Goal: Task Accomplishment & Management: Manage account settings

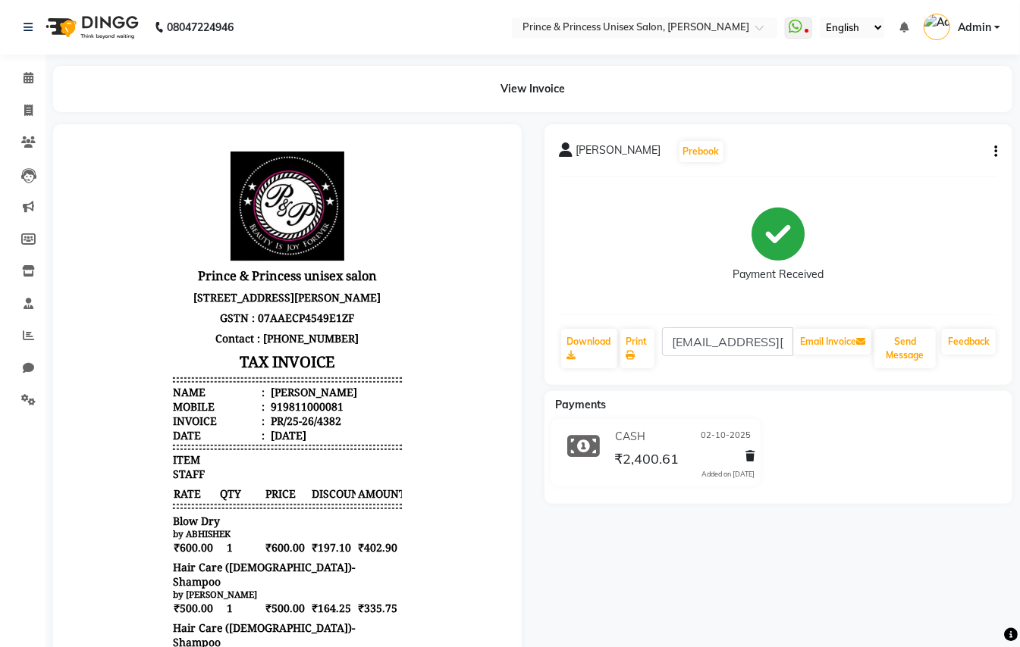
click at [994, 152] on icon "button" at bounding box center [995, 152] width 3 height 1
click at [28, 109] on icon at bounding box center [28, 110] width 8 height 11
select select "service"
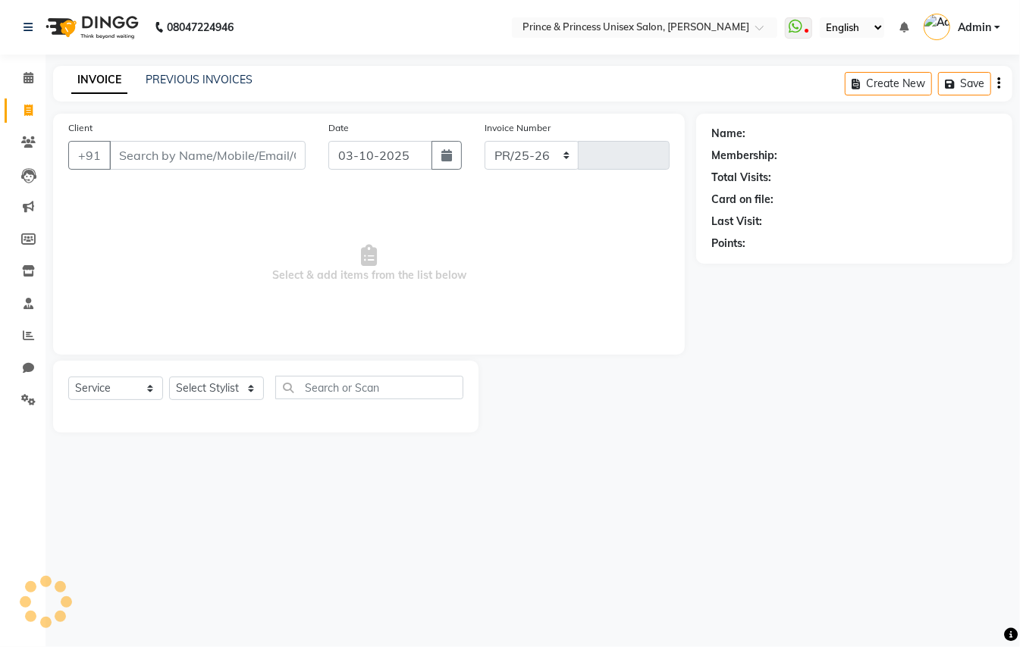
select select "3760"
type input "4408"
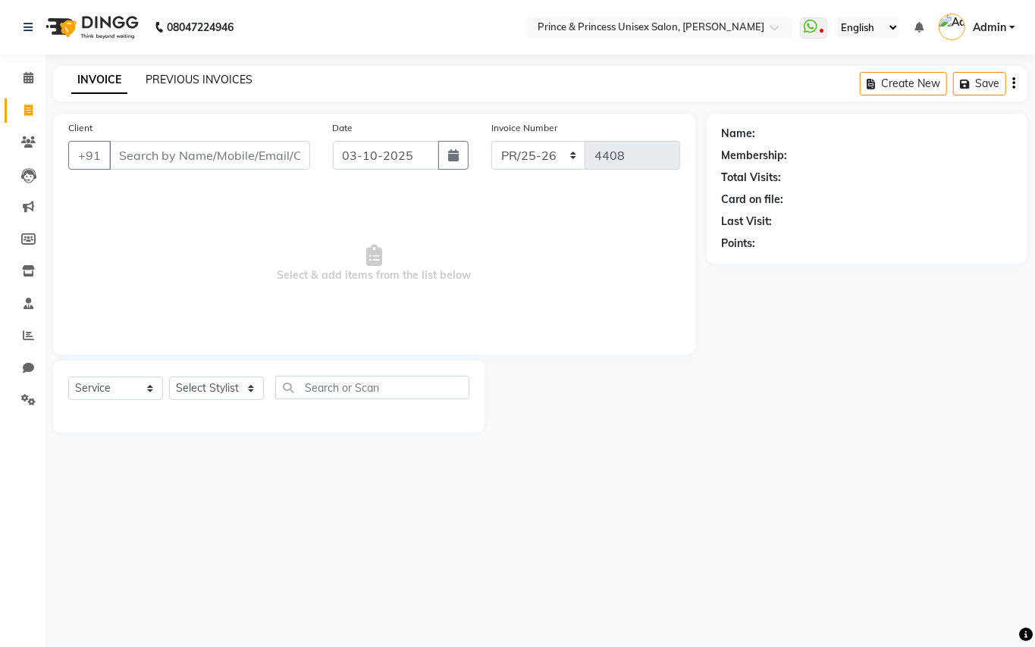
click at [210, 79] on link "PREVIOUS INVOICES" at bounding box center [199, 80] width 107 height 14
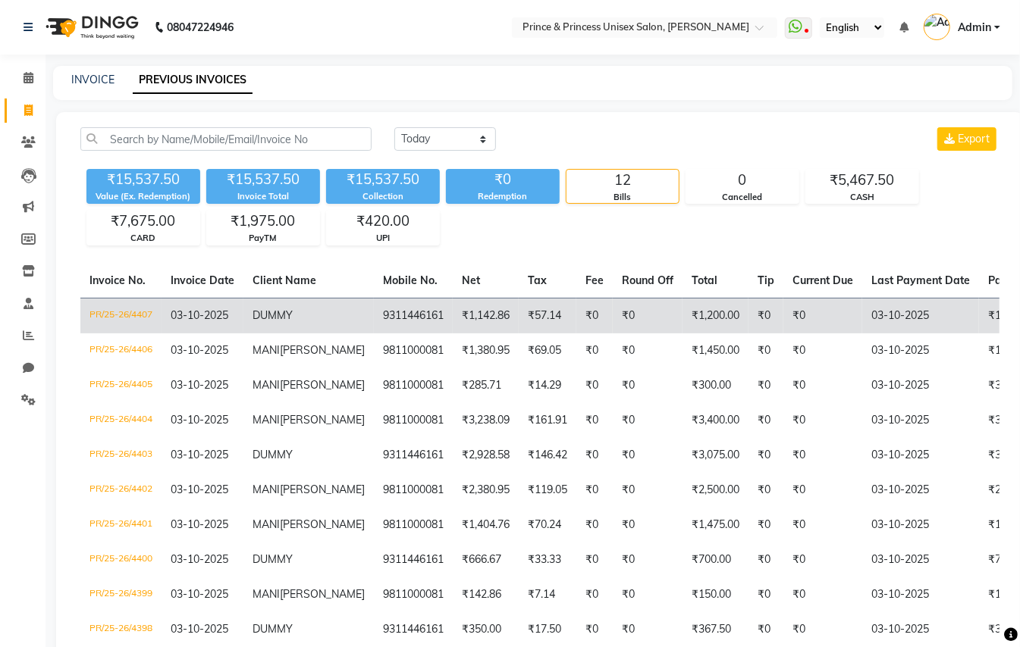
click at [519, 323] on td "₹57.14" at bounding box center [548, 316] width 58 height 36
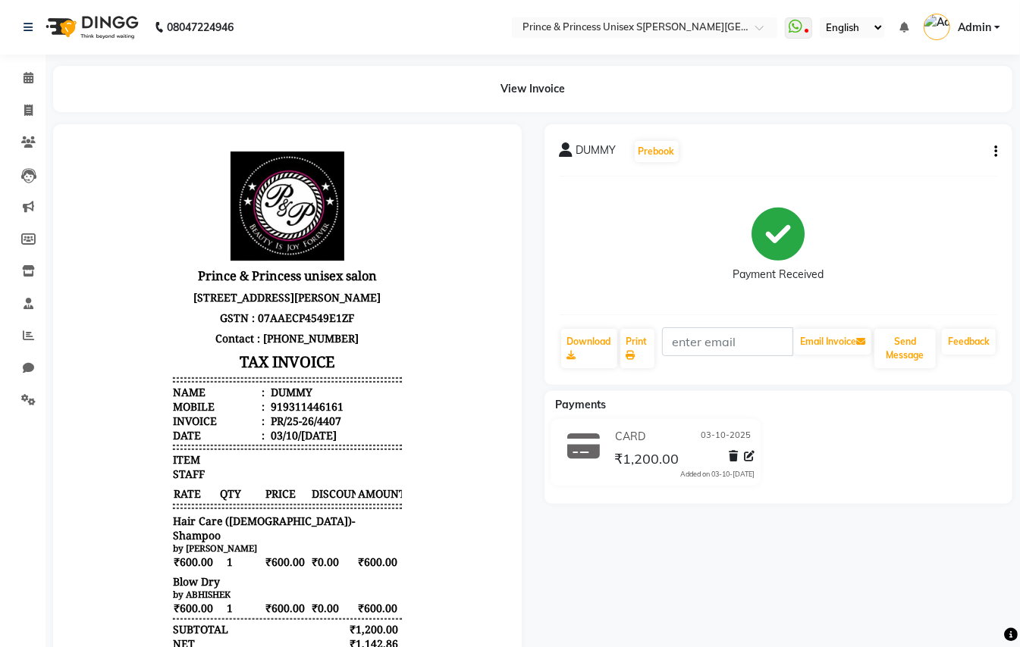
click at [996, 152] on icon "button" at bounding box center [995, 152] width 3 height 1
click at [902, 167] on div "Edit Invoice" at bounding box center [919, 170] width 104 height 19
select select "service"
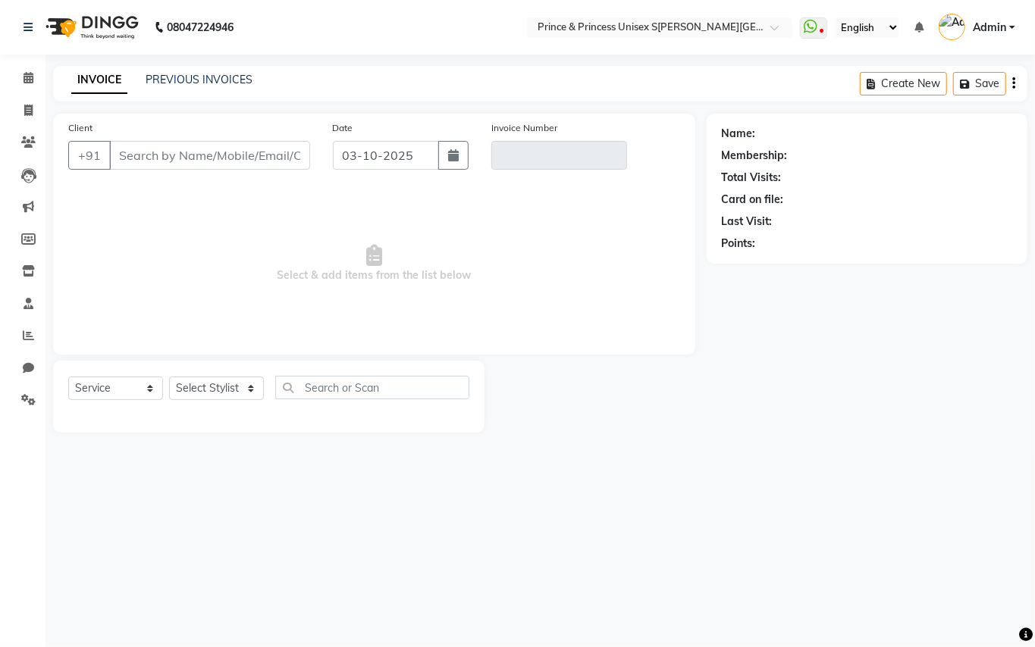
type input "9311446161"
type input "PR/25-26/4407"
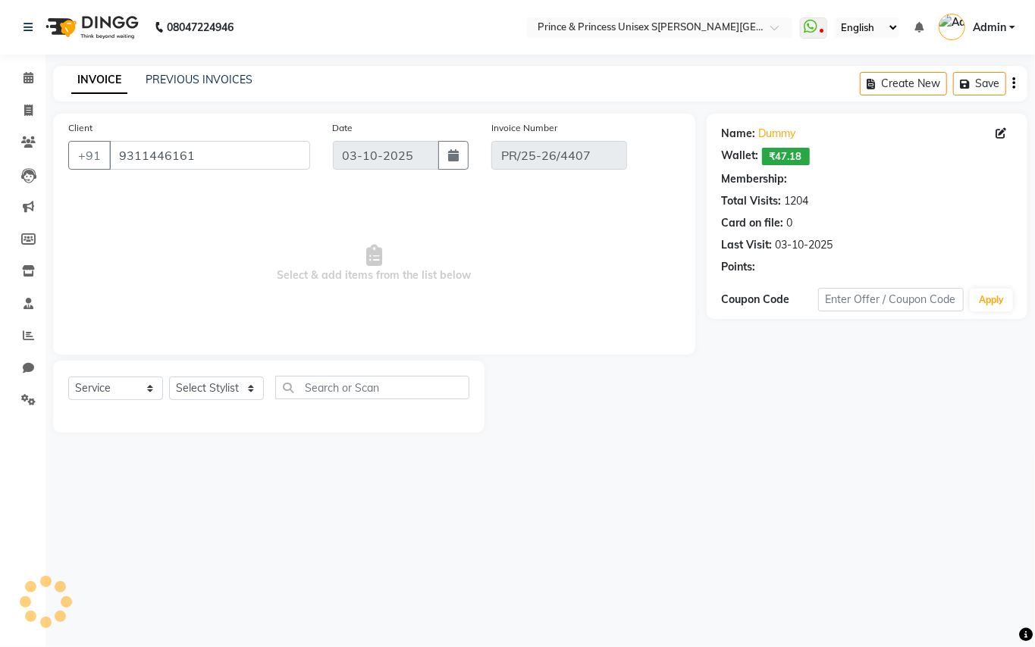
select select "select"
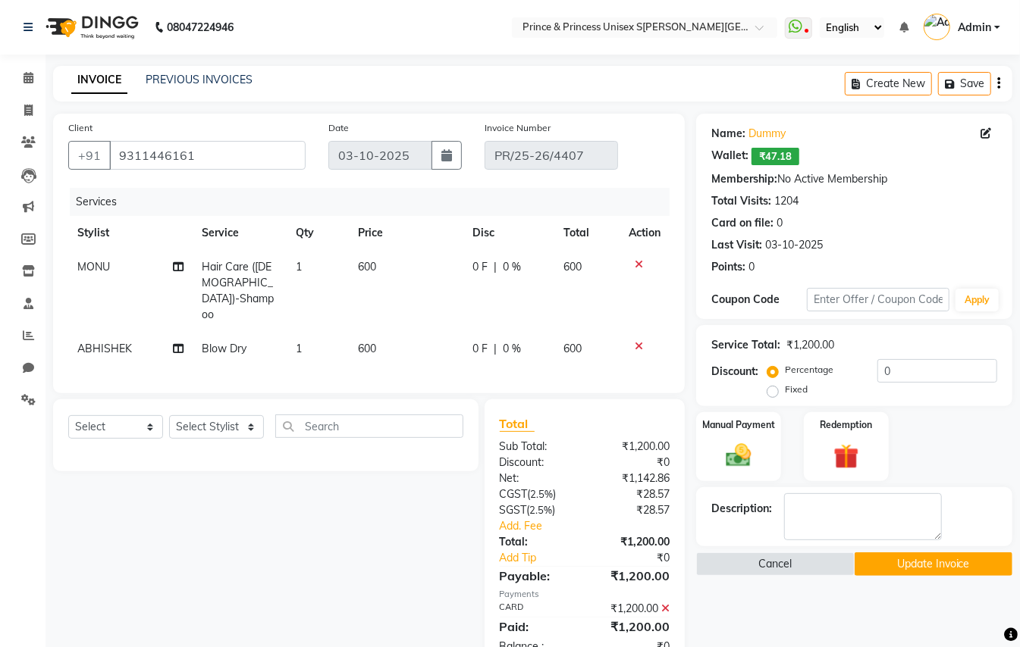
click at [661, 603] on icon at bounding box center [665, 608] width 8 height 11
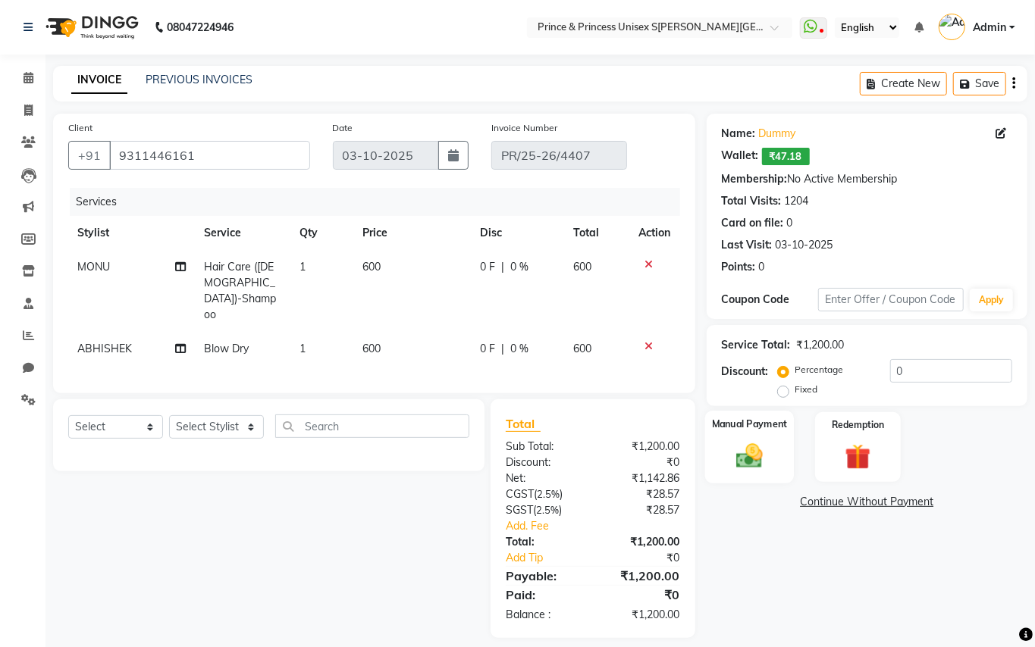
click at [754, 459] on img at bounding box center [749, 455] width 43 height 31
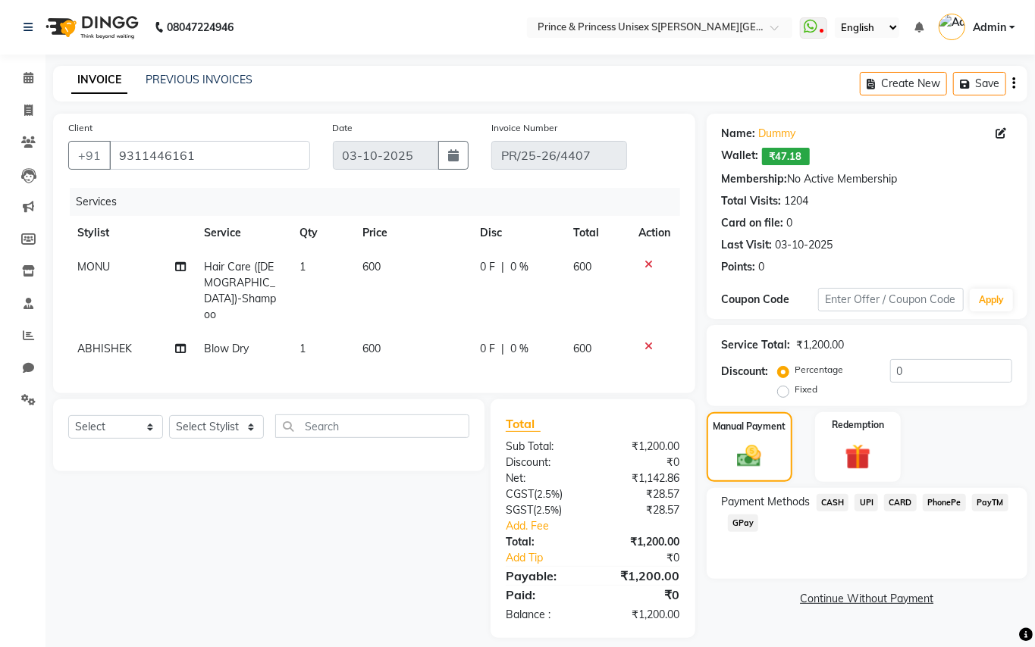
click at [834, 503] on span "CASH" at bounding box center [833, 502] width 33 height 17
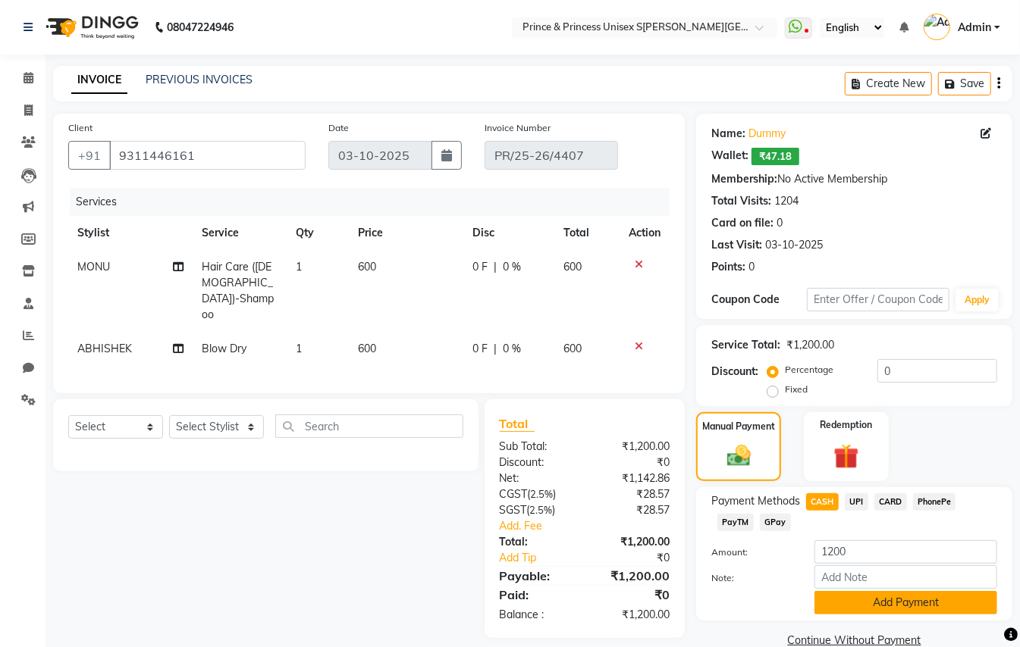
click at [864, 603] on button "Add Payment" at bounding box center [905, 603] width 183 height 24
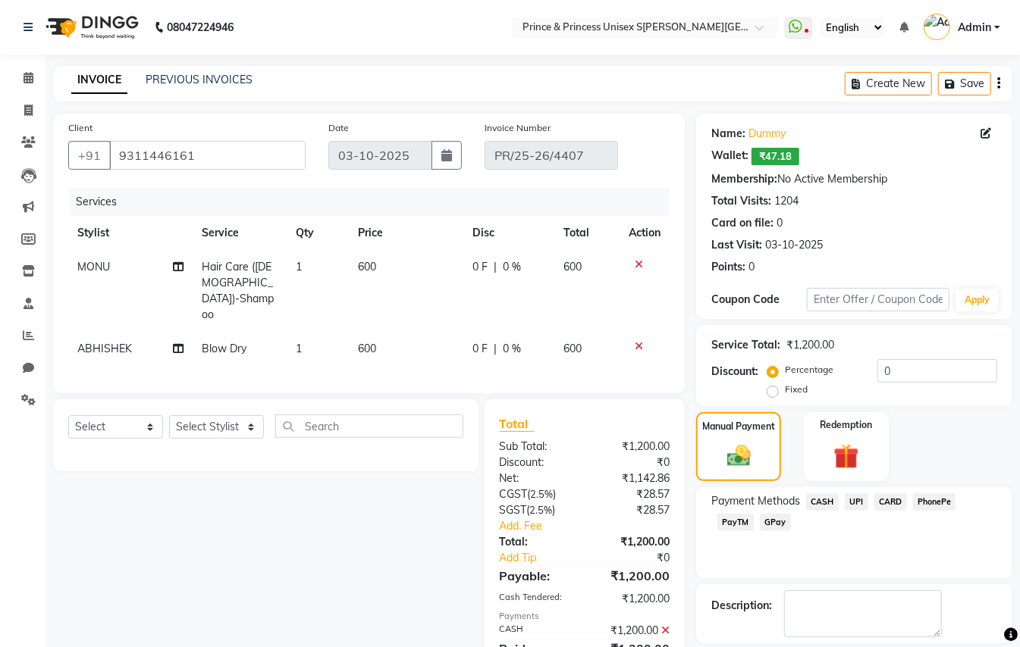
click at [817, 502] on span "CASH" at bounding box center [822, 502] width 33 height 17
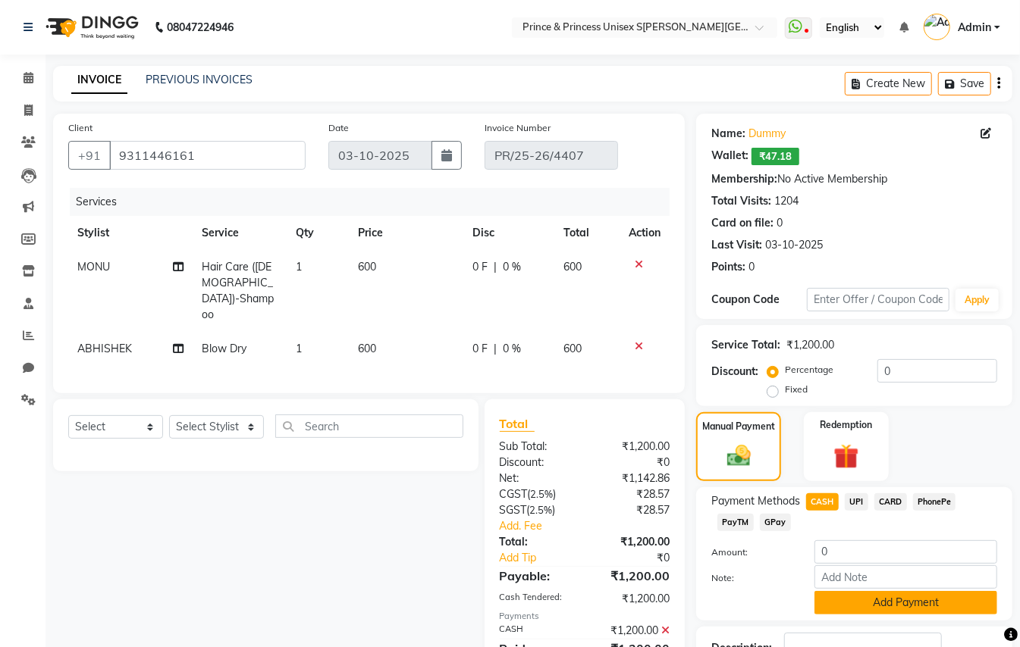
click at [855, 610] on button "Add Payment" at bounding box center [905, 603] width 183 height 24
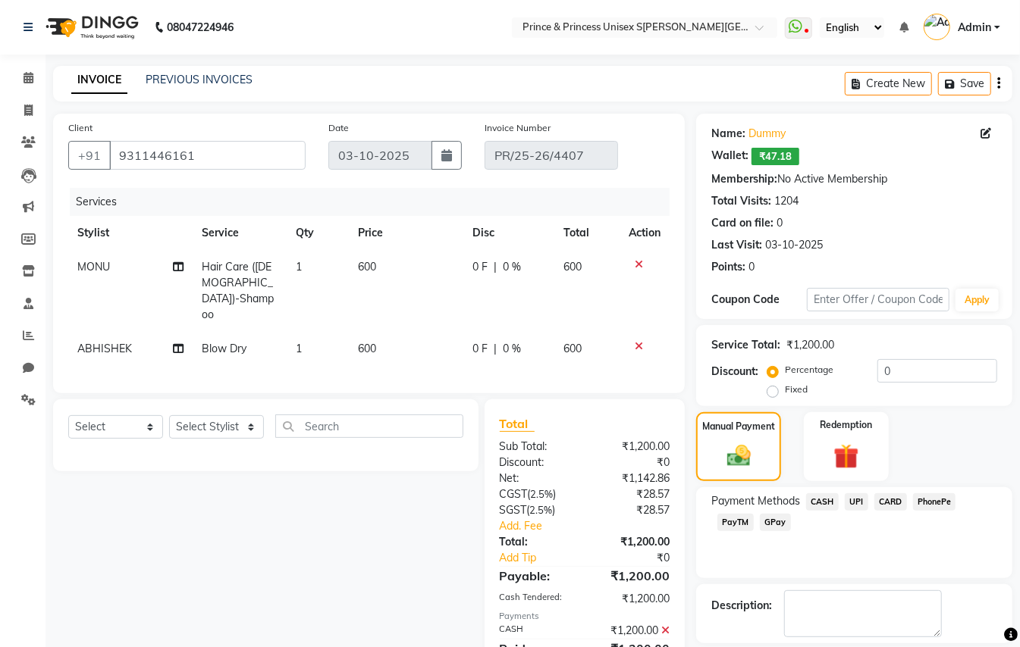
scroll to position [50, 0]
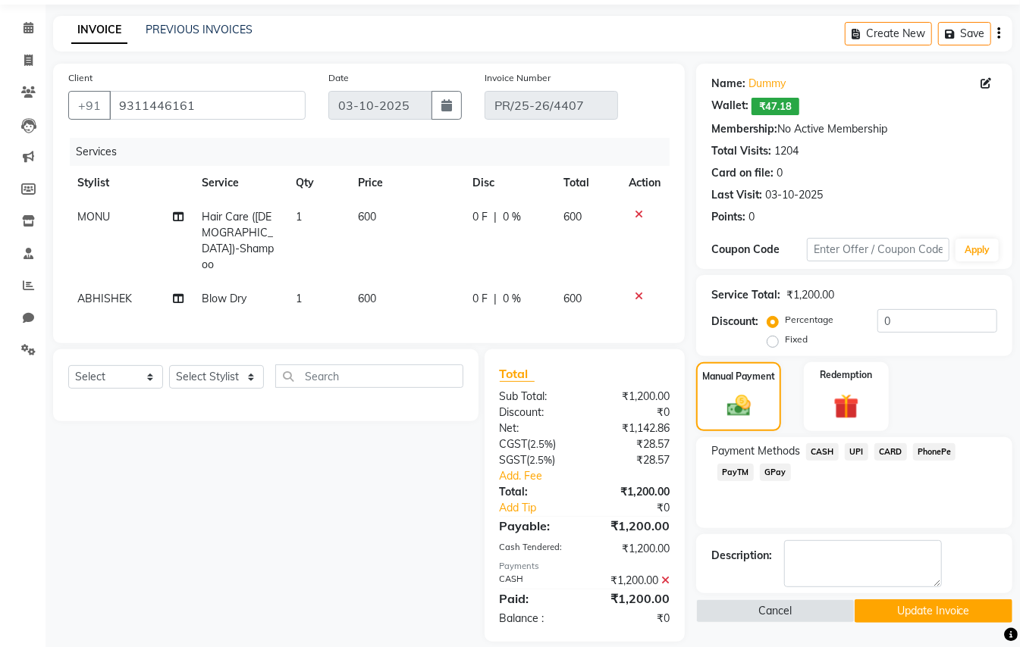
click at [901, 622] on button "Update Invoice" at bounding box center [933, 612] width 158 height 24
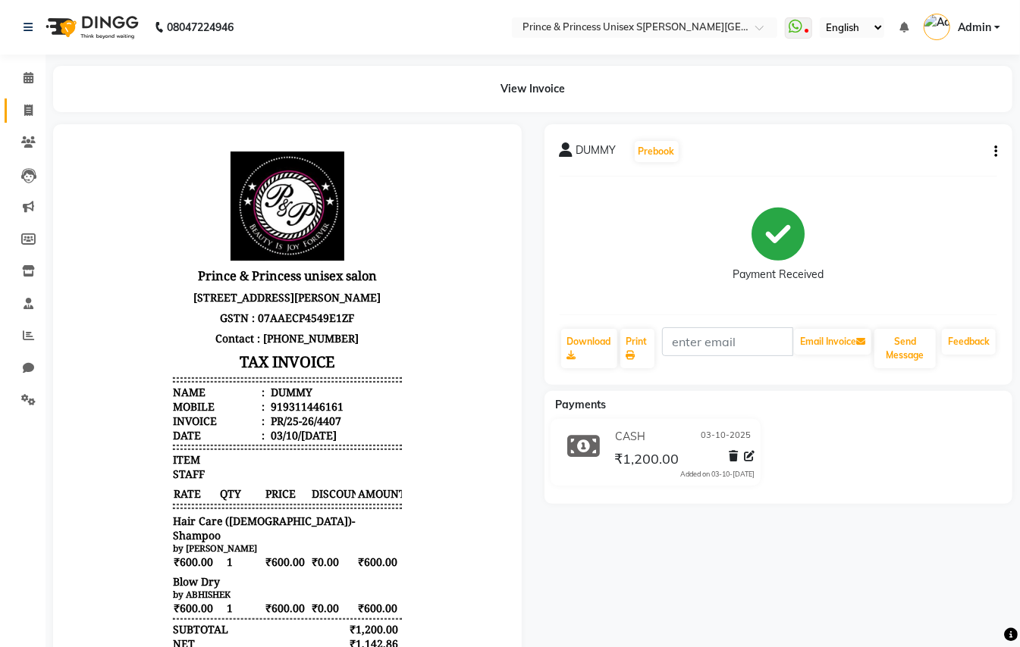
click at [28, 109] on icon at bounding box center [28, 110] width 8 height 11
select select "service"
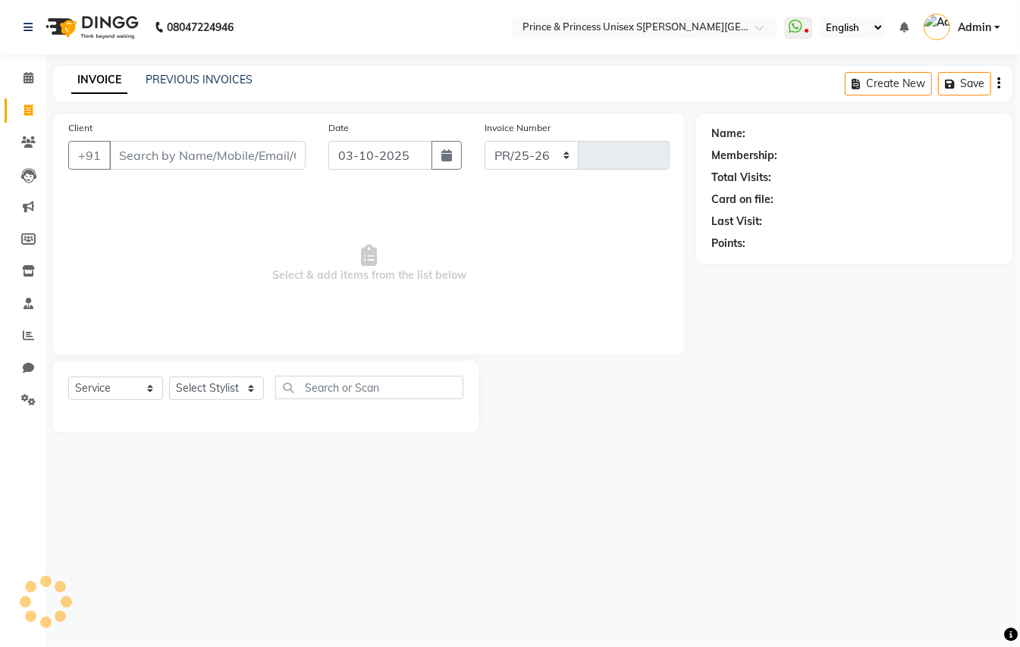
select select "3760"
type input "4408"
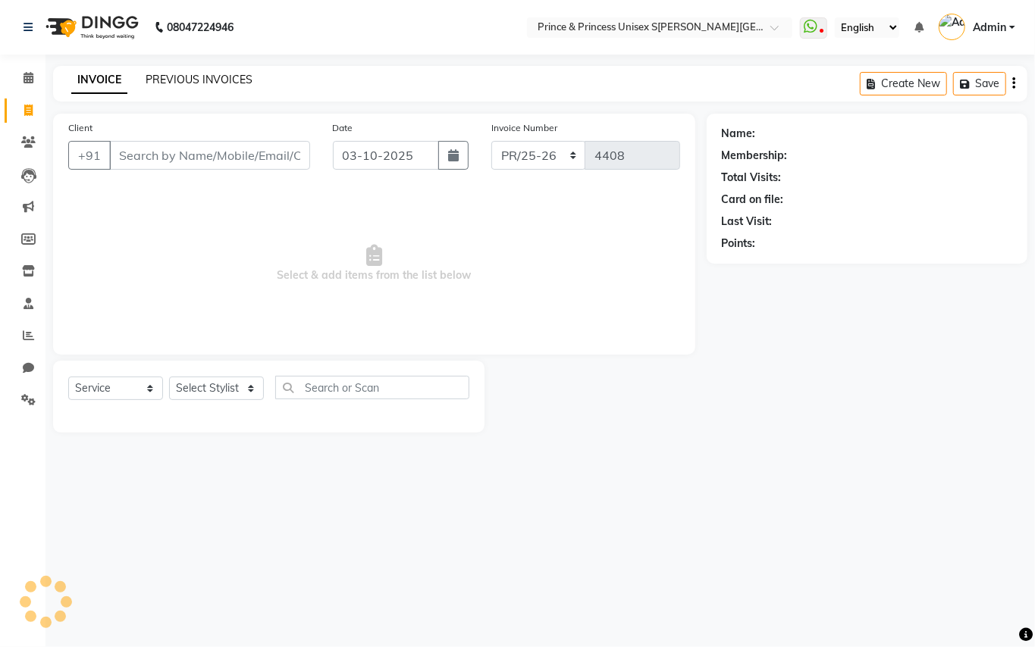
click at [226, 80] on link "PREVIOUS INVOICES" at bounding box center [199, 80] width 107 height 14
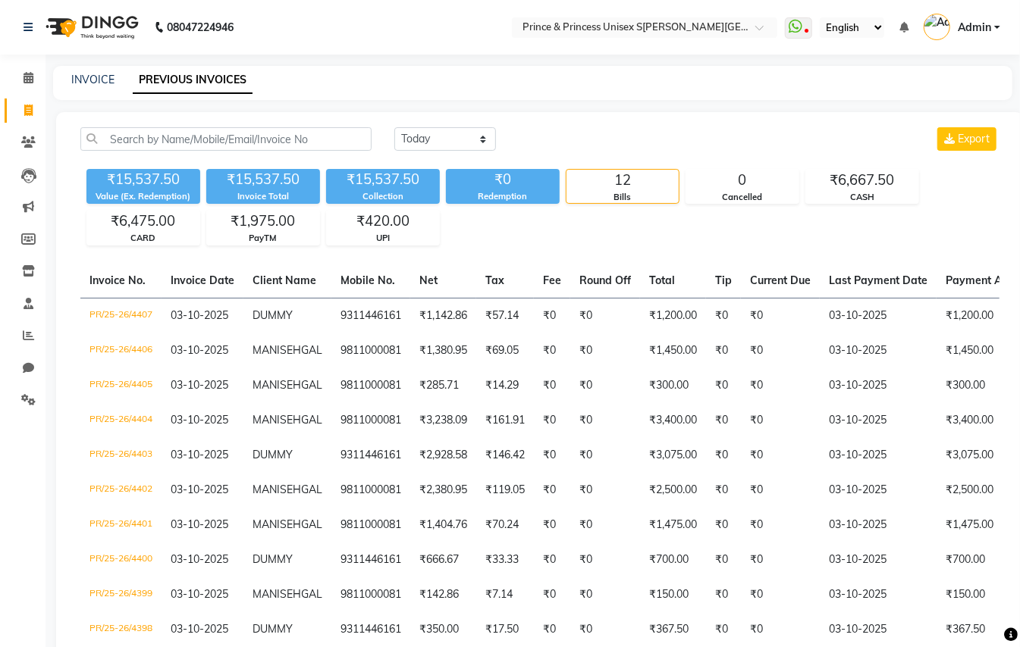
click at [622, 120] on div "Today Yesterday Custom Range Export ₹15,537.50 Value (Ex. Redemption) ₹15,537.5…" at bounding box center [539, 444] width 967 height 665
click at [28, 105] on icon at bounding box center [28, 110] width 8 height 11
select select "service"
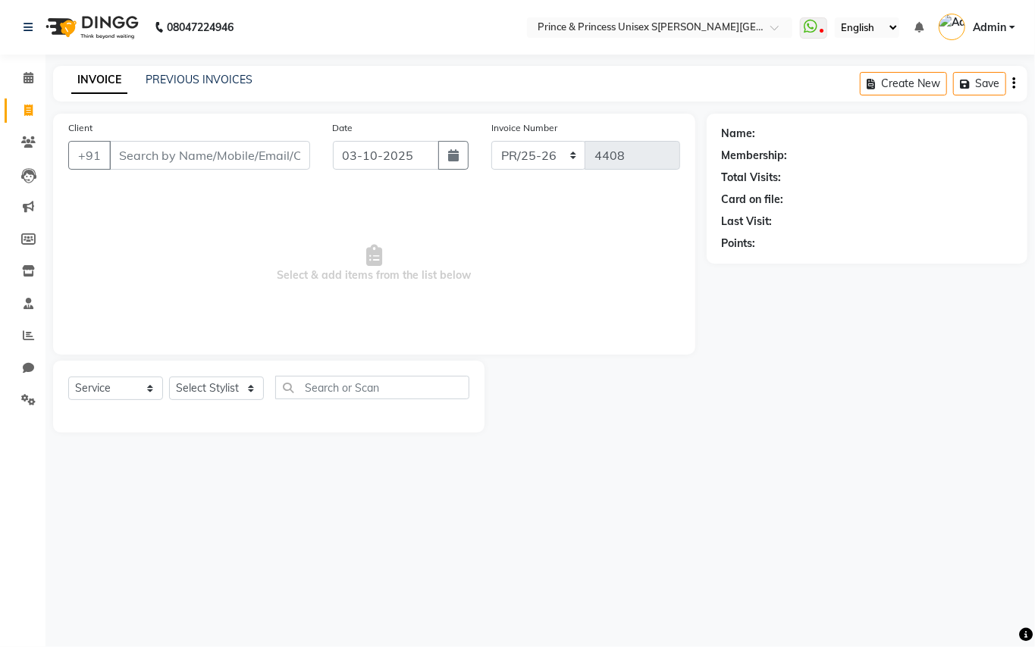
click at [237, 155] on input "Client" at bounding box center [209, 155] width 201 height 29
type input "9811000081"
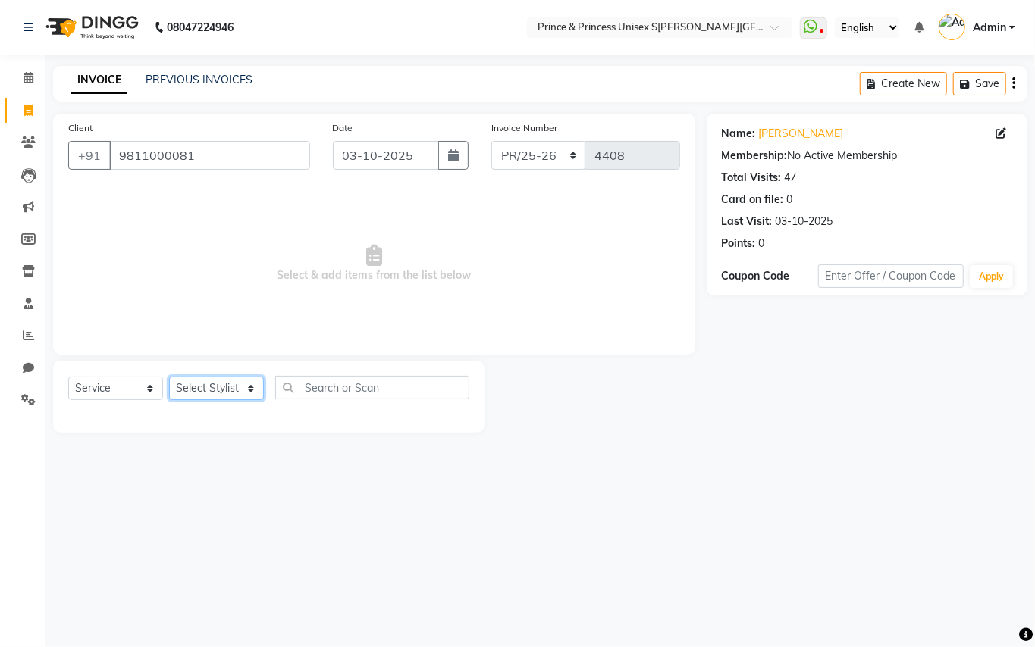
click at [219, 386] on select "Select Stylist ABHISHE[PERSON_NAME]ET NE[PERSON_NAME]A[PERSON_NAME]D[PERSON_NAM…" at bounding box center [216, 389] width 95 height 24
select select "50724"
drag, startPoint x: 219, startPoint y: 386, endPoint x: 271, endPoint y: 371, distance: 54.3
click at [219, 386] on select "Select Stylist ABHISHE[PERSON_NAME]ET NE[PERSON_NAME]A[PERSON_NAME]D[PERSON_NAM…" at bounding box center [216, 389] width 95 height 24
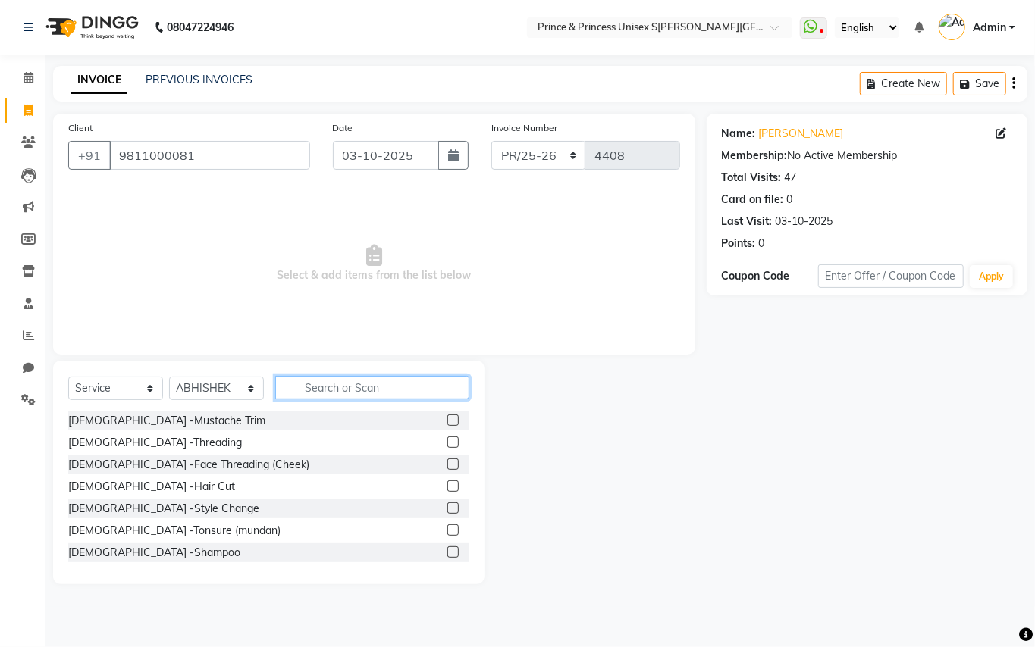
click at [334, 394] on input "text" at bounding box center [372, 388] width 194 height 24
click at [337, 394] on input "text" at bounding box center [372, 388] width 194 height 24
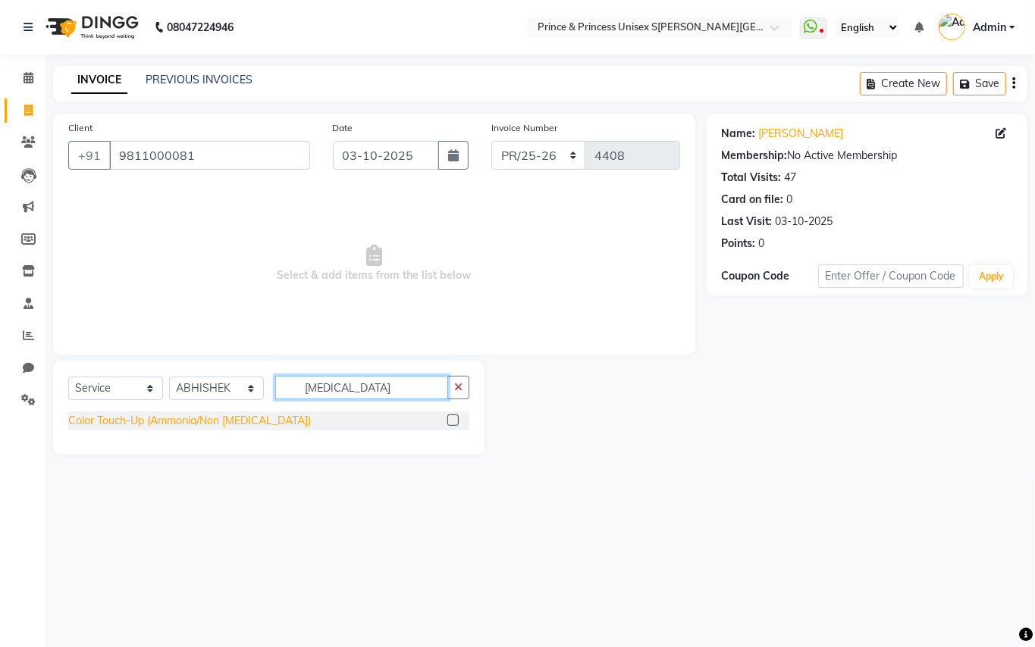
type input "ammonia"
click at [229, 426] on div "Color Touch-Up (Ammonia/Non [MEDICAL_DATA])" at bounding box center [189, 421] width 243 height 16
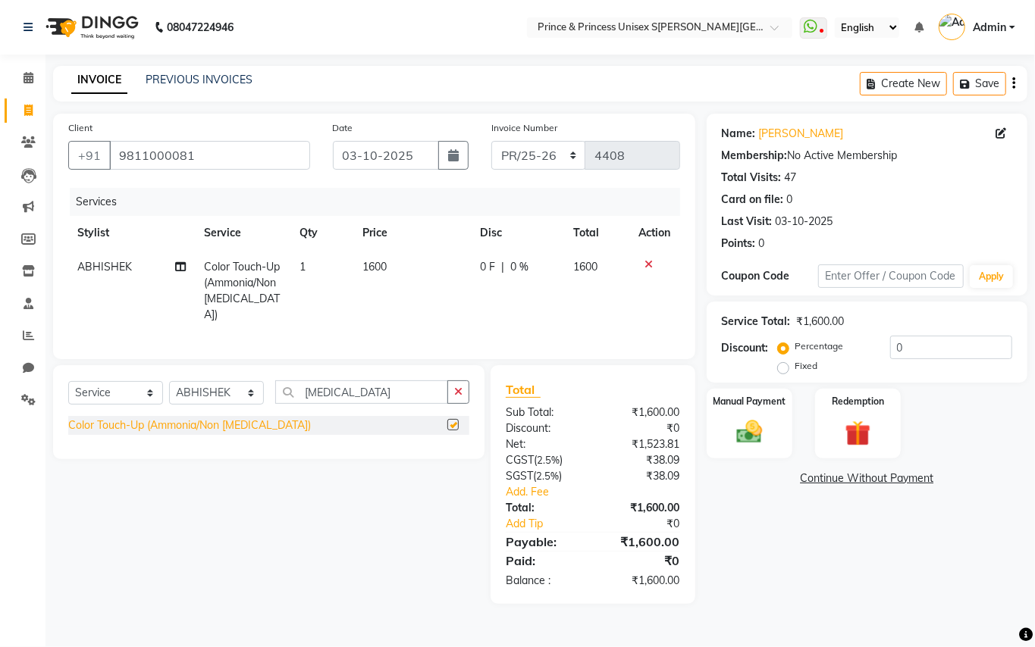
checkbox input "false"
click at [227, 391] on select "Select Stylist ABHISHE[PERSON_NAME]ET NE[PERSON_NAME]A[PERSON_NAME]D[PERSON_NAM…" at bounding box center [216, 393] width 95 height 24
select select "35102"
drag, startPoint x: 227, startPoint y: 391, endPoint x: 343, endPoint y: 397, distance: 116.2
click at [227, 391] on select "Select Stylist ABHISHE[PERSON_NAME]ET NE[PERSON_NAME]A[PERSON_NAME]D[PERSON_NAM…" at bounding box center [216, 393] width 95 height 24
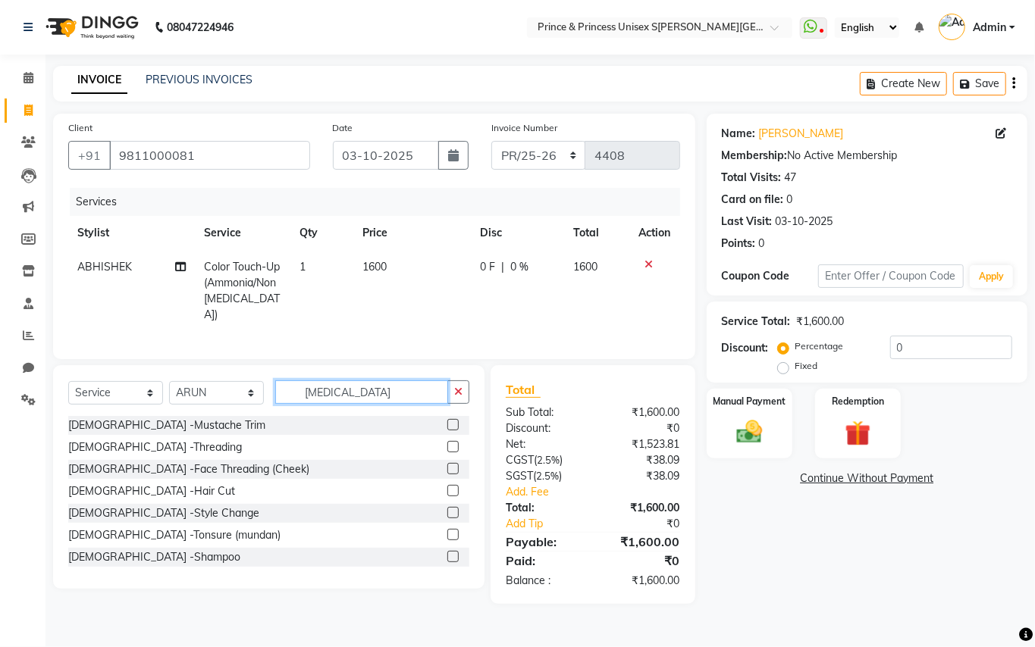
drag, startPoint x: 361, startPoint y: 392, endPoint x: 161, endPoint y: 243, distance: 249.3
click at [227, 343] on div "Client +91 9811000081 Date 03-10-2025 Invoice Number PR/25-26 V/2025 V/2025-26 …" at bounding box center [374, 359] width 665 height 491
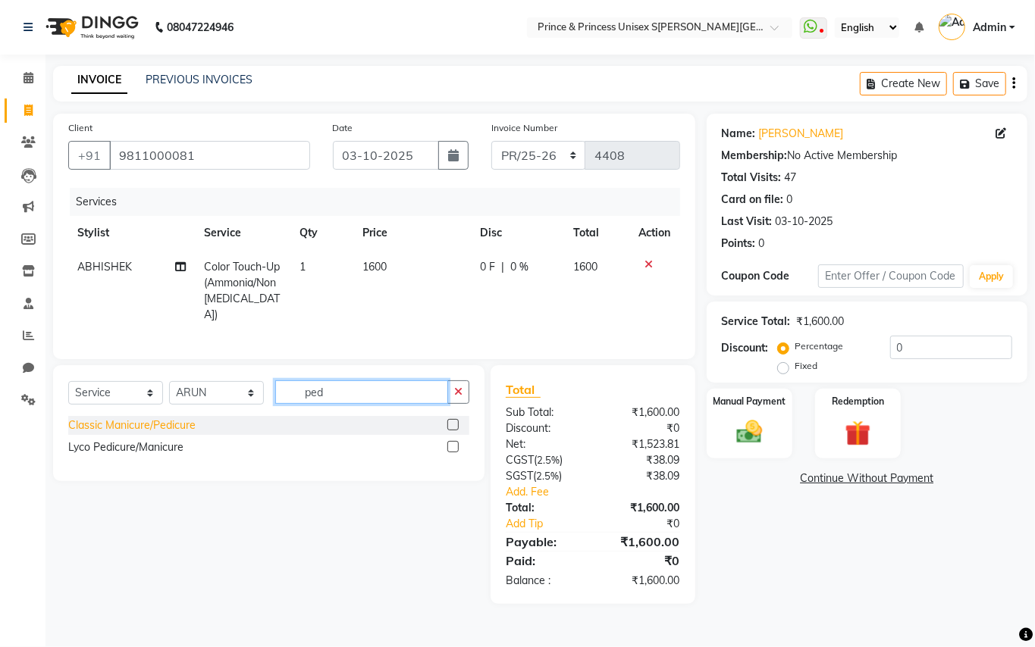
type input "ped"
click at [156, 425] on div "Classic Manicure/Pedicure" at bounding box center [131, 426] width 127 height 16
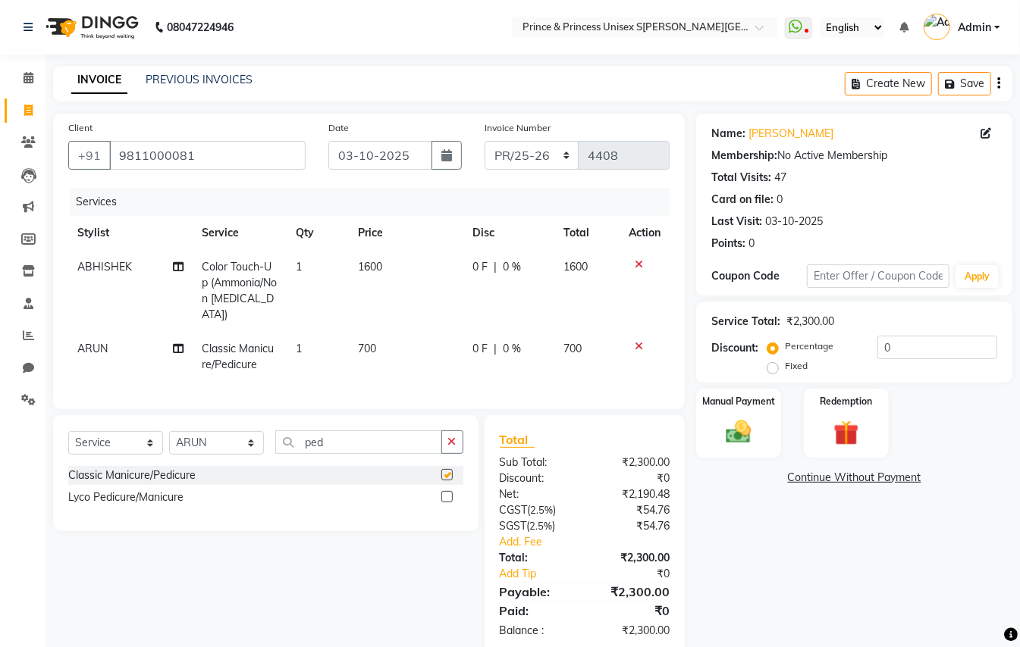
checkbox input "false"
click at [209, 440] on select "Select Stylist A[PERSON_NAME]ET AJ[PERSON_NAME]U[PERSON_NAME]A[PERSON_NAME]ESH …" at bounding box center [216, 443] width 95 height 24
select select "44027"
drag, startPoint x: 209, startPoint y: 440, endPoint x: 331, endPoint y: 441, distance: 121.3
click at [209, 440] on select "Select Stylist A[PERSON_NAME]ET AJ[PERSON_NAME]U[PERSON_NAME]A[PERSON_NAME]ESH …" at bounding box center [216, 443] width 95 height 24
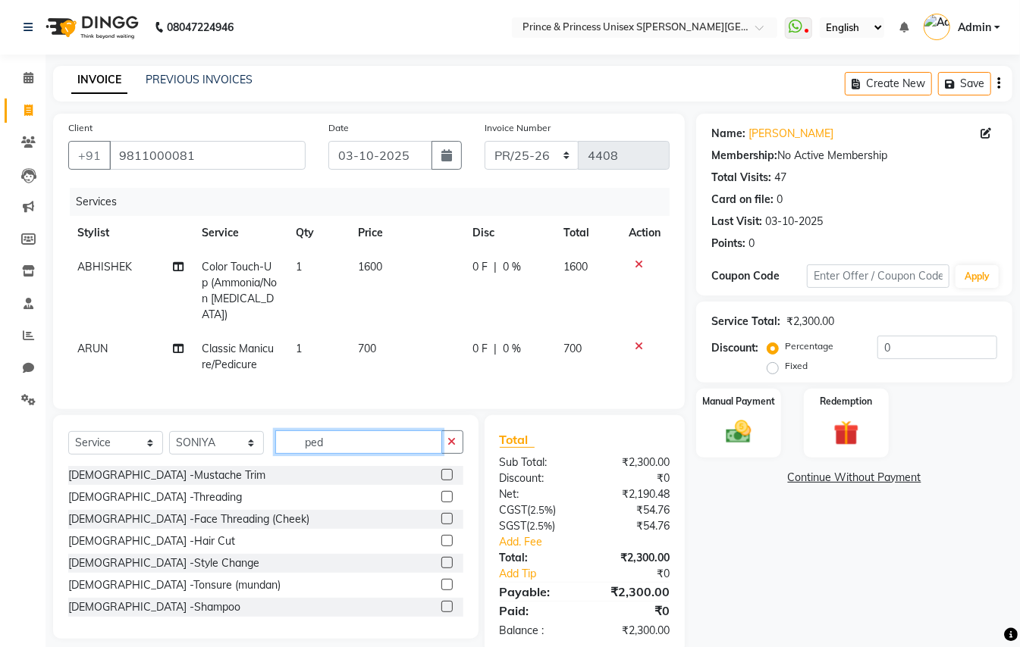
drag, startPoint x: 337, startPoint y: 444, endPoint x: 190, endPoint y: 222, distance: 266.2
click at [246, 382] on div "Client +91 9811000081 Date 03-10-2025 Invoice Number PR/25-26 V/2025 V/2025-26 …" at bounding box center [369, 384] width 654 height 541
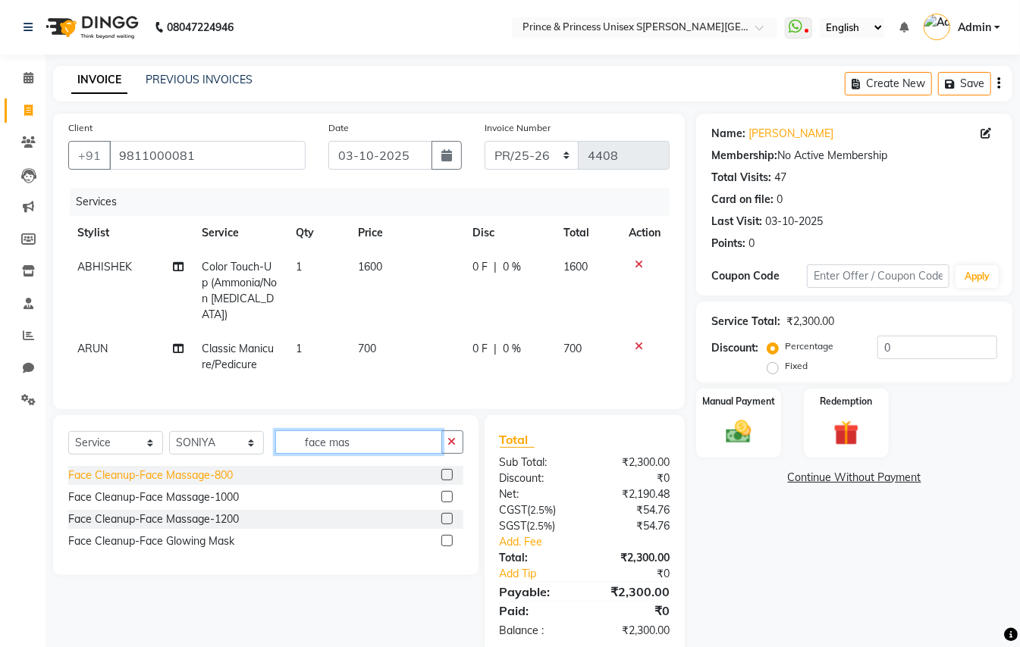
type input "face mas"
click at [223, 474] on div "Face Cleanup-Face Massage-800" at bounding box center [150, 476] width 165 height 16
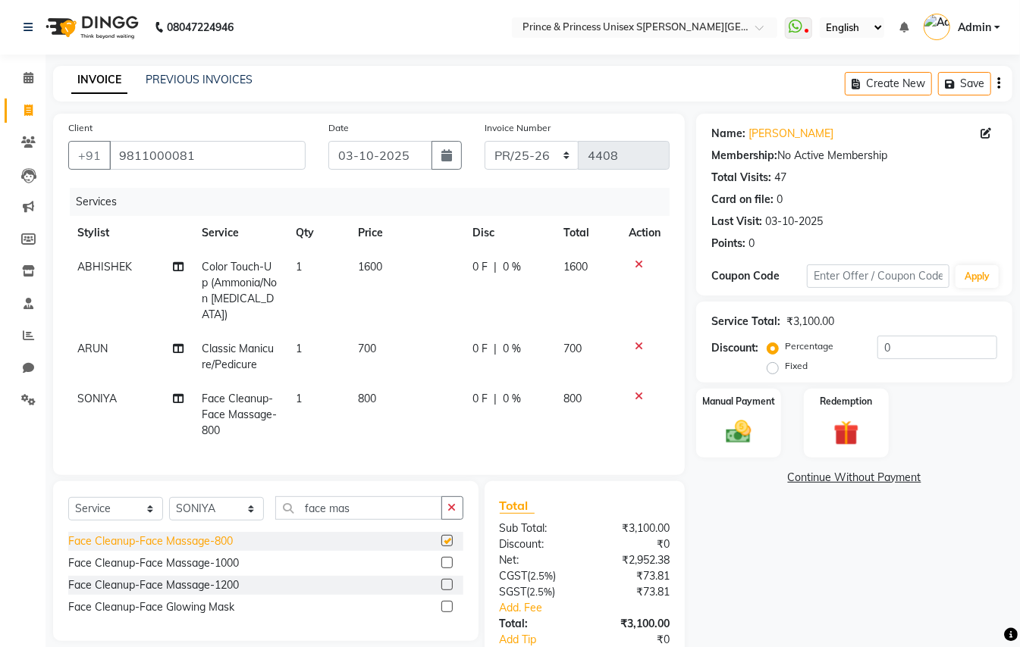
checkbox input "false"
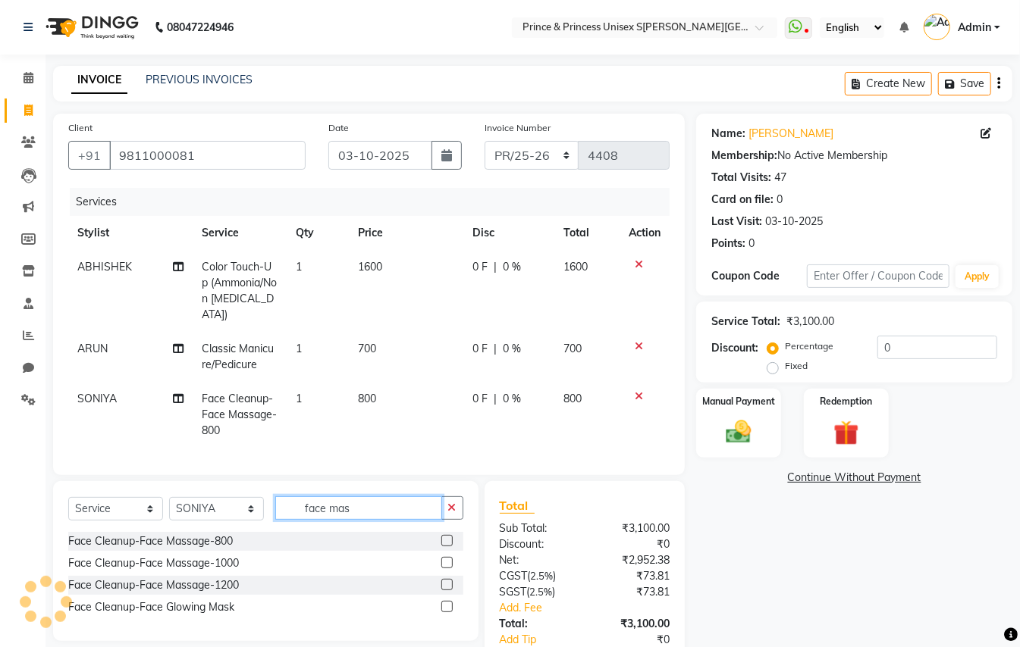
drag, startPoint x: 373, startPoint y: 509, endPoint x: 77, endPoint y: 429, distance: 307.1
click at [108, 446] on div "Client +91 9811000081 Date 03-10-2025 Invoice Number PR/25-26 V/2025 V/2025-26 …" at bounding box center [369, 417] width 654 height 607
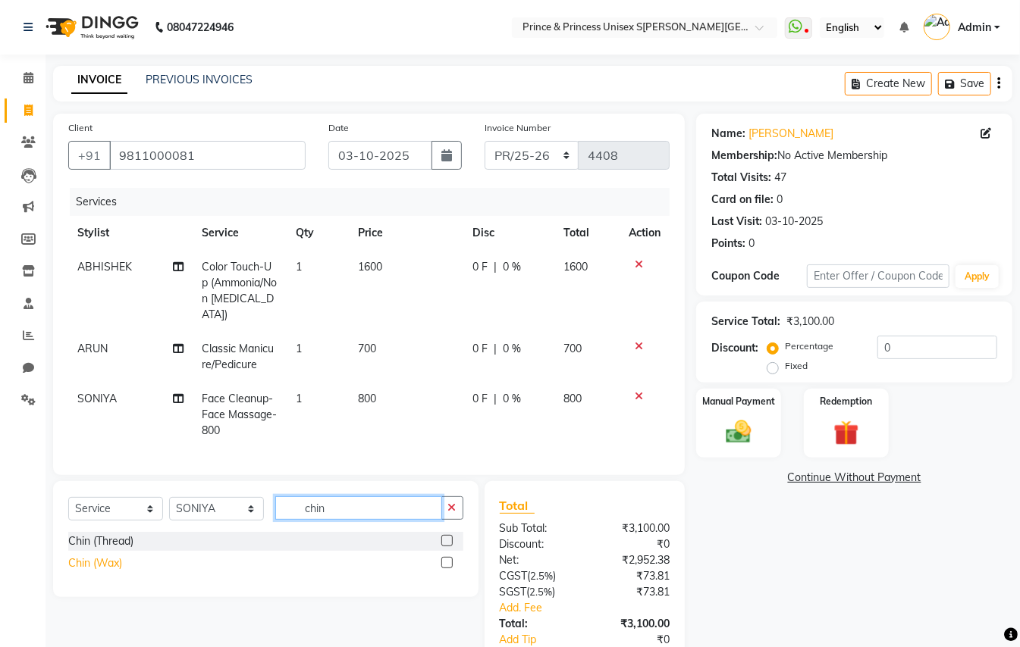
type input "chin"
click at [95, 563] on div "Chin (Wax)" at bounding box center [95, 564] width 54 height 16
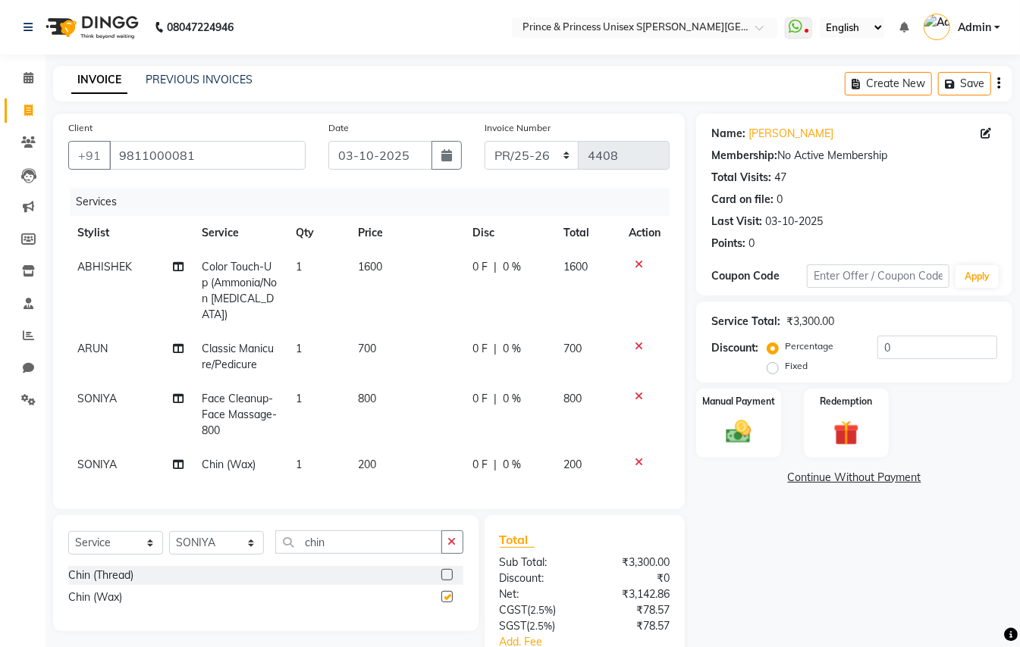
checkbox input "false"
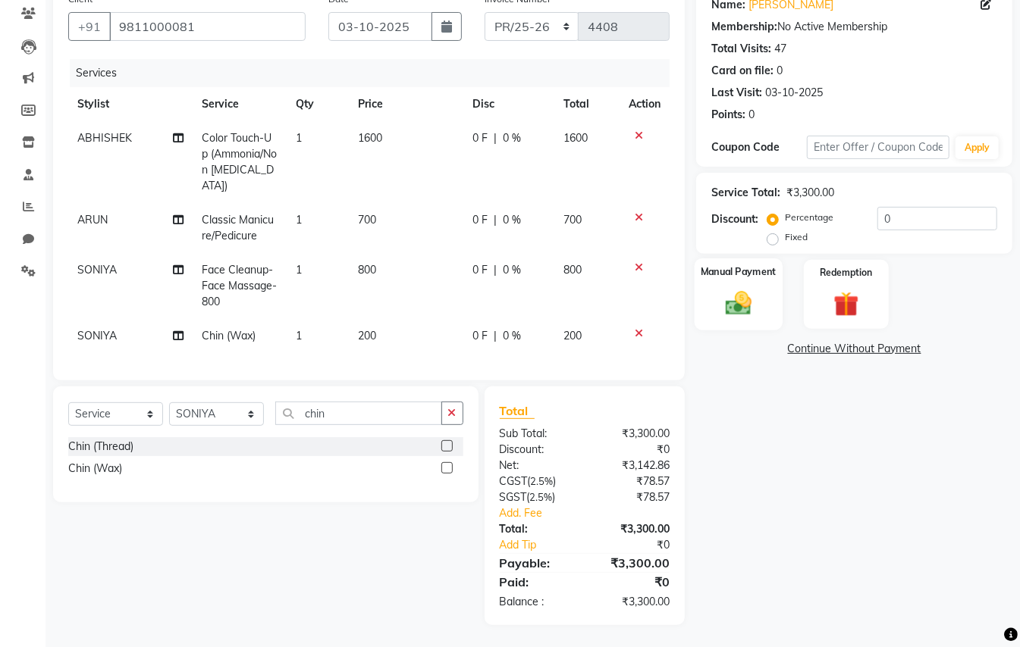
click at [749, 311] on img at bounding box center [738, 303] width 42 height 30
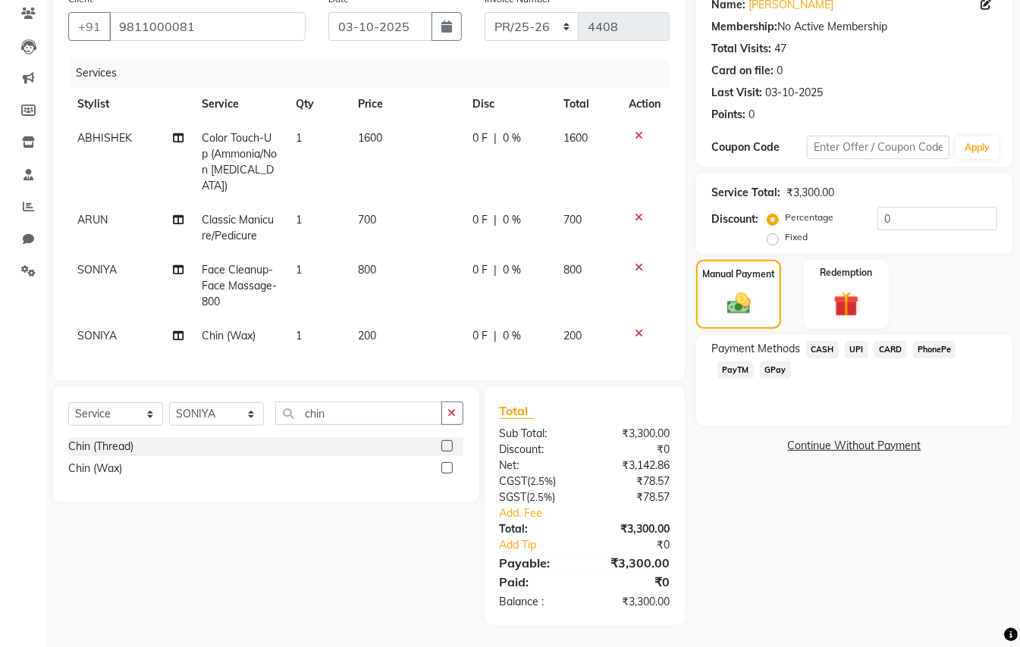
click at [820, 350] on span "CASH" at bounding box center [822, 349] width 33 height 17
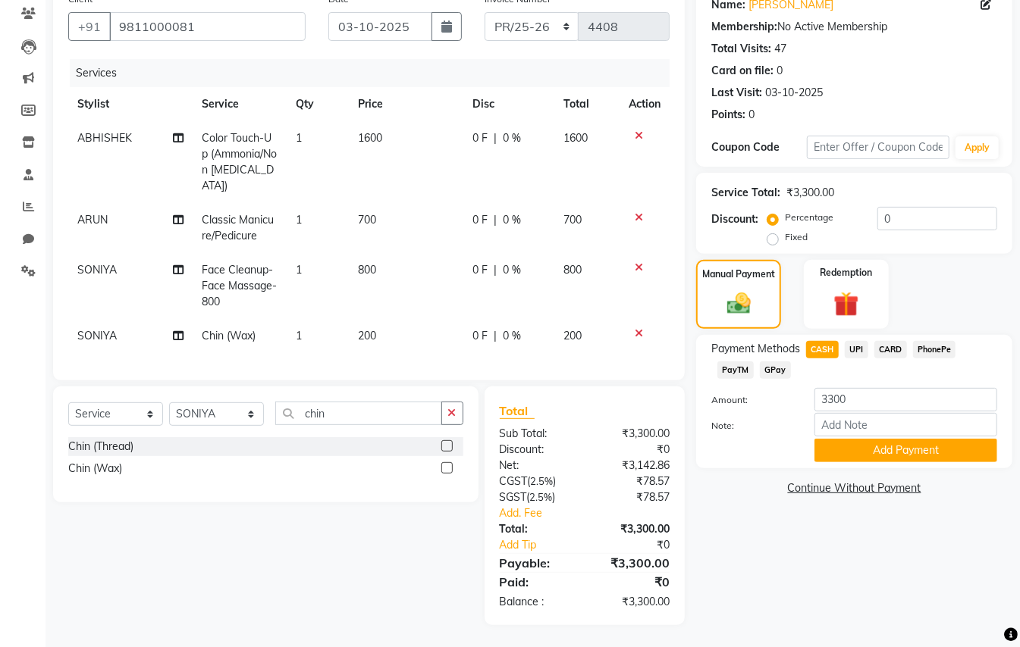
click at [859, 437] on div "Note:" at bounding box center [854, 426] width 309 height 26
click at [866, 452] on button "Add Payment" at bounding box center [905, 451] width 183 height 24
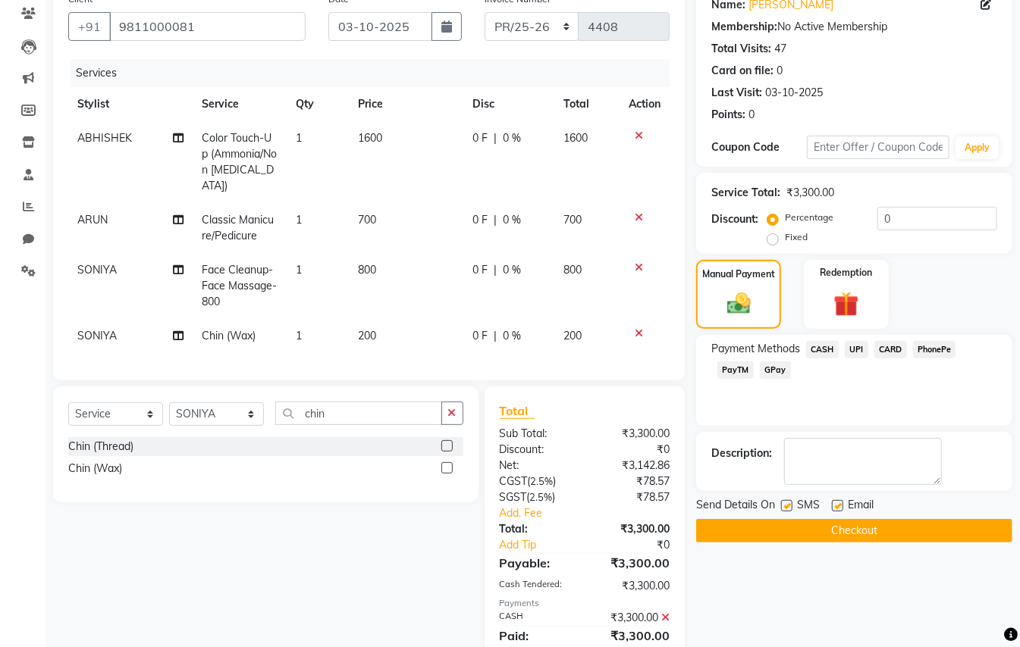
scroll to position [183, 0]
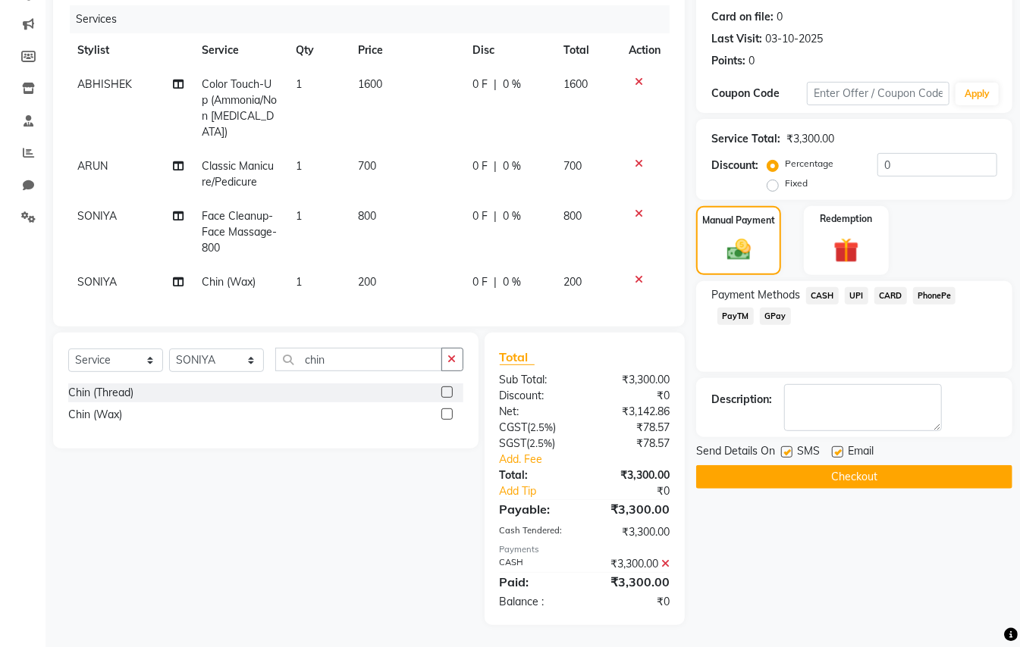
click at [944, 480] on button "Checkout" at bounding box center [854, 478] width 316 height 24
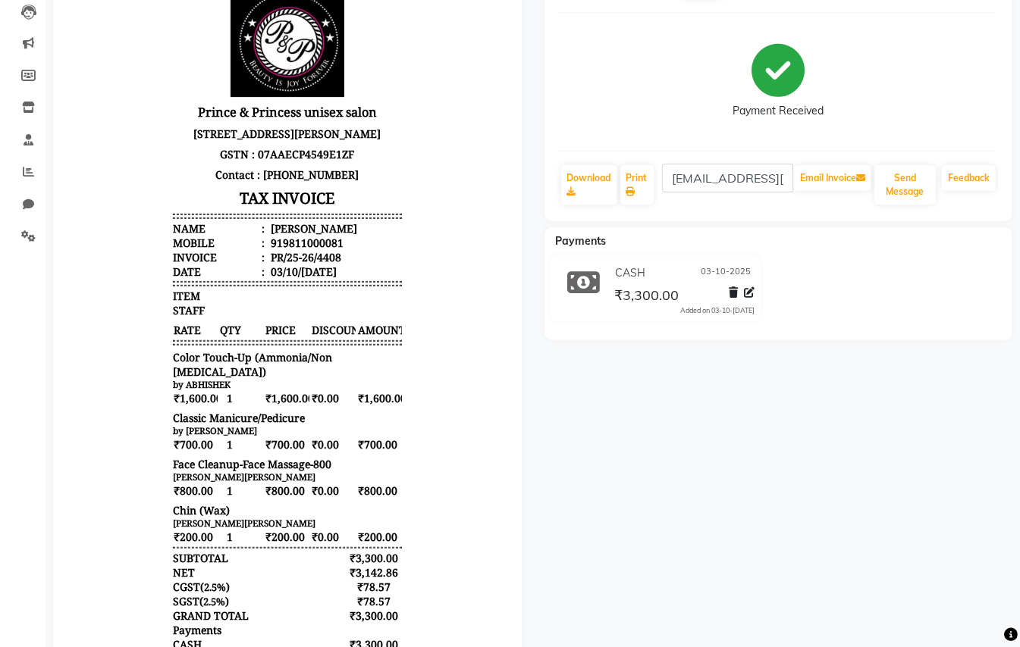
scroll to position [291, 0]
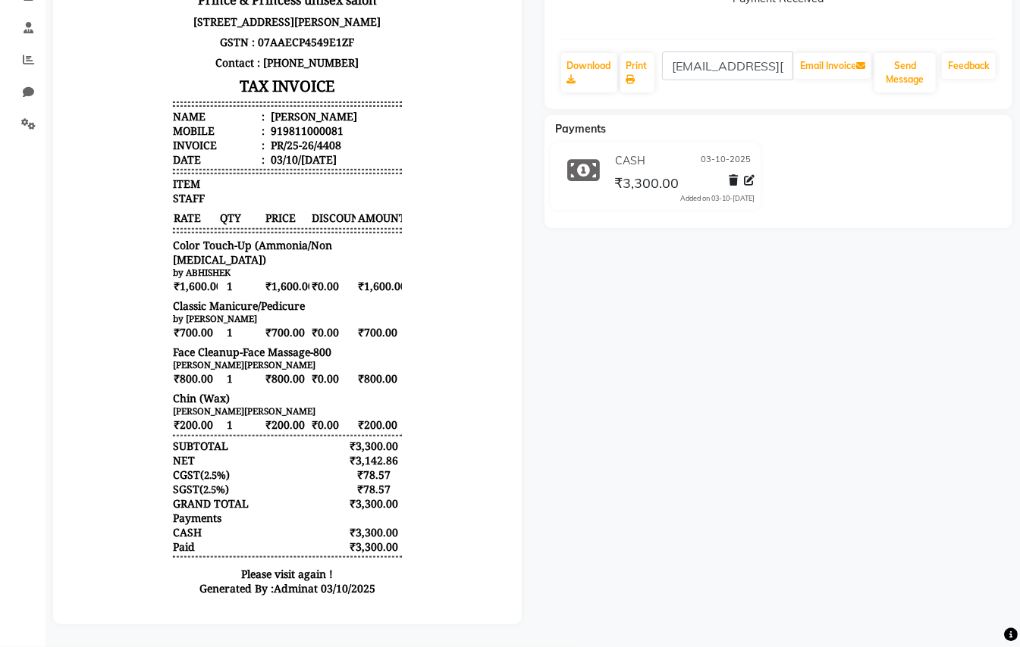
select select "service"
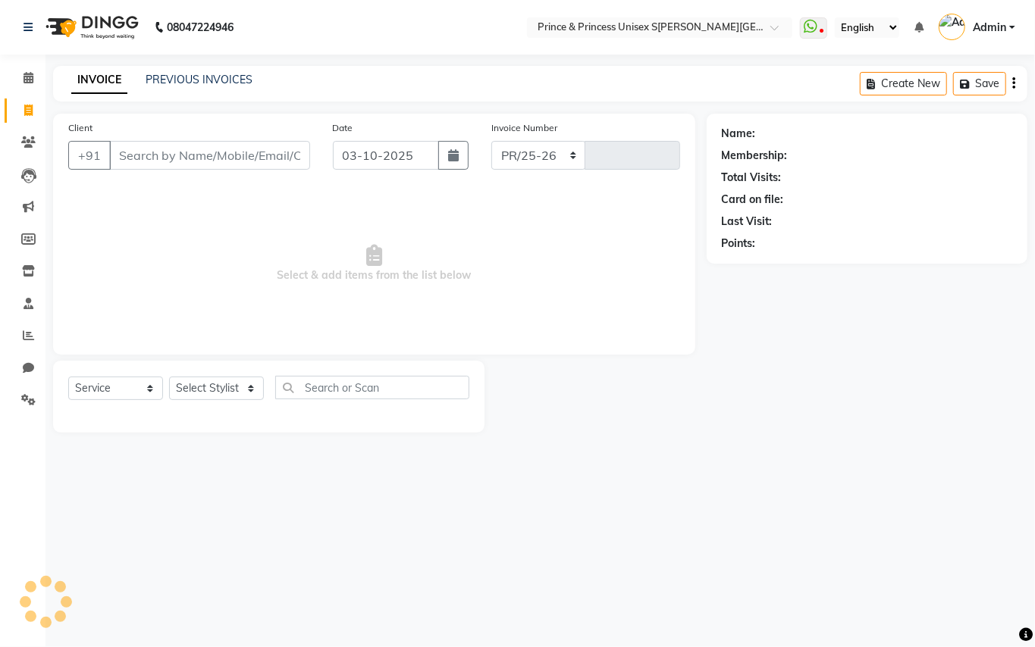
select select "3760"
type input "4409"
click at [183, 156] on input "Client" at bounding box center [209, 155] width 201 height 29
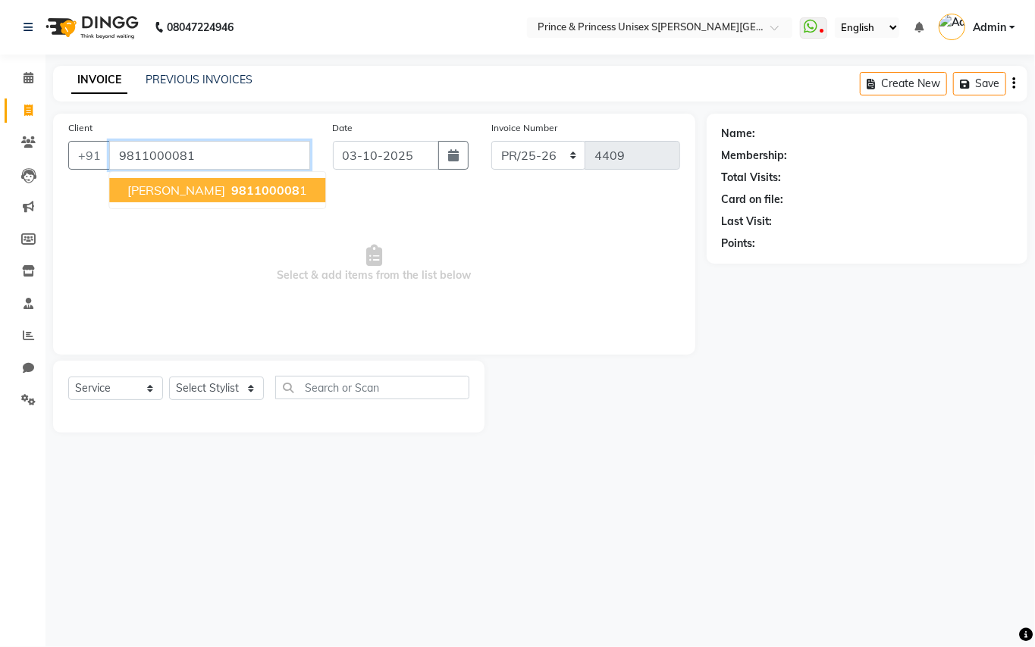
type input "9811000081"
click at [234, 185] on span "981100008" at bounding box center [265, 190] width 68 height 15
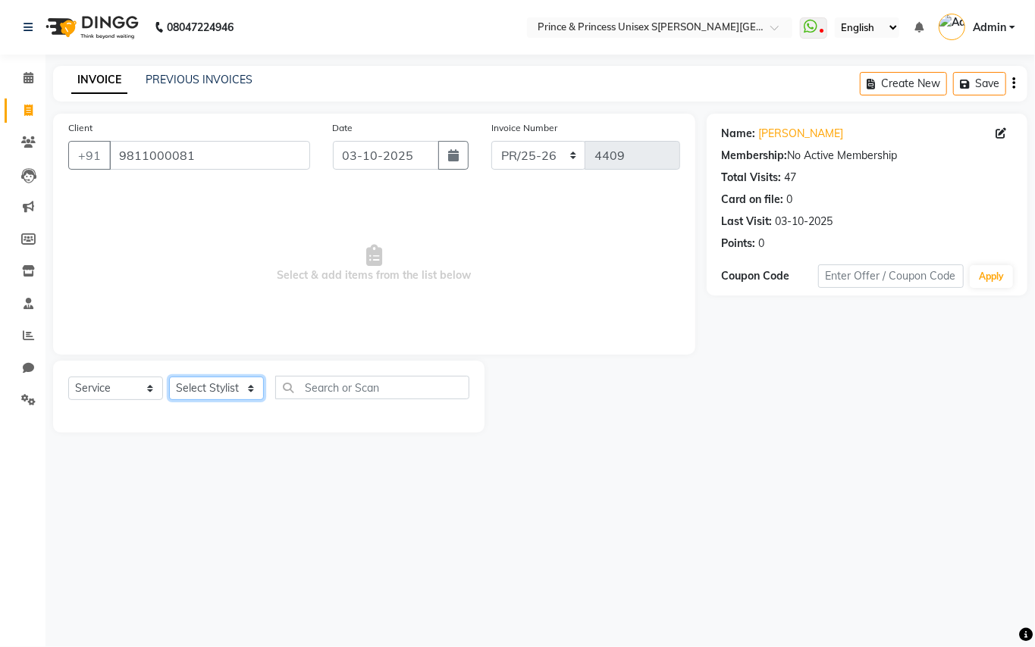
click at [210, 394] on select "Select Stylist A[PERSON_NAME]ET AJ[PERSON_NAME]U[PERSON_NAME]A[PERSON_NAME]ESH …" at bounding box center [216, 389] width 95 height 24
select select "17655"
drag, startPoint x: 210, startPoint y: 394, endPoint x: 316, endPoint y: 389, distance: 106.3
click at [210, 394] on select "Select Stylist A[PERSON_NAME]ET AJ[PERSON_NAME]U[PERSON_NAME]A[PERSON_NAME]ESH …" at bounding box center [216, 389] width 95 height 24
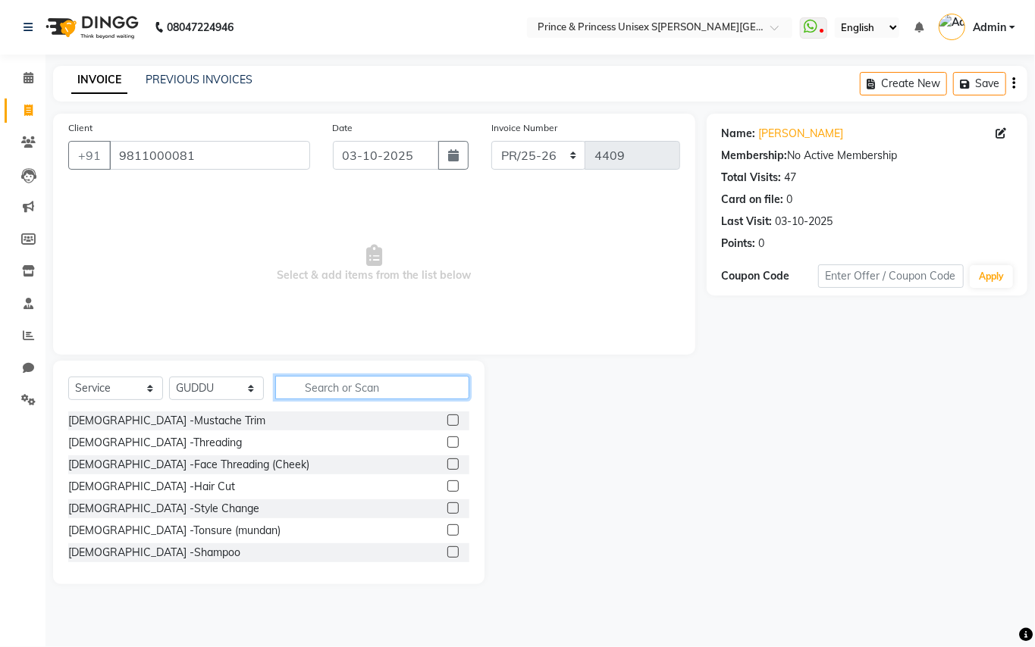
click at [331, 388] on input "text" at bounding box center [372, 388] width 194 height 24
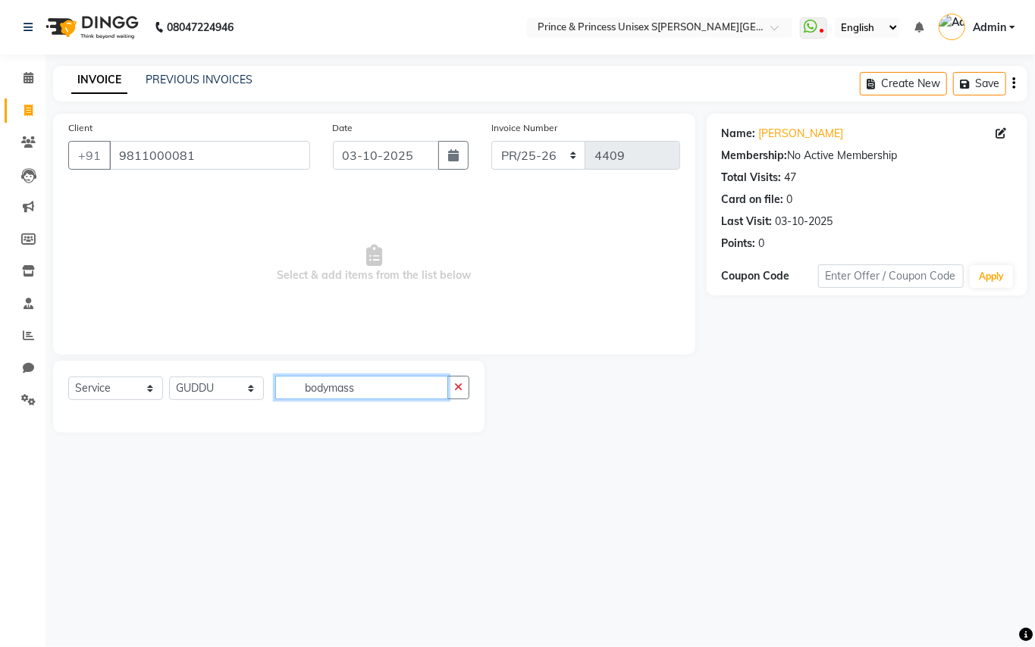
type input "bodymassa"
drag, startPoint x: 376, startPoint y: 385, endPoint x: 108, endPoint y: 206, distance: 322.6
click at [153, 280] on div "Client +91 9811000081 Date 03-10-2025 Invoice Number PR/25-26 V/2025 V/2025-26 …" at bounding box center [374, 273] width 665 height 319
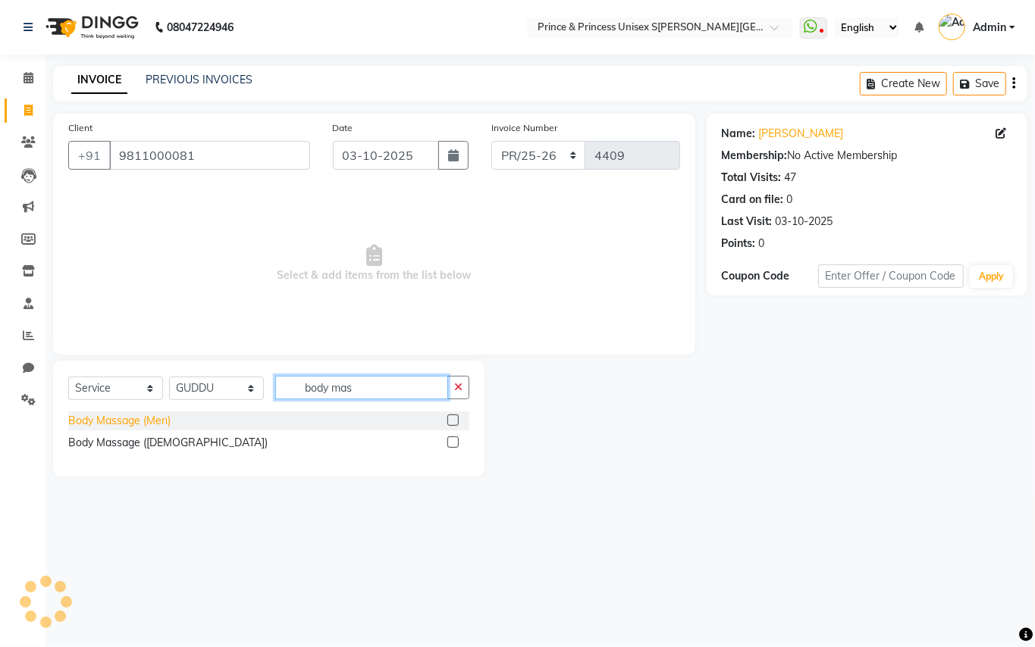
type input "body mas"
click at [138, 420] on div "Body Massage (Men)" at bounding box center [119, 421] width 102 height 16
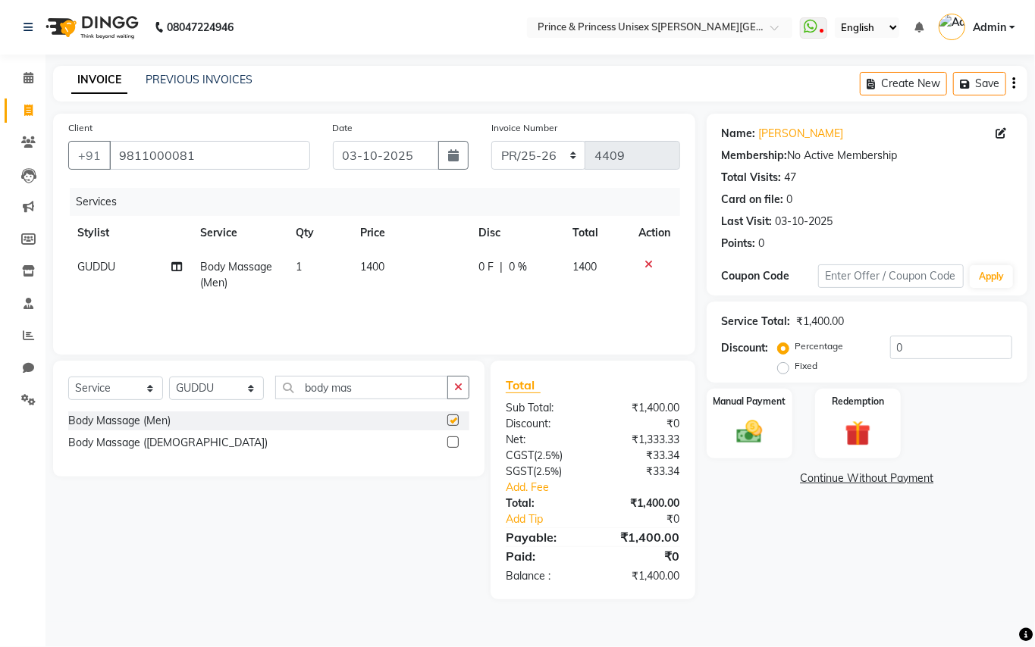
checkbox input "false"
click at [225, 389] on select "Select Stylist A[PERSON_NAME]ET AJ[PERSON_NAME]U[PERSON_NAME]A[PERSON_NAME]ESH …" at bounding box center [216, 389] width 95 height 24
select select "17850"
drag, startPoint x: 216, startPoint y: 391, endPoint x: 252, endPoint y: 400, distance: 36.8
click at [216, 391] on select "Select Stylist A[PERSON_NAME]ET AJ[PERSON_NAME]U[PERSON_NAME]A[PERSON_NAME]ESH …" at bounding box center [216, 389] width 95 height 24
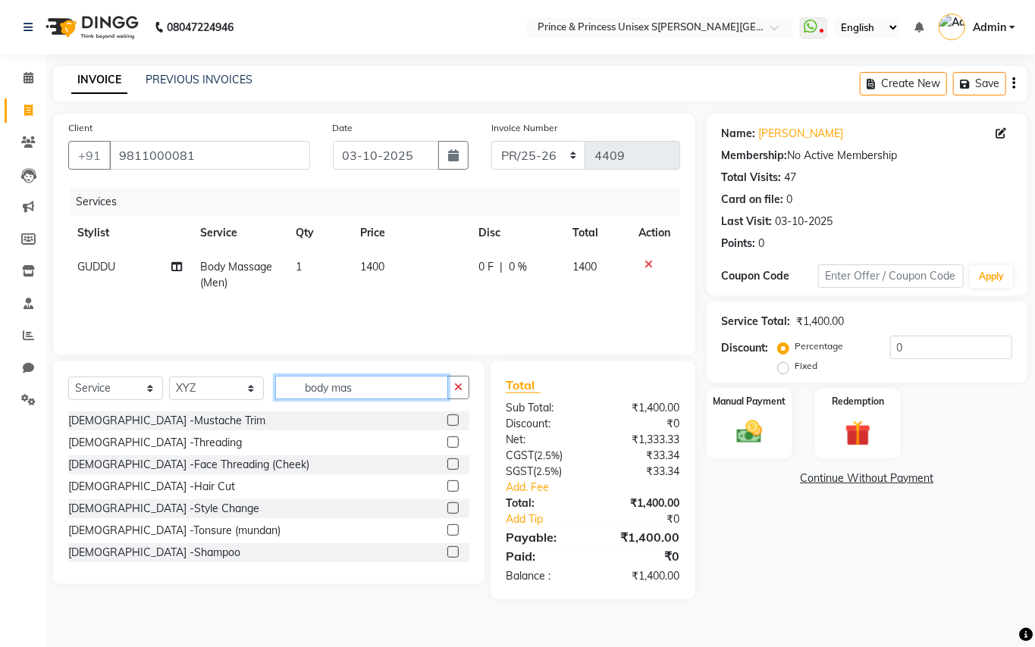
drag, startPoint x: 371, startPoint y: 391, endPoint x: 168, endPoint y: 271, distance: 236.9
click at [240, 319] on div "Client +91 9811000081 Date 03-10-2025 Invoice Number PR/25-26 V/2025 V/2025-26 …" at bounding box center [374, 357] width 665 height 486
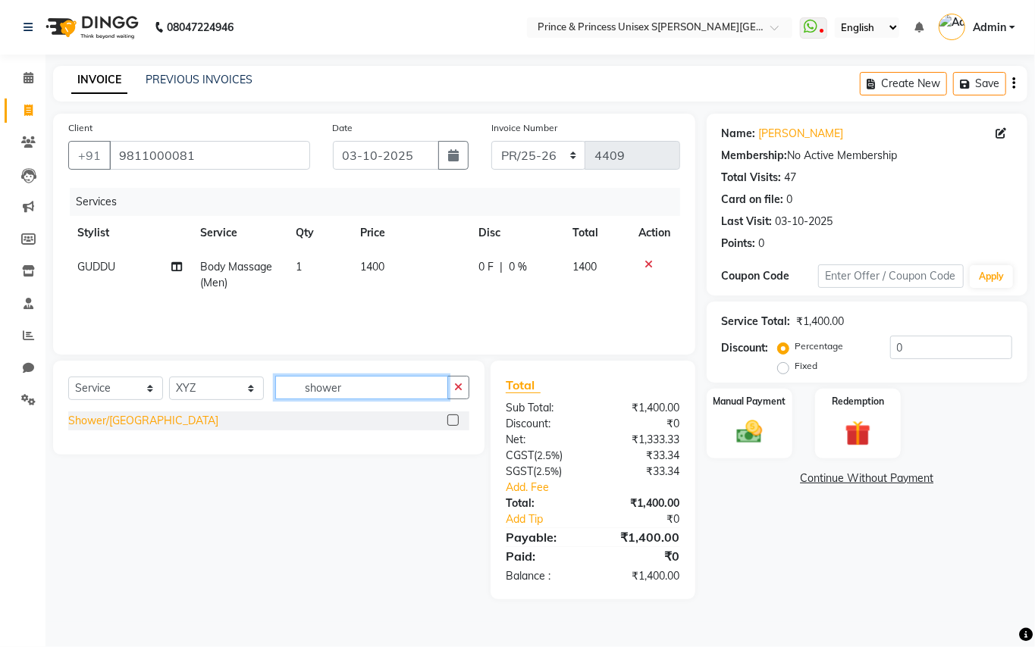
type input "shower"
click at [94, 422] on div "Shower/[GEOGRAPHIC_DATA]" at bounding box center [143, 421] width 150 height 16
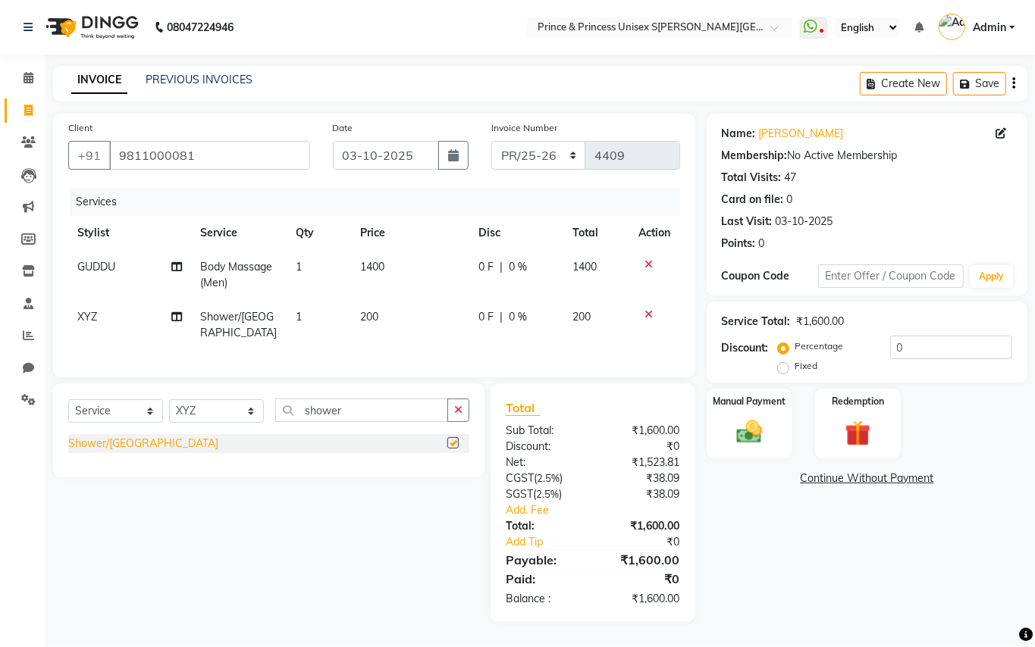
checkbox input "false"
click at [740, 429] on img at bounding box center [749, 432] width 43 height 31
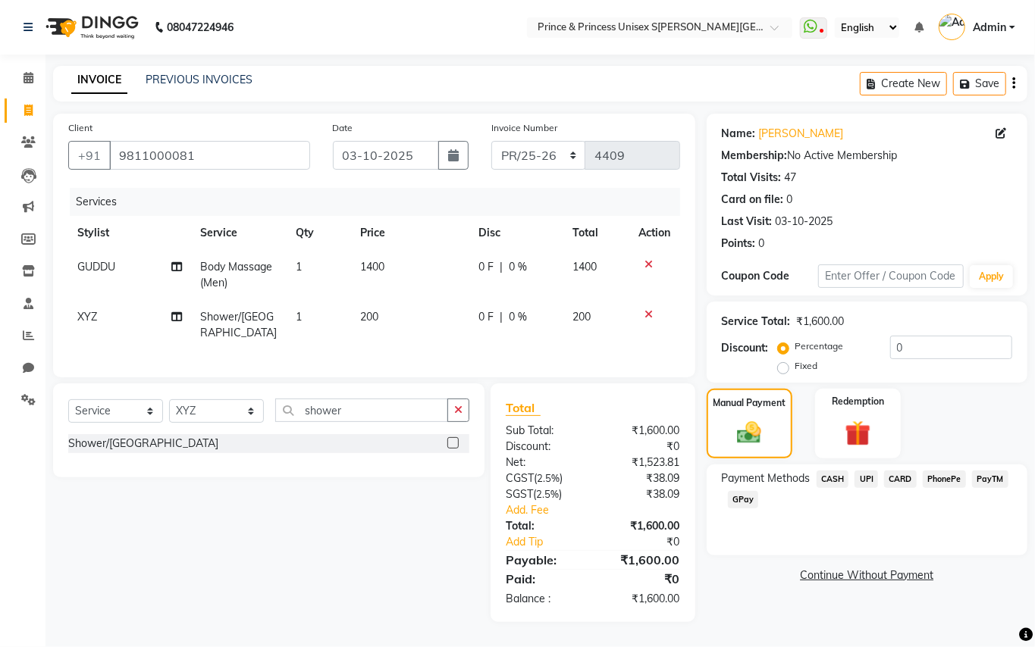
click at [832, 476] on span "CASH" at bounding box center [833, 479] width 33 height 17
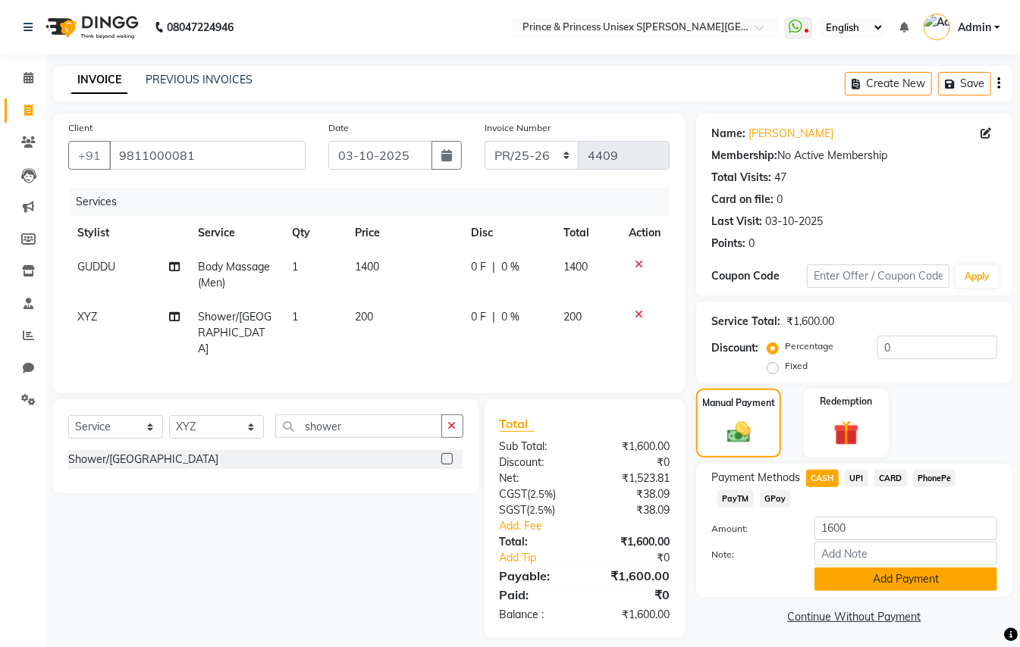
click at [877, 581] on button "Add Payment" at bounding box center [905, 580] width 183 height 24
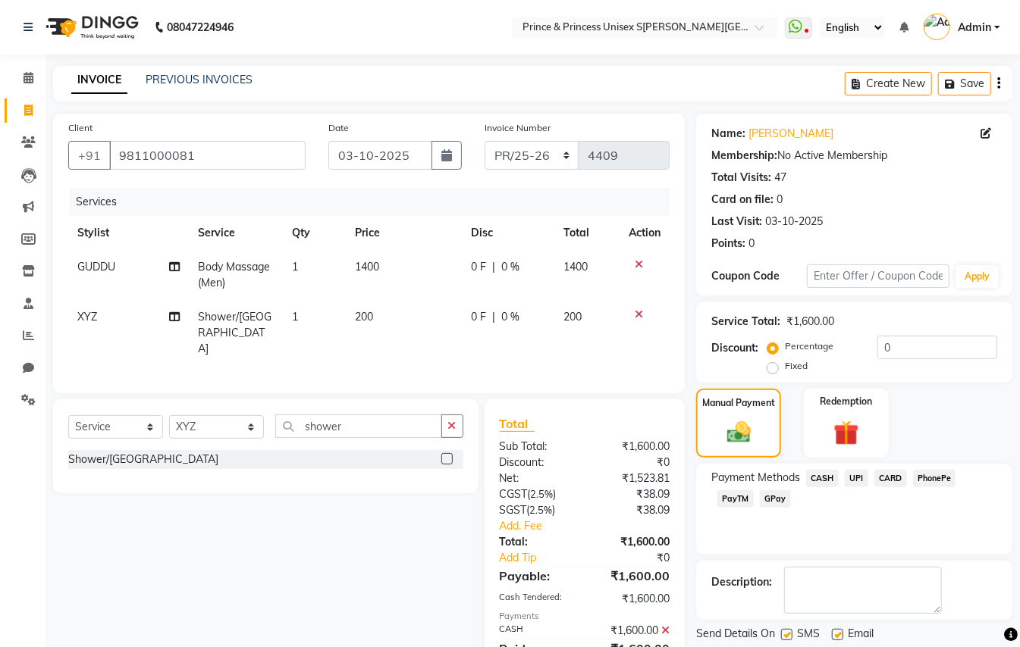
scroll to position [50, 0]
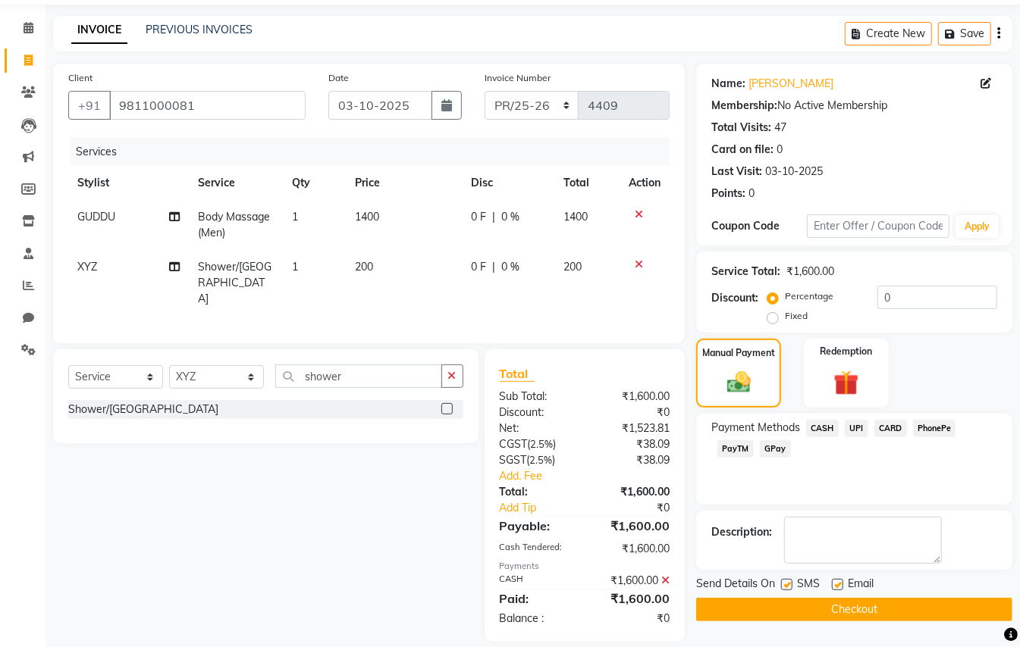
click at [886, 607] on button "Checkout" at bounding box center [854, 610] width 316 height 24
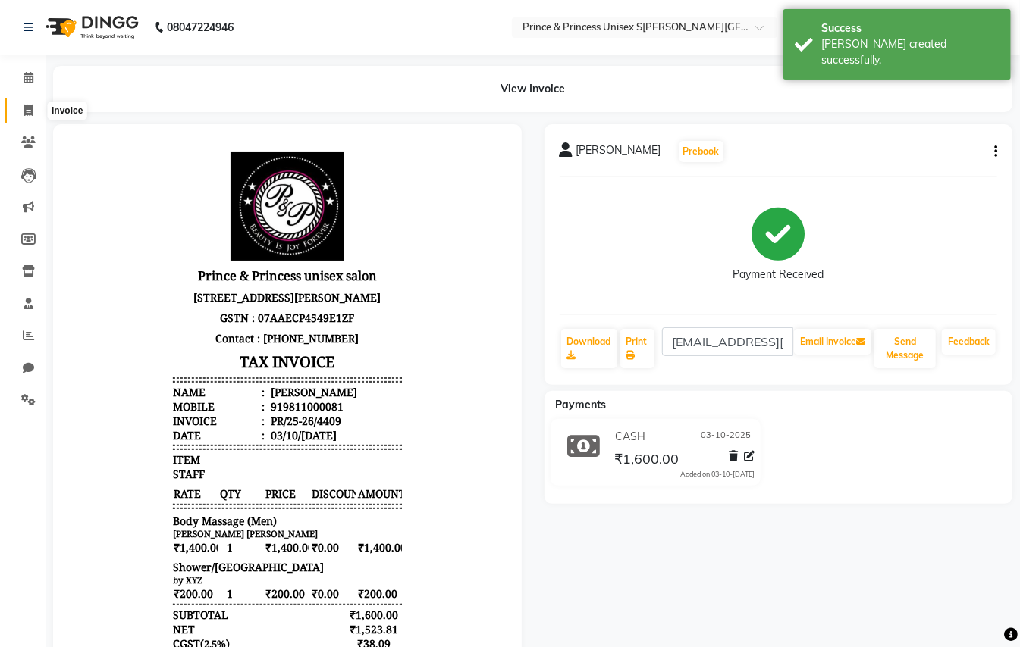
click at [25, 109] on icon at bounding box center [28, 110] width 8 height 11
select select "service"
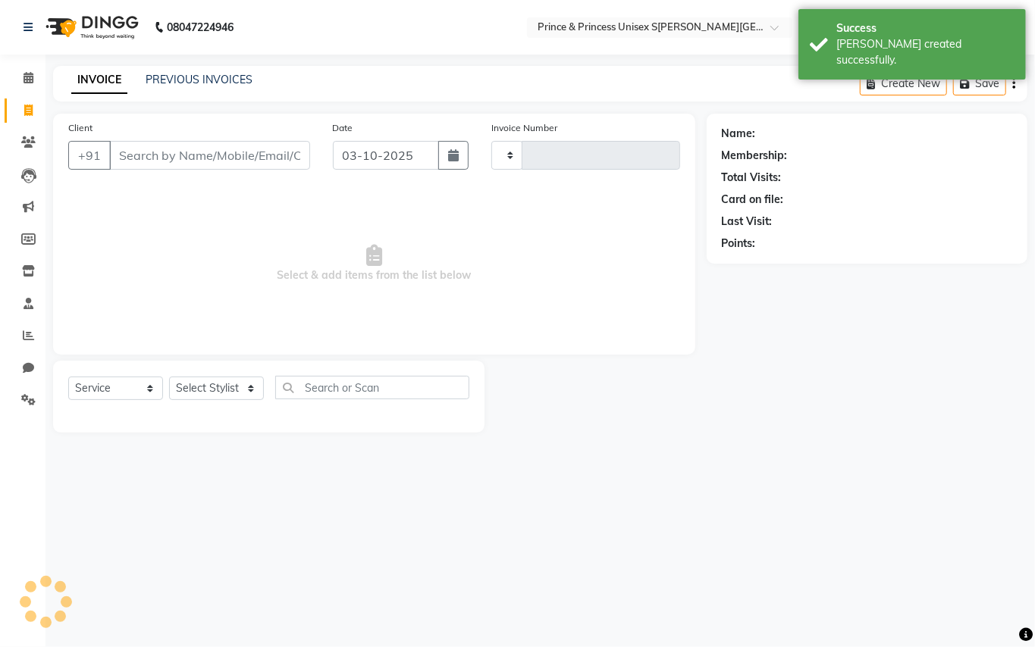
type input "4410"
select select "3760"
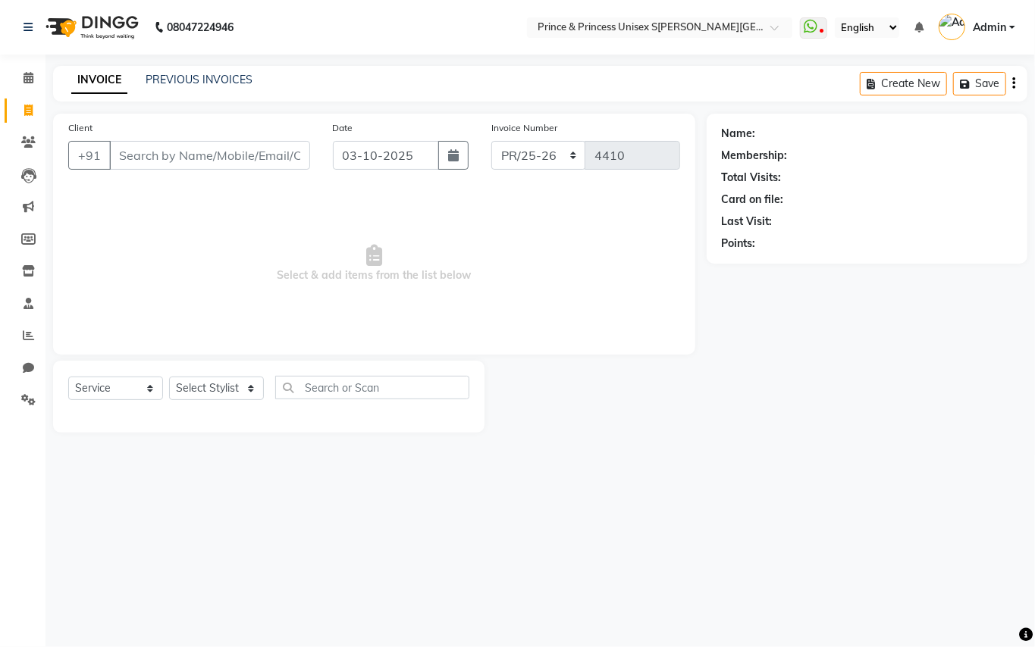
click at [265, 149] on input "Client" at bounding box center [209, 155] width 201 height 29
type input "9311446161"
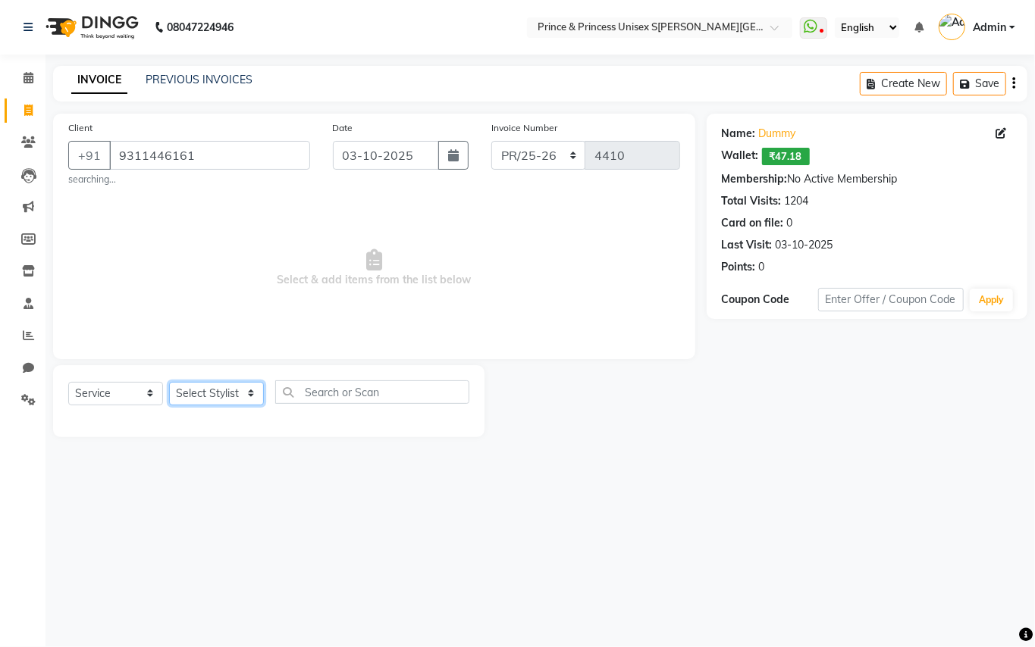
click at [195, 389] on select "Select Stylist A[PERSON_NAME]ET AJ[PERSON_NAME]U[PERSON_NAME]A[PERSON_NAME]ESH …" at bounding box center [216, 394] width 95 height 24
select select "63056"
click at [425, 386] on input "text" at bounding box center [372, 393] width 194 height 24
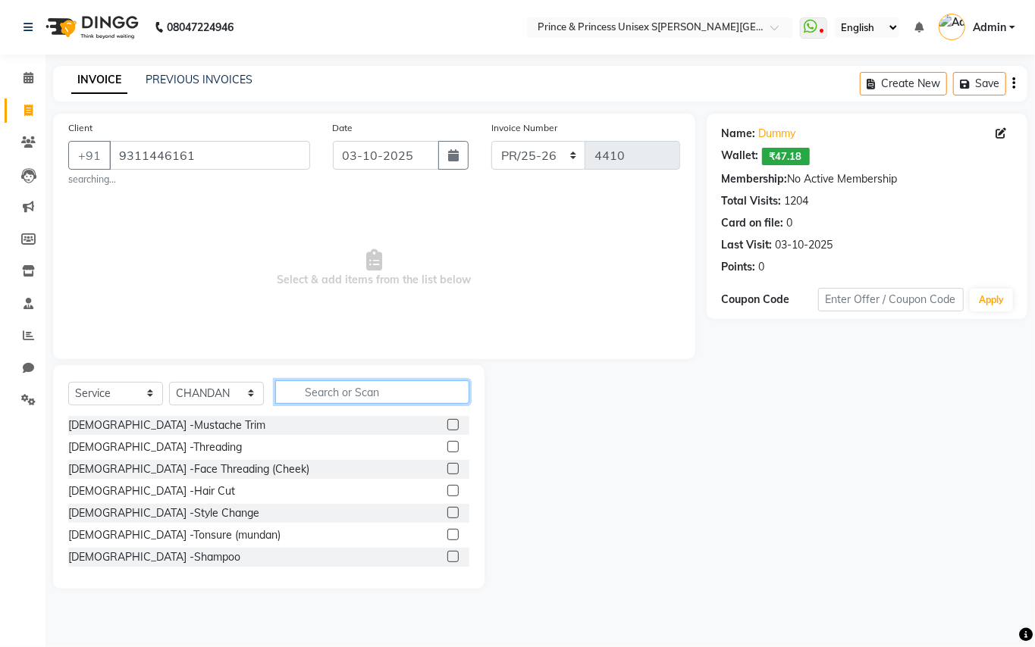
click at [425, 386] on input "text" at bounding box center [372, 393] width 194 height 24
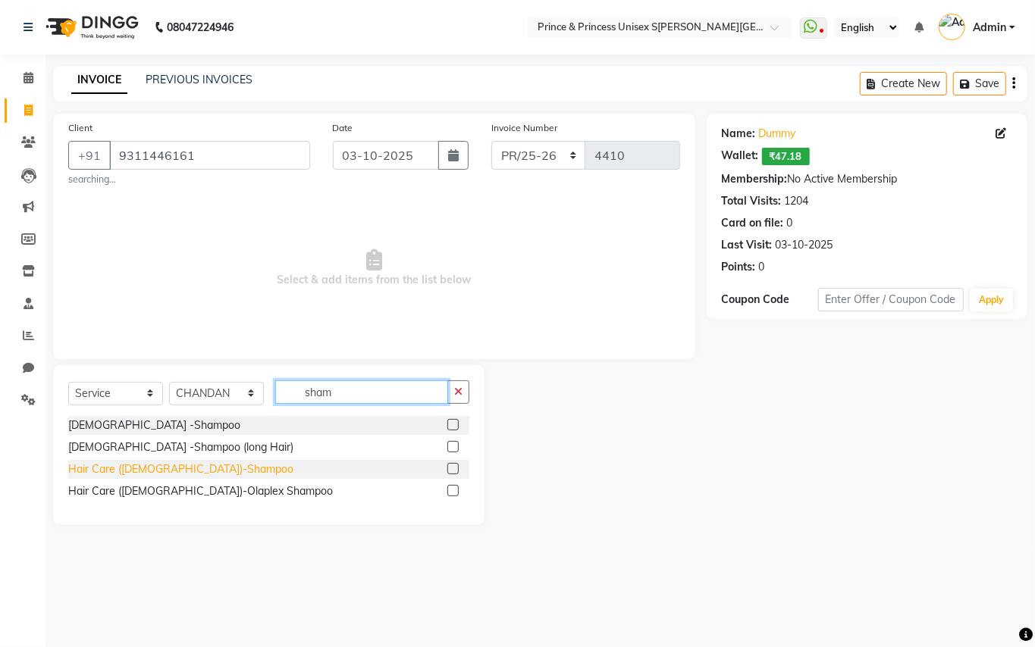
type input "sham"
click at [174, 469] on div "Hair Care ([DEMOGRAPHIC_DATA])-Shampoo" at bounding box center [180, 470] width 225 height 16
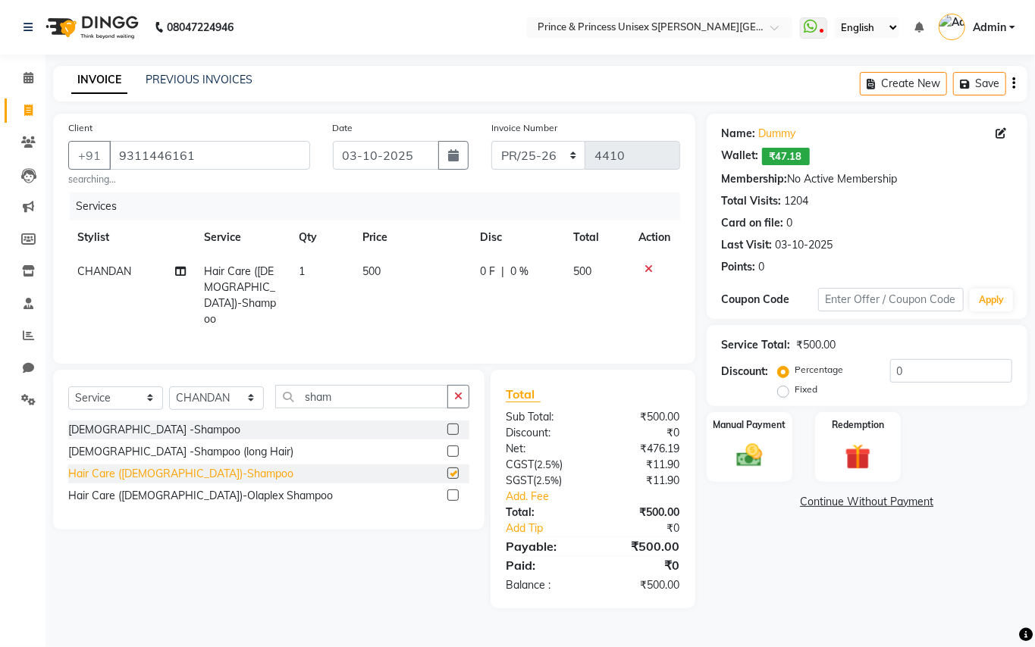
checkbox input "false"
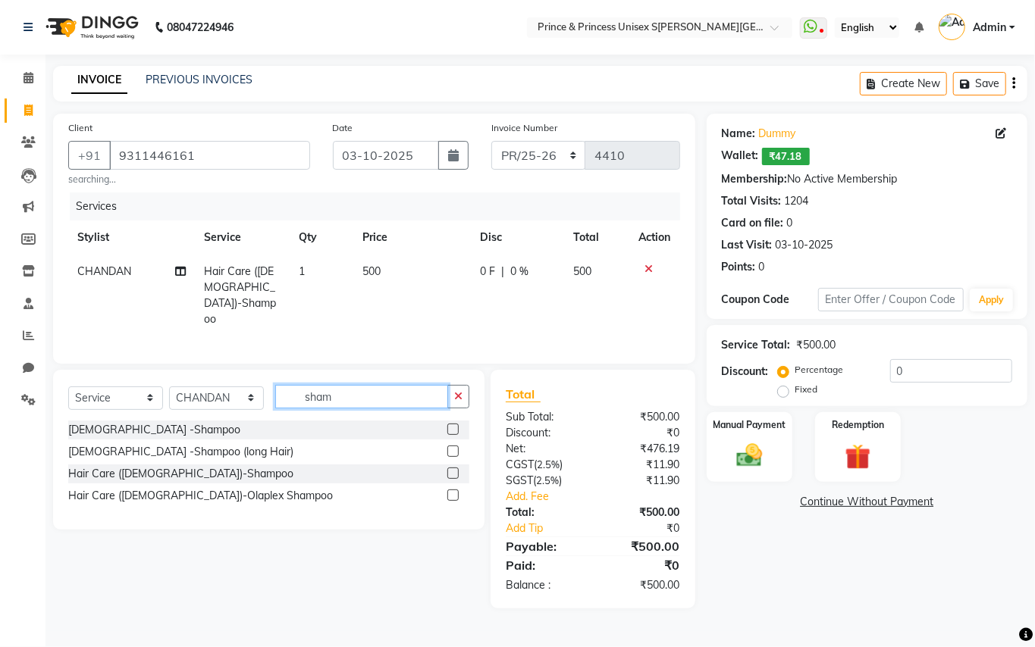
drag, startPoint x: 346, startPoint y: 392, endPoint x: 122, endPoint y: 249, distance: 266.3
click at [162, 297] on div "Client +91 9311446161 searching... Date 03-10-2025 Invoice Number PR/25-26 V/20…" at bounding box center [374, 361] width 665 height 495
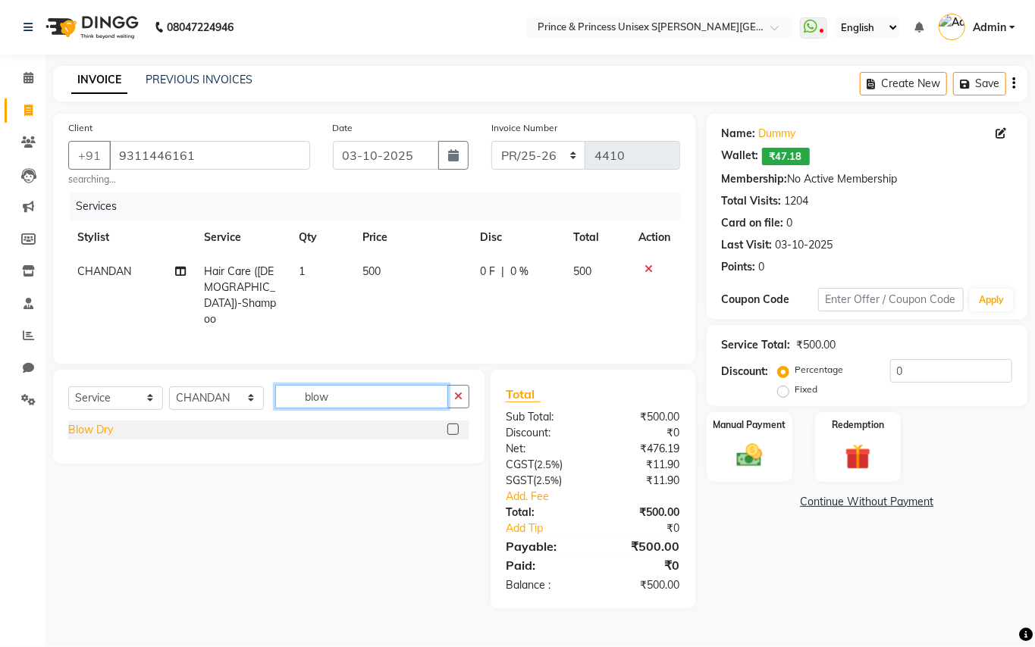
type input "blow"
click at [97, 428] on div "Blow Dry" at bounding box center [90, 430] width 45 height 16
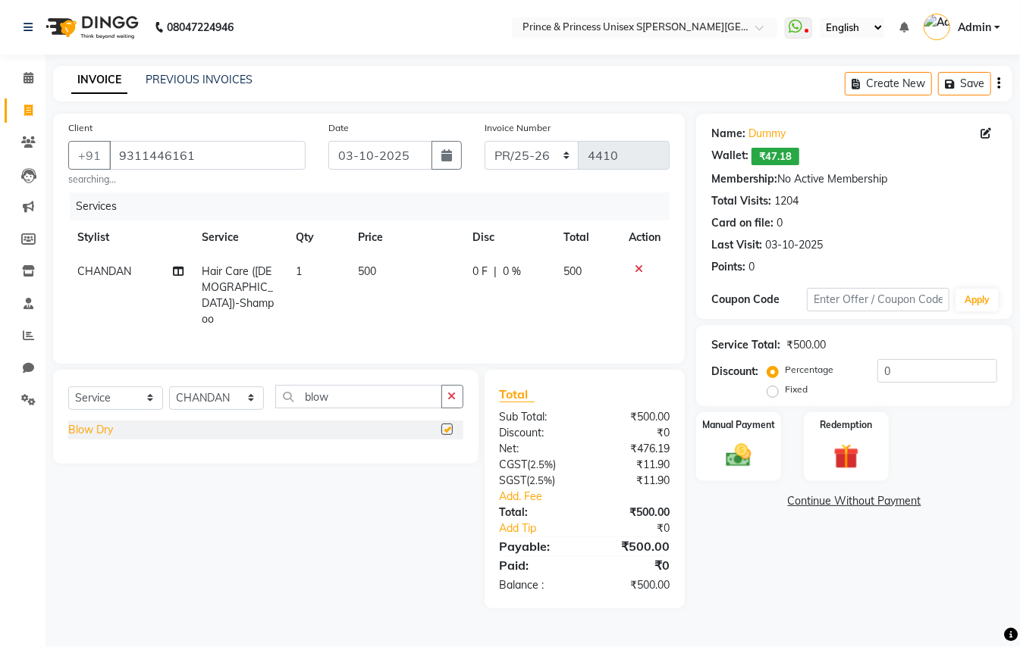
checkbox input "false"
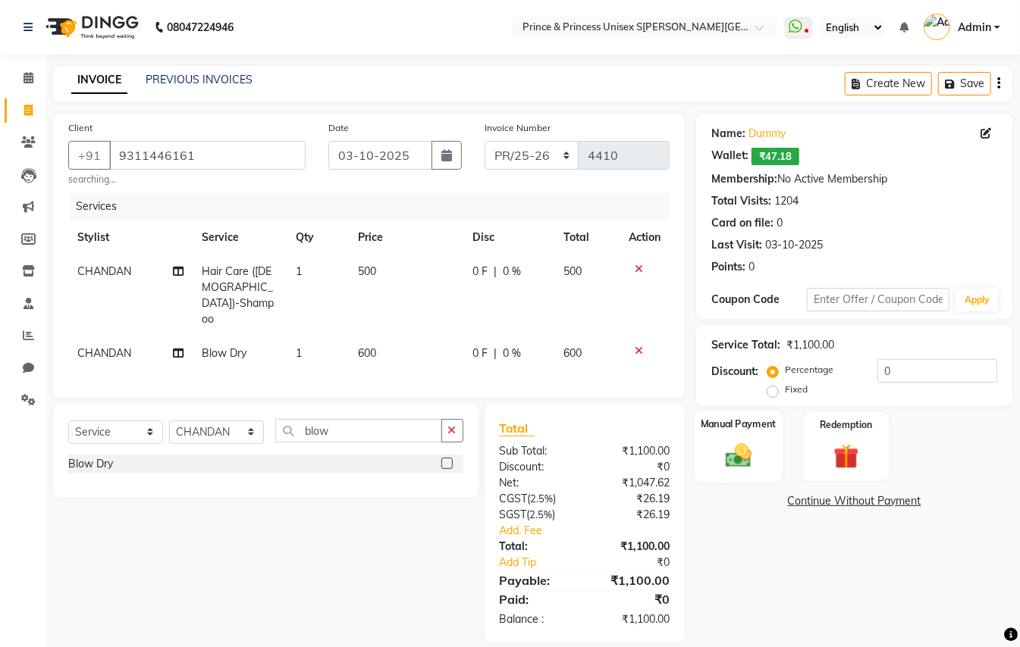
click at [729, 456] on img at bounding box center [738, 455] width 42 height 30
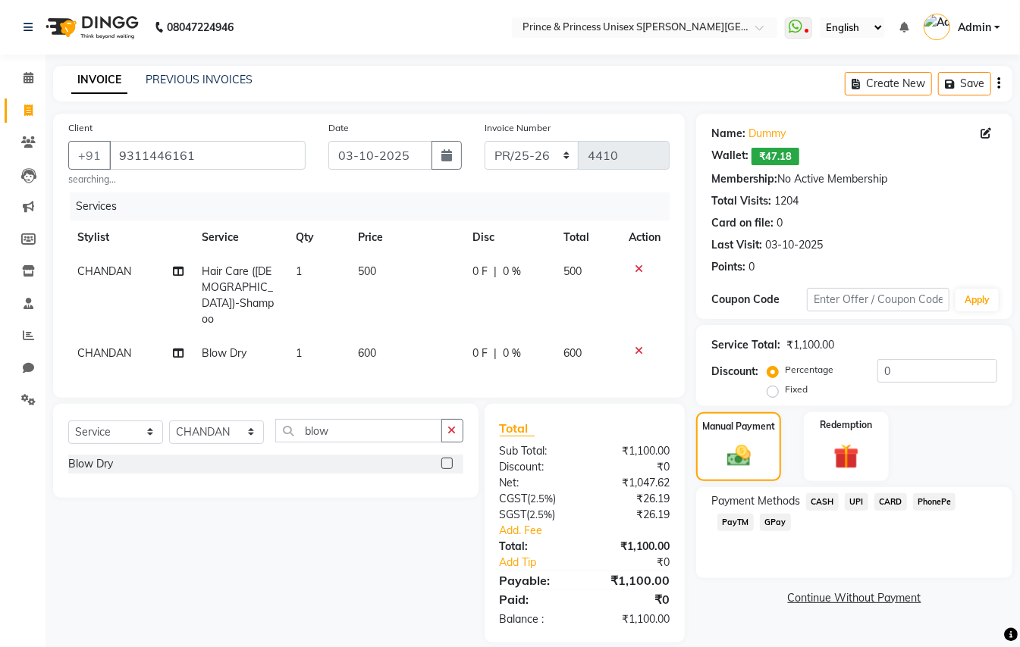
click at [738, 520] on span "PayTM" at bounding box center [735, 522] width 36 height 17
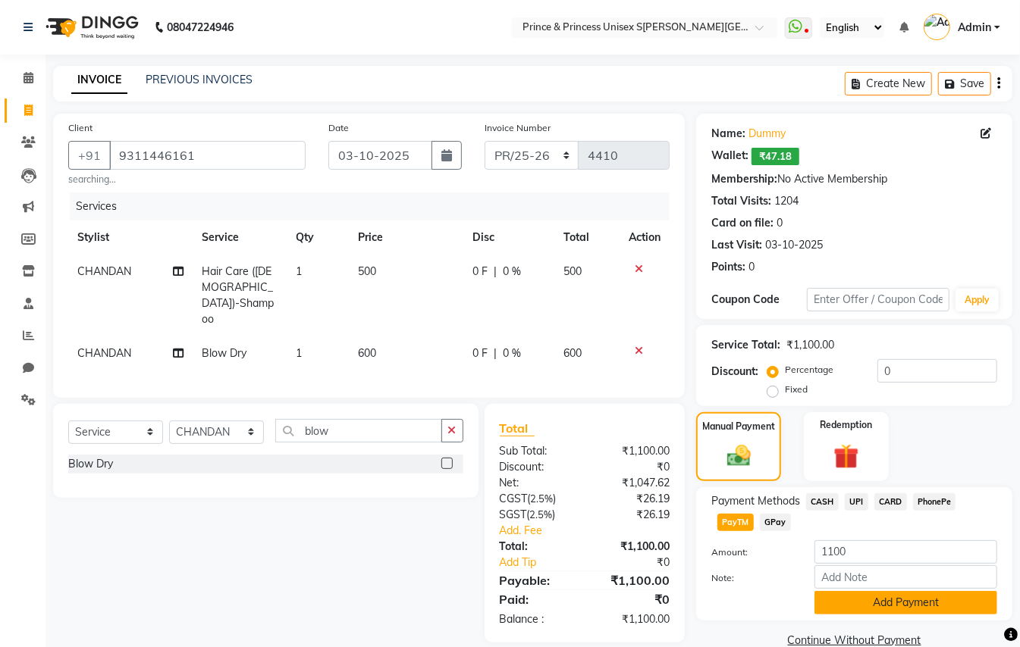
click at [832, 595] on button "Add Payment" at bounding box center [905, 603] width 183 height 24
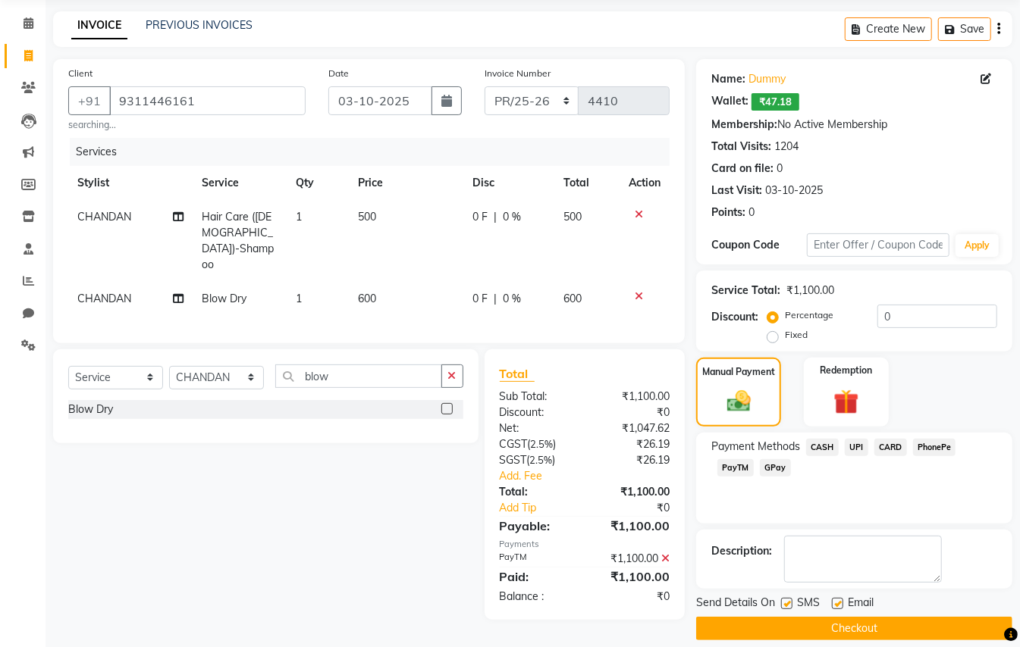
scroll to position [71, 0]
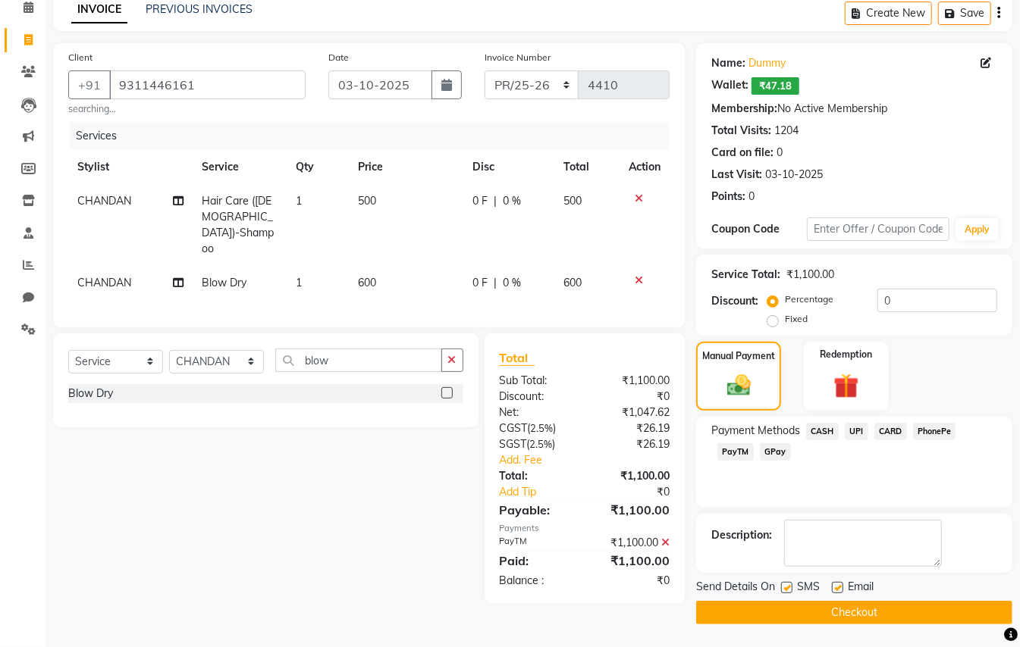
click at [919, 611] on button "Checkout" at bounding box center [854, 613] width 316 height 24
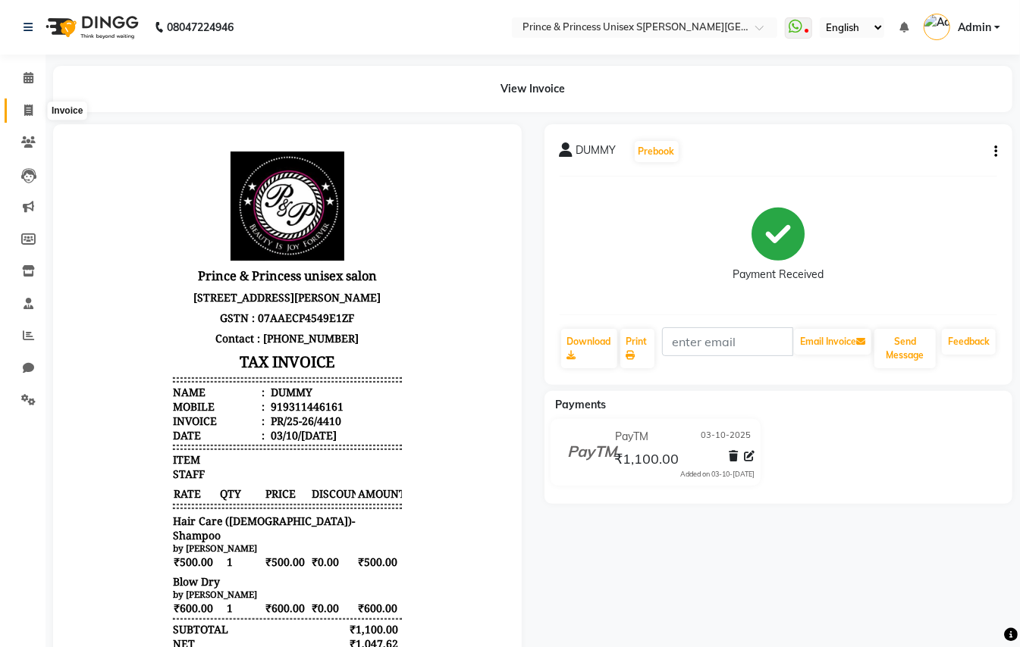
click at [28, 110] on icon at bounding box center [28, 110] width 8 height 11
select select "service"
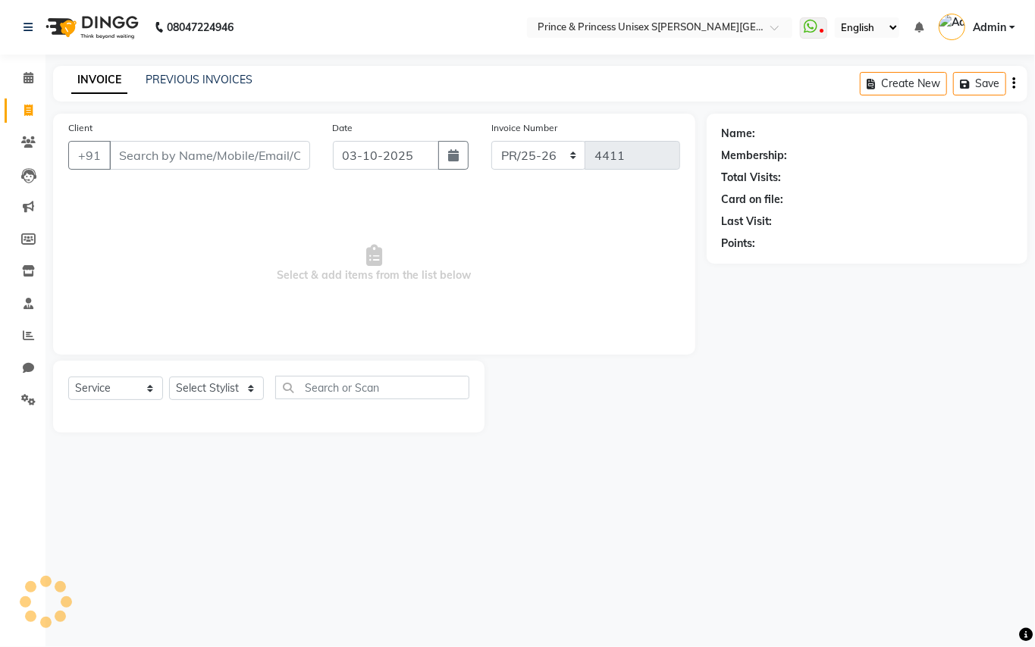
click at [198, 149] on input "Client" at bounding box center [209, 155] width 201 height 29
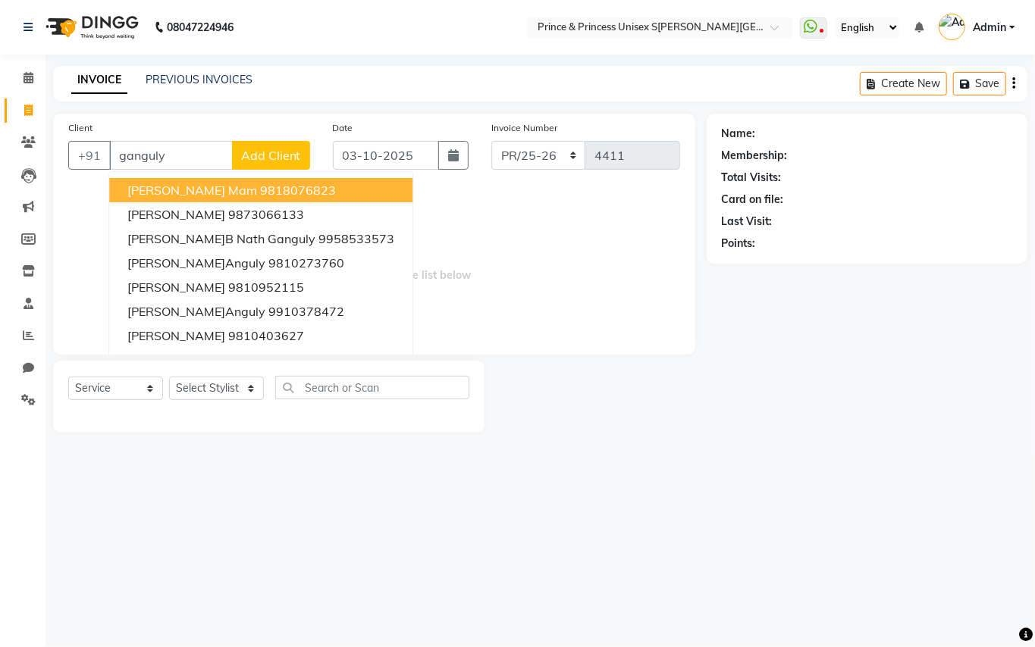
click at [196, 187] on span "Sivajee Ganguly Mam" at bounding box center [192, 190] width 130 height 15
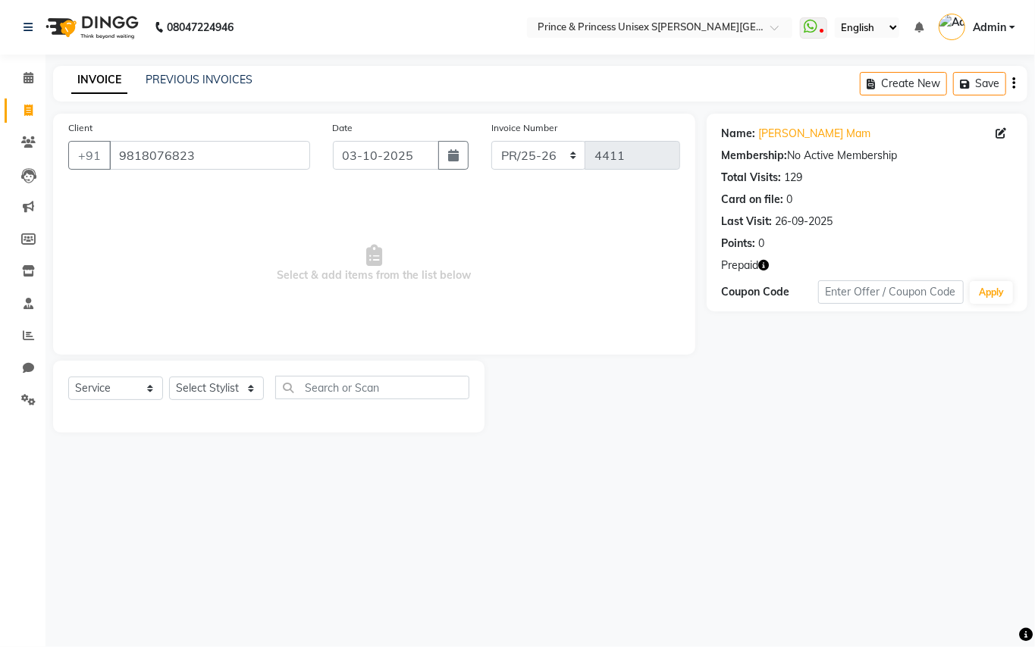
click at [764, 262] on icon "button" at bounding box center [764, 265] width 11 height 11
click at [796, 505] on div "08047224946 Select Location × Prince & Princess Unisex Salon, Chittaranjan Park…" at bounding box center [517, 323] width 1035 height 647
click at [0, 0] on html "08047224946 Select Location × Prince & Princess Unisex Salon, Chittaranjan Park…" at bounding box center [517, 323] width 1035 height 647
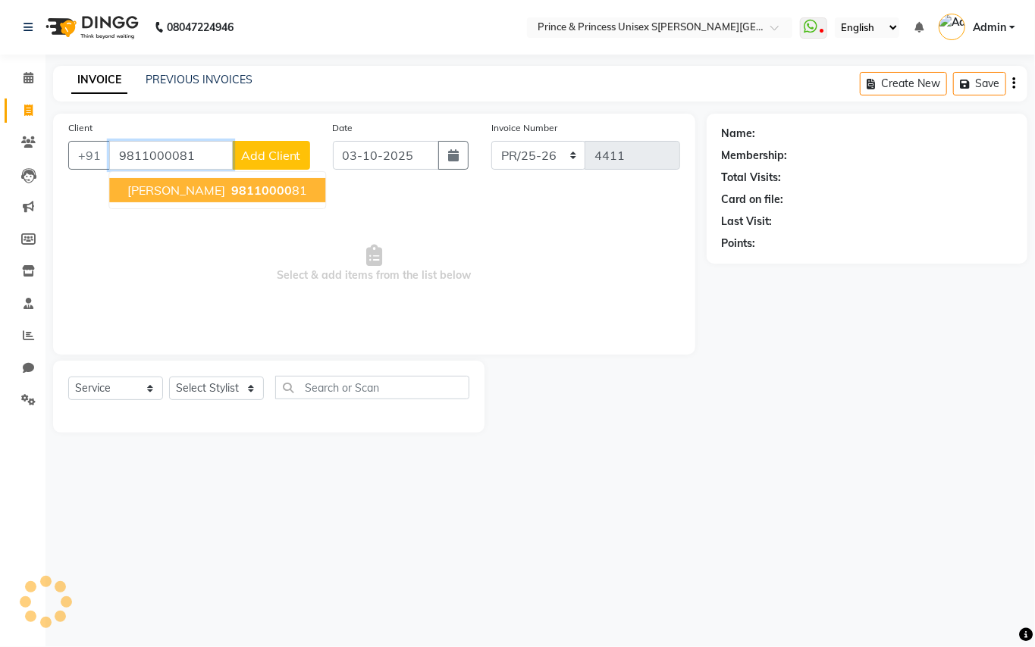
type input "9811000081"
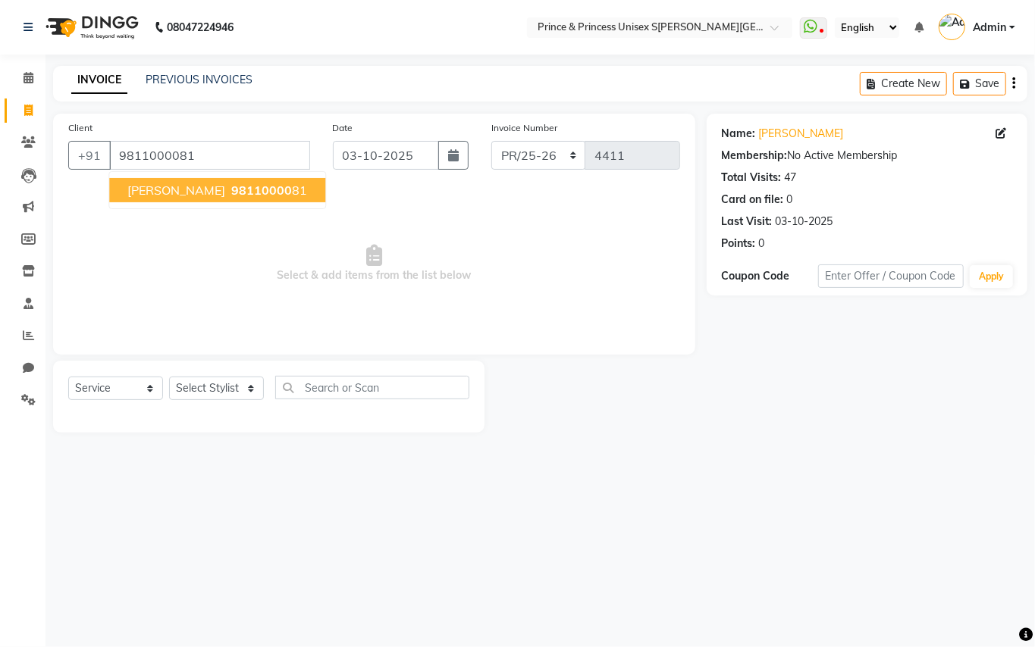
click at [195, 198] on button "[PERSON_NAME]HGAL 98110000 81" at bounding box center [217, 190] width 216 height 24
click at [150, 244] on span "Select & add items from the list below" at bounding box center [374, 264] width 612 height 152
click at [168, 338] on span "Select & add items from the list below" at bounding box center [374, 264] width 612 height 152
click at [122, 286] on span "Select & add items from the list below" at bounding box center [374, 264] width 612 height 152
drag, startPoint x: 215, startPoint y: 510, endPoint x: 221, endPoint y: 359, distance: 151.0
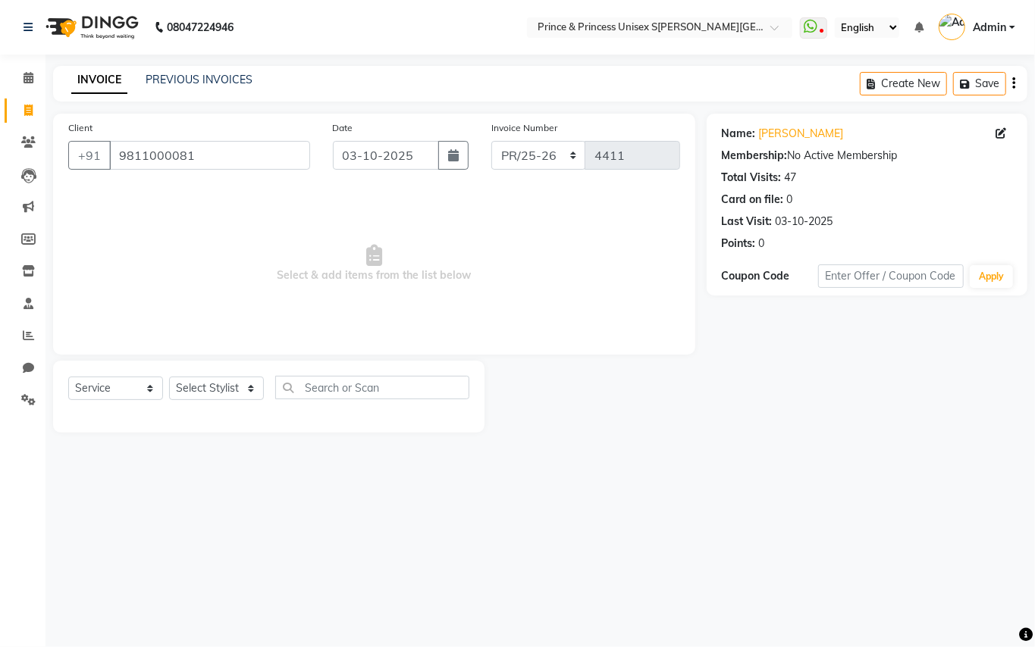
click at [217, 510] on div "08047224946 Select Location × Prince & Princess Unisex Salon, Chittaranjan Park…" at bounding box center [517, 323] width 1035 height 647
click at [202, 395] on select "Select Stylist A[PERSON_NAME]ET AJ[PERSON_NAME]U[PERSON_NAME]A[PERSON_NAME]ESH …" at bounding box center [216, 389] width 95 height 24
click at [210, 386] on select "Select Stylist A[PERSON_NAME]ET AJ[PERSON_NAME]U[PERSON_NAME]A[PERSON_NAME]ESH …" at bounding box center [216, 389] width 95 height 24
click at [211, 461] on div "08047224946 Select Location × Prince & Princess Unisex Salon, Chittaranjan Park…" at bounding box center [517, 323] width 1035 height 647
click at [212, 389] on select "Select Stylist ABHISHEK AJEET AJEET NEW ARUN ASLAM CHANDAN GUDDU MAHESH MANI ME…" at bounding box center [216, 389] width 95 height 24
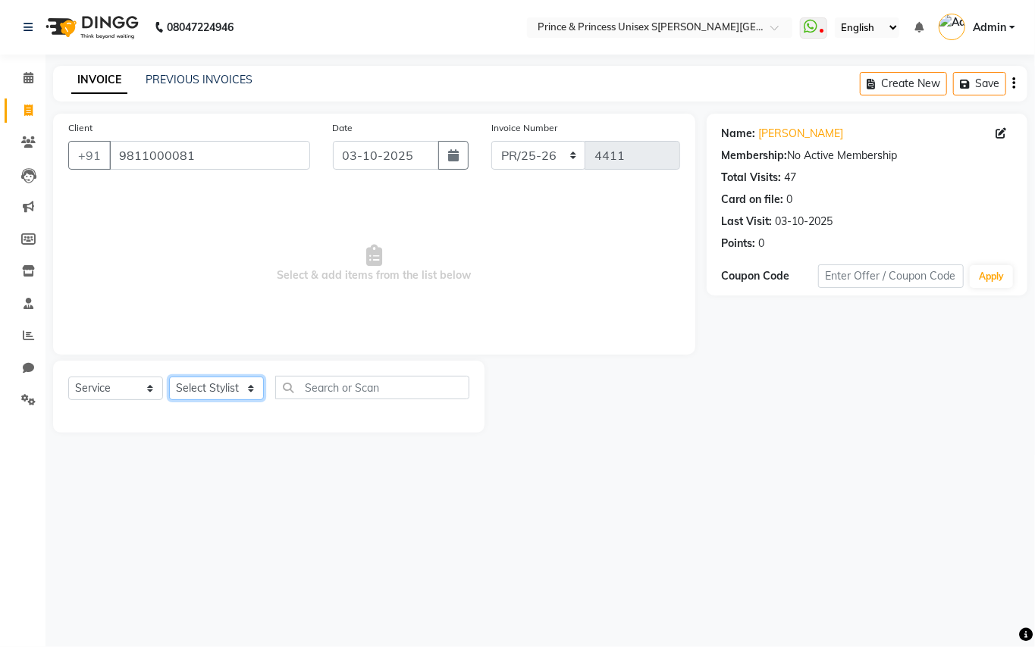
select select "17910"
drag, startPoint x: 212, startPoint y: 389, endPoint x: 326, endPoint y: 378, distance: 114.3
click at [212, 389] on select "Select Stylist ABHISHEK AJEET AJEET NEW ARUN ASLAM CHANDAN GUDDU MAHESH MANI ME…" at bounding box center [216, 389] width 95 height 24
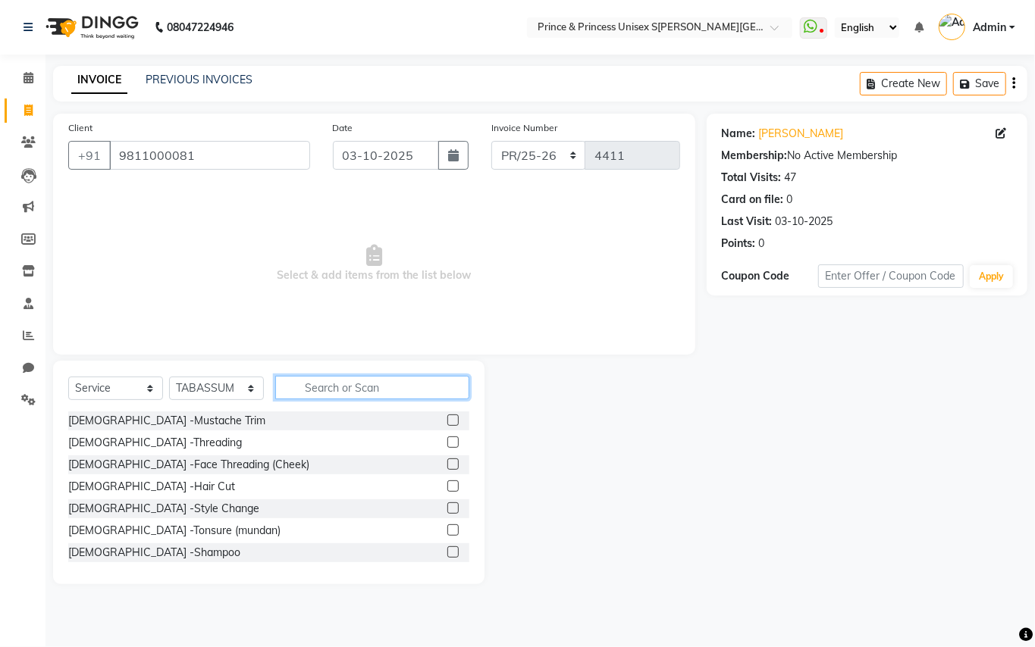
click at [332, 382] on input "text" at bounding box center [372, 388] width 194 height 24
click at [334, 383] on input "text" at bounding box center [372, 388] width 194 height 24
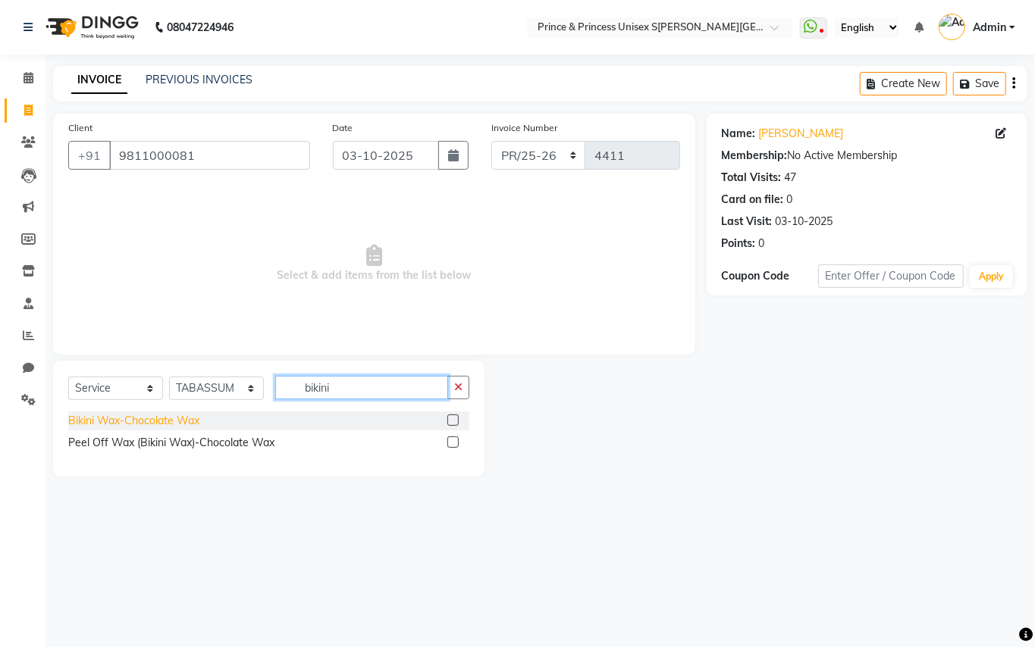
type input "bikini"
click at [188, 416] on div "Bikini Wax-Chocolate Wax" at bounding box center [133, 421] width 131 height 16
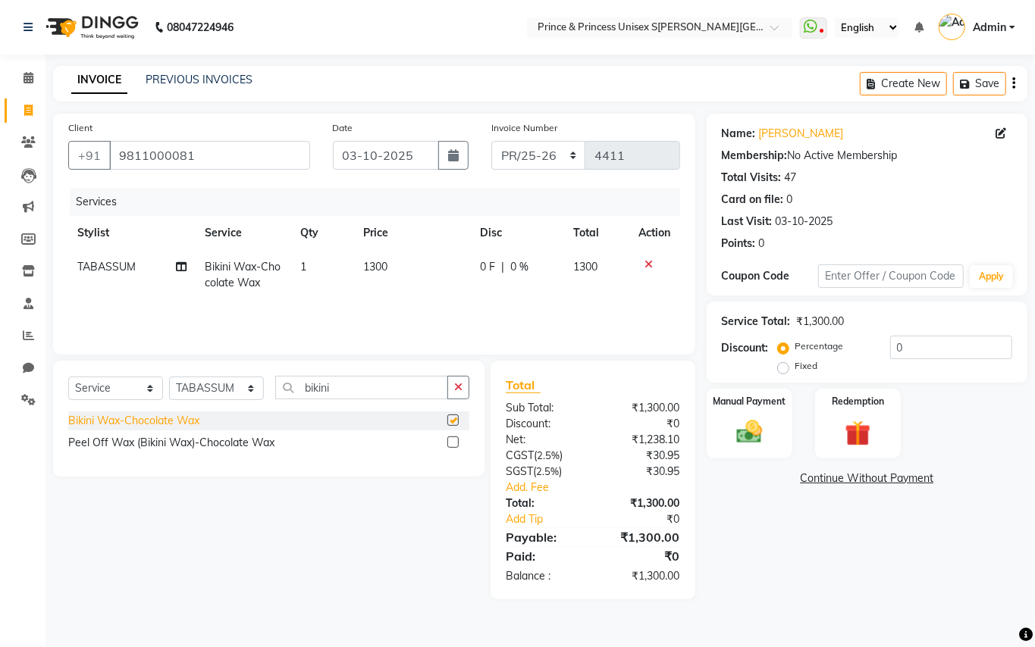
checkbox input "false"
click at [383, 264] on span "1300" at bounding box center [375, 267] width 24 height 14
select select "17910"
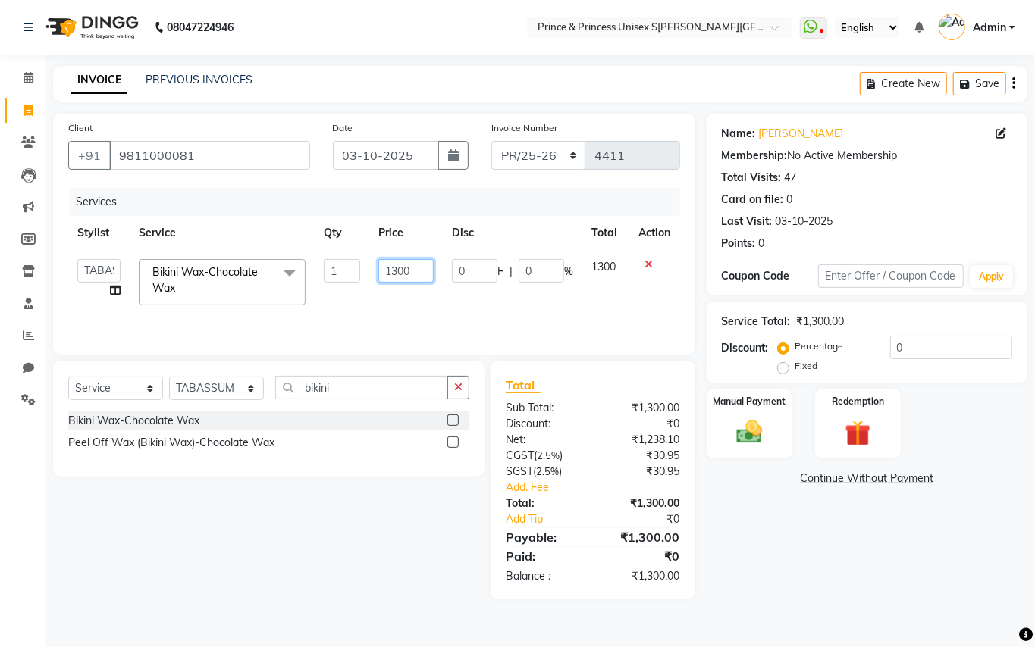
click at [420, 267] on input "1300" at bounding box center [405, 271] width 55 height 24
type input "1400"
click at [373, 303] on div "Services Stylist Service Qty Price Disc Total Action ABHISHEK AJEET AJEET NEW A…" at bounding box center [374, 264] width 612 height 152
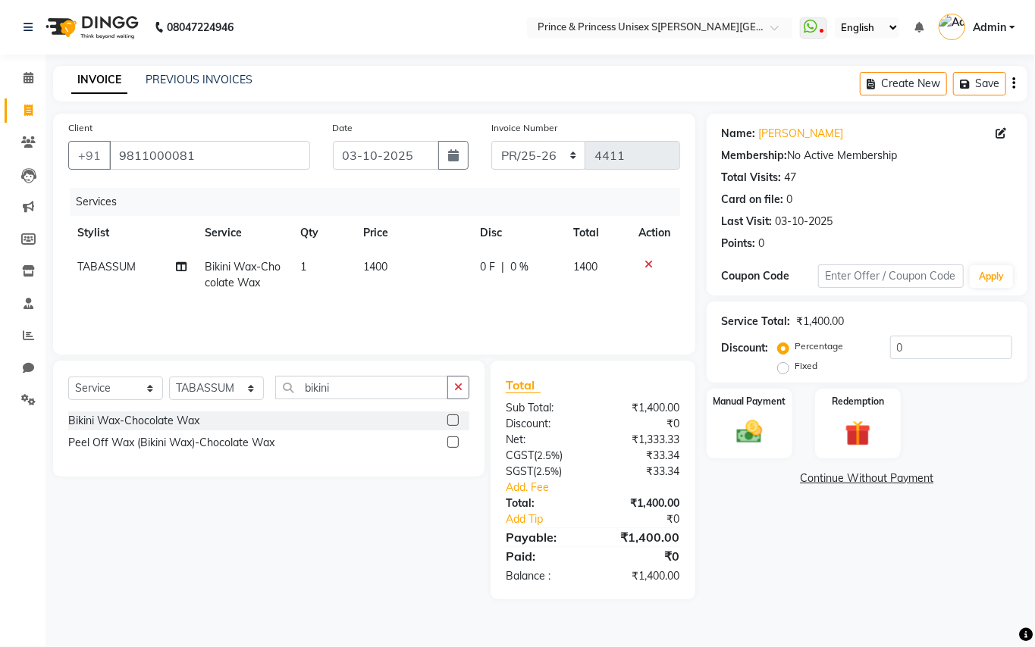
click at [382, 268] on span "1400" at bounding box center [375, 267] width 24 height 14
select select "17910"
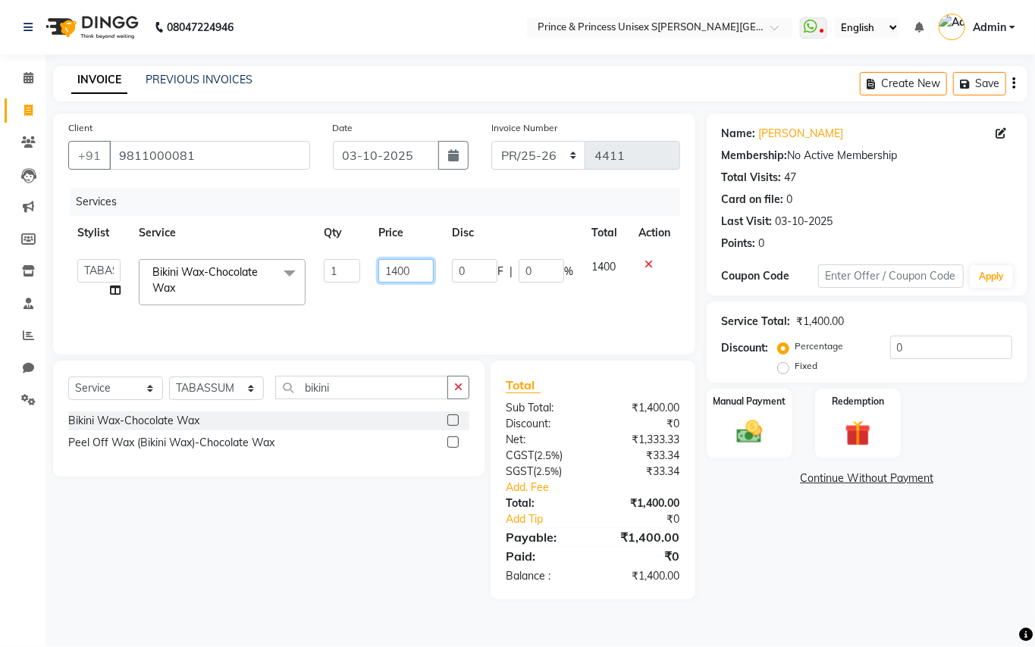
drag, startPoint x: 422, startPoint y: 268, endPoint x: 288, endPoint y: 33, distance: 269.6
click at [320, 183] on div "Client +91 9811000081 Date 03-10-2025 Invoice Number PR/25-26 V/2025 V/2025-26 …" at bounding box center [374, 234] width 642 height 241
type input "2200"
drag, startPoint x: 343, startPoint y: 314, endPoint x: 359, endPoint y: 303, distance: 19.8
click at [341, 312] on div "Services Stylist Service Qty Price Disc Total Action ABHISHEK AJEET AJEET NEW A…" at bounding box center [374, 264] width 612 height 152
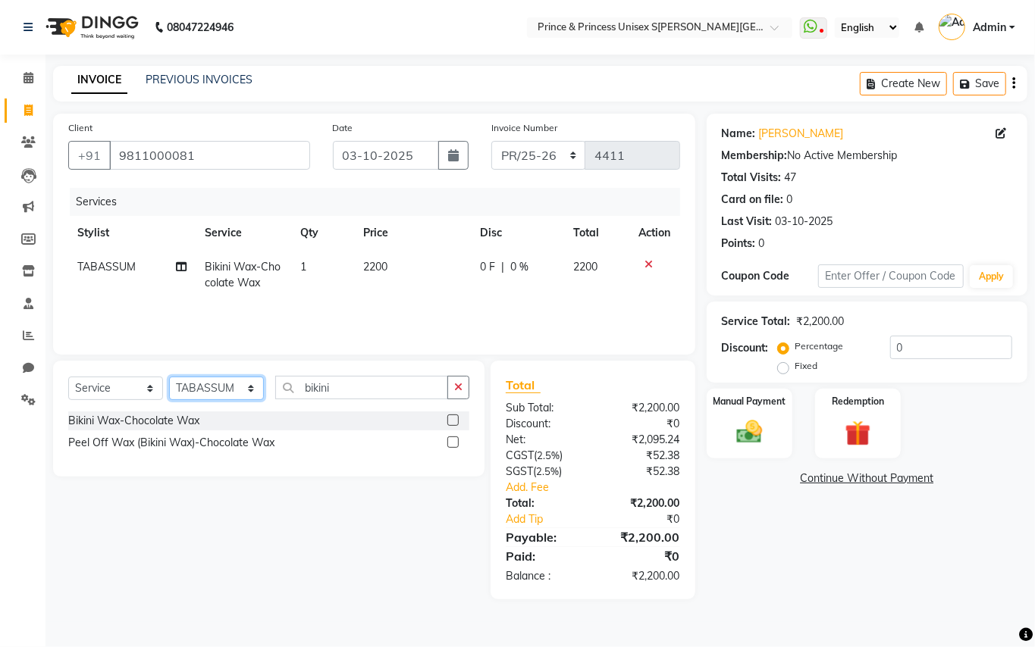
click at [202, 389] on select "Select Stylist ABHISHEK AJEET AJEET NEW ARUN ASLAM CHANDAN GUDDU MAHESH MANI ME…" at bounding box center [216, 389] width 95 height 24
click at [202, 386] on select "Select Stylist ABHISHEK AJEET AJEET NEW ARUN ASLAM CHANDAN GUDDU MAHESH MANI ME…" at bounding box center [216, 389] width 95 height 24
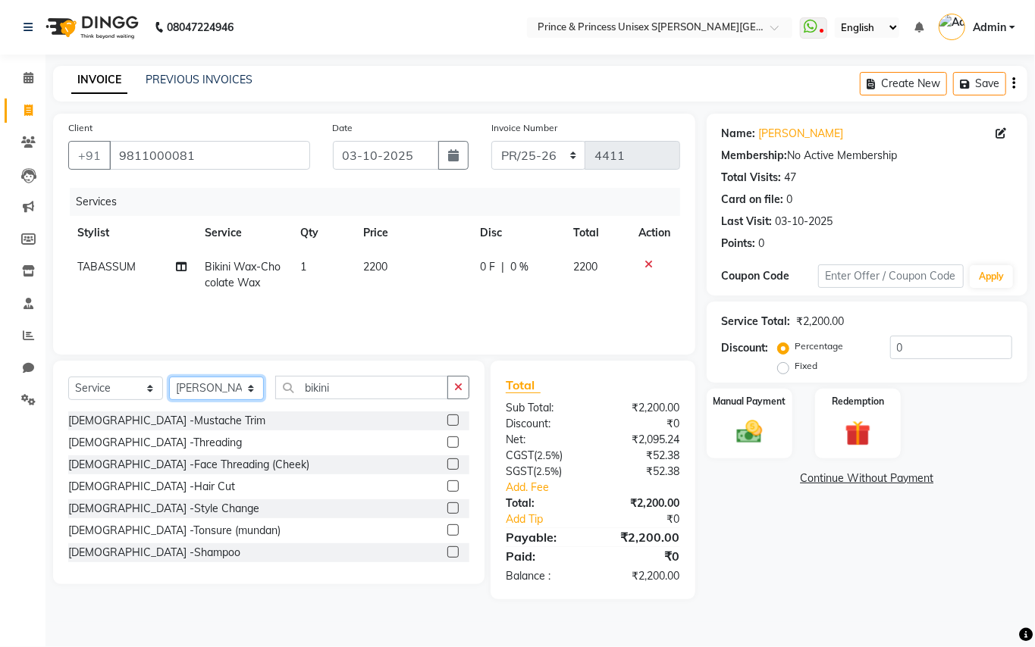
click at [202, 386] on select "Select Stylist ABHISHEK AJEET AJEET NEW ARUN ASLAM CHANDAN GUDDU MAHESH MANI ME…" at bounding box center [216, 389] width 95 height 24
select select "63571"
drag, startPoint x: 202, startPoint y: 386, endPoint x: 318, endPoint y: 384, distance: 116.8
click at [202, 386] on select "Select Stylist ABHISHEK AJEET AJEET NEW ARUN ASLAM CHANDAN GUDDU MAHESH MANI ME…" at bounding box center [216, 389] width 95 height 24
drag, startPoint x: 331, startPoint y: 385, endPoint x: 149, endPoint y: 138, distance: 307.4
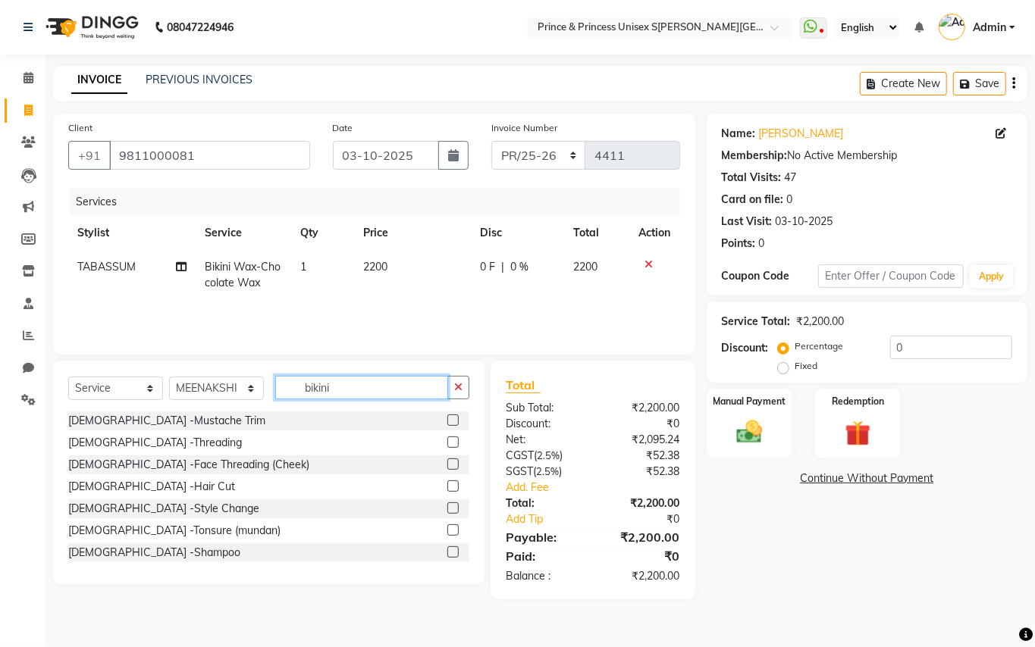
click at [270, 329] on div "Client +91 9811000081 Date 03-10-2025 Invoice Number PR/25-26 V/2025 V/2025-26 …" at bounding box center [374, 357] width 665 height 486
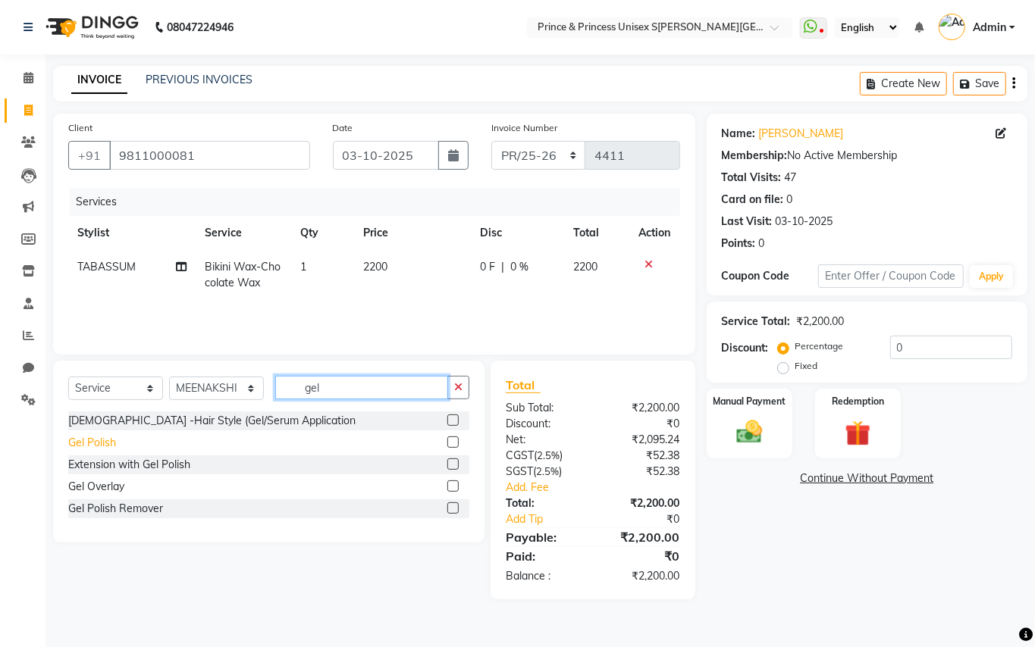
type input "gel"
click at [88, 440] on div "Gel Polish" at bounding box center [92, 443] width 48 height 16
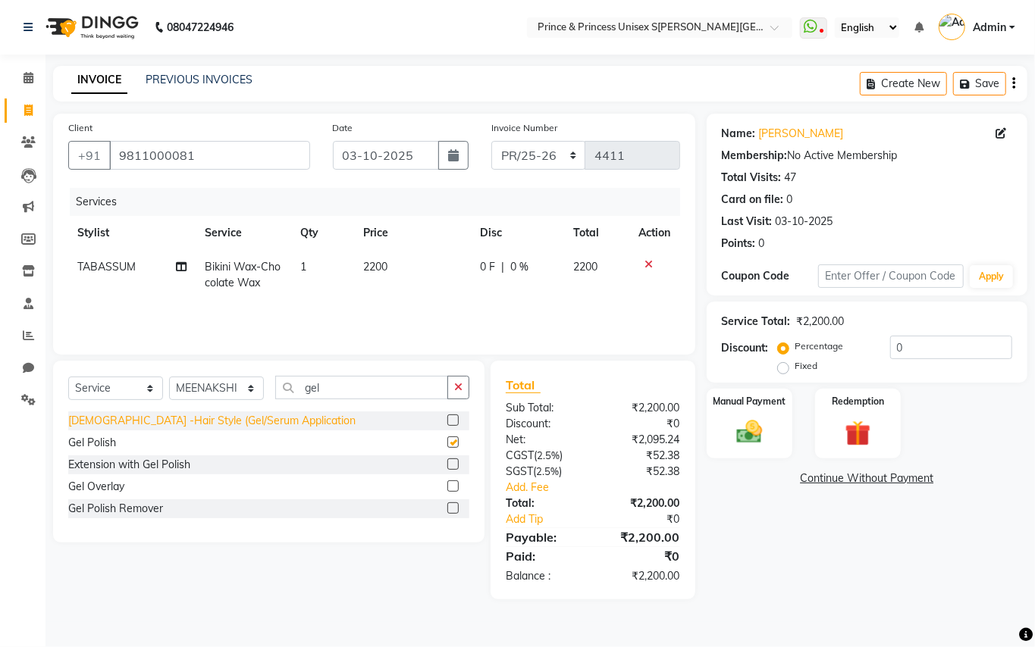
checkbox input "false"
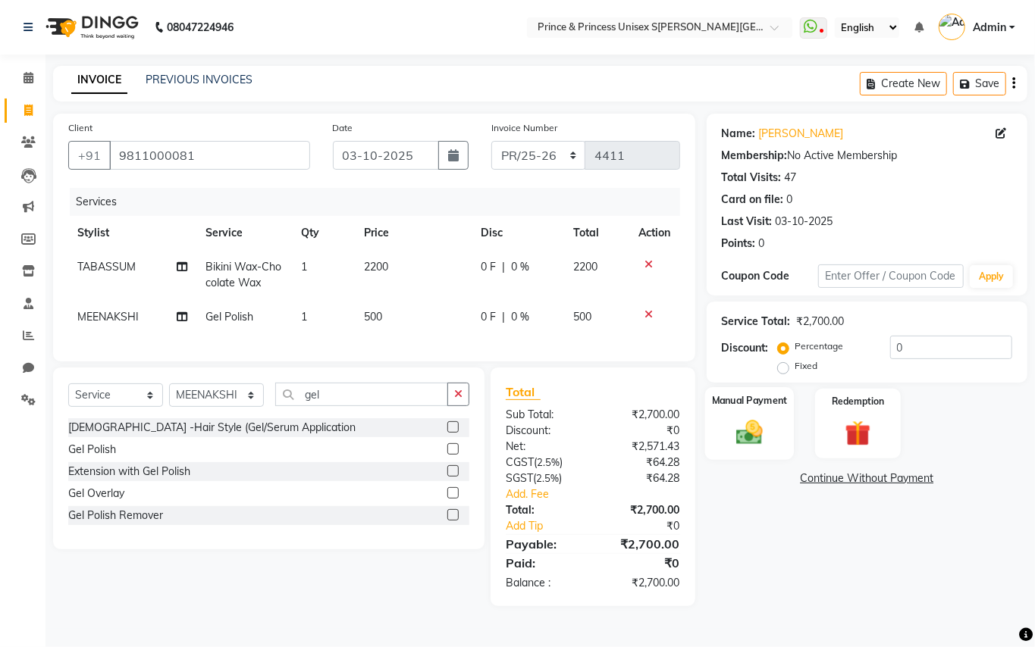
click at [753, 429] on img at bounding box center [749, 432] width 43 height 31
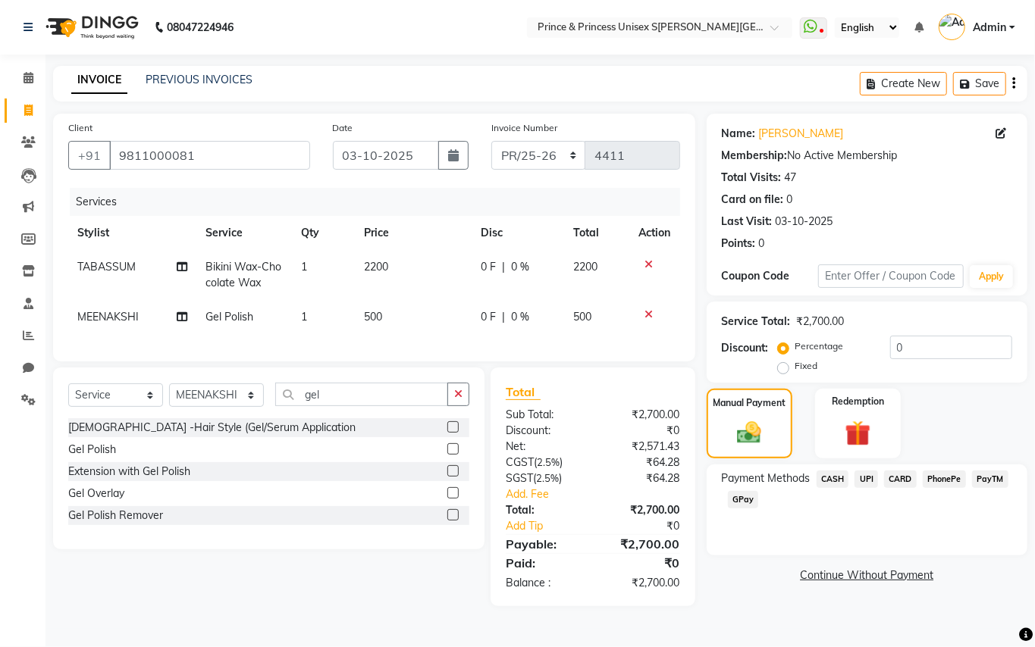
click at [380, 318] on span "500" at bounding box center [373, 317] width 18 height 14
select select "63571"
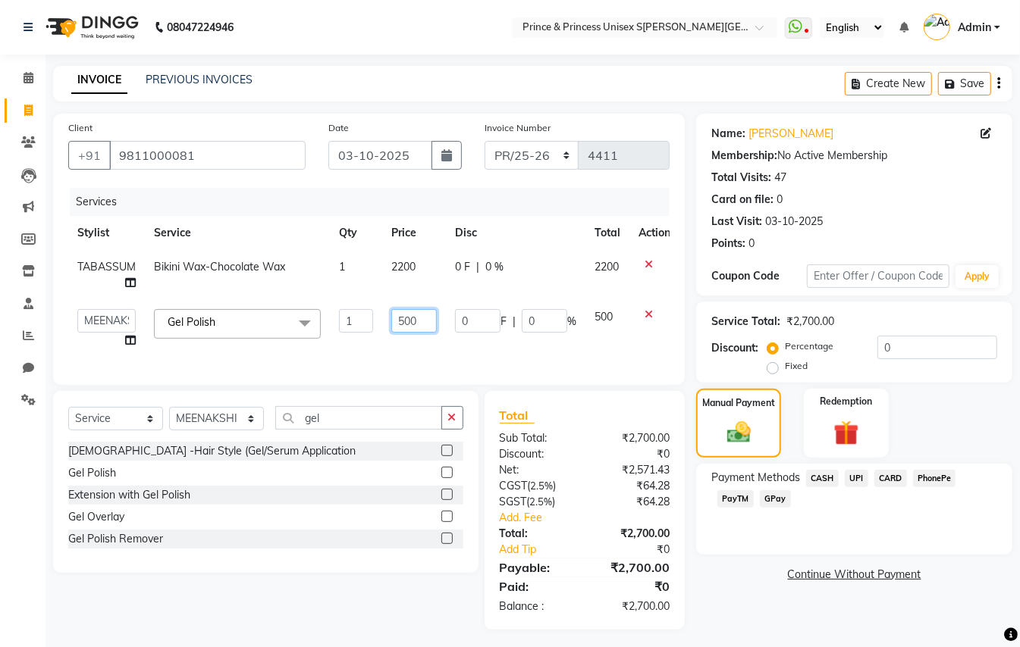
click at [428, 319] on input "500" at bounding box center [413, 321] width 45 height 24
type input "800"
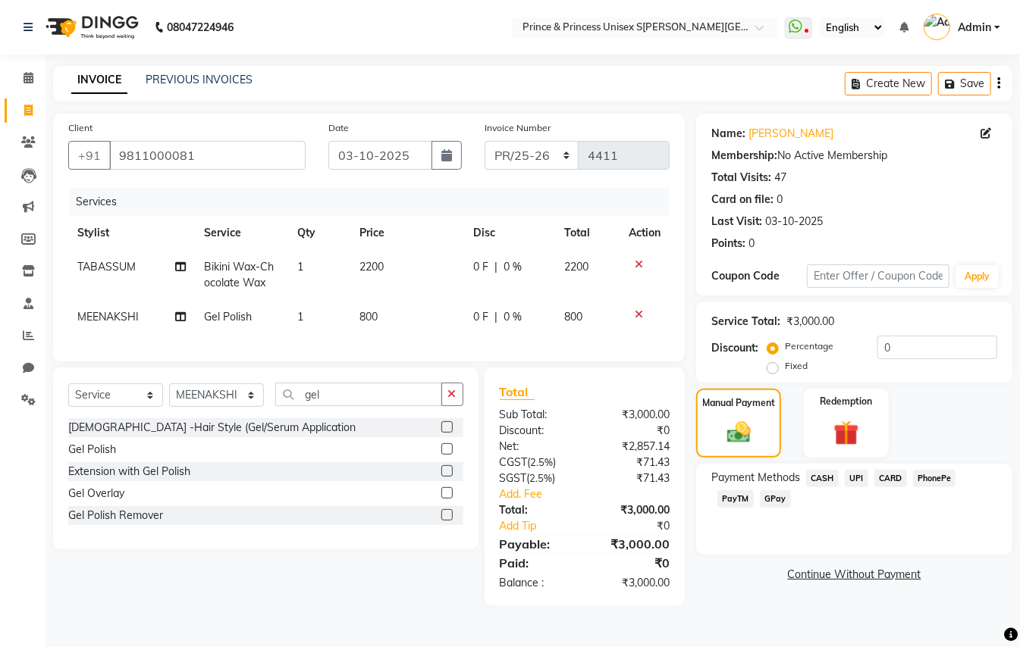
drag, startPoint x: 425, startPoint y: 346, endPoint x: 450, endPoint y: 352, distance: 25.6
click at [425, 346] on div "Services Stylist Service Qty Price Disc Total Action TABASSUM Bikini Wax-Chocol…" at bounding box center [368, 267] width 601 height 158
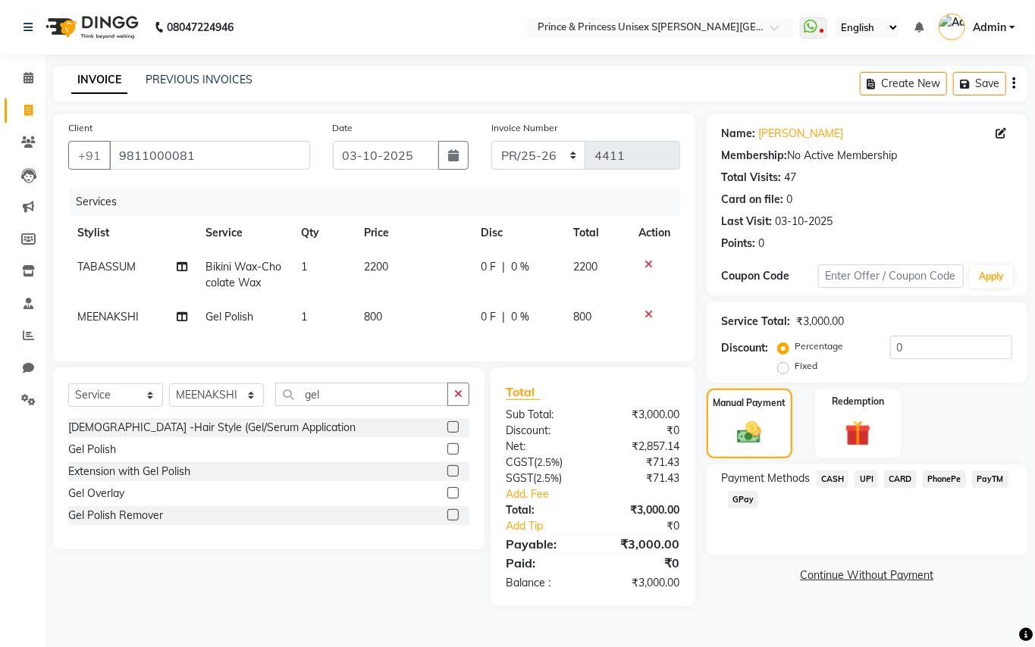
click at [899, 481] on span "CARD" at bounding box center [900, 479] width 33 height 17
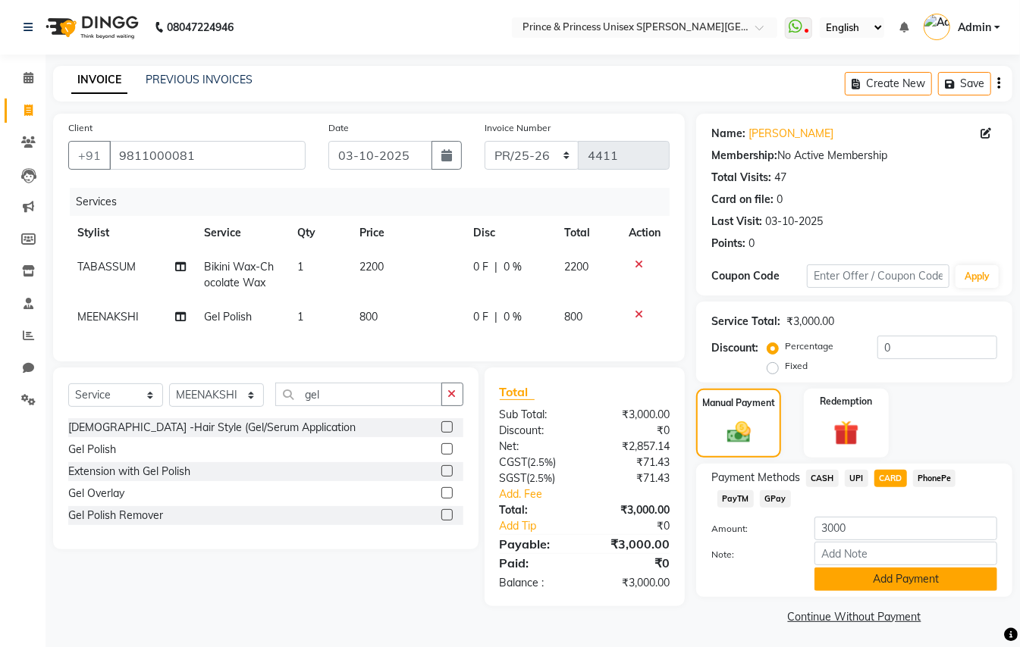
click at [881, 581] on button "Add Payment" at bounding box center [905, 580] width 183 height 24
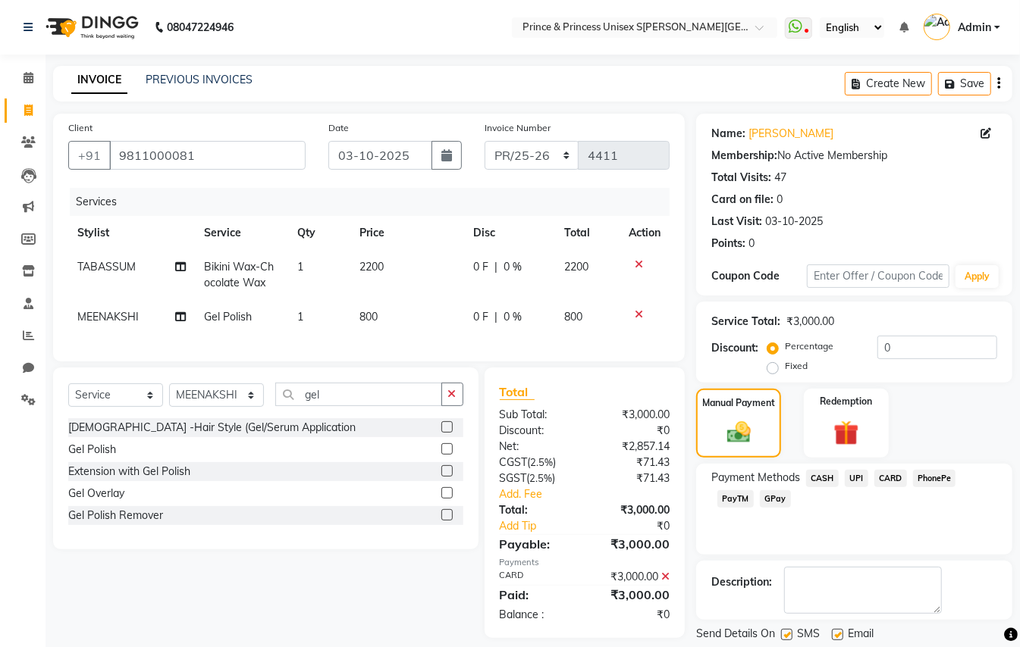
scroll to position [47, 0]
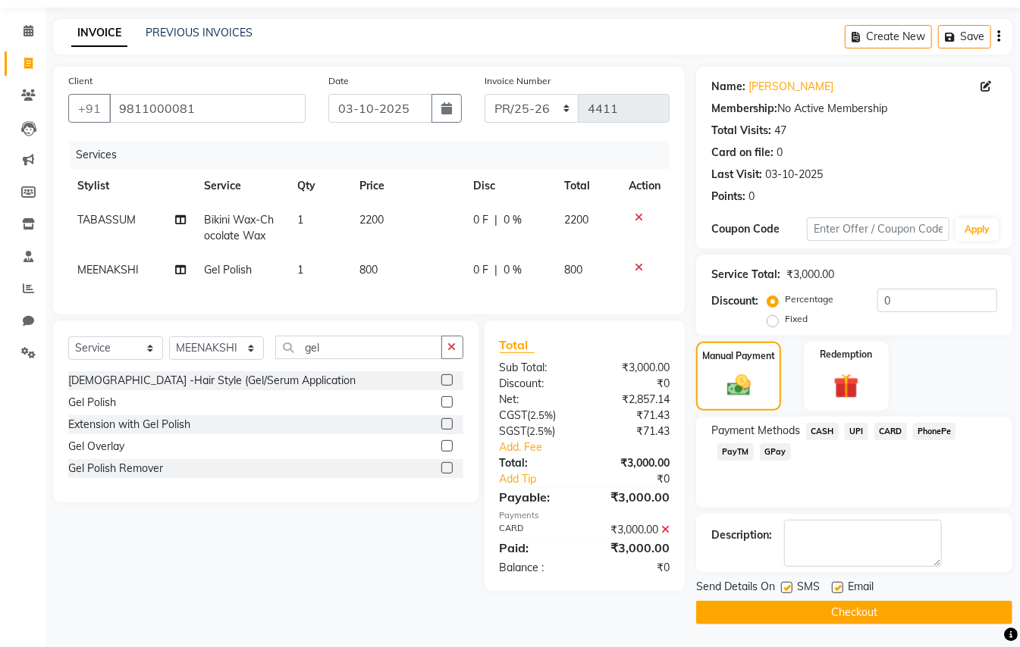
click at [917, 603] on button "Checkout" at bounding box center [854, 613] width 316 height 24
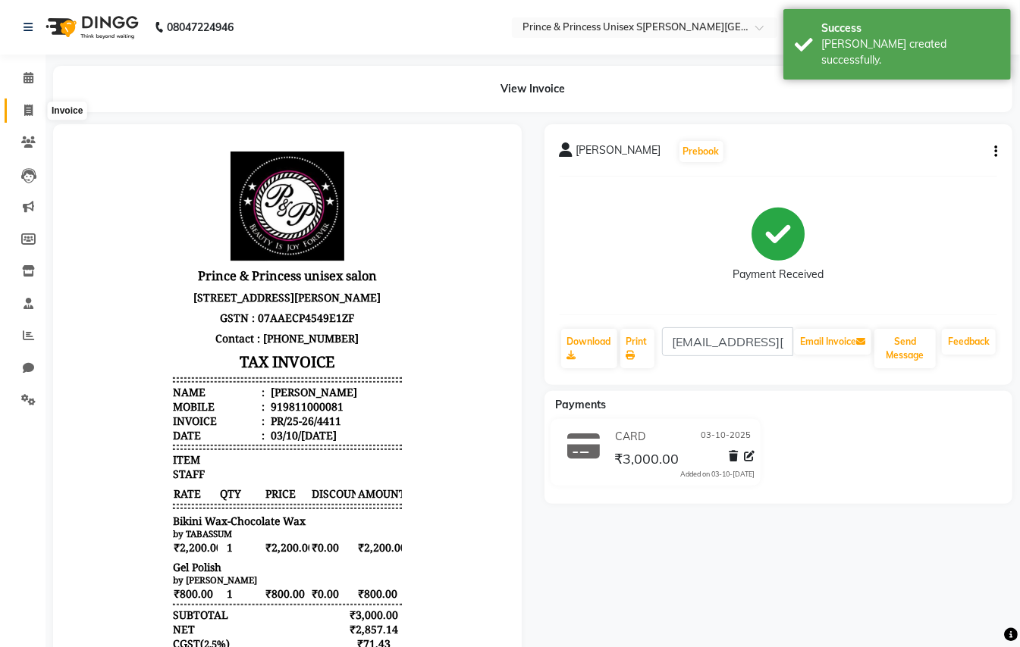
click at [29, 109] on icon at bounding box center [28, 110] width 8 height 11
select select "service"
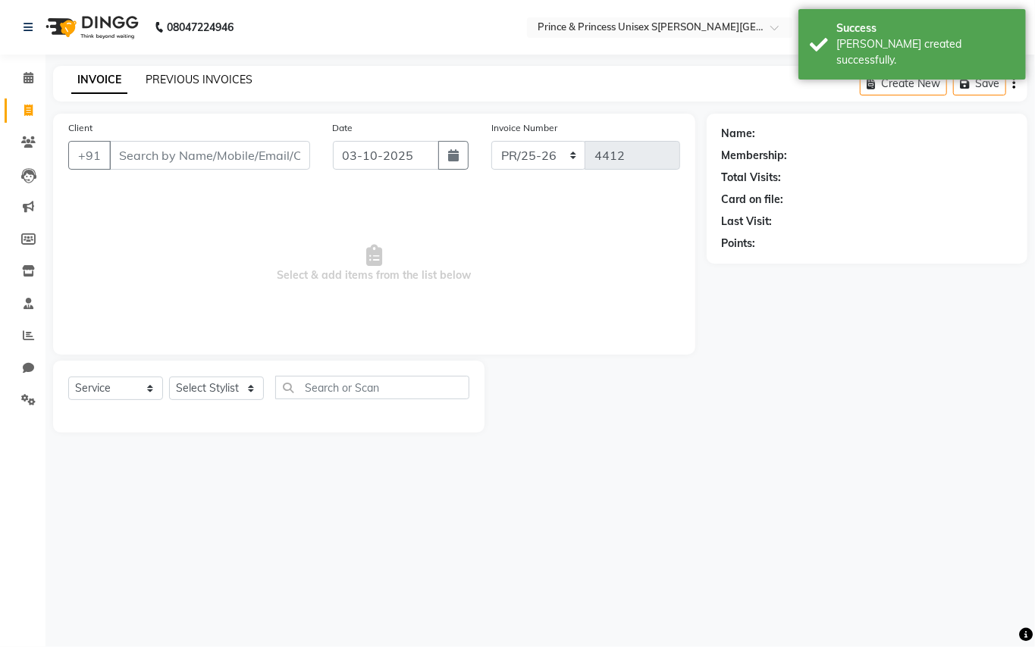
click at [229, 80] on link "PREVIOUS INVOICES" at bounding box center [199, 80] width 107 height 14
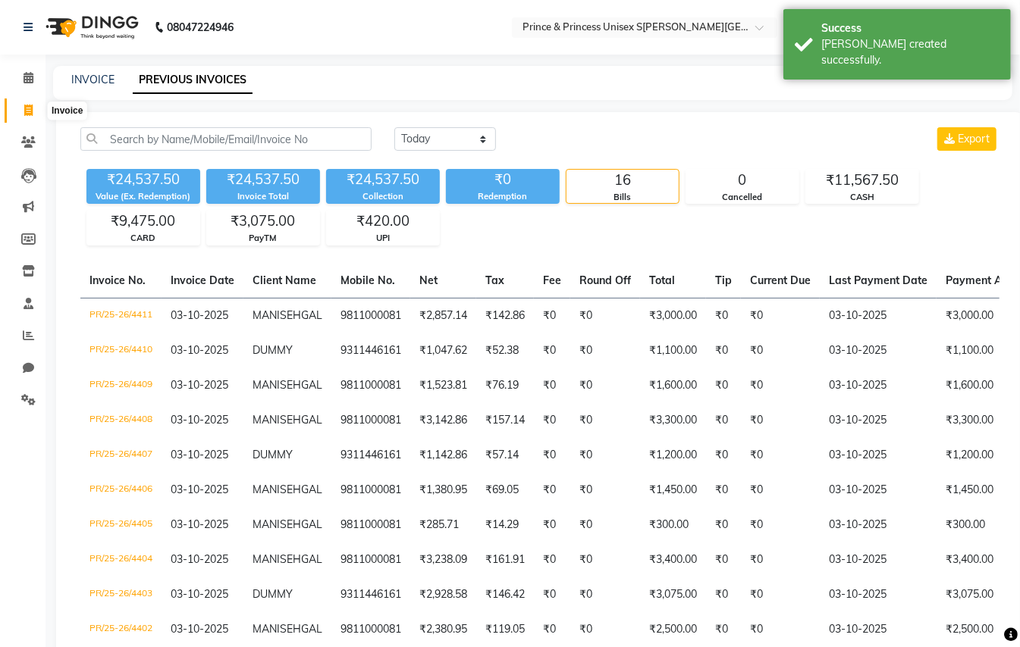
click at [30, 108] on icon at bounding box center [28, 110] width 8 height 11
select select "service"
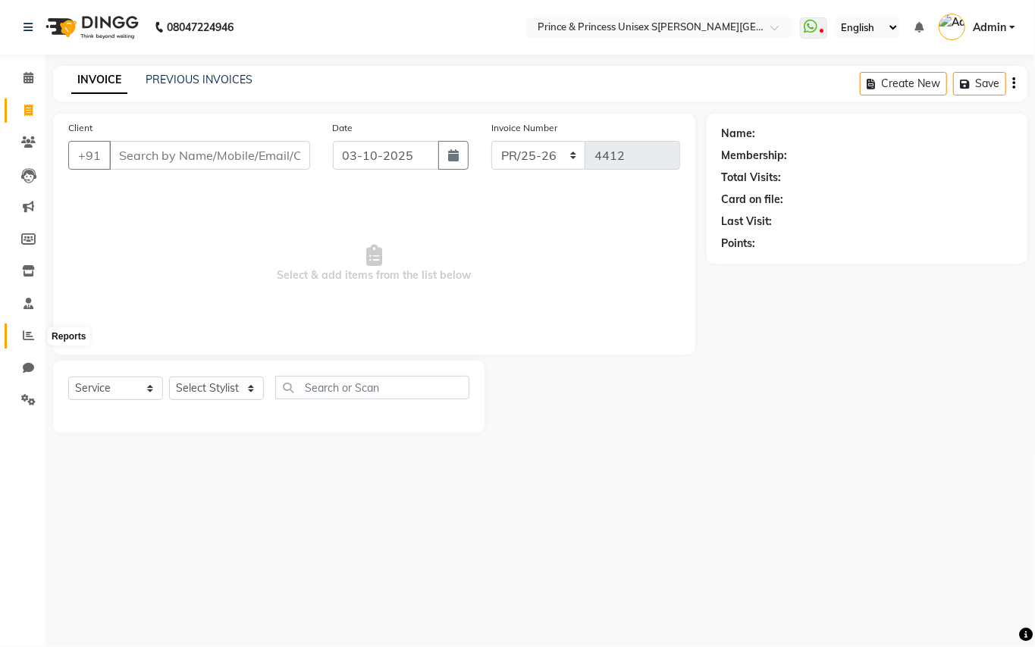
click at [23, 331] on icon at bounding box center [28, 335] width 11 height 11
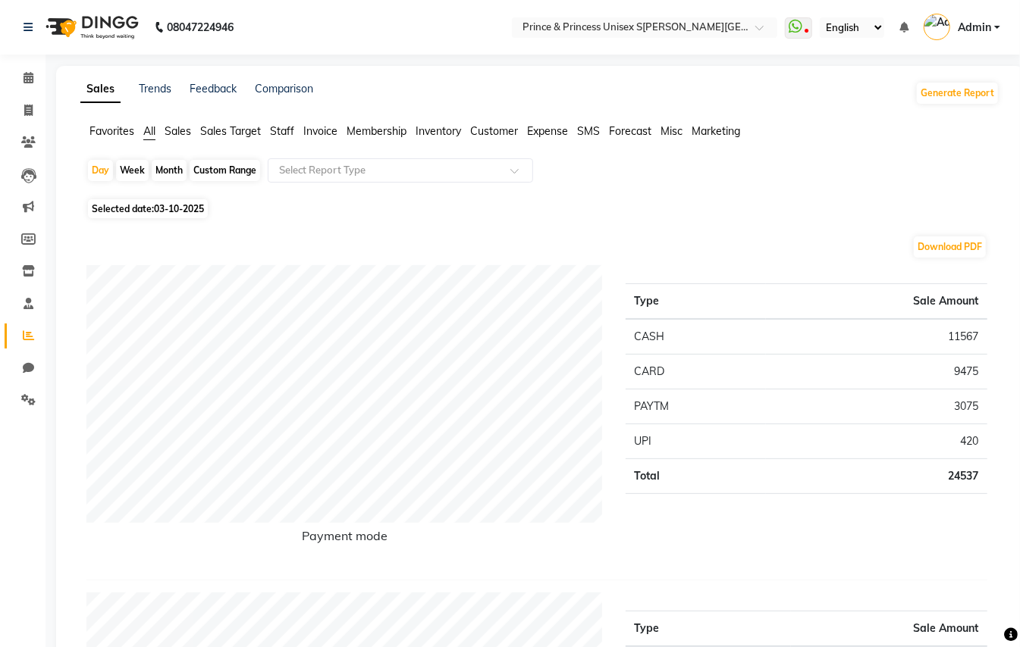
click at [281, 128] on span "Staff" at bounding box center [282, 131] width 24 height 14
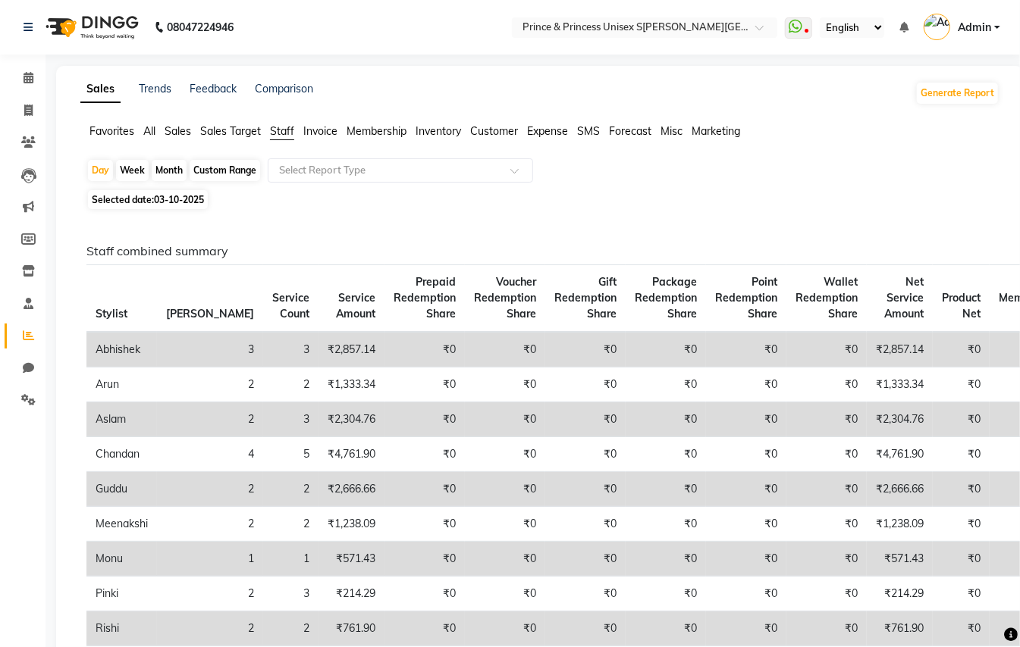
click at [231, 171] on div "Custom Range" at bounding box center [225, 170] width 71 height 21
select select "10"
select select "2025"
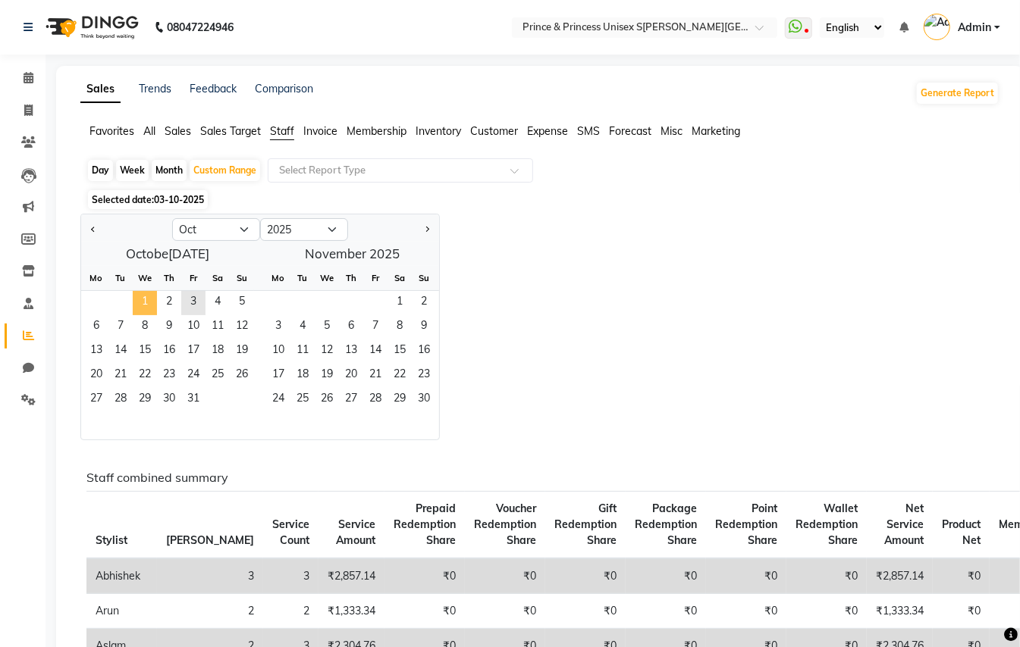
click at [136, 300] on span "1" at bounding box center [145, 303] width 24 height 24
click at [203, 296] on span "3" at bounding box center [193, 303] width 24 height 24
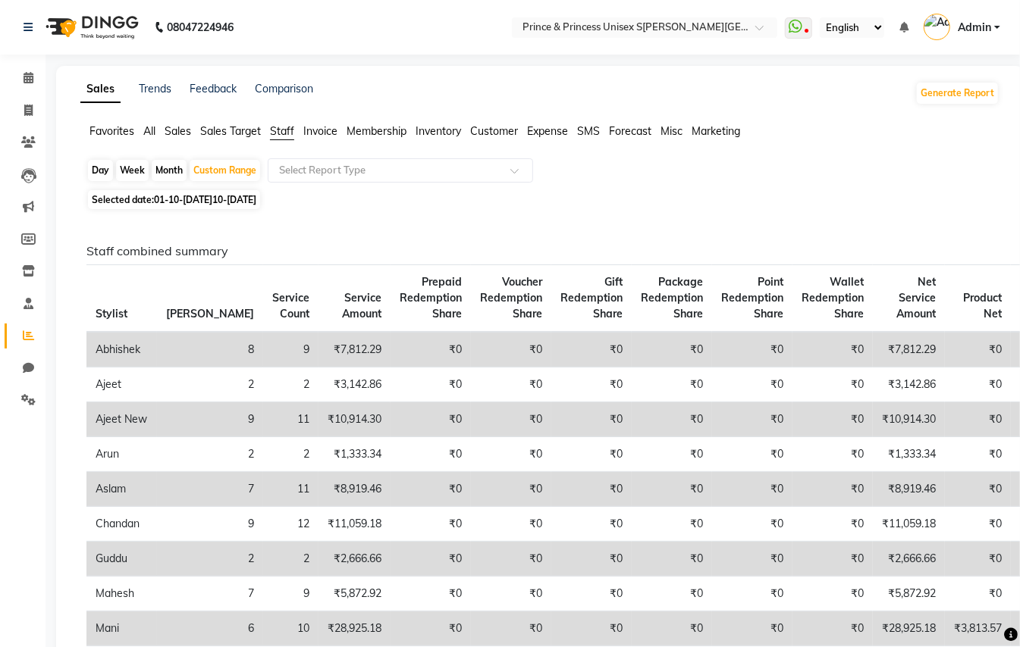
scroll to position [566, 0]
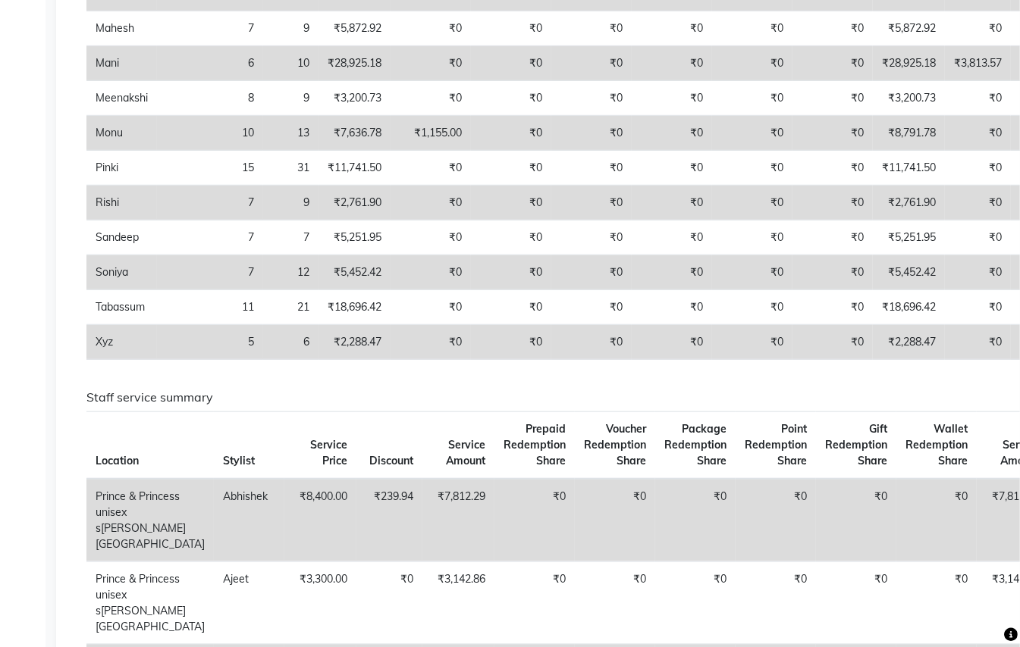
select select "service"
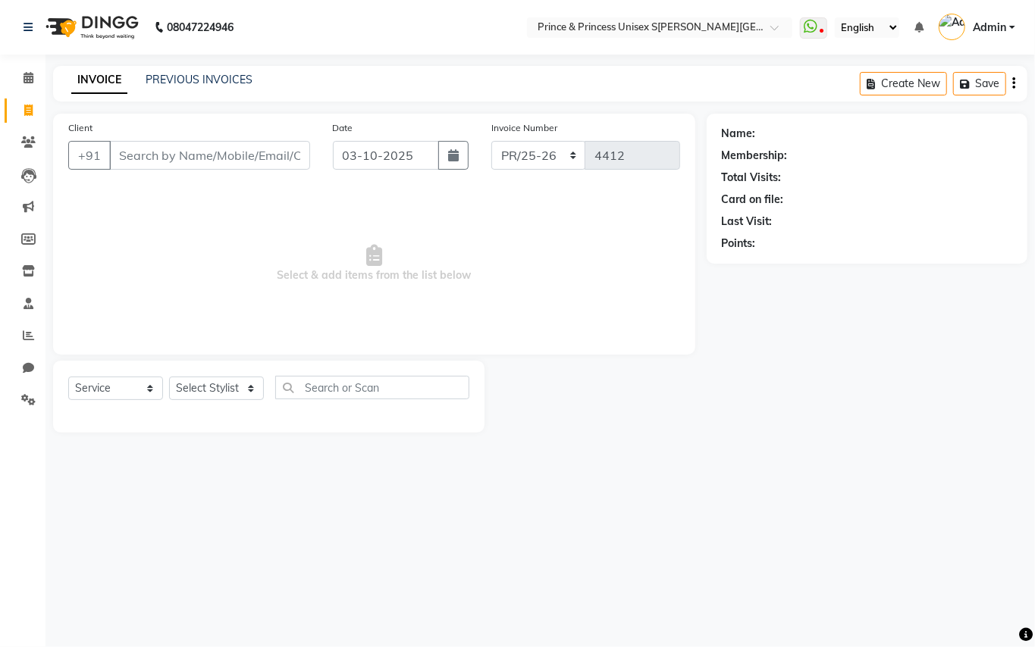
click at [1016, 171] on div "Name: Membership: Total Visits: Card on file: Last Visit: Points:" at bounding box center [873, 273] width 332 height 319
click at [27, 398] on icon at bounding box center [28, 399] width 14 height 11
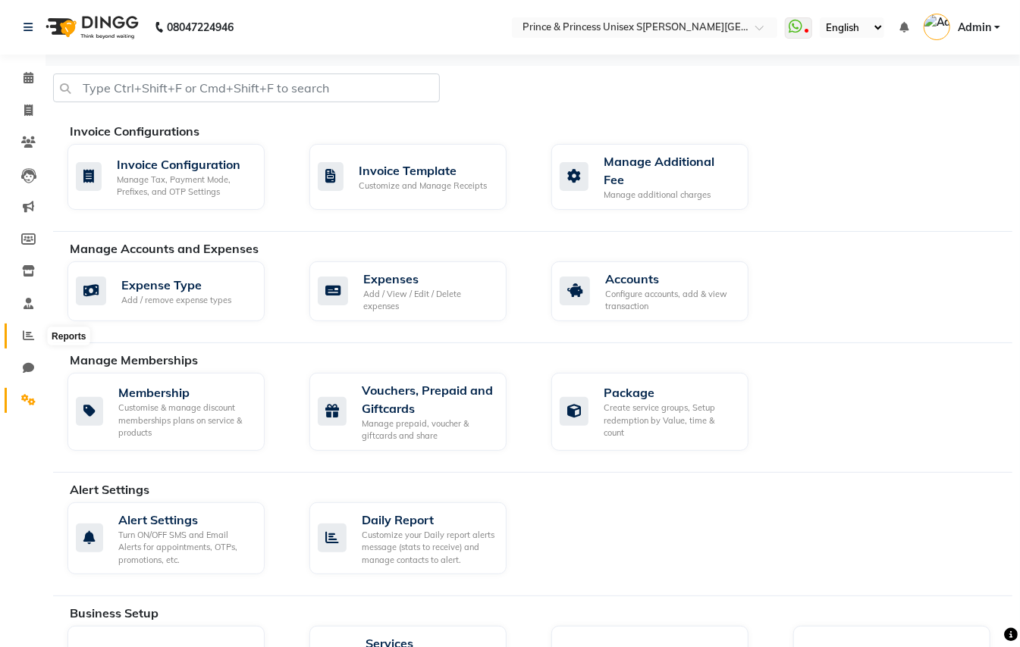
click at [23, 328] on span at bounding box center [28, 336] width 27 height 17
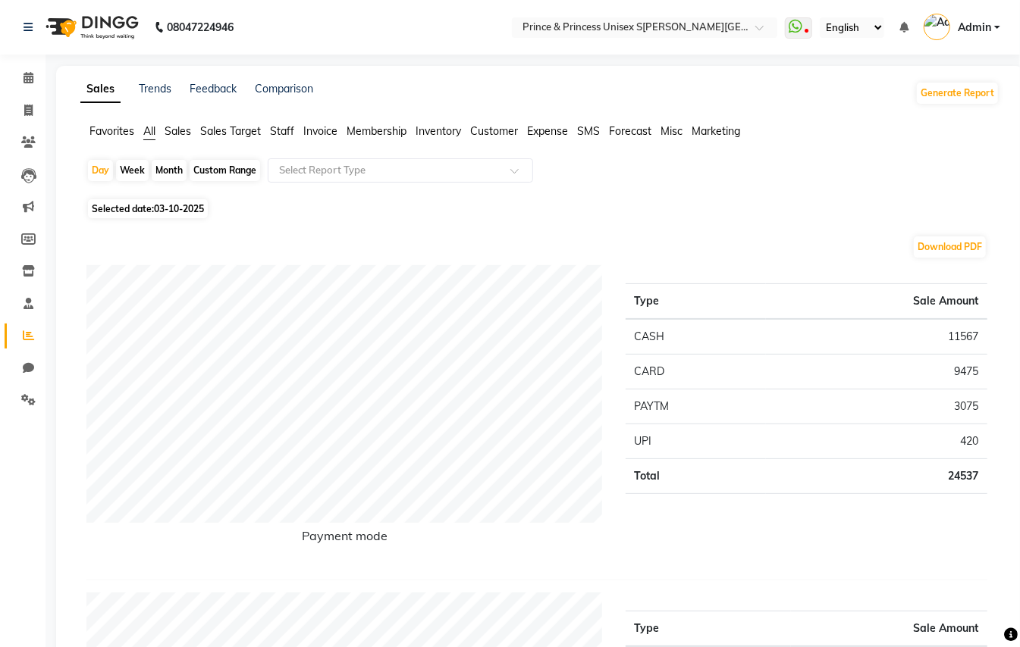
click at [284, 131] on span "Staff" at bounding box center [282, 131] width 24 height 14
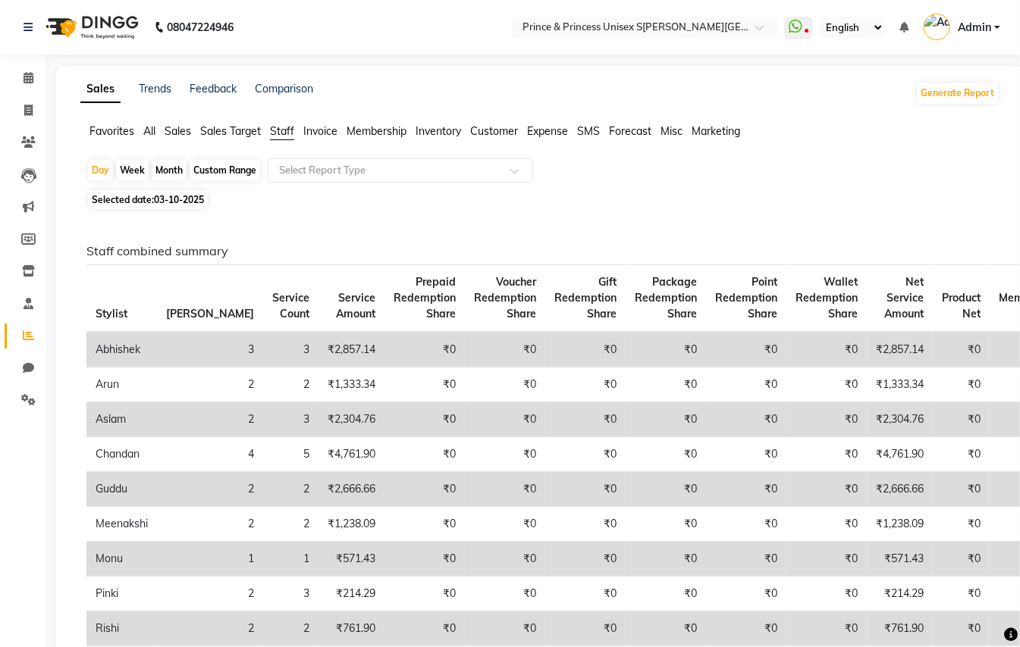
click at [218, 174] on div "Custom Range" at bounding box center [225, 170] width 71 height 21
select select "10"
select select "2025"
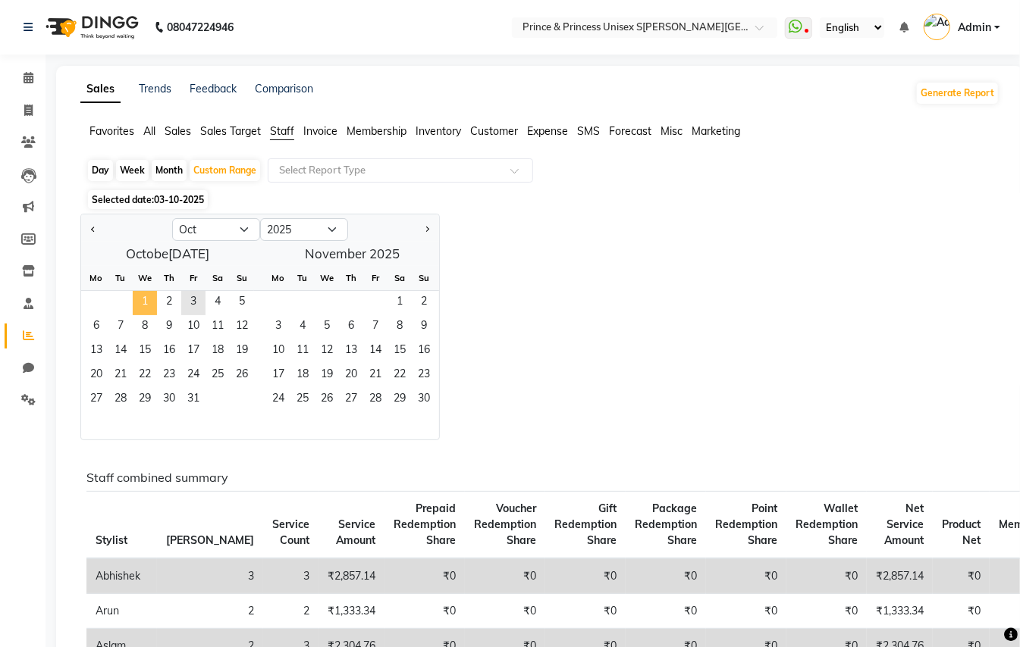
click at [136, 295] on span "1" at bounding box center [145, 303] width 24 height 24
click at [194, 302] on span "3" at bounding box center [193, 303] width 24 height 24
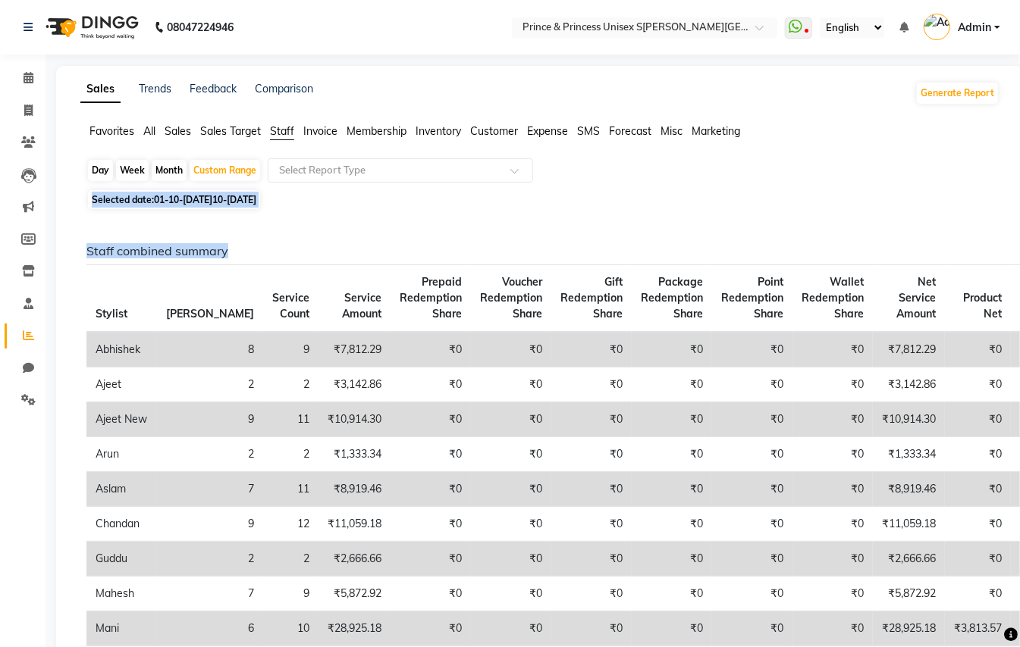
drag, startPoint x: 1016, startPoint y: 177, endPoint x: 1017, endPoint y: 211, distance: 33.4
drag, startPoint x: 1017, startPoint y: 171, endPoint x: 1017, endPoint y: 207, distance: 36.4
click at [878, 180] on div "Day Week Month Custom Range Select Report Type" at bounding box center [539, 171] width 907 height 27
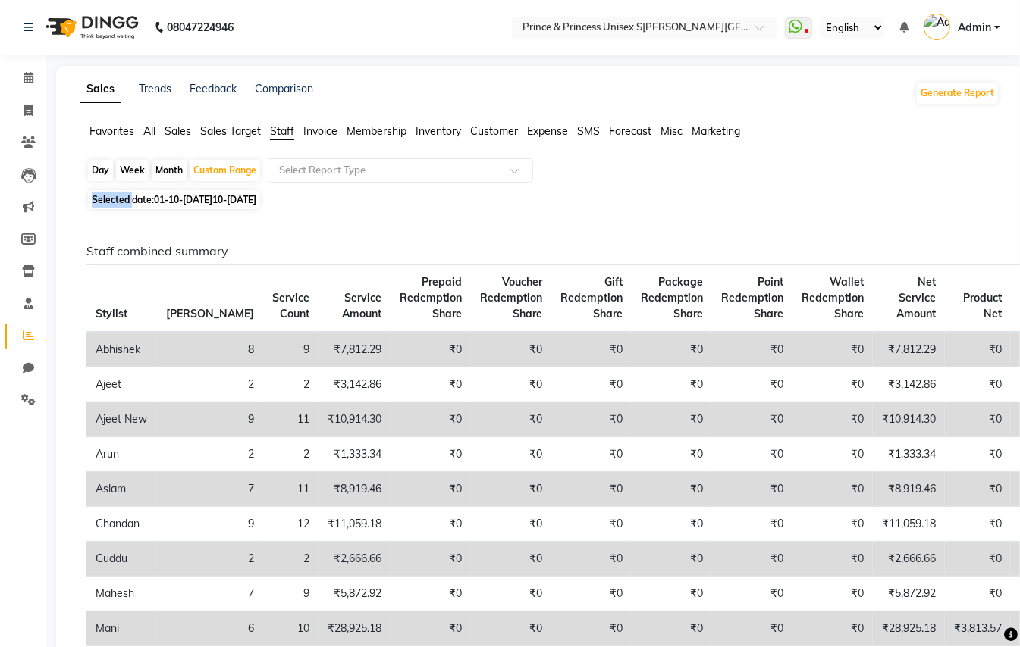
click at [879, 180] on div "Day Week Month Custom Range Select Report Type" at bounding box center [539, 171] width 907 height 27
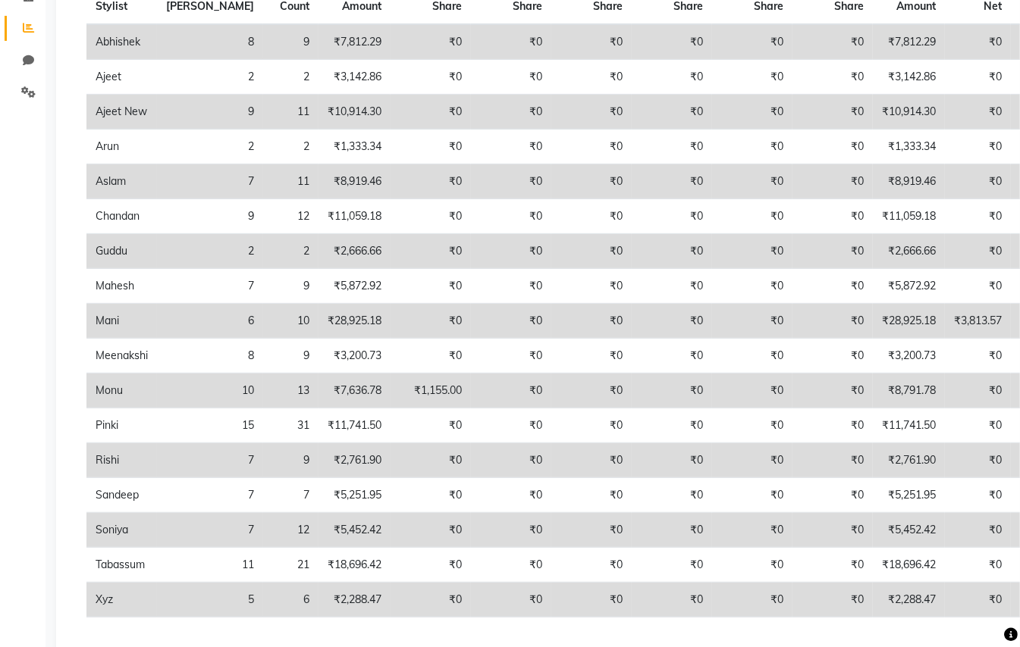
scroll to position [874, 0]
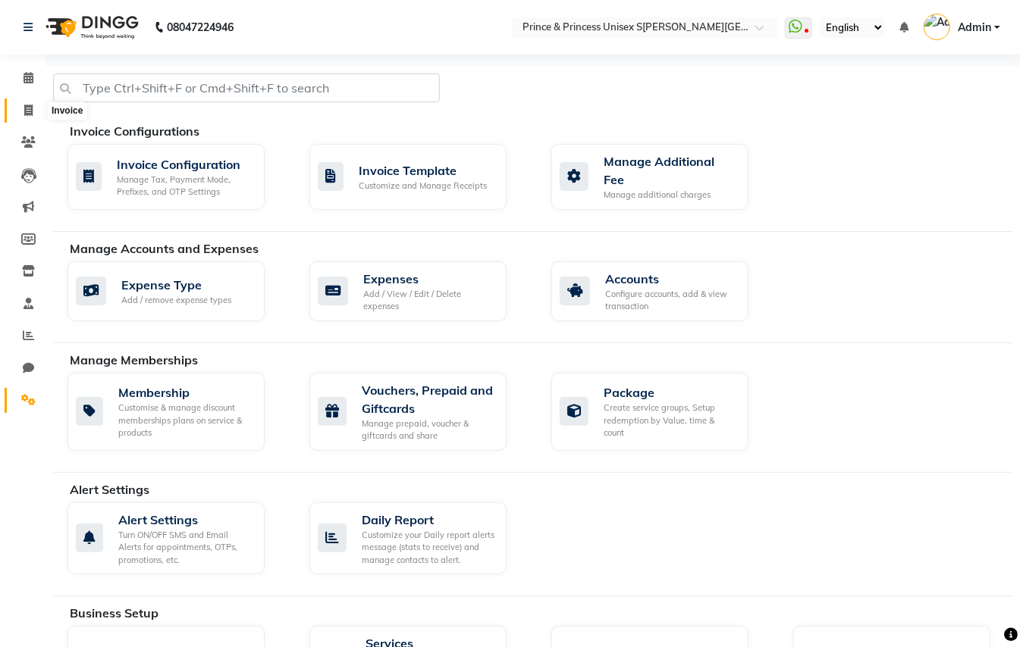
click at [27, 111] on icon at bounding box center [28, 110] width 8 height 11
select select "service"
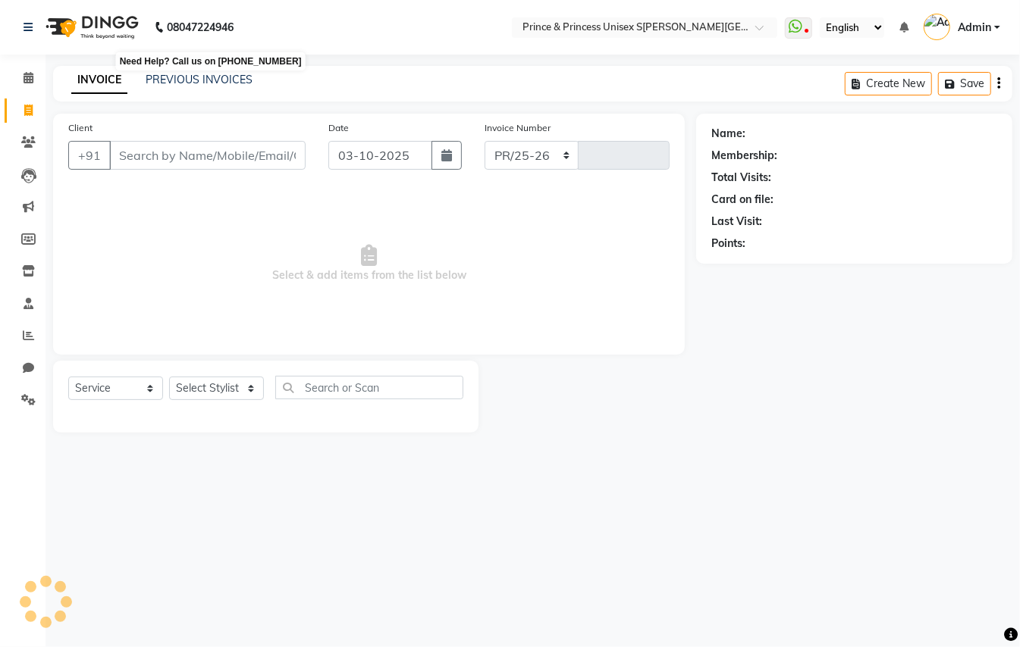
select select "3760"
type input "4412"
click at [211, 74] on ngb-tooltip-window "Need Help? Call us on 08047224946" at bounding box center [210, 62] width 193 height 26
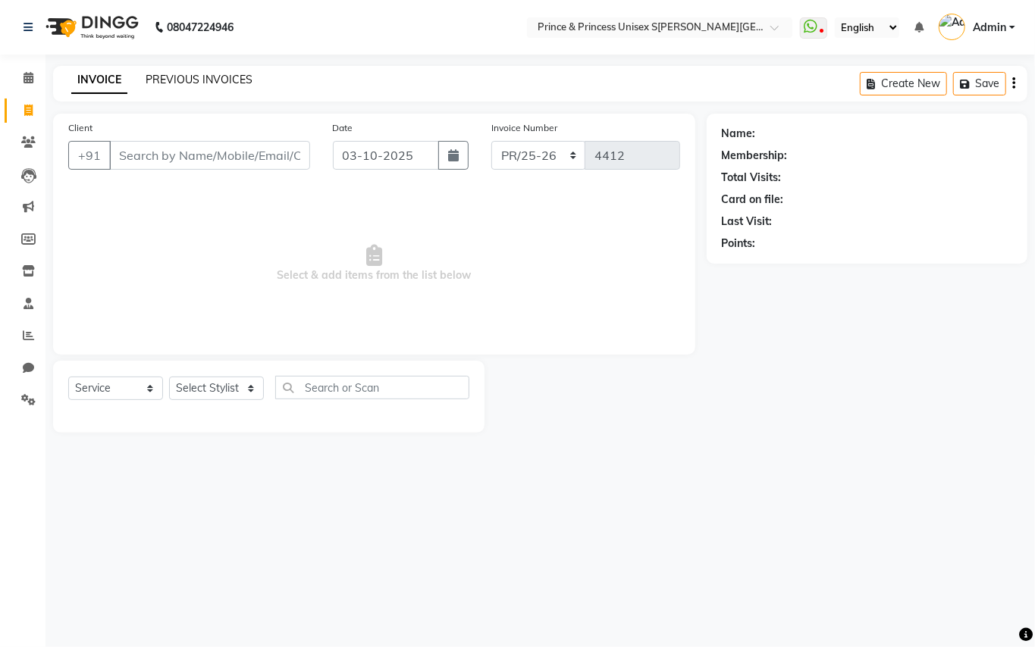
click at [211, 77] on link "PREVIOUS INVOICES" at bounding box center [199, 80] width 107 height 14
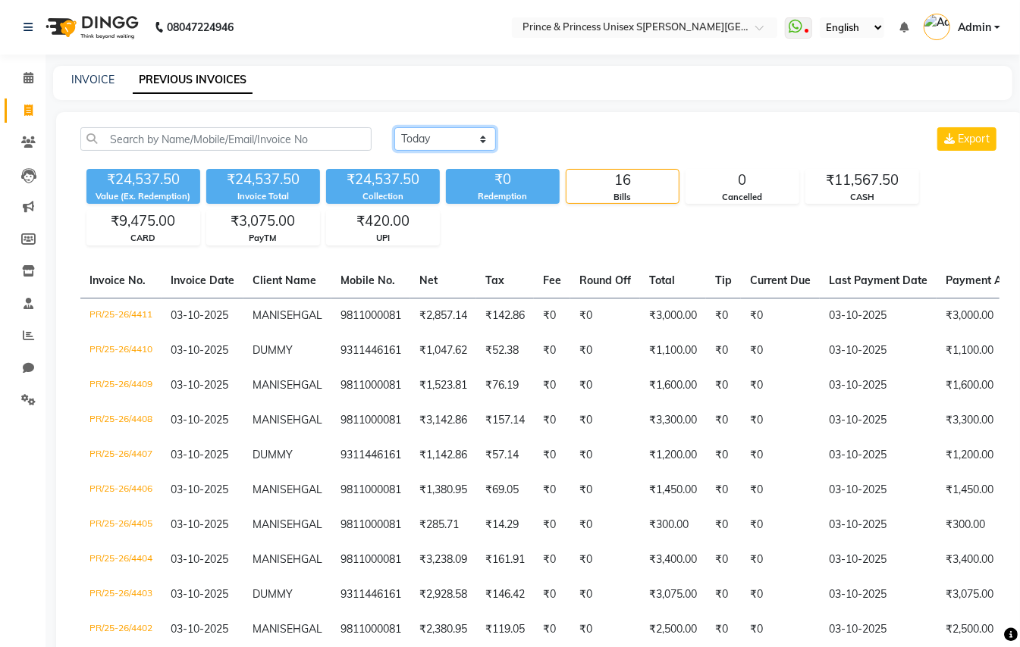
click at [434, 140] on select "Today Yesterday Custom Range" at bounding box center [445, 139] width 102 height 24
select select "yesterday"
click at [394, 127] on select "Today Yesterday Custom Range" at bounding box center [445, 139] width 102 height 24
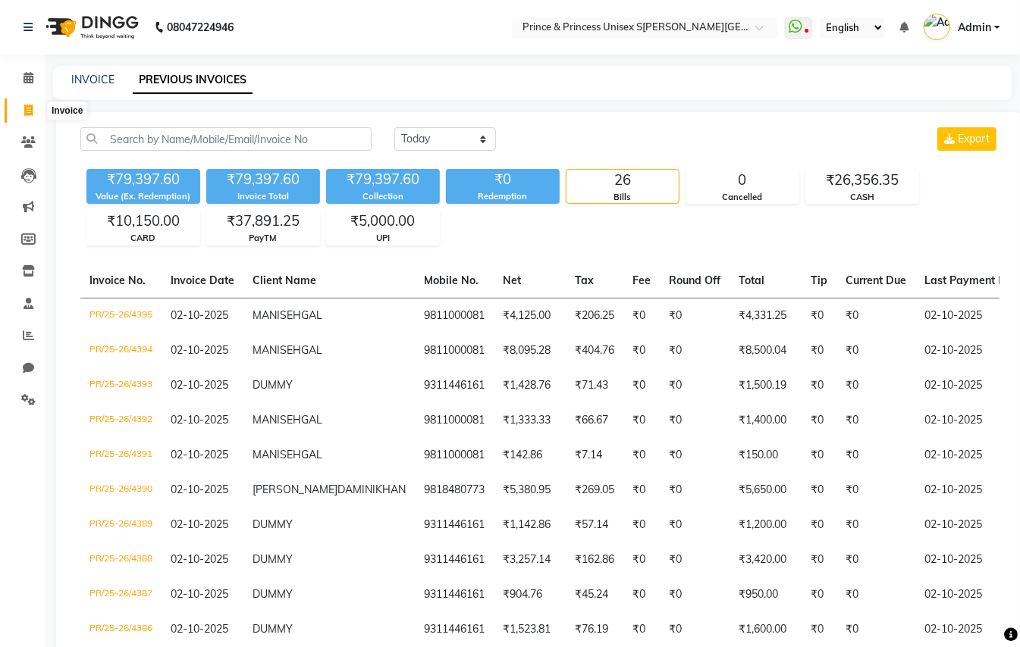
click at [28, 108] on icon at bounding box center [28, 110] width 8 height 11
select select "service"
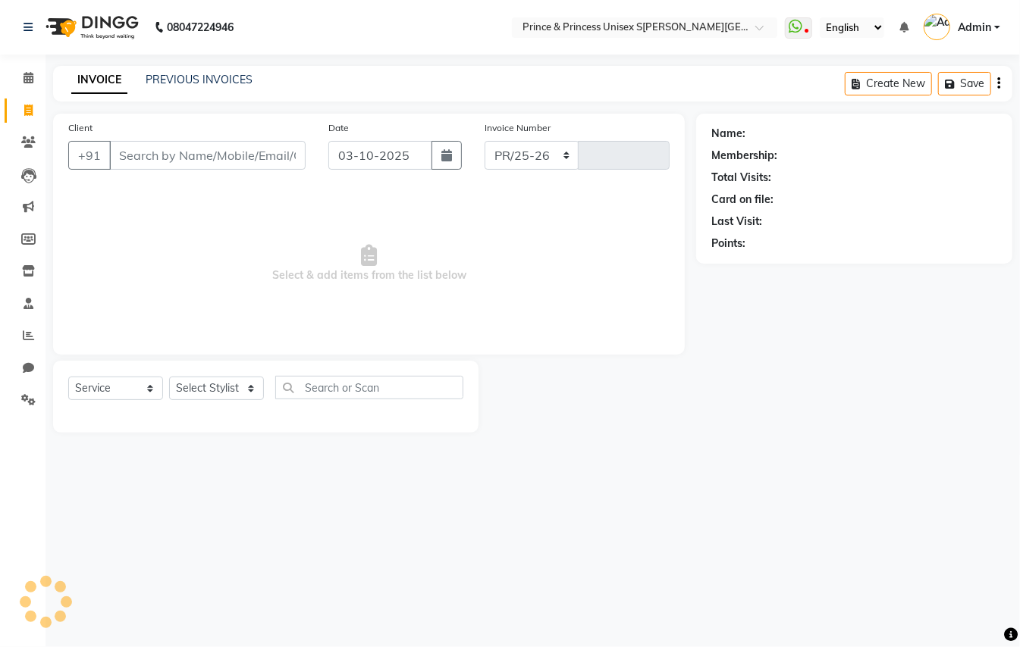
select select "3760"
type input "4412"
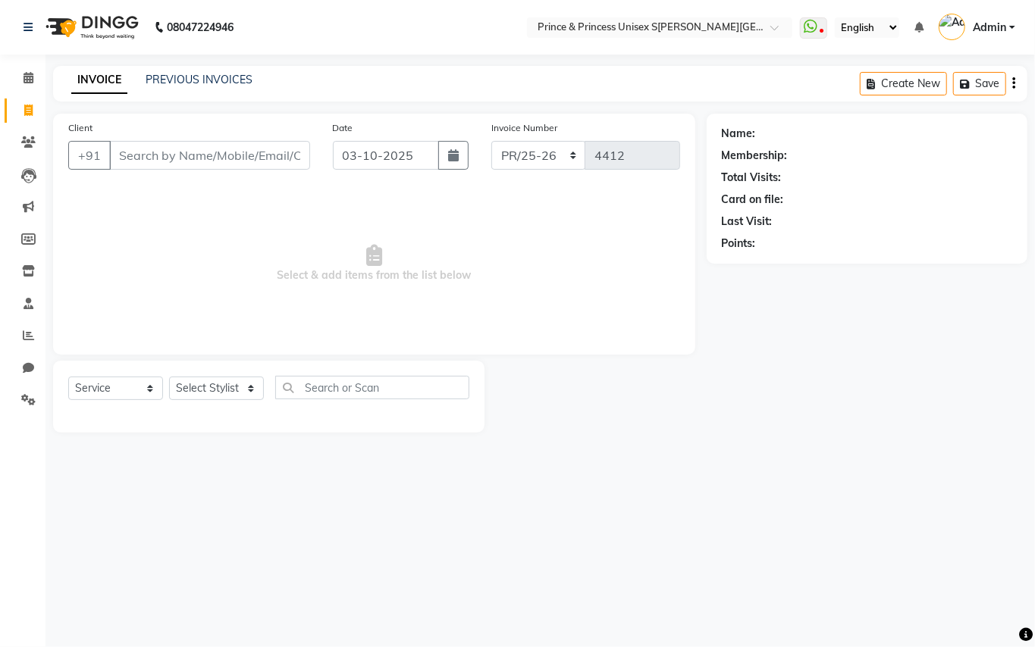
click at [208, 152] on input "Client" at bounding box center [209, 155] width 201 height 29
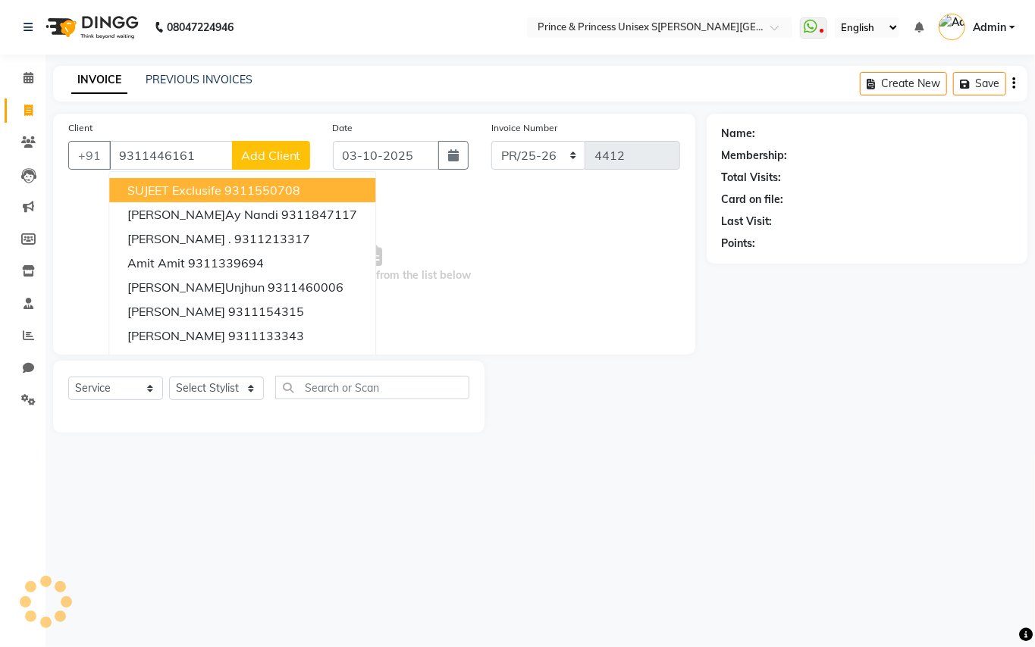
type input "9311446161"
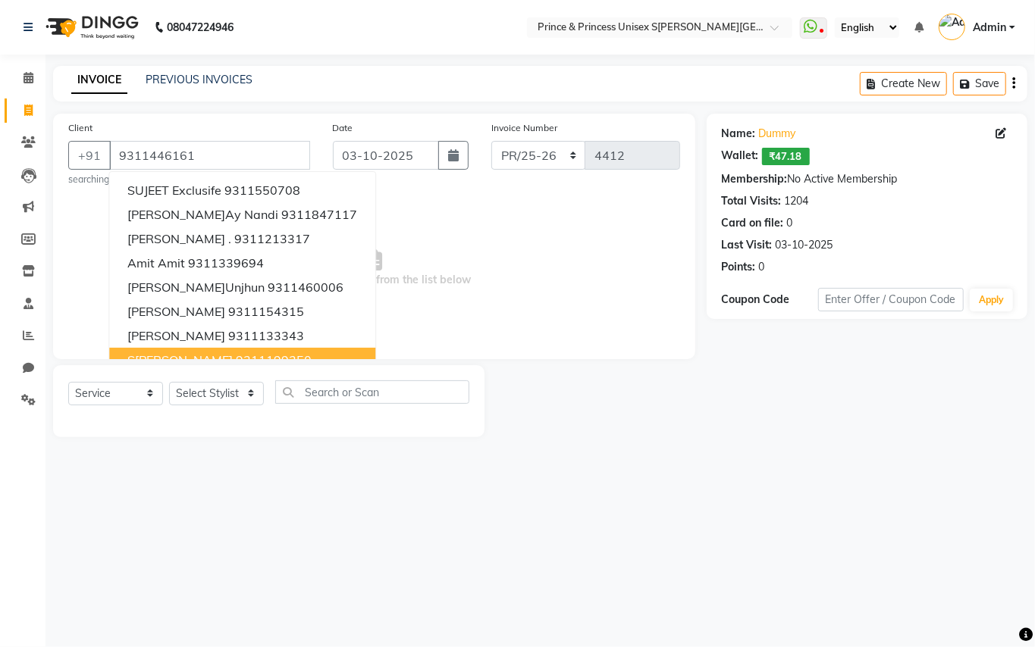
click at [265, 577] on div "08047224946 Select Location × Prince & Princess Unisex Salon, Chittaranjan Park…" at bounding box center [517, 323] width 1035 height 647
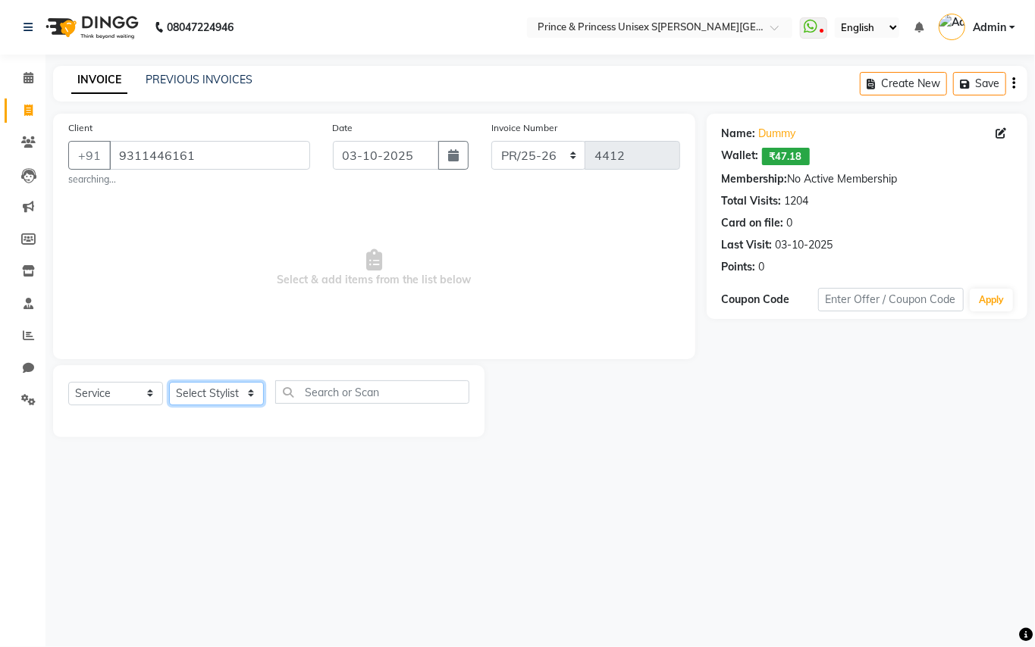
drag, startPoint x: 197, startPoint y: 395, endPoint x: 207, endPoint y: 392, distance: 10.3
click at [203, 394] on select "Select Stylist ABHISHEK AJEET AJEET NEW ARUN ASLAM CHANDAN GUDDU MAHESH MANI ME…" at bounding box center [216, 394] width 95 height 24
select select "17871"
drag, startPoint x: 207, startPoint y: 392, endPoint x: 249, endPoint y: 383, distance: 43.4
click at [207, 392] on select "Select Stylist ABHISHEK AJEET AJEET NEW ARUN ASLAM CHANDAN GUDDU MAHESH MANI ME…" at bounding box center [216, 394] width 95 height 24
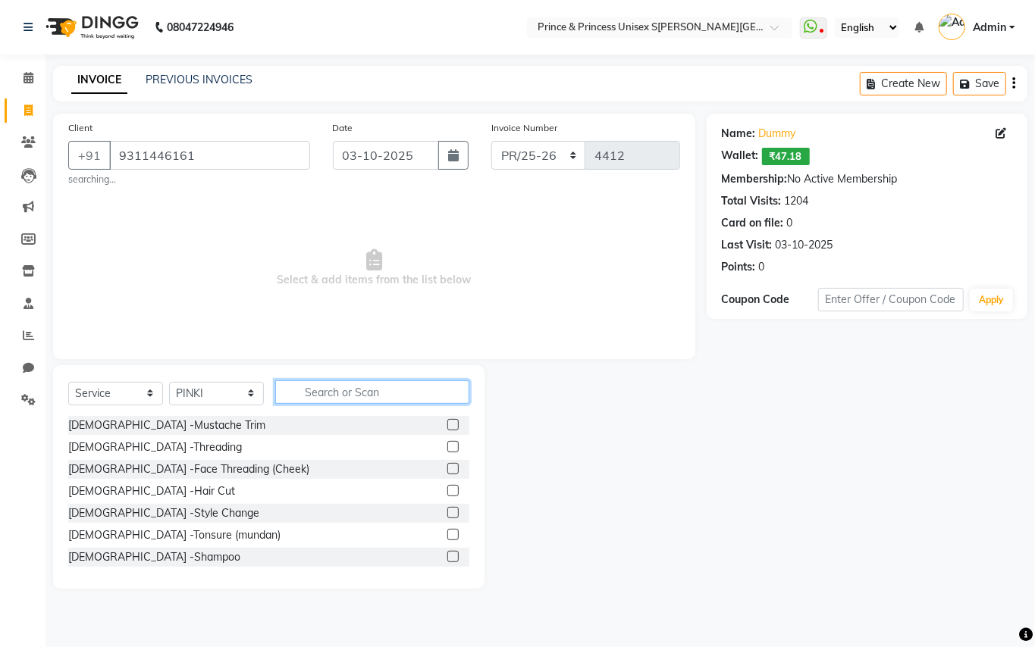
click at [334, 390] on input "text" at bounding box center [372, 393] width 194 height 24
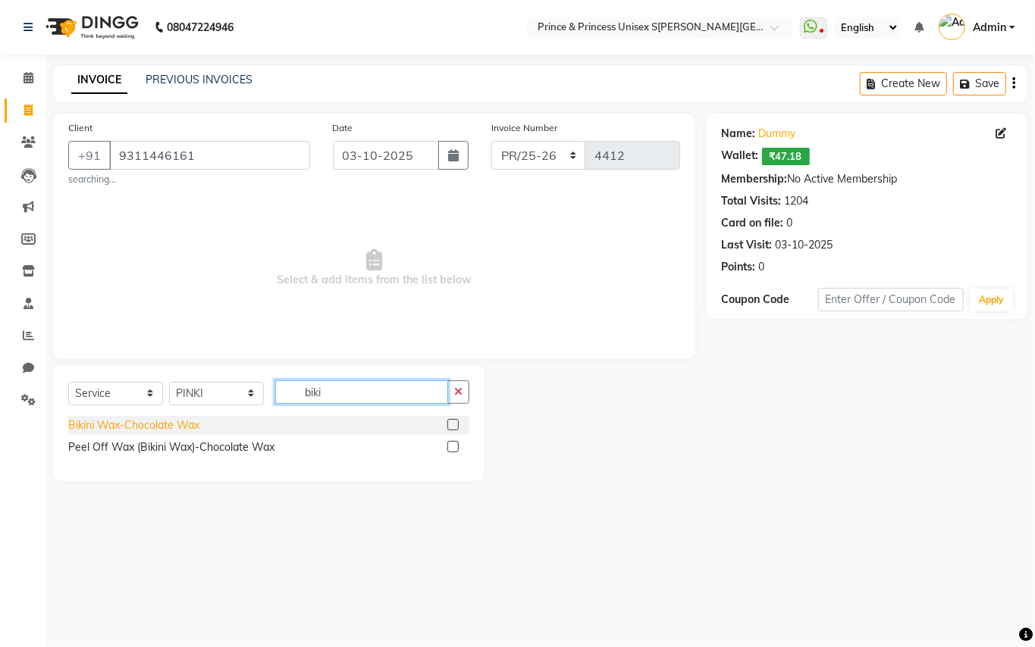
type input "biki"
click at [180, 425] on div "Bikini Wax-Chocolate Wax" at bounding box center [133, 426] width 131 height 16
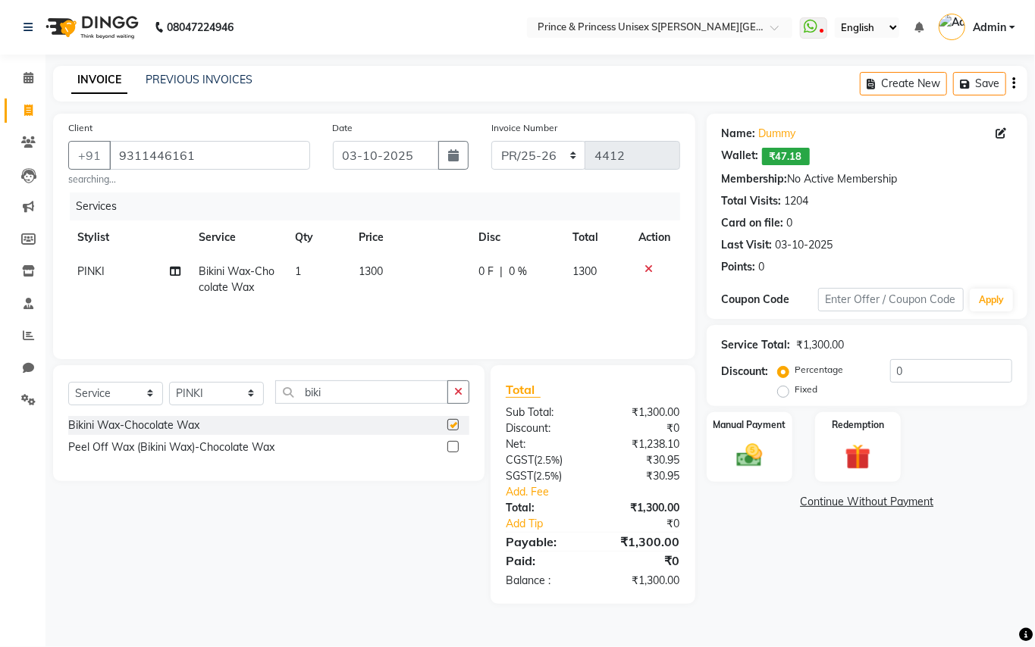
checkbox input "false"
click at [378, 268] on span "1300" at bounding box center [371, 272] width 24 height 14
select select "17871"
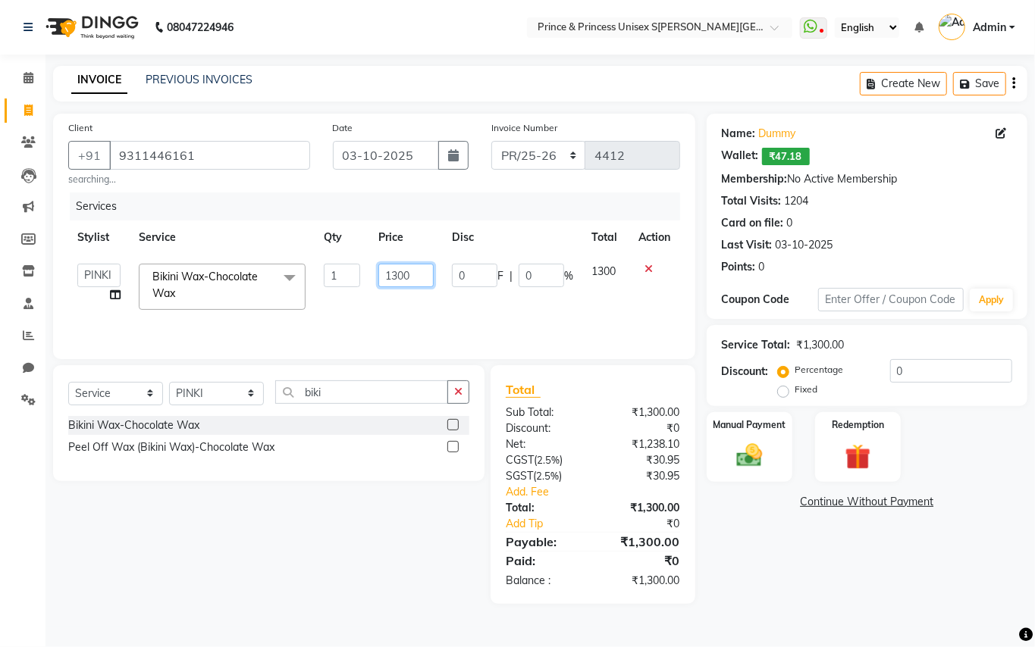
click at [428, 274] on input "1300" at bounding box center [405, 276] width 55 height 24
drag, startPoint x: 428, startPoint y: 274, endPoint x: 346, endPoint y: 235, distance: 90.2
click at [334, 255] on tr "ABHISHEK AJEET AJEET NEW ARUN ASLAM CHANDAN GUDDU MAHESH MANI MEENAKSHI MONU PI…" at bounding box center [374, 287] width 612 height 64
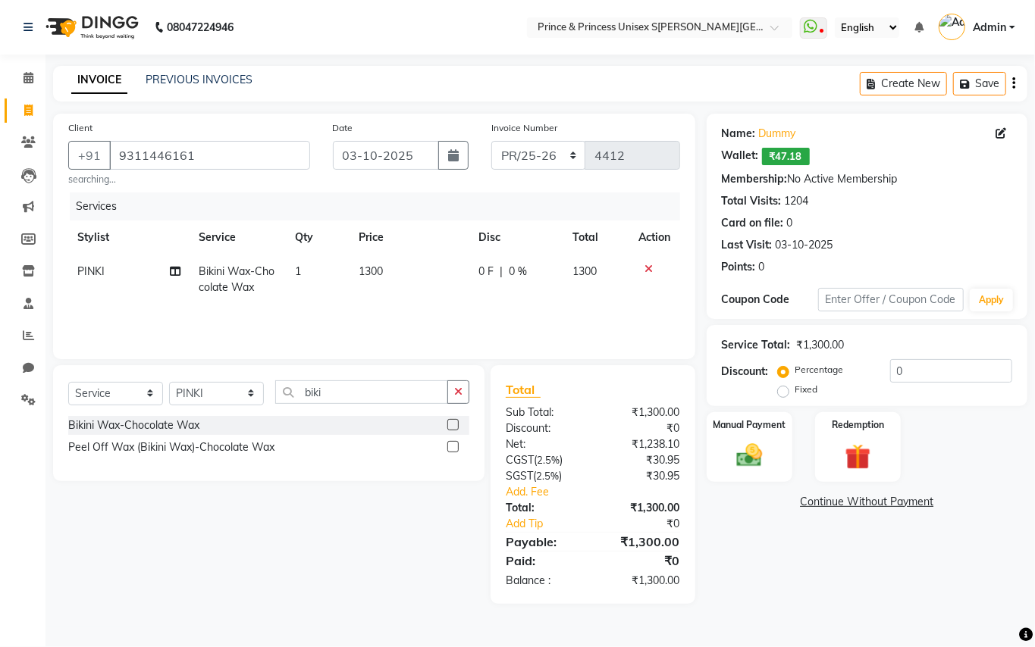
click at [425, 320] on div "Services Stylist Service Qty Price Disc Total Action PINKI Bikini Wax-Chocolate…" at bounding box center [374, 269] width 612 height 152
drag, startPoint x: 144, startPoint y: 450, endPoint x: 152, endPoint y: 438, distance: 13.7
click at [146, 450] on div "Peel Off Wax (Bikini Wax)-Chocolate Wax" at bounding box center [171, 448] width 206 height 16
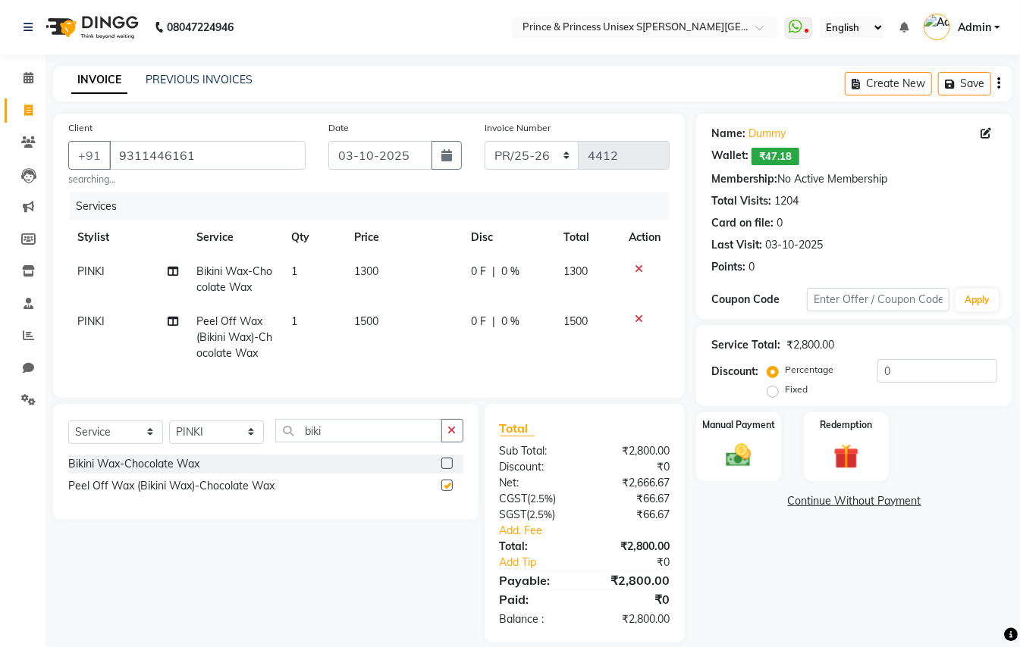
checkbox input "false"
drag, startPoint x: 382, startPoint y: 265, endPoint x: 315, endPoint y: 262, distance: 66.8
click at [314, 253] on table "Stylist Service Qty Price Disc Total Action PINKI Bikini Wax-Chocolate Wax 1 13…" at bounding box center [368, 296] width 601 height 150
click at [362, 365] on td "1500" at bounding box center [403, 338] width 117 height 66
select select "17871"
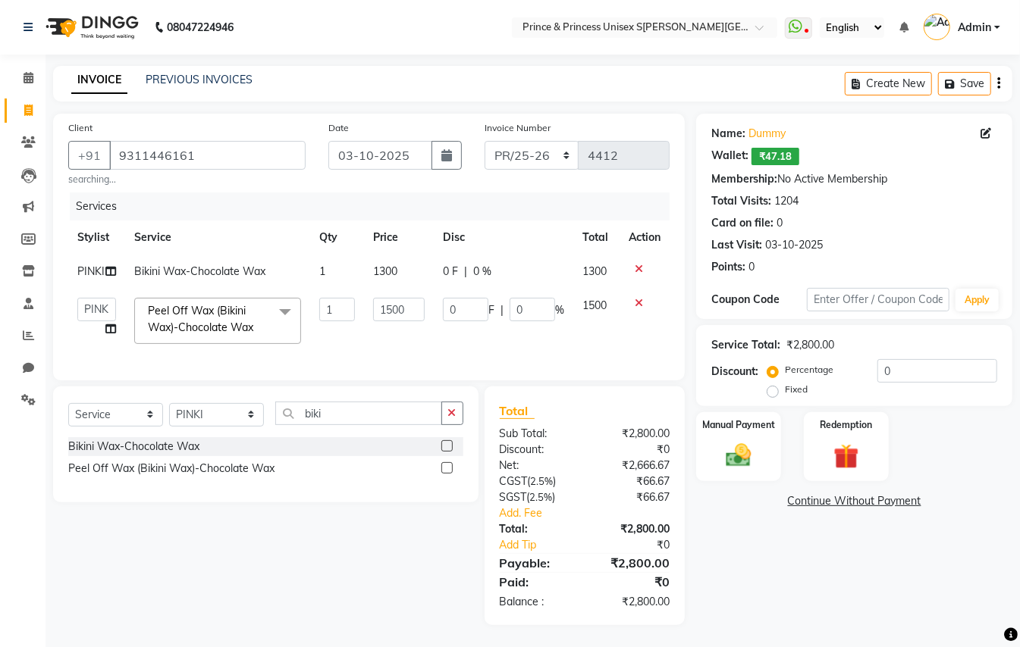
click at [395, 262] on td "1300" at bounding box center [399, 272] width 70 height 34
select select "17871"
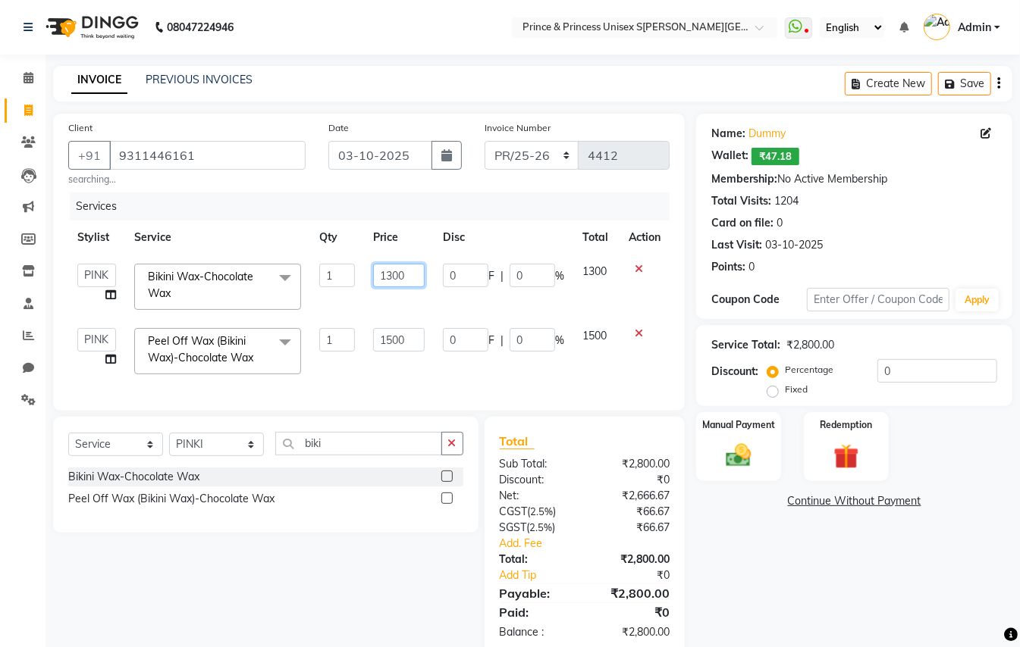
drag, startPoint x: 411, startPoint y: 276, endPoint x: 199, endPoint y: 159, distance: 242.3
click at [315, 237] on table "Stylist Service Qty Price Disc Total Action ABHISHEK AJEET AJEET NEW ARUN ASLAM…" at bounding box center [368, 302] width 601 height 163
type input "600"
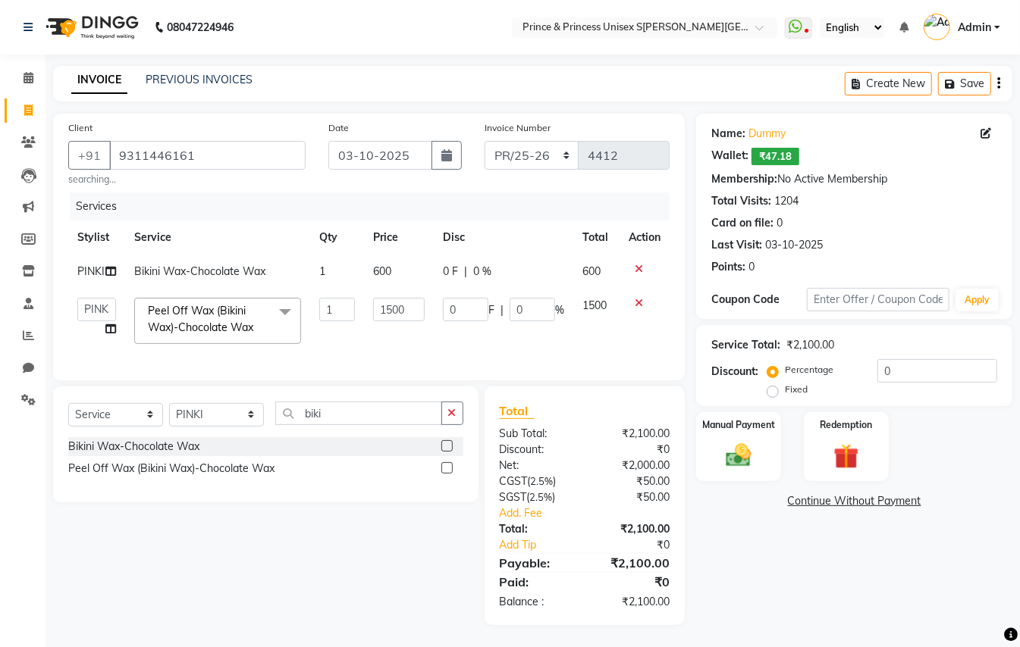
click at [641, 331] on td at bounding box center [644, 321] width 50 height 64
click at [270, 411] on div "Select Service Product Membership Package Voucher Prepaid Gift Card Select Styl…" at bounding box center [265, 445] width 425 height 116
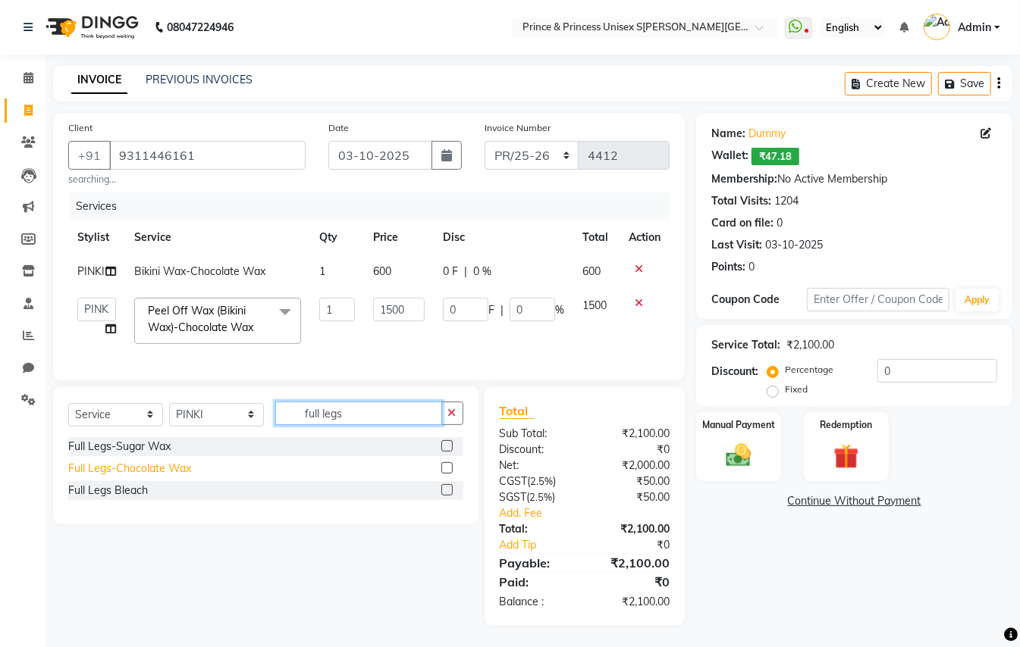
type input "full legs"
click at [126, 477] on div "Full Legs-Chocolate Wax" at bounding box center [129, 469] width 123 height 16
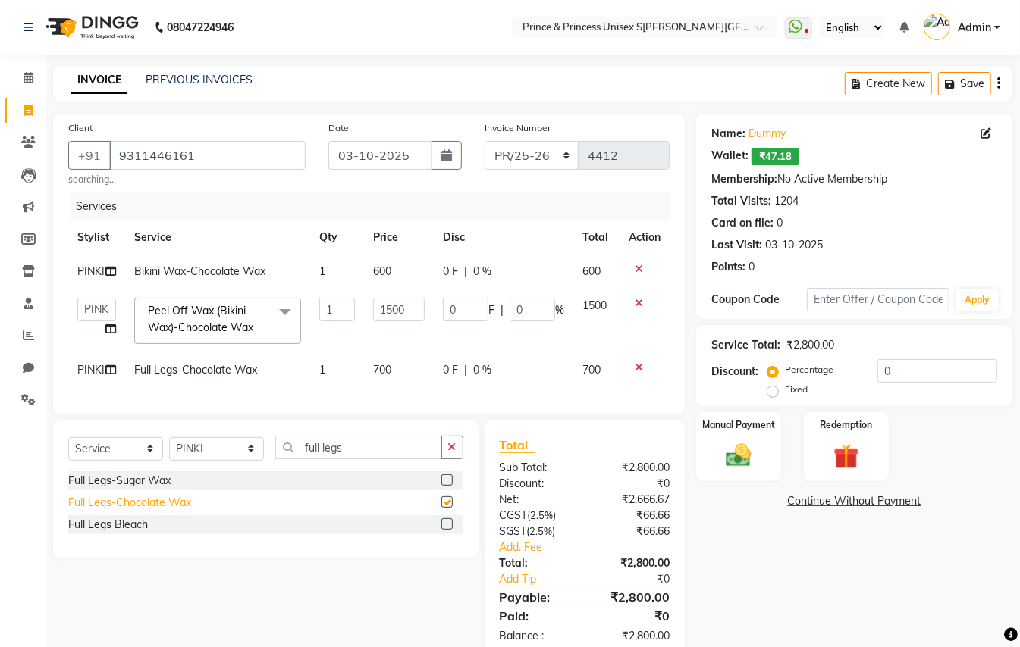
checkbox input "false"
click at [638, 304] on icon at bounding box center [639, 303] width 8 height 11
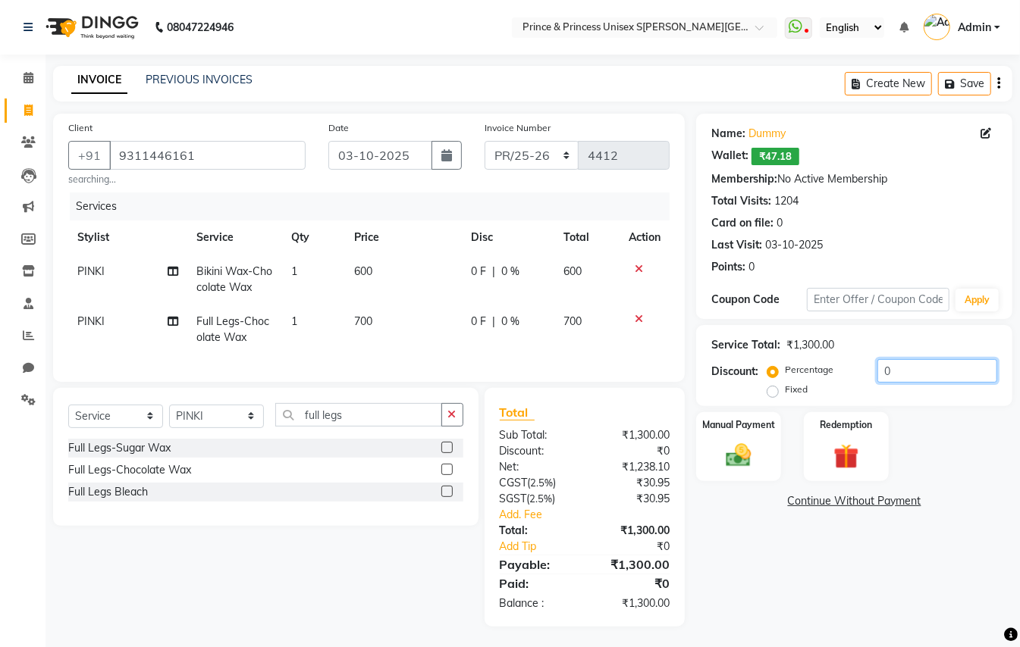
drag, startPoint x: 899, startPoint y: 379, endPoint x: 738, endPoint y: 237, distance: 214.8
click at [760, 274] on div "Name: Dummy Wallet: ₹47.18 Membership: No Active Membership Total Visits: 1204 …" at bounding box center [860, 370] width 328 height 513
type input "20"
click at [738, 453] on img at bounding box center [738, 455] width 42 height 30
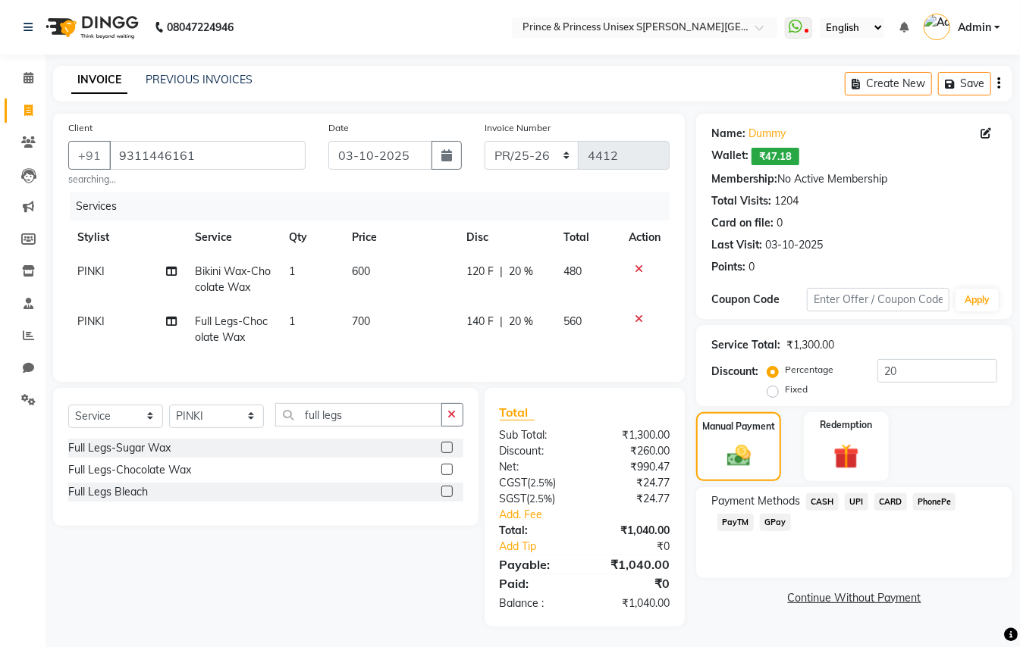
click at [371, 267] on td "600" at bounding box center [400, 280] width 115 height 50
select select "17871"
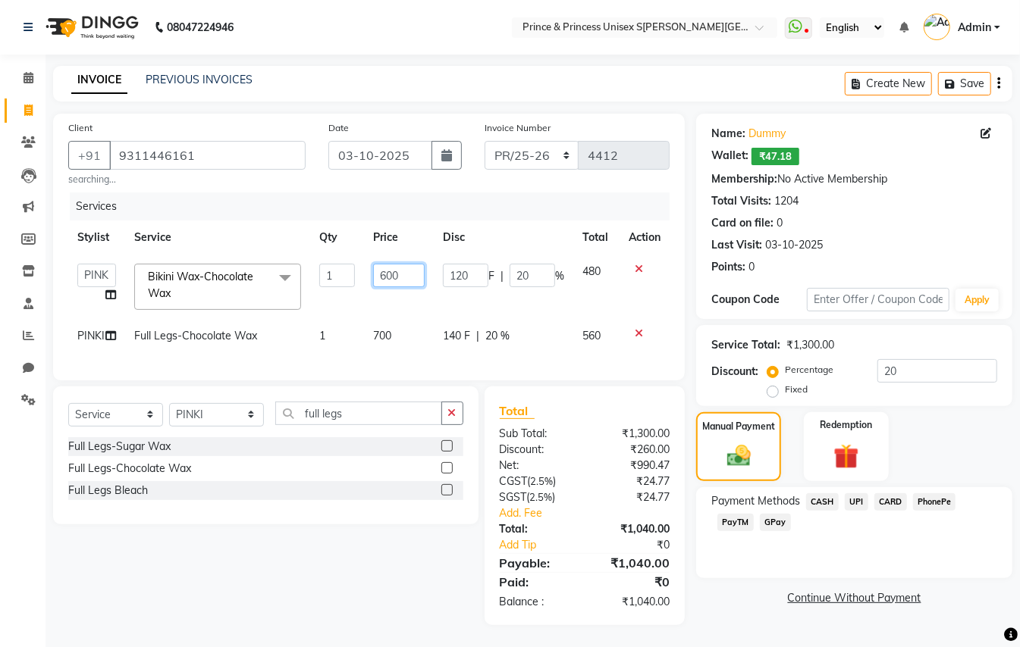
drag, startPoint x: 402, startPoint y: 274, endPoint x: 340, endPoint y: 174, distance: 117.4
click at [344, 240] on table "Stylist Service Qty Price Disc Total Action ABHISHEK AJEET AJEET NEW ARUN ASLAM…" at bounding box center [368, 287] width 601 height 133
type input "500"
click at [412, 203] on div "Services" at bounding box center [375, 207] width 611 height 28
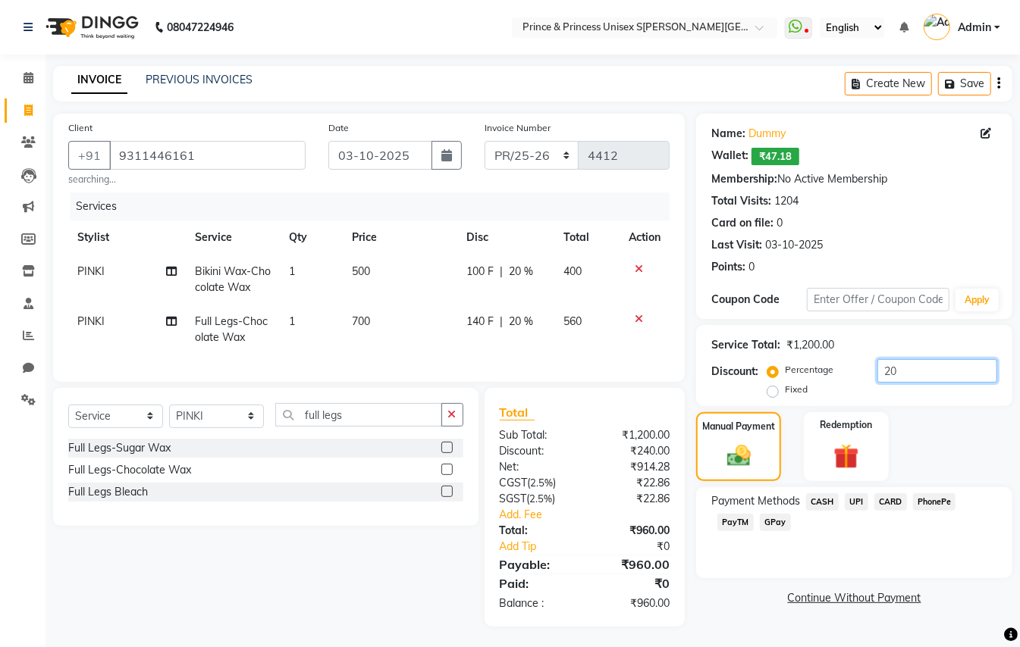
click at [902, 368] on input "20" at bounding box center [937, 371] width 120 height 24
click at [819, 498] on span "CASH" at bounding box center [822, 502] width 33 height 17
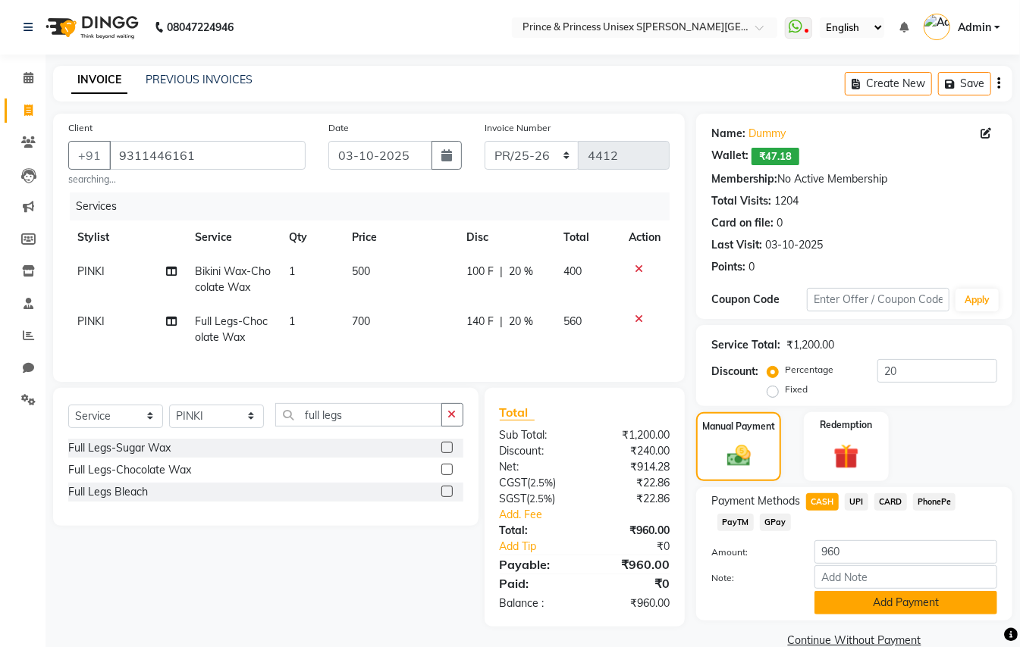
click at [856, 610] on button "Add Payment" at bounding box center [905, 603] width 183 height 24
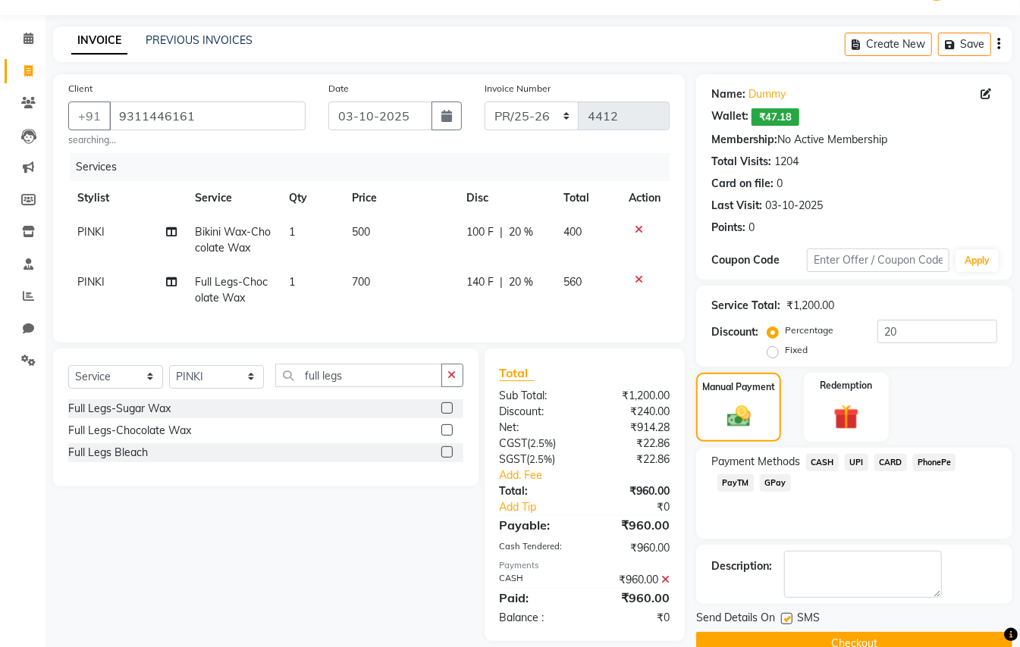
scroll to position [71, 0]
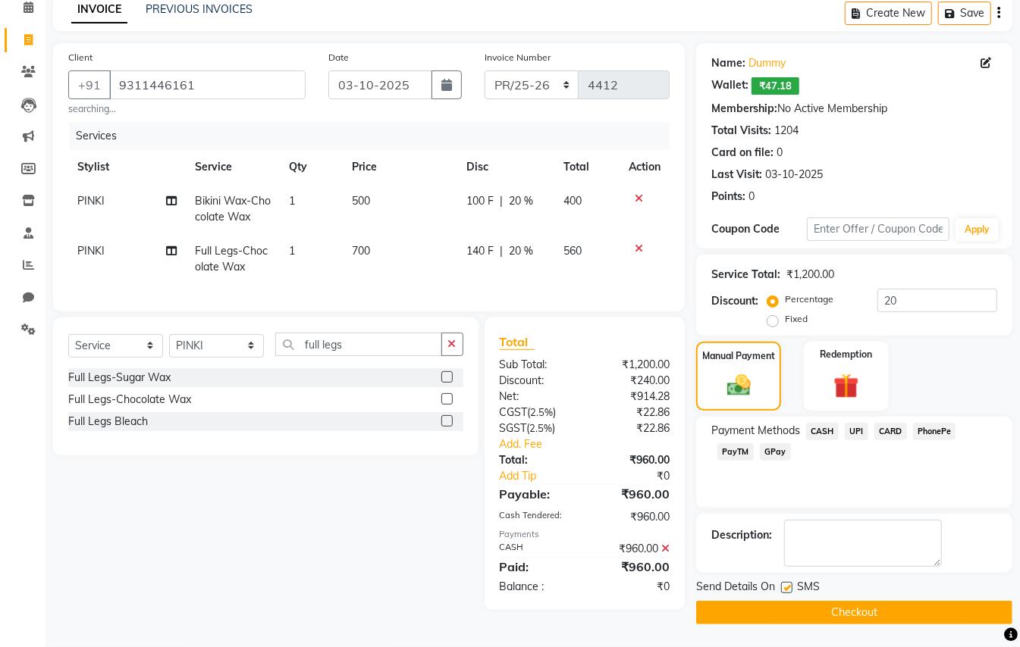
click at [949, 619] on button "Checkout" at bounding box center [854, 613] width 316 height 24
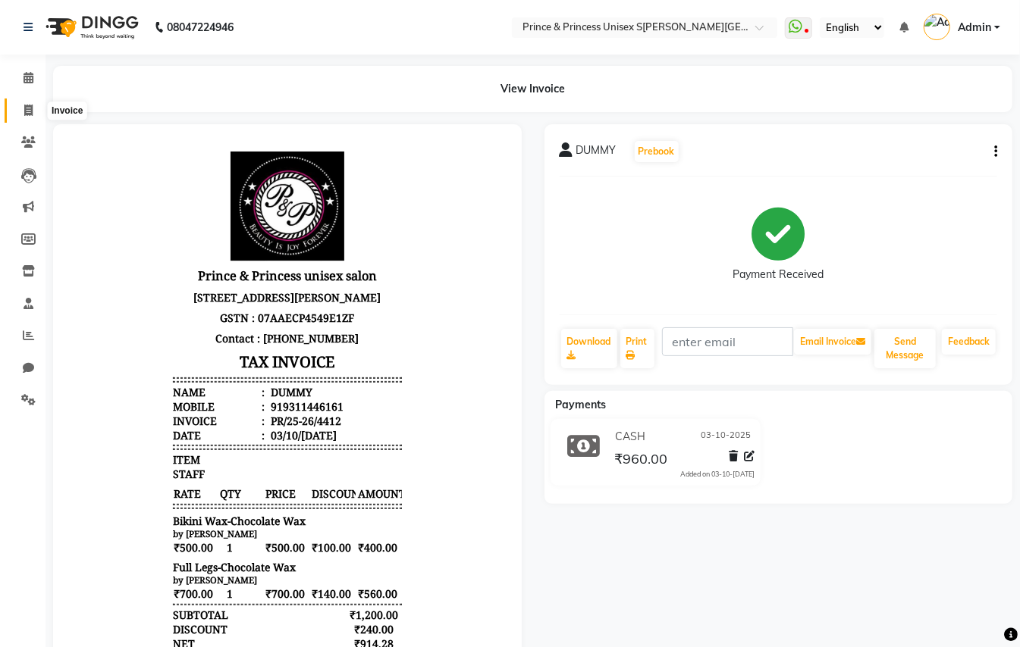
click at [31, 109] on icon at bounding box center [28, 110] width 8 height 11
select select "service"
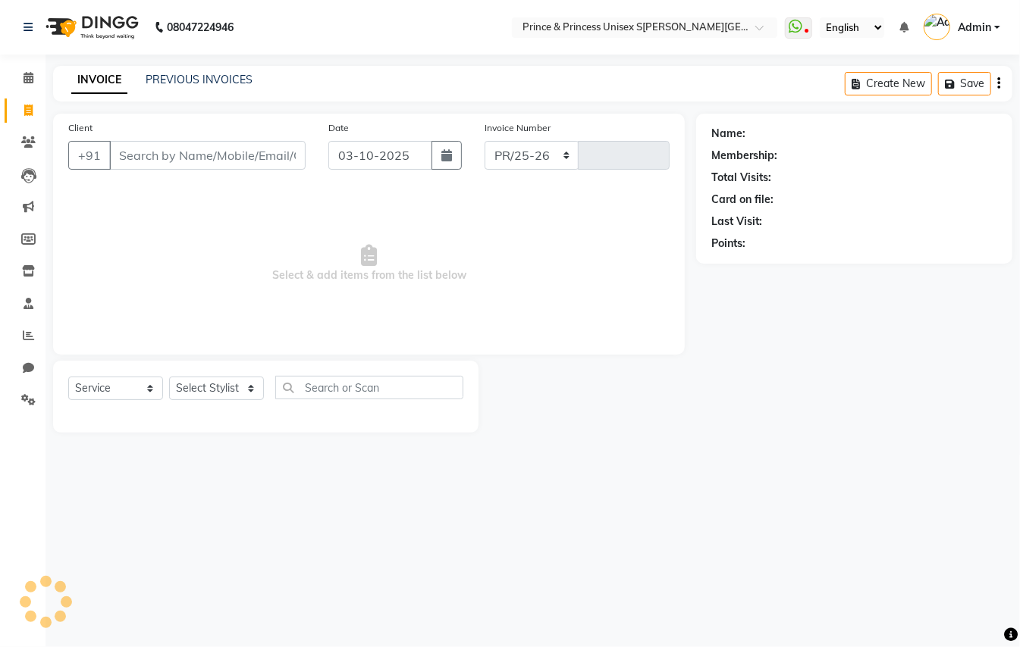
select select "3760"
type input "4413"
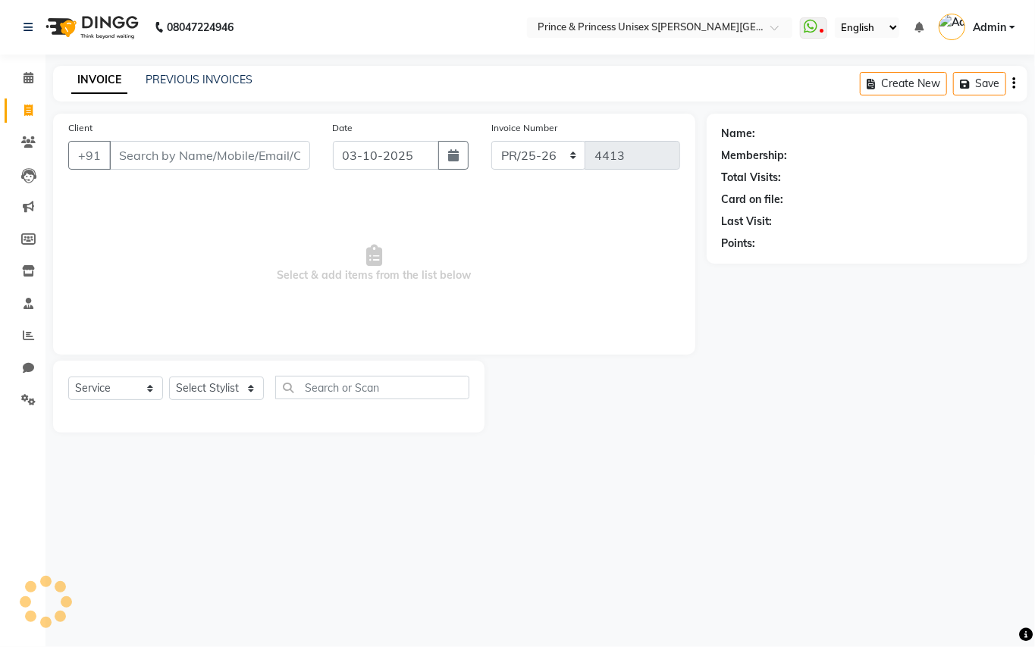
click at [174, 165] on input "Client" at bounding box center [209, 155] width 201 height 29
click at [176, 161] on input "Client" at bounding box center [209, 155] width 201 height 29
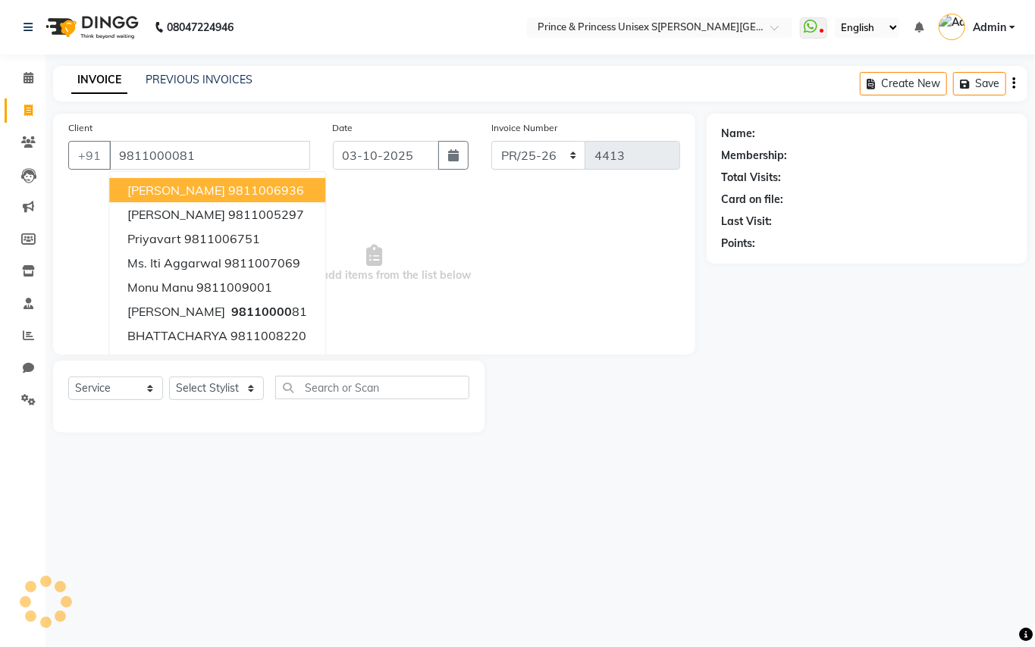
type input "9811000081"
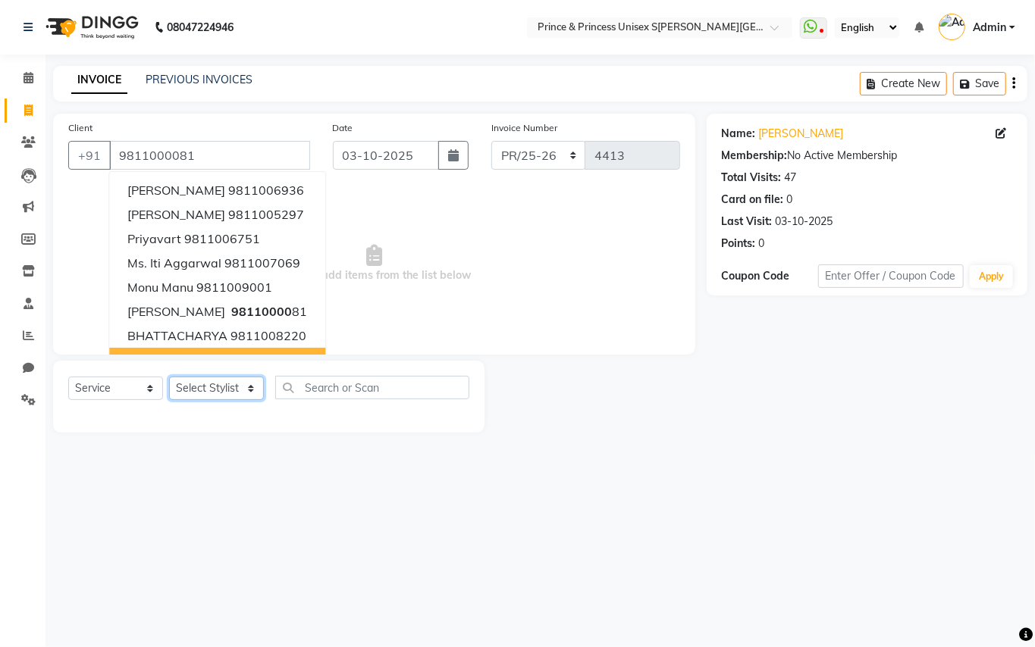
click at [232, 393] on select "Select Stylist ABHISHEK AJEET AJEET NEW ARUN ASLAM CHANDAN GUDDU MAHESH MANI ME…" at bounding box center [216, 389] width 95 height 24
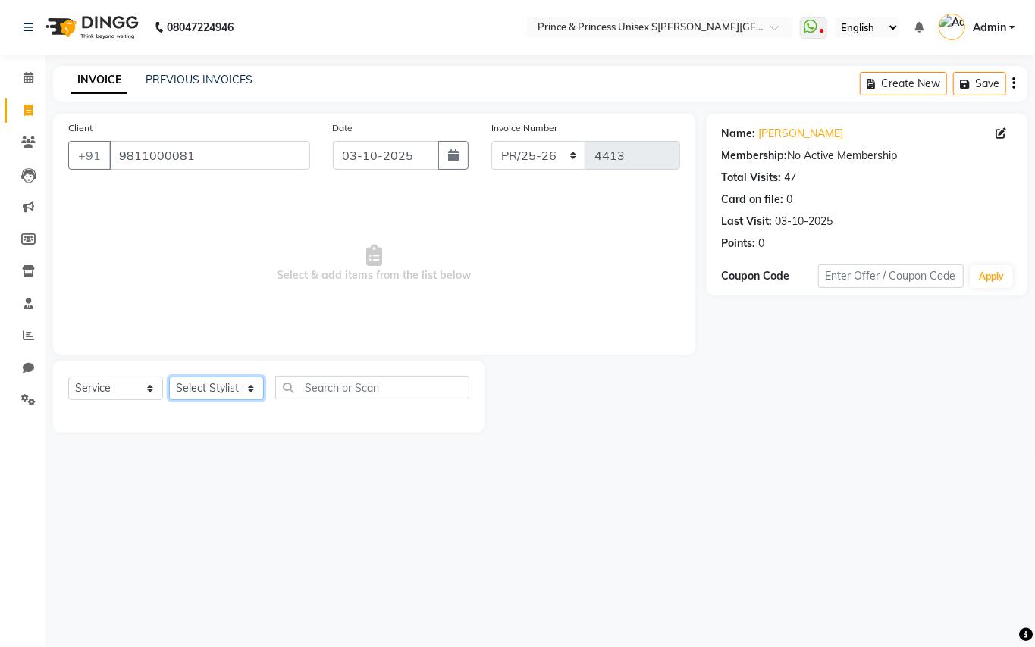
select select "37313"
drag, startPoint x: 232, startPoint y: 393, endPoint x: 313, endPoint y: 373, distance: 83.5
click at [232, 393] on select "Select Stylist ABHISHEK AJEET AJEET NEW ARUN ASLAM CHANDAN GUDDU MAHESH MANI ME…" at bounding box center [216, 389] width 95 height 24
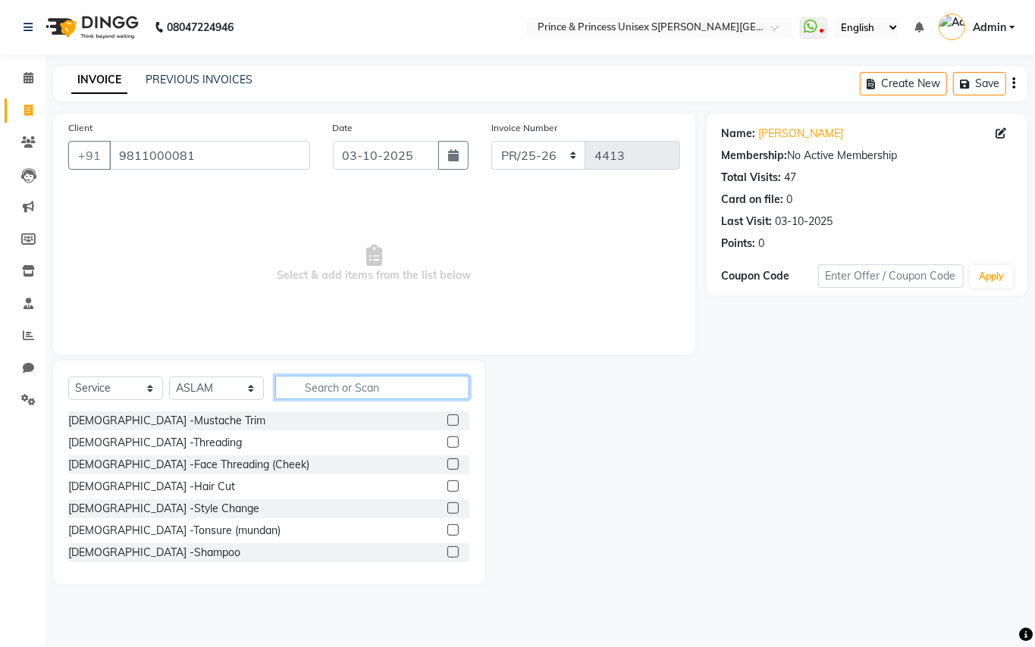
click at [334, 381] on input "text" at bounding box center [372, 388] width 194 height 24
click at [335, 381] on input "text" at bounding box center [372, 388] width 194 height 24
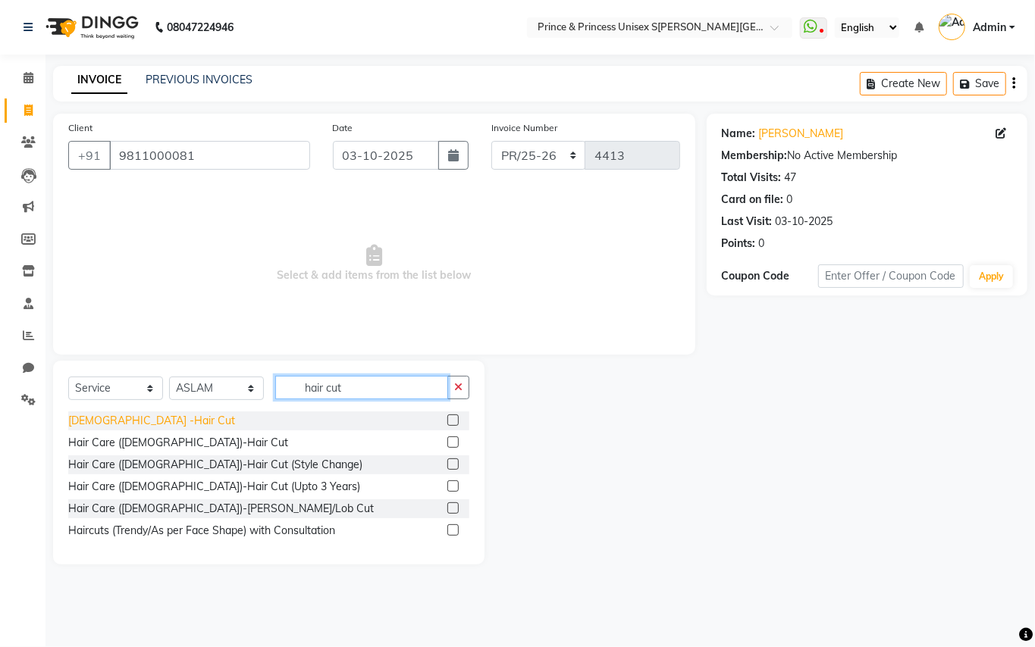
type input "hair cut"
click at [94, 420] on div "[DEMOGRAPHIC_DATA] -Hair Cut" at bounding box center [151, 421] width 167 height 16
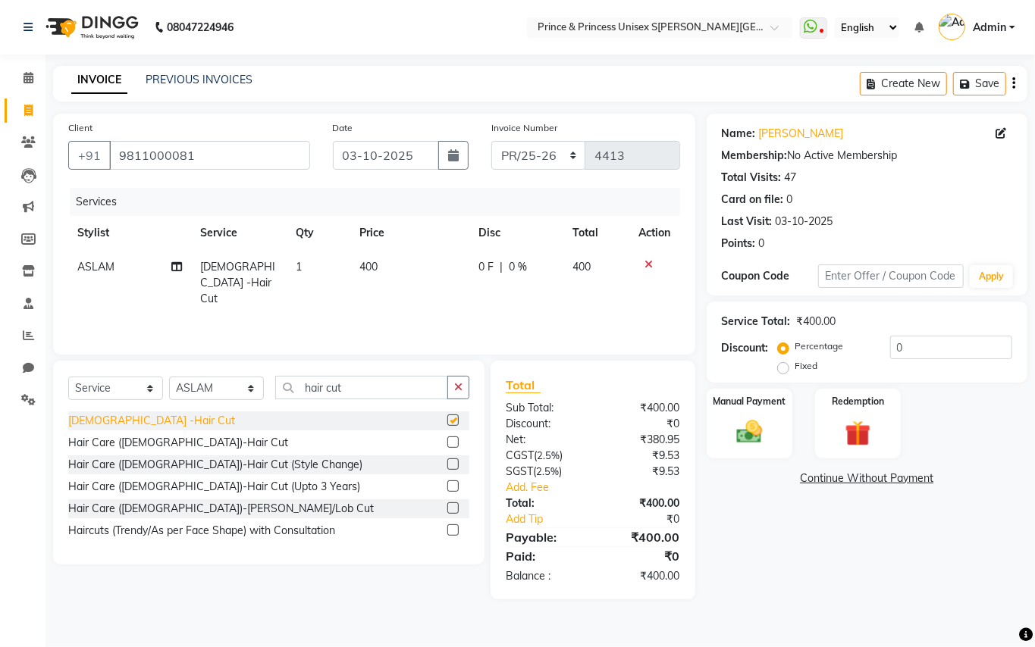
checkbox input "false"
click at [738, 431] on img at bounding box center [749, 432] width 43 height 31
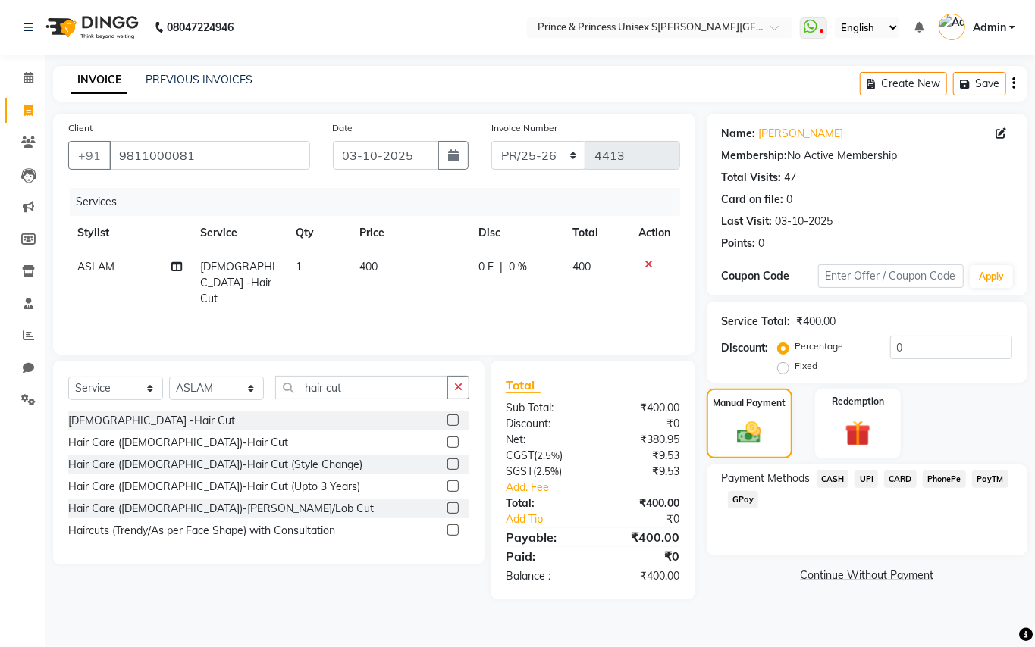
click at [835, 475] on span "CASH" at bounding box center [833, 479] width 33 height 17
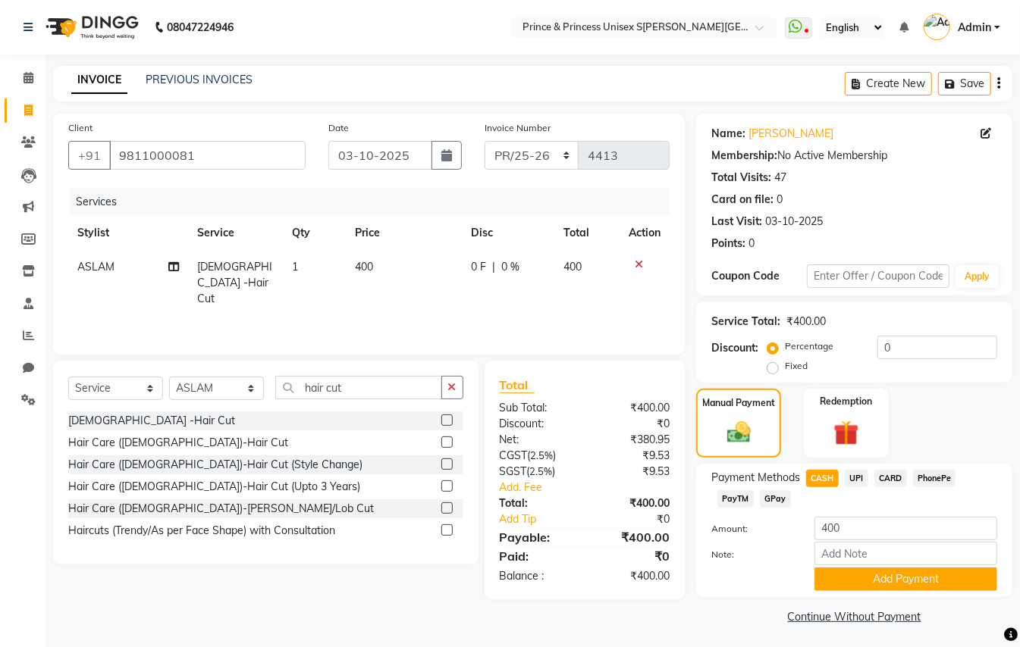
click at [890, 480] on span "CARD" at bounding box center [890, 478] width 33 height 17
click at [890, 575] on button "Add Payment" at bounding box center [905, 580] width 183 height 24
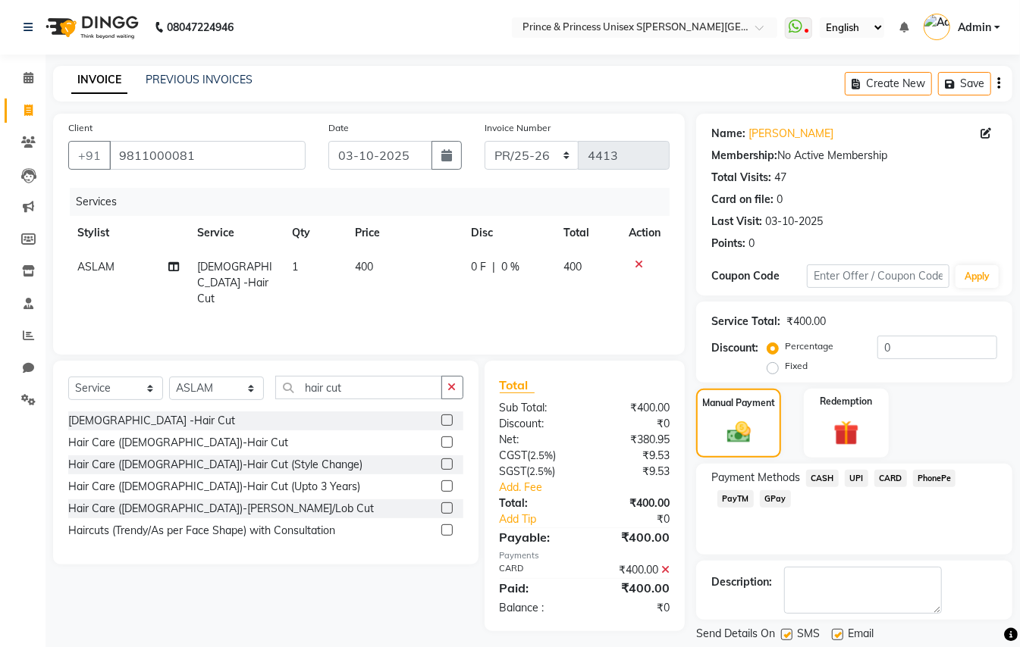
scroll to position [47, 0]
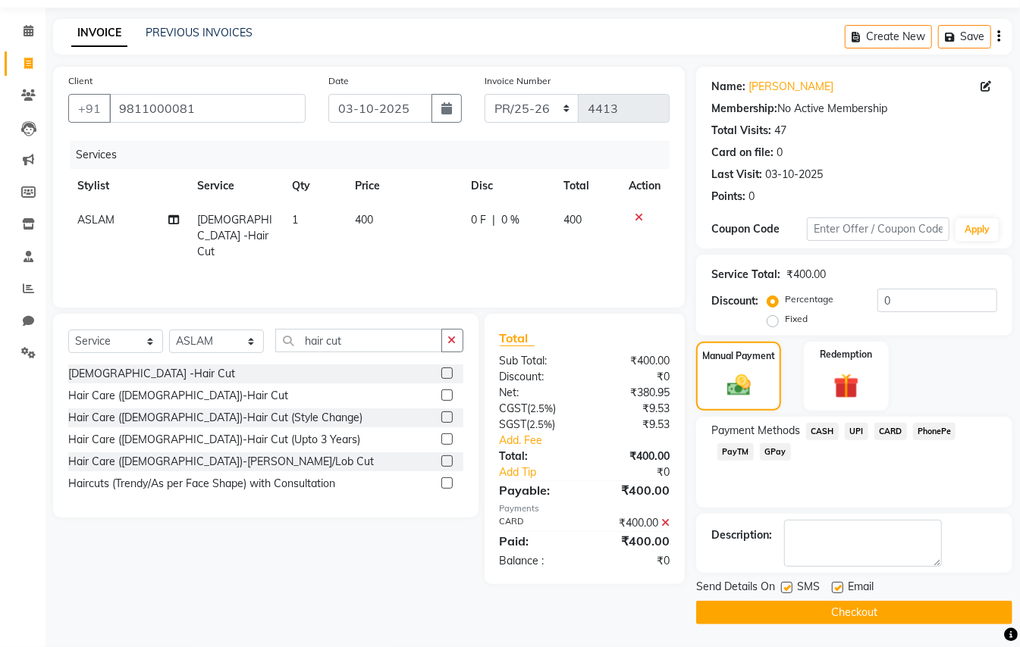
click at [958, 604] on button "Checkout" at bounding box center [854, 613] width 316 height 24
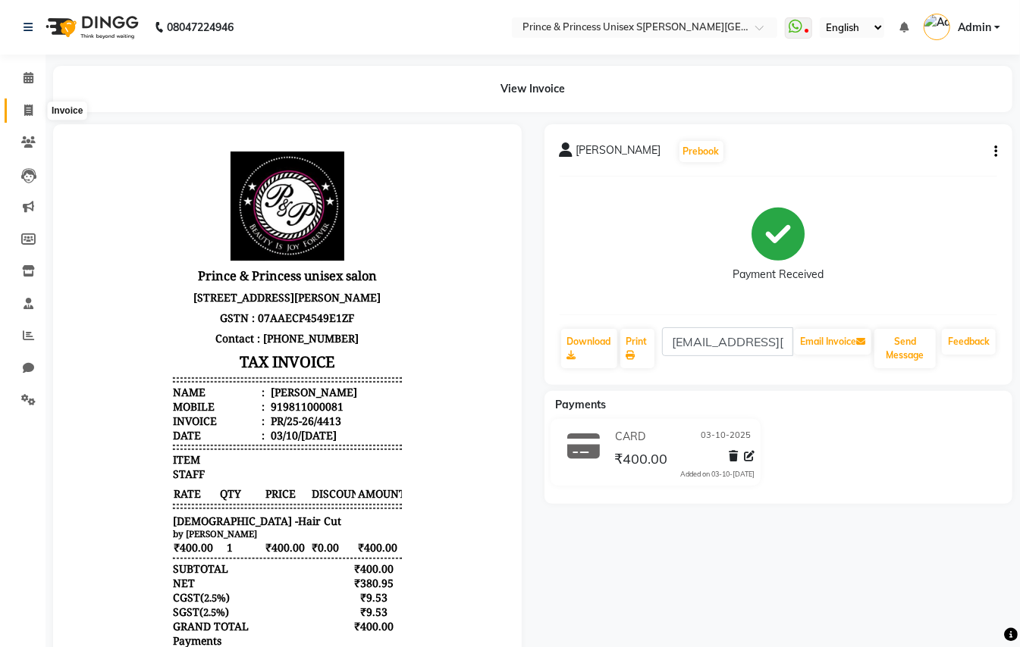
click at [28, 110] on icon at bounding box center [28, 110] width 8 height 11
select select "service"
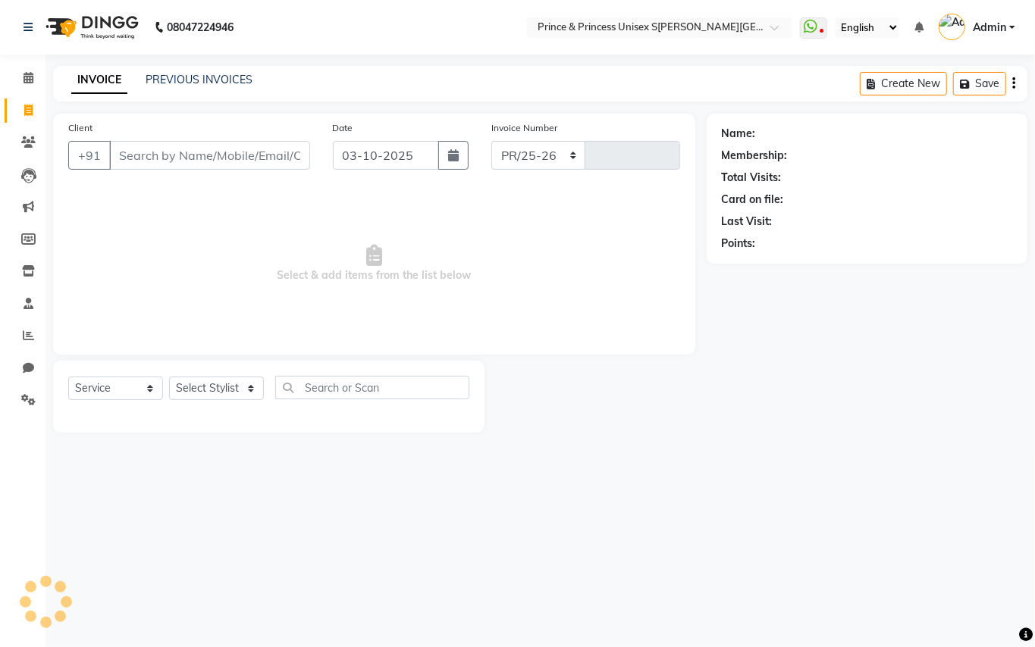
select select "3760"
type input "4414"
click at [197, 156] on input "Client" at bounding box center [209, 155] width 201 height 29
click at [197, 155] on input "Client" at bounding box center [209, 155] width 201 height 29
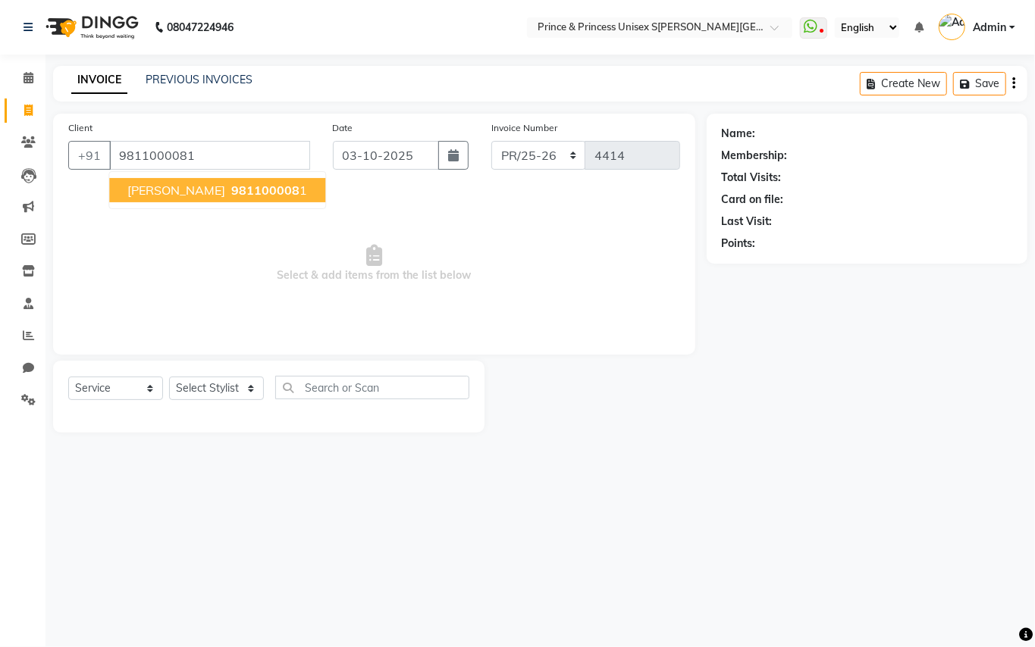
type input "9811000081"
click at [231, 186] on span "981100008" at bounding box center [265, 190] width 68 height 15
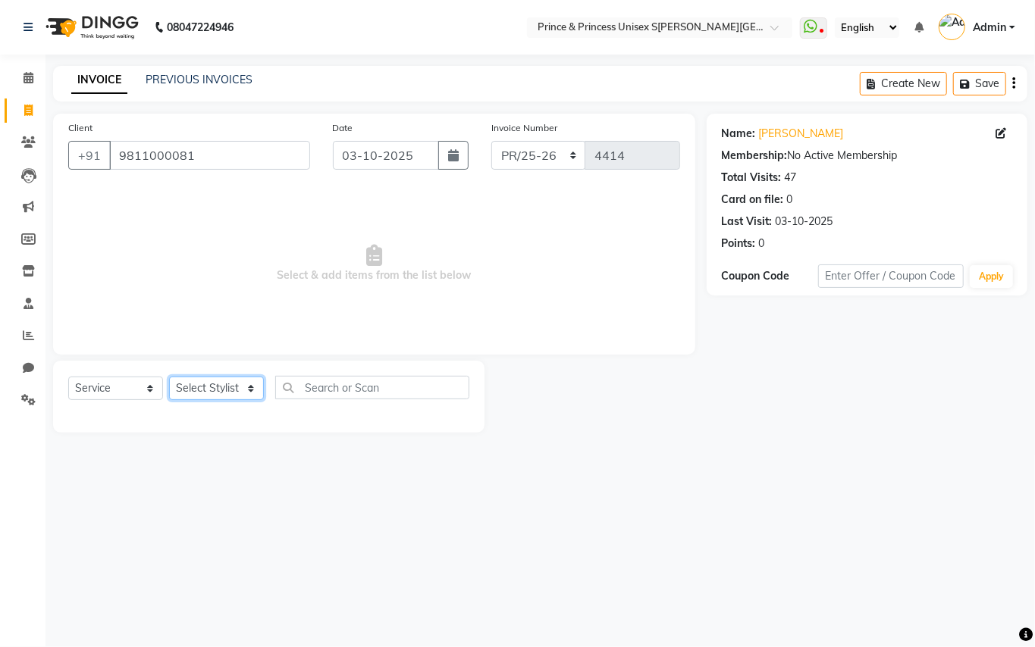
click at [225, 378] on select "Select Stylist ABHISHEK AJEET AJEET NEW ARUN ASLAM CHANDAN GUDDU MAHESH MANI ME…" at bounding box center [216, 389] width 95 height 24
select select "17871"
click at [222, 395] on select "Select Stylist ABHISHEK AJEET AJEET NEW ARUN ASLAM CHANDAN GUDDU MAHESH MANI ME…" at bounding box center [216, 389] width 95 height 24
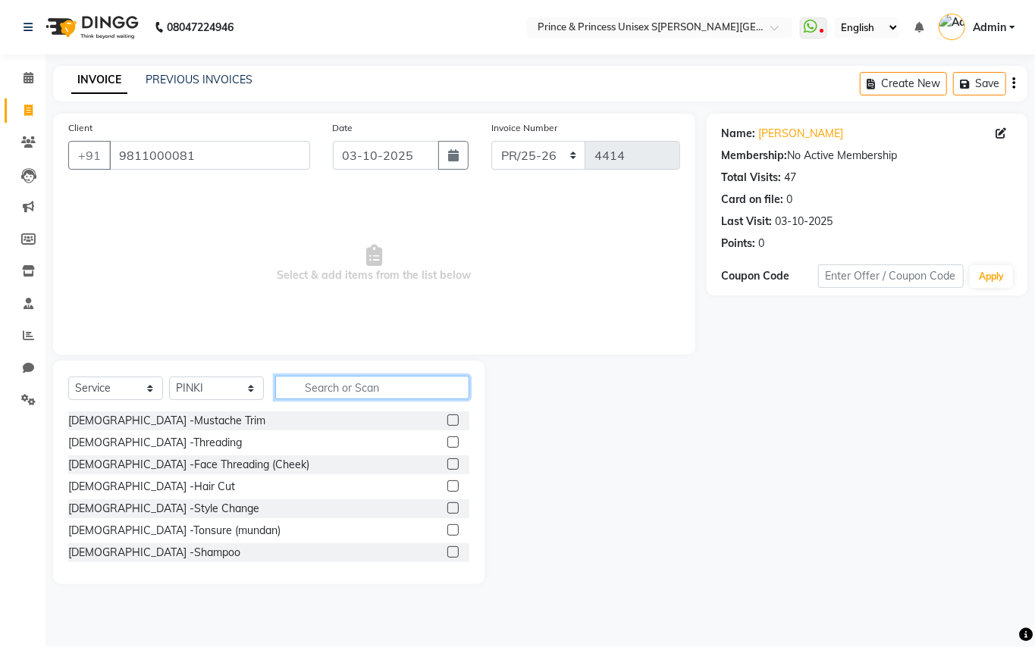
click at [347, 398] on input "text" at bounding box center [372, 388] width 194 height 24
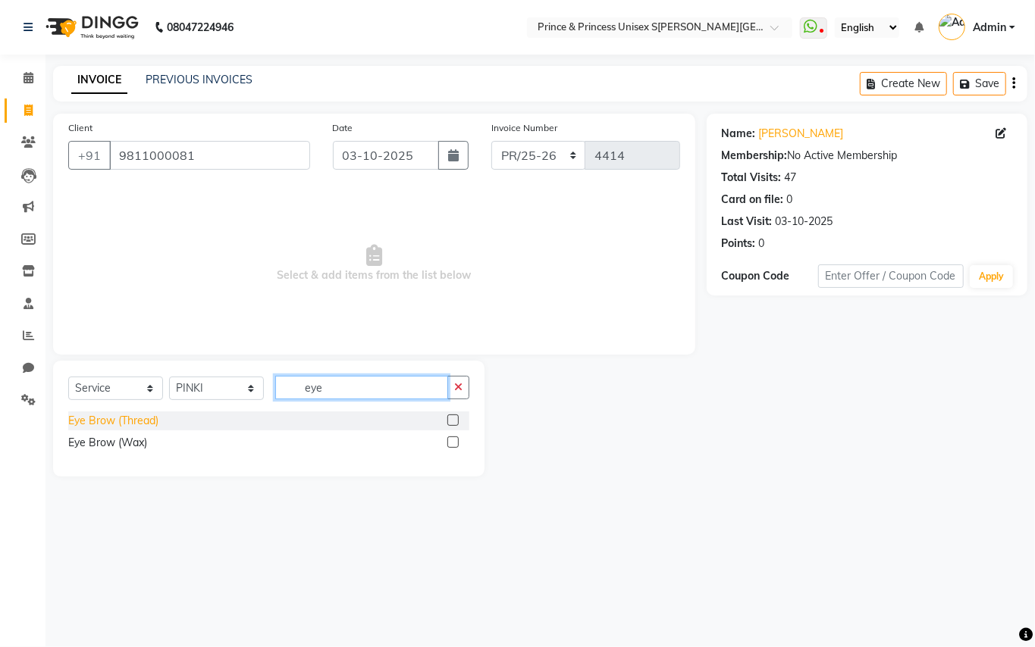
type input "eye"
click at [117, 422] on div "Eye Brow (Thread)" at bounding box center [113, 421] width 90 height 16
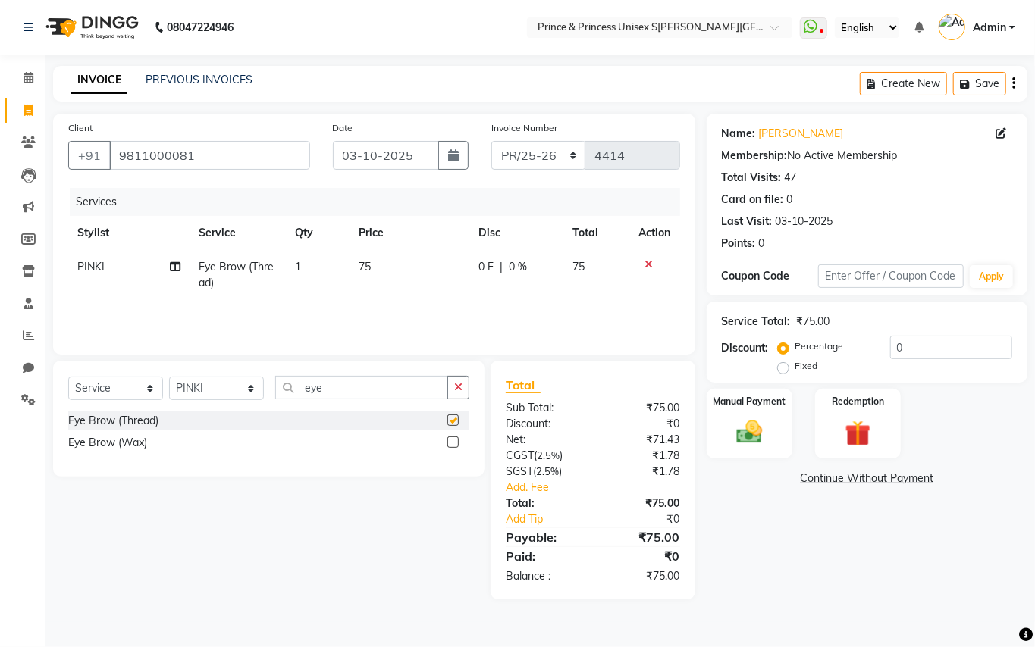
checkbox input "false"
drag, startPoint x: 328, startPoint y: 390, endPoint x: 218, endPoint y: 125, distance: 286.2
click at [225, 329] on div "Client +91 9811000081 Date 03-10-2025 Invoice Number PR/25-26 V/2025 V/2025-26 …" at bounding box center [374, 357] width 665 height 486
type input "upper"
click at [113, 419] on div "Upper Lip (Thread)" at bounding box center [113, 421] width 90 height 16
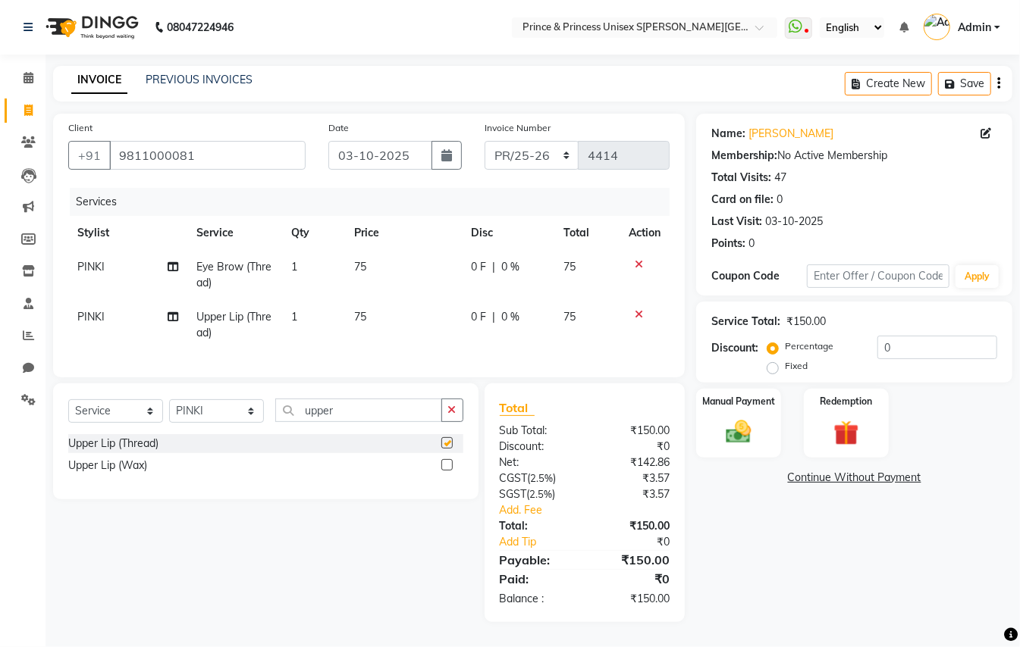
checkbox input "false"
drag, startPoint x: 760, startPoint y: 431, endPoint x: 753, endPoint y: 438, distance: 9.6
click at [760, 432] on div "Manual Payment" at bounding box center [738, 423] width 88 height 72
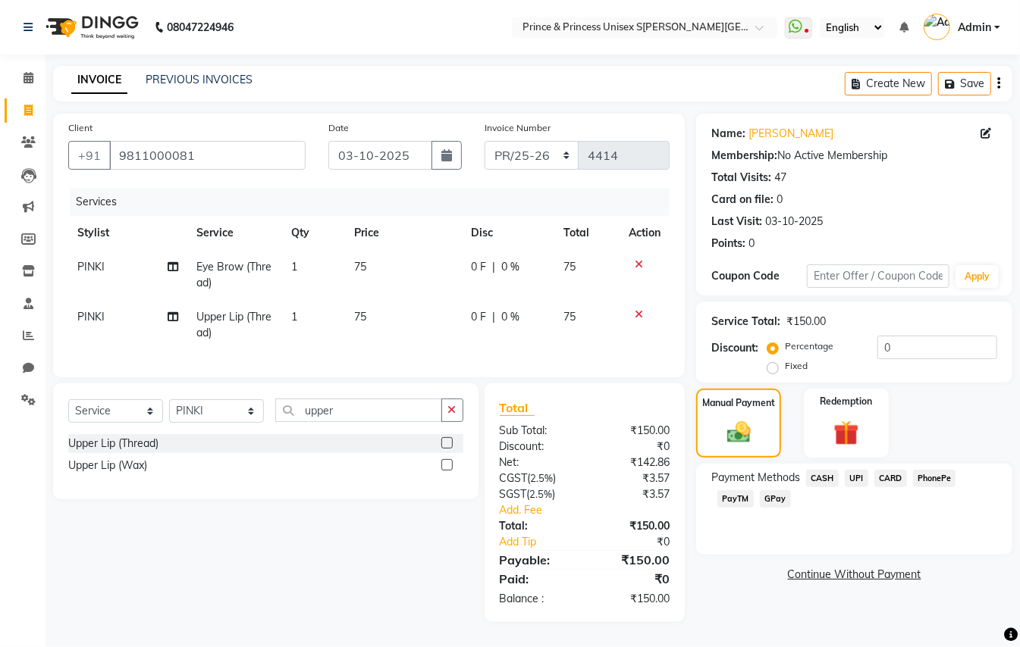
click at [734, 498] on span "PayTM" at bounding box center [735, 499] width 36 height 17
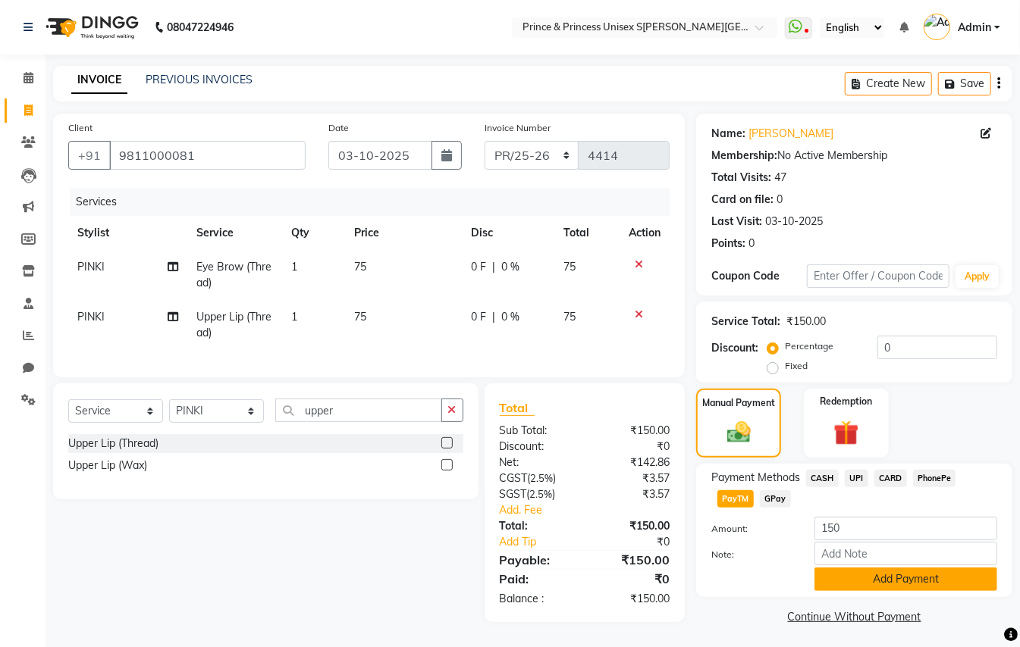
click at [823, 582] on button "Add Payment" at bounding box center [905, 580] width 183 height 24
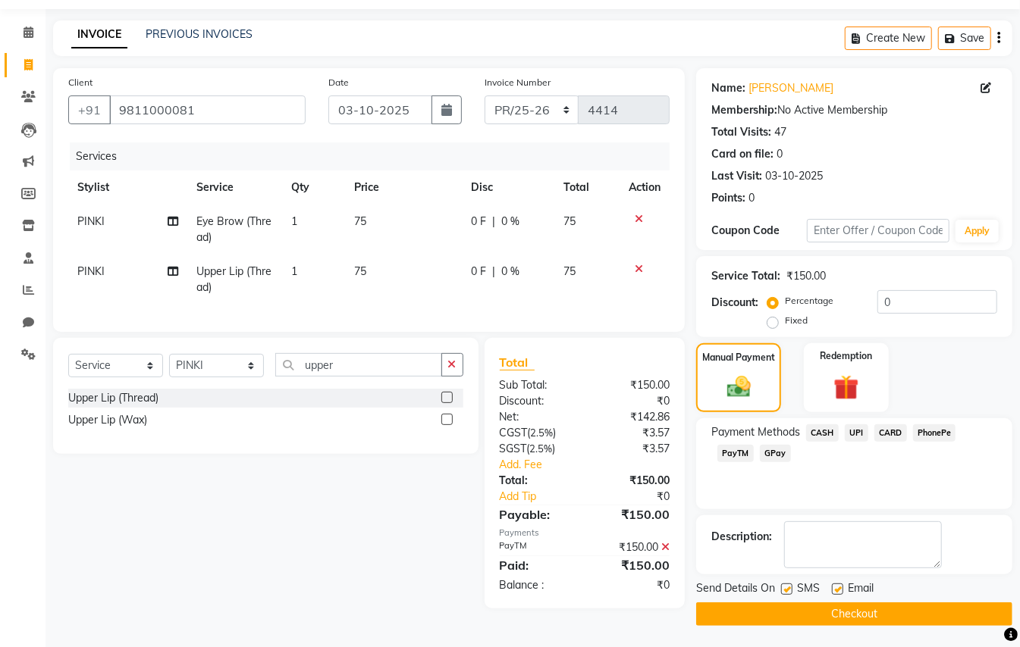
scroll to position [47, 0]
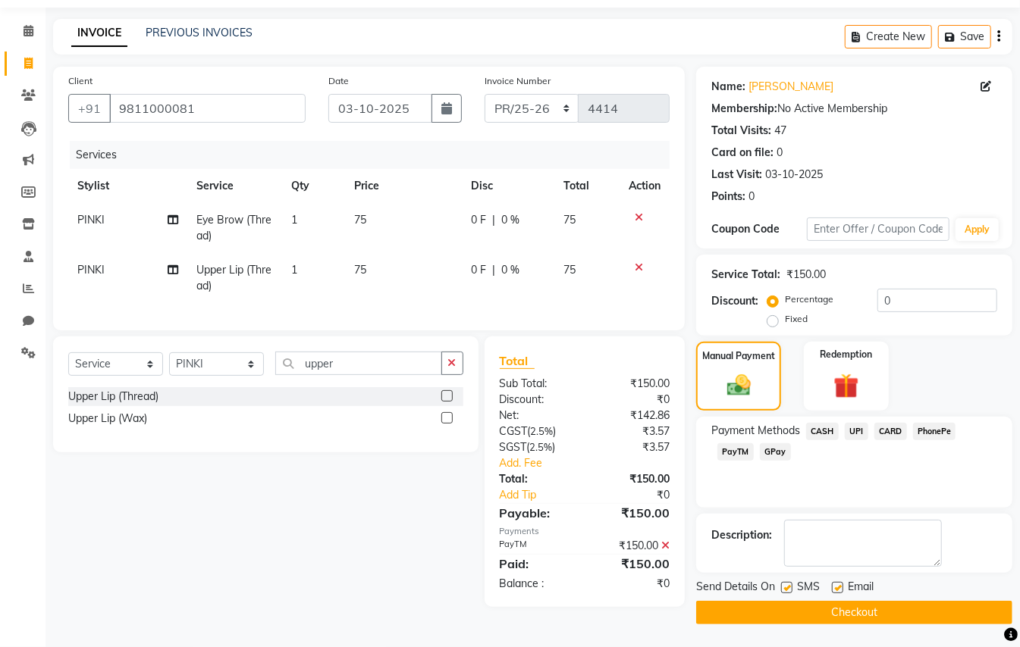
click at [973, 610] on button "Checkout" at bounding box center [854, 613] width 316 height 24
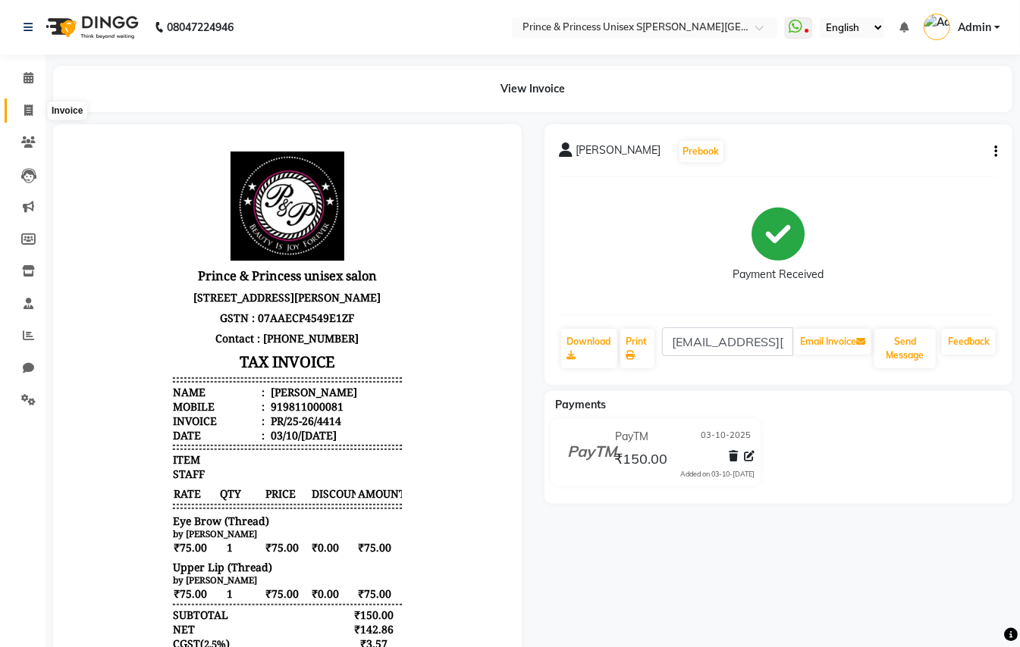
click at [28, 108] on icon at bounding box center [28, 110] width 8 height 11
select select "service"
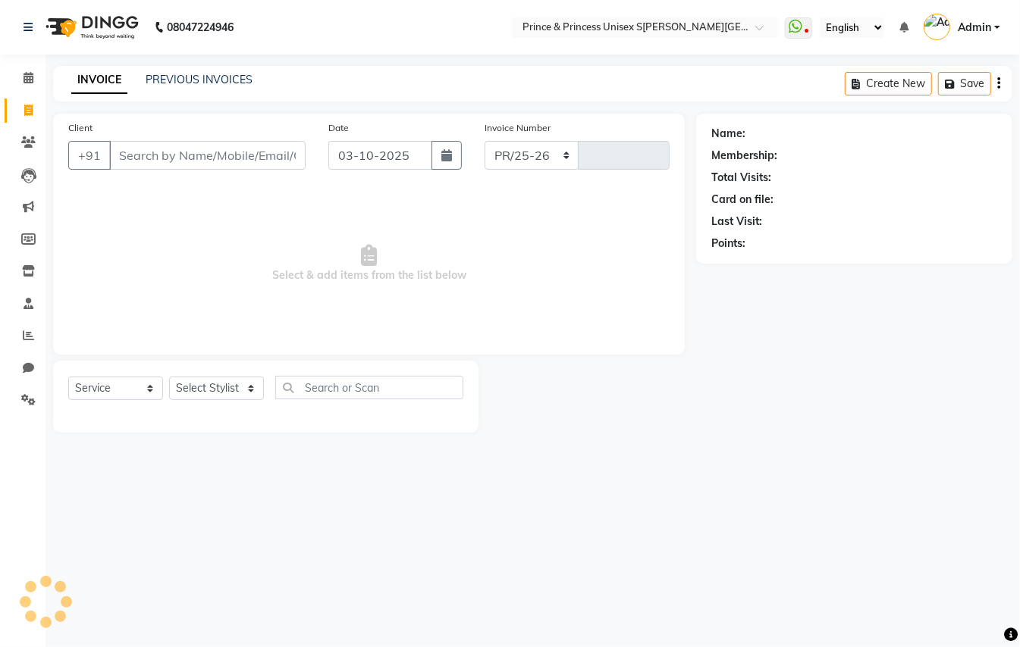
select select "3760"
type input "4415"
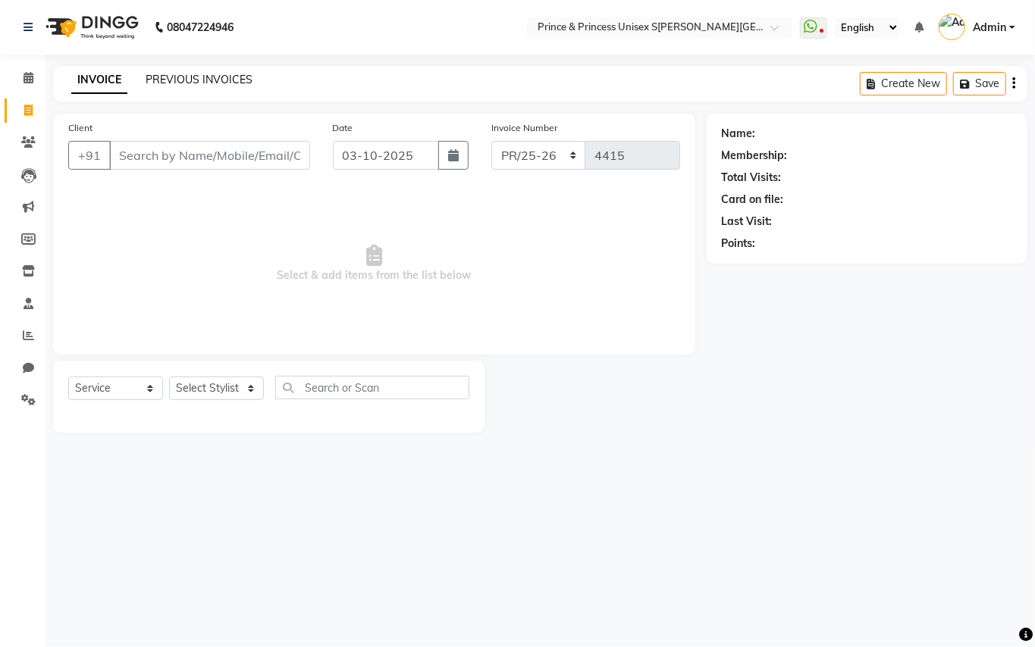
click at [225, 83] on link "PREVIOUS INVOICES" at bounding box center [199, 80] width 107 height 14
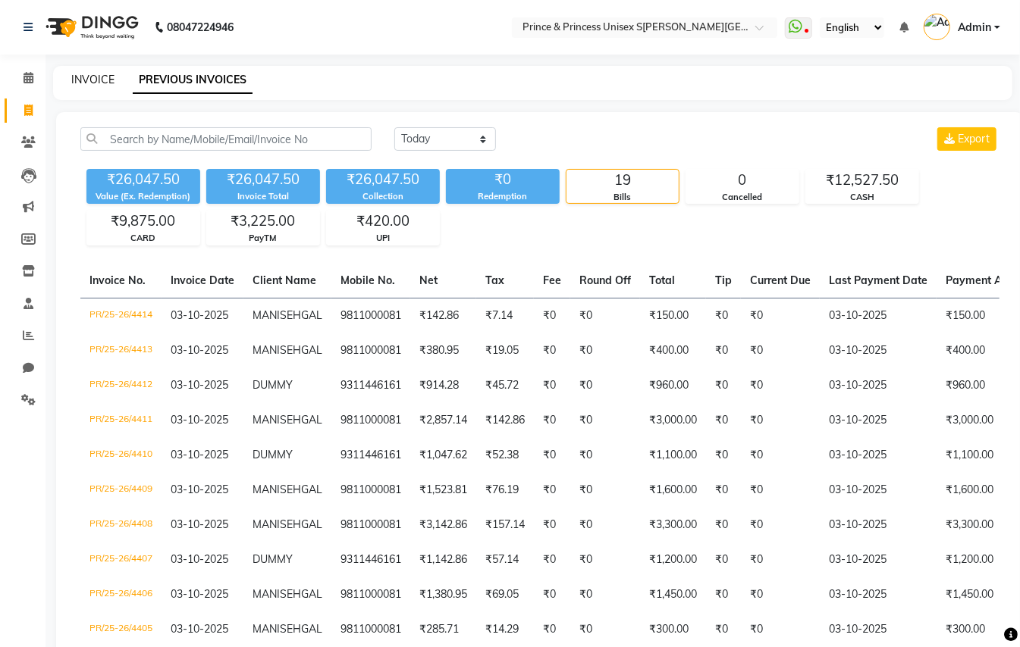
click at [86, 74] on link "INVOICE" at bounding box center [92, 80] width 43 height 14
select select "service"
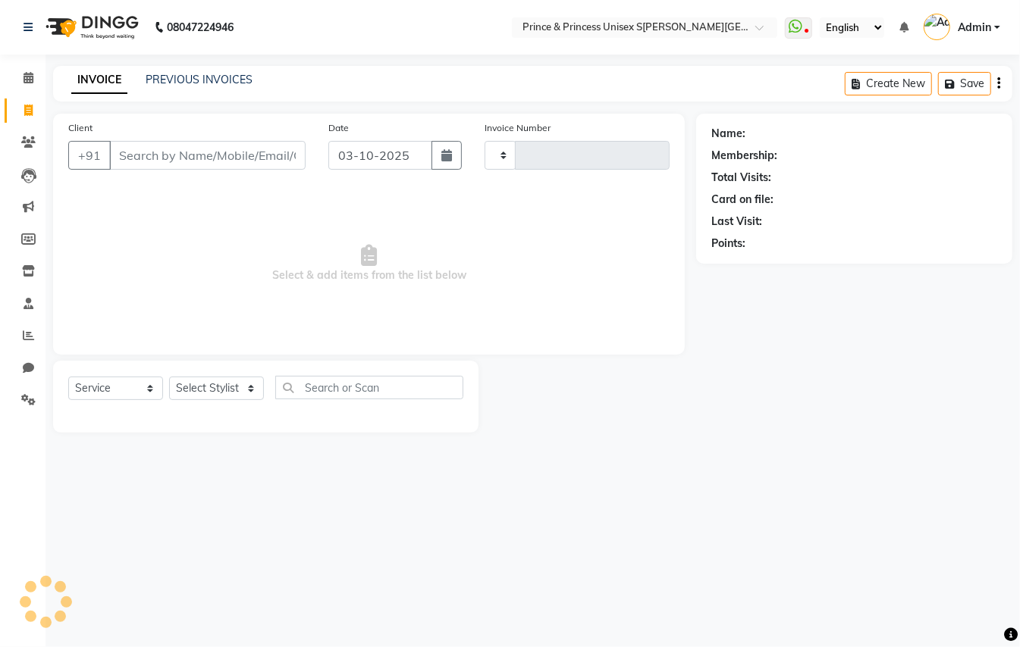
type input "4415"
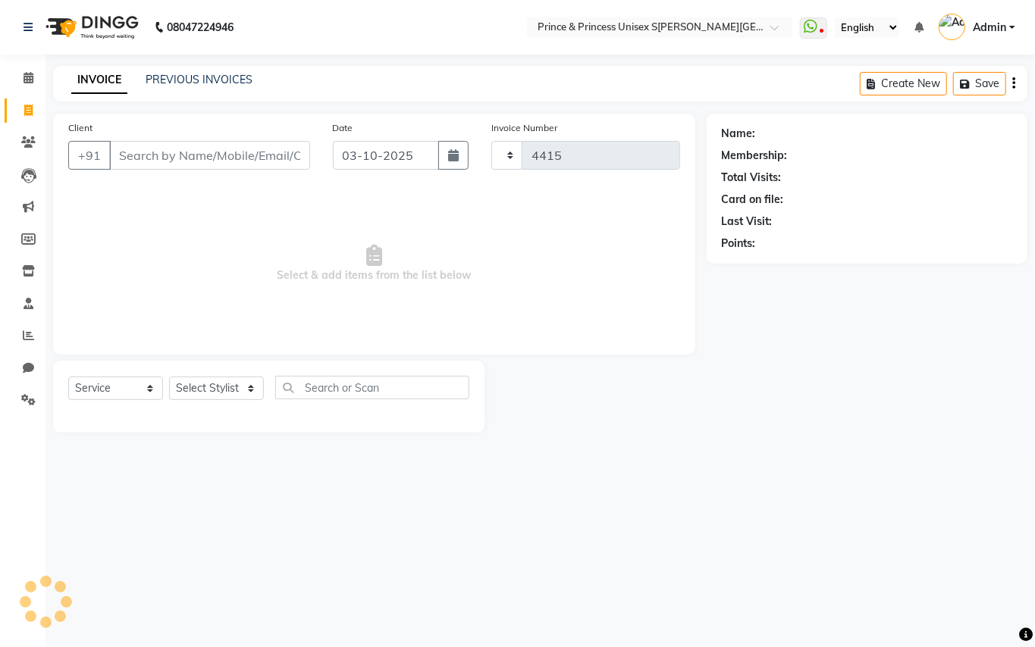
select select "3760"
click at [198, 165] on input "Client" at bounding box center [209, 155] width 201 height 29
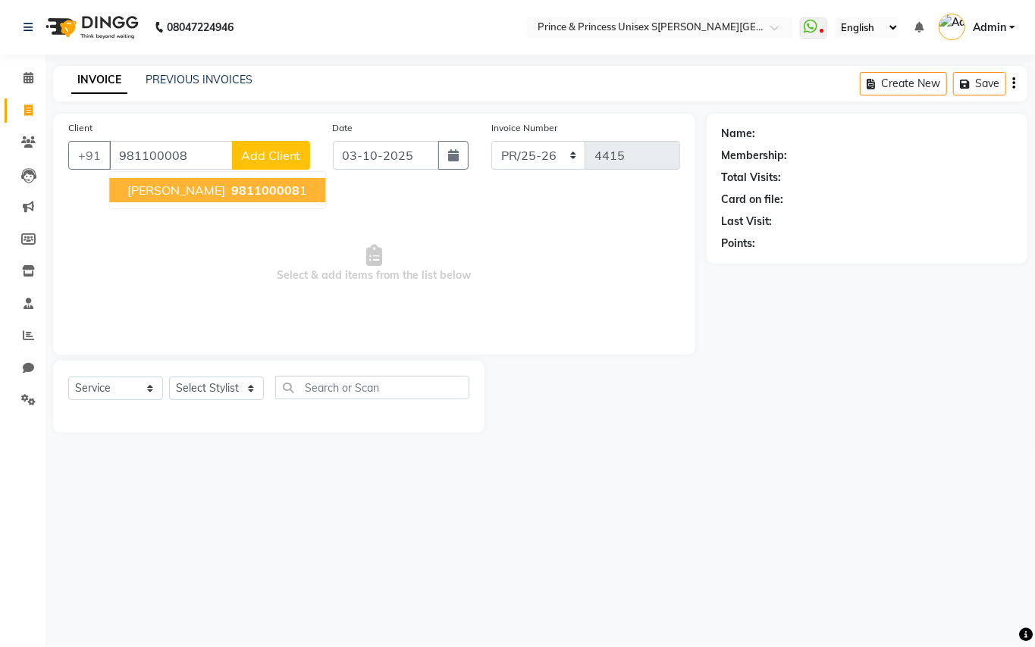
click at [196, 185] on span "MANI SEHGAL" at bounding box center [176, 190] width 98 height 15
type input "9811000081"
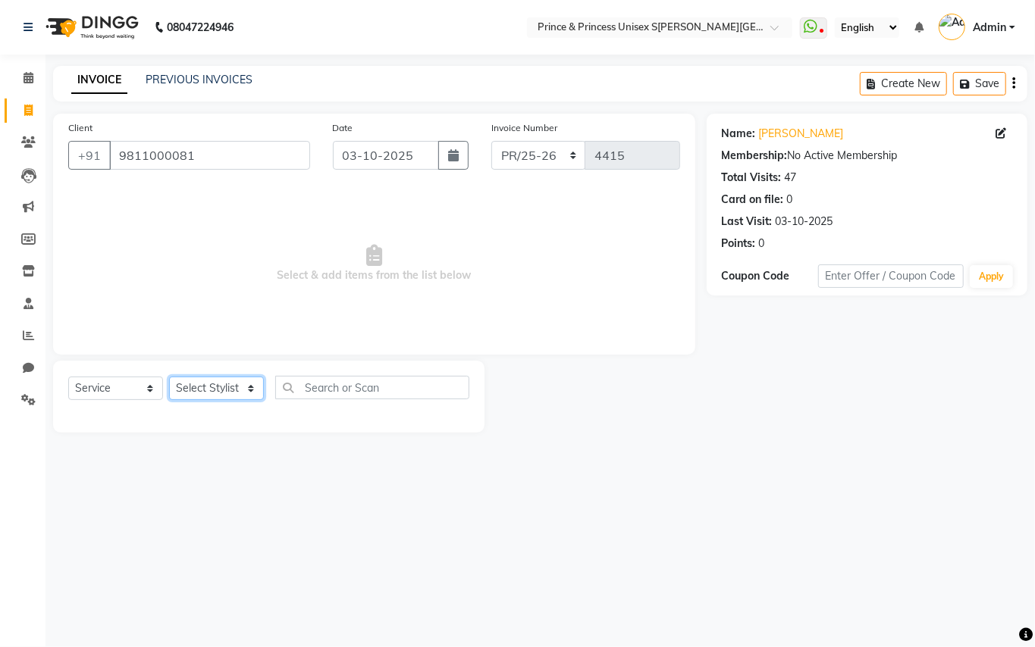
click at [191, 385] on select "Select Stylist ABHISHEK AJEET AJEET NEW ARUN ASLAM CHANDAN GUDDU MAHESH MANI ME…" at bounding box center [216, 389] width 95 height 24
select select "17910"
drag, startPoint x: 196, startPoint y: 385, endPoint x: 268, endPoint y: 389, distance: 72.9
click at [196, 385] on select "Select Stylist ABHISHEK AJEET AJEET NEW ARUN ASLAM CHANDAN GUDDU MAHESH MANI ME…" at bounding box center [216, 389] width 95 height 24
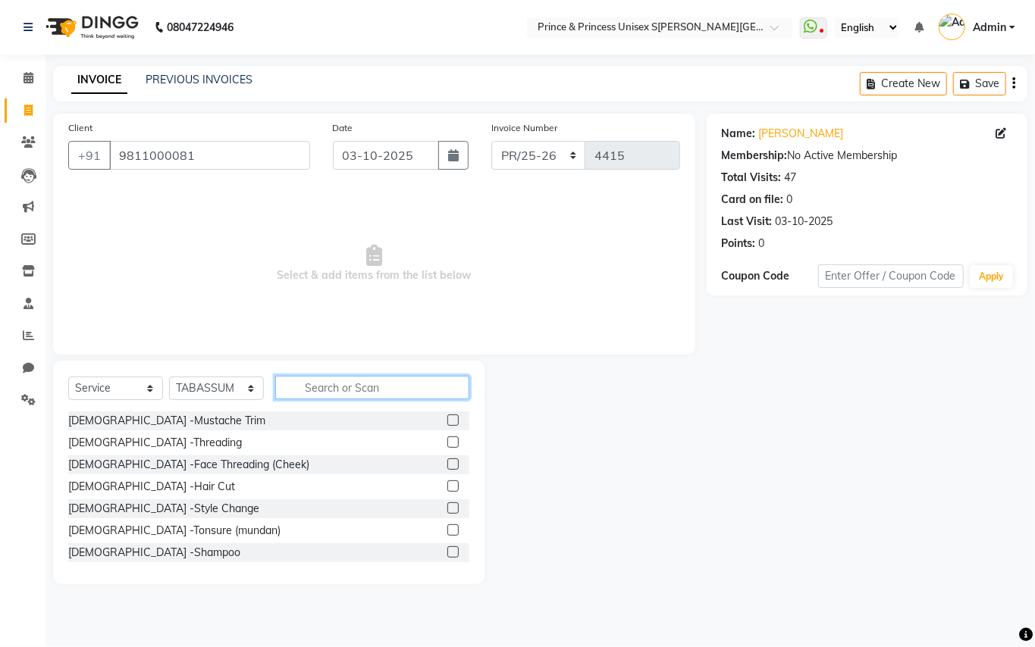
click at [362, 394] on input "text" at bounding box center [372, 388] width 194 height 24
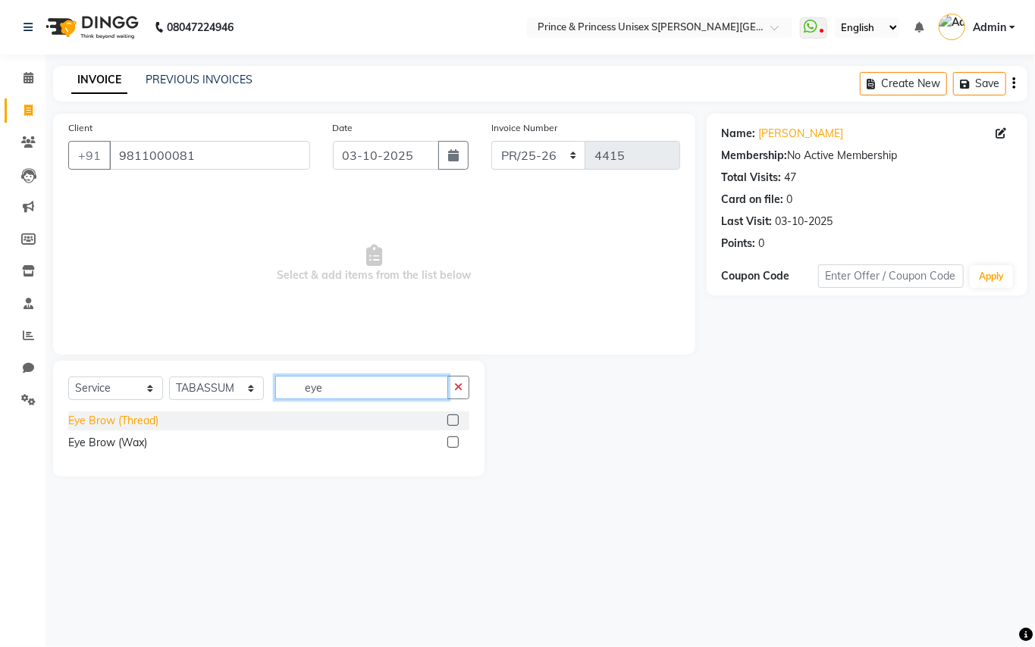
type input "eye"
click at [104, 419] on div "Eye Brow (Thread)" at bounding box center [113, 421] width 90 height 16
checkbox input "false"
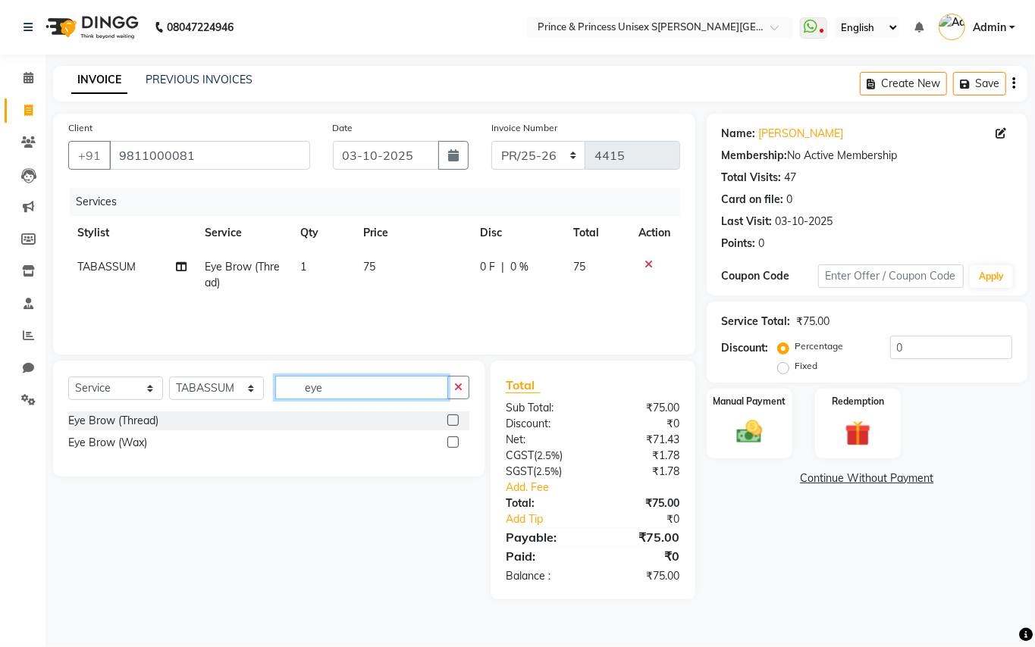
drag, startPoint x: 328, startPoint y: 390, endPoint x: 235, endPoint y: 325, distance: 113.4
click at [265, 353] on div "Client +91 9811000081 Date 03-10-2025 Invoice Number PR/25-26 V/2025 V/2025-26 …" at bounding box center [374, 357] width 665 height 486
type input "lotus"
click at [91, 444] on div "Facials-Lotus" at bounding box center [100, 443] width 65 height 16
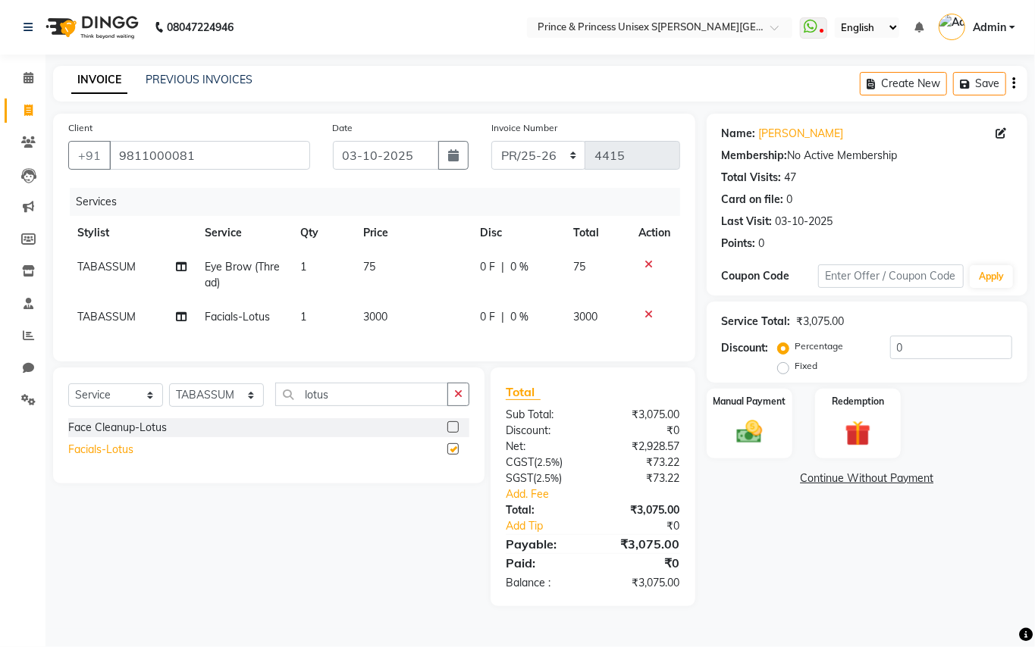
checkbox input "false"
click at [99, 436] on div "Face Cleanup-Lotus" at bounding box center [117, 428] width 99 height 16
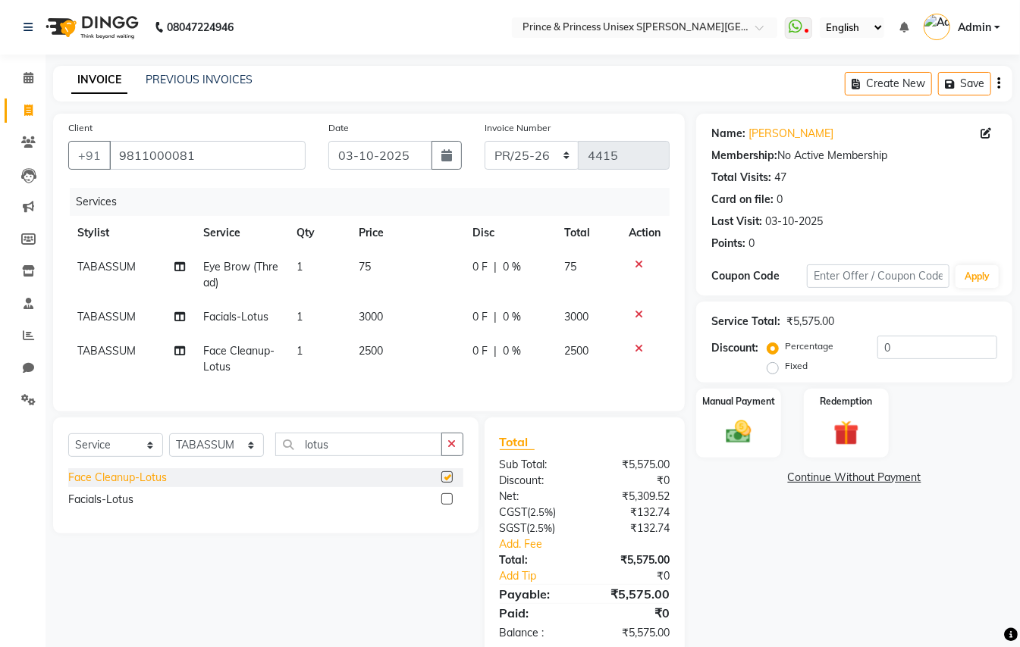
checkbox input "false"
click at [638, 311] on icon at bounding box center [639, 314] width 8 height 11
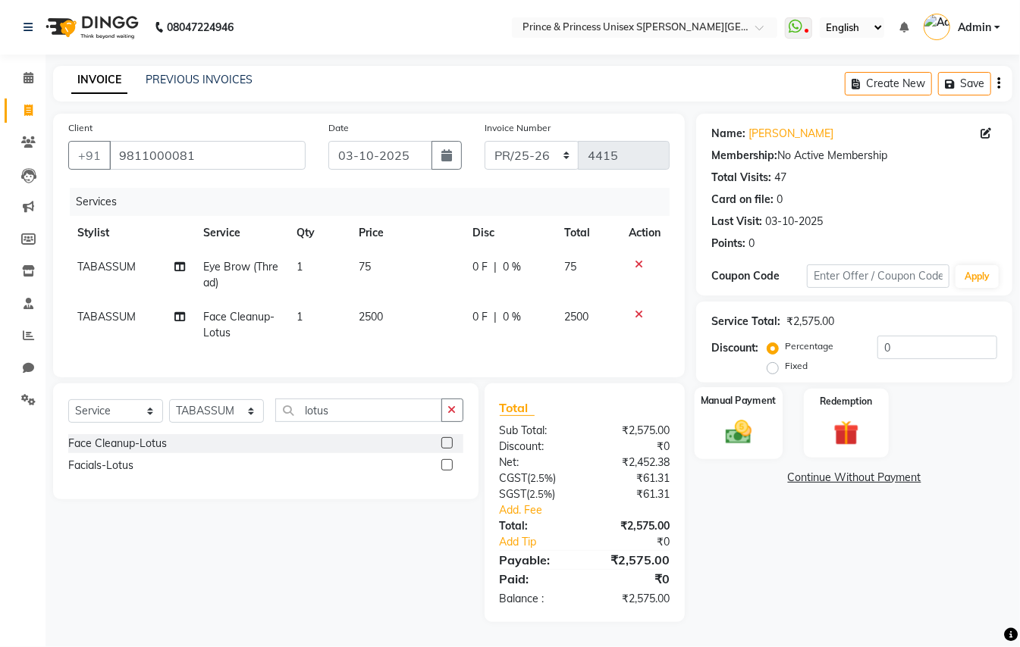
click at [741, 434] on img at bounding box center [738, 432] width 42 height 30
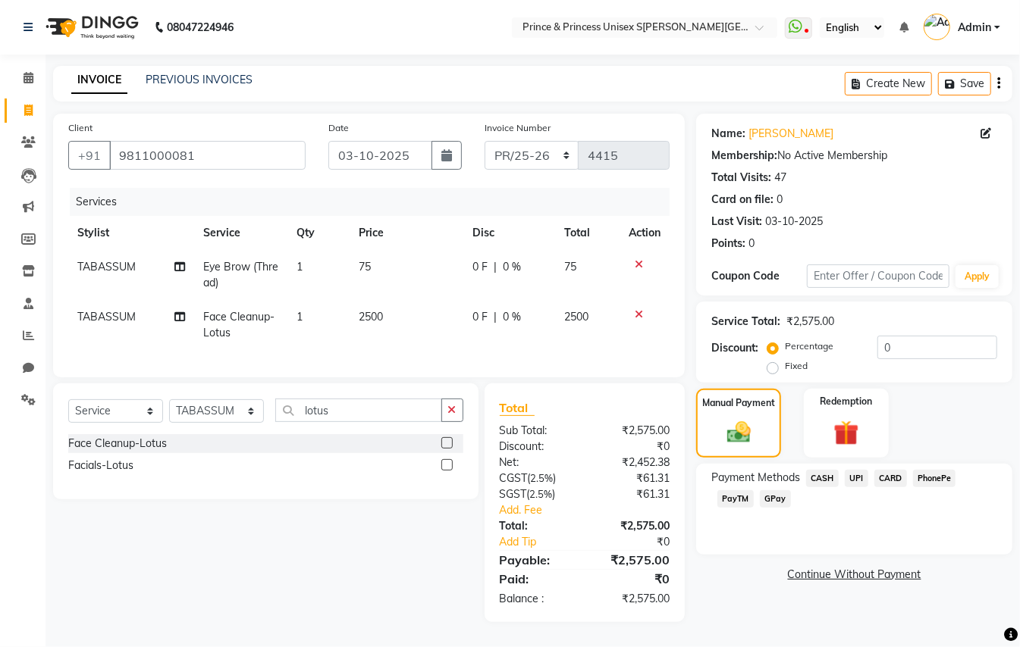
click at [828, 479] on span "CASH" at bounding box center [822, 478] width 33 height 17
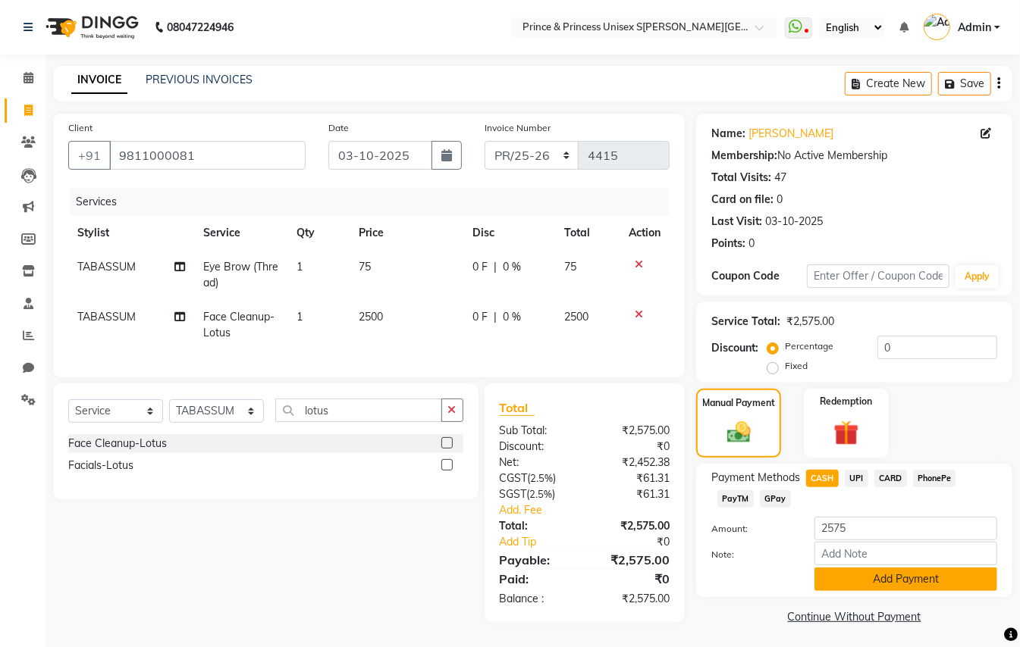
click at [858, 583] on button "Add Payment" at bounding box center [905, 580] width 183 height 24
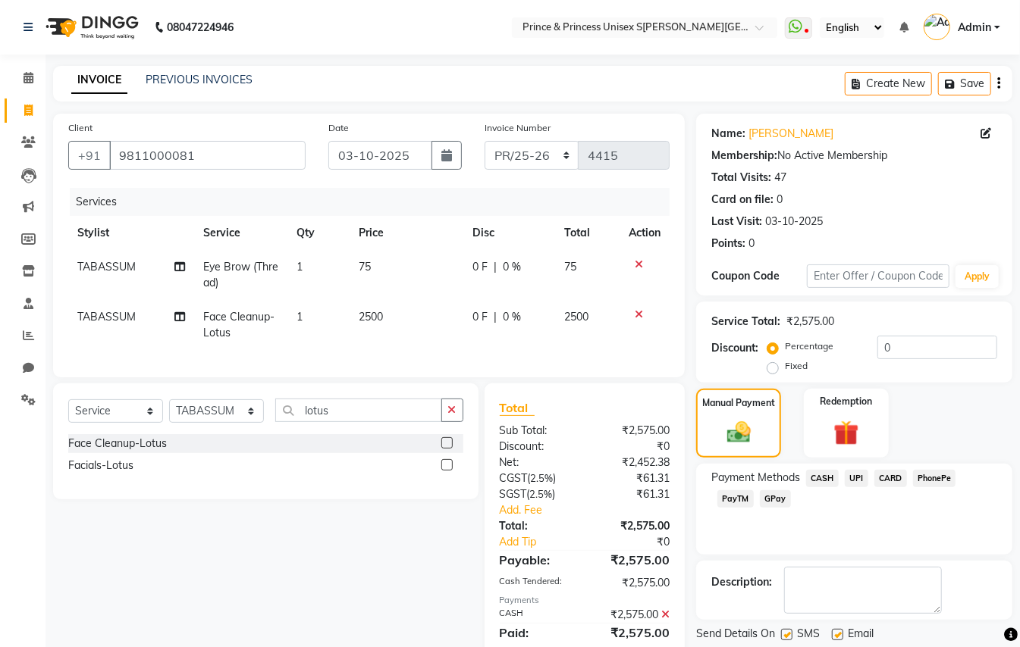
scroll to position [67, 0]
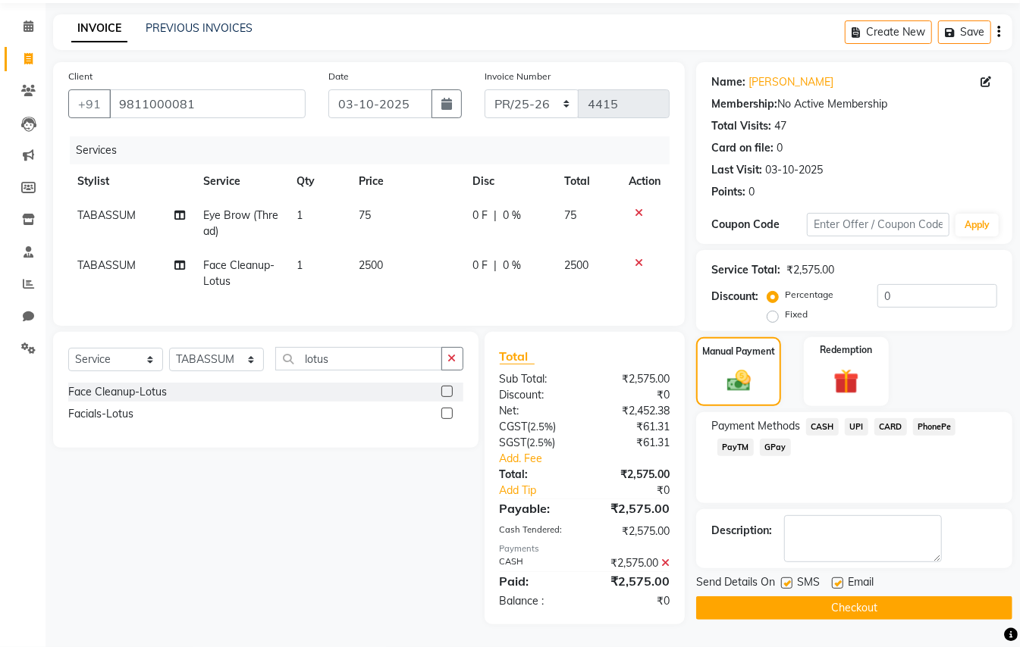
click at [893, 598] on button "Checkout" at bounding box center [854, 609] width 316 height 24
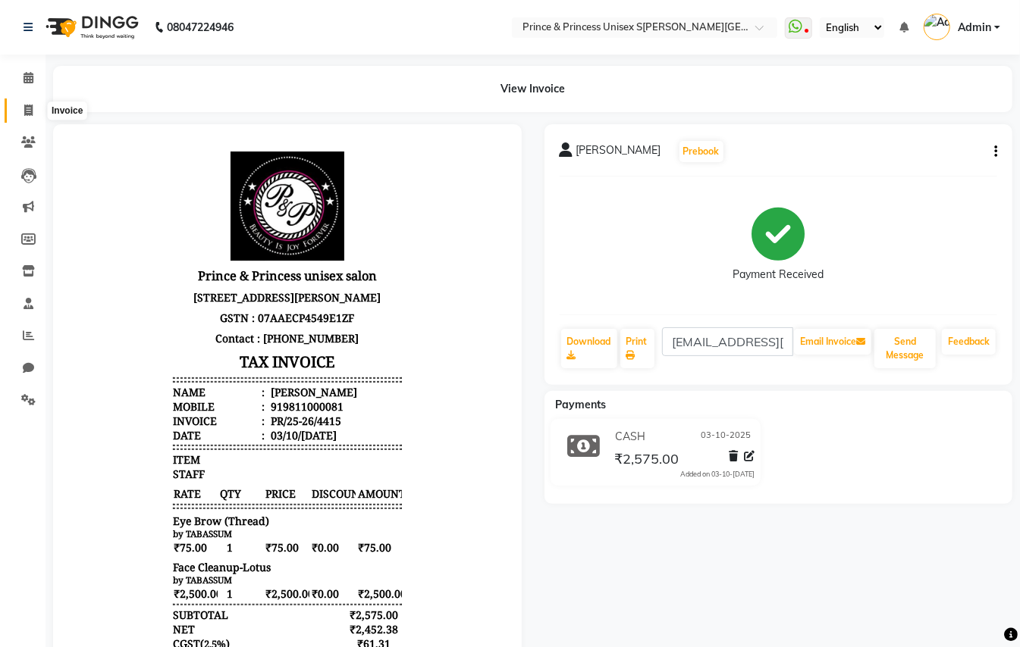
click at [26, 114] on icon at bounding box center [28, 110] width 8 height 11
select select "service"
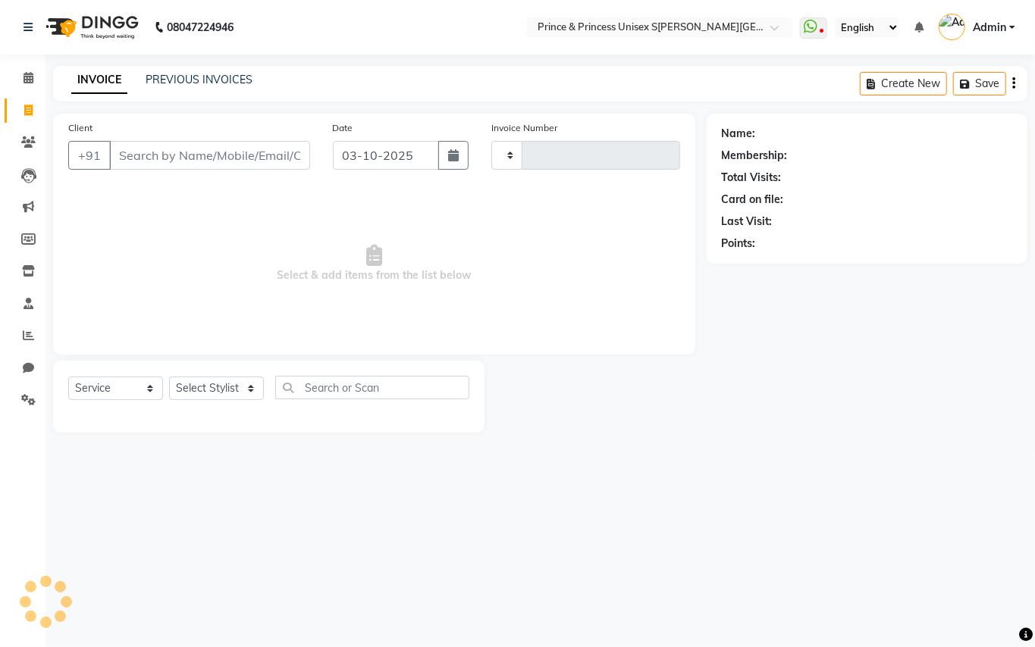
type input "4416"
select select "3760"
click at [189, 74] on link "PREVIOUS INVOICES" at bounding box center [199, 80] width 107 height 14
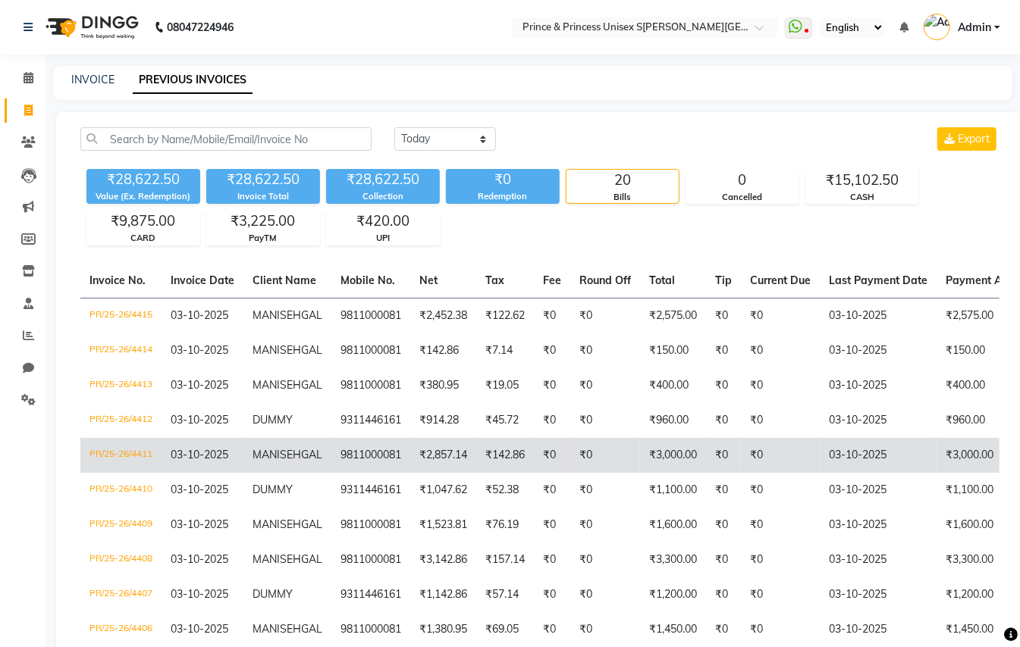
click at [658, 473] on td "₹3,000.00" at bounding box center [673, 455] width 66 height 35
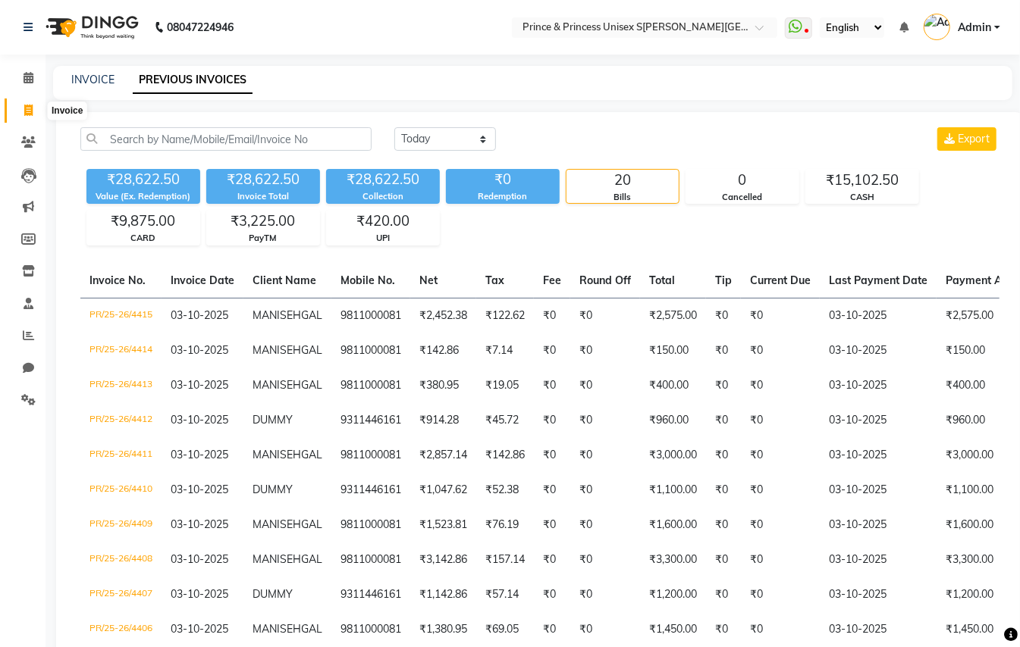
click at [31, 112] on icon at bounding box center [28, 110] width 8 height 11
select select "service"
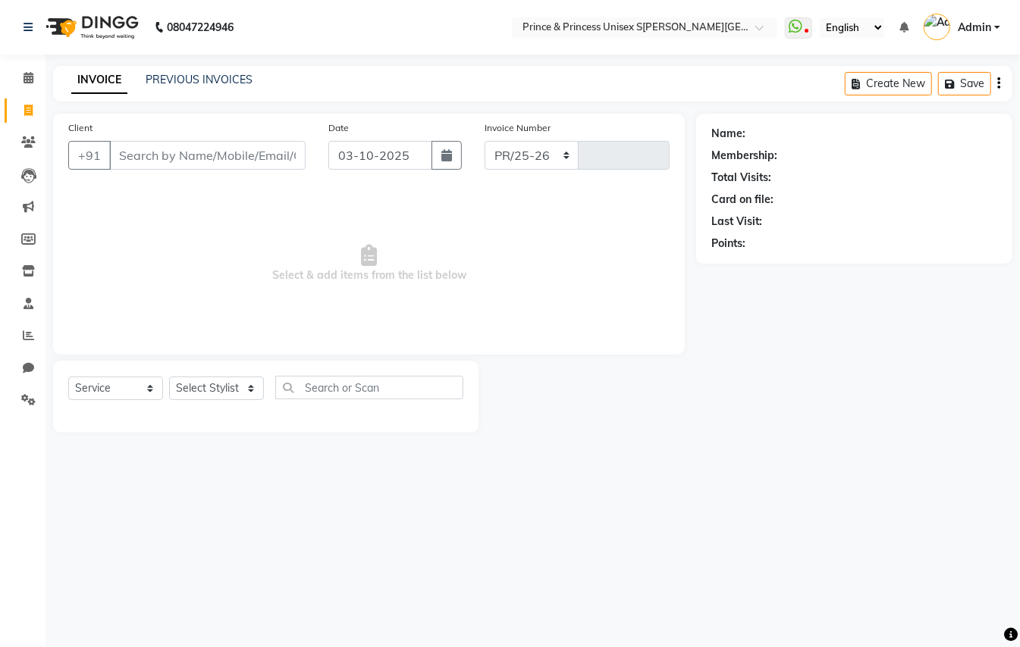
select select "3760"
type input "4416"
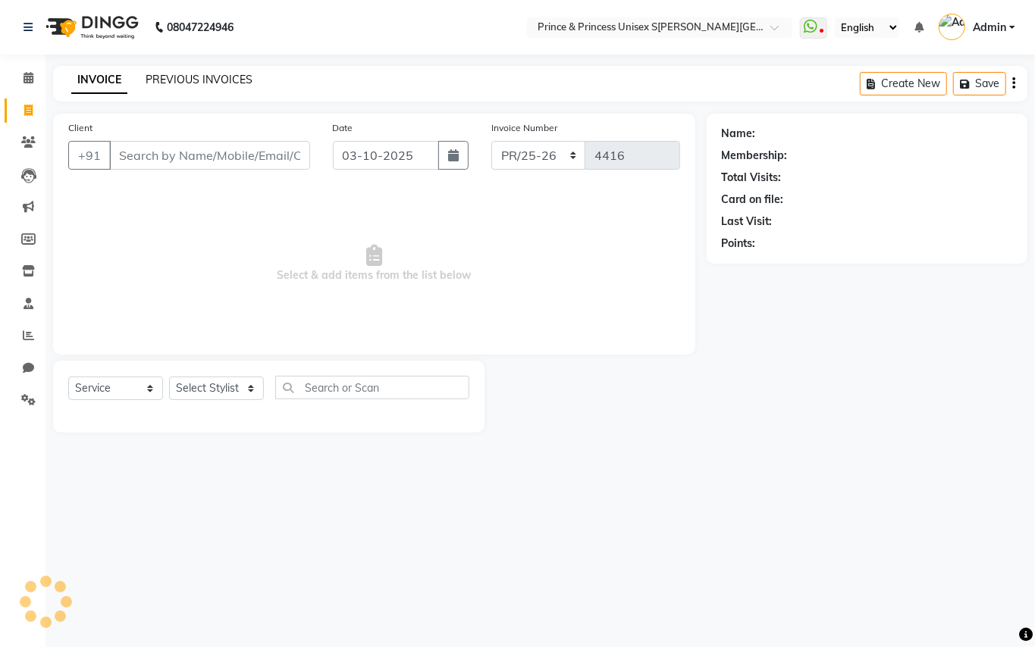
click at [170, 85] on link "PREVIOUS INVOICES" at bounding box center [199, 80] width 107 height 14
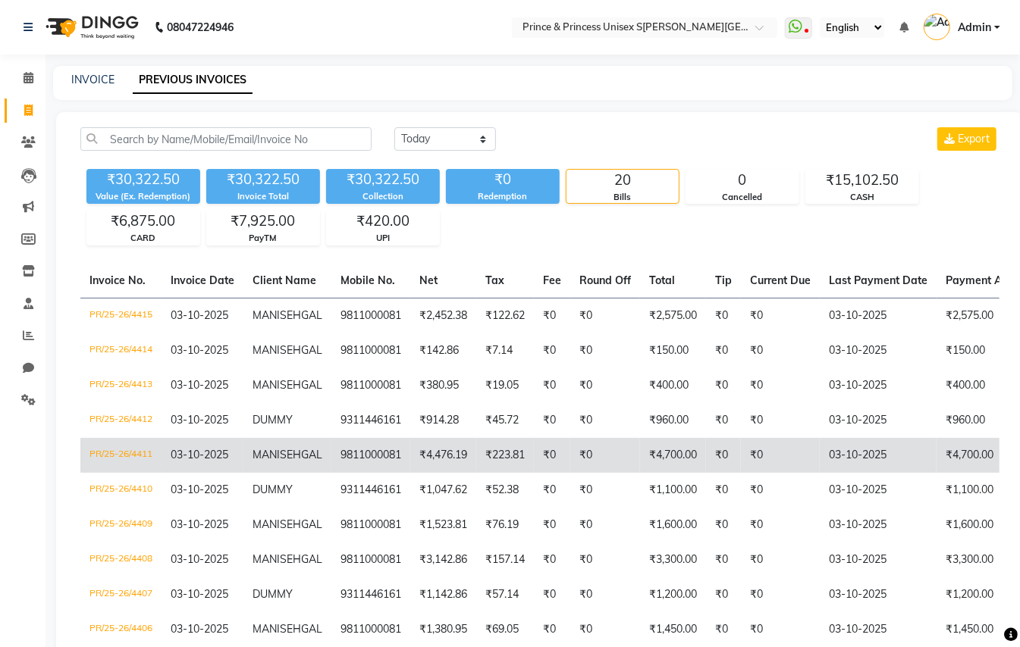
click at [558, 473] on td "₹0" at bounding box center [552, 455] width 36 height 35
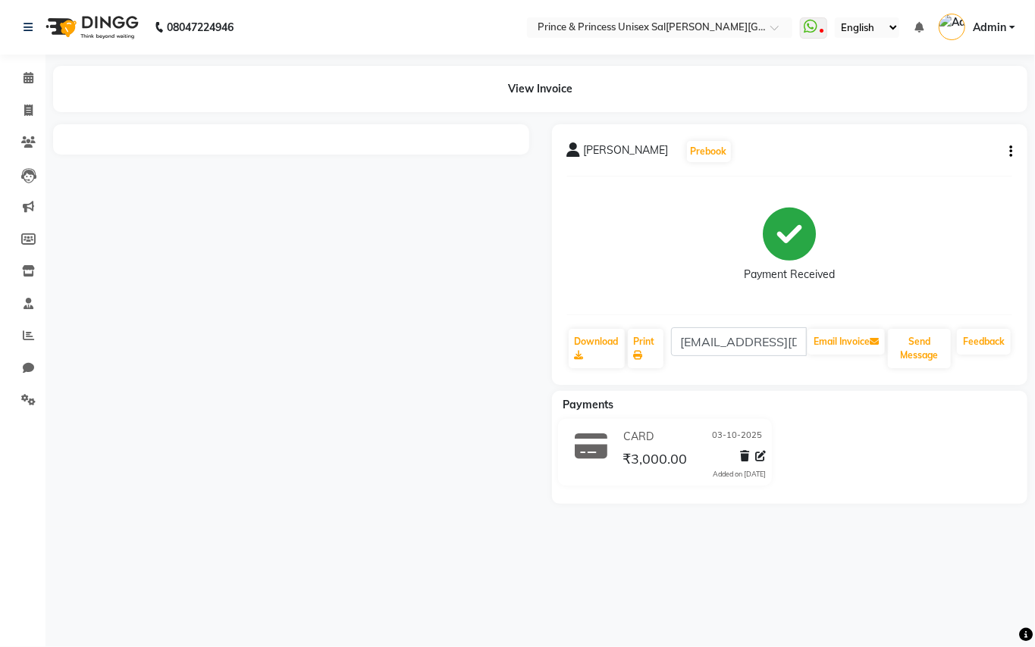
click at [1014, 150] on div "[PERSON_NAME]HGAL Prebook Payment Received Download Print [EMAIL_ADDRESS][DOMAI…" at bounding box center [790, 254] width 476 height 261
click at [1009, 152] on icon "button" at bounding box center [1010, 152] width 3 height 1
click at [905, 165] on div "Edit Invoice" at bounding box center [934, 170] width 104 height 19
select select "service"
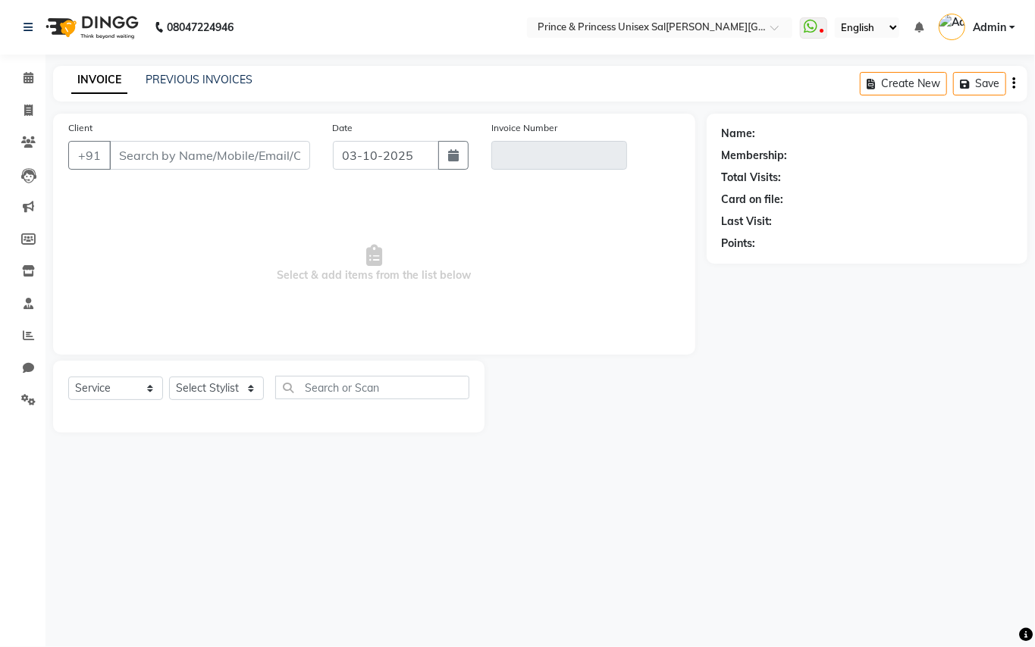
type input "9811000081"
type input "PR/25-26/4411"
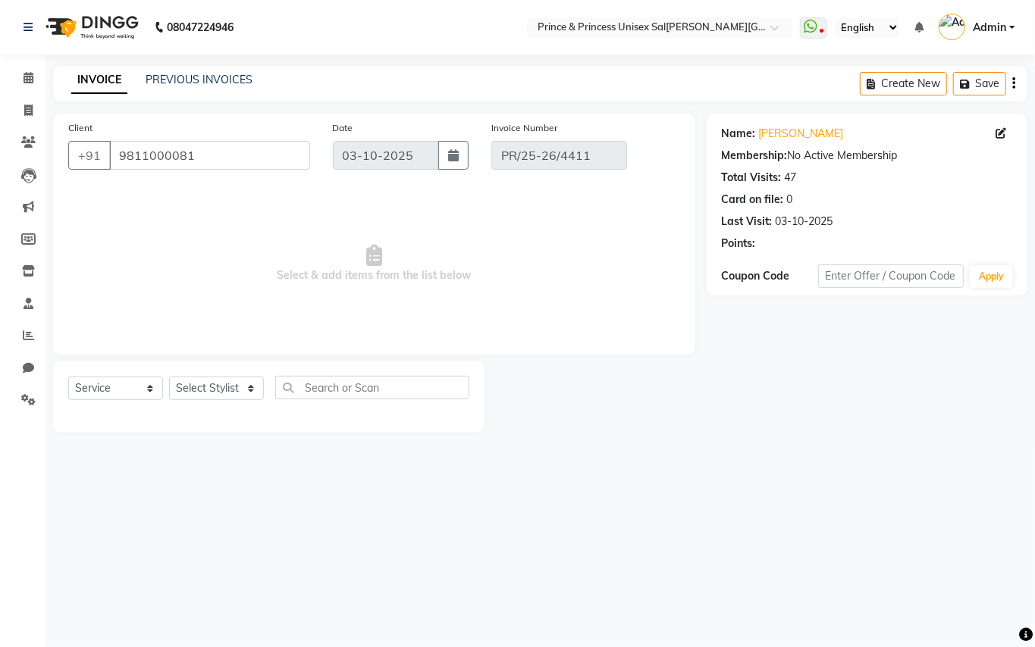
select select "select"
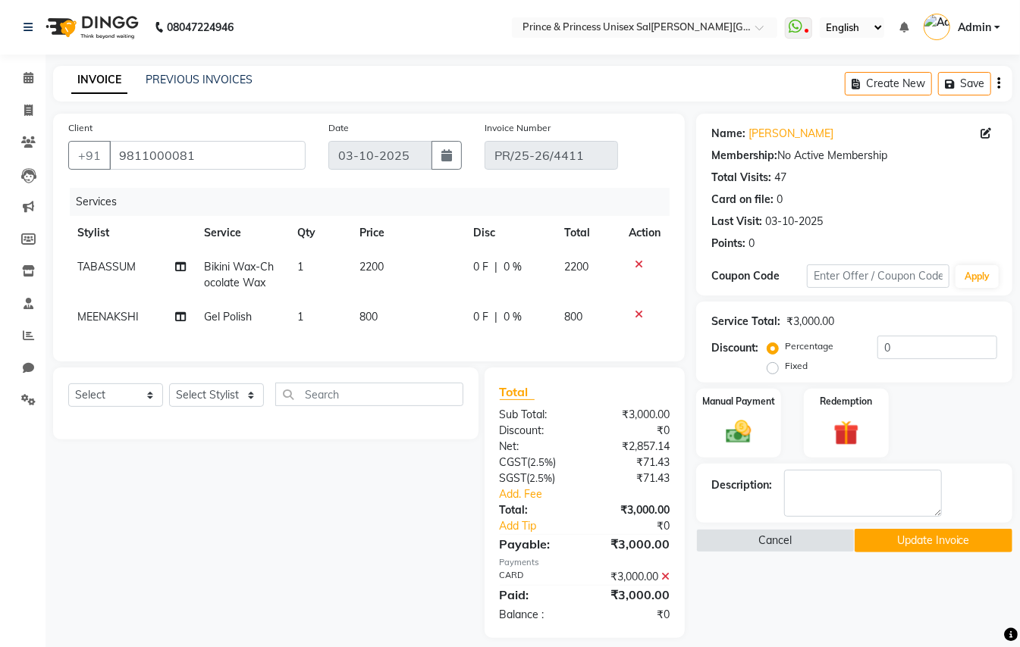
click at [638, 309] on icon at bounding box center [639, 314] width 8 height 11
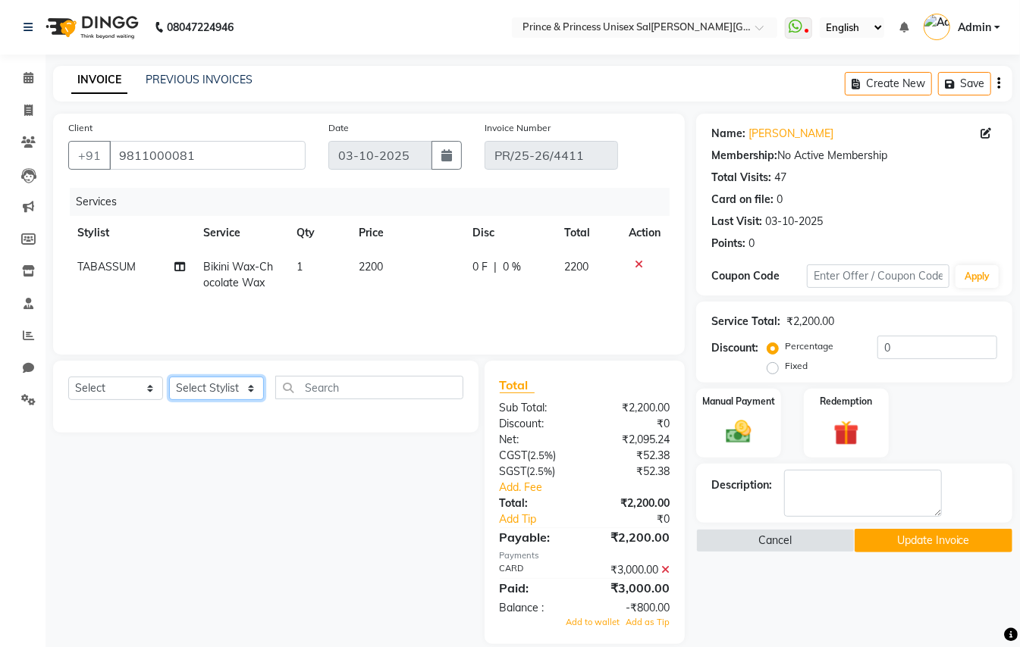
click at [199, 387] on select "Select Stylist ABH[PERSON_NAME] AJEE[PERSON_NAME] [PERSON_NAME] [PERSON_NAME]H …" at bounding box center [216, 389] width 95 height 24
click at [199, 387] on div "Select Service Product Membership Package Voucher Prepaid Gift Card Select Styl…" at bounding box center [265, 394] width 395 height 36
select select "63571"
drag, startPoint x: 207, startPoint y: 391, endPoint x: 127, endPoint y: 382, distance: 80.1
click at [207, 391] on select "Select Stylist ABHISHE[PERSON_NAME]ET NE[PERSON_NAME]A[PERSON_NAME]D[PERSON_NAM…" at bounding box center [216, 389] width 95 height 24
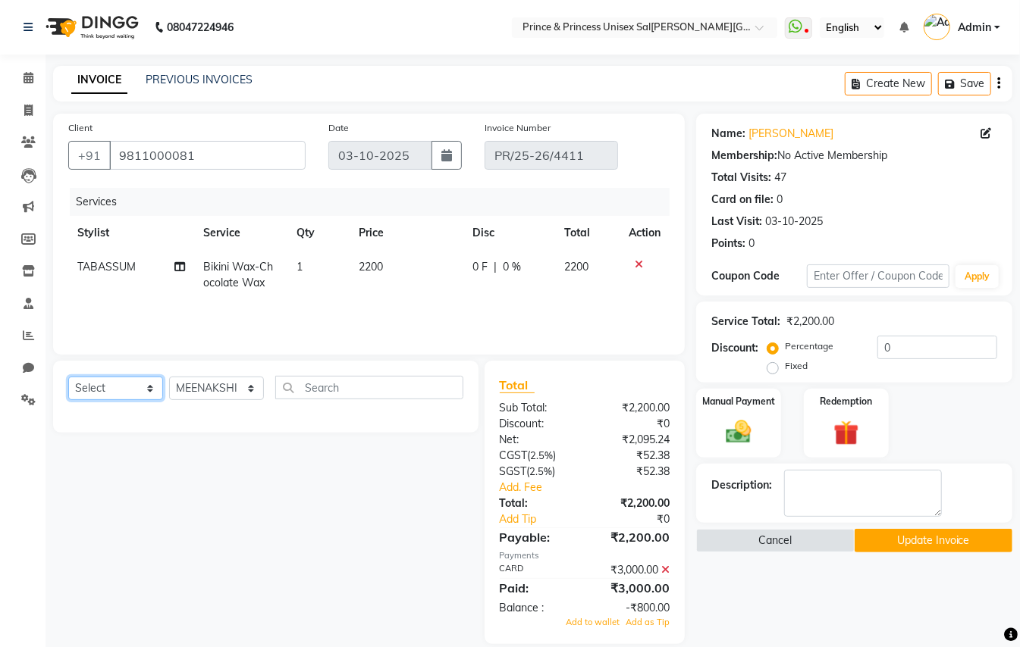
click at [82, 394] on div "Select Service Product Membership Package Voucher Prepaid Gift Card Select Styl…" at bounding box center [265, 397] width 425 height 72
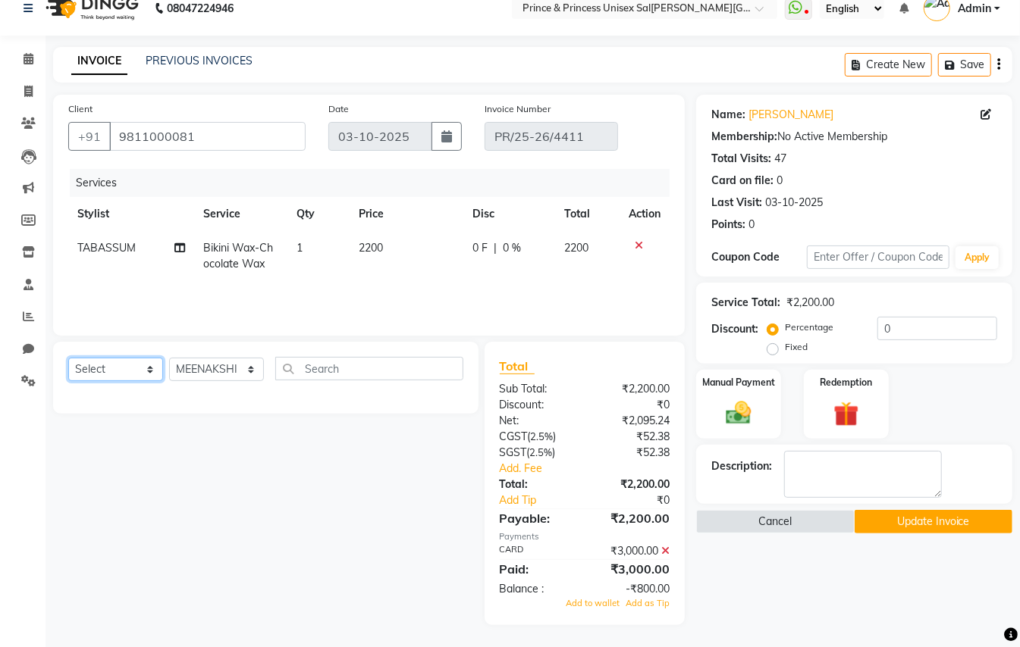
scroll to position [6, 0]
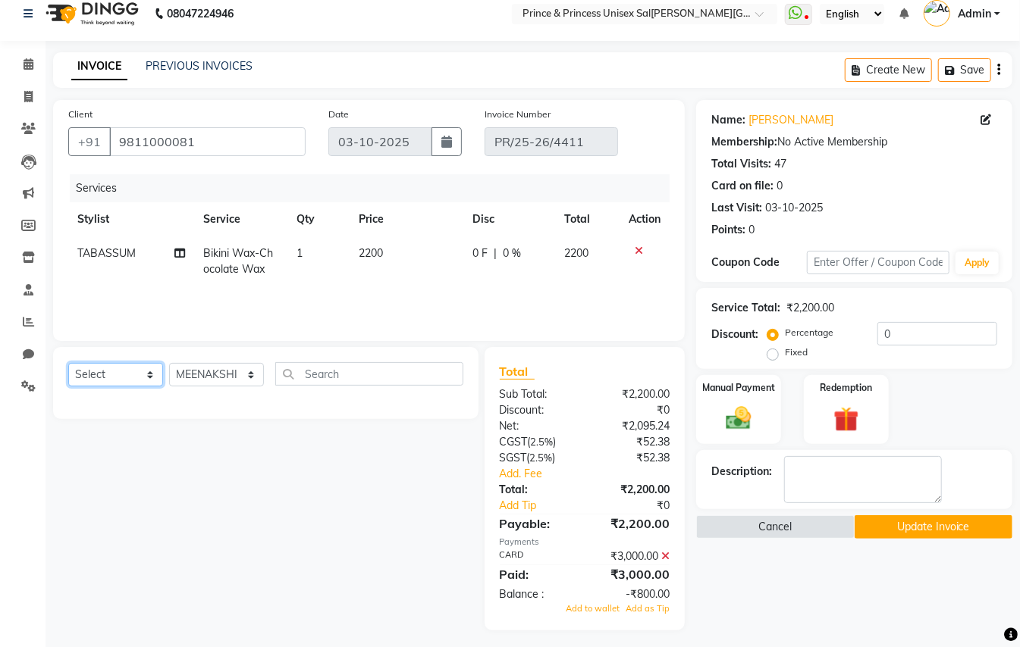
click at [91, 365] on select "Select Service Product Membership Package Voucher Prepaid Gift Card" at bounding box center [115, 375] width 95 height 24
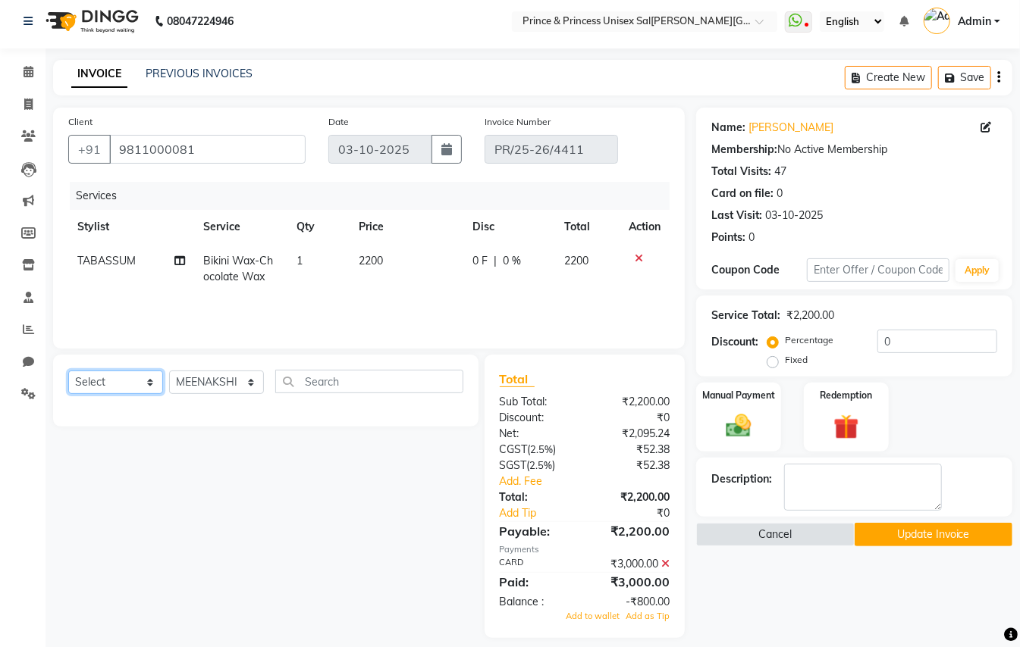
scroll to position [0, 0]
click at [129, 380] on select "Select Service Product Membership Package Voucher Prepaid Gift Card" at bounding box center [115, 382] width 95 height 24
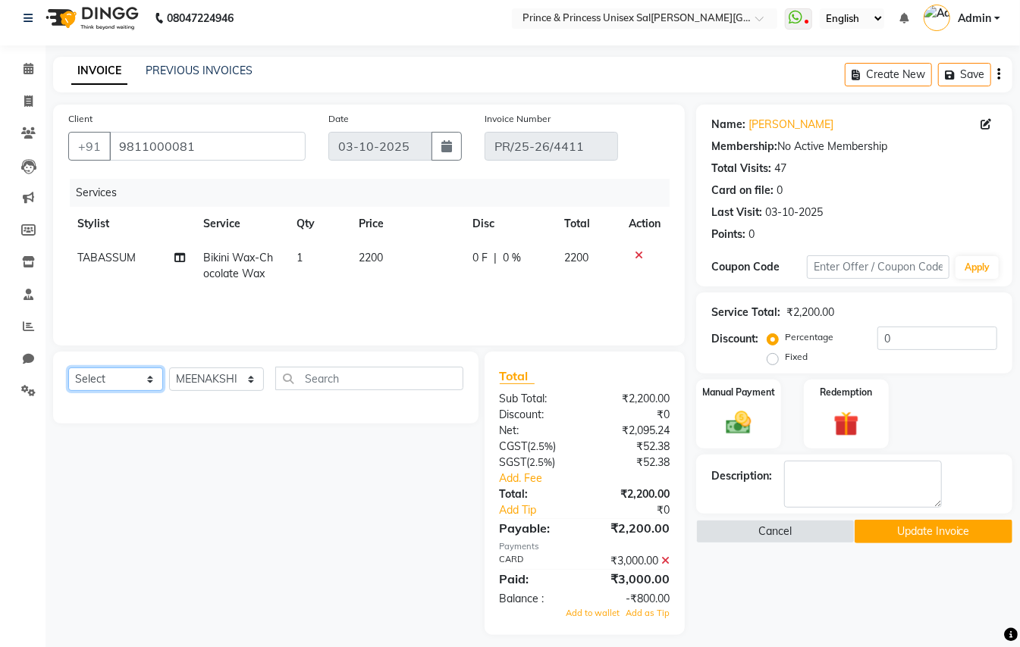
scroll to position [19, 0]
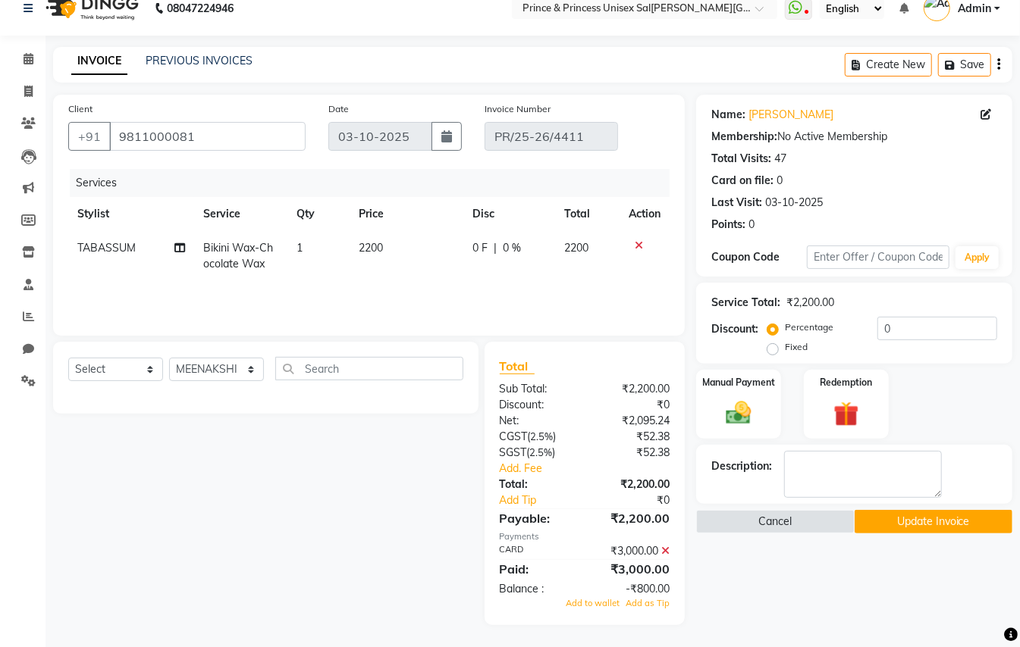
drag, startPoint x: 332, startPoint y: 456, endPoint x: 159, endPoint y: 353, distance: 201.3
click at [331, 453] on div "Select Service Product Membership Package Voucher Prepaid Gift Card Select Styl…" at bounding box center [260, 484] width 437 height 284
click at [121, 368] on select "Select Service Product Membership Package Voucher Prepaid Gift Card" at bounding box center [115, 370] width 95 height 24
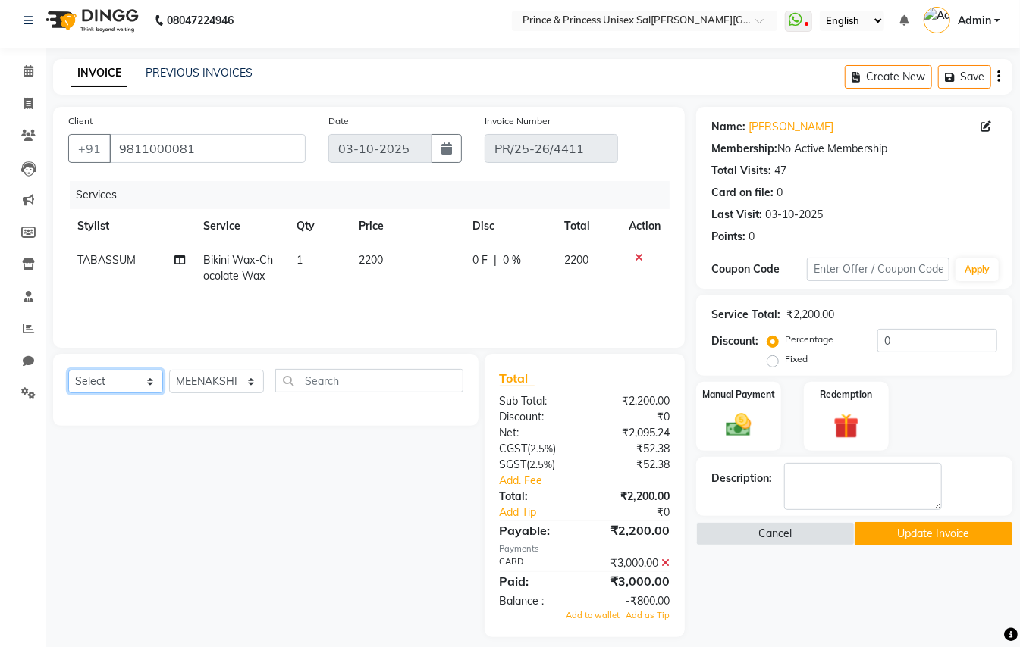
scroll to position [0, 0]
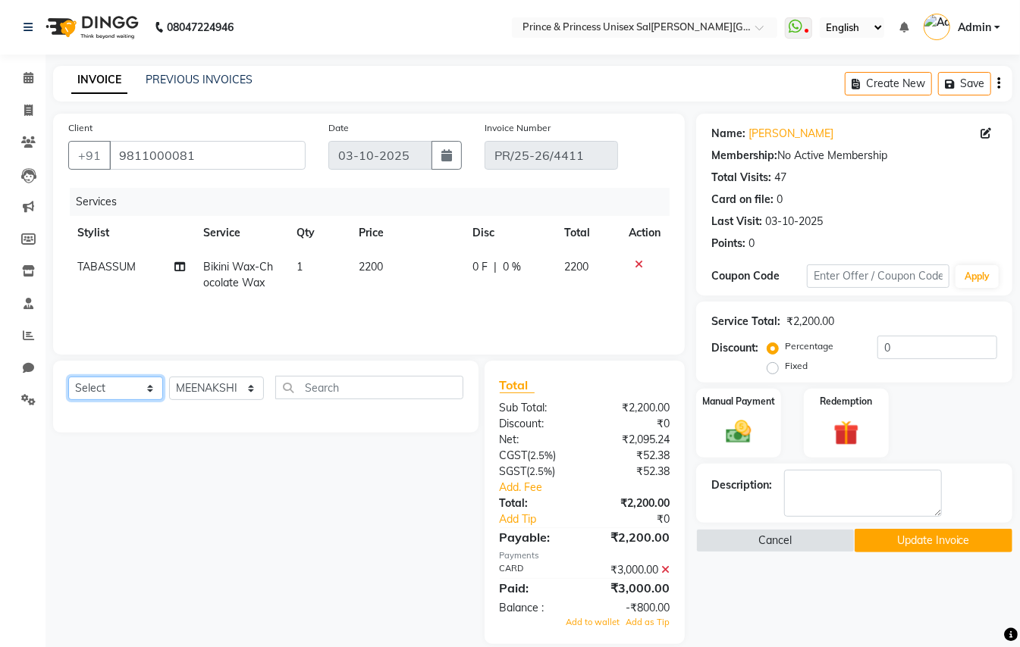
click at [103, 388] on select "Select Service Product Membership Package Voucher Prepaid Gift Card" at bounding box center [115, 389] width 95 height 24
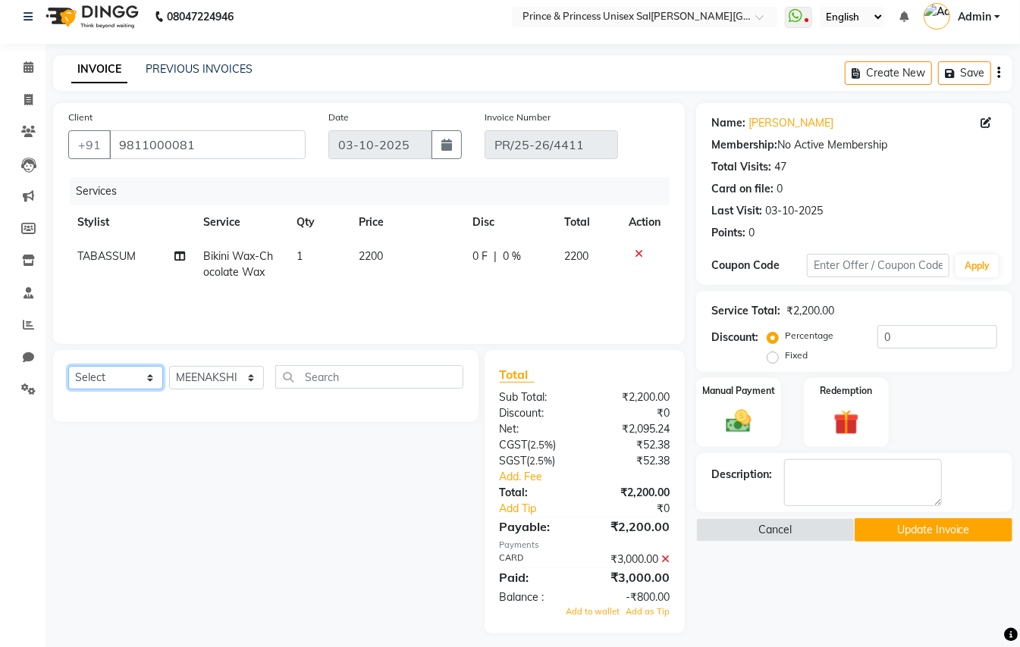
click at [103, 388] on div "Select Service Product Membership Package Voucher Prepaid Gift Card Select Styl…" at bounding box center [265, 383] width 395 height 36
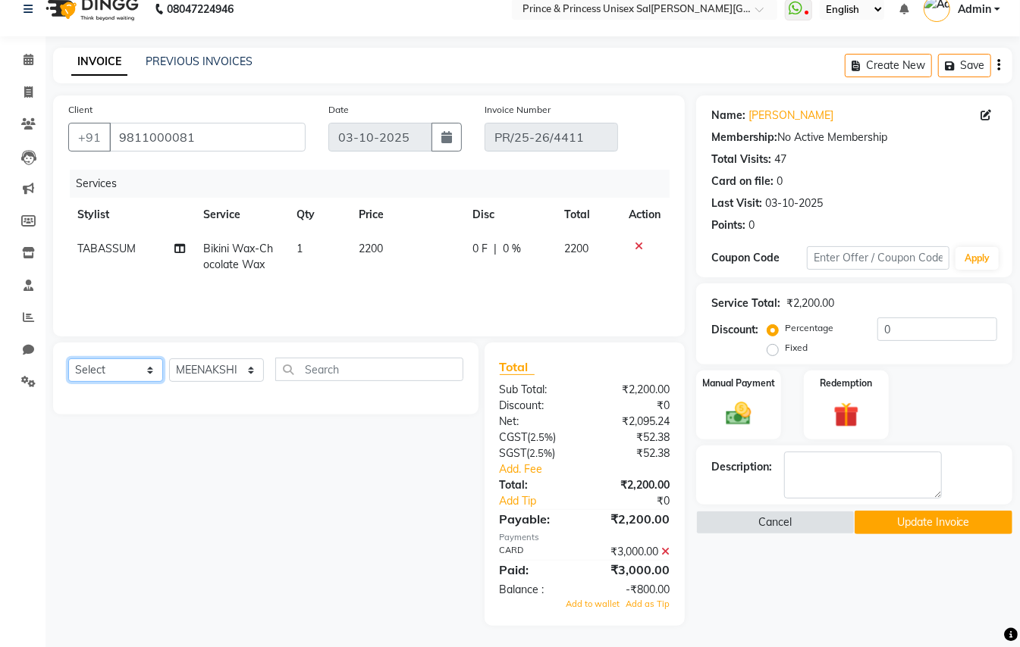
scroll to position [19, 0]
click at [108, 365] on select "Select Service Product Membership Package Voucher Prepaid Gift Card" at bounding box center [115, 370] width 95 height 24
select select "service"
click at [68, 358] on select "Select Service Product Membership Package Voucher Prepaid Gift Card" at bounding box center [115, 370] width 95 height 24
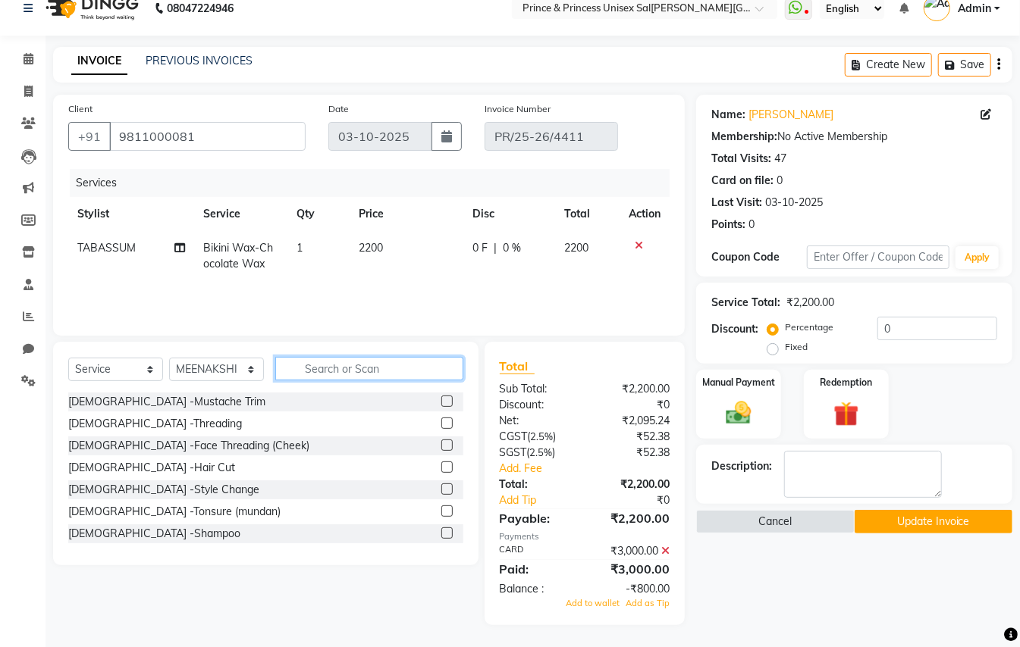
drag, startPoint x: 312, startPoint y: 375, endPoint x: 331, endPoint y: 358, distance: 24.7
click at [322, 368] on input "text" at bounding box center [369, 369] width 188 height 24
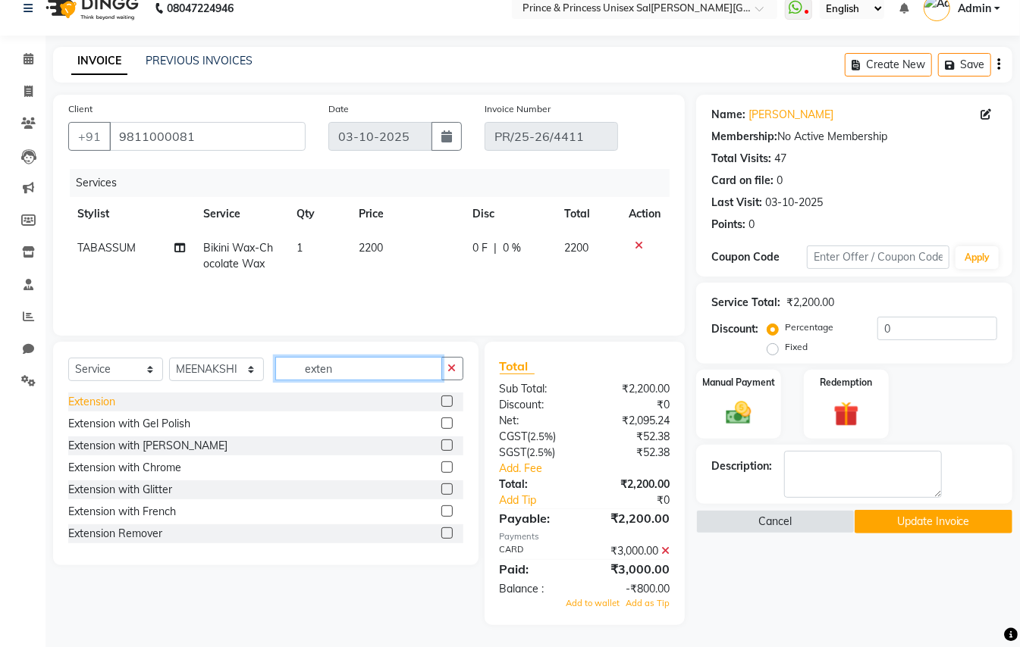
type input "exten"
click at [88, 396] on div "Extension" at bounding box center [91, 402] width 47 height 16
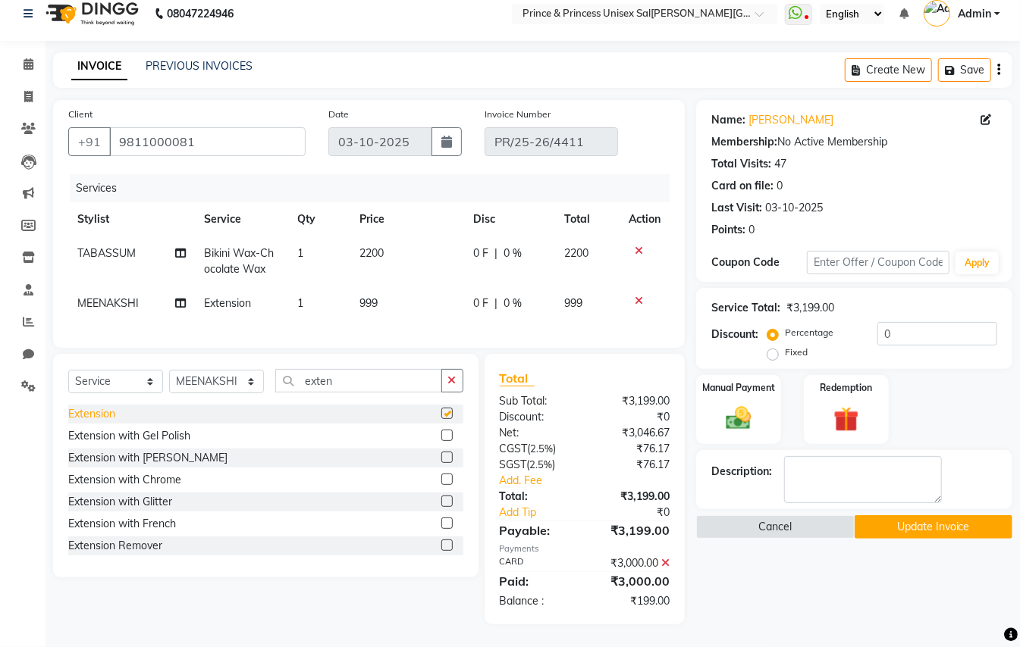
checkbox input "false"
click at [117, 444] on div "Extension with Gel Polish" at bounding box center [129, 436] width 122 height 16
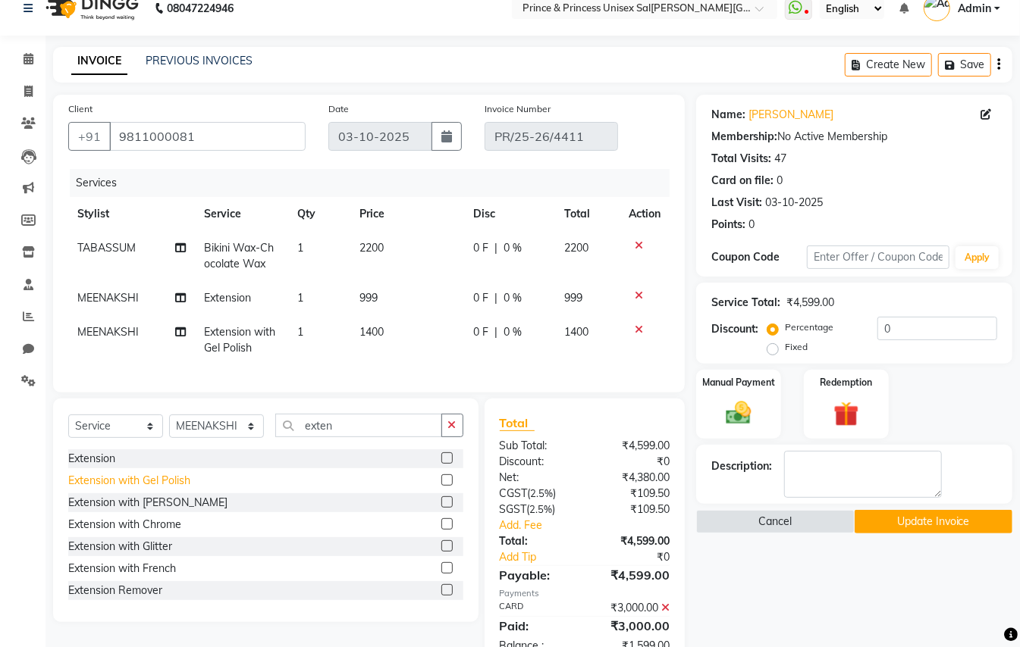
checkbox input "false"
click at [371, 293] on span "999" at bounding box center [368, 298] width 18 height 14
select select "63571"
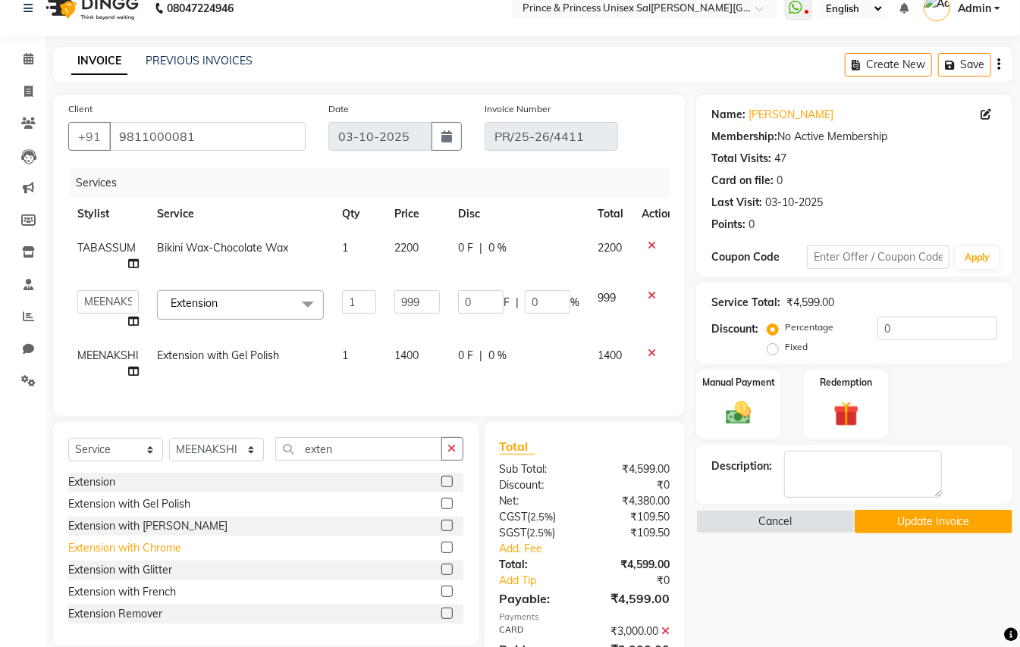
click at [124, 556] on div "Extension with Chrome" at bounding box center [124, 549] width 113 height 16
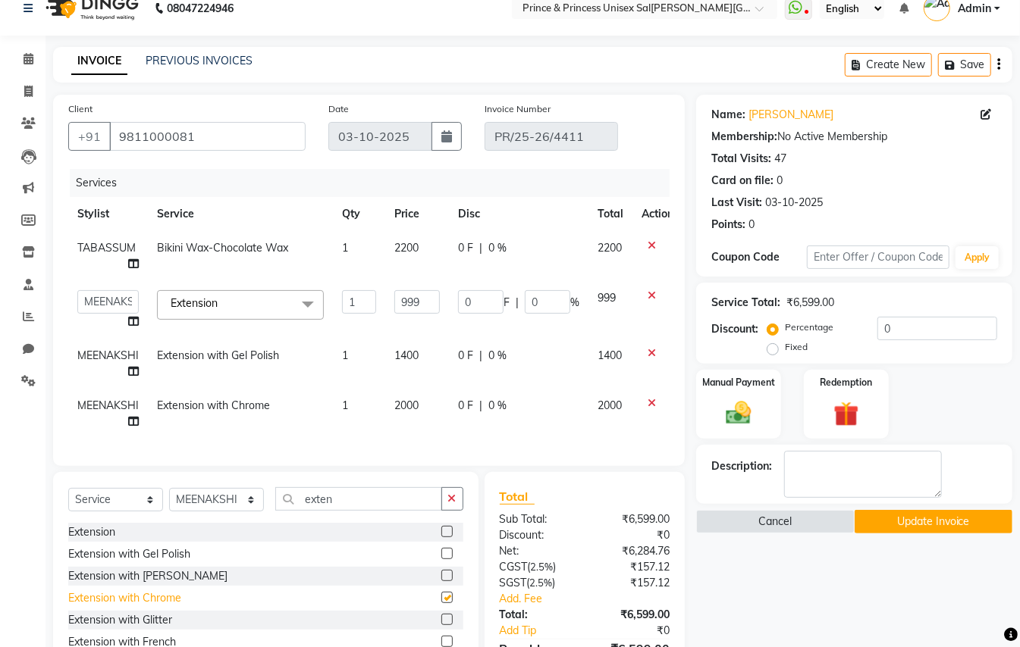
checkbox input "false"
click at [647, 290] on icon at bounding box center [651, 295] width 8 height 11
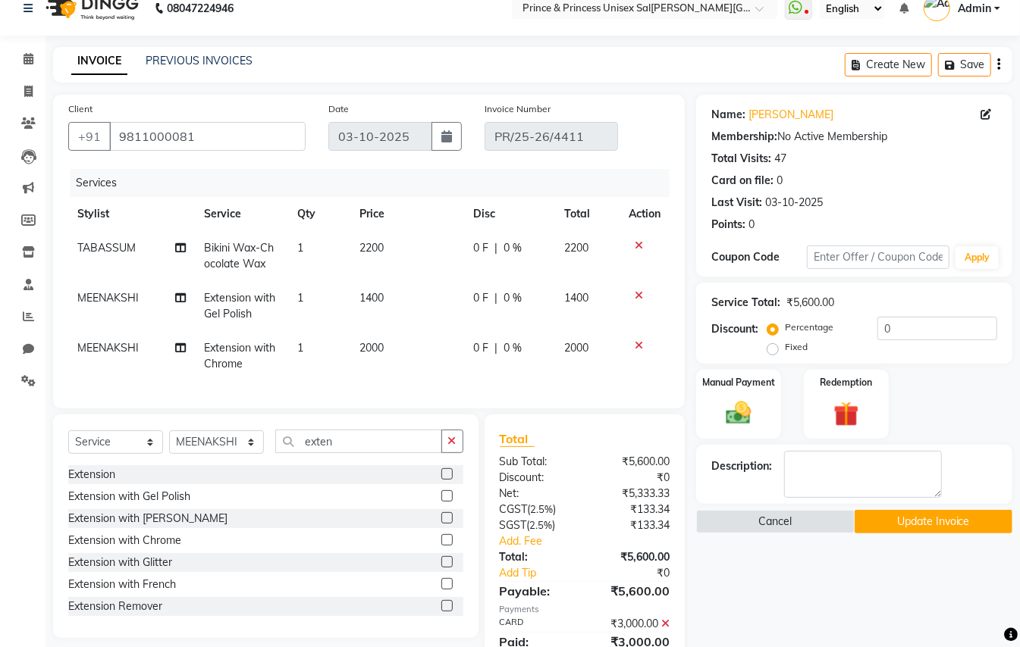
click at [638, 295] on icon at bounding box center [639, 295] width 8 height 11
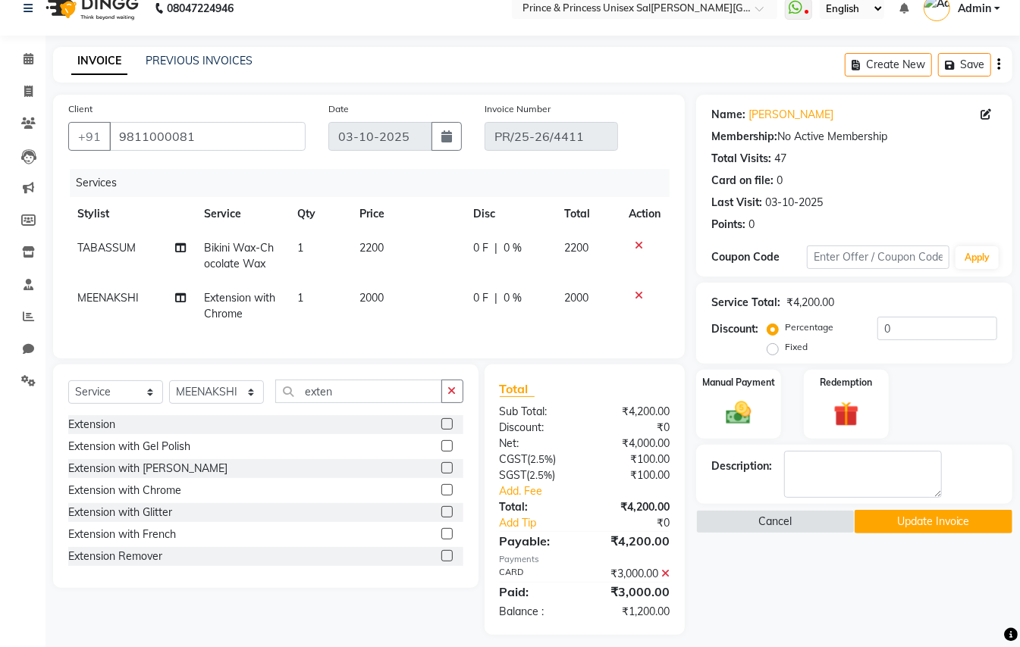
click at [377, 294] on span "2000" at bounding box center [371, 298] width 24 height 14
select select "63571"
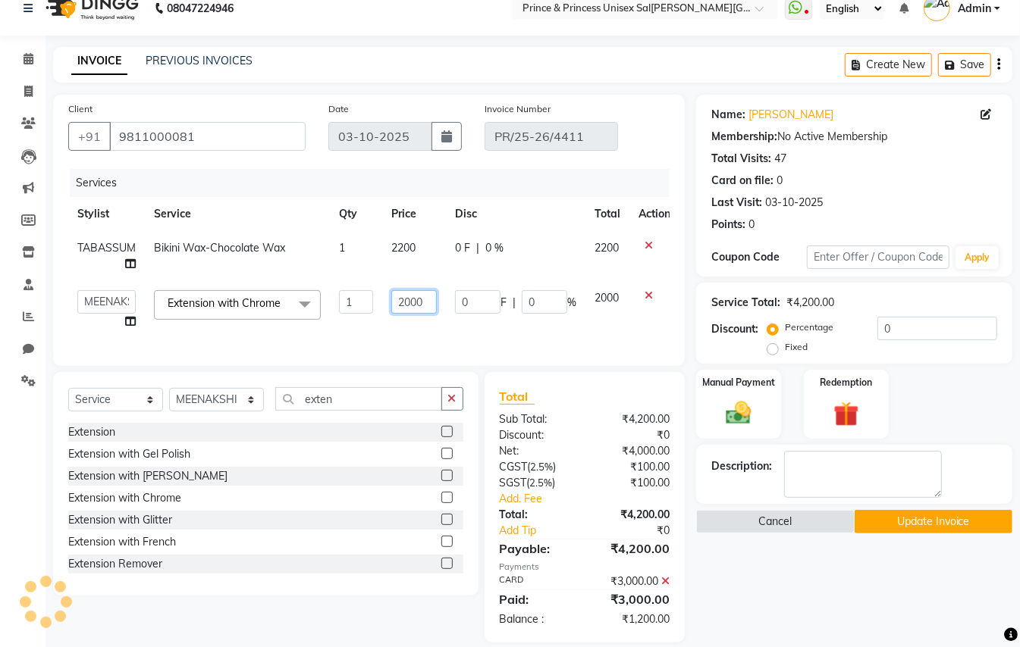
drag, startPoint x: 425, startPoint y: 302, endPoint x: 331, endPoint y: 262, distance: 102.2
click at [337, 277] on tbody "TABASSUM Bikini Wax-Chocolate Wax 1 2200 0 F | 0 % 2200 ABHISHEK AJEET AJEET NE…" at bounding box center [373, 285] width 611 height 108
type input "2500"
click at [229, 331] on div "Services Stylist Service Qty Price Disc Total Action TABASSUM Bikini Wax-Chocol…" at bounding box center [368, 260] width 601 height 182
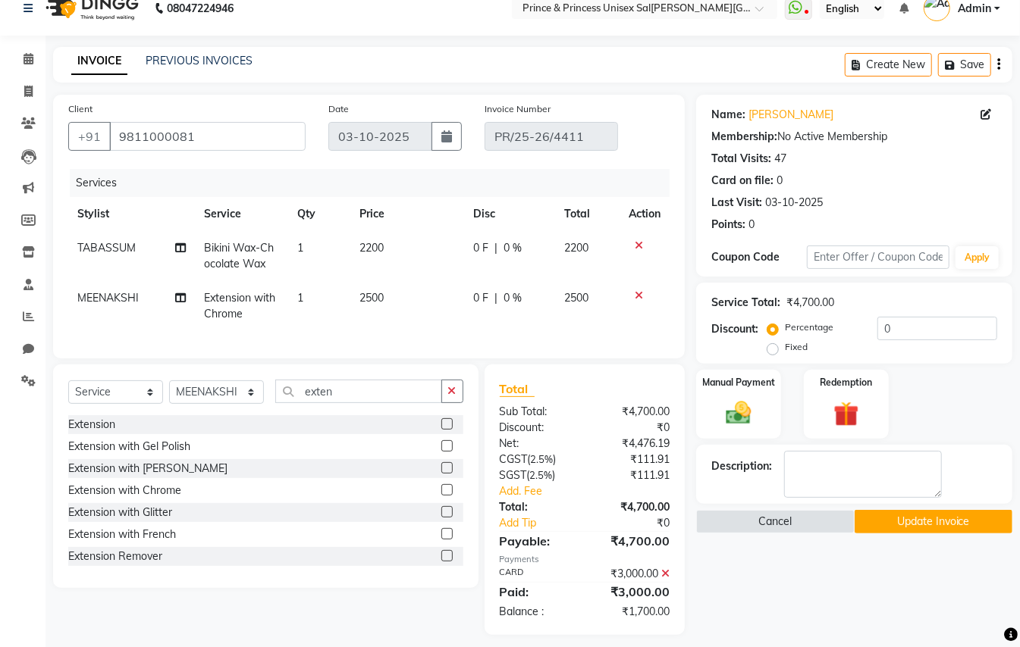
click at [665, 579] on icon at bounding box center [665, 574] width 8 height 11
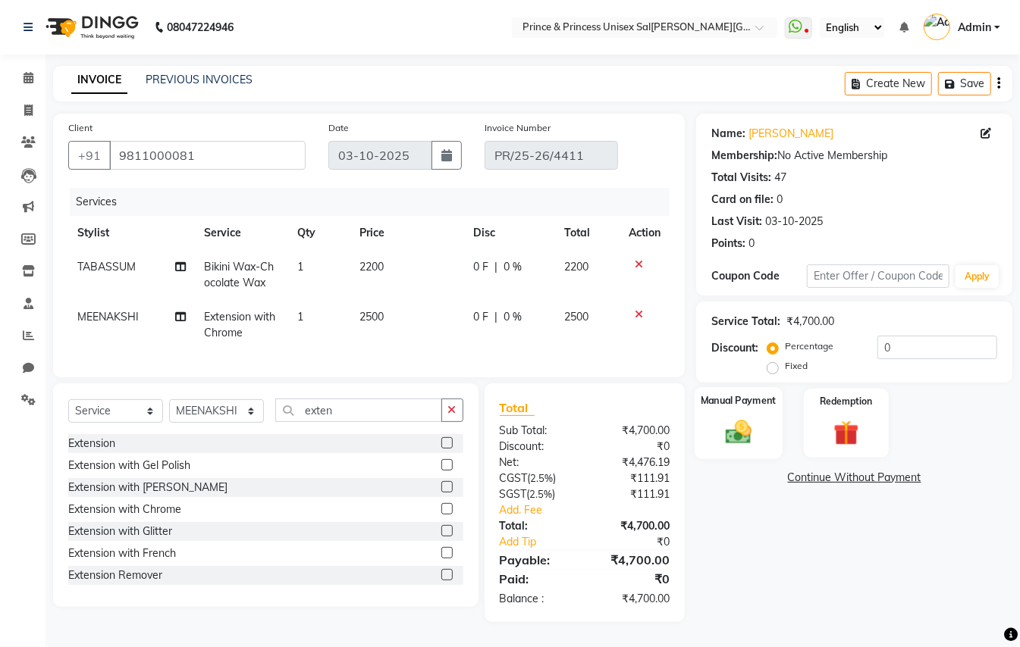
click at [740, 417] on img at bounding box center [738, 432] width 42 height 30
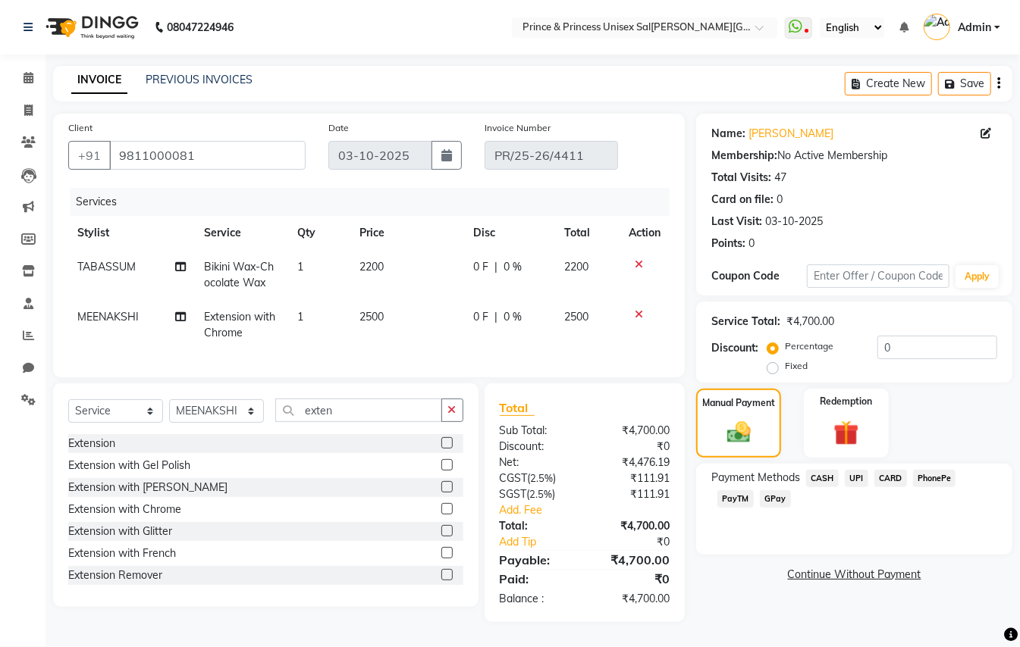
click at [738, 491] on span "PayTM" at bounding box center [735, 499] width 36 height 17
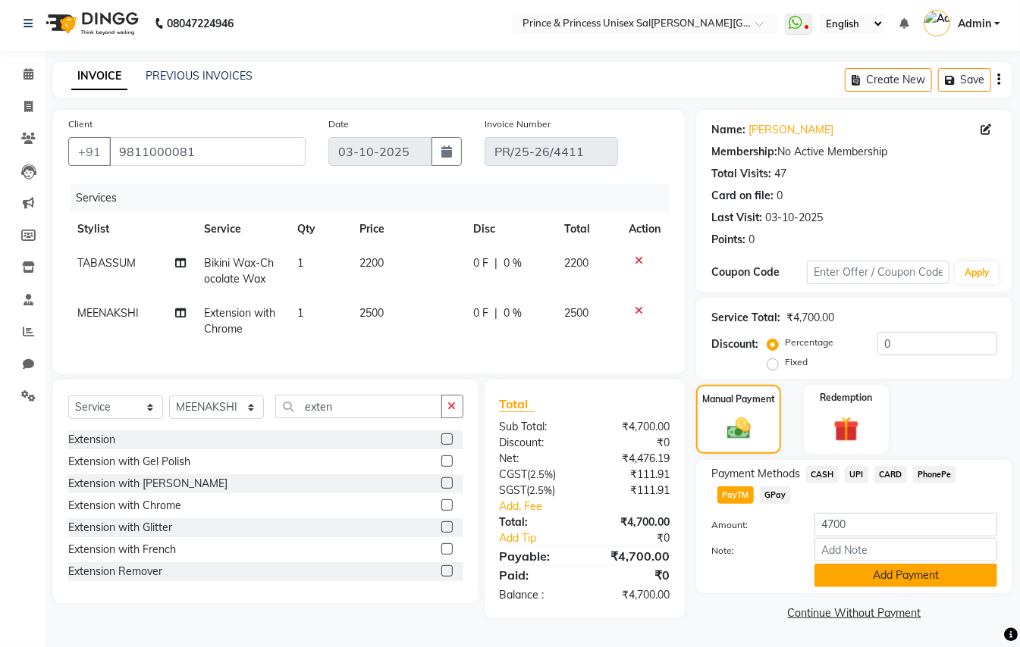
click at [884, 570] on button "Add Payment" at bounding box center [905, 576] width 183 height 24
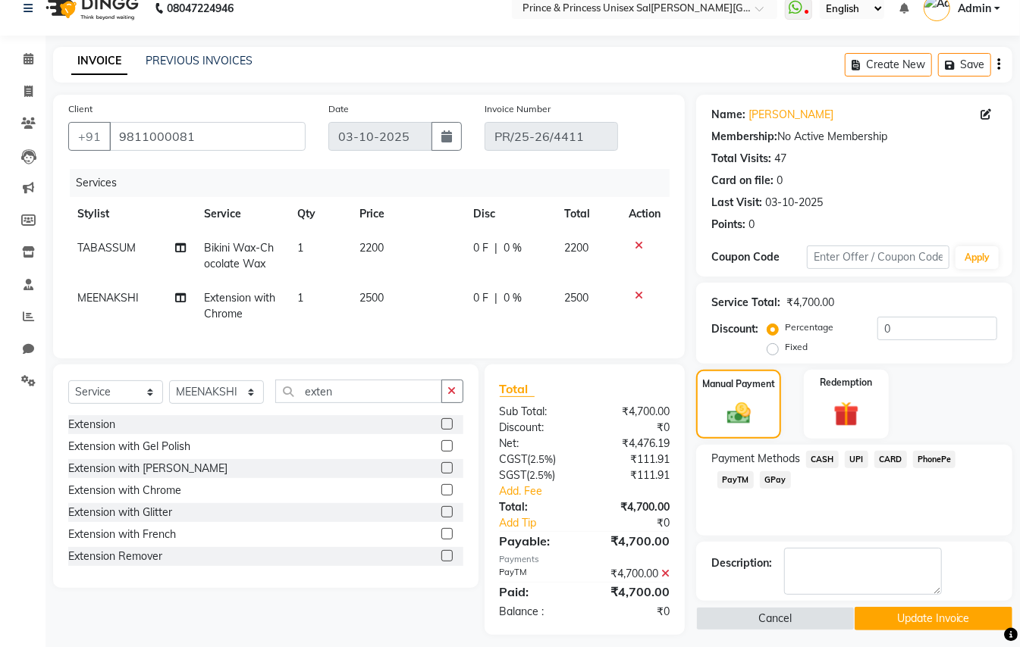
scroll to position [44, 0]
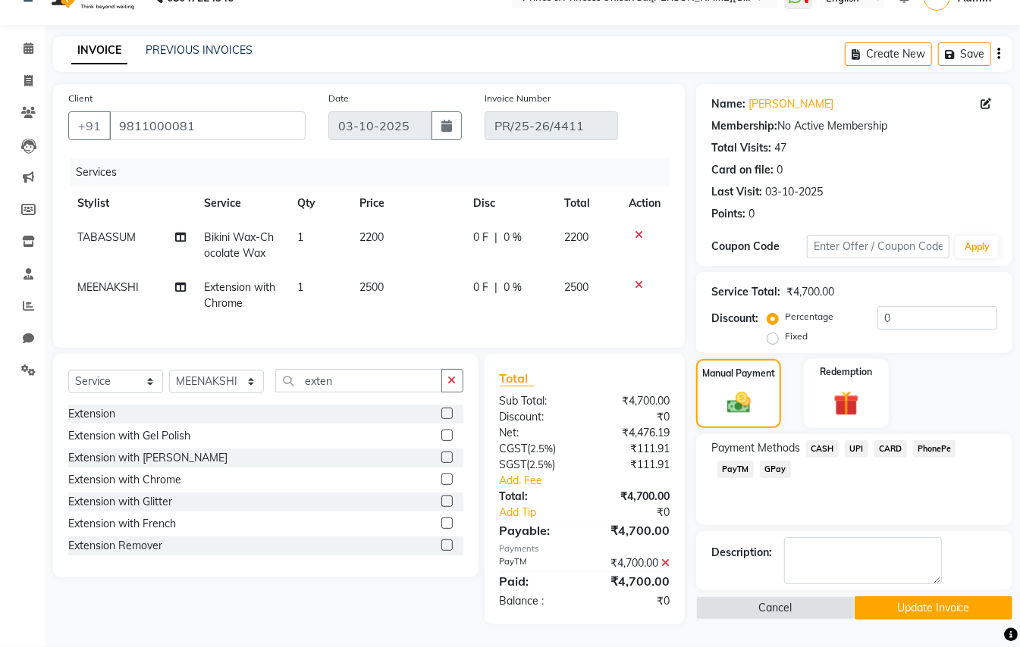
click at [947, 597] on button "Update Invoice" at bounding box center [933, 609] width 158 height 24
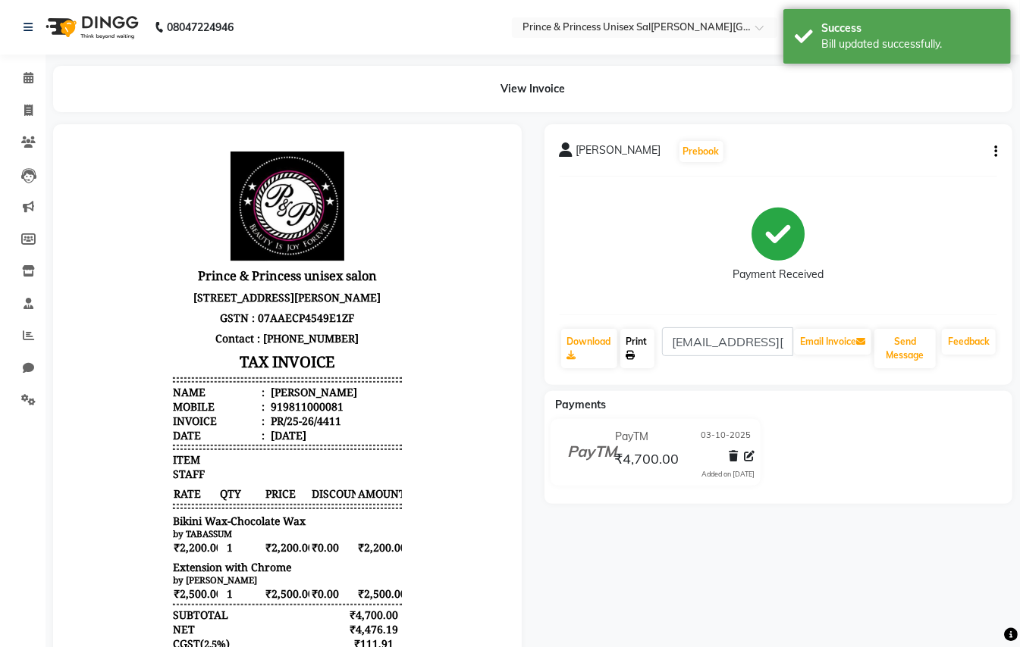
click at [635, 340] on link "Print" at bounding box center [637, 348] width 35 height 39
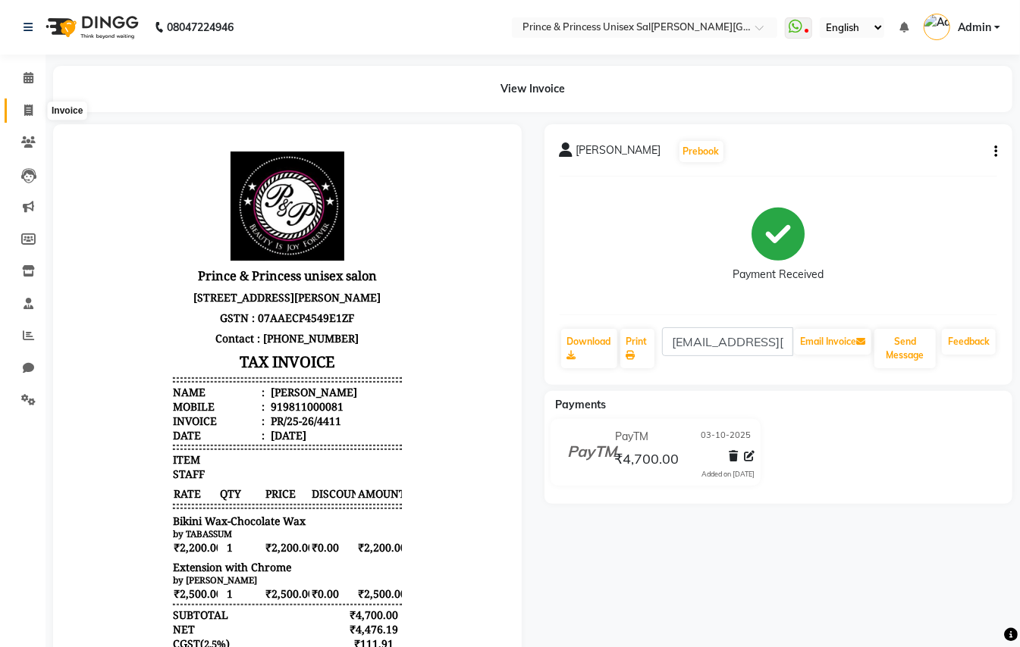
click at [27, 108] on icon at bounding box center [28, 110] width 8 height 11
select select "service"
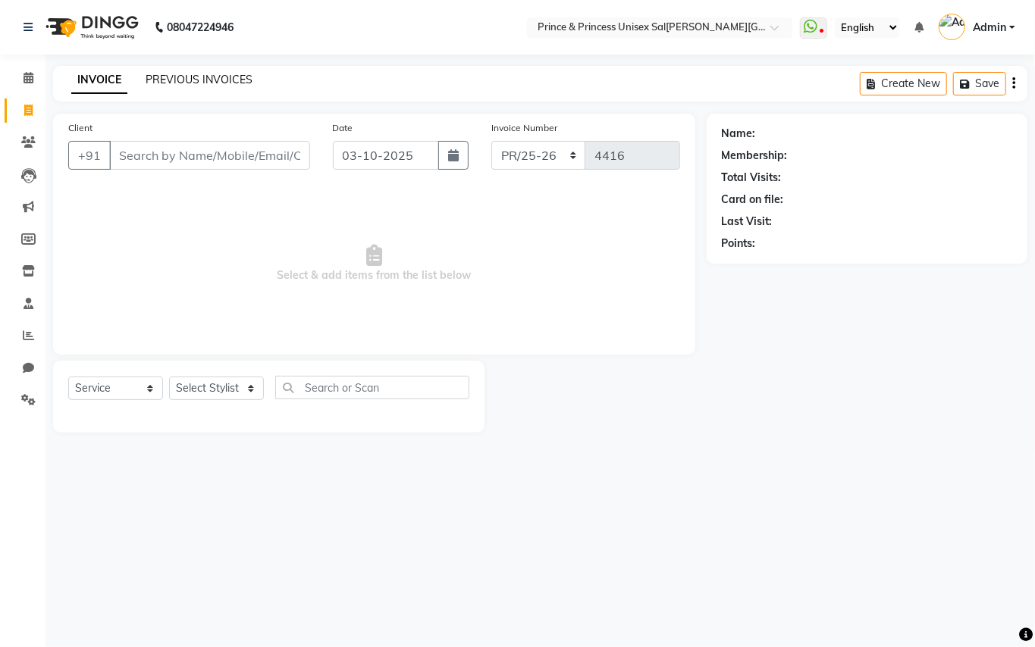
click at [194, 82] on link "PREVIOUS INVOICES" at bounding box center [199, 80] width 107 height 14
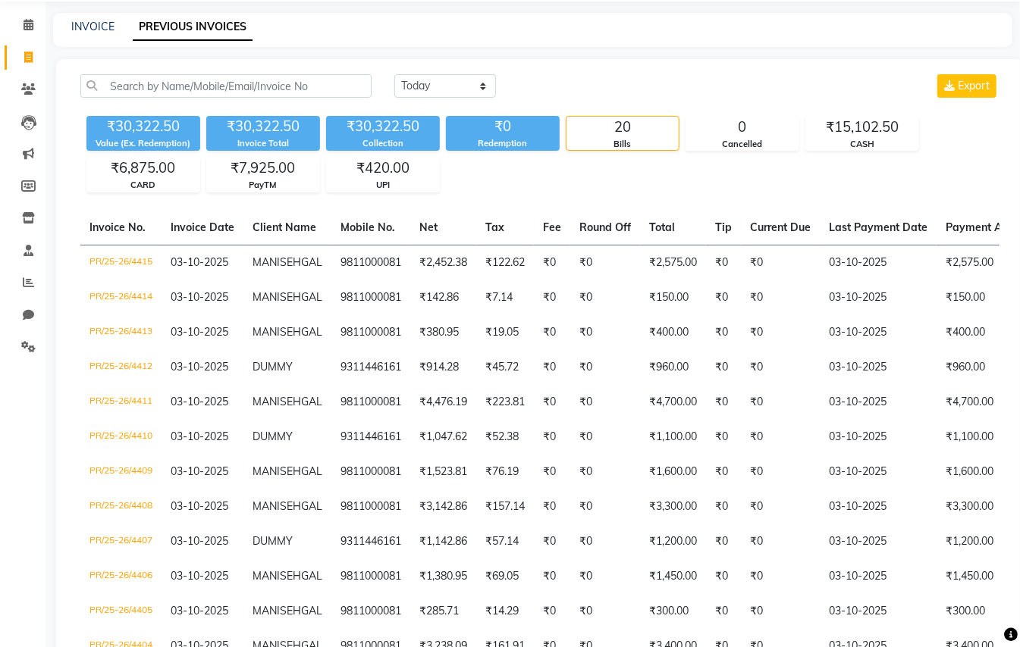
scroll to position [101, 0]
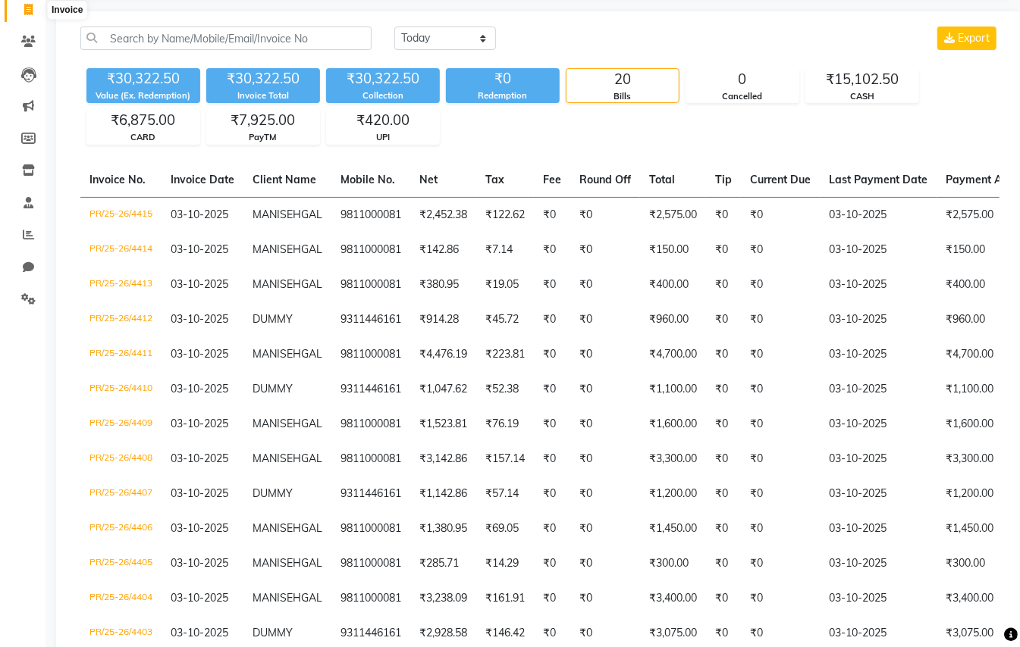
click at [29, 8] on icon at bounding box center [28, 9] width 8 height 11
select select "service"
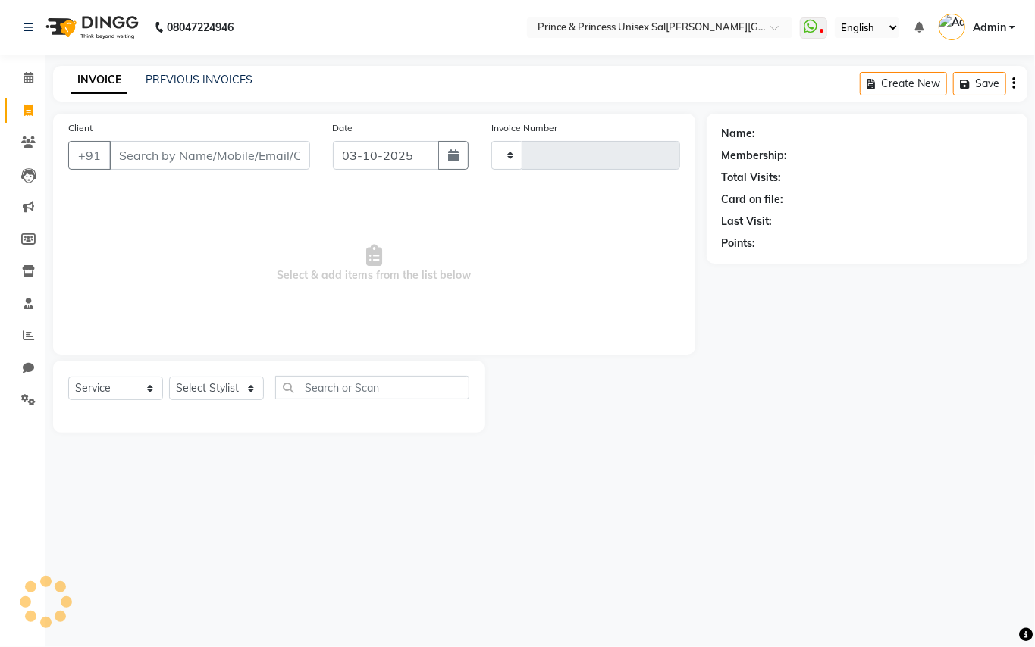
type input "4416"
select select "3760"
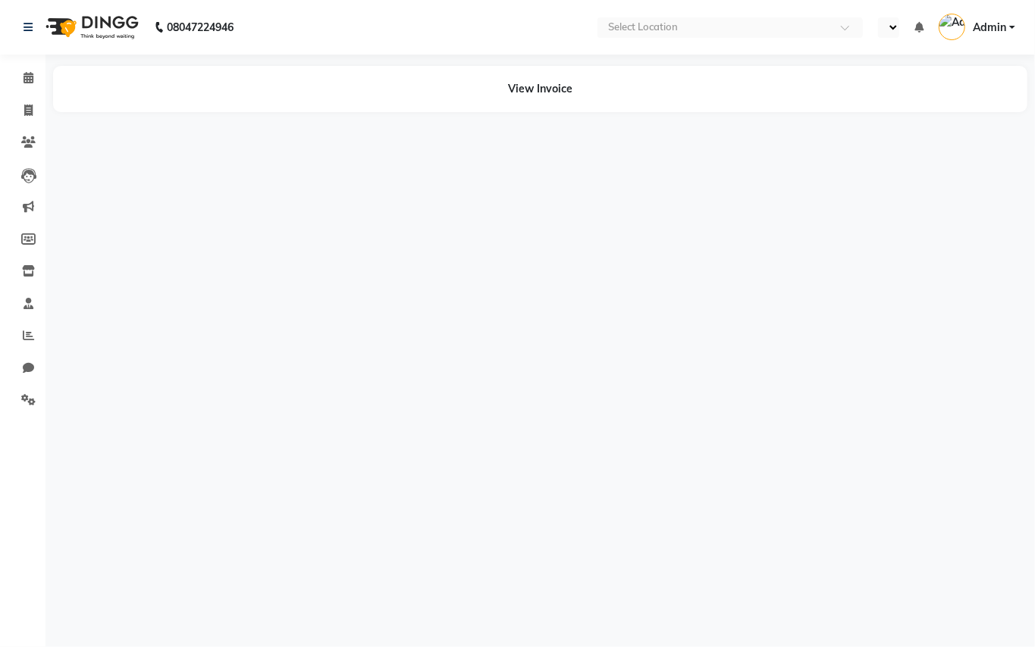
select select "en"
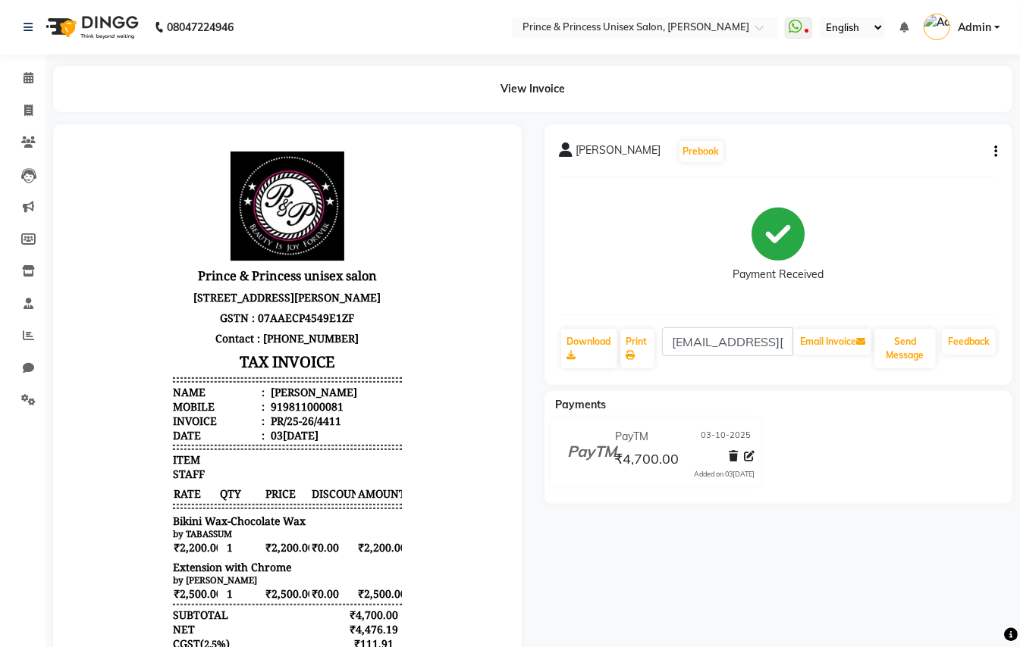
click at [992, 147] on button "button" at bounding box center [992, 152] width 9 height 16
click at [919, 171] on div "Edit Invoice" at bounding box center [919, 170] width 104 height 19
select select "service"
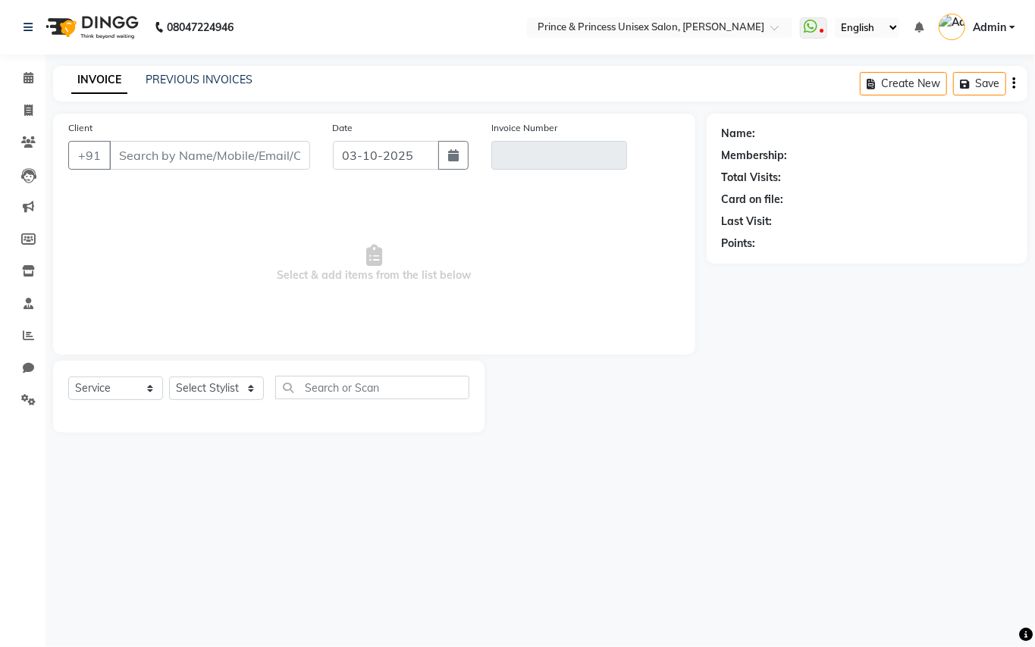
type input "9811000081"
type input "PR/25-26/4411"
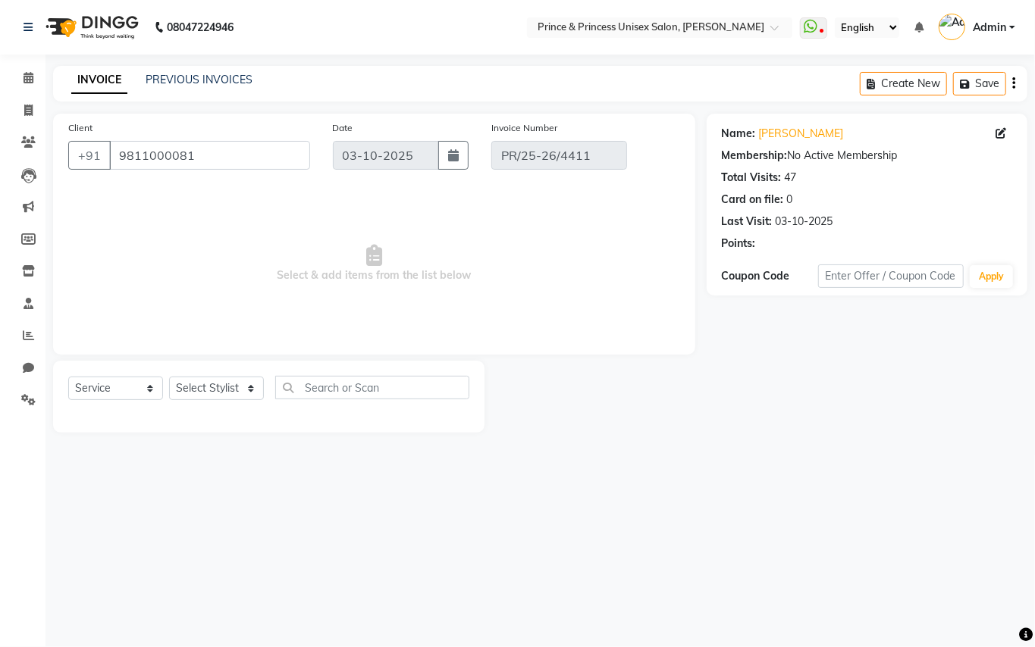
select select "select"
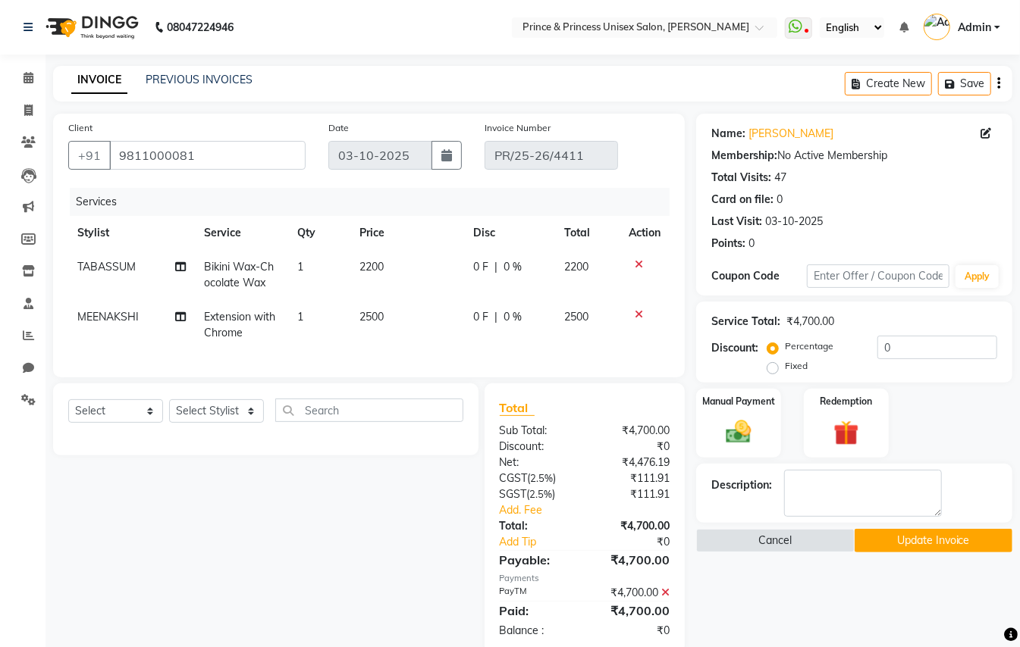
click at [365, 308] on td "2500" at bounding box center [407, 325] width 114 height 50
select select "63571"
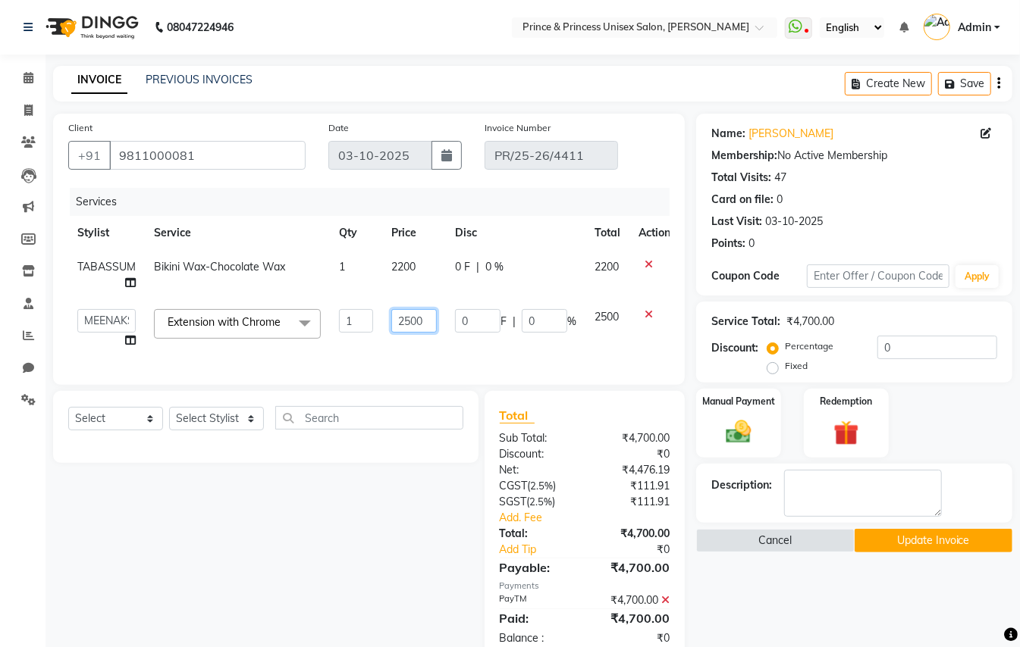
click at [426, 320] on input "2500" at bounding box center [413, 321] width 45 height 24
type input "2500"
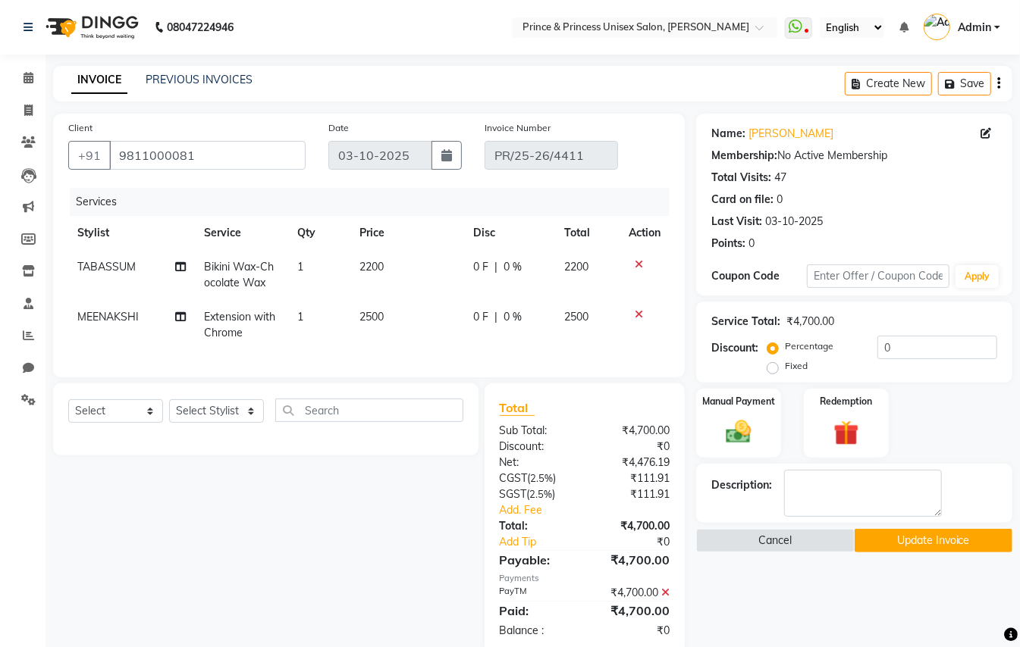
click at [514, 356] on div "Services Stylist Service Qty Price Disc Total Action TABASSUM Bikini Wax-Chocol…" at bounding box center [368, 275] width 601 height 174
click at [663, 598] on icon at bounding box center [665, 593] width 8 height 11
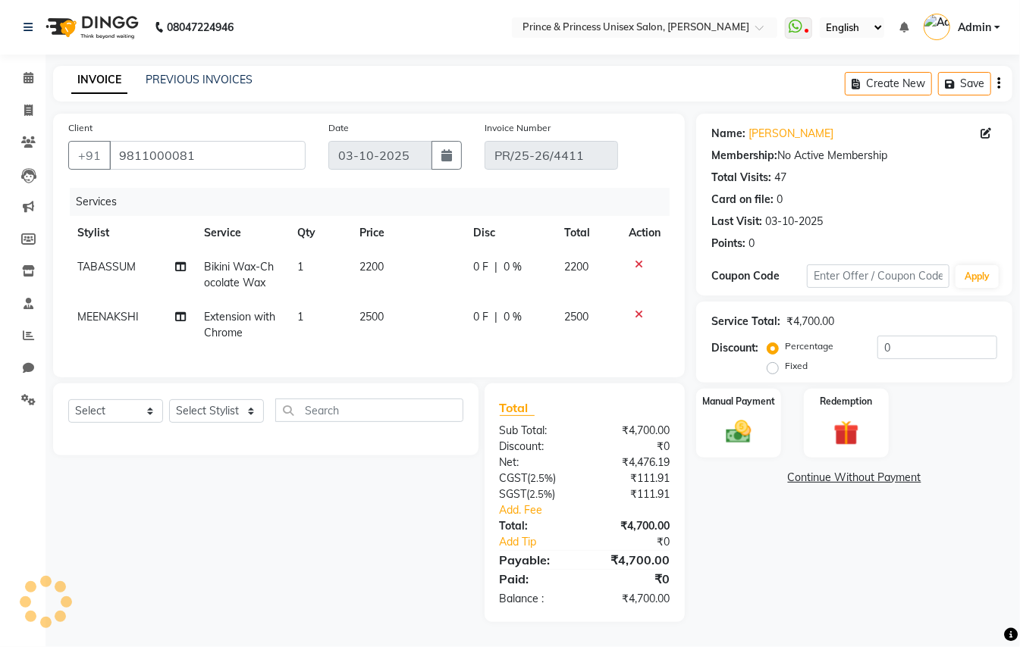
click at [383, 314] on span "2500" at bounding box center [371, 317] width 24 height 14
select select "63571"
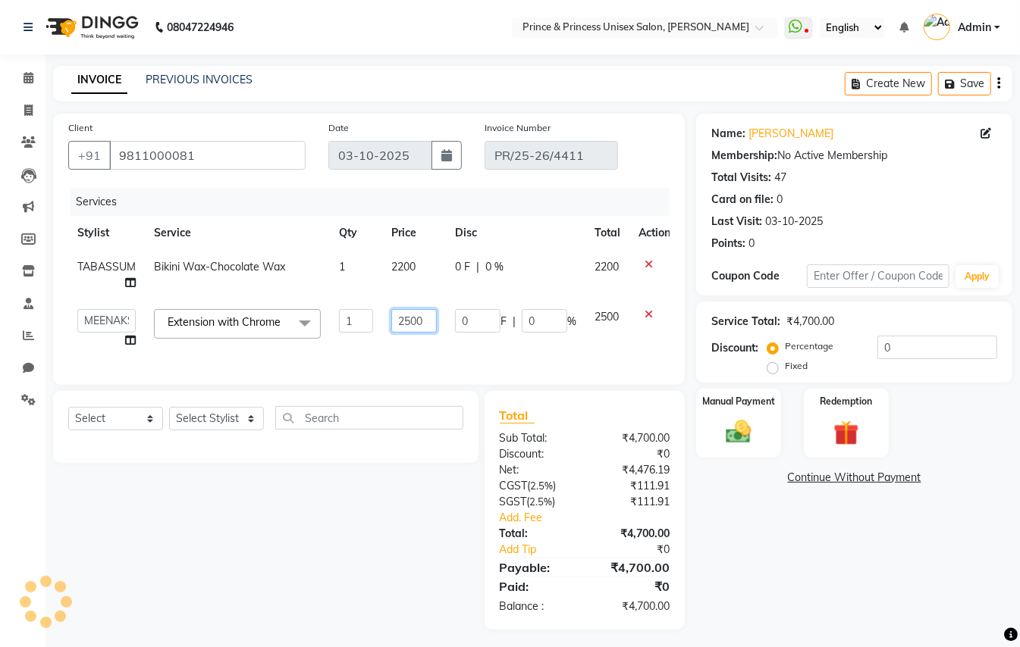
click at [428, 321] on input "2500" at bounding box center [413, 321] width 45 height 24
type input "2300"
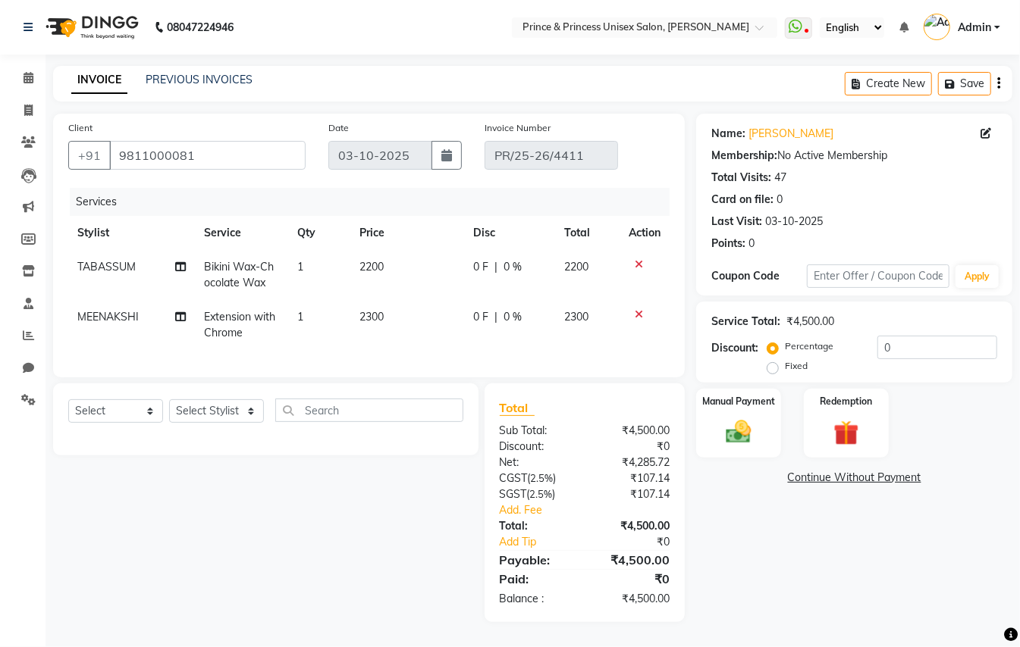
click at [282, 513] on div "Select Service Product Membership Package Voucher Prepaid Gift Card Select Styl…" at bounding box center [260, 503] width 437 height 239
click at [220, 587] on div "Select Service Product Membership Package Voucher Prepaid Gift Card Select Styl…" at bounding box center [260, 503] width 437 height 239
click at [741, 431] on img at bounding box center [738, 432] width 42 height 30
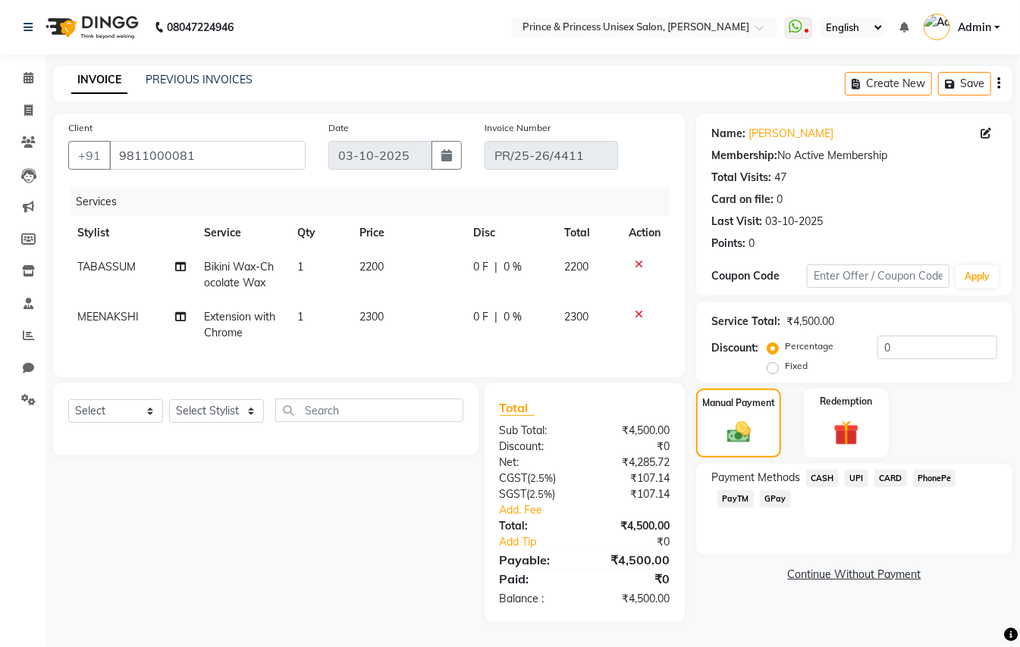
click at [823, 475] on span "CASH" at bounding box center [822, 478] width 33 height 17
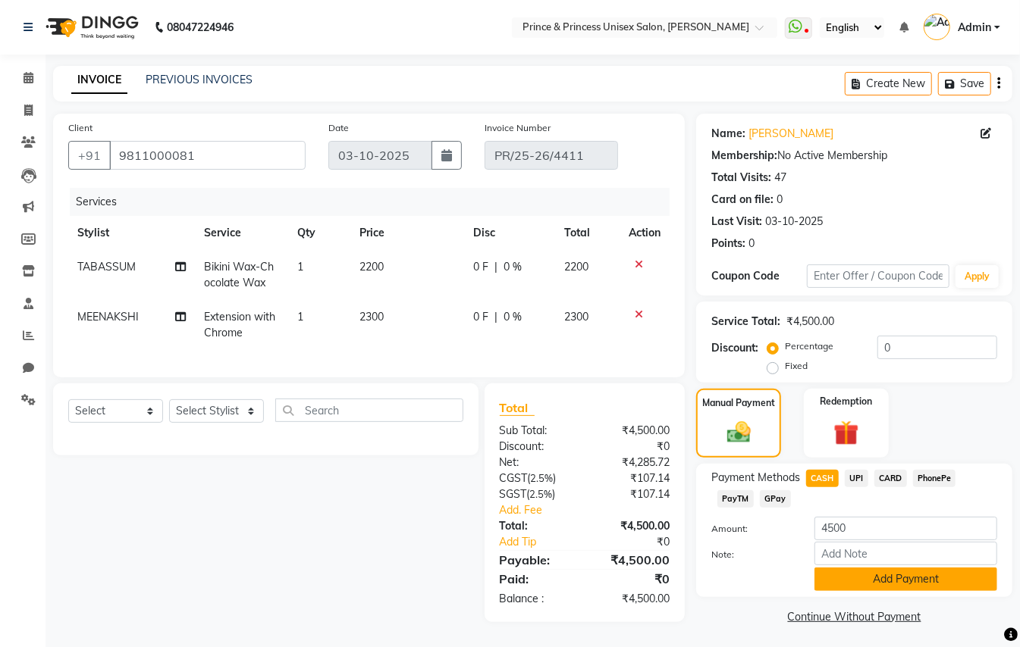
click at [847, 575] on button "Add Payment" at bounding box center [905, 580] width 183 height 24
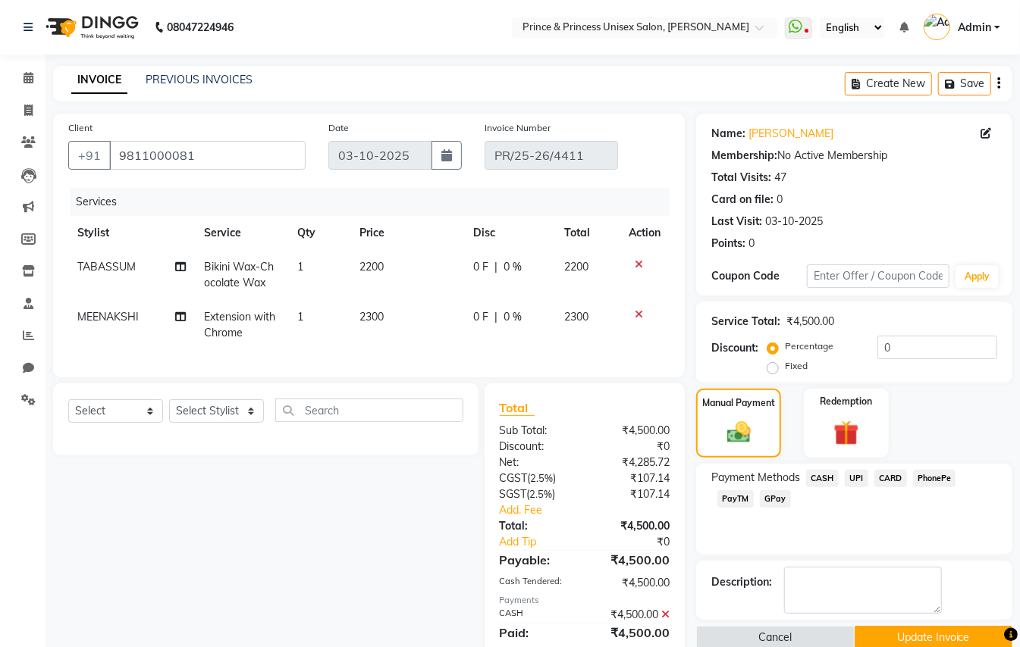
scroll to position [67, 0]
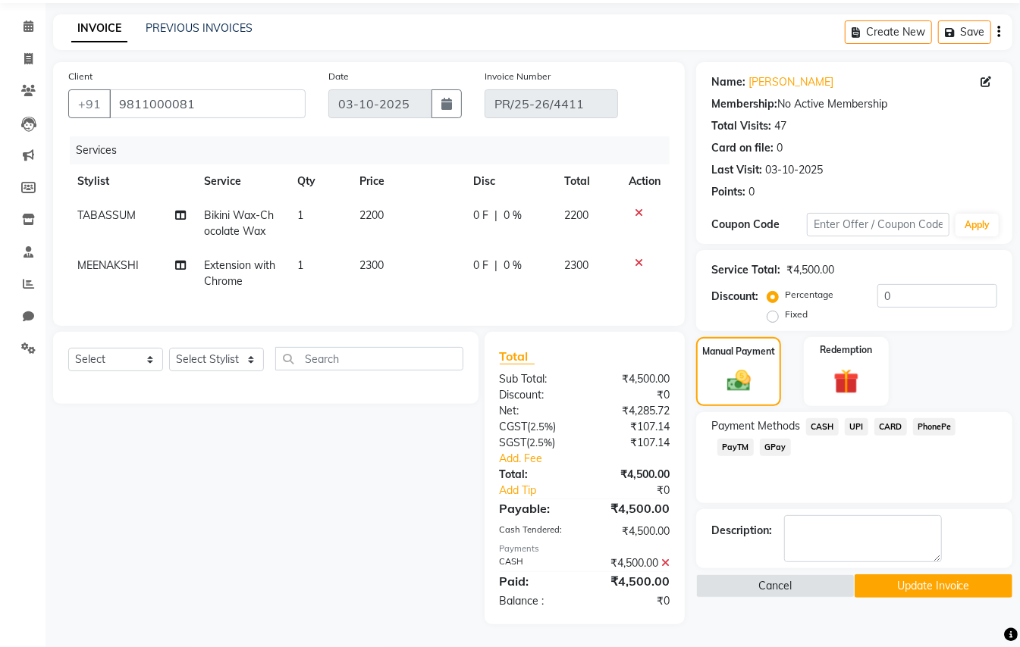
click at [665, 562] on icon at bounding box center [665, 563] width 8 height 11
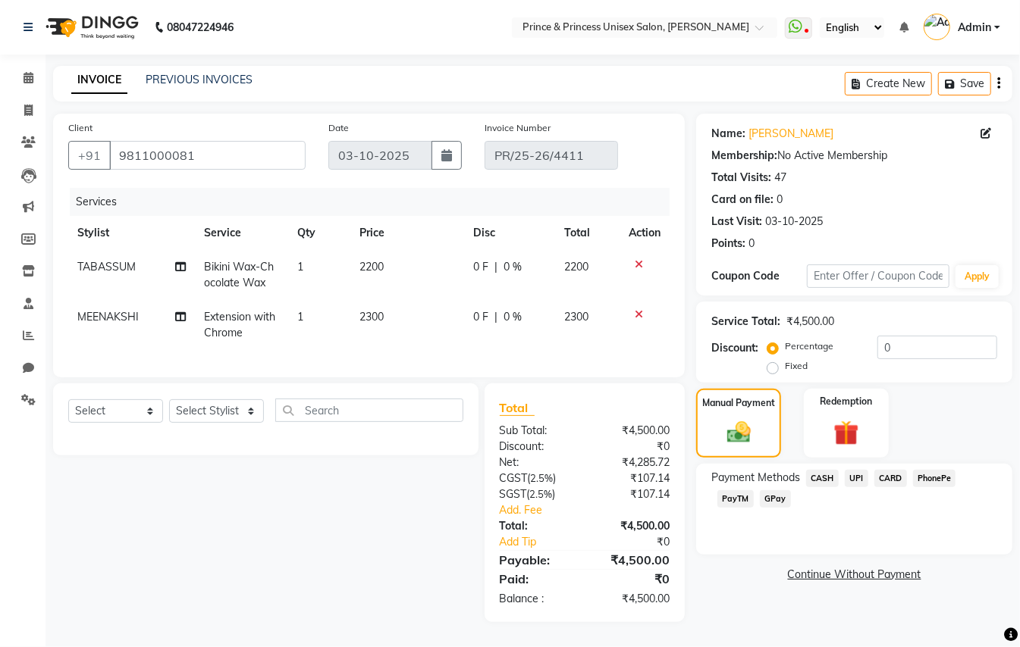
click at [822, 470] on span "CASH" at bounding box center [822, 478] width 33 height 17
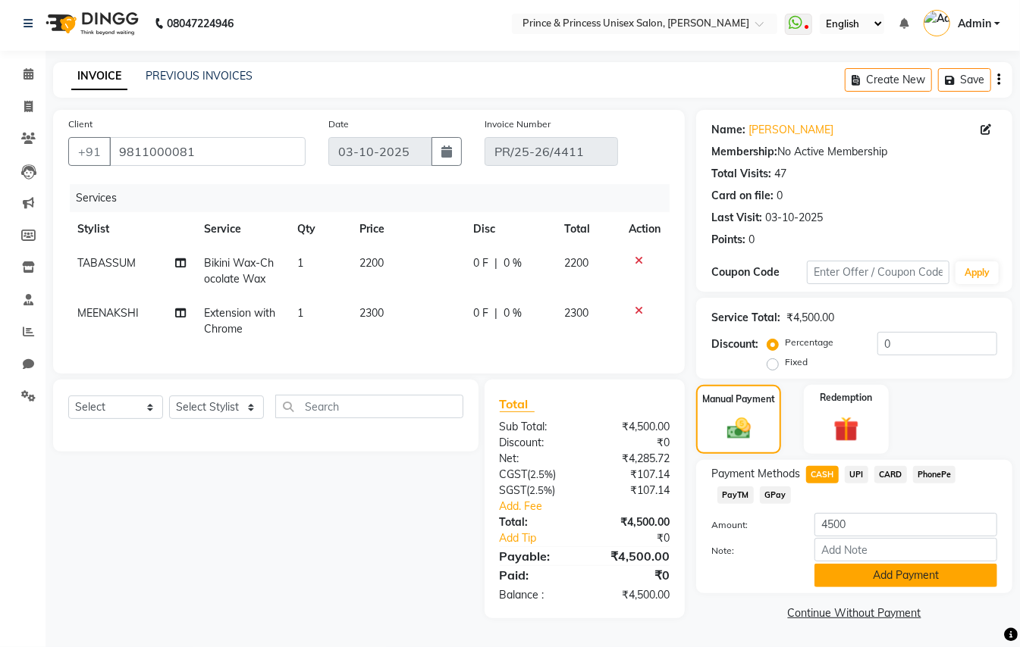
click at [848, 569] on button "Add Payment" at bounding box center [905, 576] width 183 height 24
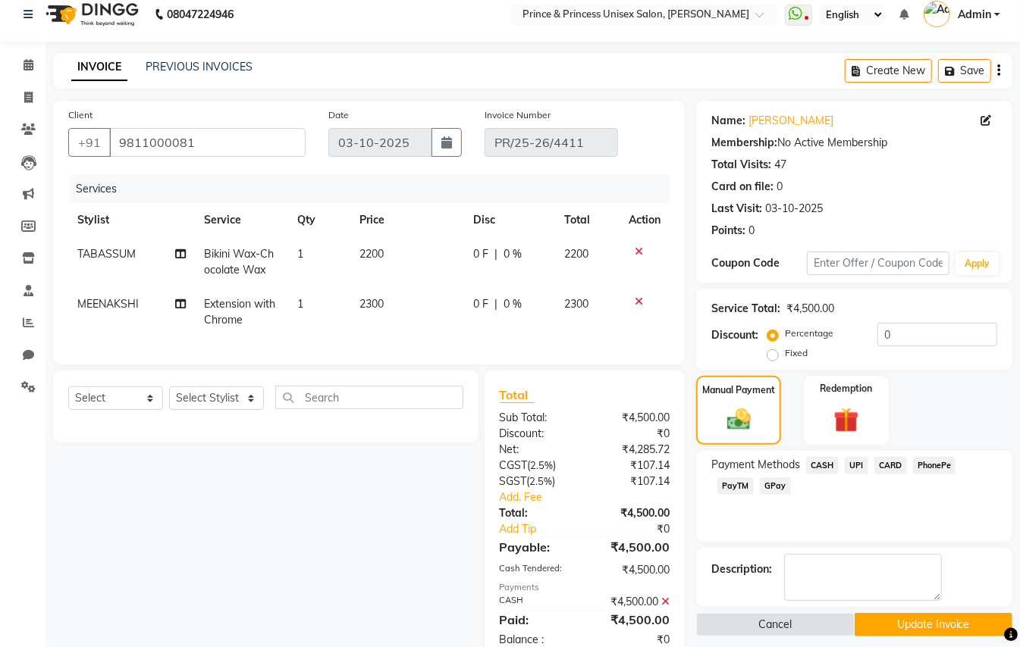
click at [902, 622] on button "Update Invoice" at bounding box center [933, 625] width 158 height 24
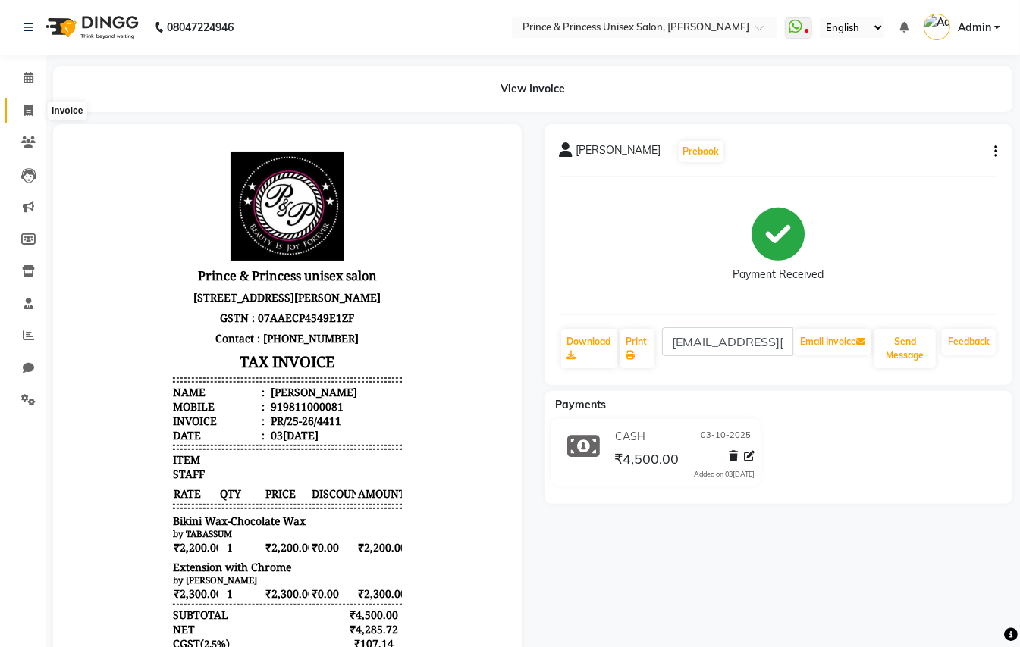
click at [25, 106] on icon at bounding box center [28, 110] width 8 height 11
select select "service"
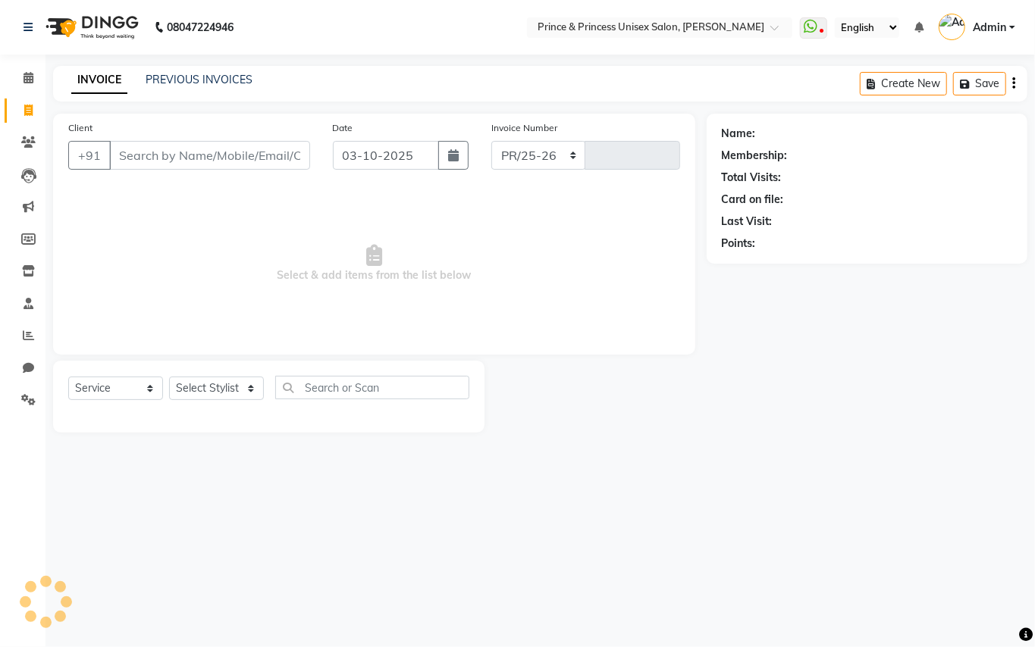
select select "3760"
type input "4416"
click at [204, 155] on input "Client" at bounding box center [209, 155] width 201 height 29
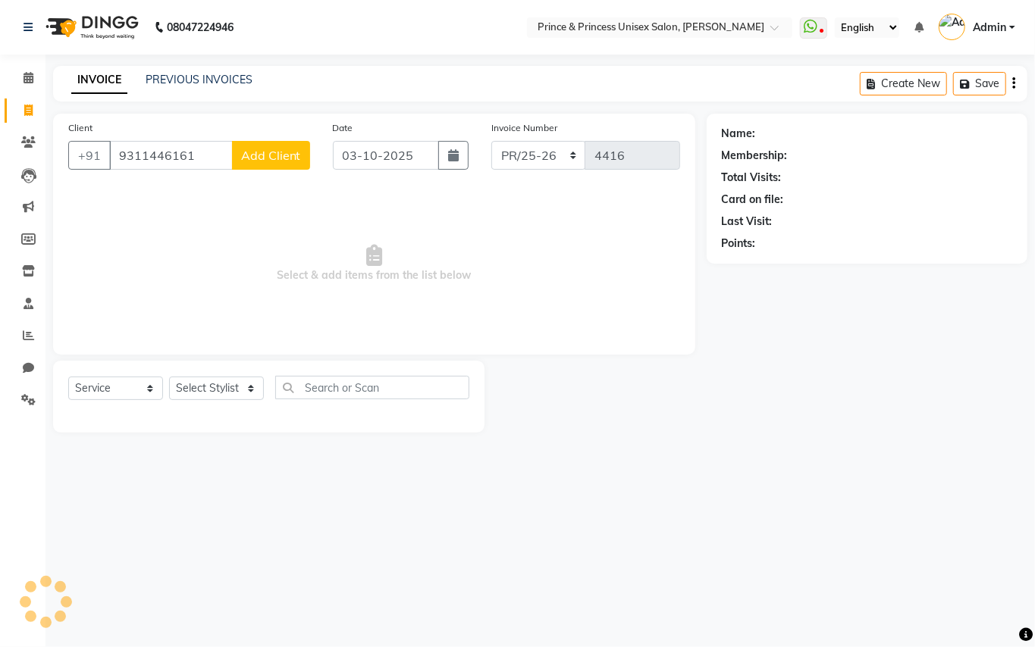
type input "9311446161"
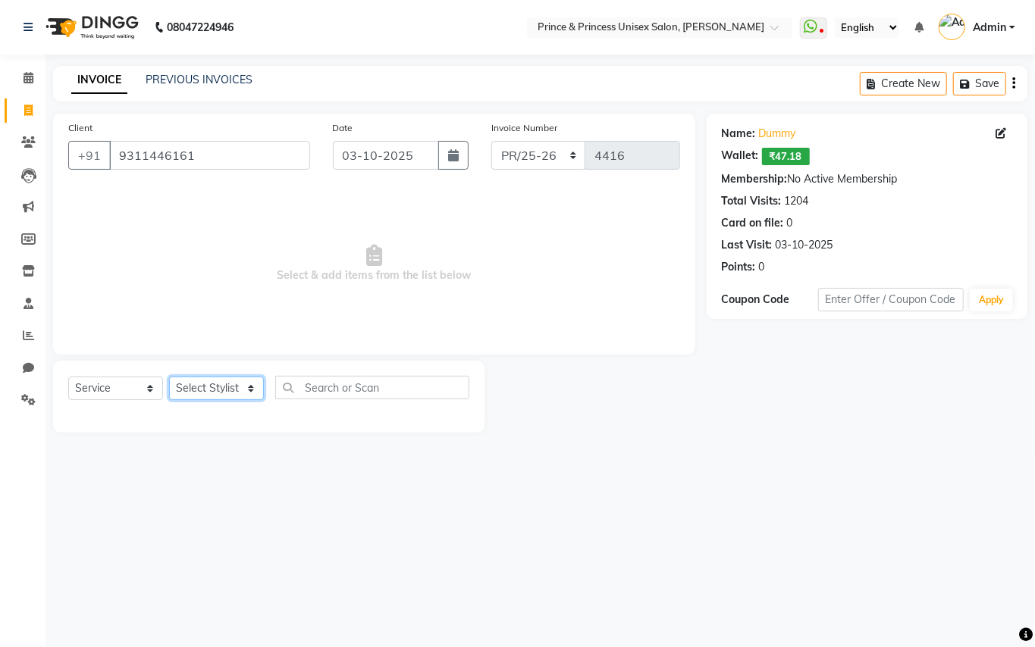
click at [228, 386] on select "Select Stylist ABHISHEK AJEET AJEET NEW ARUN ASLAM CHANDAN GUDDU MAHESH MANI ME…" at bounding box center [216, 389] width 95 height 24
click at [198, 470] on div "08047224946 Select Location × Prince & Princess Unisex Salon, Chittaranjan Park…" at bounding box center [517, 323] width 1035 height 647
click at [204, 388] on select "Select Stylist ABHISHEK AJEET AJEET NEW ARUN ASLAM CHANDAN GUDDU MAHESH MANI ME…" at bounding box center [216, 389] width 95 height 24
select select "87445"
drag, startPoint x: 205, startPoint y: 384, endPoint x: 331, endPoint y: 385, distance: 126.6
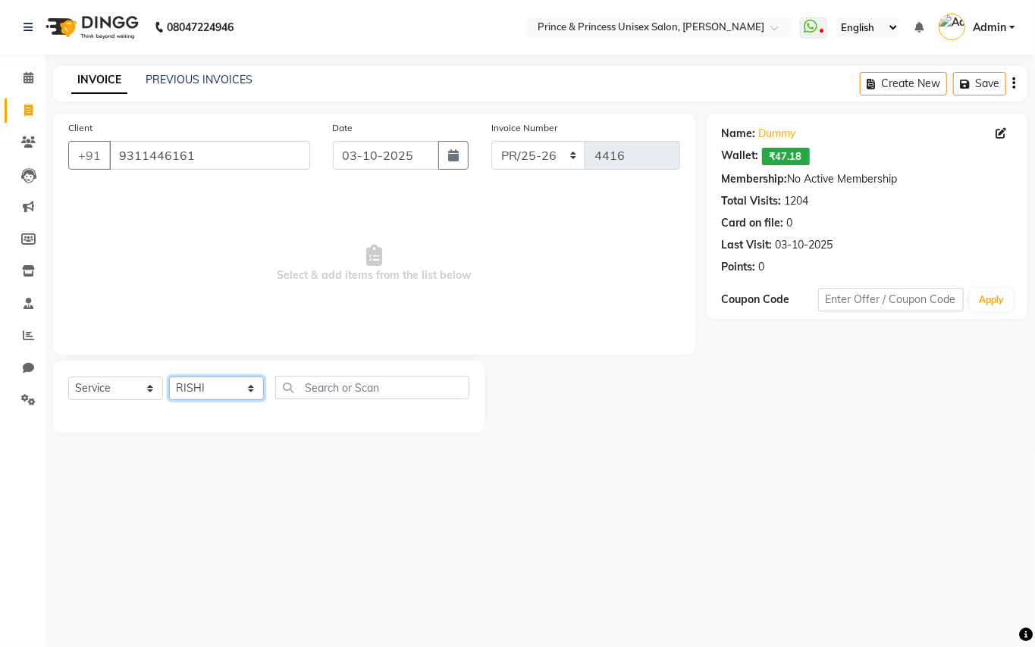
click at [205, 384] on select "Select Stylist ABHISHEK AJEET AJEET NEW ARUN ASLAM CHANDAN GUDDU MAHESH MANI ME…" at bounding box center [216, 389] width 95 height 24
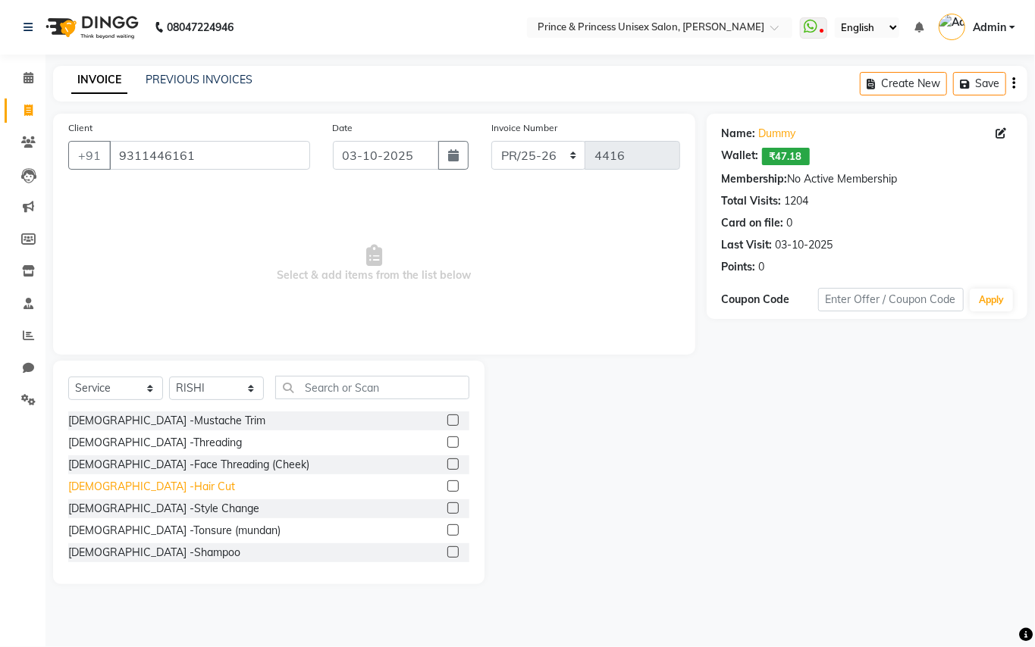
click at [120, 485] on div "[DEMOGRAPHIC_DATA] -Hair Cut" at bounding box center [151, 487] width 167 height 16
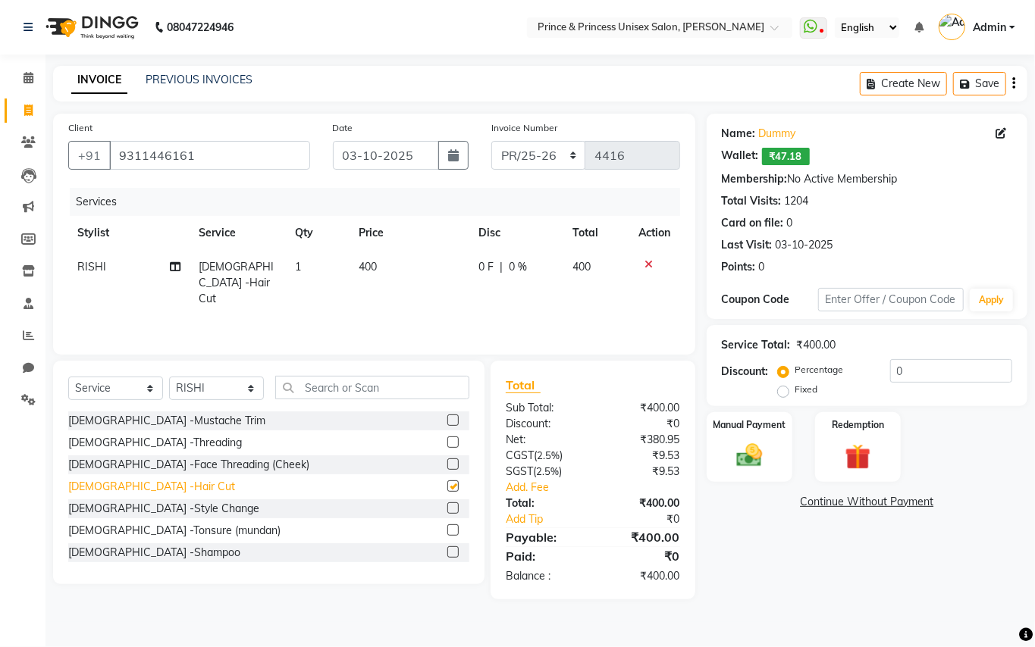
checkbox input "false"
click at [198, 379] on select "Select Stylist ABHISHEK AJEET AJEET NEW ARUN ASLAM CHANDAN GUDDU MAHESH MANI ME…" at bounding box center [216, 389] width 95 height 24
select select "47196"
drag, startPoint x: 201, startPoint y: 393, endPoint x: 337, endPoint y: 386, distance: 136.6
click at [201, 393] on select "Select Stylist ABHISHEK AJEET AJEET NEW ARUN ASLAM CHANDAN GUDDU MAHESH MANI ME…" at bounding box center [216, 389] width 95 height 24
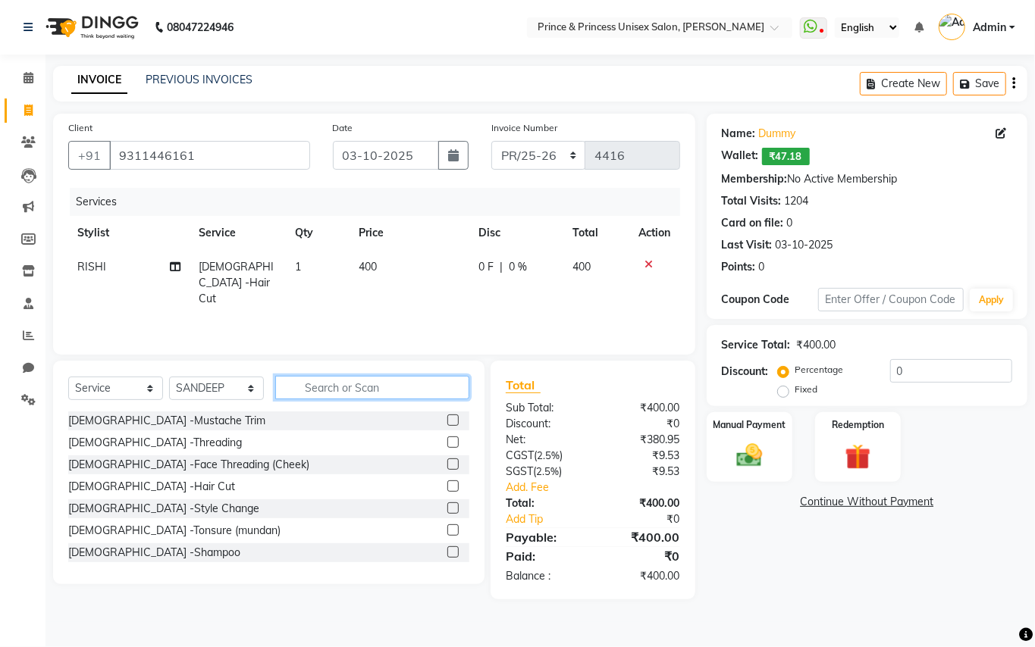
click at [346, 386] on input "text" at bounding box center [372, 388] width 194 height 24
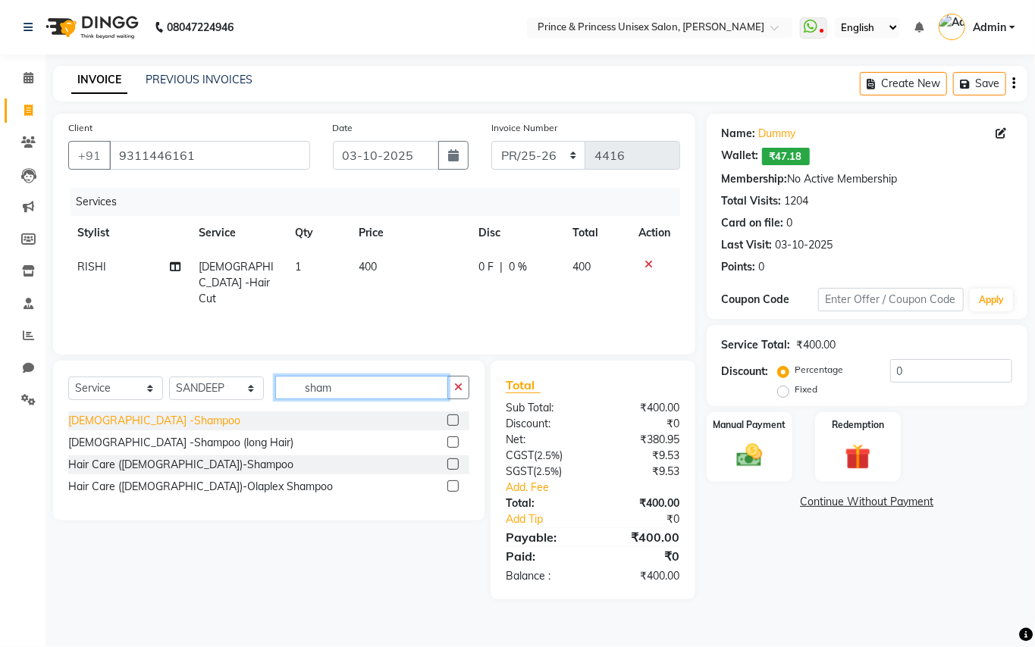
type input "sham"
click at [115, 425] on div "Gents -Shampoo" at bounding box center [154, 421] width 172 height 16
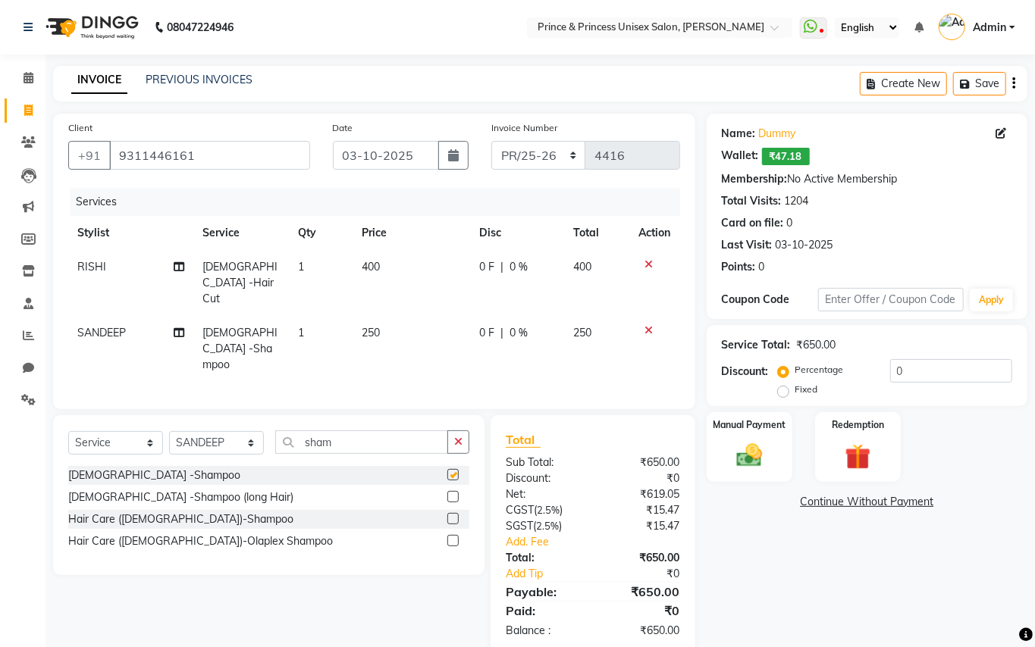
checkbox input "false"
drag, startPoint x: 334, startPoint y: 408, endPoint x: 140, endPoint y: 177, distance: 301.3
click at [252, 334] on div "Client +91 9311446161 Date 03-10-2025 Invoice Number PR/25-26 V/2025 V/2025-26 …" at bounding box center [374, 384] width 665 height 541
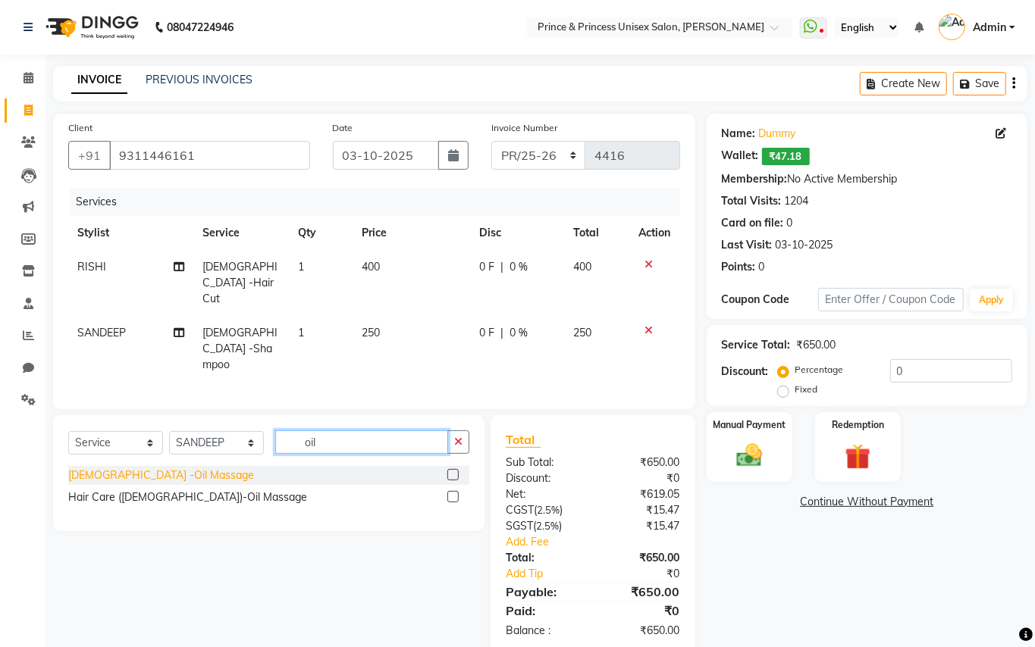
type input "oil"
click at [85, 468] on div "Gents -Oil Massage" at bounding box center [161, 476] width 186 height 16
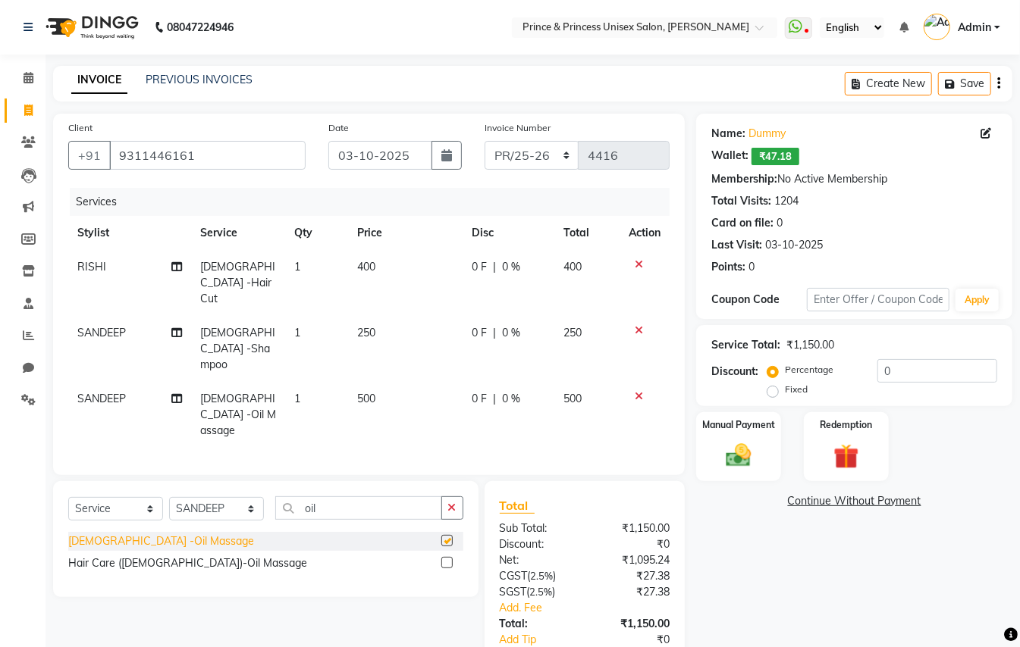
checkbox input "false"
click at [740, 461] on img at bounding box center [738, 455] width 42 height 30
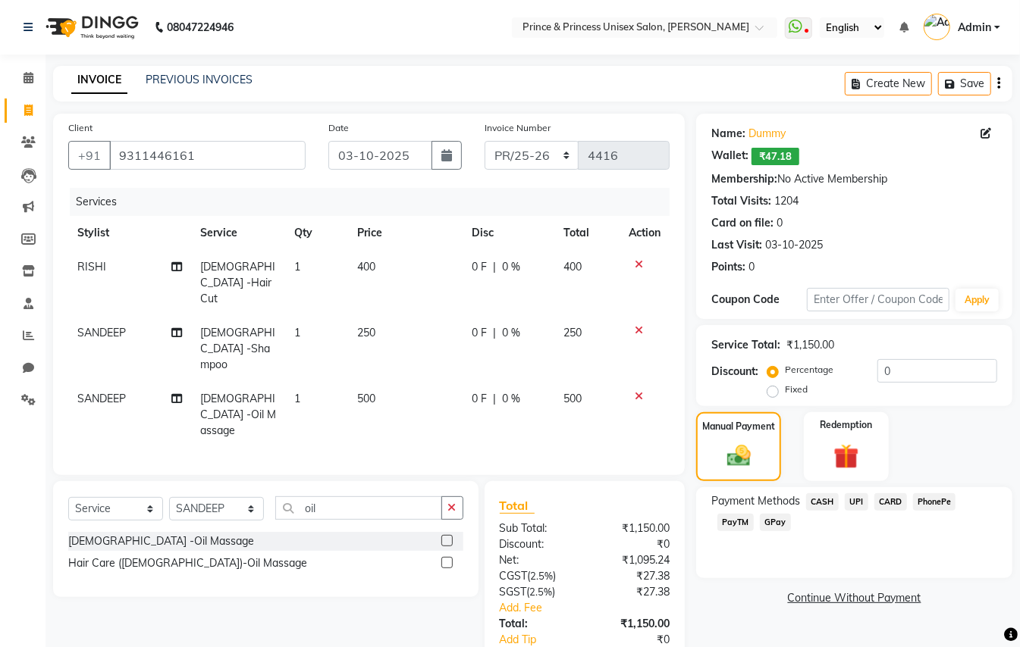
click at [892, 506] on span "CARD" at bounding box center [890, 502] width 33 height 17
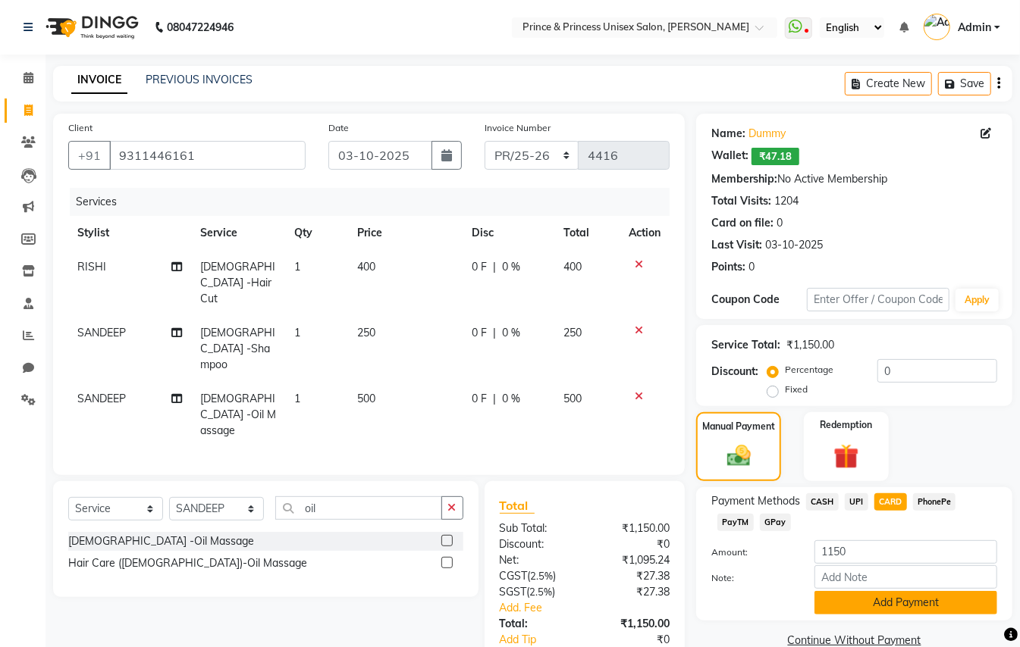
click at [883, 597] on button "Add Payment" at bounding box center [905, 603] width 183 height 24
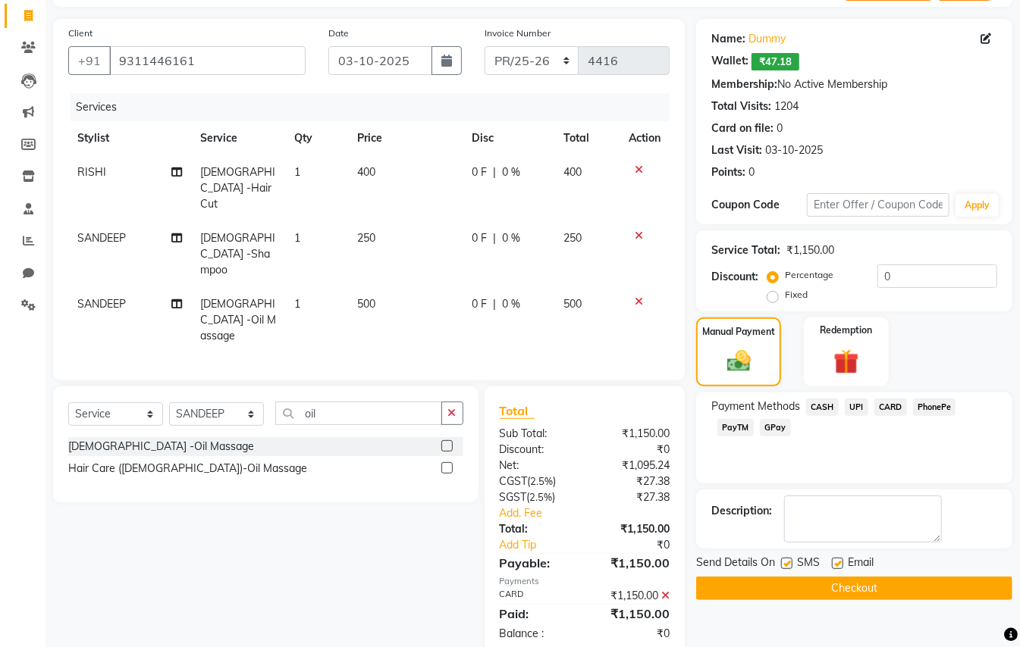
scroll to position [89, 0]
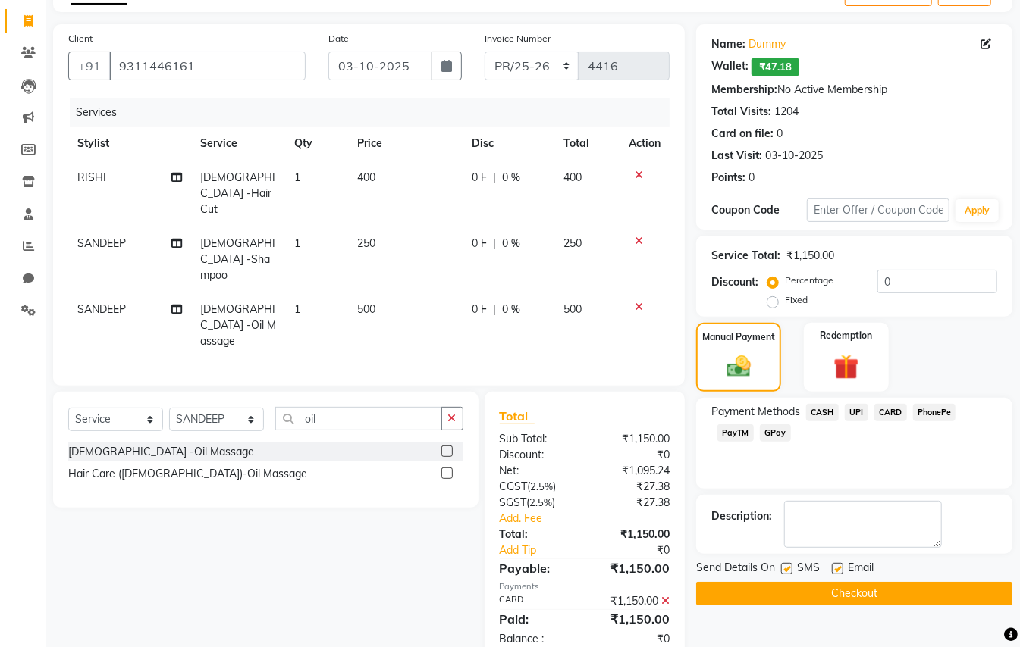
drag, startPoint x: 957, startPoint y: 596, endPoint x: 1008, endPoint y: 537, distance: 78.0
click at [965, 586] on button "Checkout" at bounding box center [854, 594] width 316 height 24
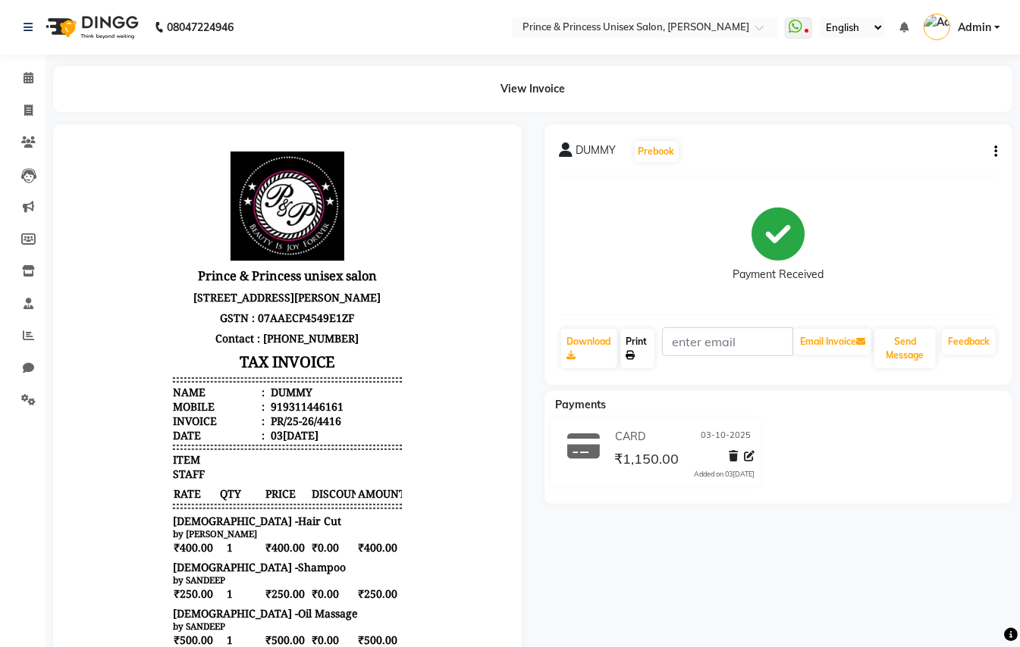
click at [635, 338] on link "Print" at bounding box center [637, 348] width 35 height 39
click at [26, 109] on icon at bounding box center [28, 110] width 8 height 11
select select "service"
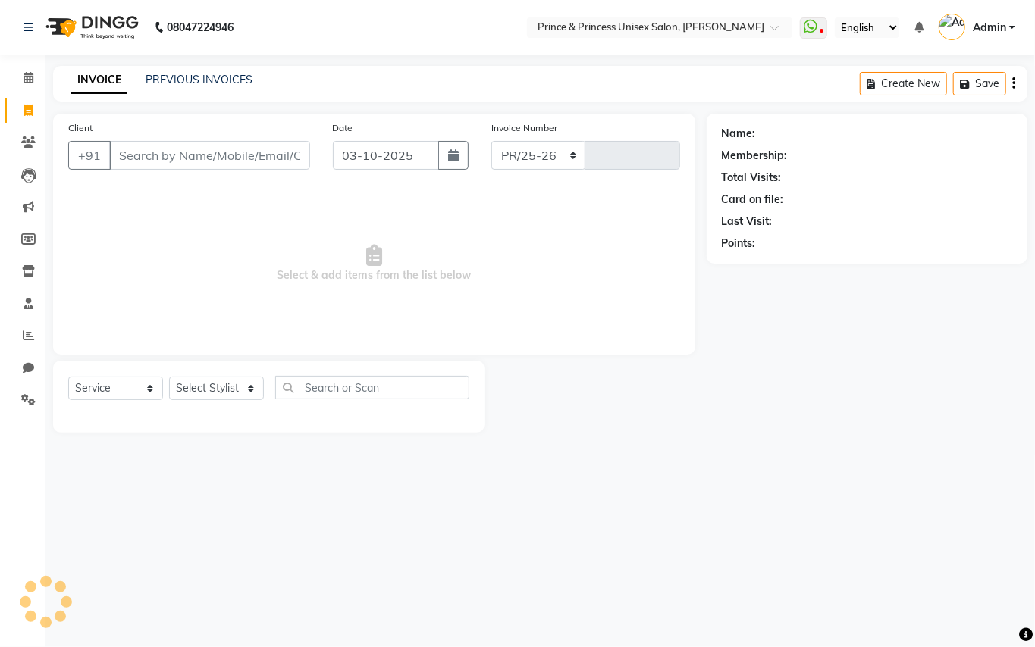
select select "3760"
type input "4417"
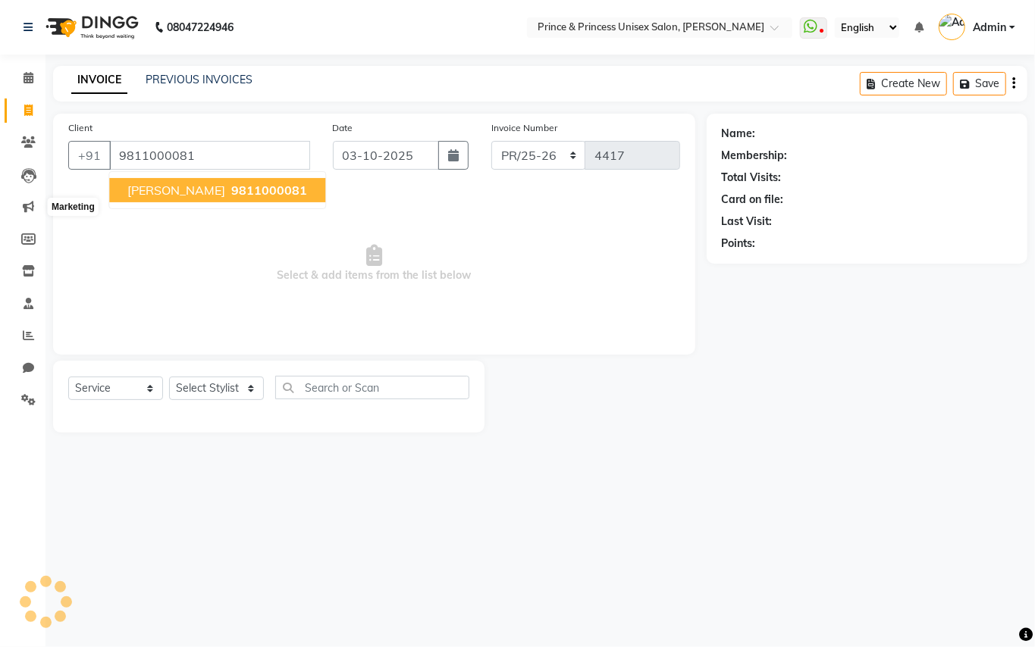
type input "9811000081"
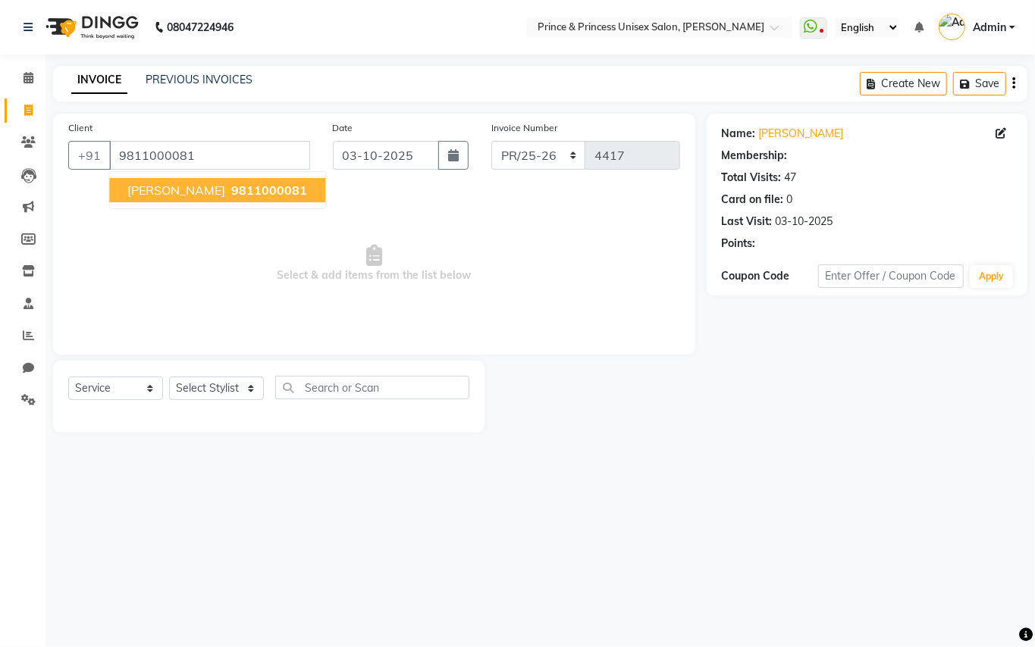
click at [231, 189] on span "9811000081" at bounding box center [269, 190] width 76 height 15
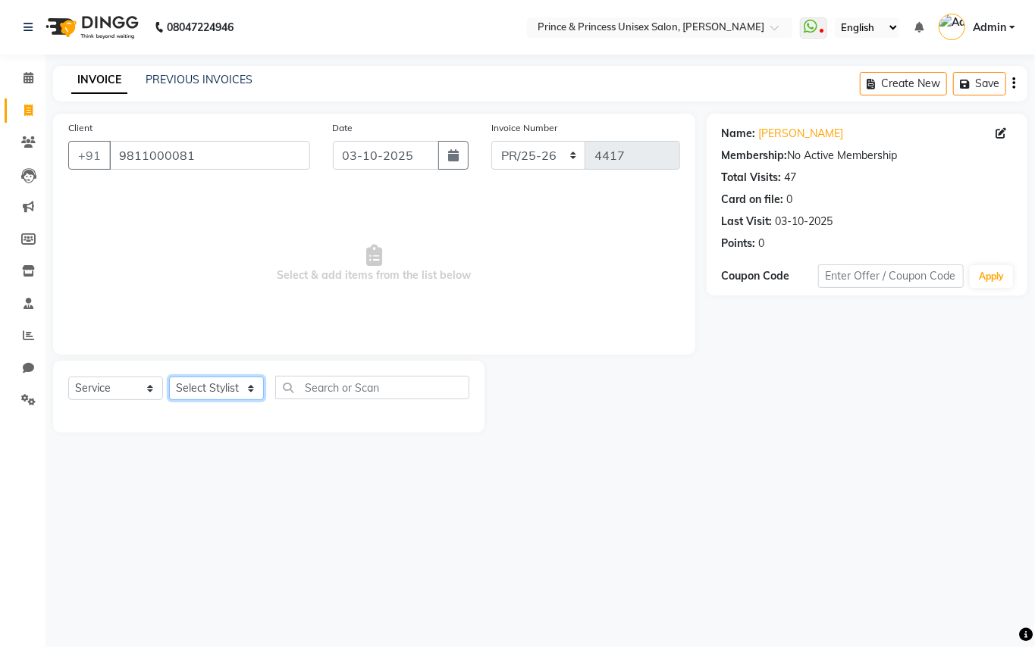
click at [198, 393] on select "Select Stylist ABHISHEK AJEET AJEET NEW ARUN ASLAM CHANDAN GUDDU MAHESH MANI ME…" at bounding box center [216, 389] width 95 height 24
select select "87445"
drag, startPoint x: 198, startPoint y: 393, endPoint x: 362, endPoint y: 381, distance: 164.2
click at [202, 392] on select "Select Stylist ABHISHEK AJEET AJEET NEW ARUN ASLAM CHANDAN GUDDU MAHESH MANI ME…" at bounding box center [216, 389] width 95 height 24
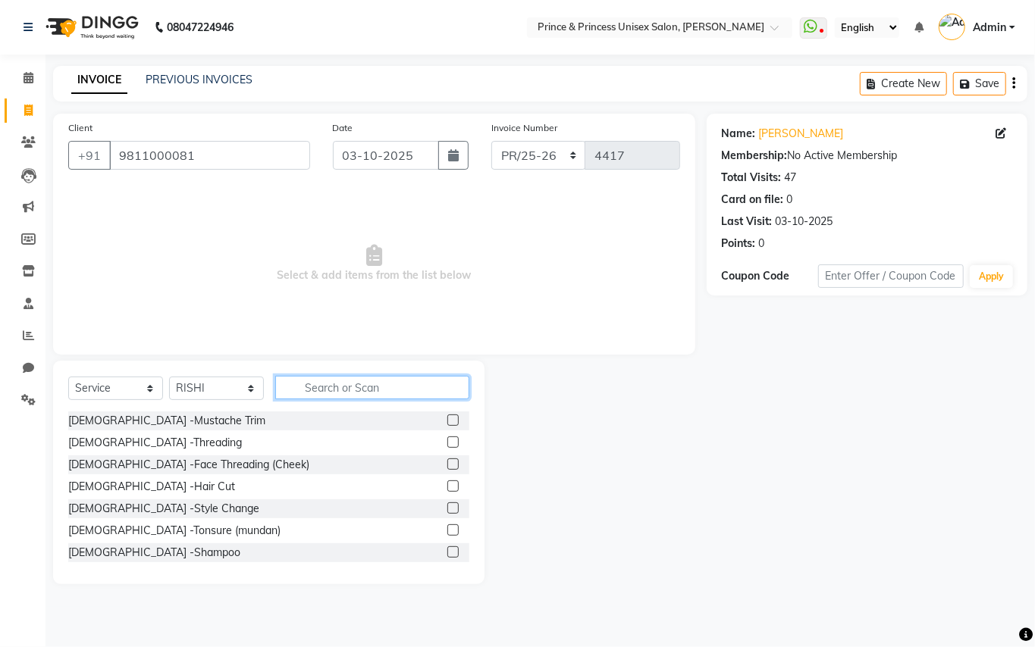
click at [359, 381] on input "text" at bounding box center [372, 388] width 194 height 24
click at [356, 386] on input "text" at bounding box center [372, 388] width 194 height 24
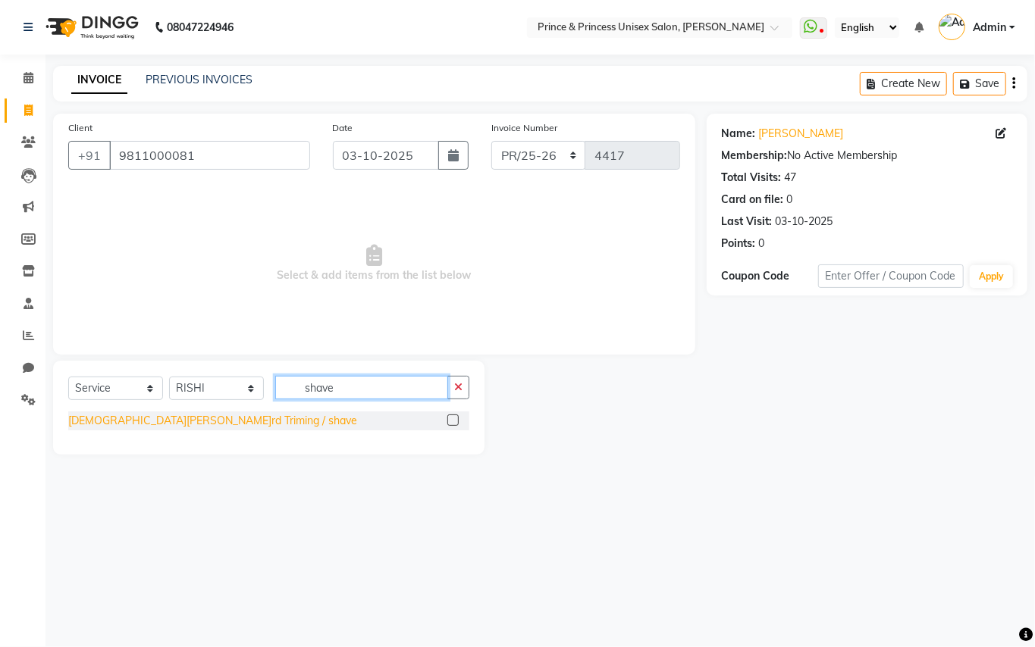
type input "shave"
click at [98, 416] on div "Gents -Beard Triming / shave" at bounding box center [212, 421] width 289 height 16
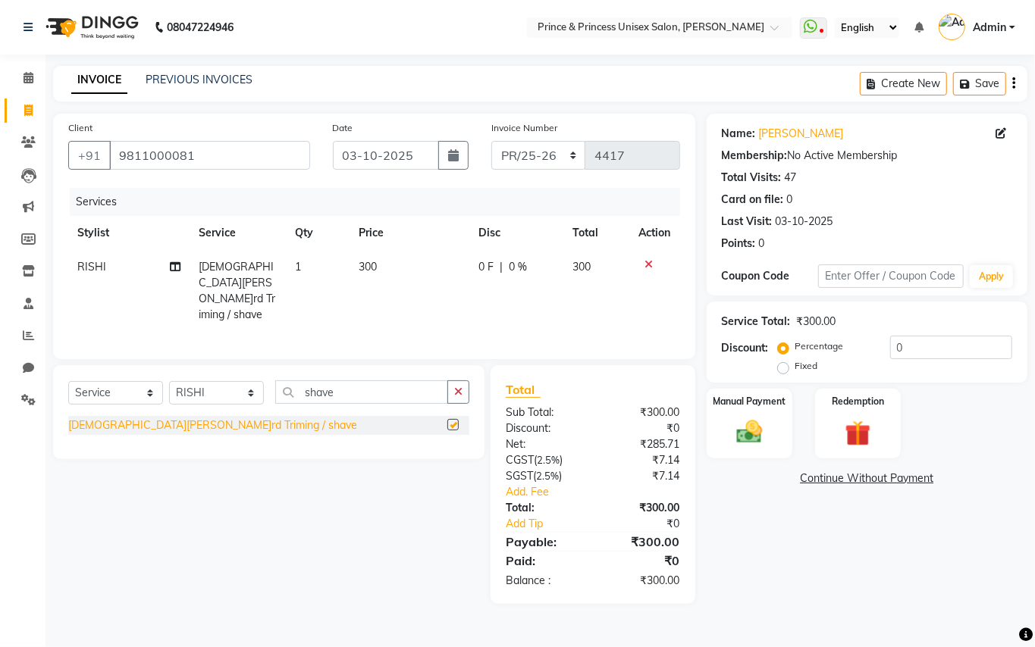
checkbox input "false"
click at [204, 384] on select "Select Stylist ABHISHEK AJEET AJEET NEW ARUN ASLAM CHANDAN GUDDU MAHESH MANI ME…" at bounding box center [216, 393] width 95 height 24
select select "17655"
click at [212, 387] on select "Select Stylist ABHISHEK AJEET AJEET NEW ARUN ASLAM CHANDAN GUDDU MAHESH MANI ME…" at bounding box center [216, 393] width 95 height 24
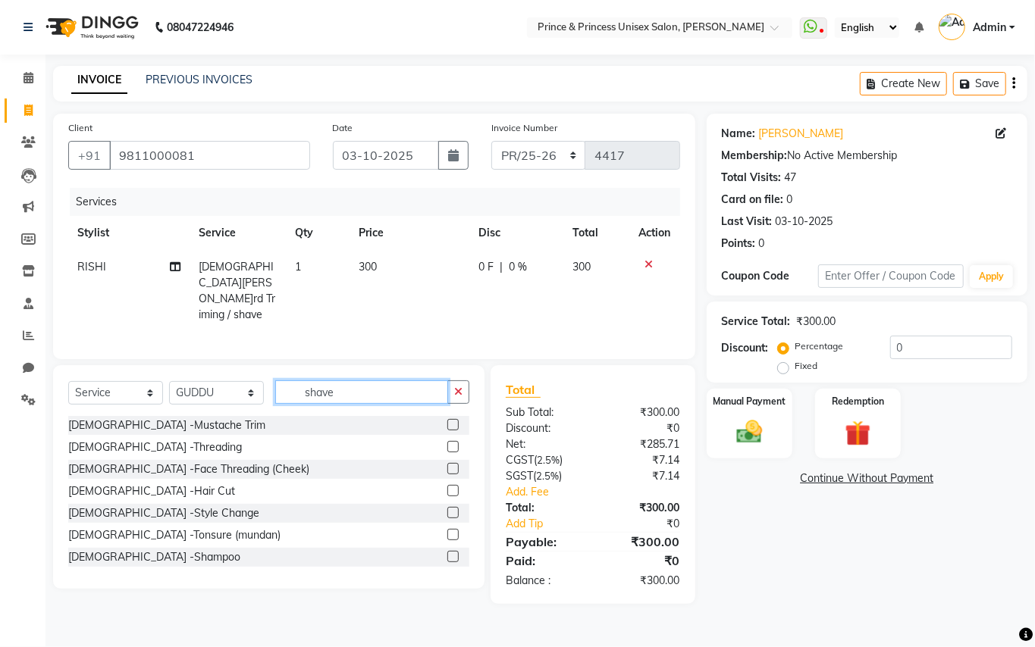
drag, startPoint x: 343, startPoint y: 389, endPoint x: 202, endPoint y: 316, distance: 159.4
click at [230, 350] on div "Client +91 9811000081 Date 03-10-2025 Invoice Number PR/25-26 V/2025 V/2025-26 …" at bounding box center [374, 359] width 665 height 491
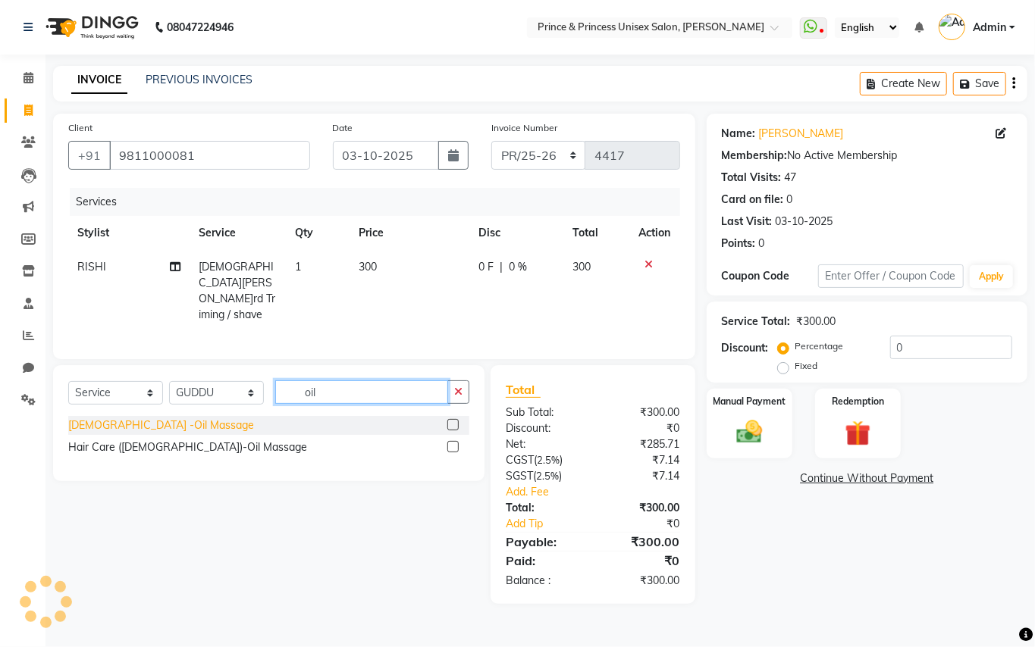
type input "oil"
click at [116, 423] on div "Gents -Oil Massage" at bounding box center [161, 426] width 186 height 16
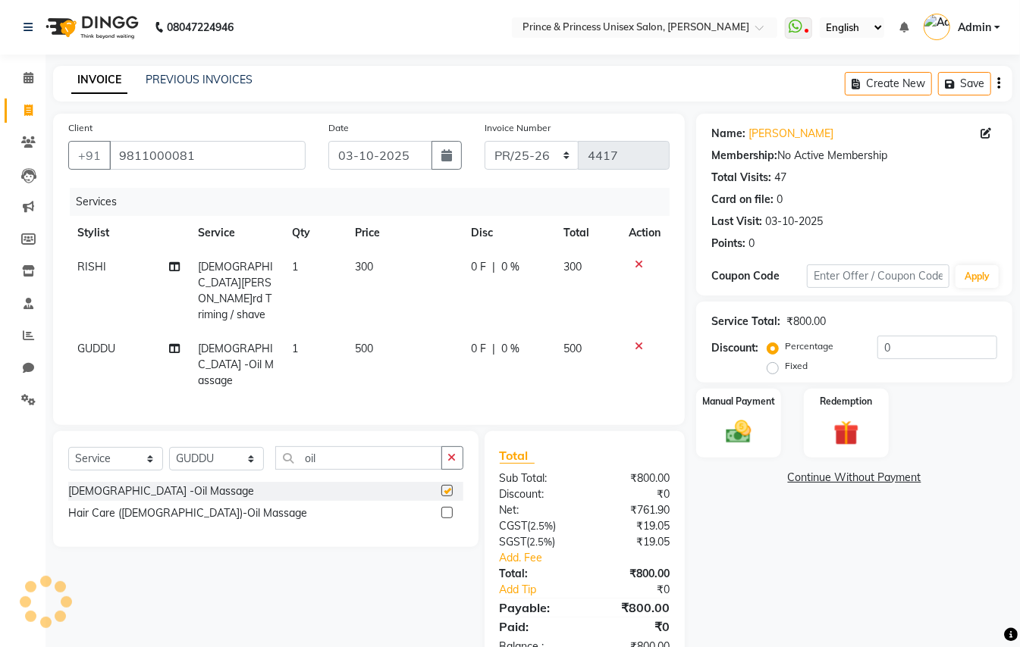
checkbox input "false"
drag, startPoint x: 328, startPoint y: 422, endPoint x: 222, endPoint y: 309, distance: 155.0
click at [262, 386] on div "Client +91 9811000081 Date 03-10-2025 Invoice Number PR/25-26 V/2025 V/2025-26 …" at bounding box center [369, 392] width 654 height 556
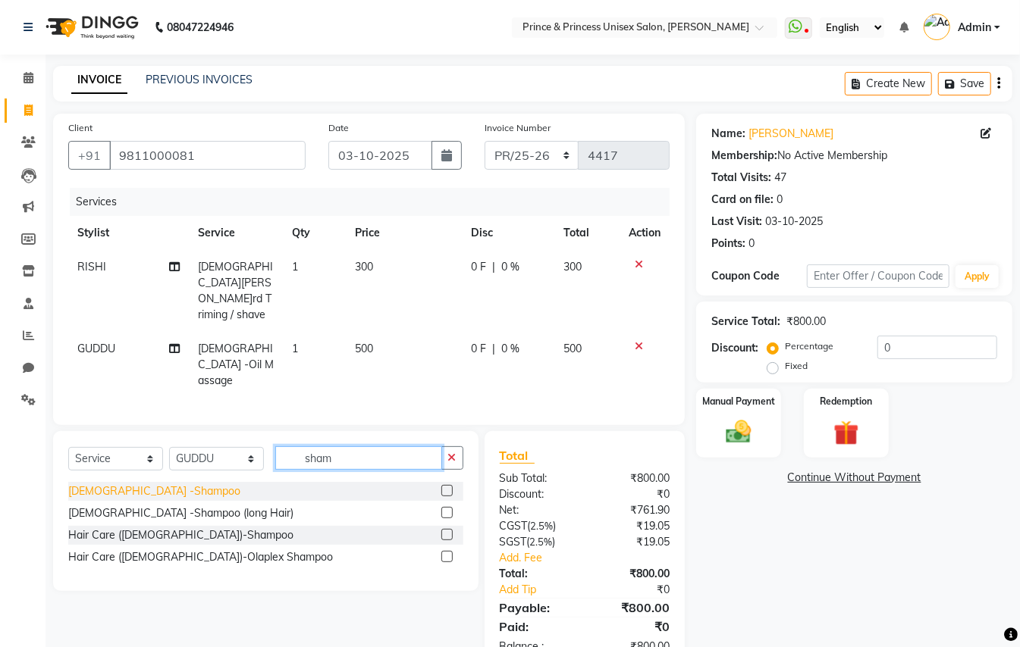
type input "sham"
click at [83, 484] on div "Gents -Shampoo" at bounding box center [154, 492] width 172 height 16
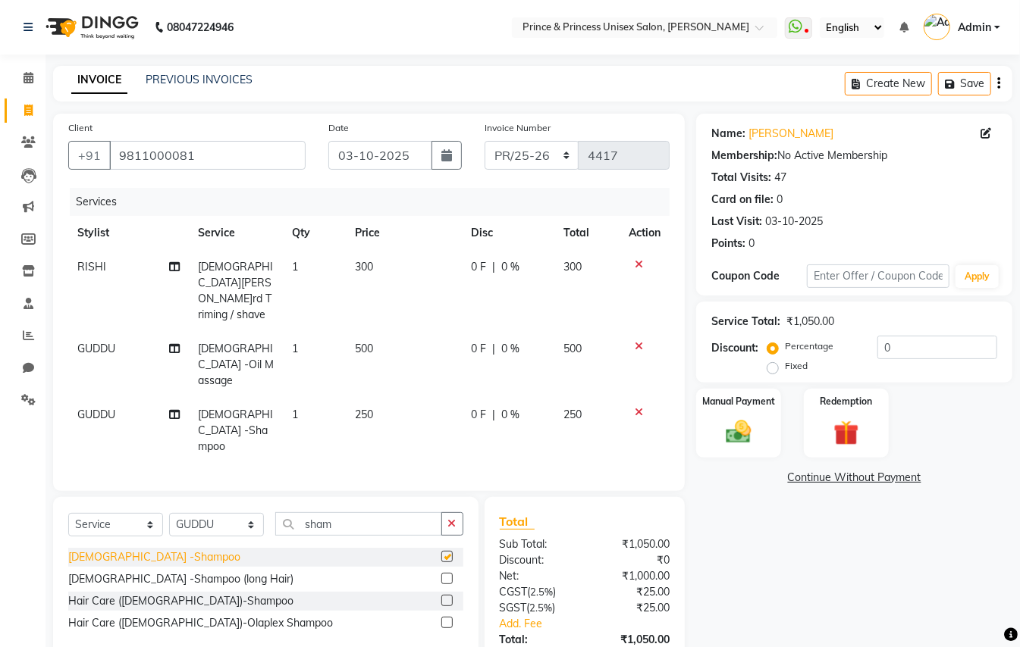
checkbox input "false"
drag, startPoint x: 343, startPoint y: 479, endPoint x: 207, endPoint y: 397, distance: 158.5
click at [311, 513] on input "sham" at bounding box center [358, 525] width 167 height 24
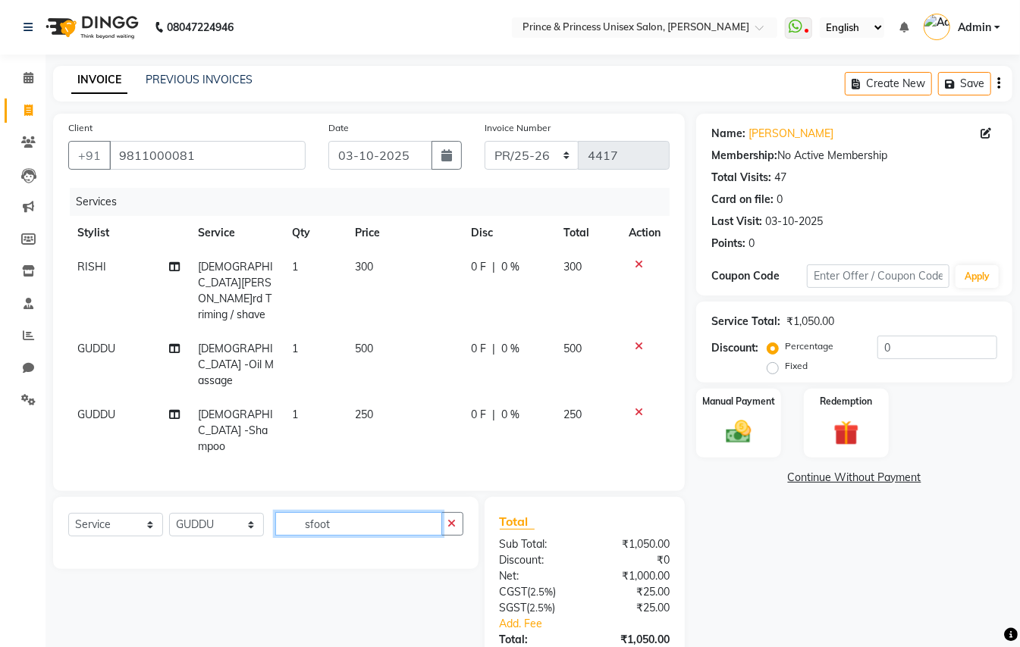
drag, startPoint x: 346, startPoint y: 475, endPoint x: 214, endPoint y: 381, distance: 162.6
click at [250, 422] on div "Client +91 9811000081 Date 03-10-2025 Invoice Number PR/25-26 V/2025 V/2025-26 …" at bounding box center [369, 425] width 654 height 622
type input "foot"
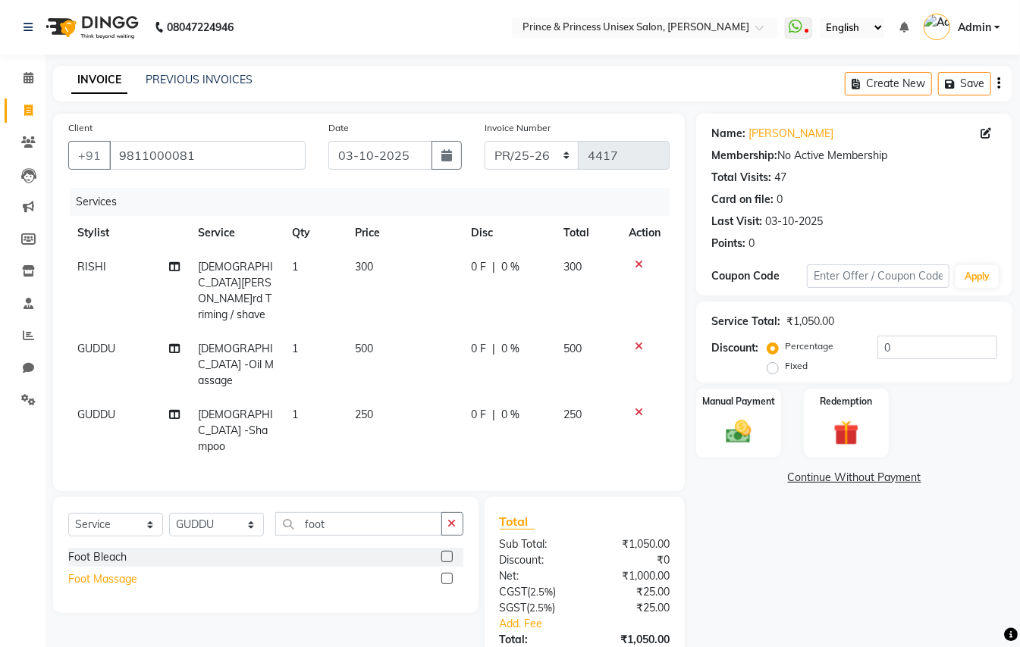
click at [108, 572] on div "Foot Massage" at bounding box center [102, 580] width 69 height 16
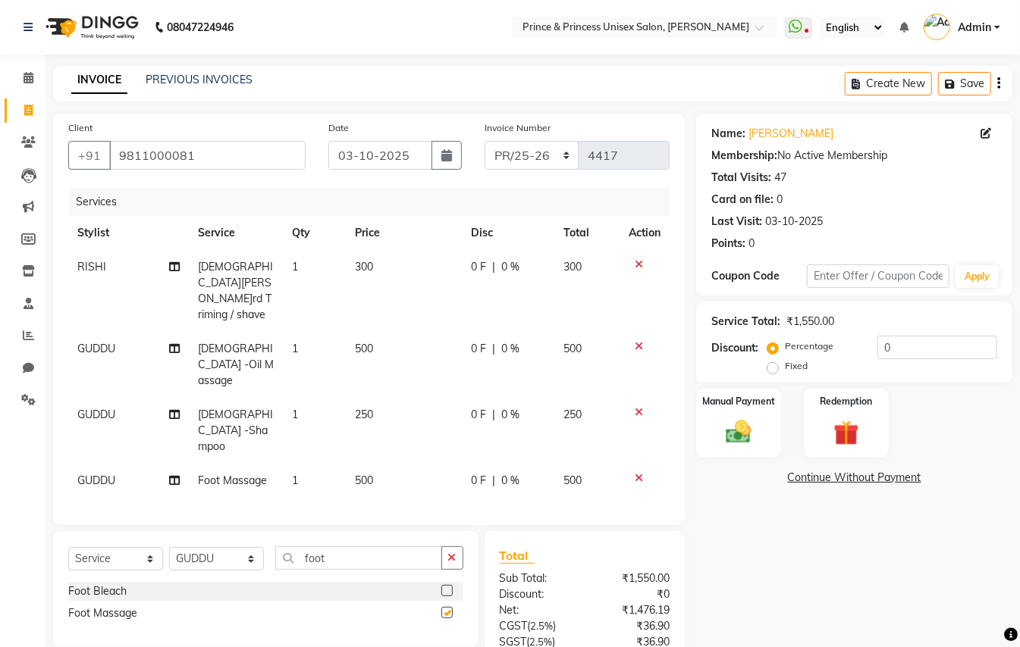
checkbox input "false"
click at [735, 426] on img at bounding box center [738, 432] width 42 height 30
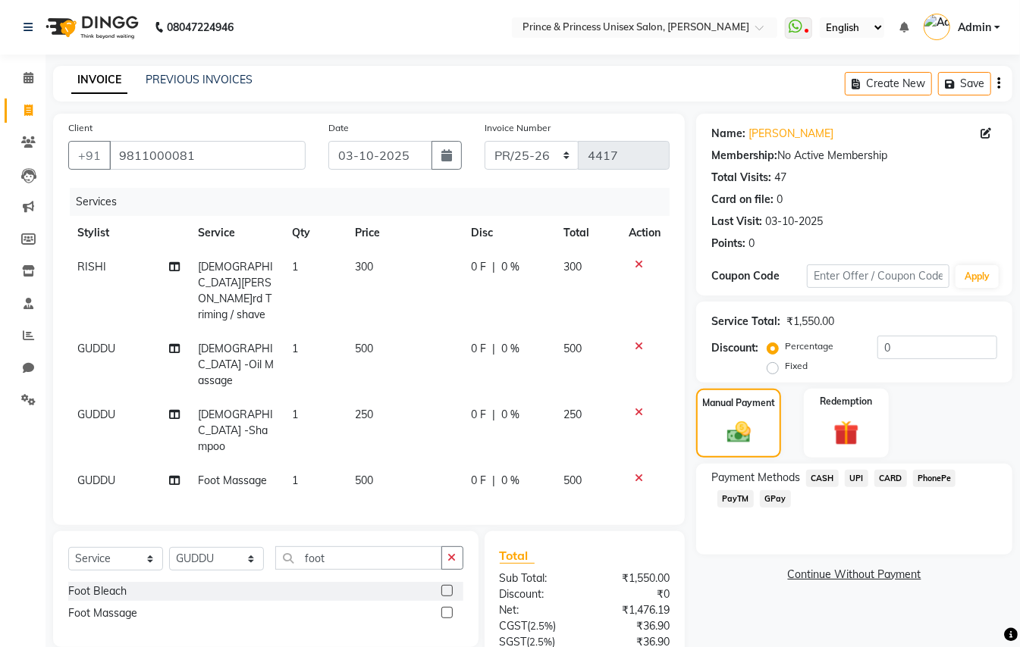
click at [823, 481] on span "CASH" at bounding box center [822, 478] width 33 height 17
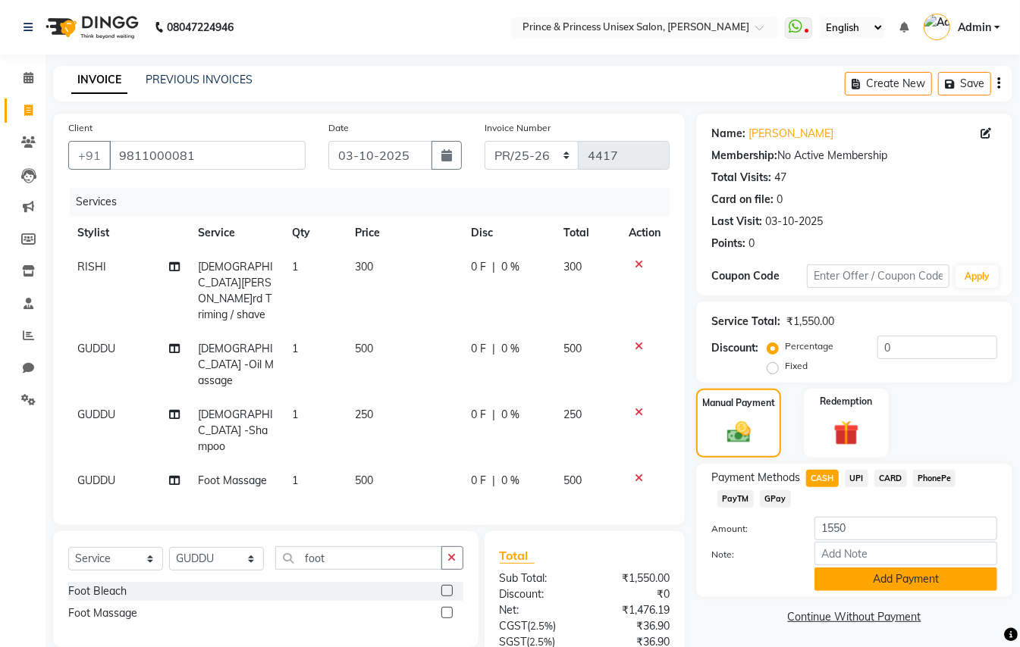
click at [853, 585] on button "Add Payment" at bounding box center [905, 580] width 183 height 24
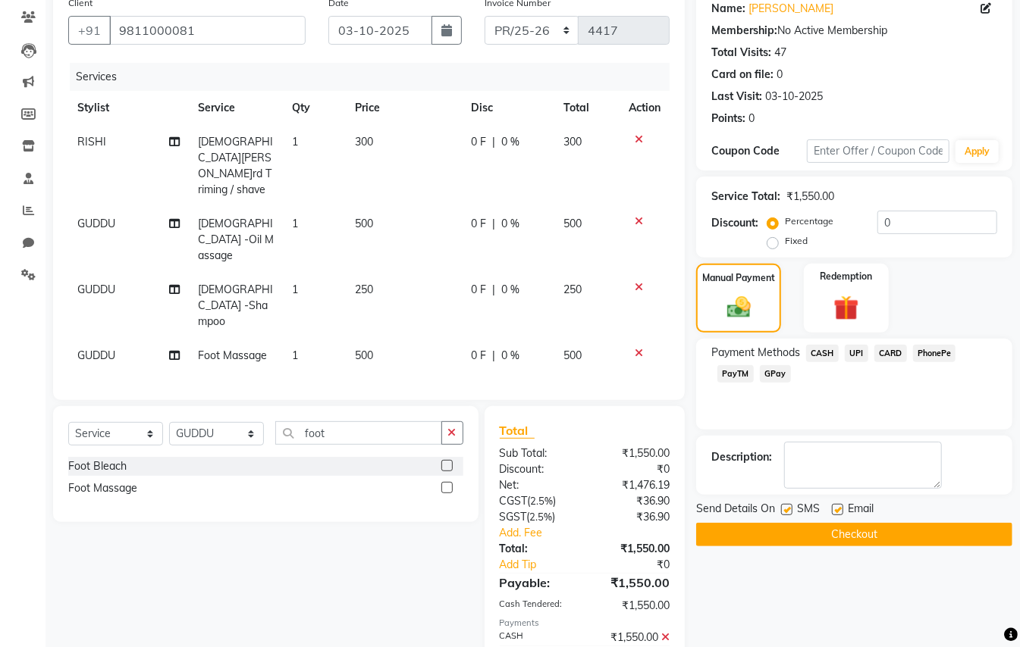
scroll to position [112, 0]
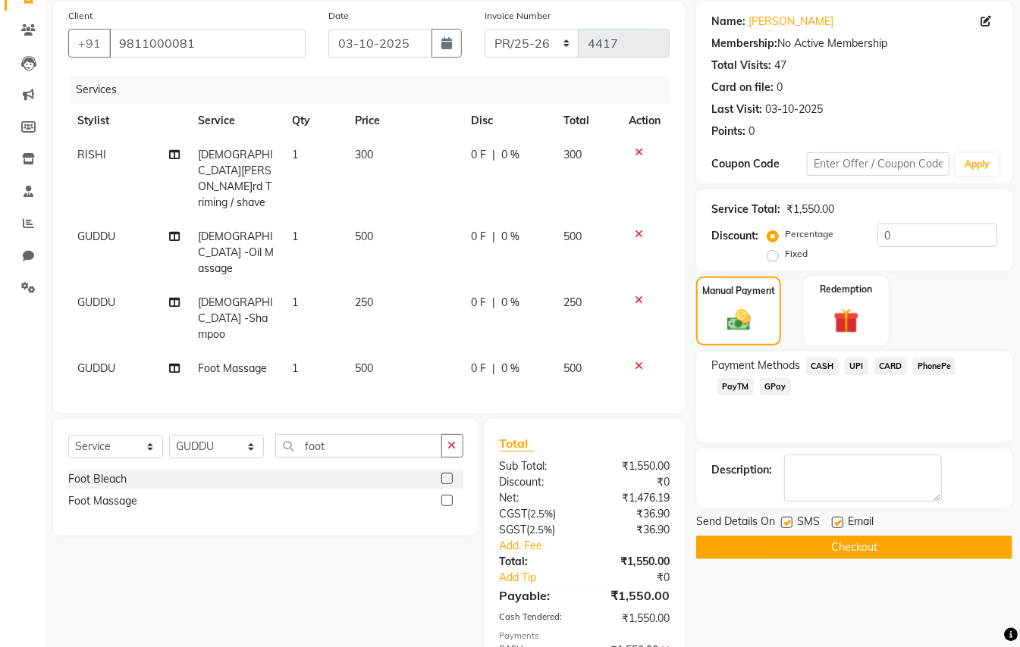
click at [877, 543] on button "Checkout" at bounding box center [854, 548] width 316 height 24
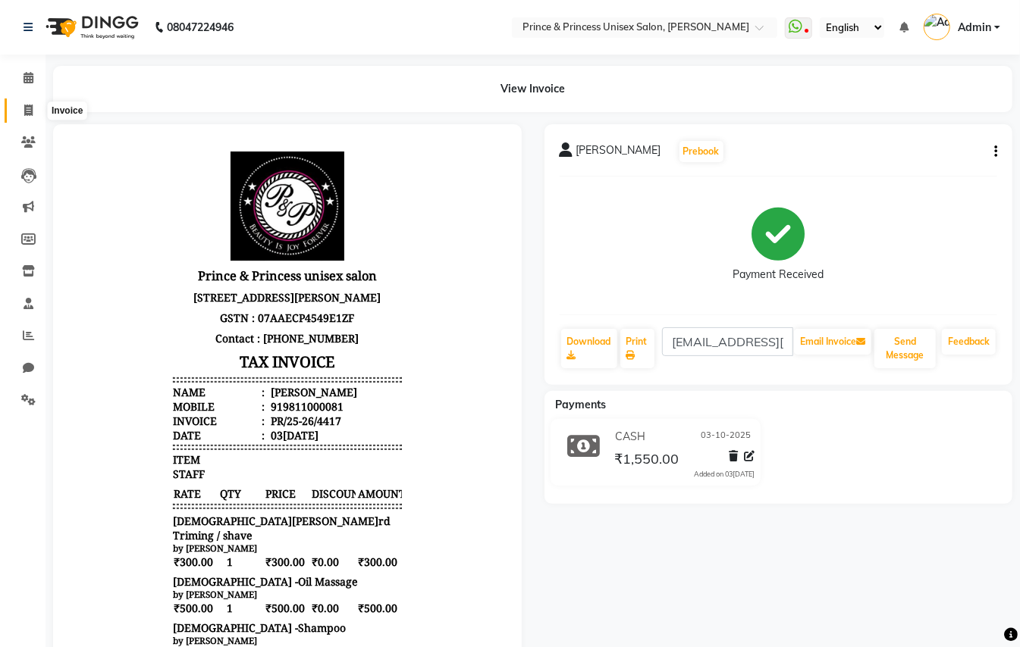
click at [30, 108] on icon at bounding box center [28, 110] width 8 height 11
select select "service"
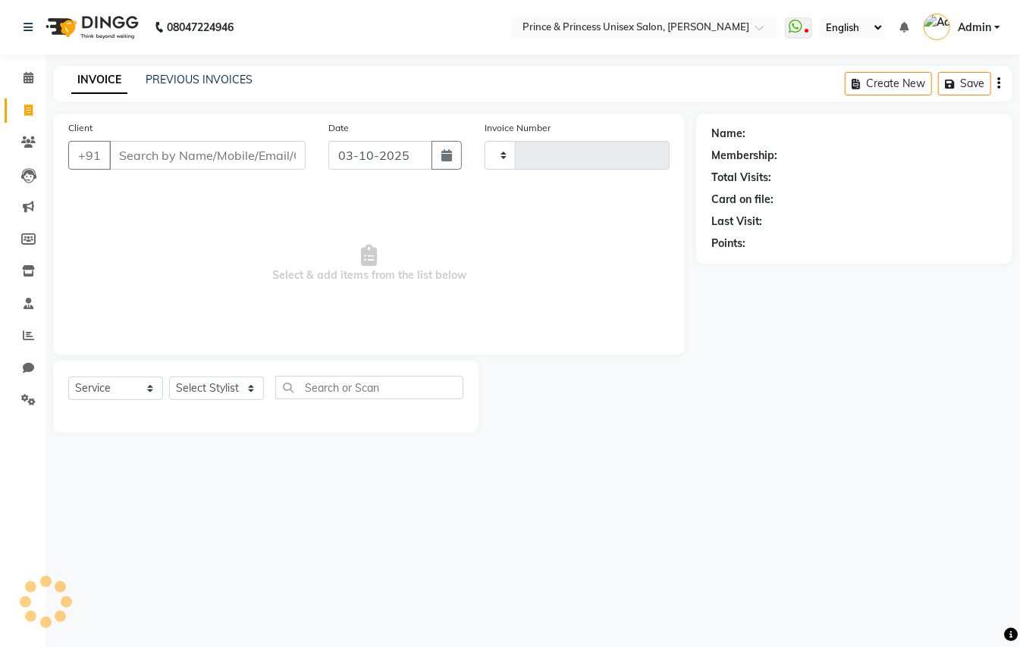
type input "4418"
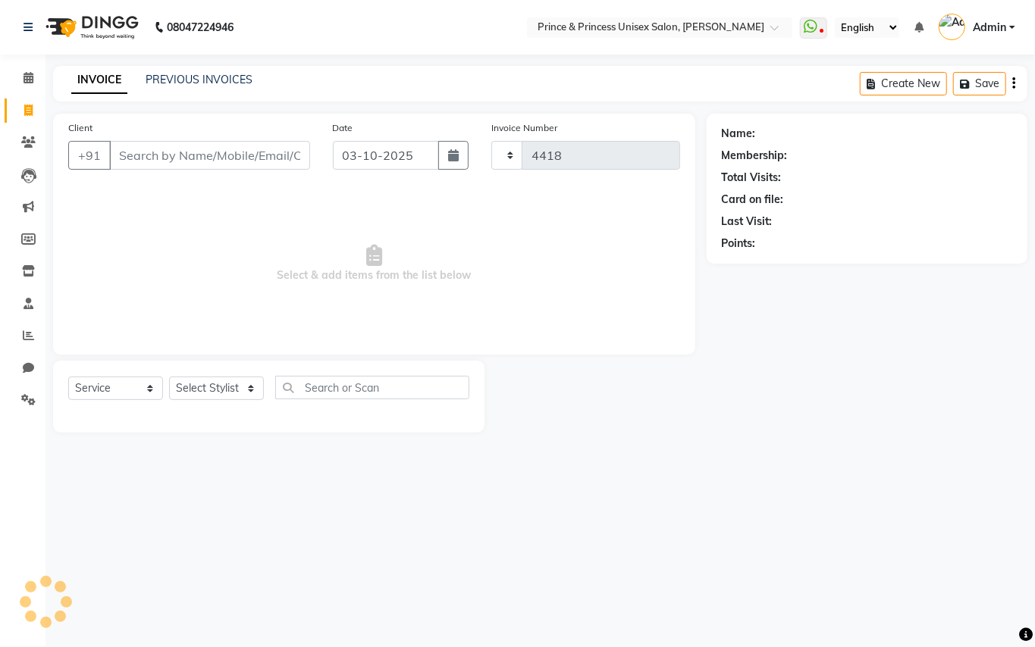
select select "3760"
click at [240, 155] on input "Client" at bounding box center [209, 155] width 201 height 29
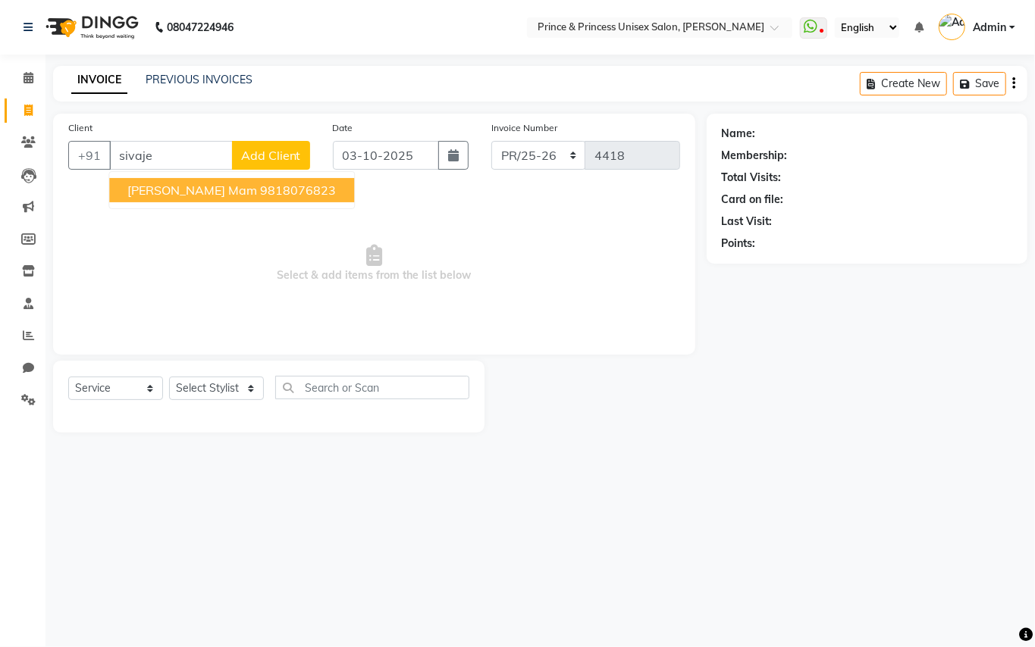
click at [161, 187] on span "Sivajee Ganguly Mam" at bounding box center [192, 190] width 130 height 15
type input "9818076823"
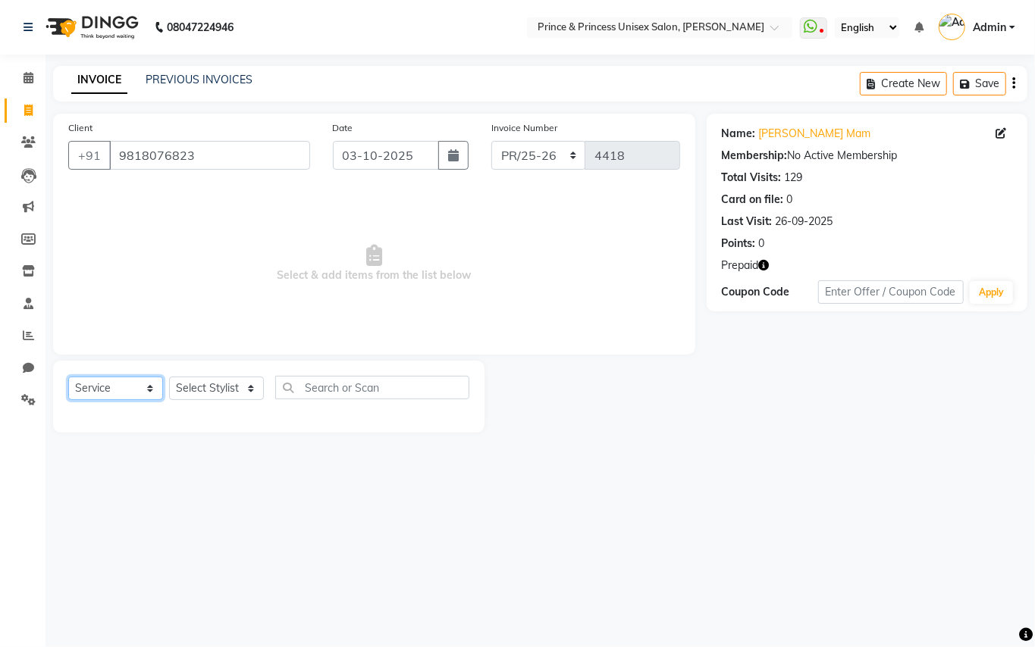
click at [86, 386] on select "Select Service Product Membership Package Voucher Prepaid Gift Card" at bounding box center [115, 389] width 95 height 24
select select "P"
click at [68, 377] on select "Select Service Product Membership Package Voucher Prepaid Gift Card" at bounding box center [115, 389] width 95 height 24
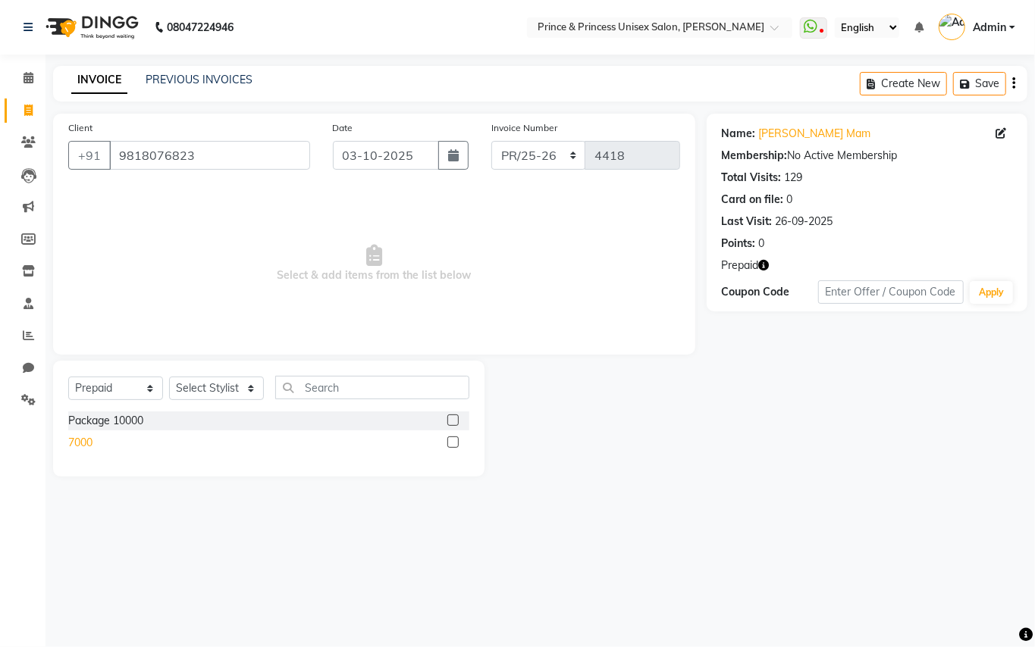
click at [88, 443] on div "7000" at bounding box center [80, 443] width 24 height 16
checkbox input "false"
click at [196, 396] on select "Select Stylist ABHISHEK AJEET AJEET NEW ARUN ASLAM CHANDAN GUDDU MAHESH MANI ME…" at bounding box center [216, 389] width 95 height 24
select select "17850"
click at [169, 377] on select "Select Stylist ABHISHEK AJEET AJEET NEW ARUN ASLAM CHANDAN GUDDU MAHESH MANI ME…" at bounding box center [216, 389] width 95 height 24
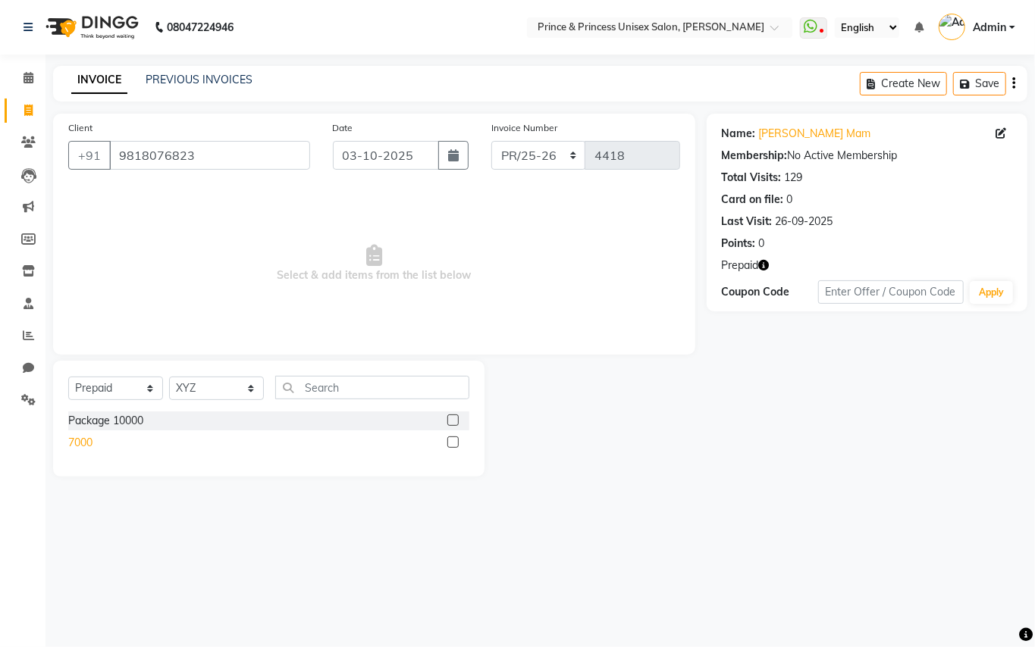
click at [82, 444] on div "7000" at bounding box center [80, 443] width 24 height 16
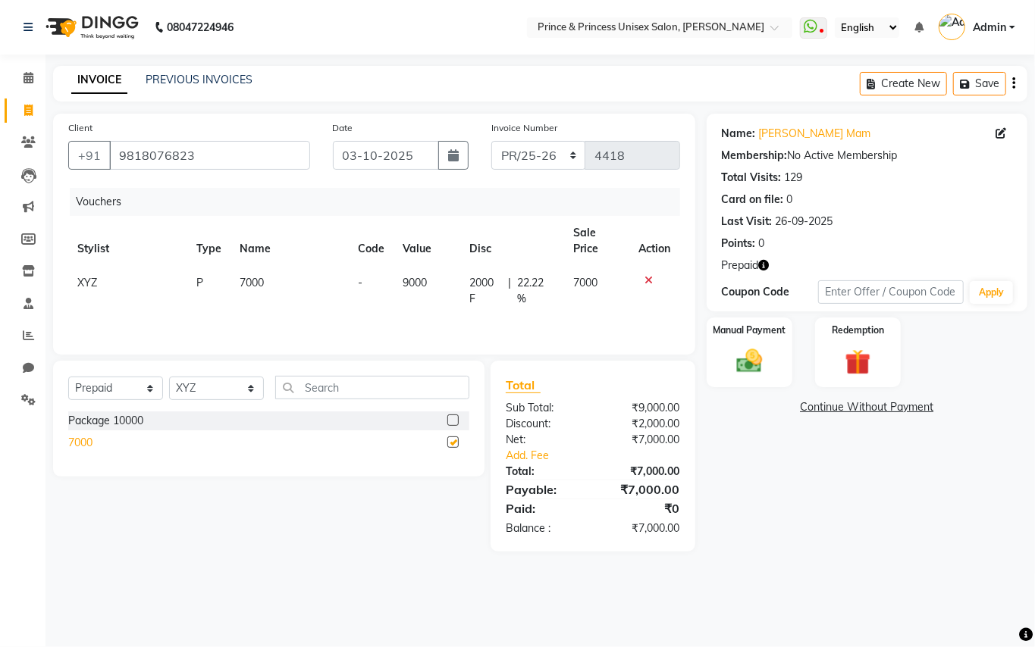
checkbox input "false"
click at [745, 364] on img at bounding box center [749, 361] width 43 height 31
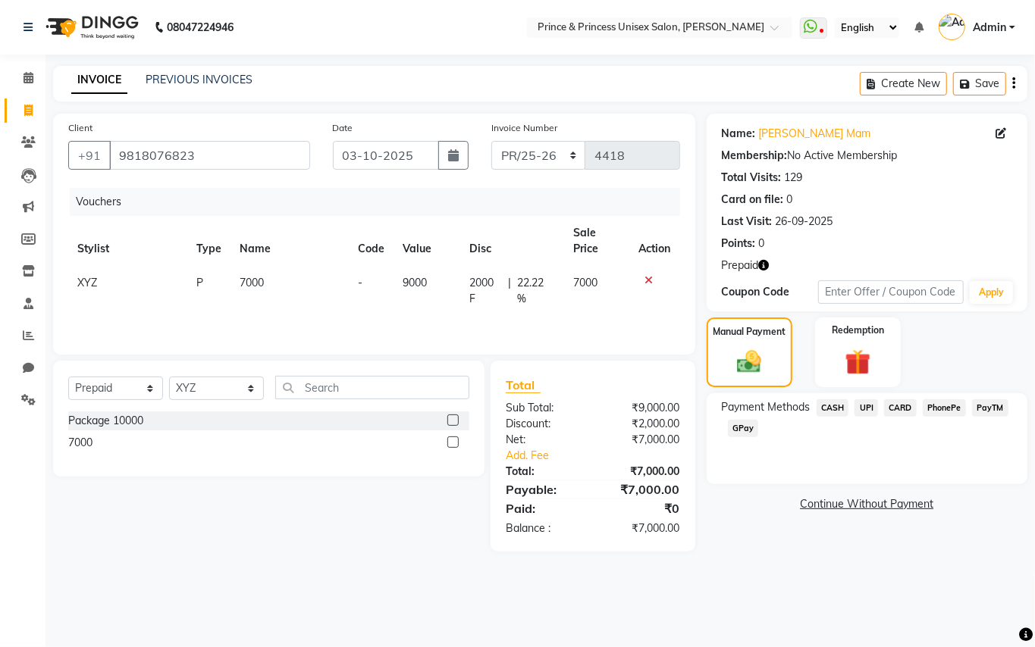
click at [902, 408] on span "CARD" at bounding box center [900, 408] width 33 height 17
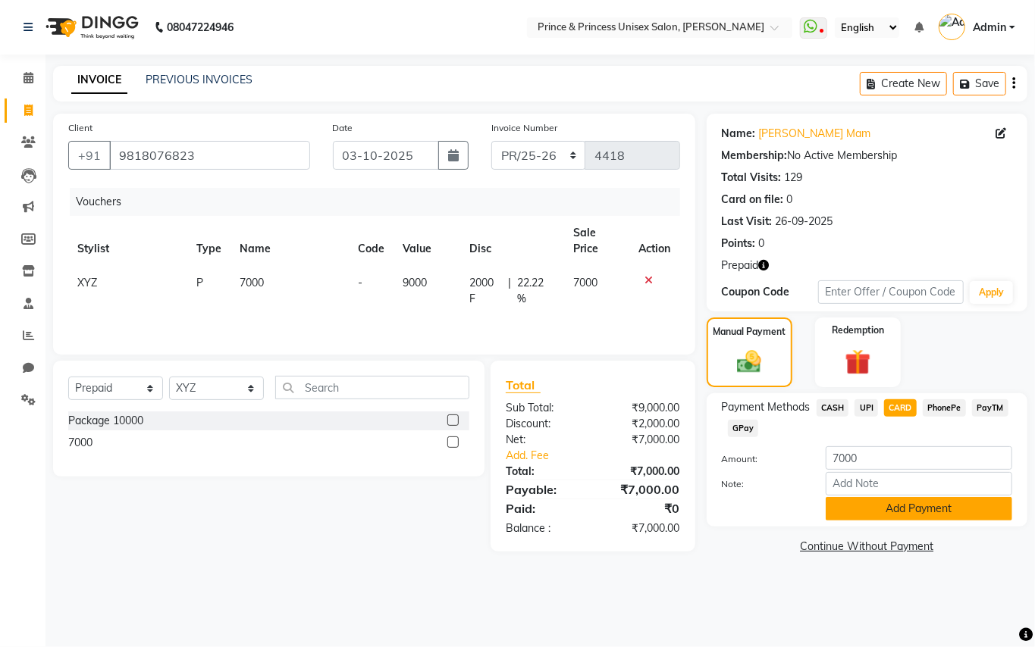
click at [901, 507] on button "Add Payment" at bounding box center [919, 509] width 187 height 24
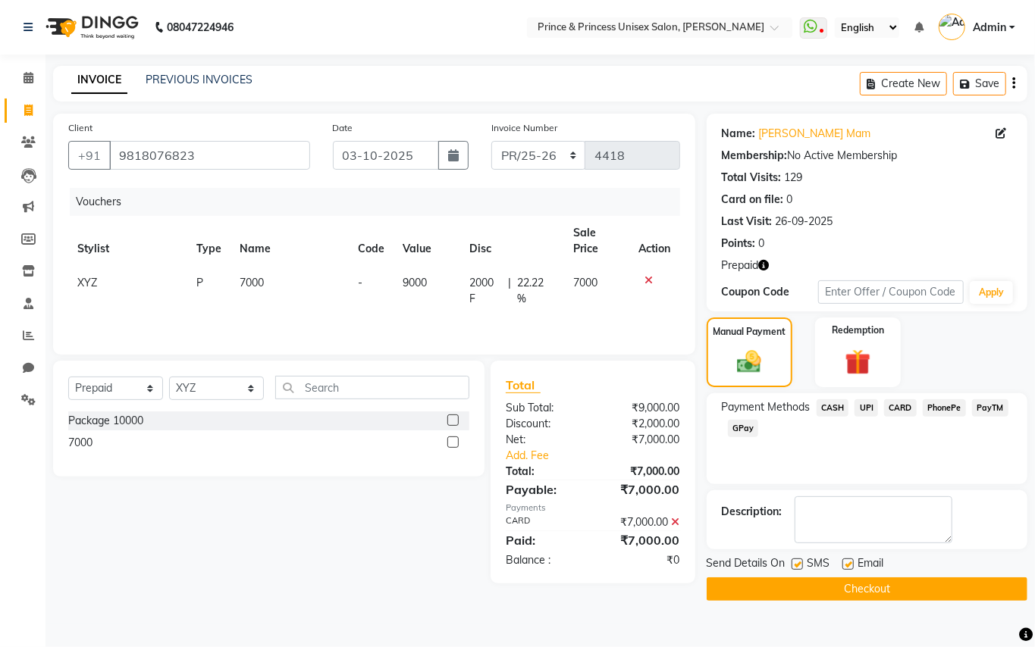
click at [992, 589] on button "Checkout" at bounding box center [867, 590] width 321 height 24
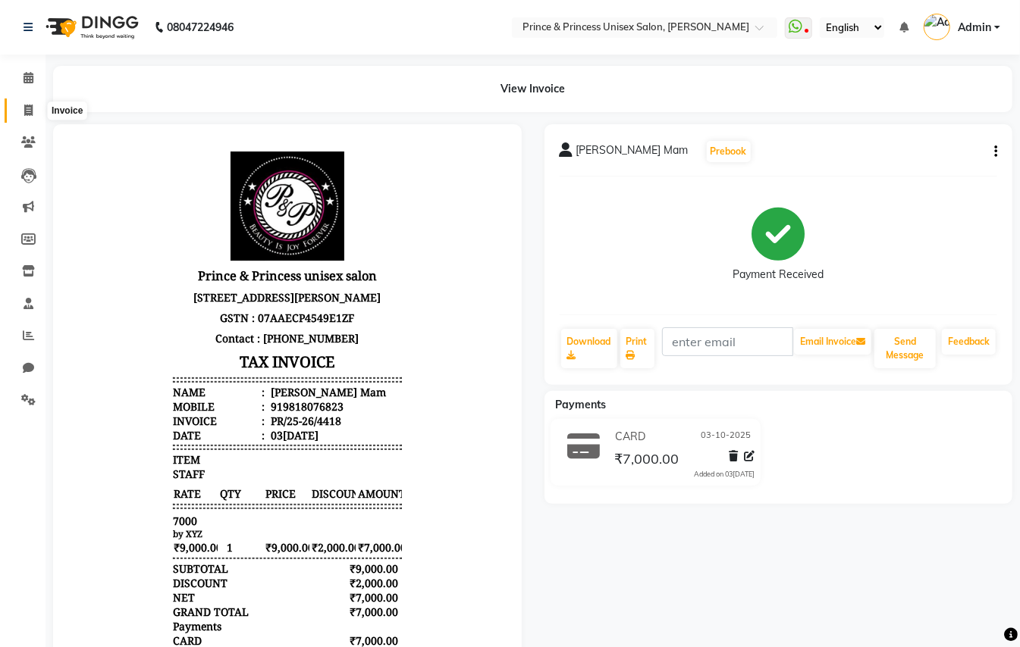
click at [25, 106] on icon at bounding box center [28, 110] width 8 height 11
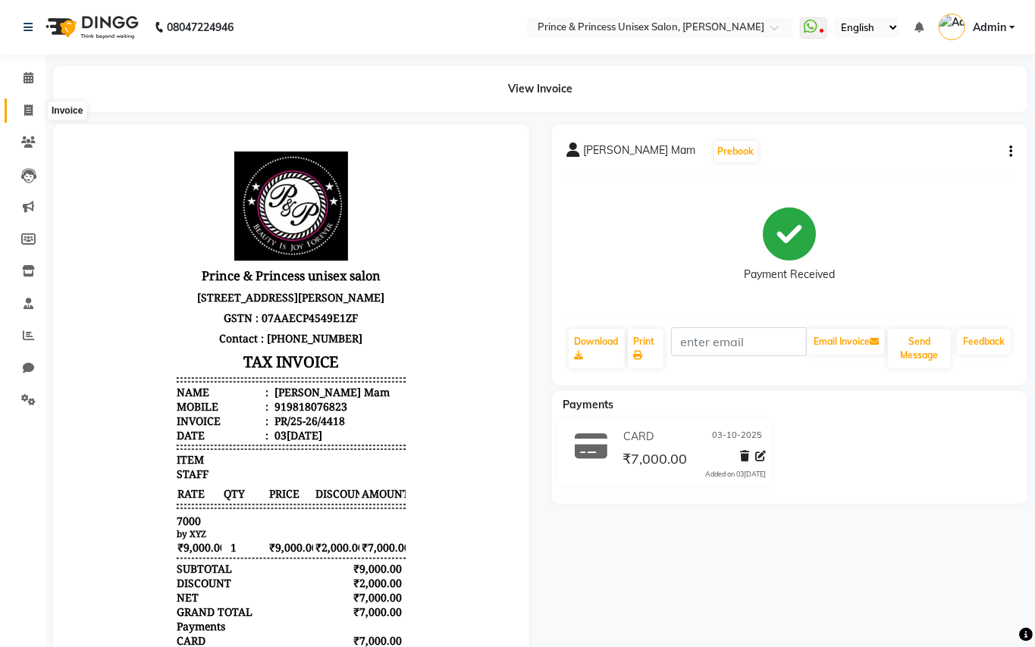
select select "service"
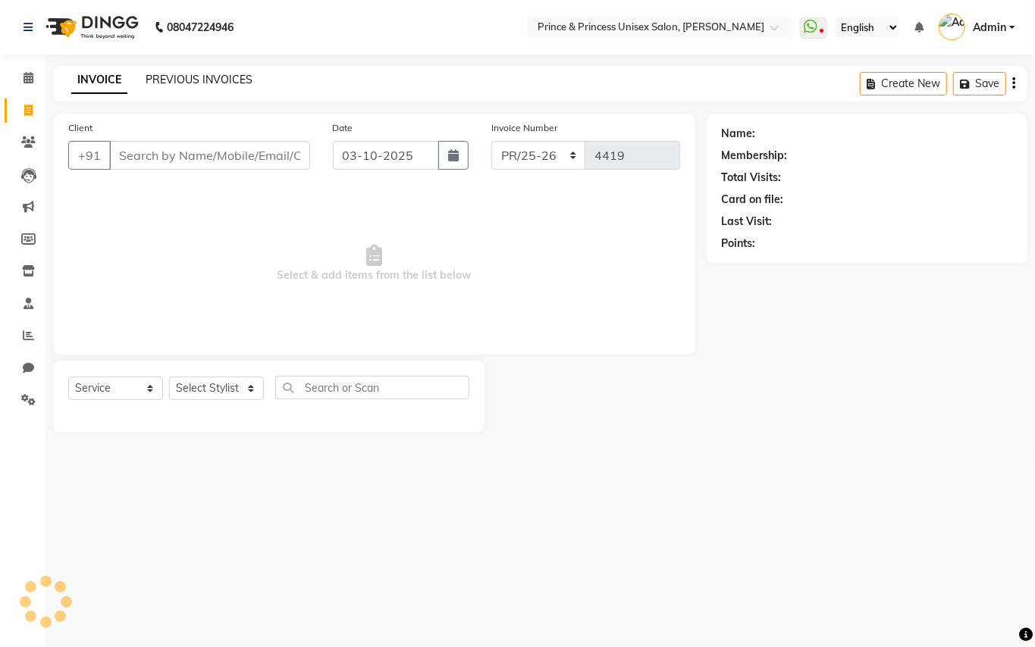
click at [192, 83] on link "PREVIOUS INVOICES" at bounding box center [199, 80] width 107 height 14
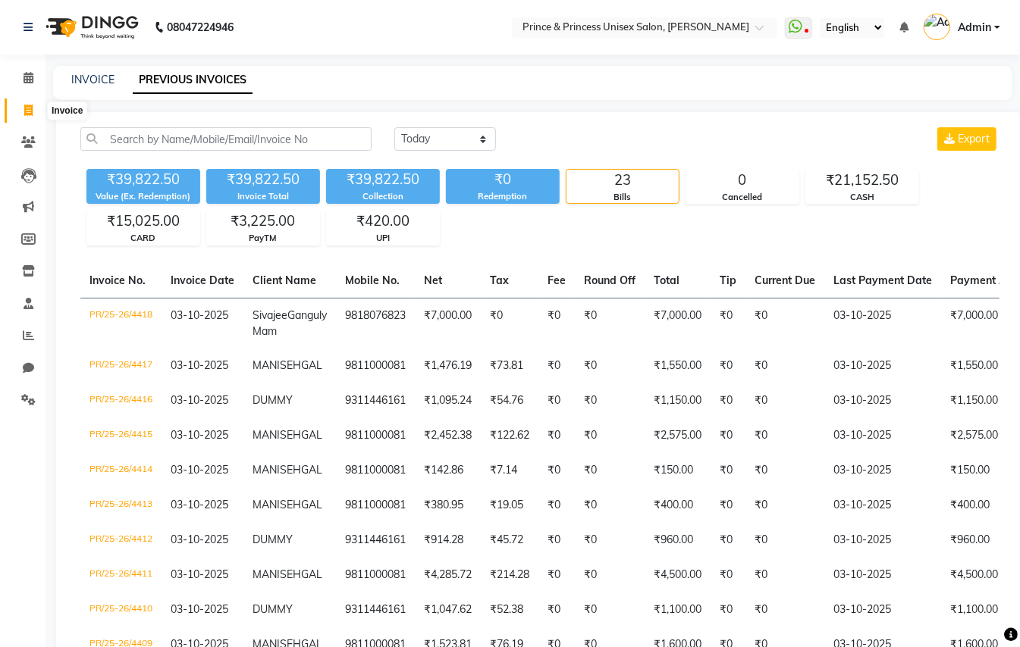
click at [26, 107] on icon at bounding box center [28, 110] width 8 height 11
select select "service"
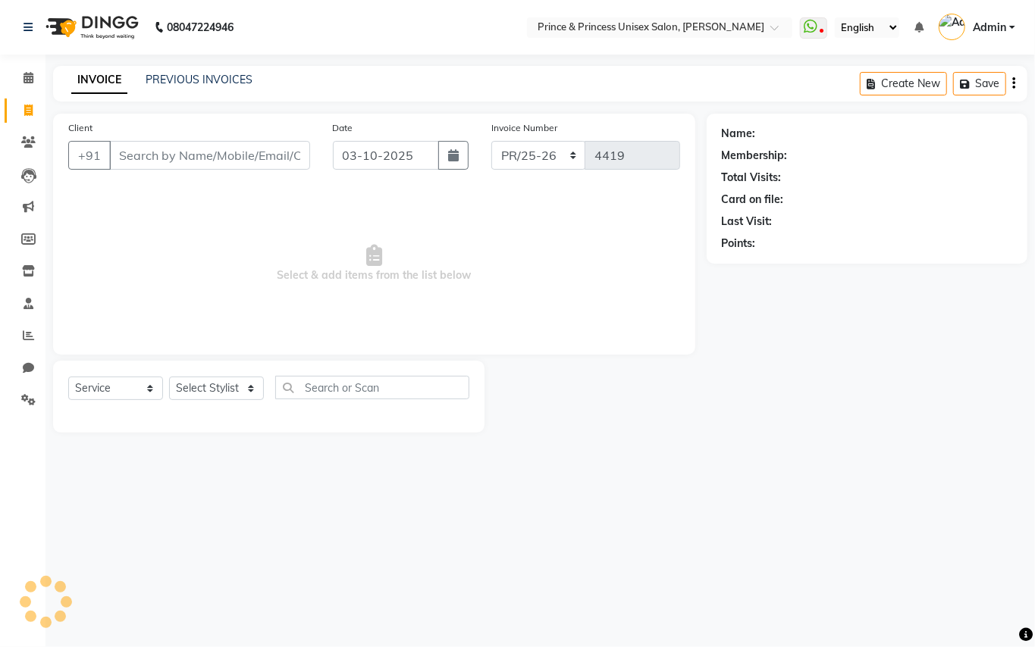
click at [193, 158] on input "Client" at bounding box center [209, 155] width 201 height 29
type input "9"
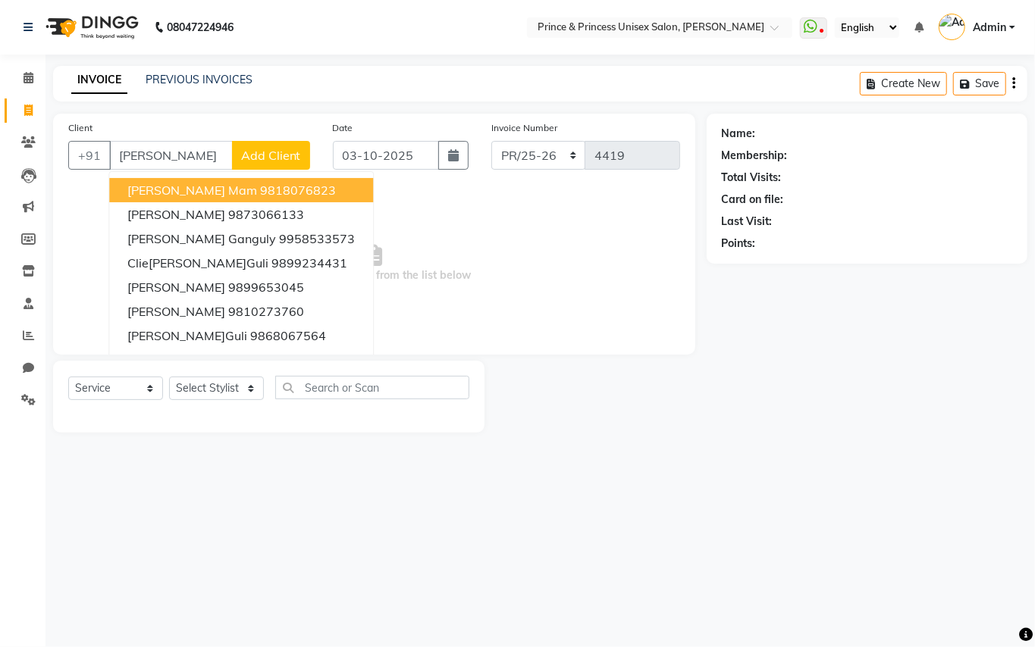
click at [164, 191] on span "Sivajee Ganguly Mam" at bounding box center [192, 190] width 130 height 15
type input "9818076823"
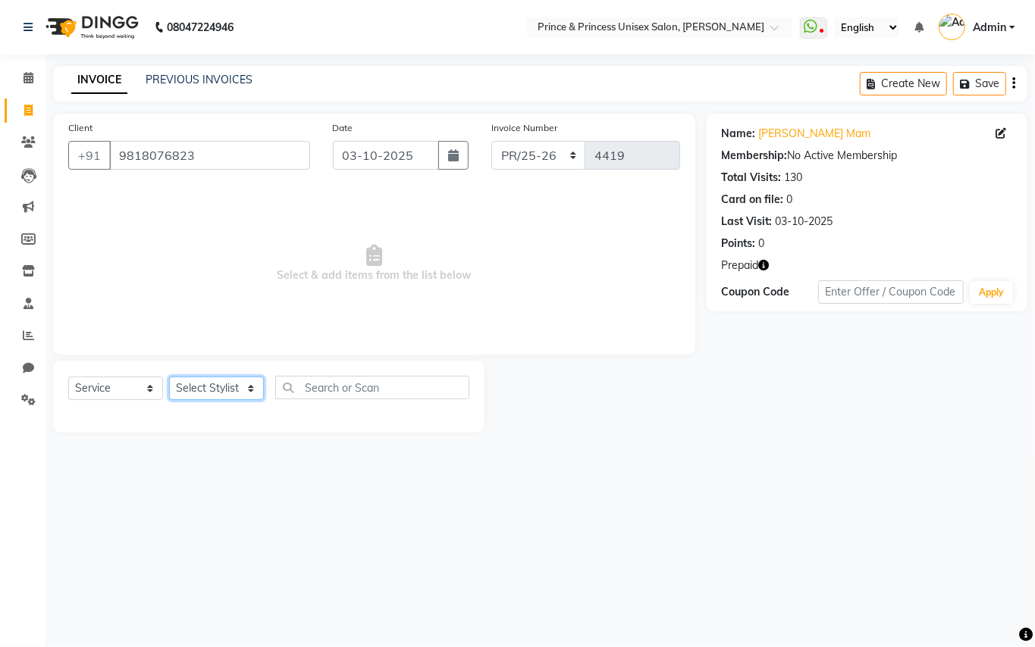
click at [177, 392] on select "Select Stylist ABHISHEK AJEET AJEET NEW ARUN ASLAM CHANDAN GUDDU MAHESH MANI ME…" at bounding box center [216, 389] width 95 height 24
select select "35102"
click at [328, 391] on input "text" at bounding box center [372, 388] width 194 height 24
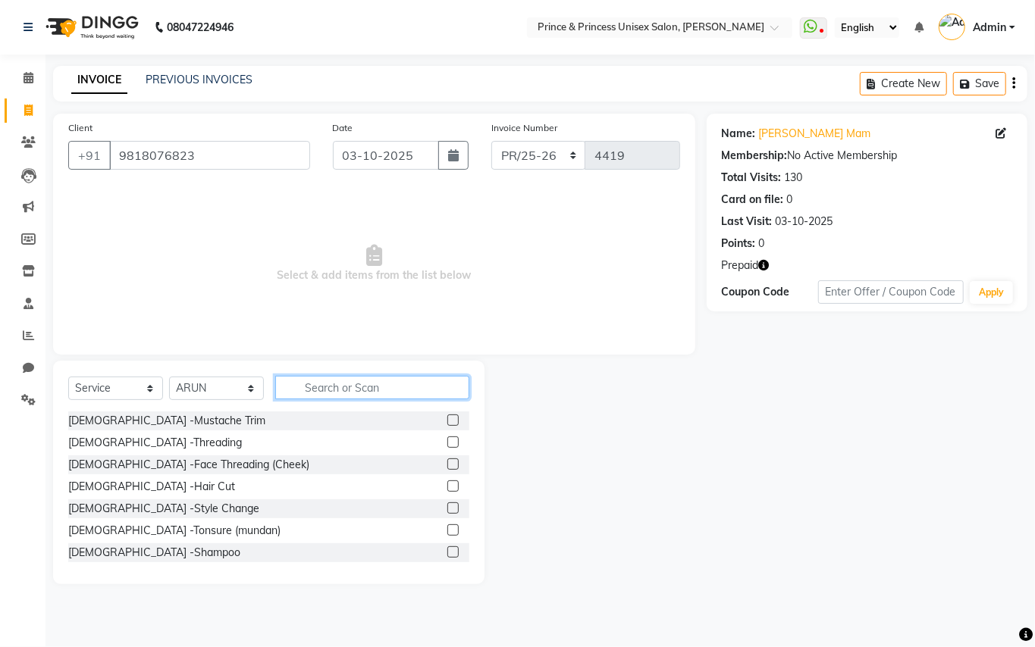
click at [328, 391] on input "text" at bounding box center [372, 388] width 194 height 24
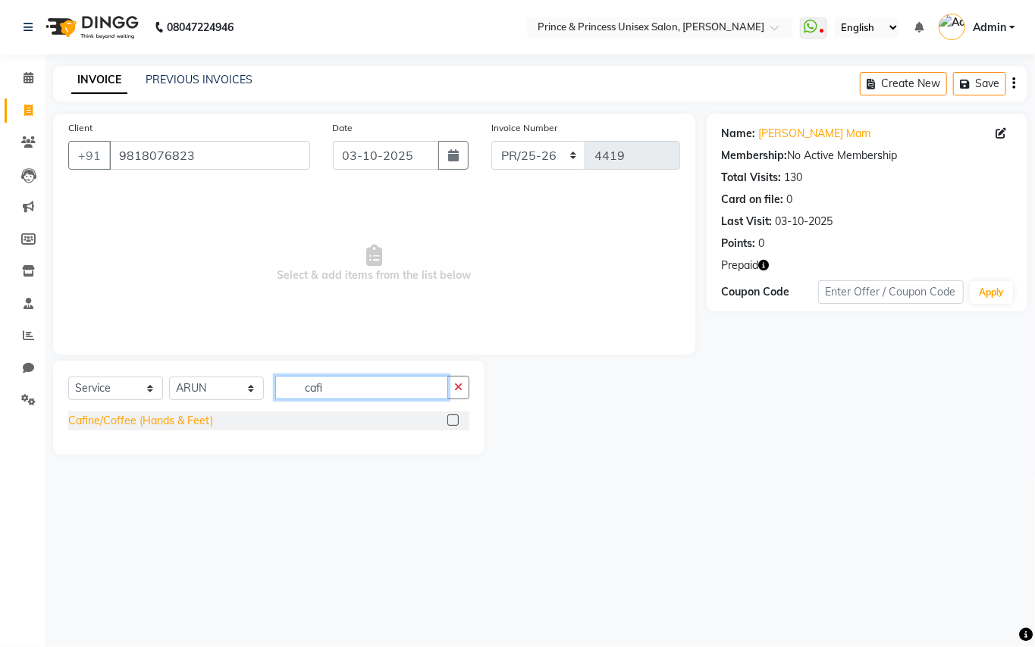
type input "cafi"
click at [88, 419] on div "Cafine/Coffee (Hands & Feet)" at bounding box center [140, 421] width 145 height 16
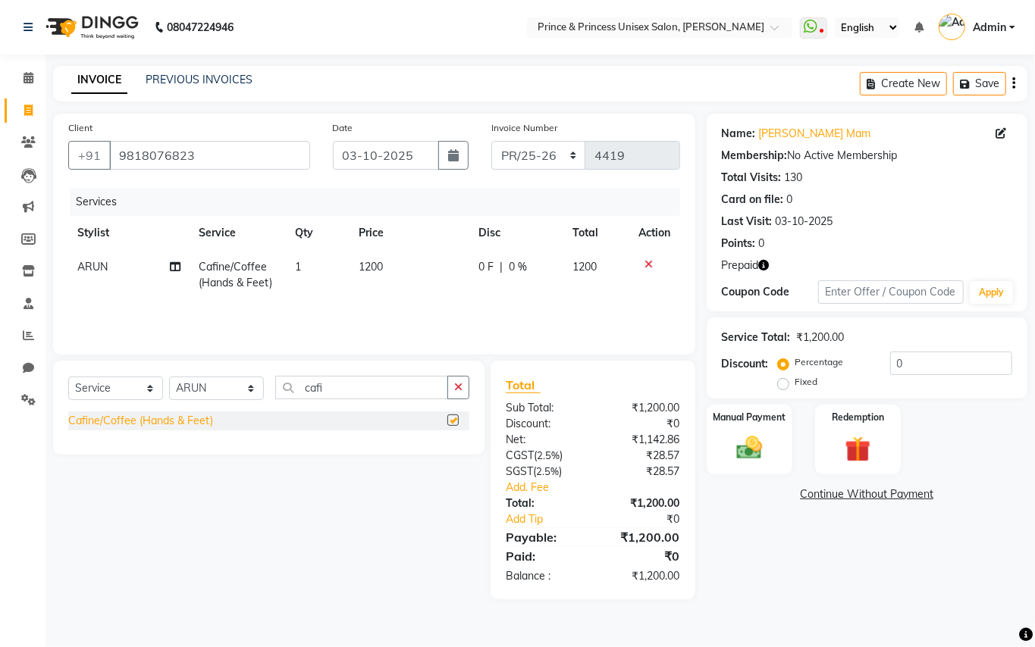
checkbox input "false"
click at [329, 386] on input "cafi" at bounding box center [361, 388] width 173 height 24
type input "c"
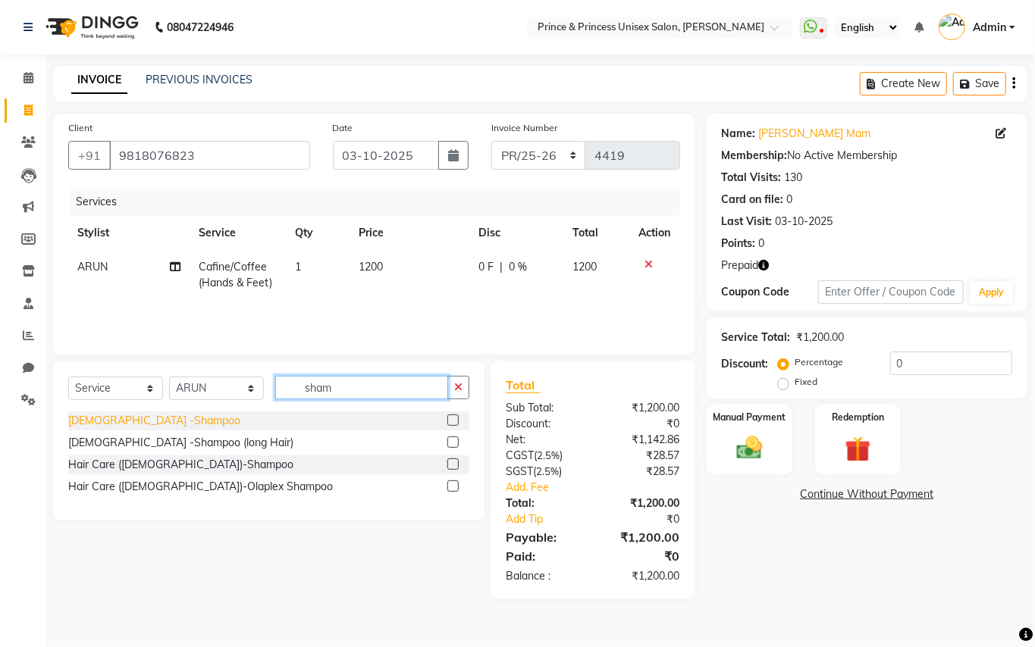
type input "sham"
click at [109, 419] on div "Gents -Shampoo" at bounding box center [154, 421] width 172 height 16
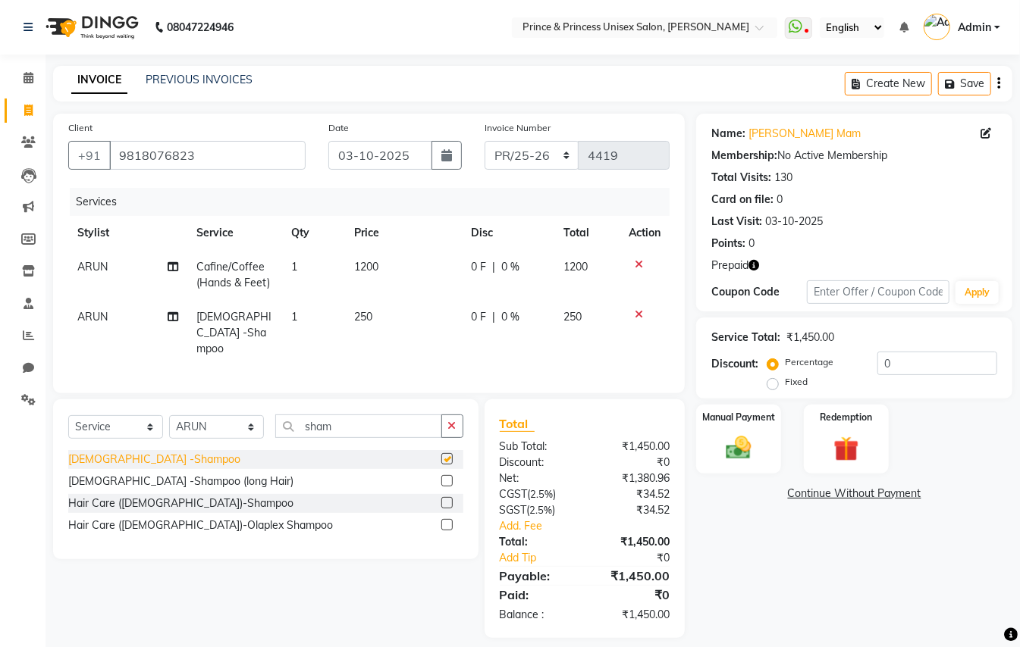
checkbox input "false"
click at [170, 497] on div "Hair Care (Ladies)-Shampoo" at bounding box center [180, 504] width 225 height 16
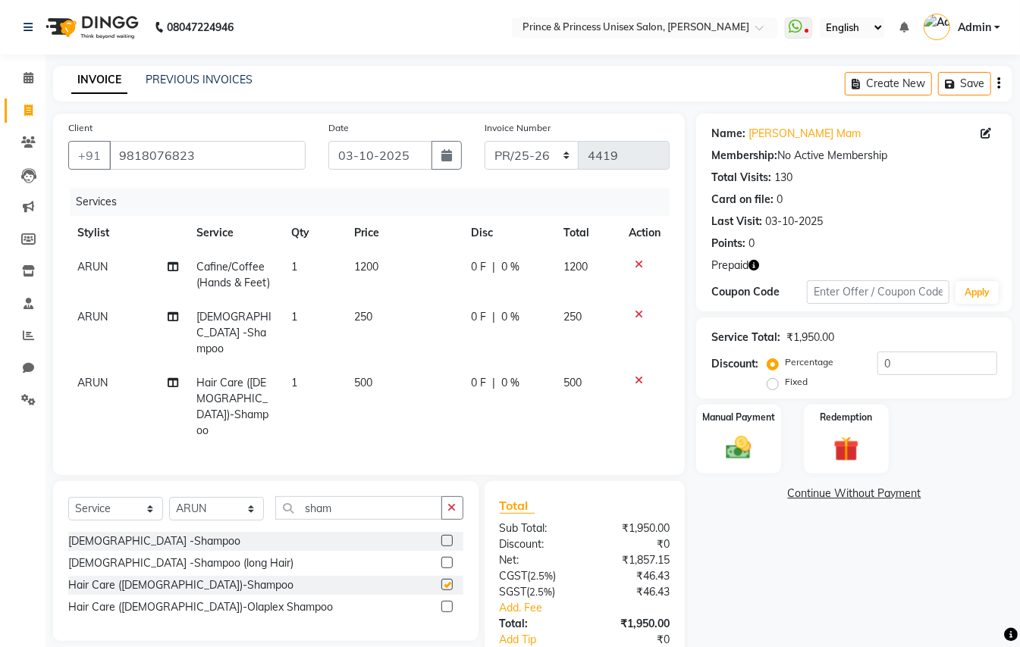
checkbox input "false"
click at [638, 311] on icon at bounding box center [639, 314] width 8 height 11
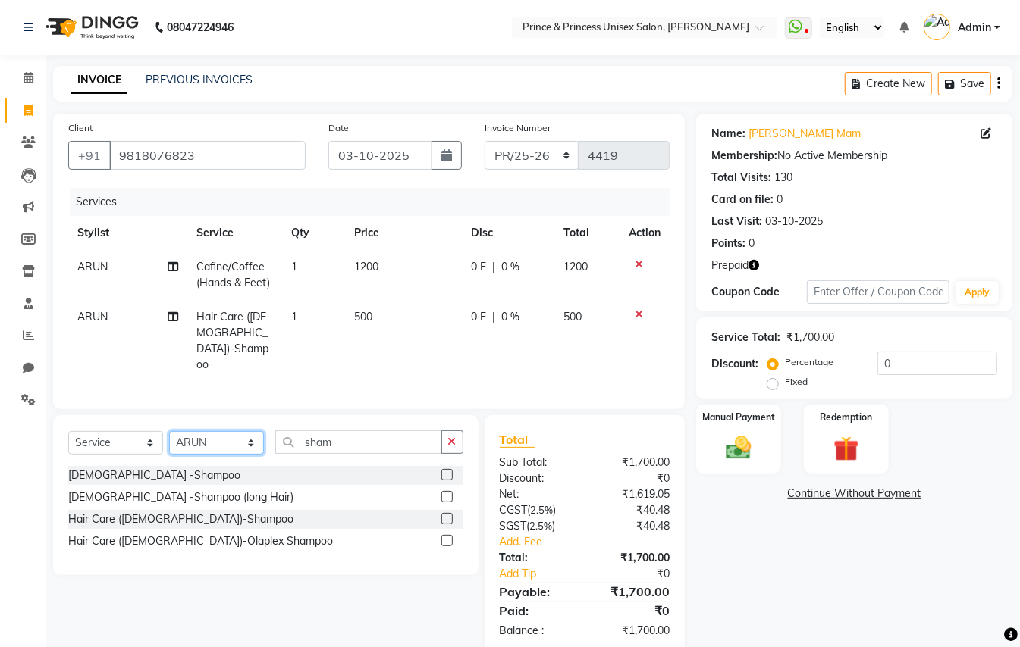
click at [209, 431] on select "Select Stylist ABHISHEK AJEET AJEET NEW ARUN ASLAM CHANDAN GUDDU MAHESH MANI ME…" at bounding box center [216, 443] width 95 height 24
select select "62875"
drag, startPoint x: 209, startPoint y: 431, endPoint x: 308, endPoint y: 429, distance: 98.6
click at [226, 431] on select "Select Stylist ABHISHEK AJEET AJEET NEW ARUN ASLAM CHANDAN GUDDU MAHESH MANI ME…" at bounding box center [216, 443] width 95 height 24
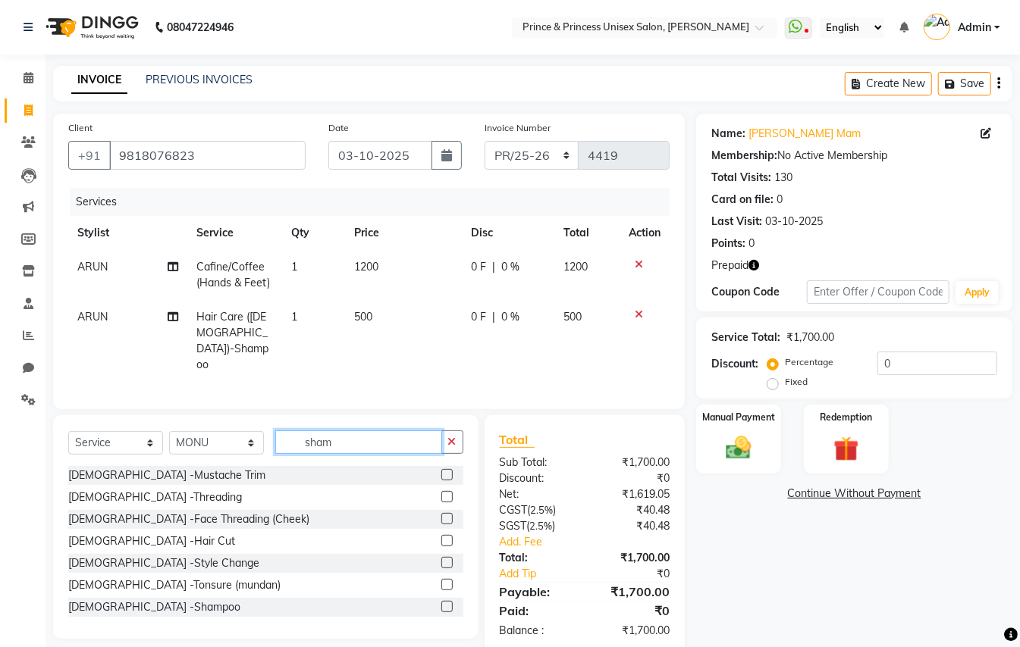
drag, startPoint x: 343, startPoint y: 426, endPoint x: 335, endPoint y: 422, distance: 9.2
click at [343, 431] on input "sham" at bounding box center [358, 443] width 167 height 24
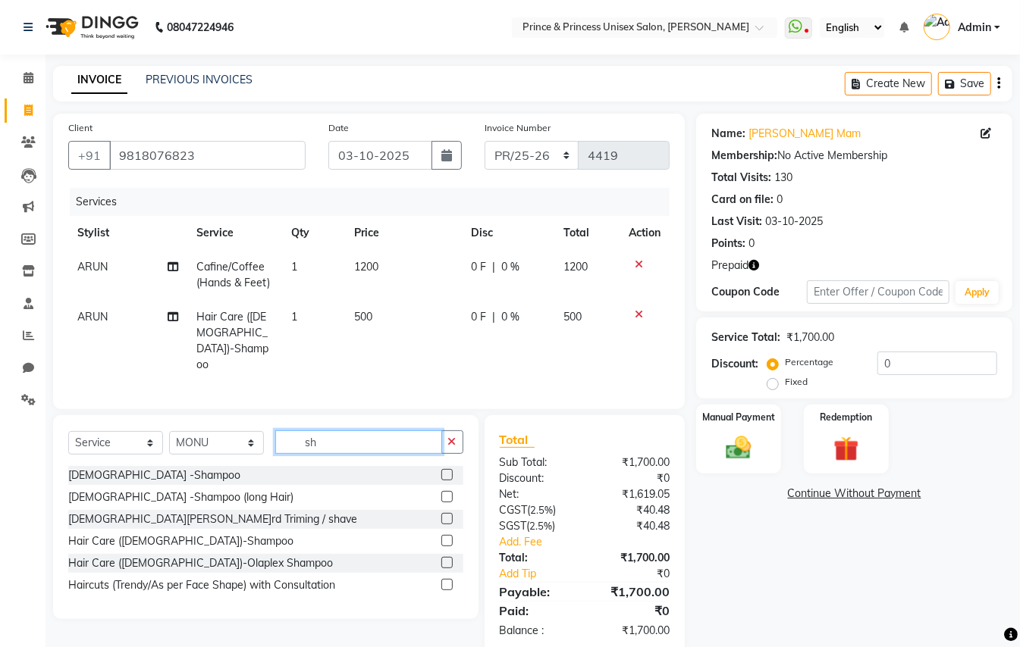
type input "s"
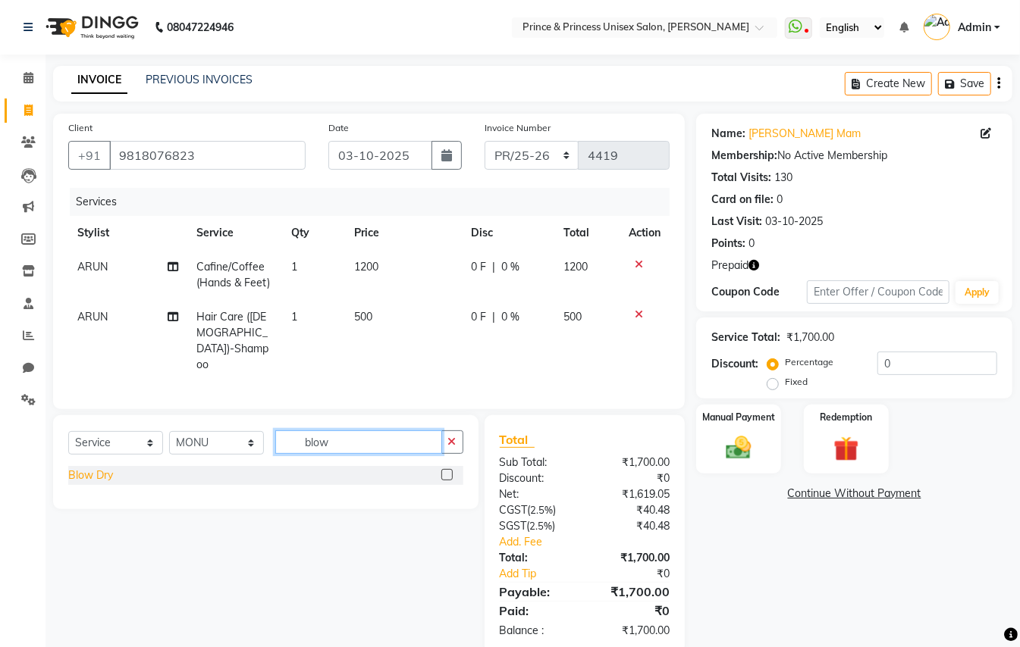
type input "blow"
click at [100, 468] on div "Blow Dry" at bounding box center [90, 476] width 45 height 16
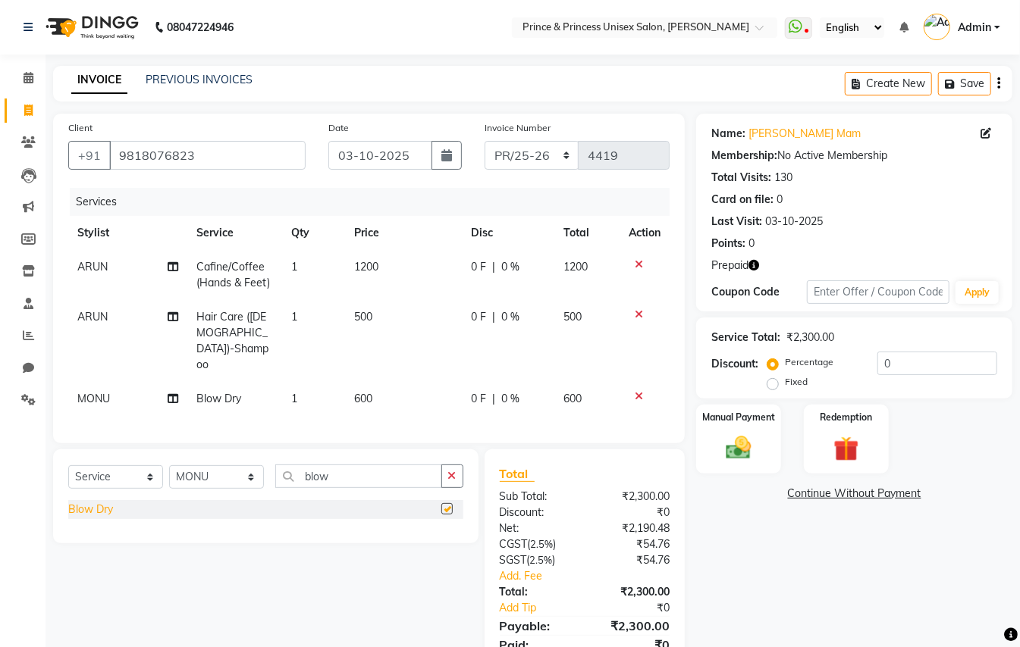
checkbox input "false"
click at [194, 466] on select "Select Stylist ABHISHEK AJEET AJEET NEW ARUN ASLAM CHANDAN GUDDU MAHESH MANI ME…" at bounding box center [216, 478] width 95 height 24
select select "47196"
click at [367, 465] on input "blow" at bounding box center [358, 477] width 167 height 24
type input "b"
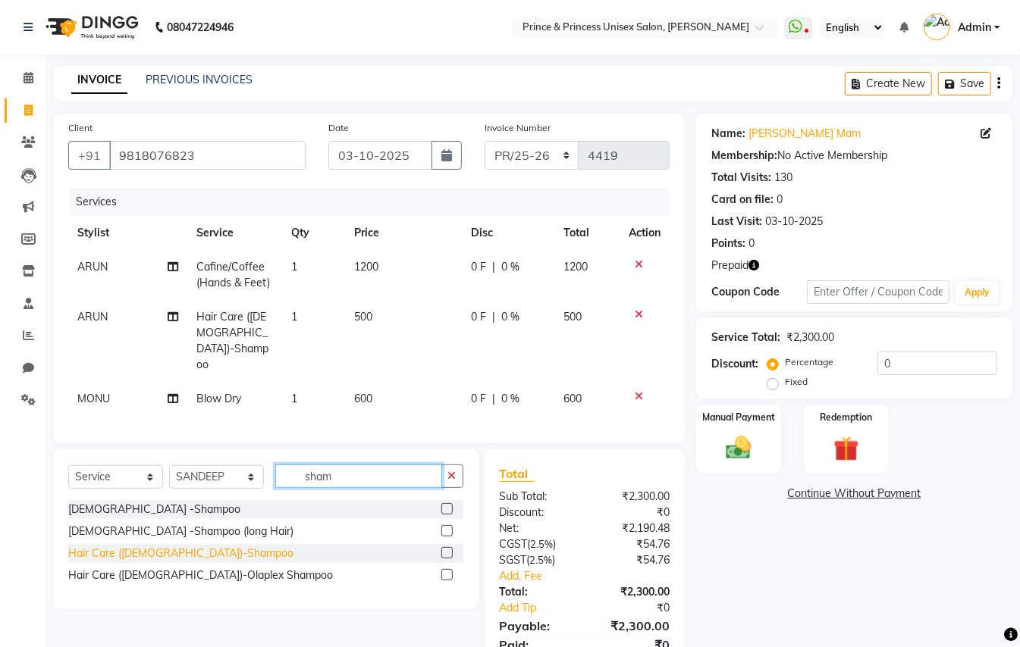
type input "sham"
click at [147, 546] on div "Hair Care (Ladies)-Shampoo" at bounding box center [180, 554] width 225 height 16
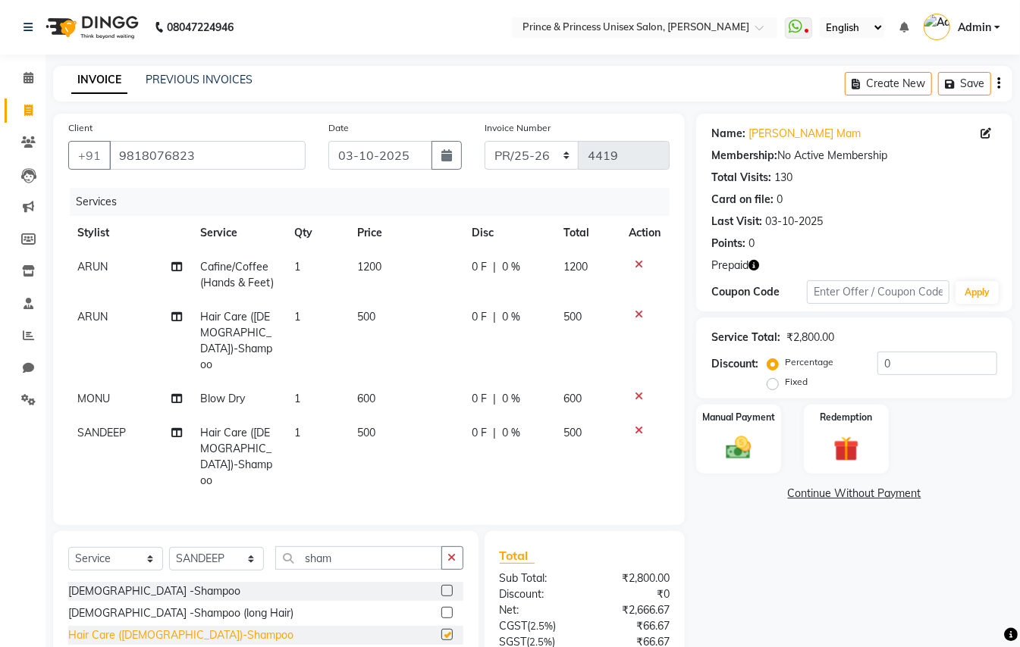
checkbox input "false"
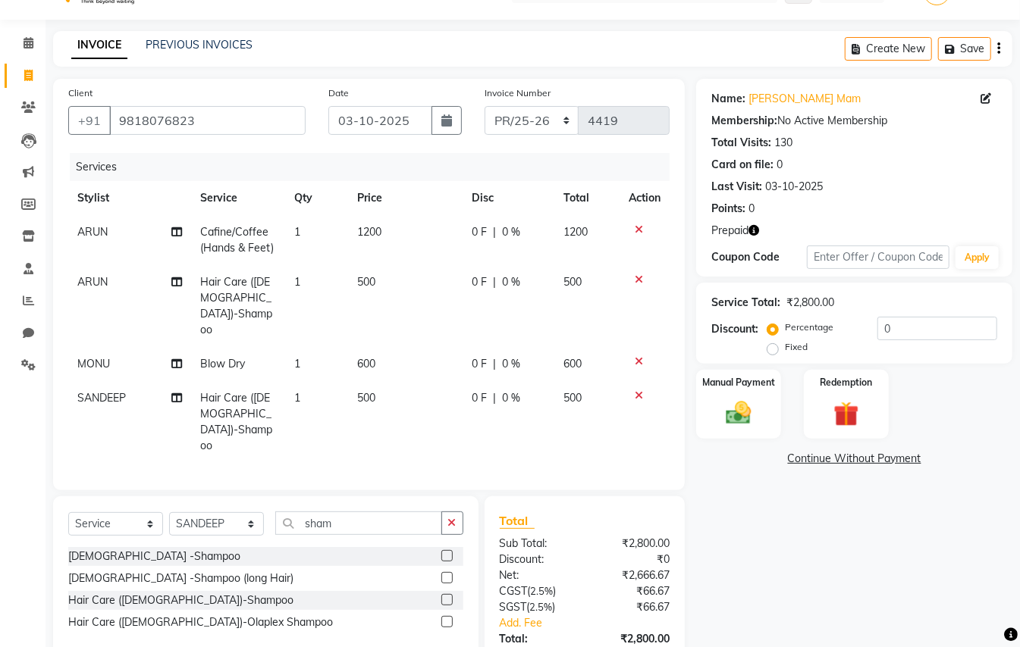
scroll to position [97, 0]
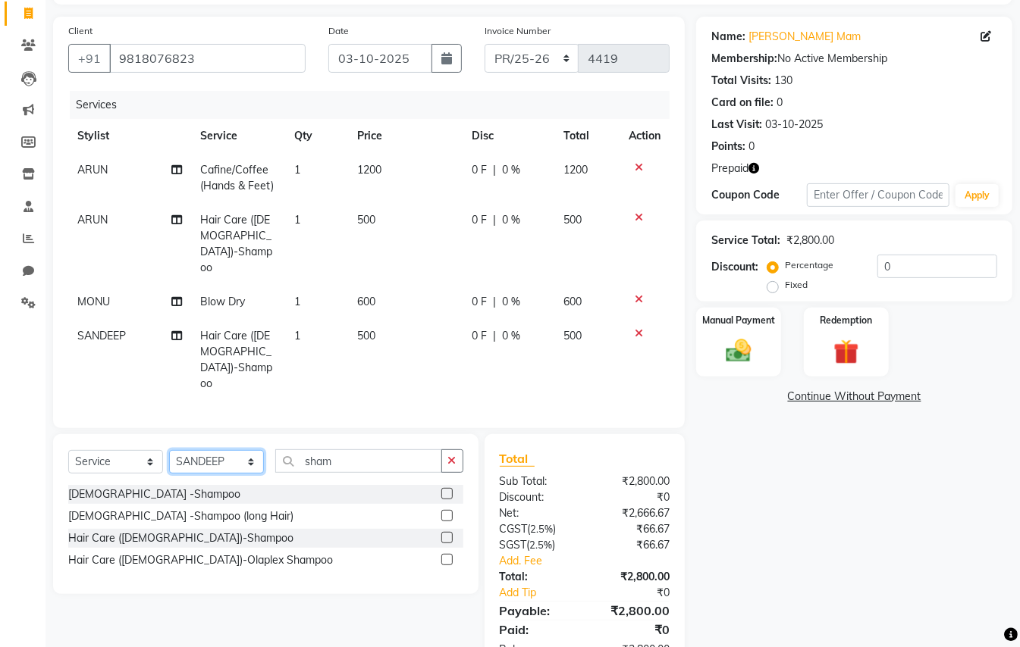
click at [205, 450] on select "Select Stylist ABHISHEK AJEET AJEET NEW ARUN ASLAM CHANDAN GUDDU MAHESH MANI ME…" at bounding box center [216, 462] width 95 height 24
select select "50724"
click at [346, 450] on input "sham" at bounding box center [358, 462] width 167 height 24
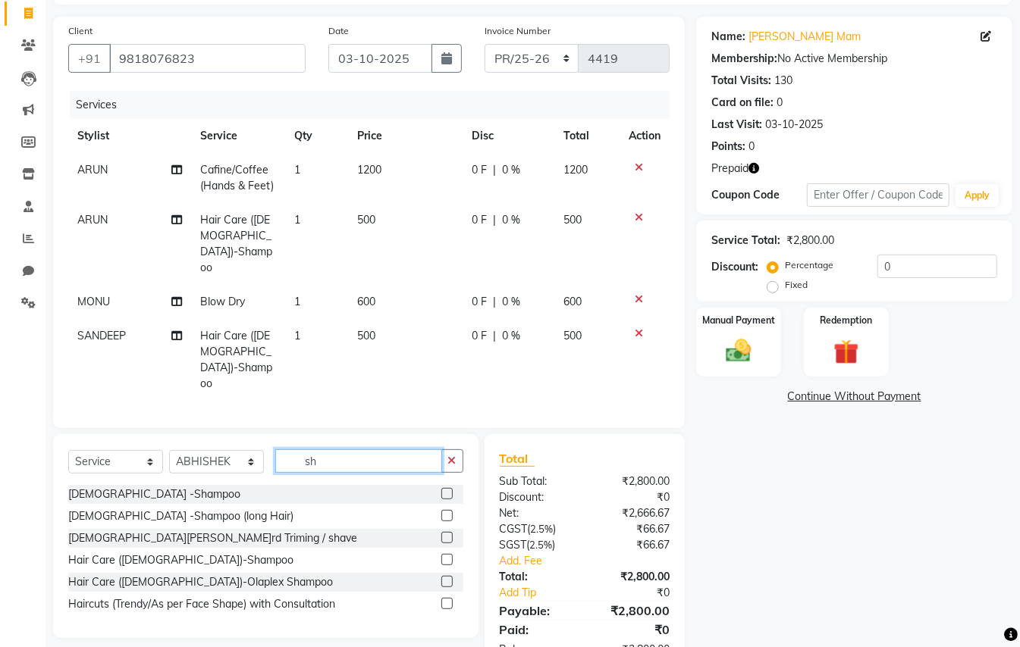
type input "s"
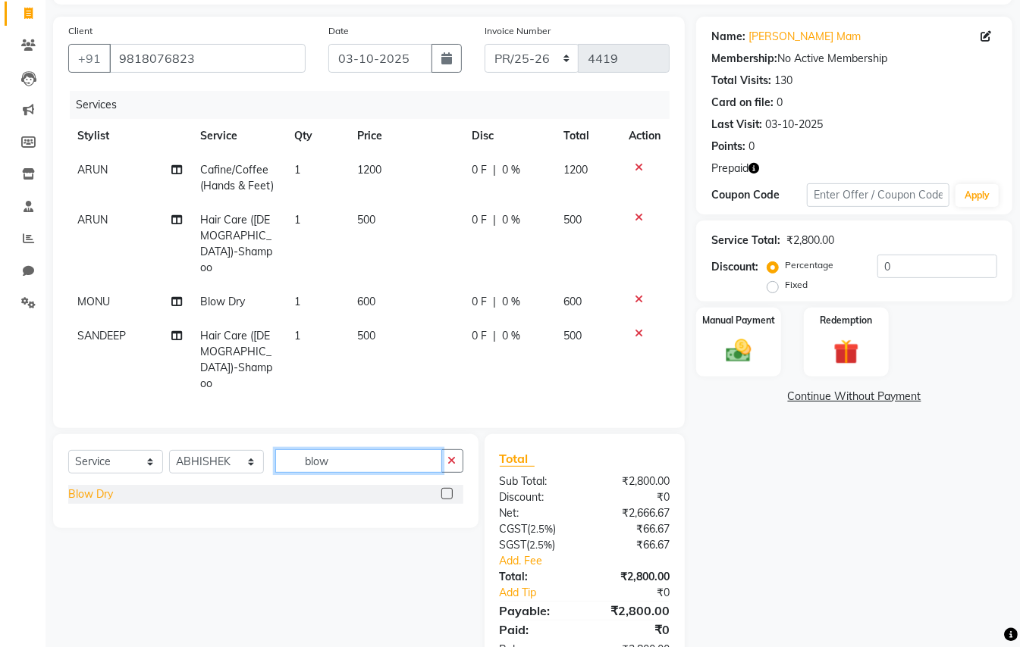
type input "blow"
click at [99, 487] on div "Blow Dry" at bounding box center [90, 495] width 45 height 16
checkbox input "false"
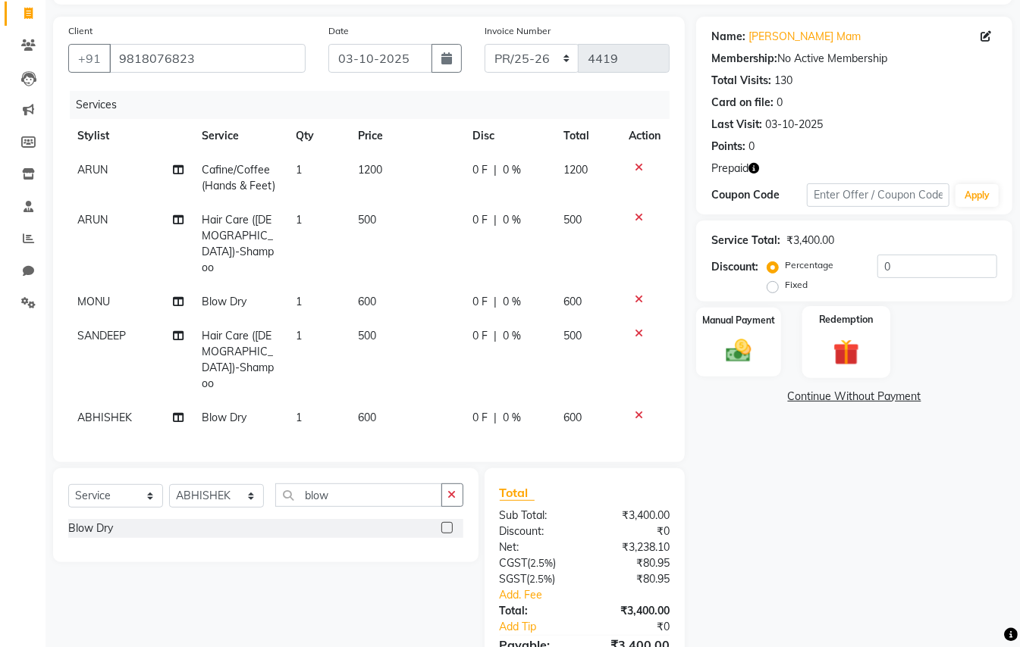
click at [842, 352] on img at bounding box center [846, 352] width 42 height 33
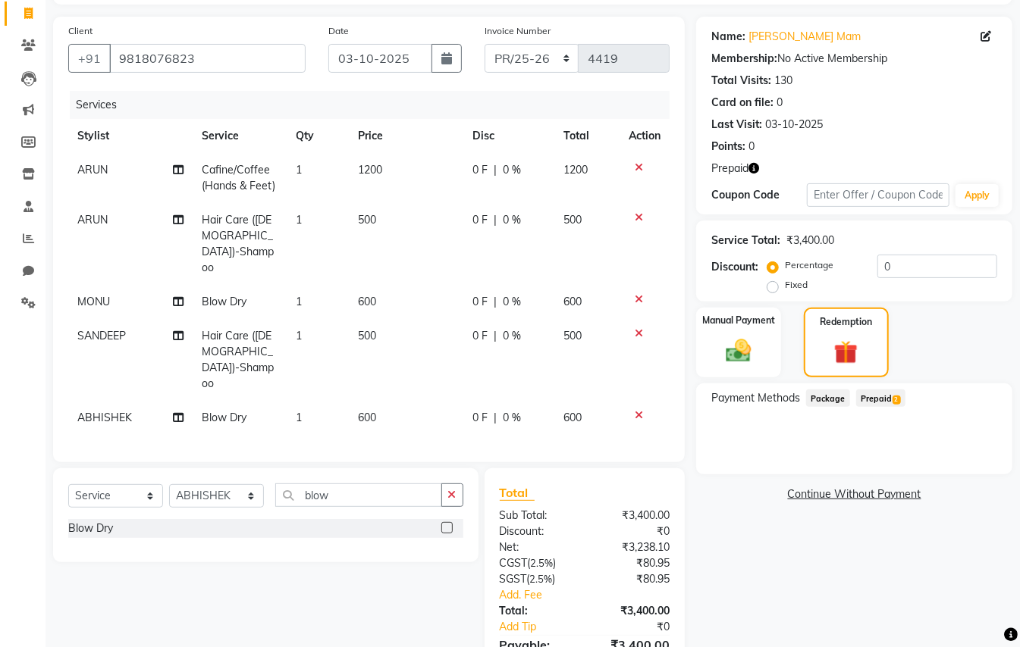
click at [872, 399] on span "Prepaid 2" at bounding box center [880, 398] width 49 height 17
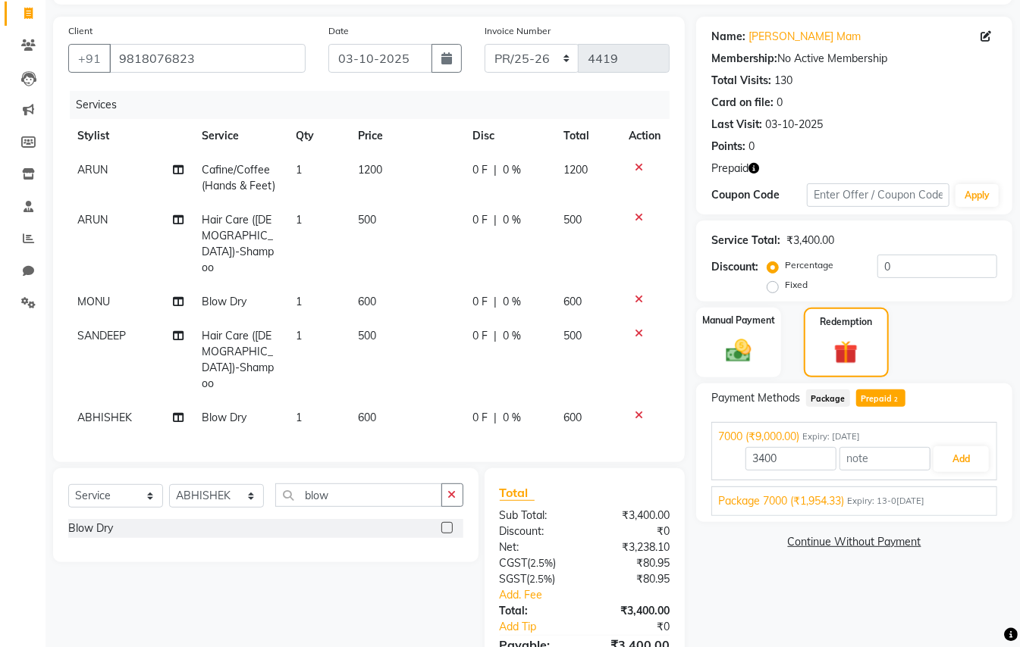
click at [839, 501] on span "Package 7000 (₹1,954.33)" at bounding box center [781, 502] width 126 height 16
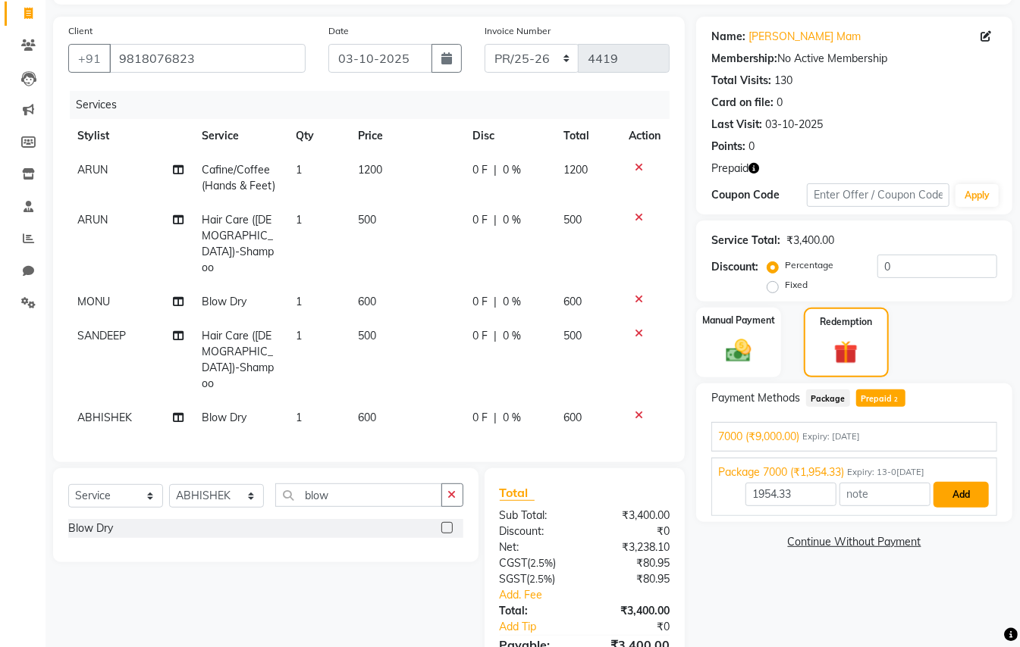
click at [958, 499] on button "Add" at bounding box center [960, 495] width 55 height 26
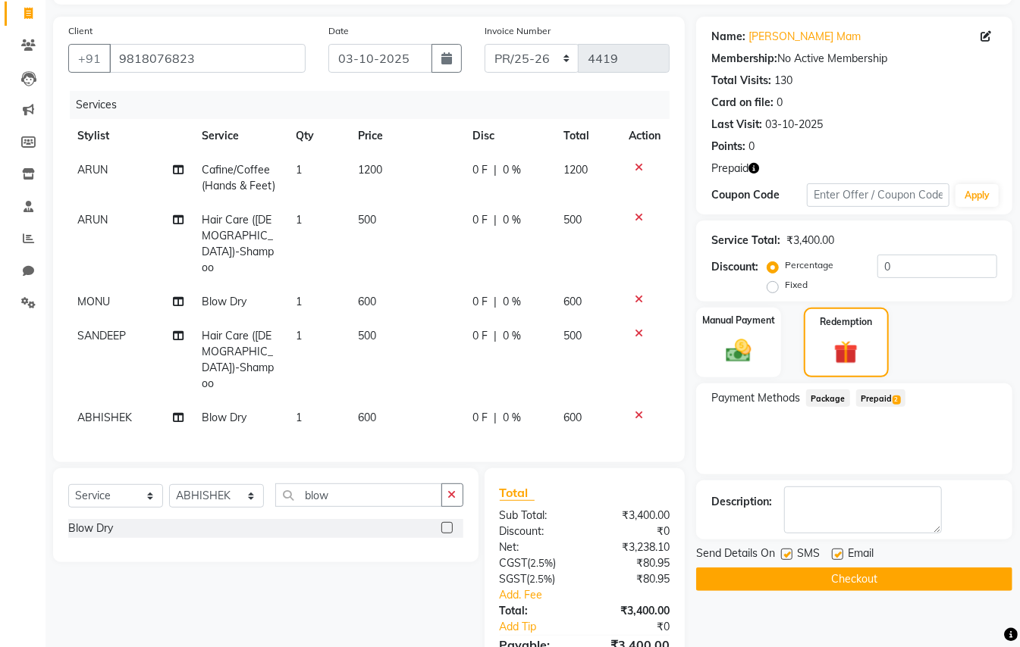
click at [879, 399] on span "Prepaid 2" at bounding box center [880, 398] width 49 height 17
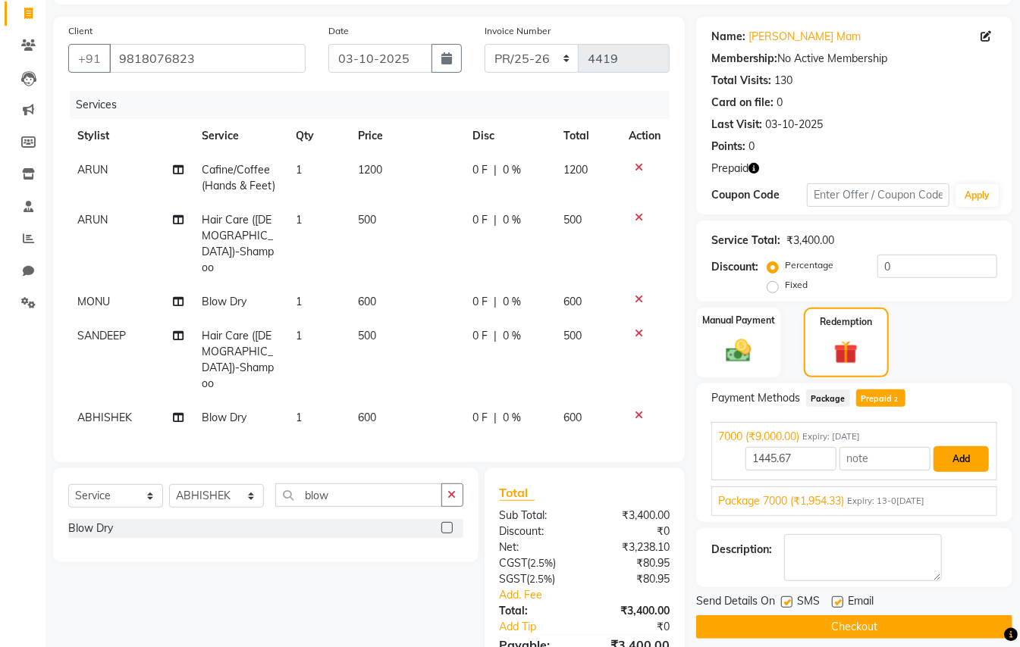
click at [949, 458] on button "Add" at bounding box center [960, 460] width 55 height 26
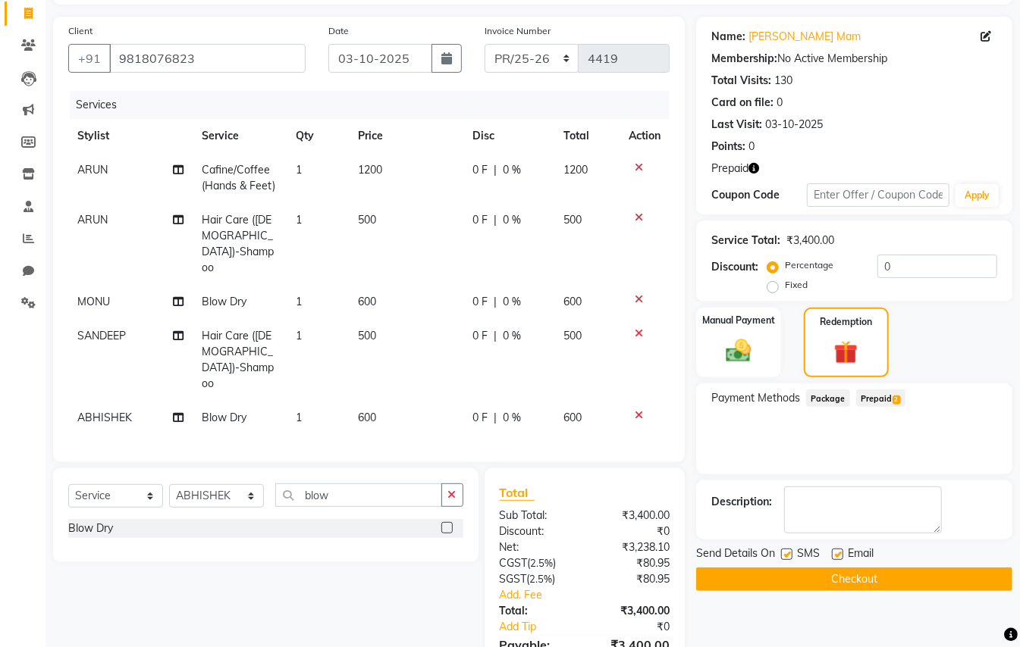
scroll to position [162, 0]
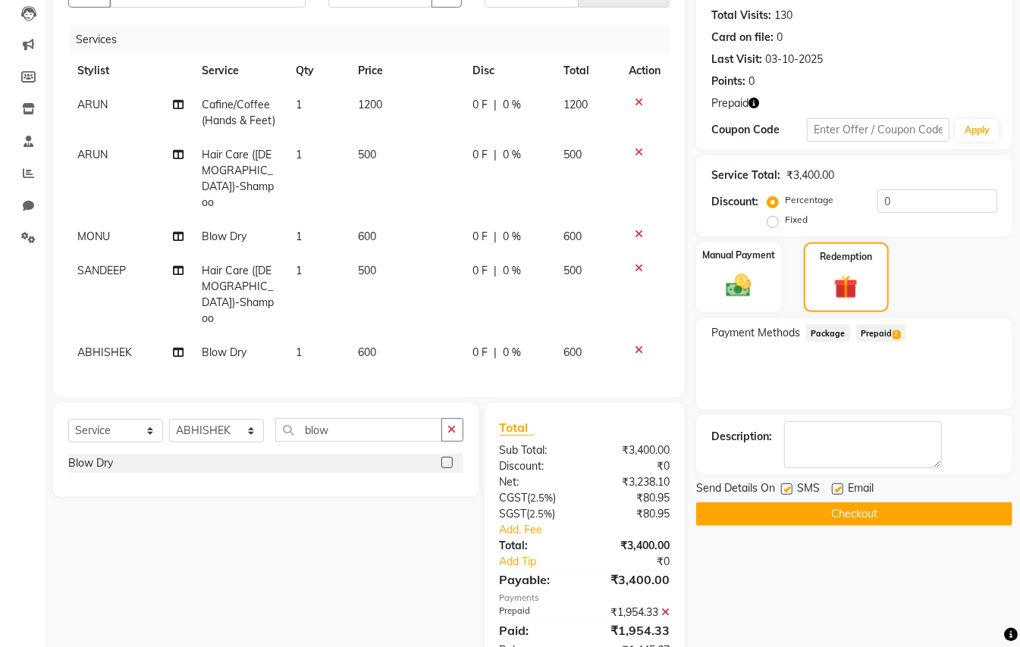
click at [875, 334] on span "Prepaid 2" at bounding box center [880, 332] width 49 height 17
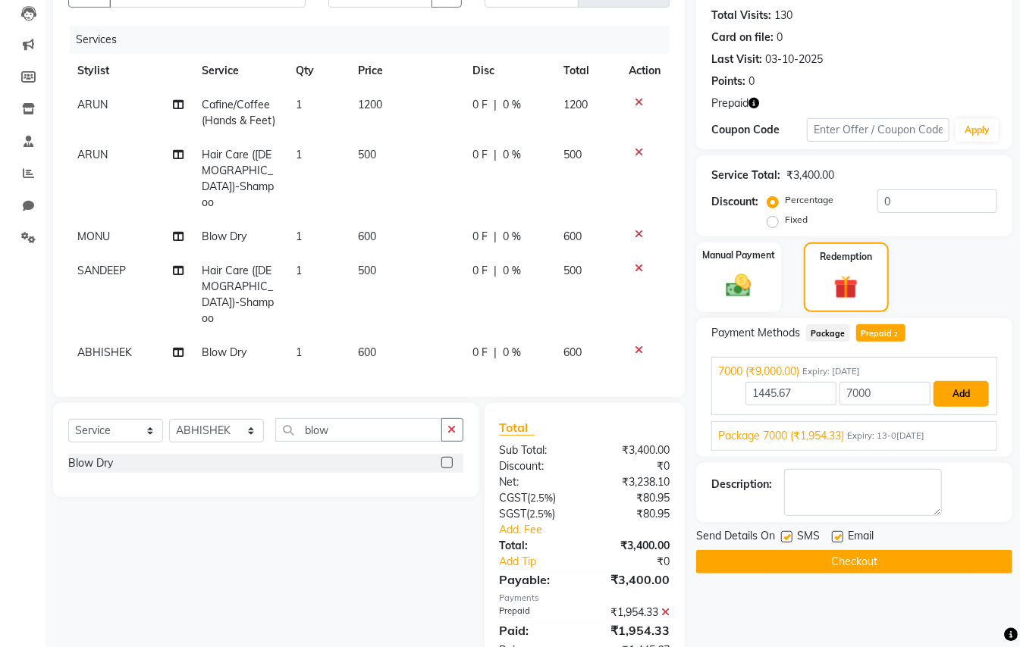
click at [977, 391] on button "Add" at bounding box center [960, 394] width 55 height 26
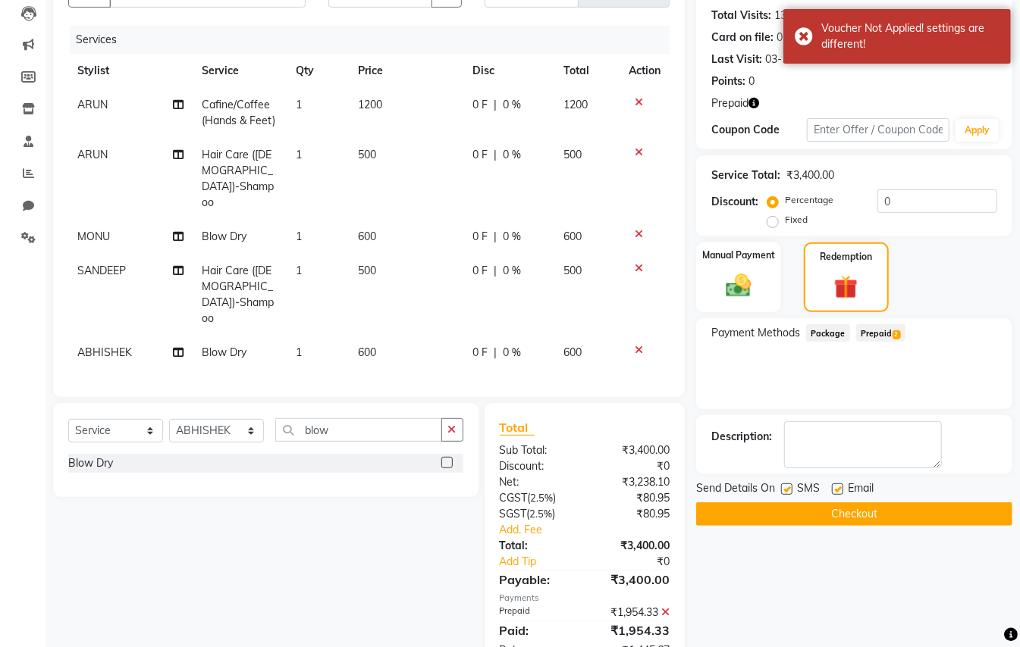
click at [886, 331] on span "Prepaid 2" at bounding box center [880, 332] width 49 height 17
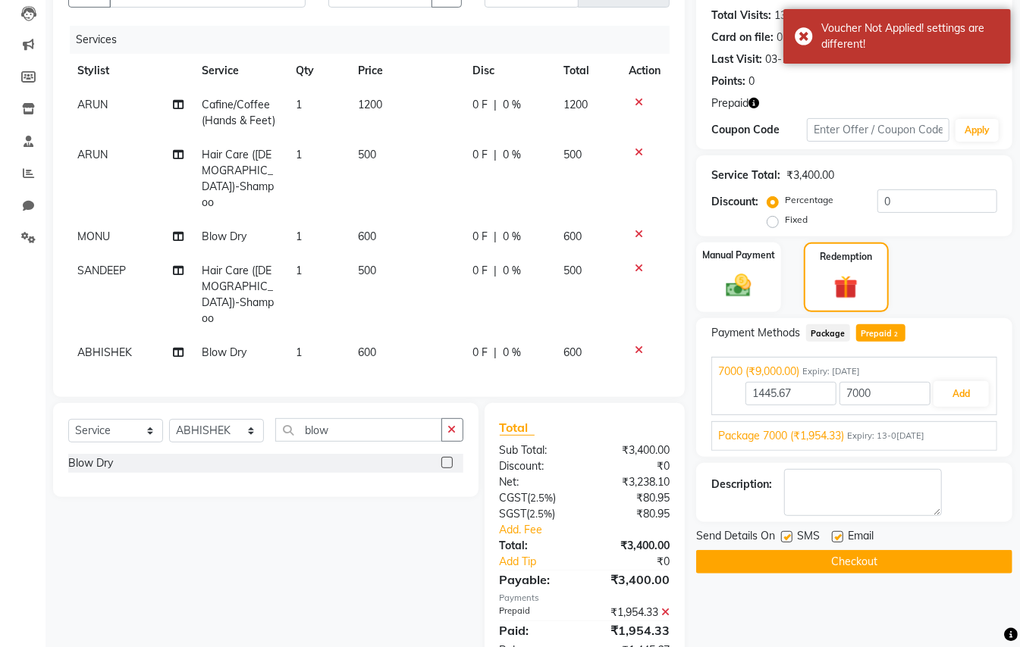
click at [840, 431] on span "Package 7000 (₹1,954.33)" at bounding box center [781, 436] width 126 height 16
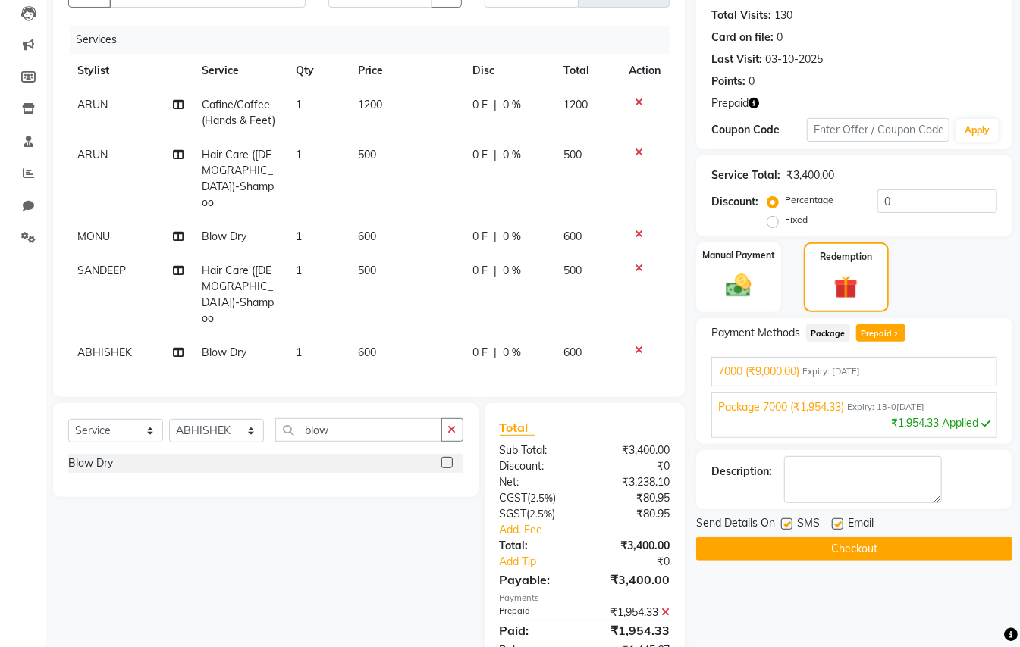
click at [763, 368] on span "7000 (₹9,000.00)" at bounding box center [758, 372] width 81 height 16
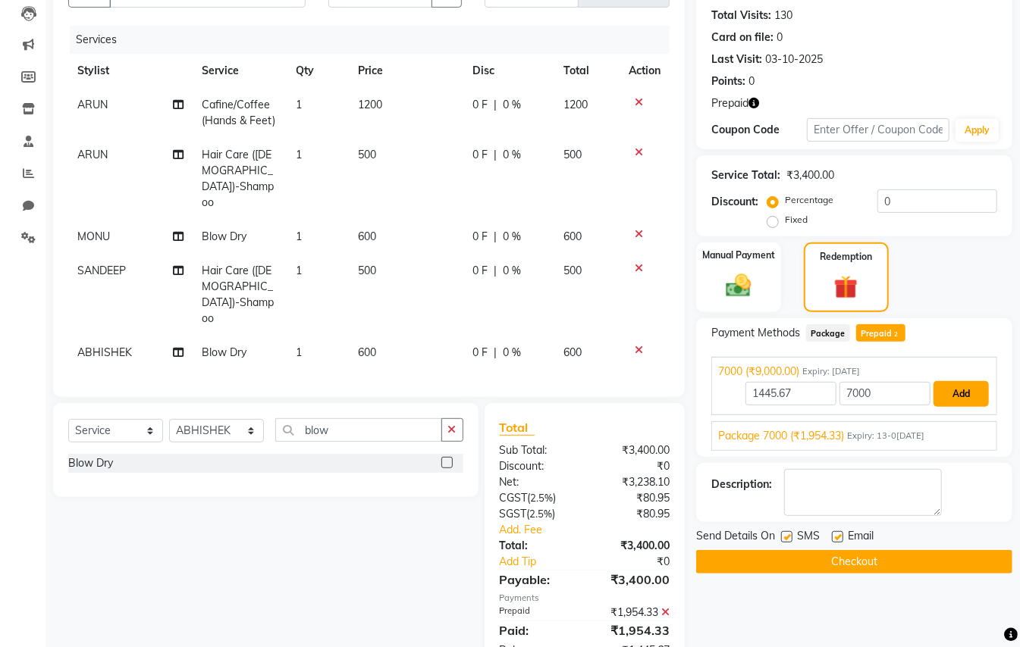
click at [969, 398] on button "Add" at bounding box center [960, 394] width 55 height 26
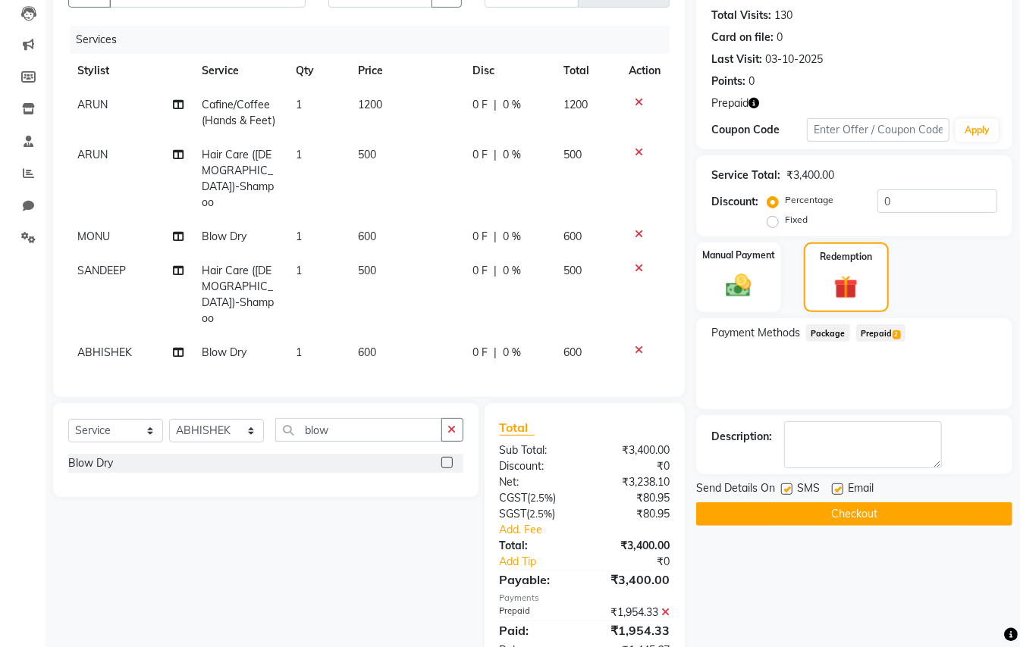
click at [879, 332] on span "Prepaid 2" at bounding box center [880, 332] width 49 height 17
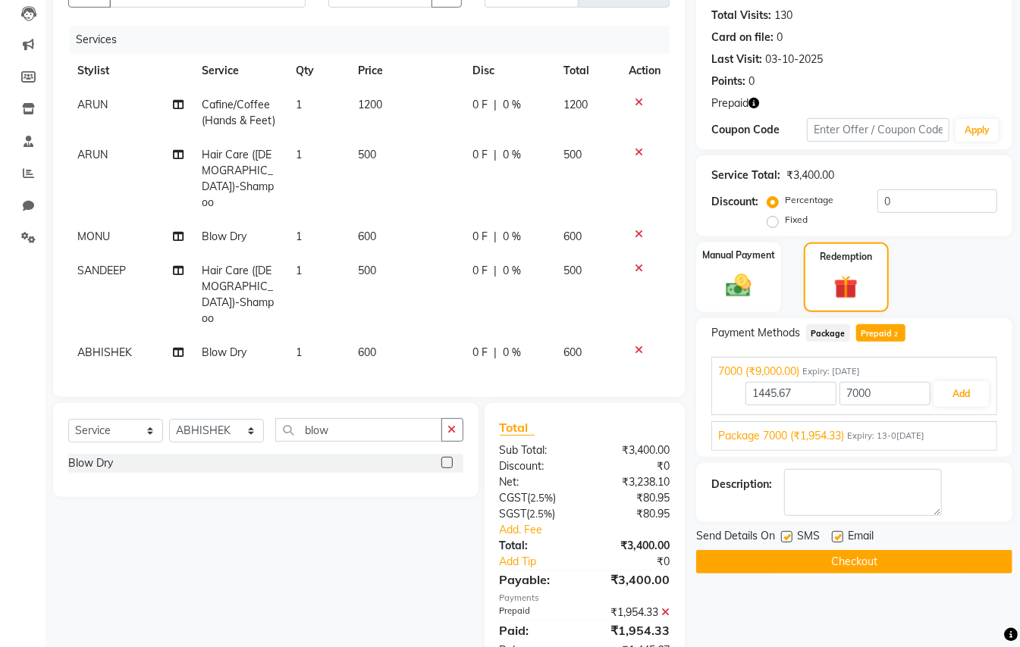
click at [902, 440] on span "Expiry: 13-09-2026" at bounding box center [885, 436] width 77 height 13
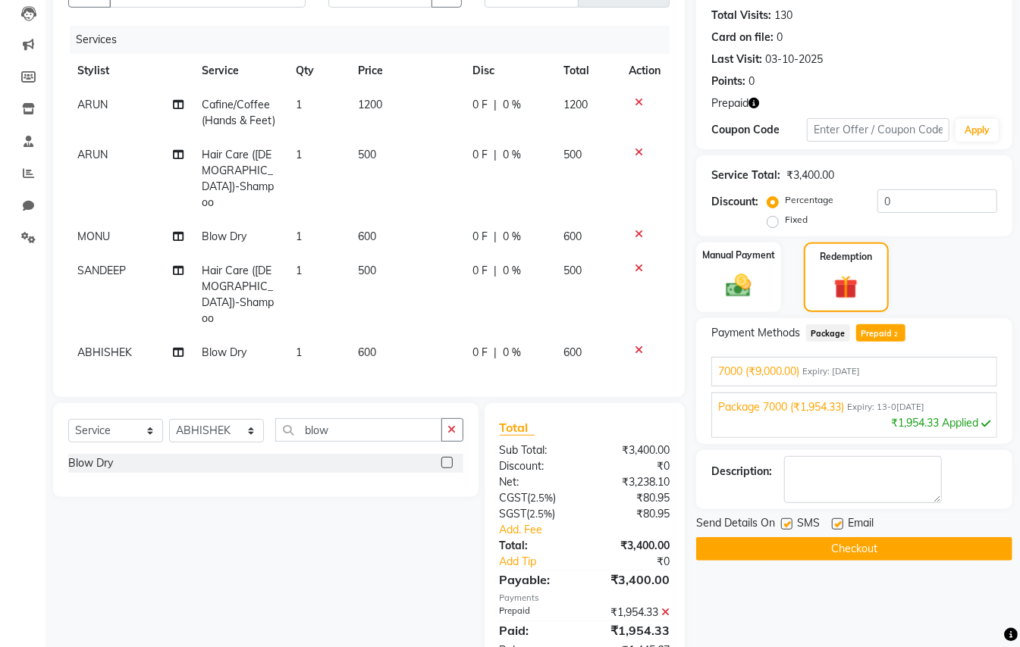
click at [905, 423] on div "₹1,954.33 Applied" at bounding box center [854, 423] width 272 height 16
click at [945, 422] on div "₹1,954.33 Applied" at bounding box center [854, 423] width 272 height 16
click at [977, 425] on div "₹1,954.33 Applied" at bounding box center [854, 423] width 272 height 16
click at [983, 425] on icon at bounding box center [985, 424] width 9 height 11
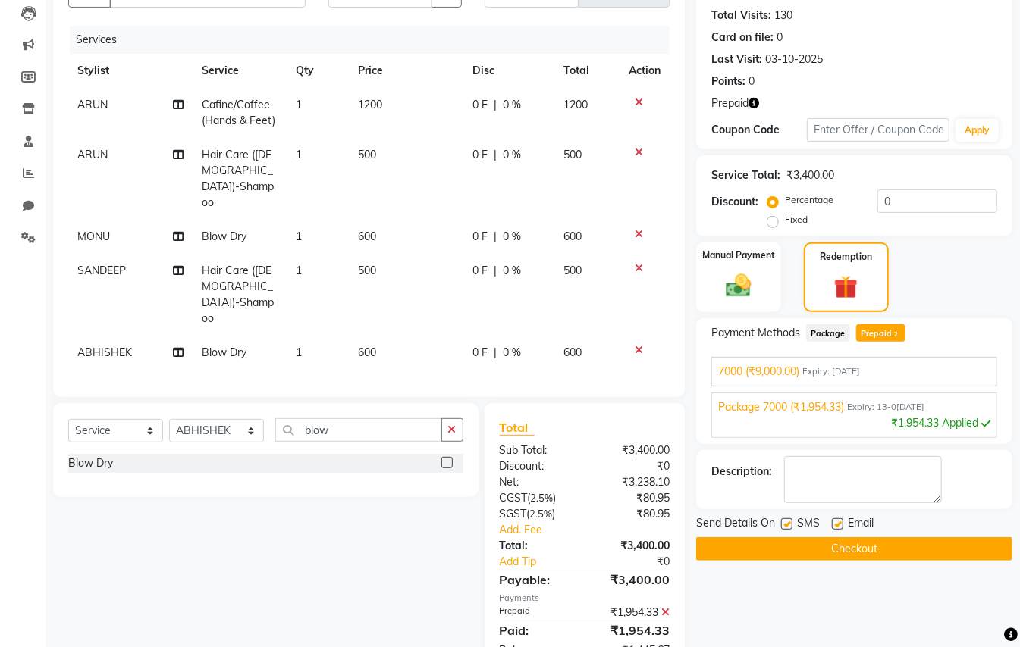
click at [983, 425] on icon at bounding box center [985, 424] width 9 height 11
click at [641, 101] on icon at bounding box center [639, 102] width 8 height 11
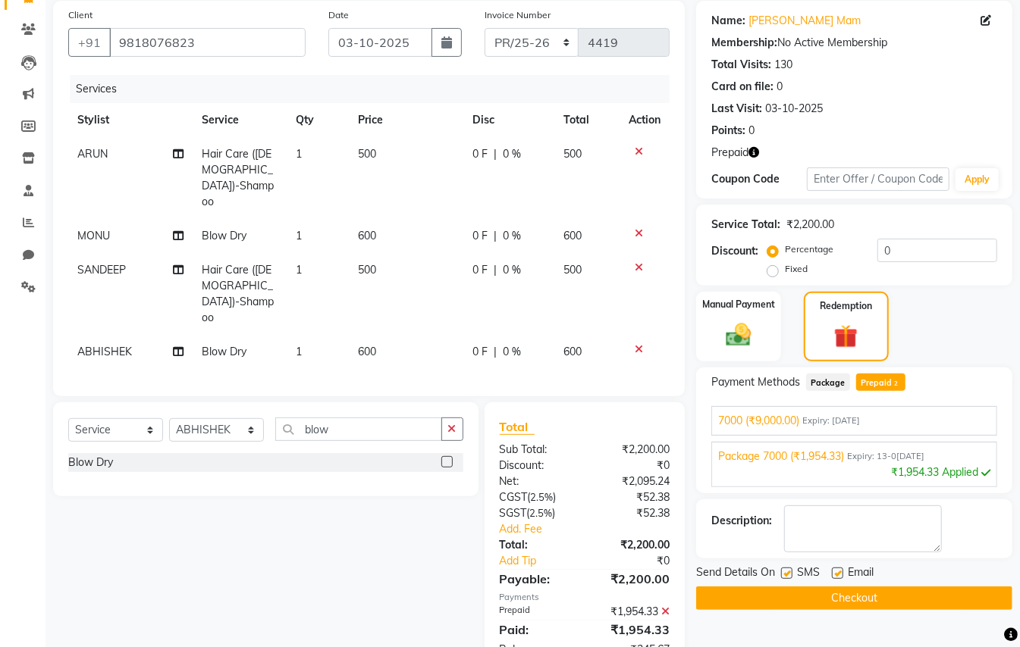
click at [641, 101] on div "Services" at bounding box center [375, 89] width 611 height 28
click at [641, 149] on icon at bounding box center [639, 151] width 8 height 11
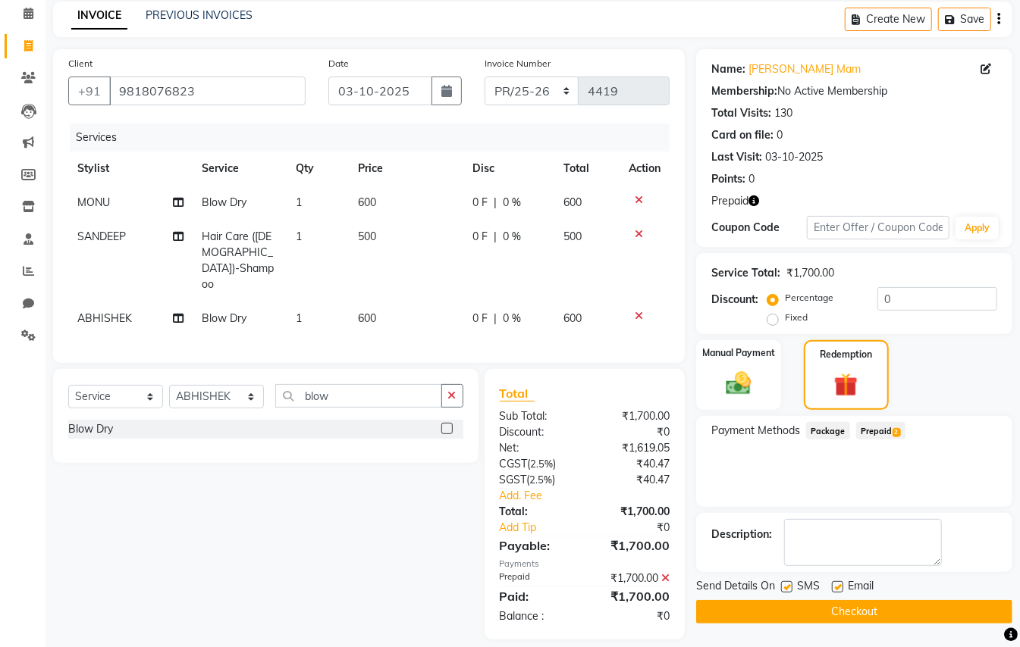
click at [638, 195] on icon at bounding box center [639, 200] width 8 height 11
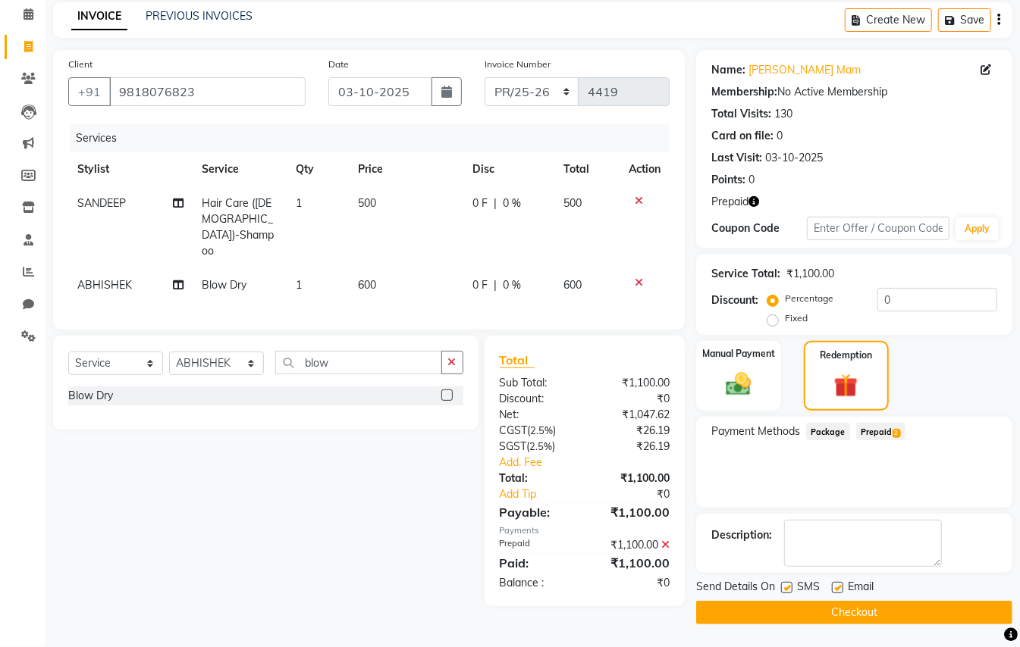
click at [874, 425] on span "Prepaid 2" at bounding box center [880, 431] width 49 height 17
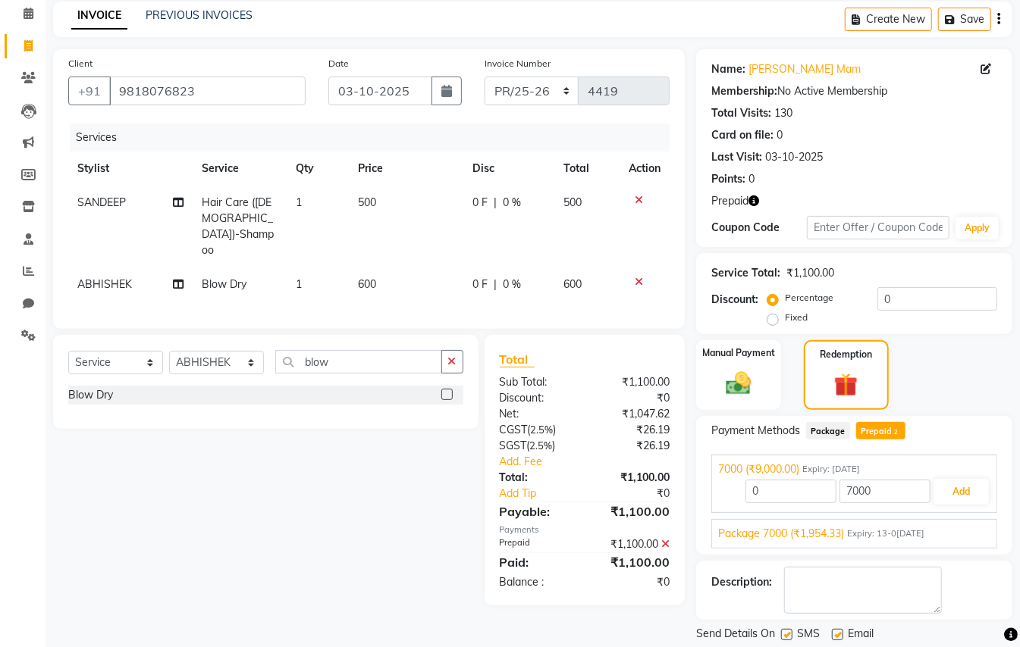
scroll to position [114, 0]
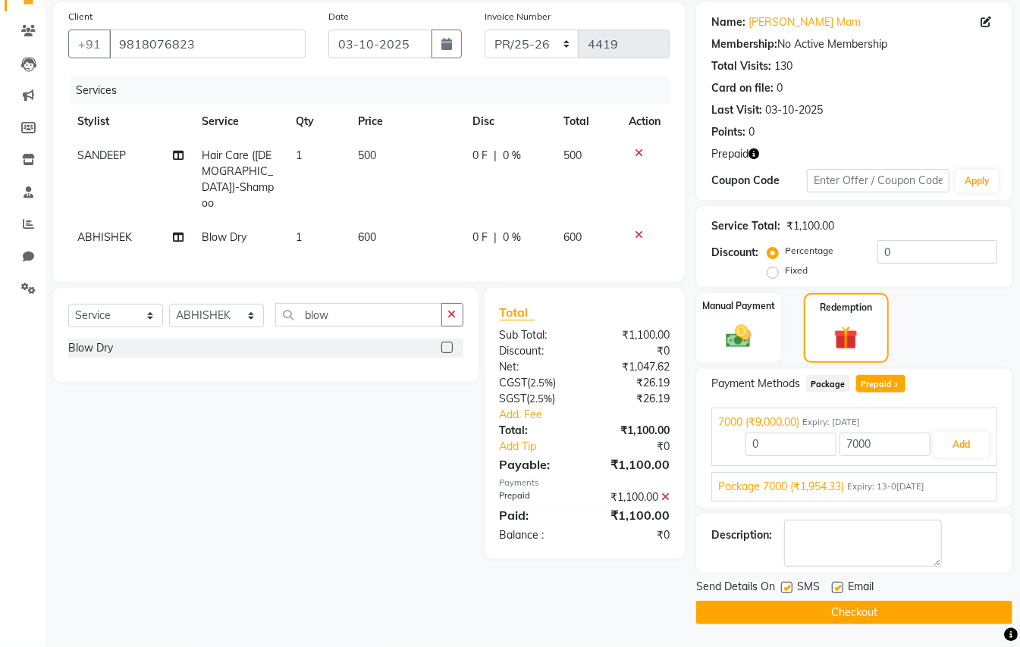
click at [813, 484] on span "Package 7000 (₹1,954.33)" at bounding box center [781, 487] width 126 height 16
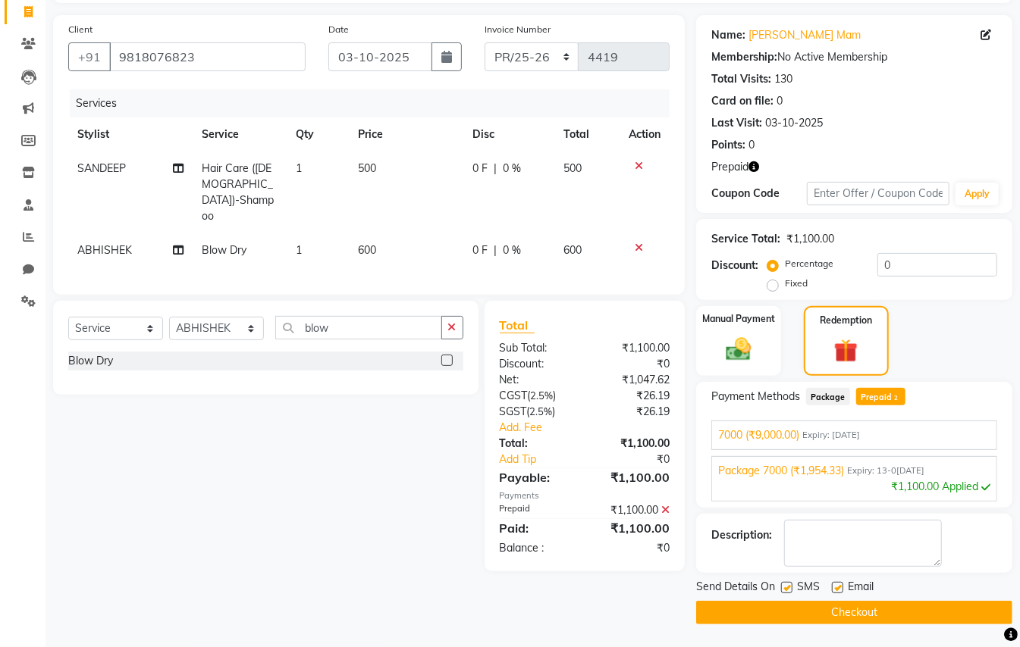
scroll to position [101, 0]
click at [929, 611] on button "Checkout" at bounding box center [854, 613] width 316 height 24
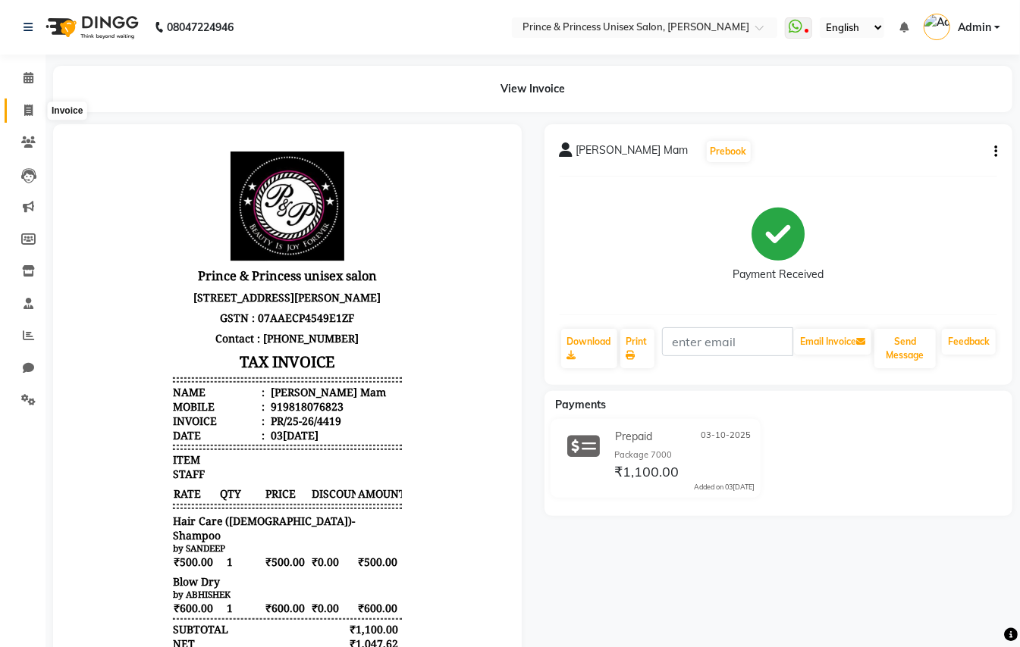
click at [33, 104] on span at bounding box center [28, 110] width 27 height 17
select select "service"
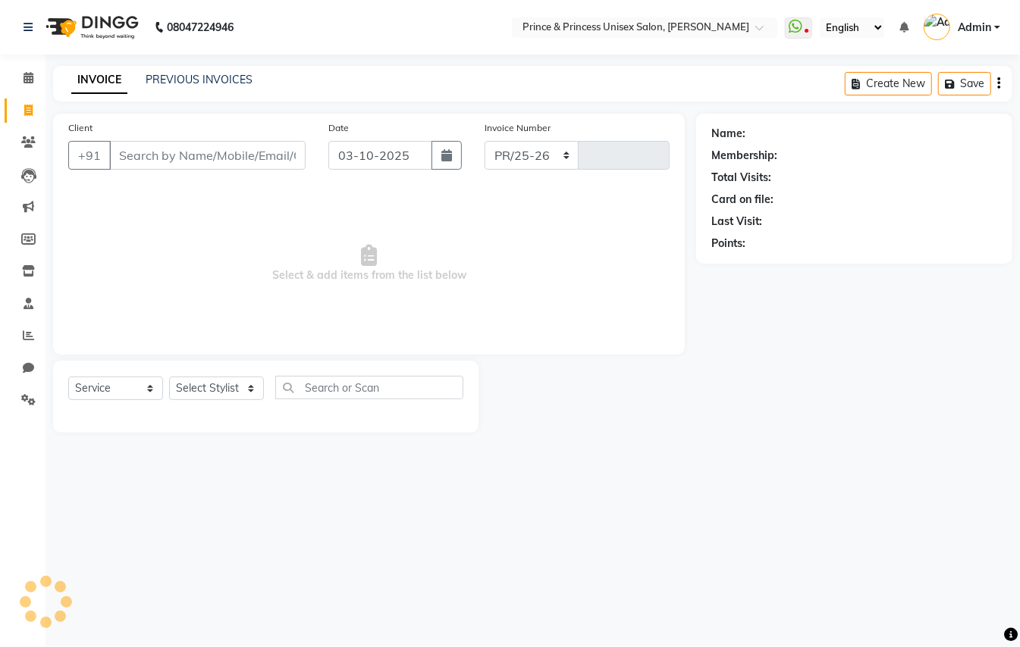
select select "3760"
type input "4420"
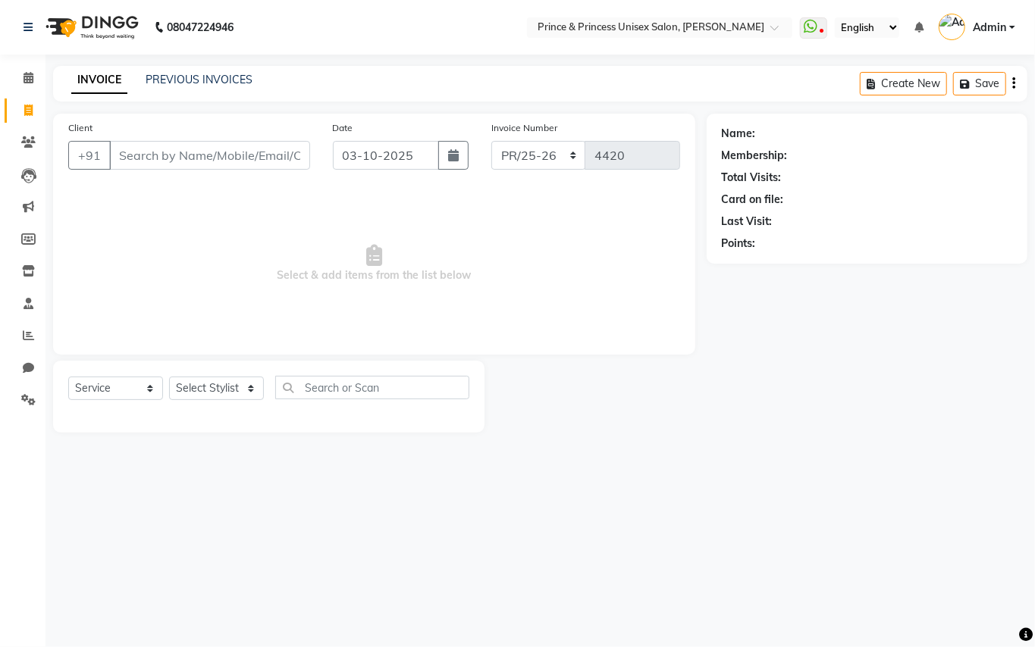
drag, startPoint x: 221, startPoint y: 147, endPoint x: 220, endPoint y: 158, distance: 10.7
click at [221, 152] on input "Client" at bounding box center [209, 155] width 201 height 29
click at [220, 158] on input "Client" at bounding box center [209, 155] width 201 height 29
click at [223, 159] on input "Client" at bounding box center [209, 155] width 201 height 29
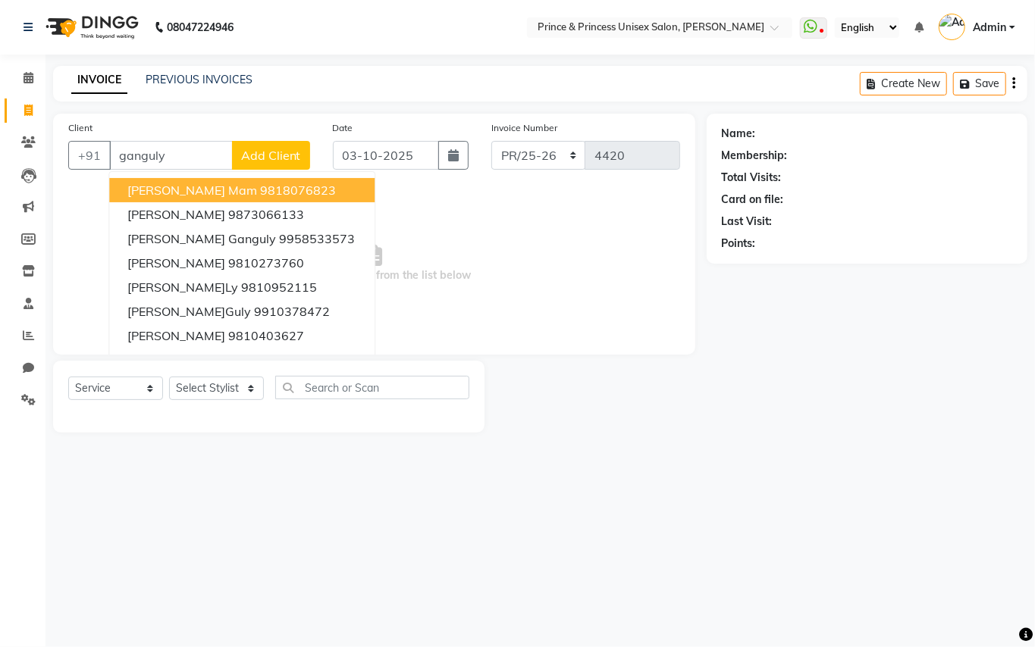
click at [130, 190] on span "Sivajee Ganguly Mam" at bounding box center [192, 190] width 130 height 15
type input "9818076823"
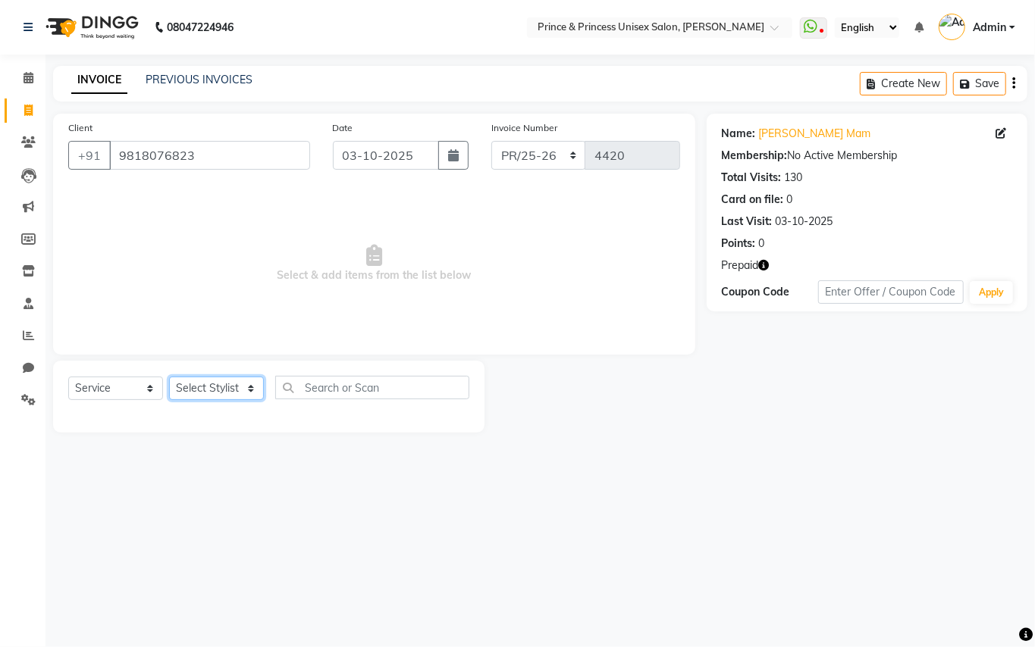
click at [200, 382] on select "Select Stylist ABHISHEK AJEET AJEET NEW ARUN ASLAM CHANDAN GUDDU MAHESH MANI ME…" at bounding box center [216, 389] width 95 height 24
select select "62875"
click at [367, 392] on input "text" at bounding box center [372, 388] width 194 height 24
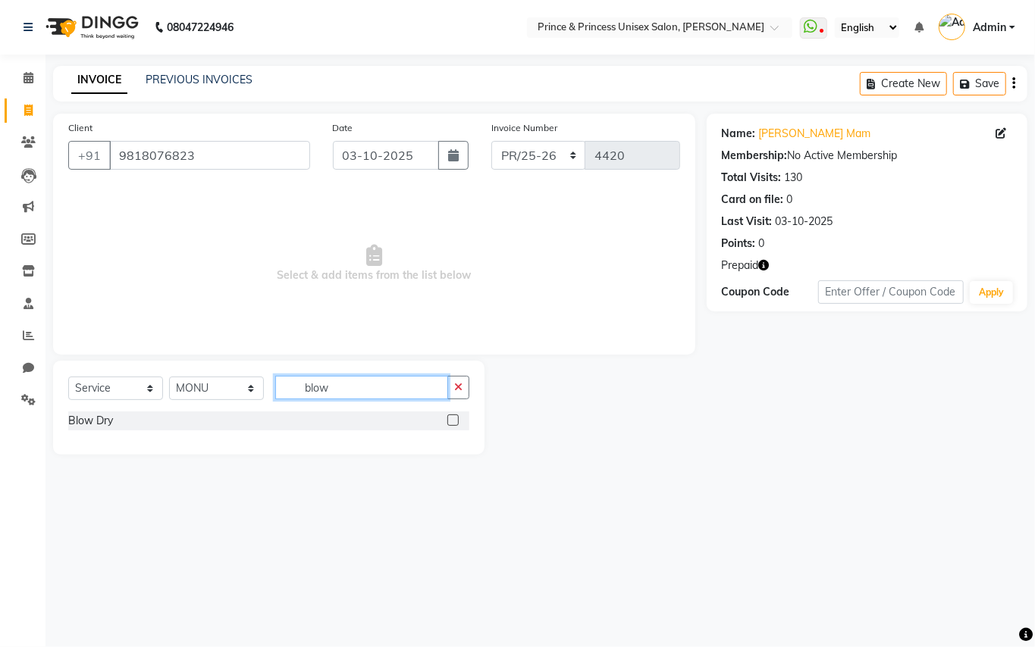
type input "blow"
drag, startPoint x: 79, startPoint y: 411, endPoint x: 79, endPoint y: 422, distance: 11.4
click at [79, 416] on div "Blow Dry" at bounding box center [268, 421] width 401 height 19
click at [79, 422] on div "Blow Dry" at bounding box center [90, 421] width 45 height 16
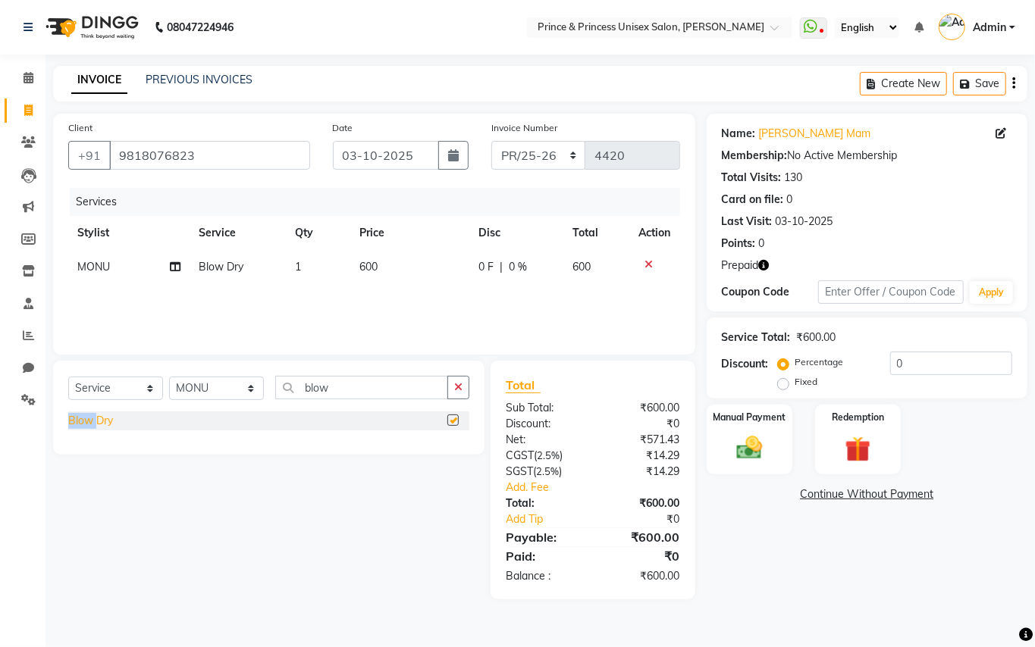
checkbox input "false"
click at [268, 525] on div "Select Service Product Membership Package Voucher Prepaid Gift Card Select Styl…" at bounding box center [263, 480] width 443 height 239
click at [268, 522] on div "Select Service Product Membership Package Voucher Prepaid Gift Card Select Styl…" at bounding box center [263, 480] width 443 height 239
drag, startPoint x: 337, startPoint y: 387, endPoint x: 271, endPoint y: 353, distance: 74.6
click at [319, 384] on input "blow" at bounding box center [361, 388] width 173 height 24
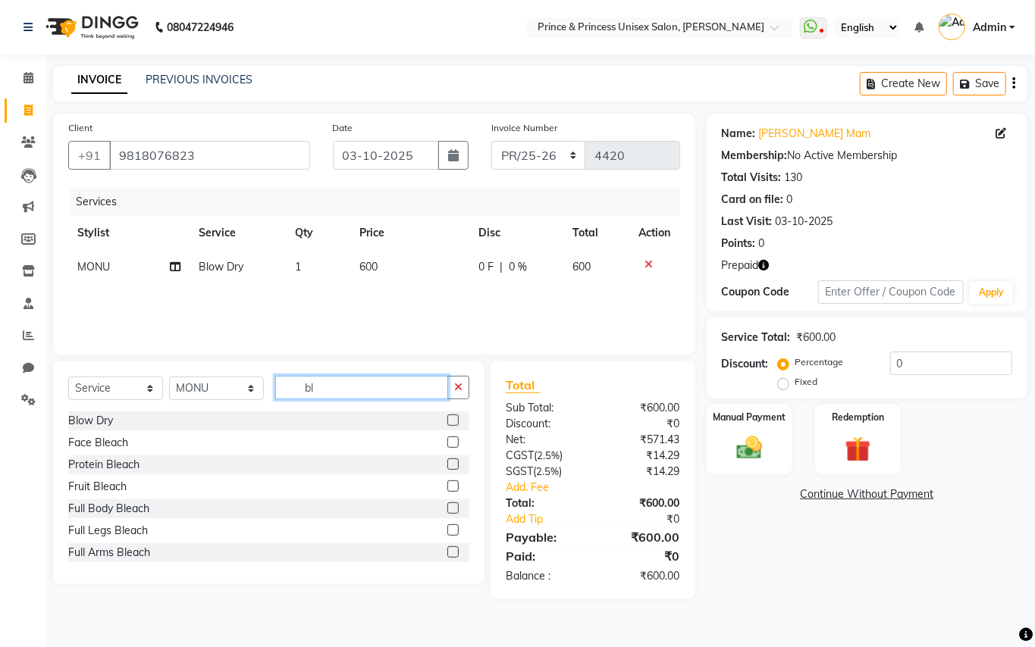
type input "b"
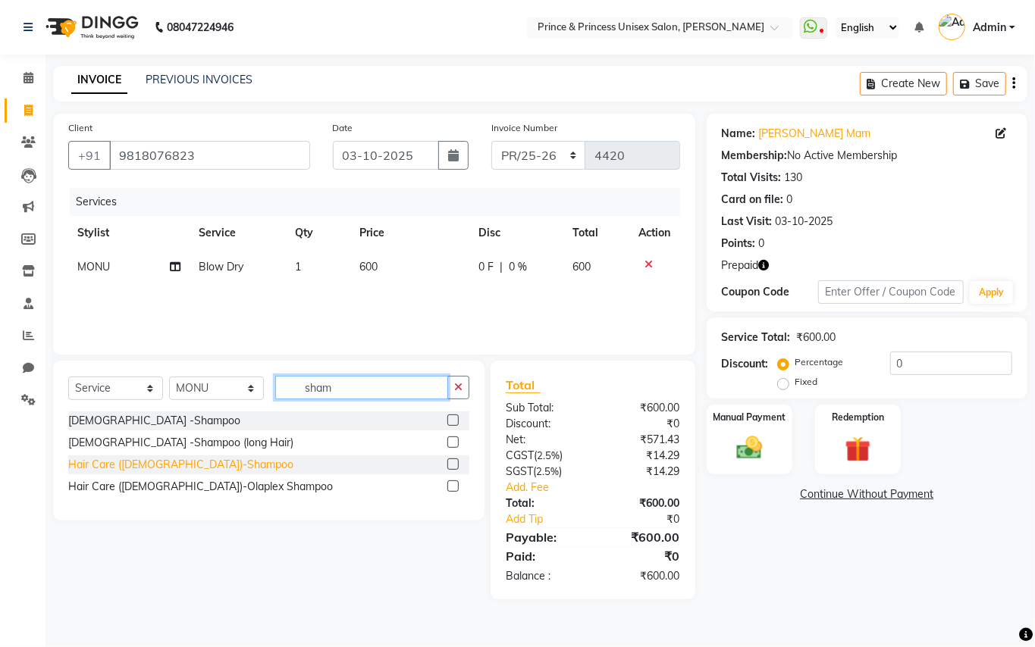
type input "sham"
click at [123, 461] on div "Hair Care (Ladies)-Shampoo" at bounding box center [180, 465] width 225 height 16
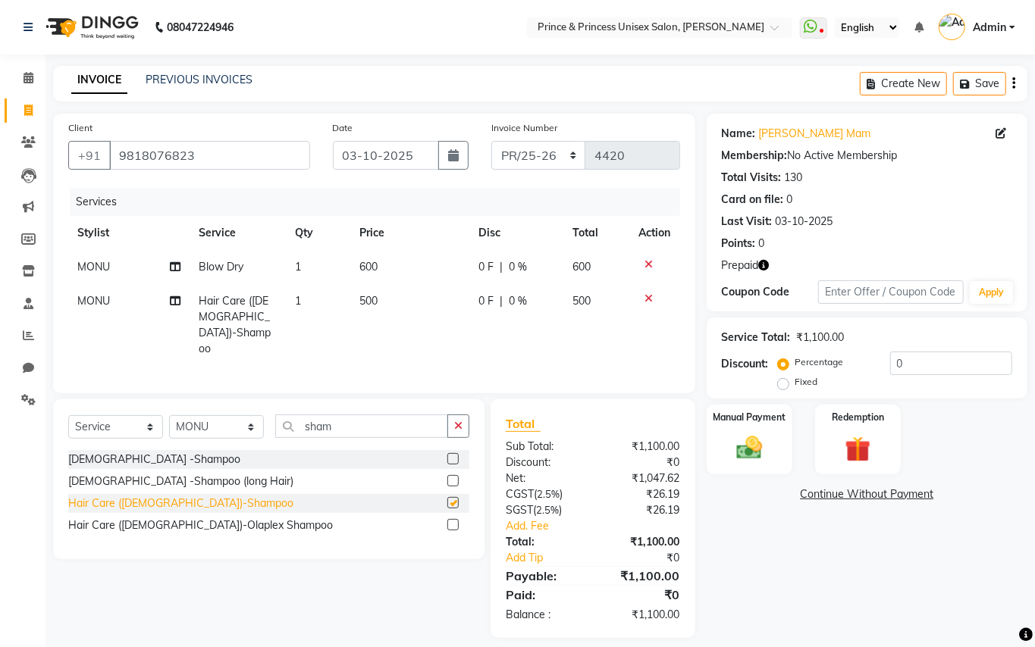
checkbox input "false"
click at [96, 301] on span "MONU" at bounding box center [93, 301] width 33 height 14
select select "62875"
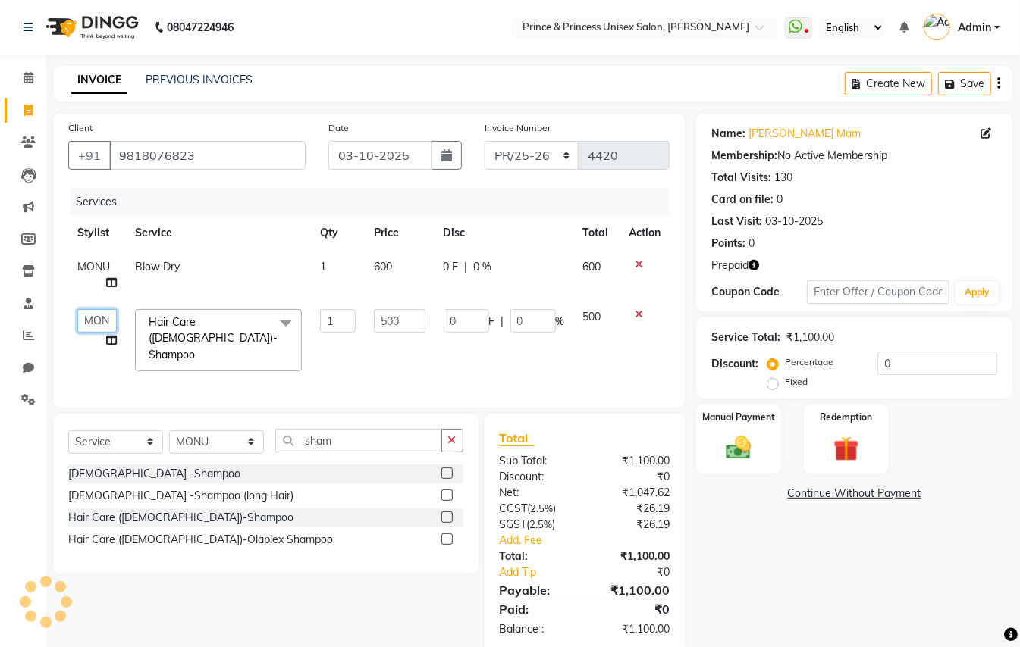
click at [96, 317] on select "ABHISHEK AJEET AJEET NEW ARUN ASLAM CHANDAN GUDDU MAHESH MANI MEENAKSHI MONU PI…" at bounding box center [96, 321] width 39 height 24
select select "35102"
click at [95, 315] on select "ABHISHEK AJEET AJEET NEW ARUN ASLAM CHANDAN GUDDU MAHESH MANI MEENAKSHI MONU PI…" at bounding box center [96, 321] width 39 height 24
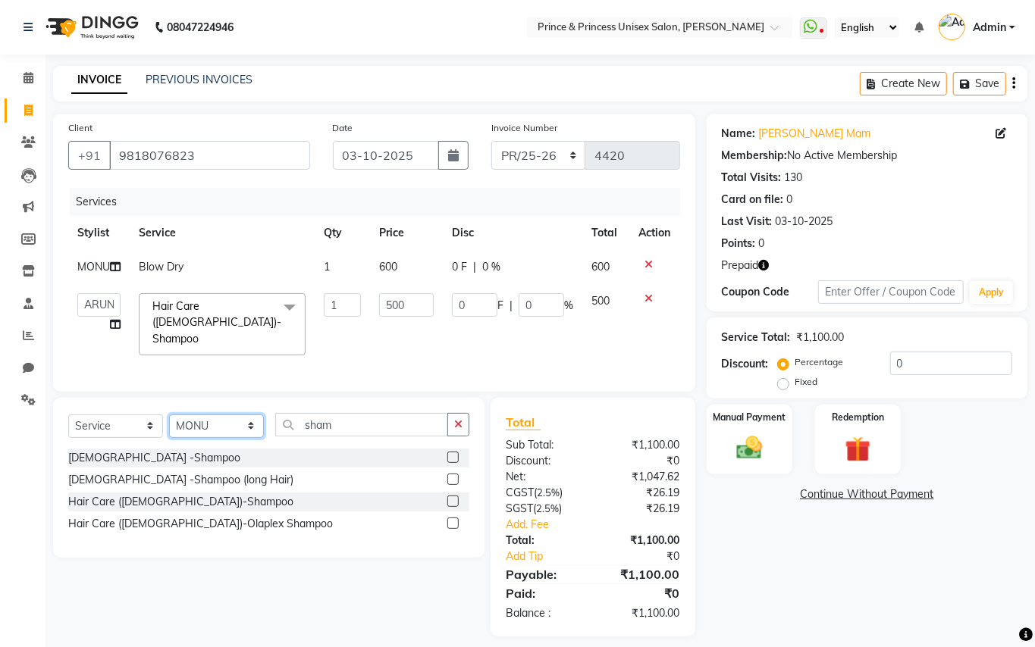
click at [234, 447] on div "Select Service Product Membership Package Voucher Prepaid Gift Card Select Styl…" at bounding box center [268, 478] width 431 height 160
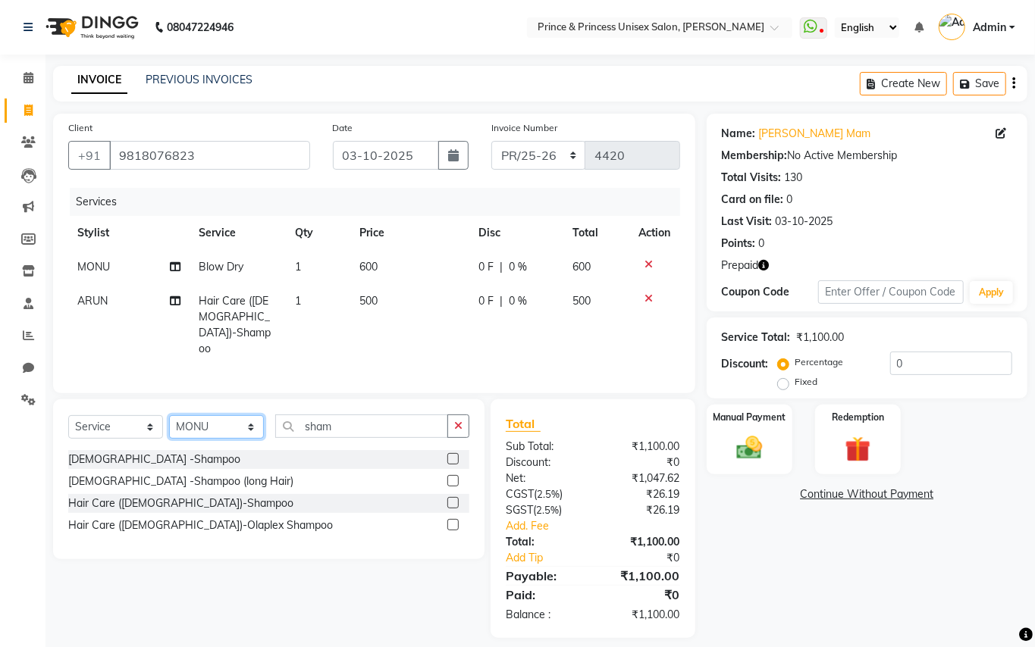
click at [198, 415] on select "Select Stylist ABHISHEK AJEET AJEET NEW ARUN ASLAM CHANDAN GUDDU MAHESH MANI ME…" at bounding box center [216, 427] width 95 height 24
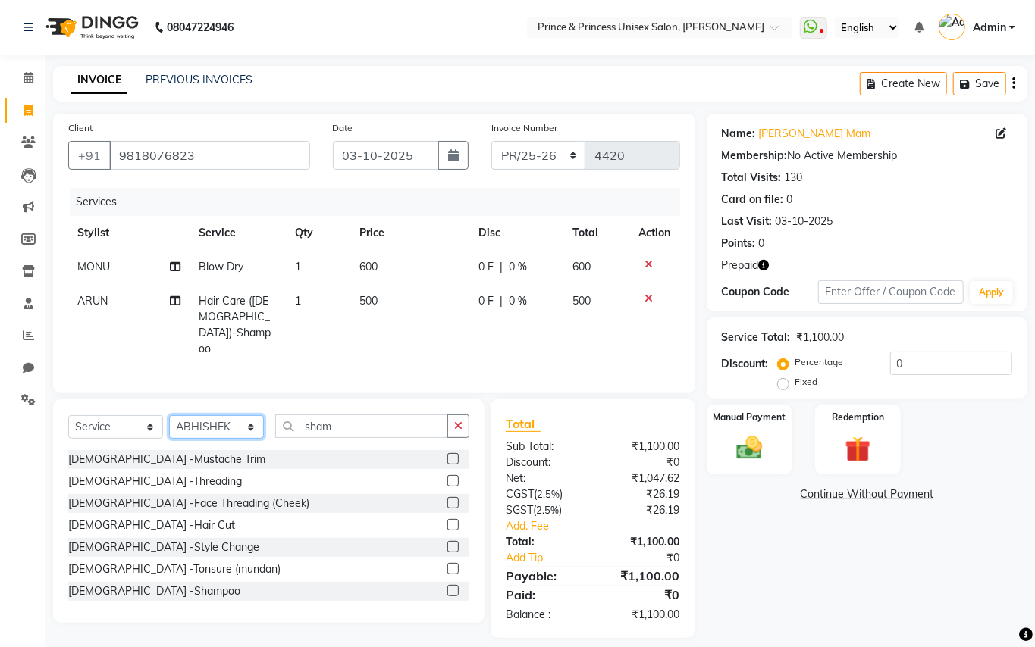
click at [198, 415] on select "Select Stylist ABHISHEK AJEET AJEET NEW ARUN ASLAM CHANDAN GUDDU MAHESH MANI ME…" at bounding box center [216, 427] width 95 height 24
select select "35102"
drag, startPoint x: 198, startPoint y: 411, endPoint x: 322, endPoint y: 414, distance: 124.4
click at [201, 415] on select "Select Stylist ABHISHEK AJEET AJEET NEW ARUN ASLAM CHANDAN GUDDU MAHESH MANI ME…" at bounding box center [216, 427] width 95 height 24
drag, startPoint x: 337, startPoint y: 414, endPoint x: 255, endPoint y: 323, distance: 122.4
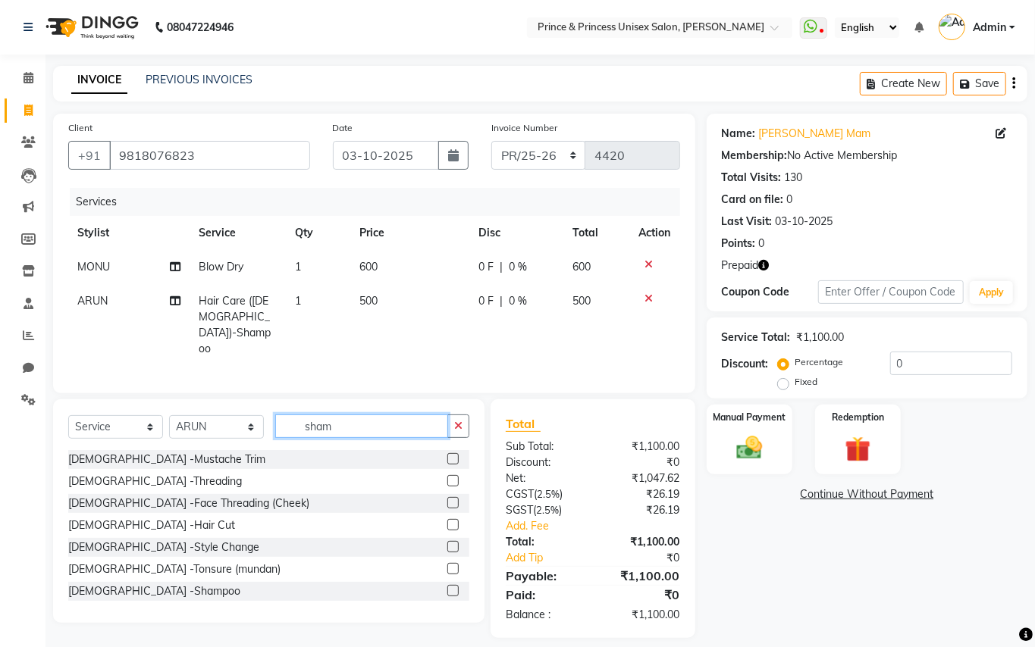
click at [279, 375] on div "Client +91 9818076823 Date 03-10-2025 Invoice Number PR/25-26 V/2025 V/2025-26 …" at bounding box center [374, 376] width 665 height 525
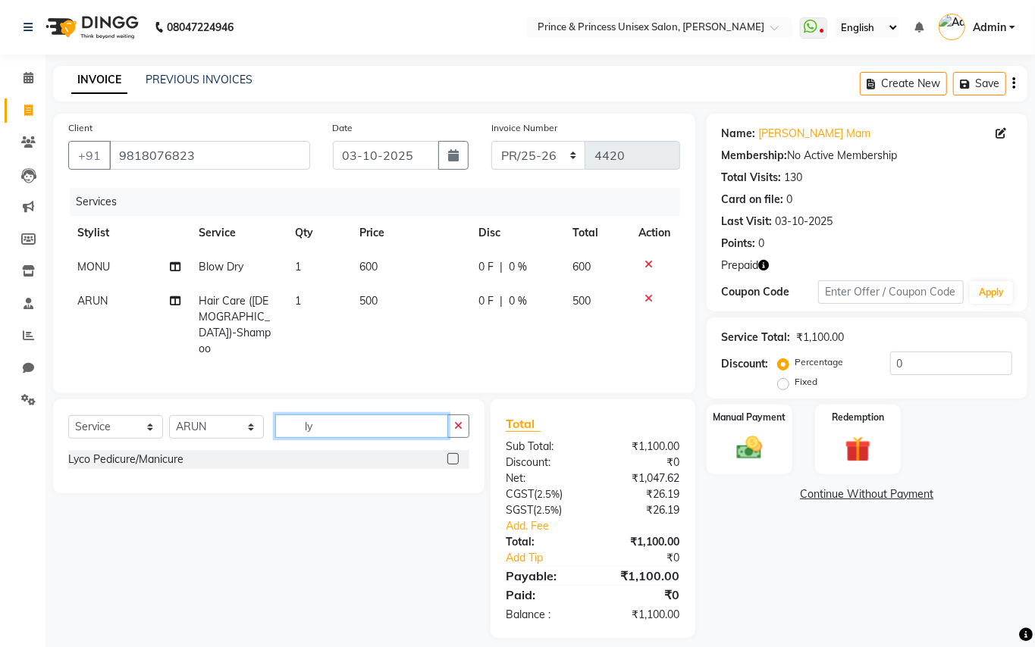
type input "l"
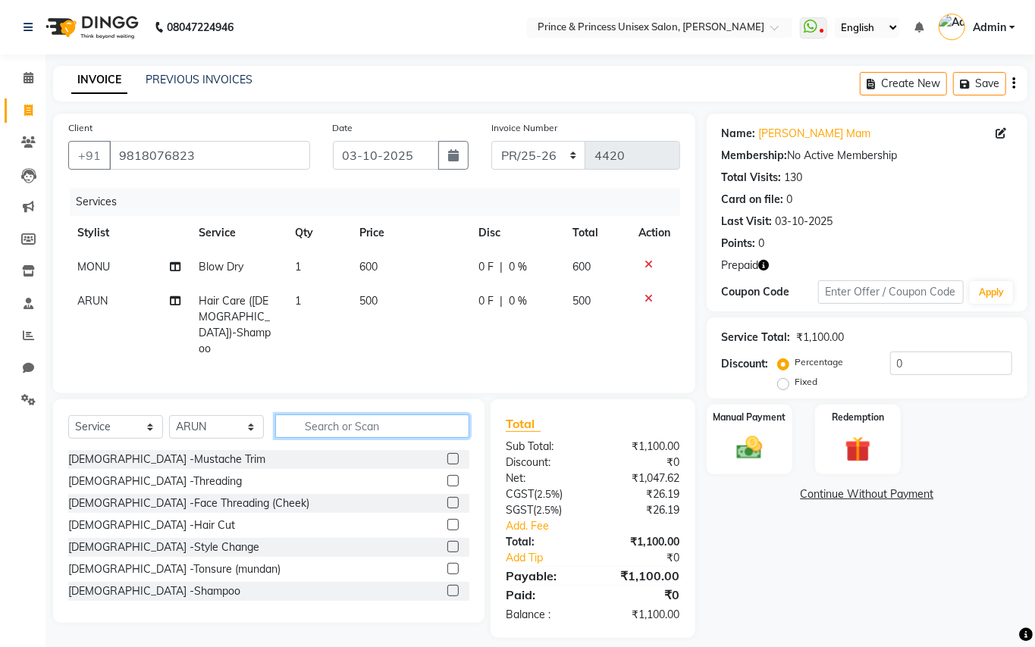
click at [362, 417] on input "text" at bounding box center [372, 427] width 194 height 24
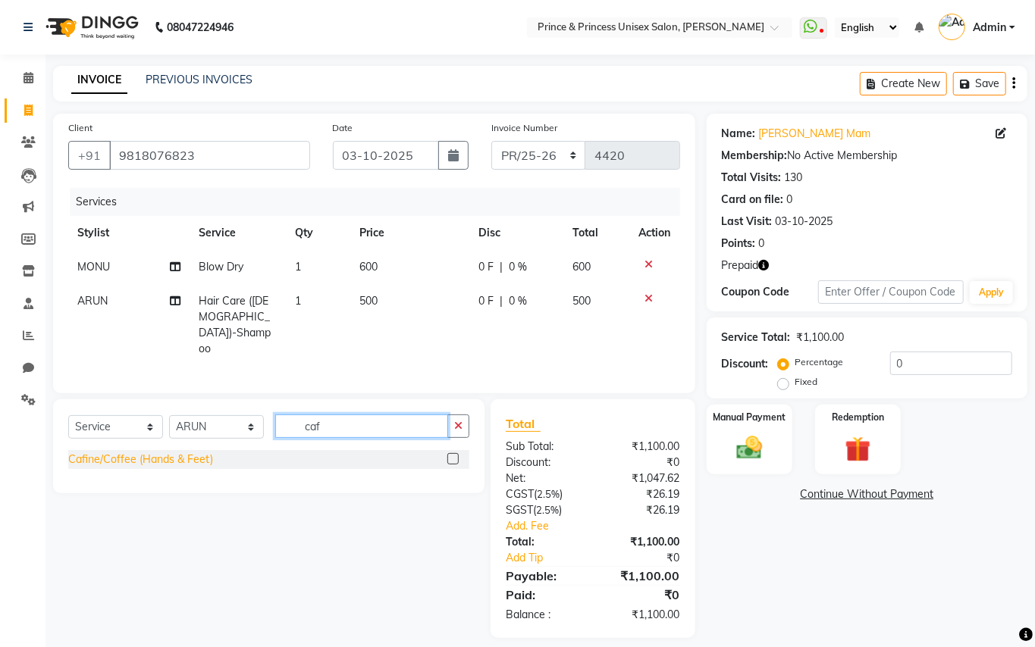
type input "caf"
click at [121, 452] on div "Cafine/Coffee (Hands & Feet)" at bounding box center [140, 460] width 145 height 16
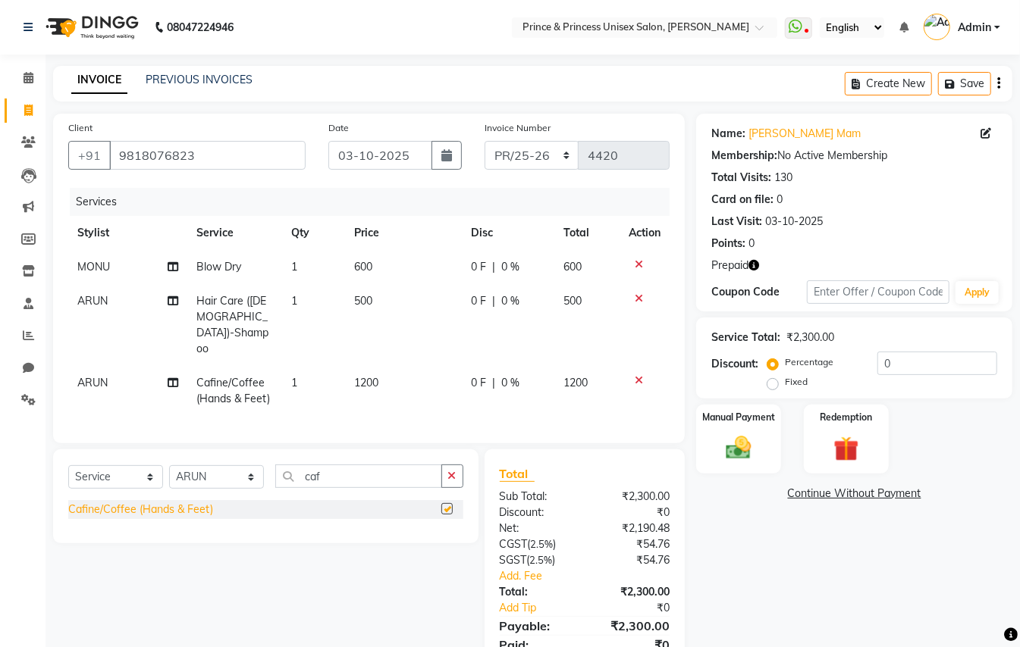
checkbox input "false"
click at [849, 446] on img at bounding box center [846, 449] width 42 height 33
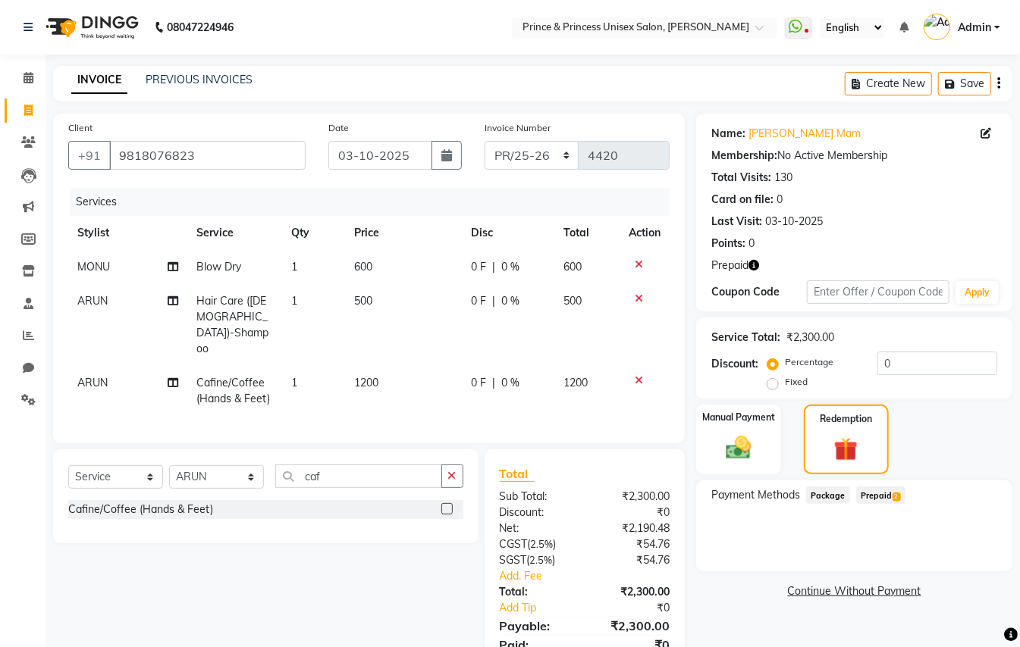
click at [871, 494] on span "Prepaid 2" at bounding box center [880, 495] width 49 height 17
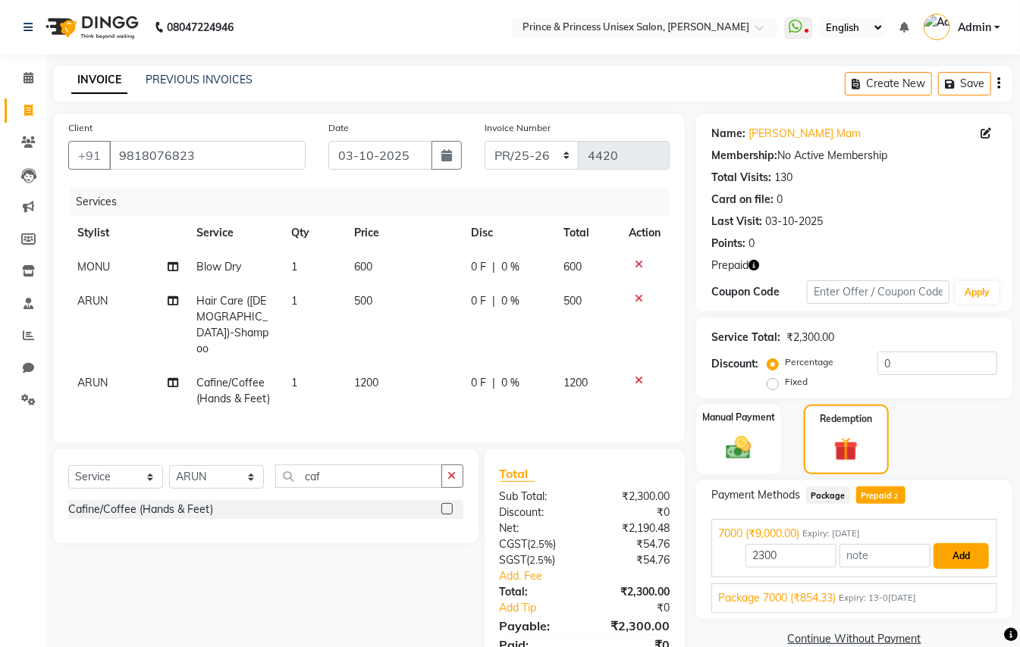
click at [953, 550] on button "Add" at bounding box center [960, 557] width 55 height 26
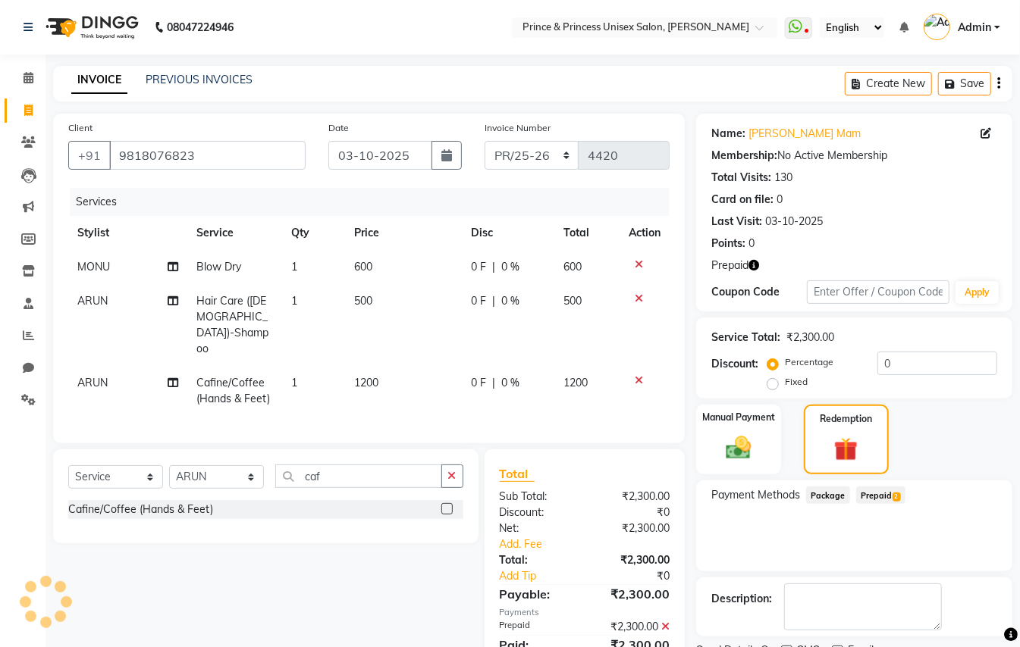
click at [876, 493] on span "Prepaid 2" at bounding box center [880, 495] width 49 height 17
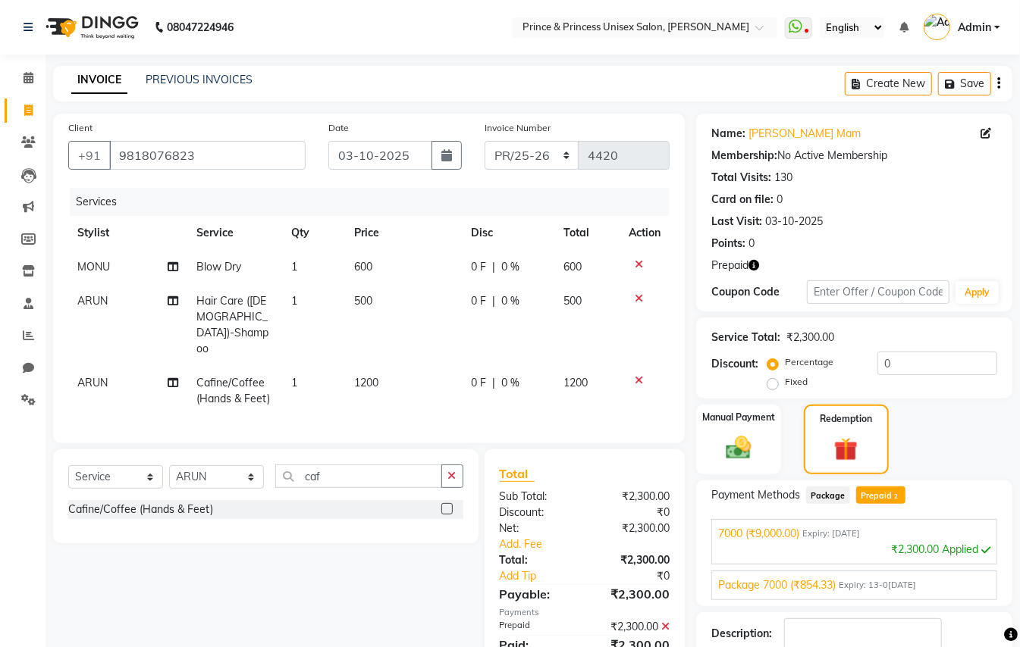
scroll to position [101, 0]
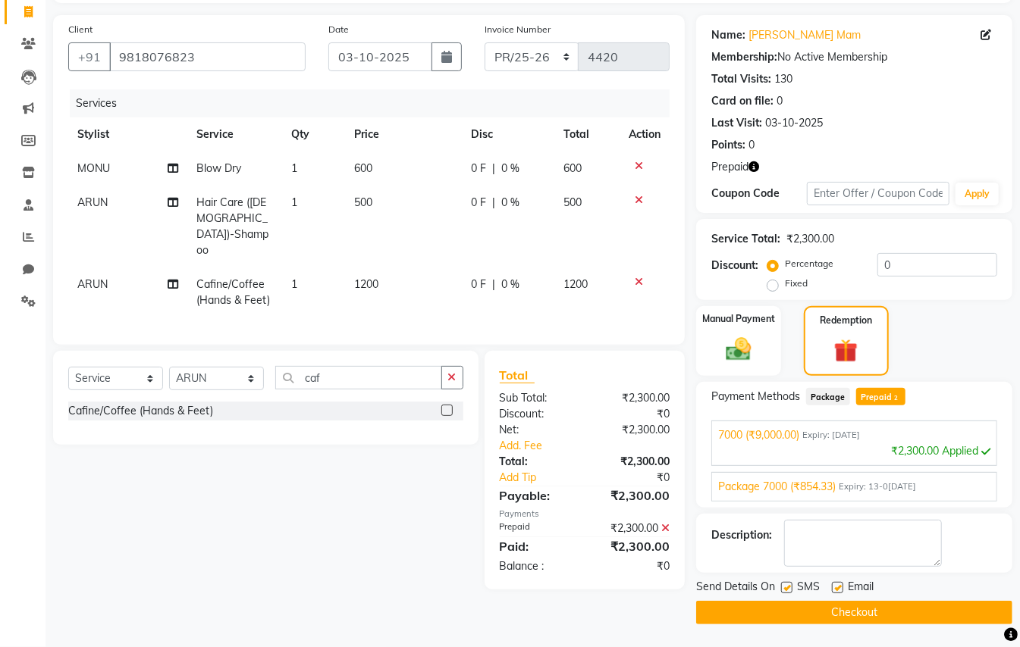
click at [770, 614] on button "Checkout" at bounding box center [854, 613] width 316 height 24
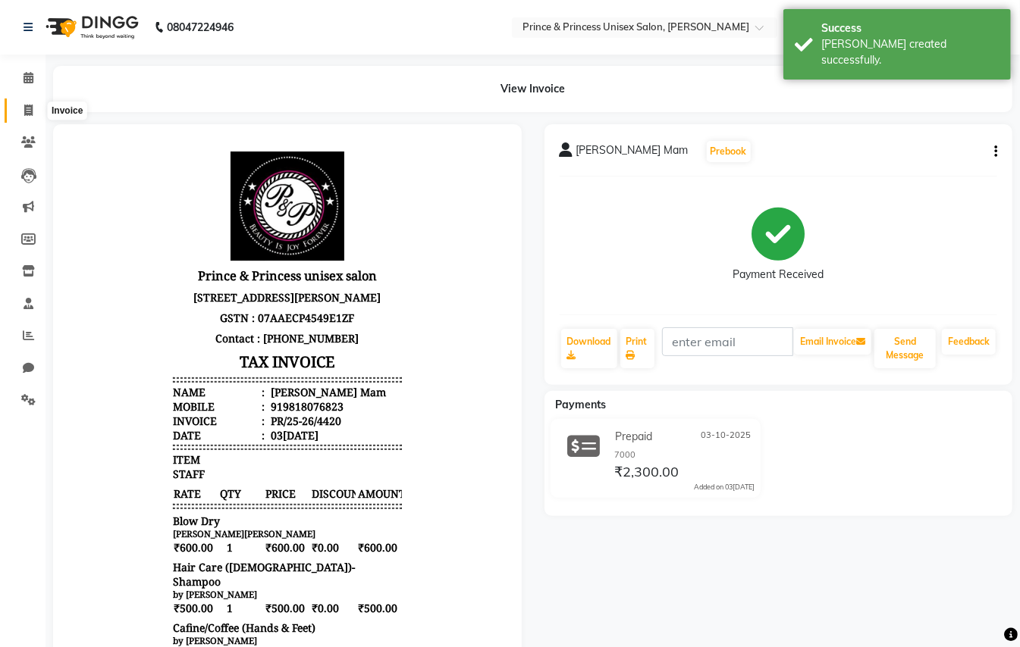
click at [26, 107] on icon at bounding box center [28, 110] width 8 height 11
select select "service"
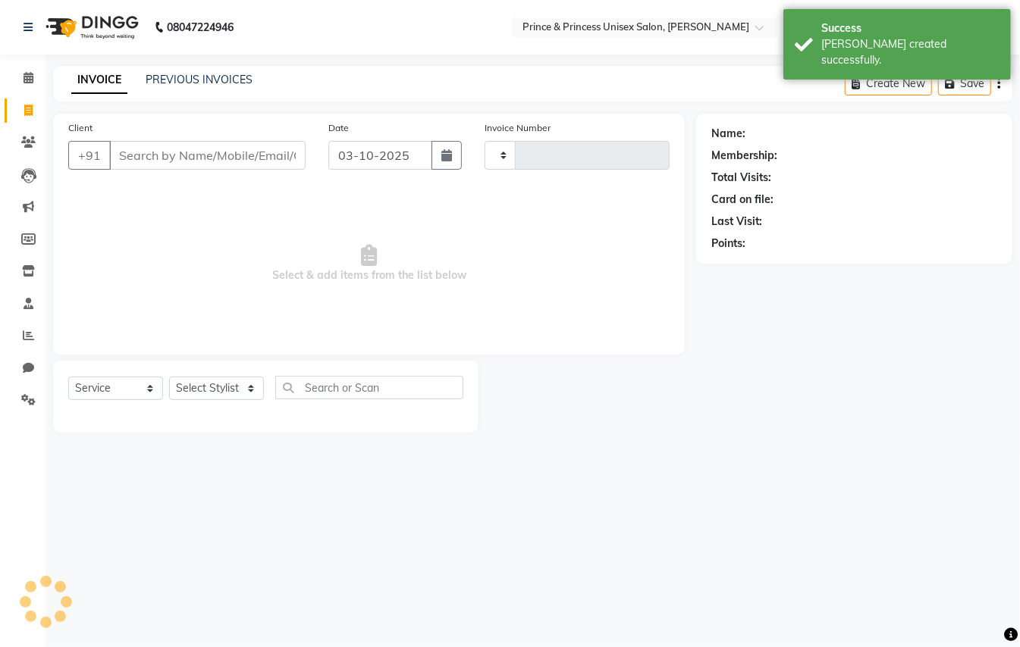
type input "4421"
select select "3760"
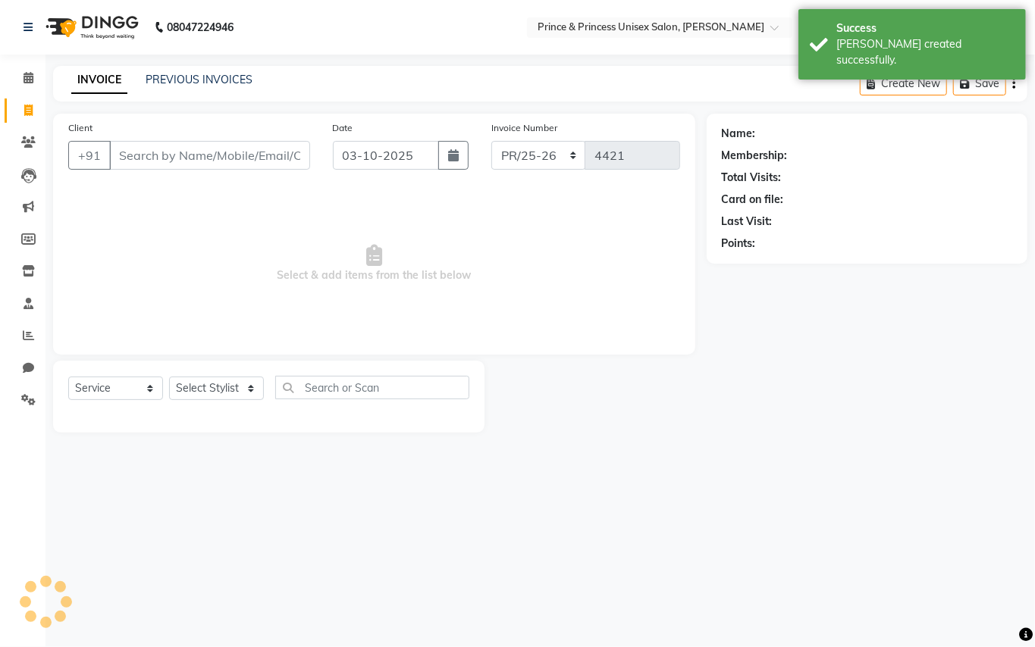
click at [204, 67] on div "INVOICE PREVIOUS INVOICES Create New Save" at bounding box center [540, 84] width 974 height 36
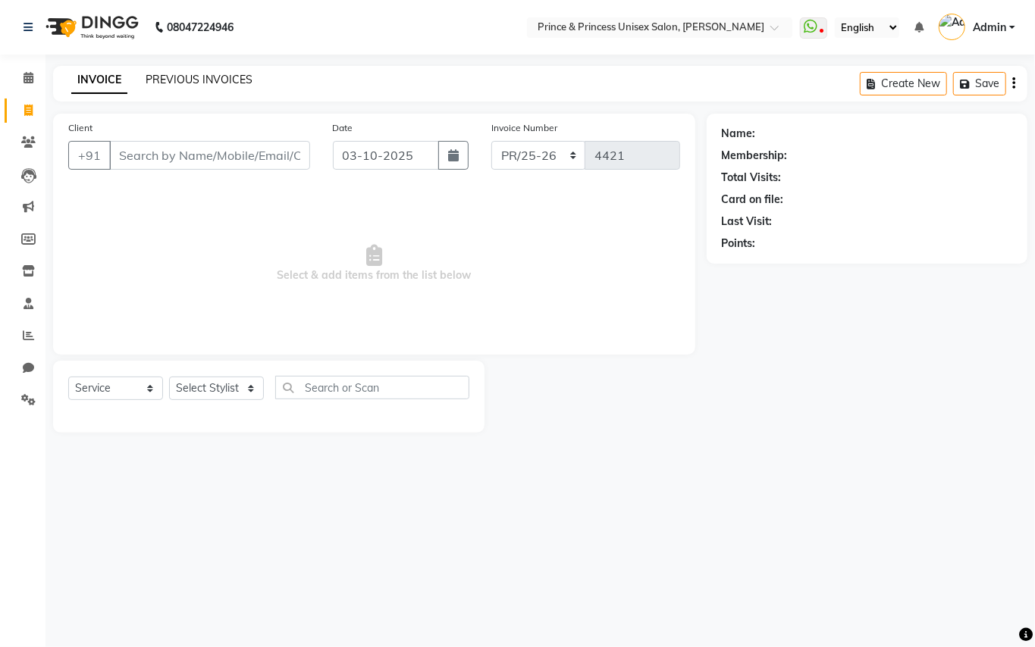
click at [202, 79] on link "PREVIOUS INVOICES" at bounding box center [199, 80] width 107 height 14
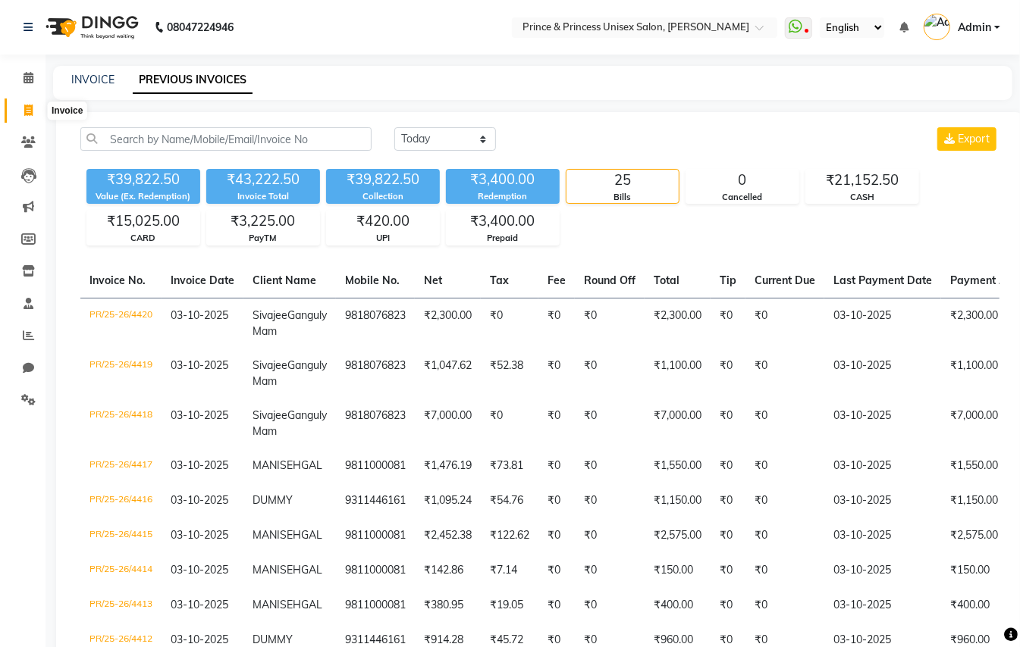
click at [31, 106] on icon at bounding box center [28, 110] width 8 height 11
select select "service"
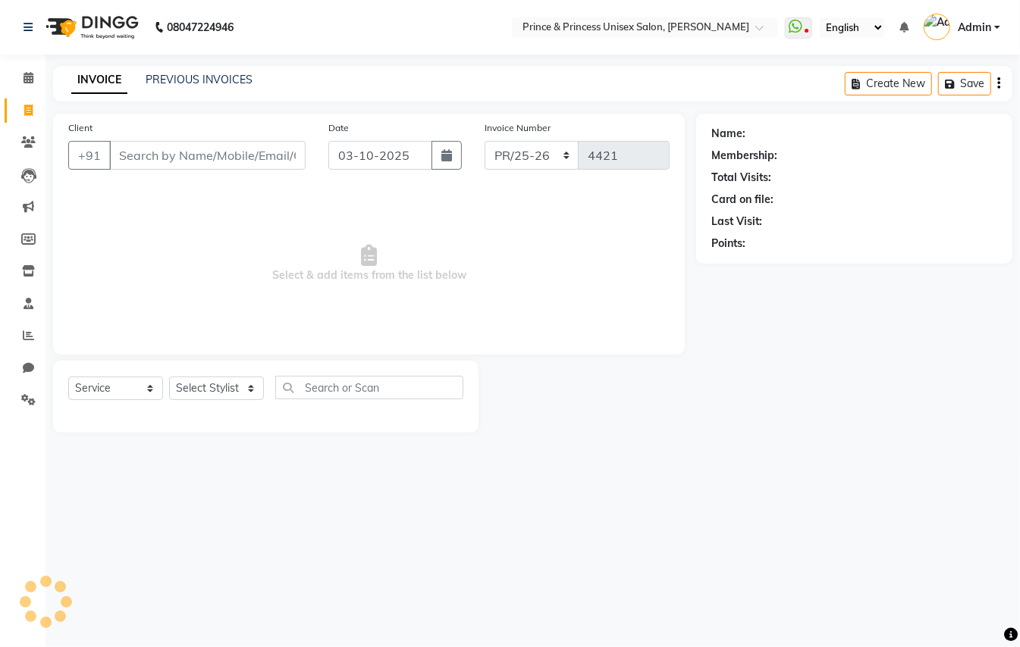
click at [206, 152] on input "Client" at bounding box center [207, 155] width 196 height 29
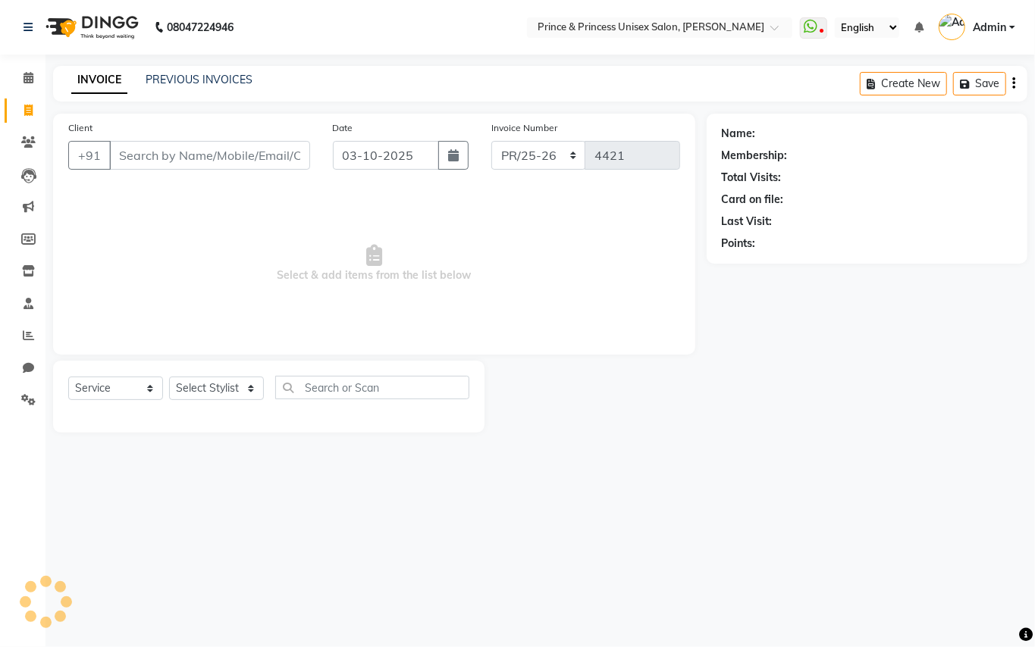
click at [207, 155] on input "Client" at bounding box center [209, 155] width 201 height 29
type input "9311446161"
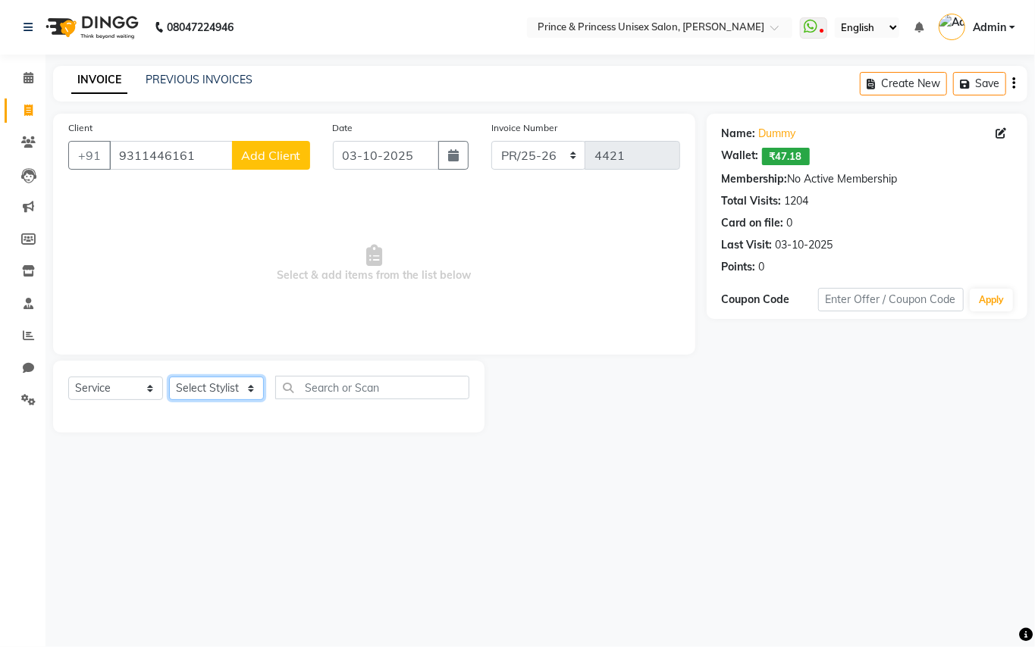
click at [206, 387] on select "Select Stylist ABHISHEK AJEET AJEET NEW ARUN ASLAM CHANDAN GUDDU MAHESH MANI ME…" at bounding box center [216, 389] width 95 height 24
click at [216, 385] on select "Select Stylist ABHISHEK AJEET AJEET NEW ARUN ASLAM CHANDAN GUDDU MAHESH MANI ME…" at bounding box center [216, 389] width 95 height 24
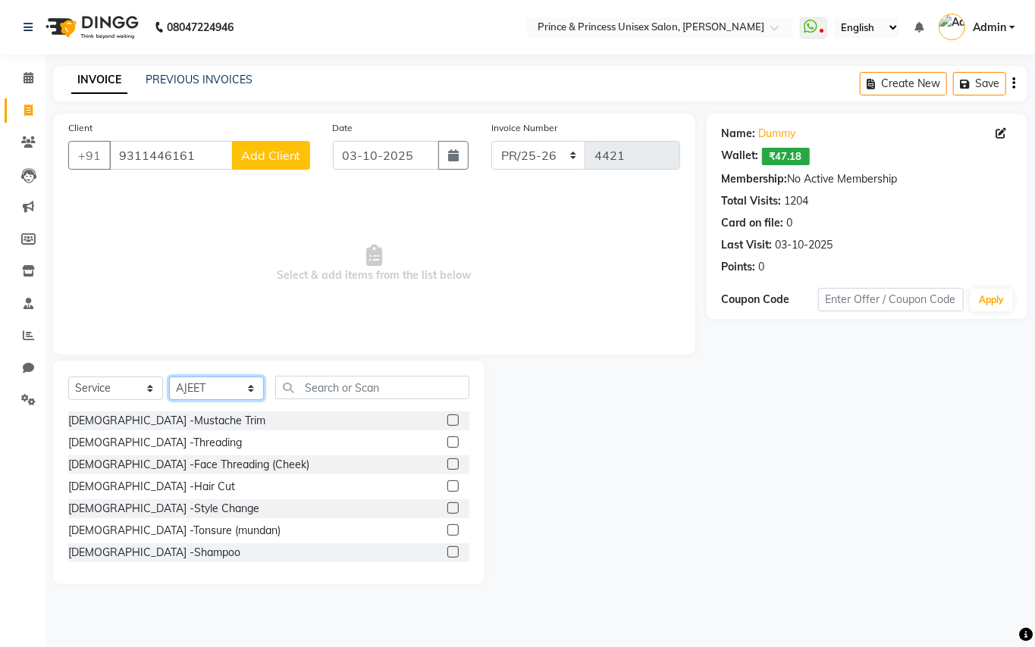
click at [216, 385] on select "Select Stylist ABHISHEK AJEET AJEET NEW ARUN ASLAM CHANDAN GUDDU MAHESH MANI ME…" at bounding box center [216, 389] width 95 height 24
select select "35102"
drag, startPoint x: 216, startPoint y: 385, endPoint x: 346, endPoint y: 386, distance: 129.6
click at [216, 385] on select "Select Stylist ABHISHEK AJEET AJEET NEW ARUN ASLAM CHANDAN GUDDU MAHESH MANI ME…" at bounding box center [216, 389] width 95 height 24
click at [352, 385] on input "text" at bounding box center [372, 388] width 194 height 24
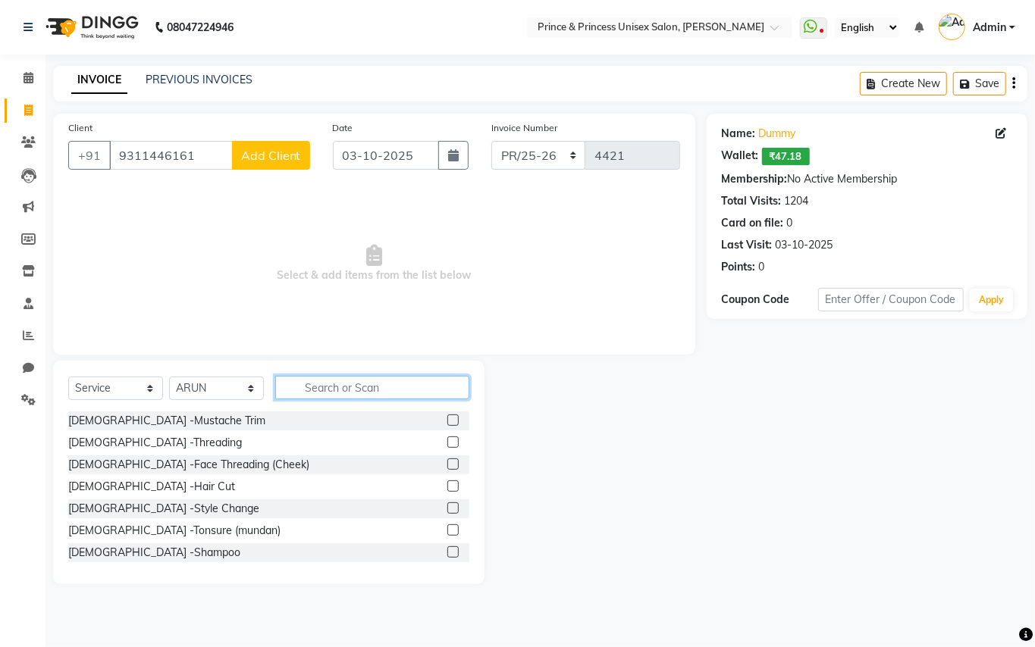
click at [352, 385] on input "text" at bounding box center [372, 388] width 194 height 24
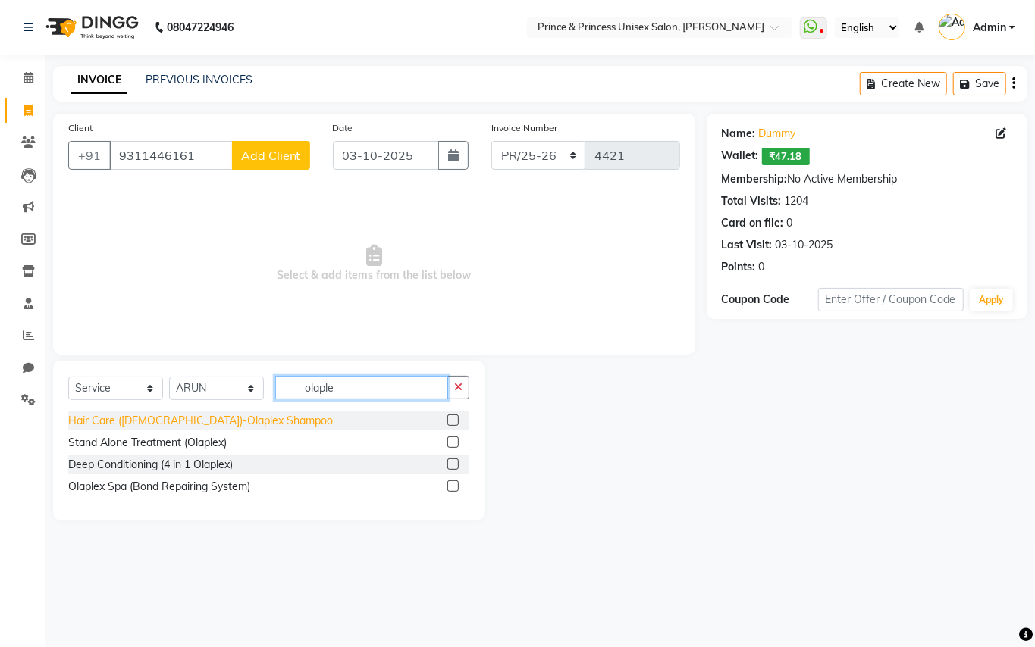
type input "olaple"
click at [144, 422] on div "Hair Care (Ladies)-Olaplex Shampoo" at bounding box center [200, 421] width 265 height 16
checkbox input "false"
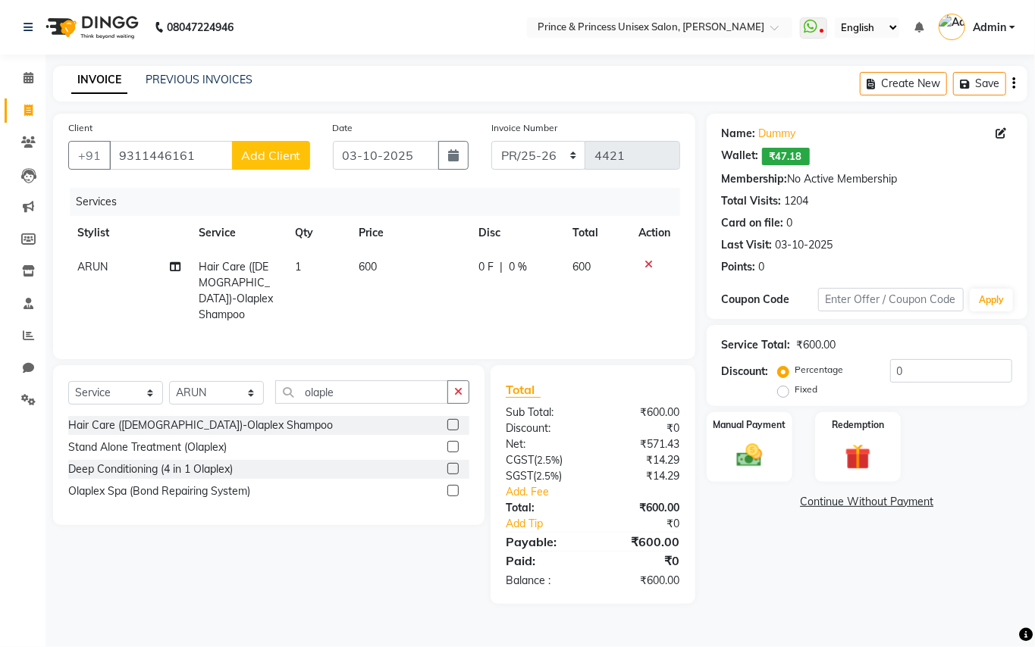
click at [374, 265] on span "600" at bounding box center [368, 267] width 18 height 14
select select "35102"
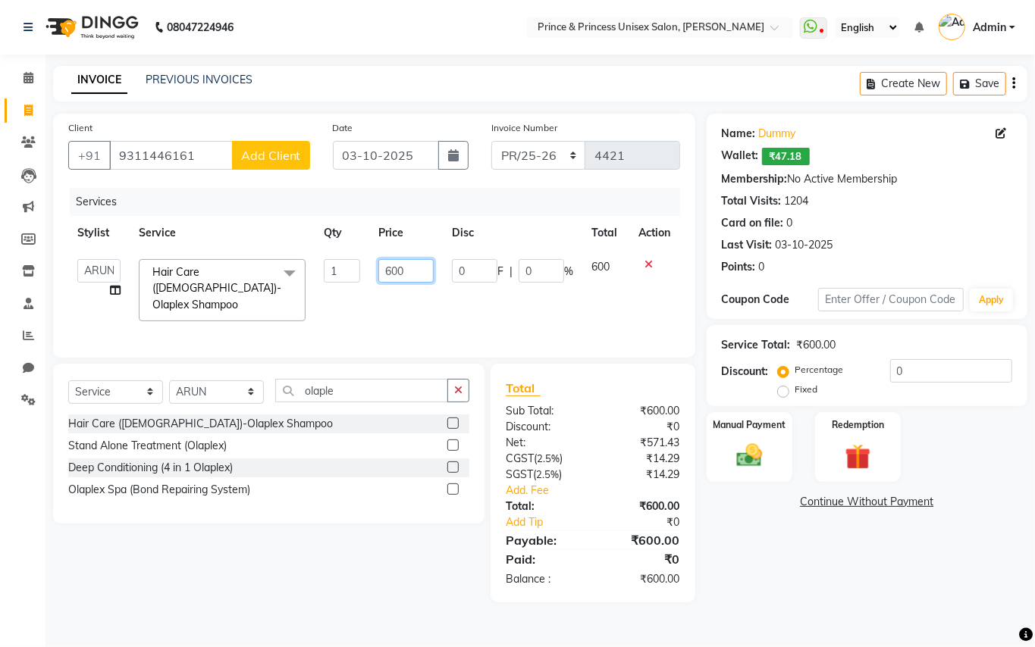
click at [415, 268] on input "600" at bounding box center [405, 271] width 55 height 24
type input "700"
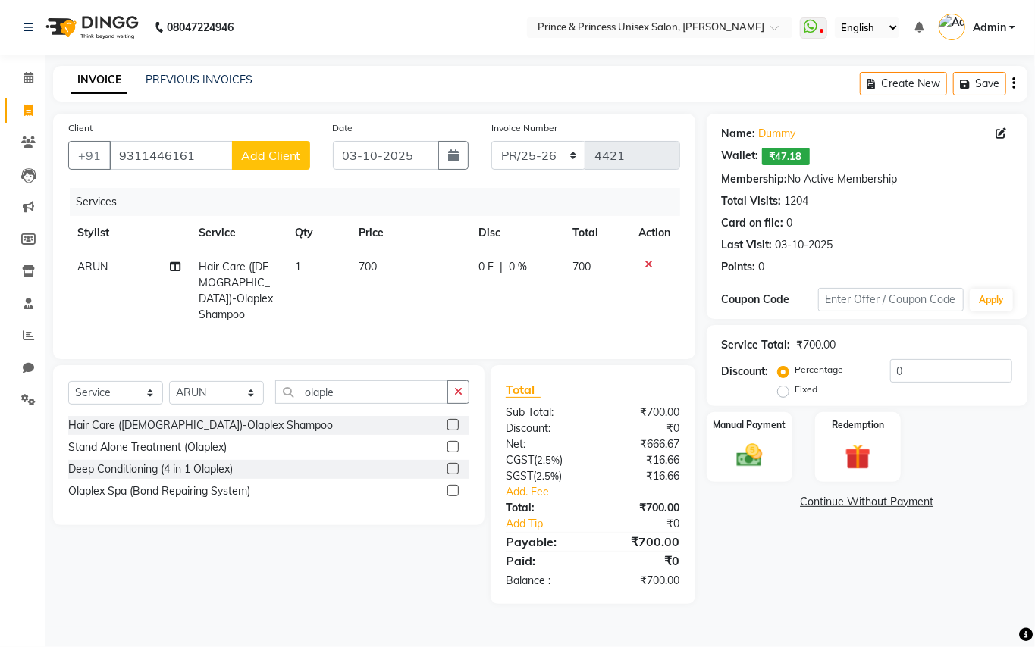
click at [428, 325] on div "Services Stylist Service Qty Price Disc Total Action ARUN Hair Care (Ladies)-Ol…" at bounding box center [374, 266] width 612 height 156
click at [762, 459] on img at bounding box center [749, 455] width 43 height 31
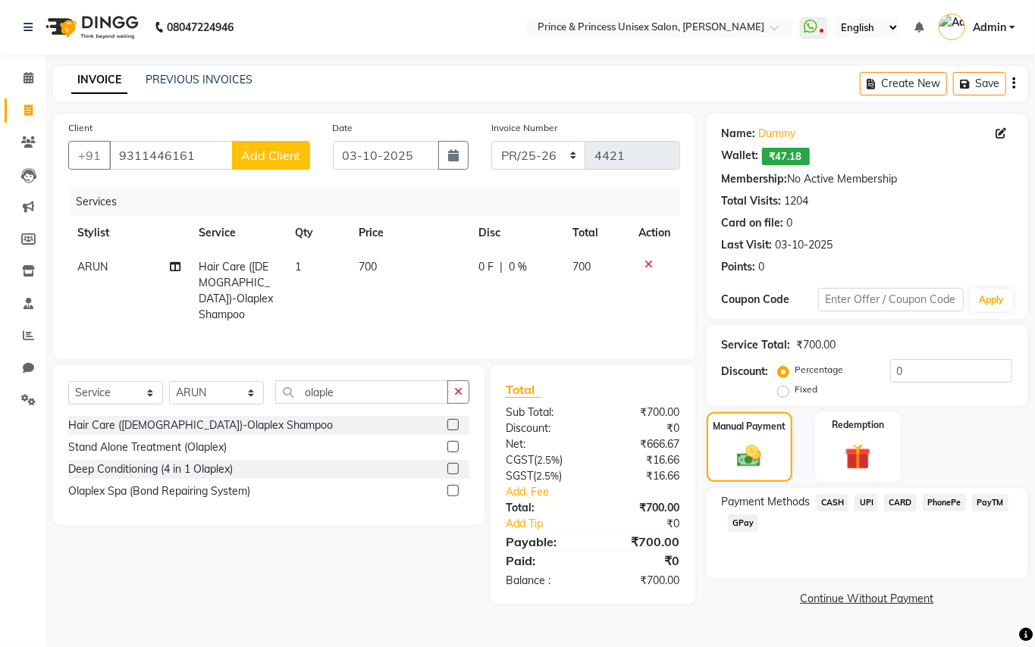
click at [834, 503] on span "CASH" at bounding box center [833, 502] width 33 height 17
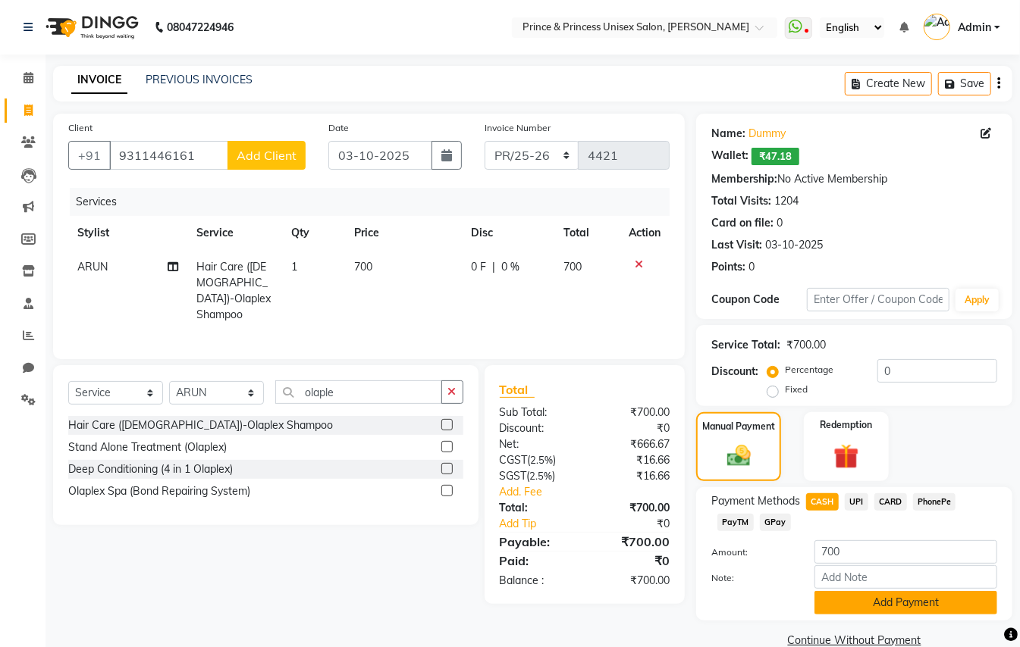
click at [866, 605] on button "Add Payment" at bounding box center [905, 603] width 183 height 24
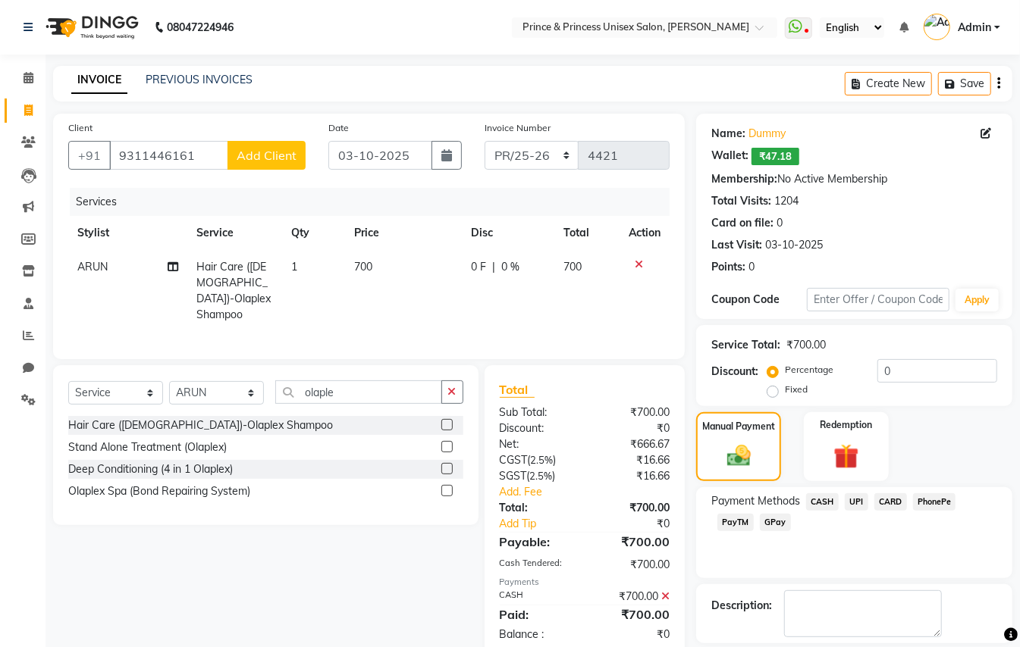
scroll to position [71, 0]
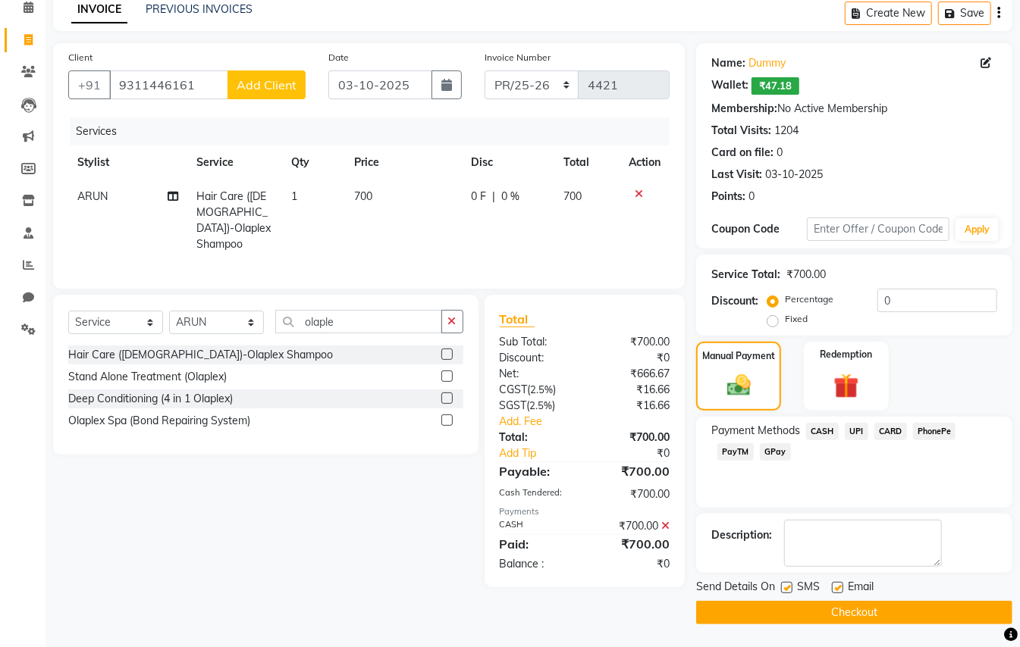
click at [960, 604] on button "Checkout" at bounding box center [854, 613] width 316 height 24
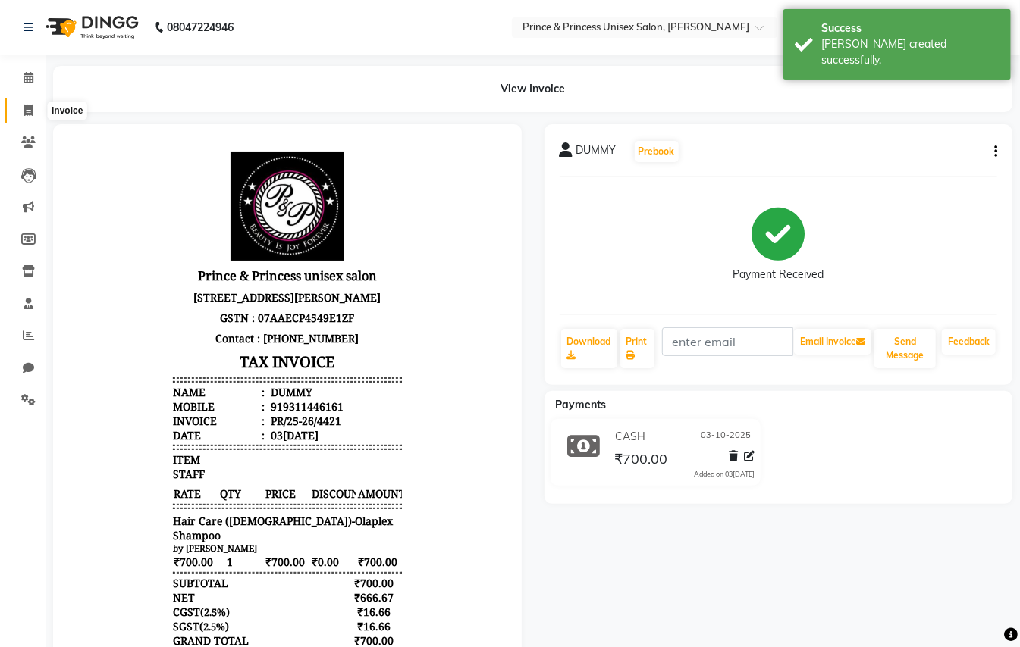
click at [33, 110] on span at bounding box center [28, 110] width 27 height 17
select select "service"
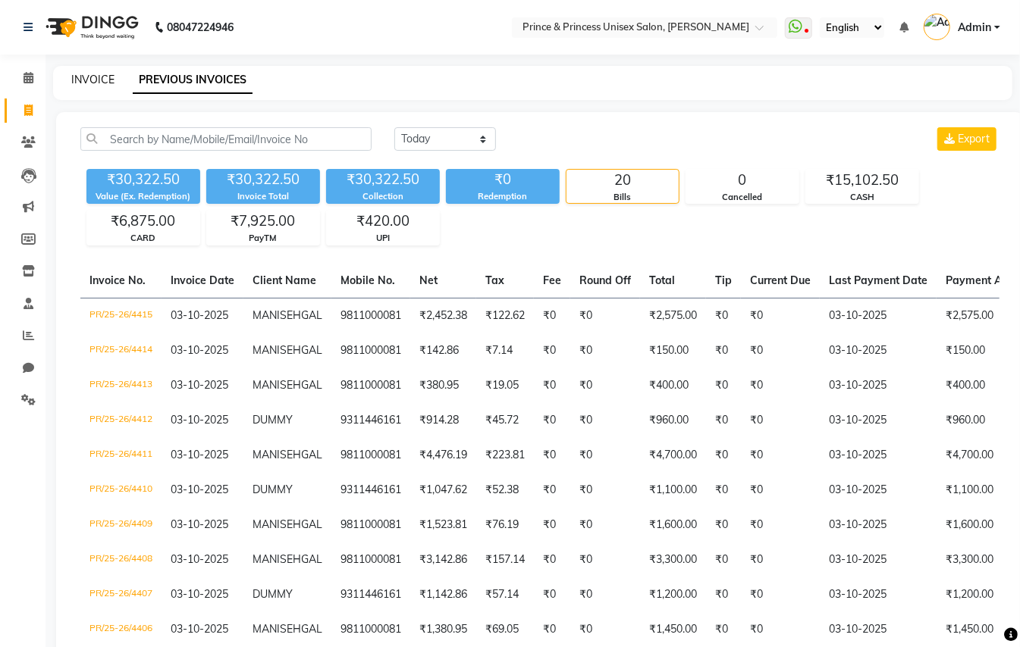
click at [89, 82] on link "INVOICE" at bounding box center [92, 80] width 43 height 14
select select "service"
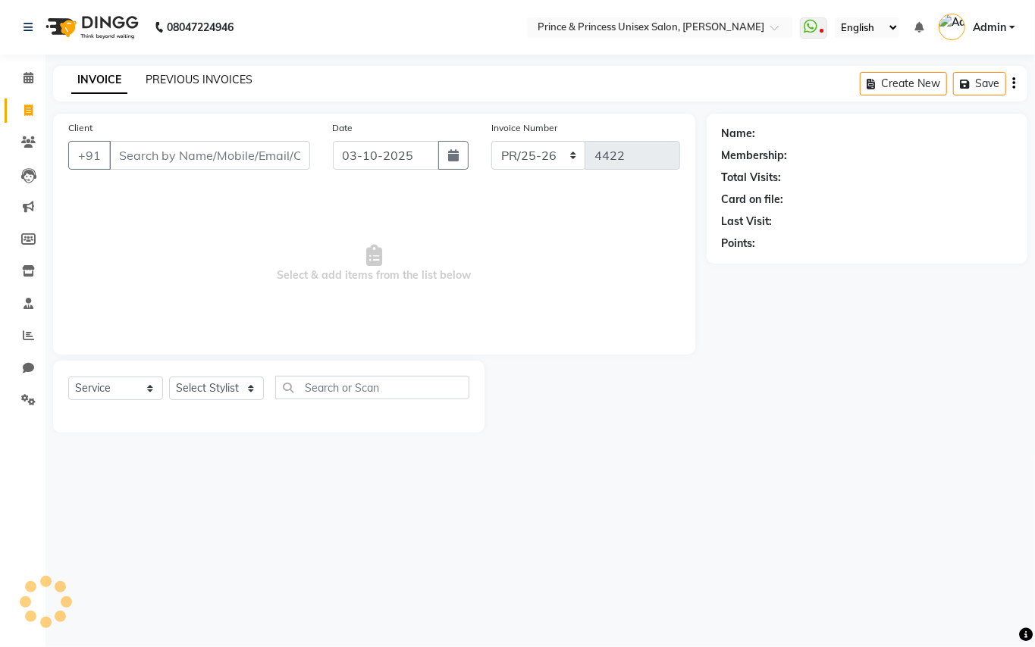
click at [204, 77] on link "PREVIOUS INVOICES" at bounding box center [199, 80] width 107 height 14
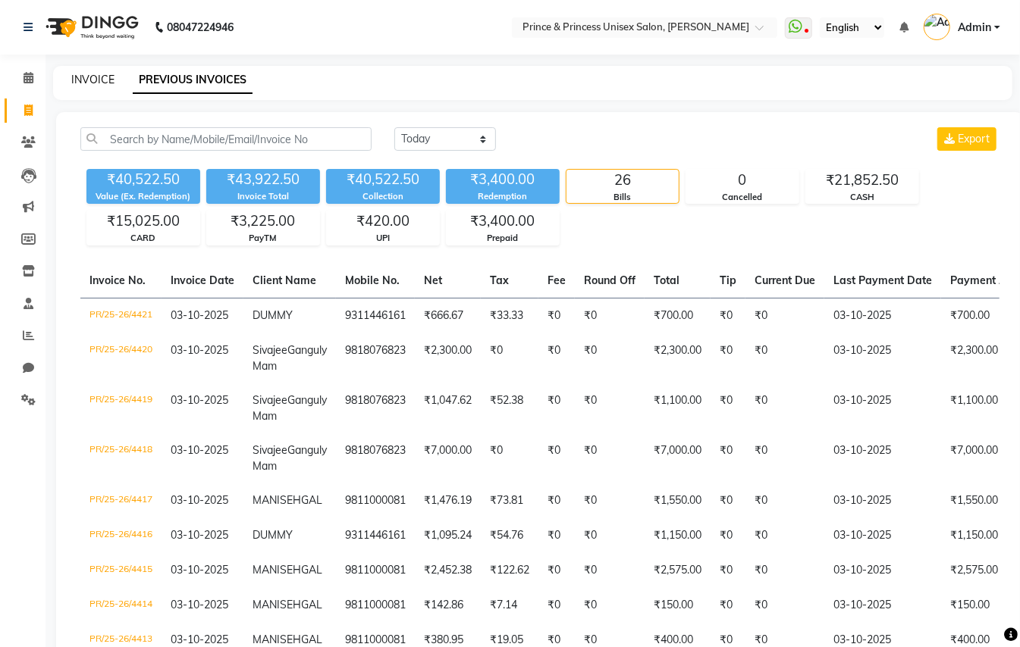
click at [101, 73] on link "INVOICE" at bounding box center [92, 80] width 43 height 14
select select "service"
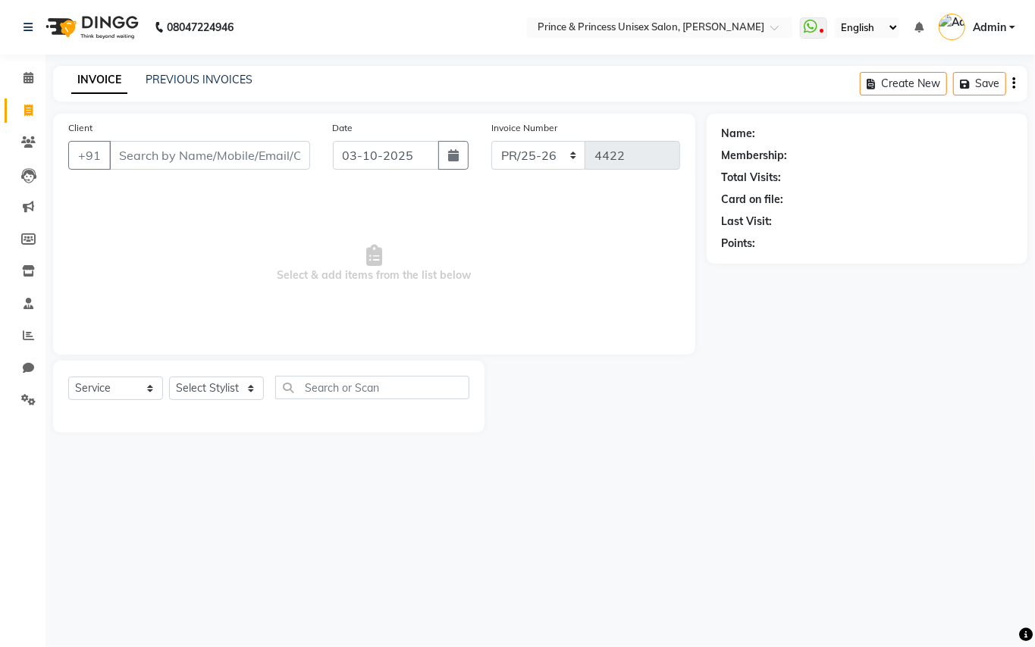
click at [174, 158] on input "Client" at bounding box center [209, 155] width 201 height 29
click at [174, 156] on input "Client" at bounding box center [209, 155] width 201 height 29
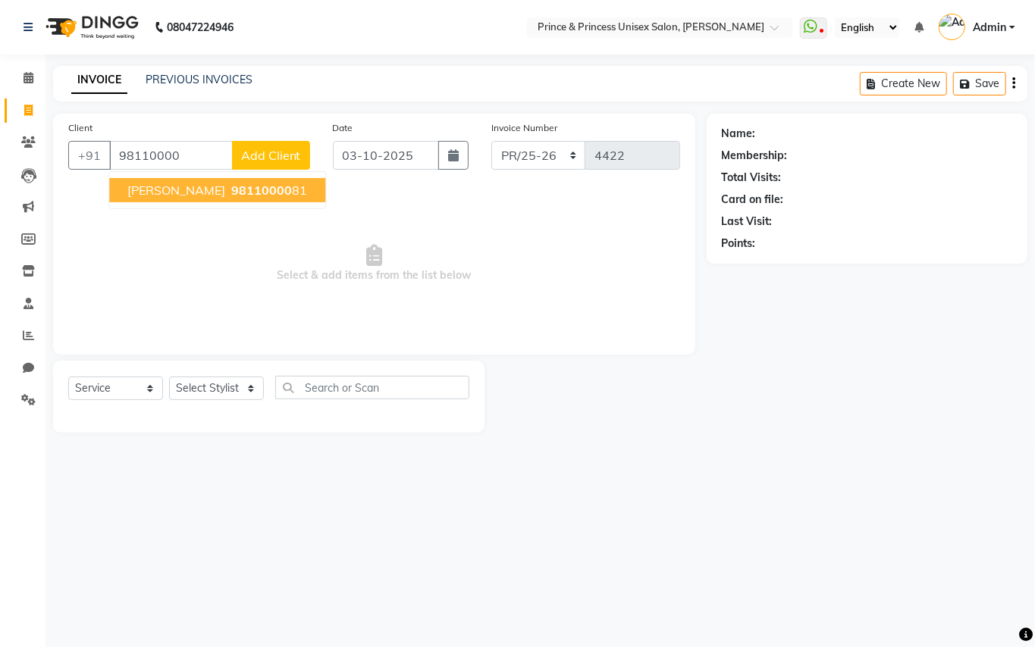
click at [231, 196] on span "98110000" at bounding box center [261, 190] width 61 height 15
type input "9811000081"
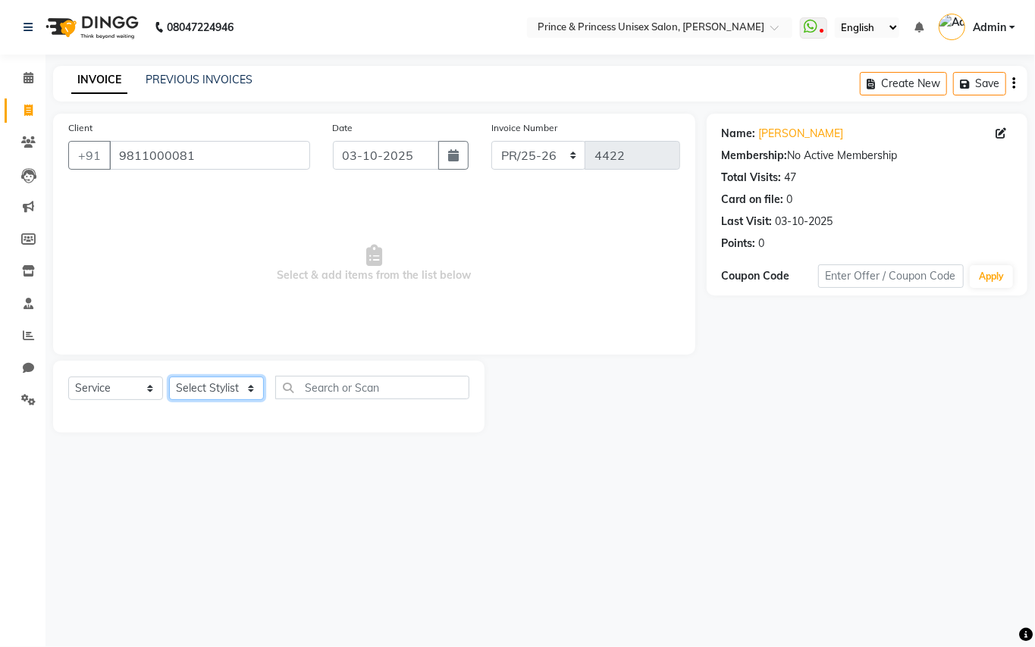
click at [202, 388] on select "Select Stylist A[PERSON_NAME]ET AJ[PERSON_NAME]U[PERSON_NAME]A[PERSON_NAME]ESH …" at bounding box center [216, 389] width 95 height 24
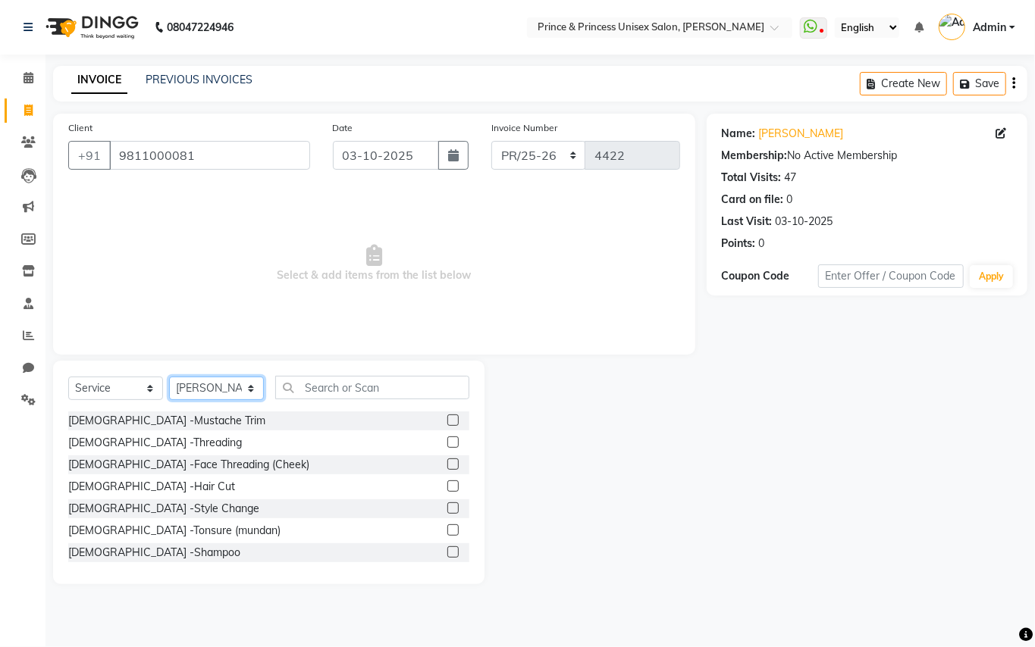
click at [202, 388] on select "Select Stylist A[PERSON_NAME]ET AJ[PERSON_NAME]U[PERSON_NAME]A[PERSON_NAME]ESH …" at bounding box center [216, 389] width 95 height 24
select select "28169"
drag, startPoint x: 202, startPoint y: 388, endPoint x: 334, endPoint y: 403, distance: 132.8
click at [202, 388] on select "Select Stylist A[PERSON_NAME]ET AJ[PERSON_NAME]U[PERSON_NAME]A[PERSON_NAME]ESH …" at bounding box center [216, 389] width 95 height 24
click at [352, 386] on input "text" at bounding box center [372, 388] width 194 height 24
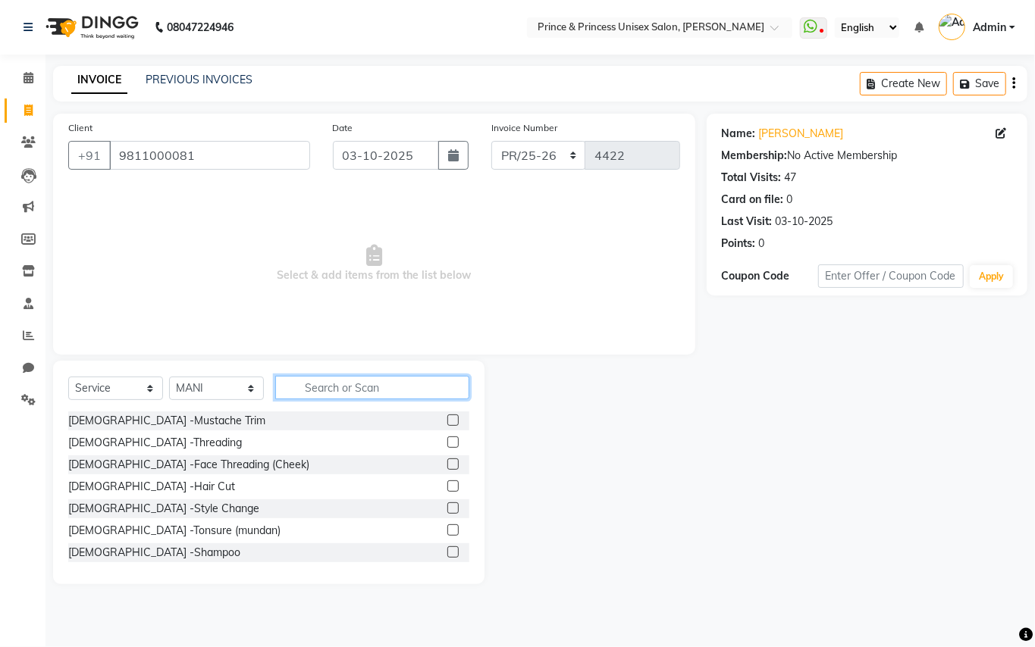
click at [350, 390] on input "text" at bounding box center [372, 388] width 194 height 24
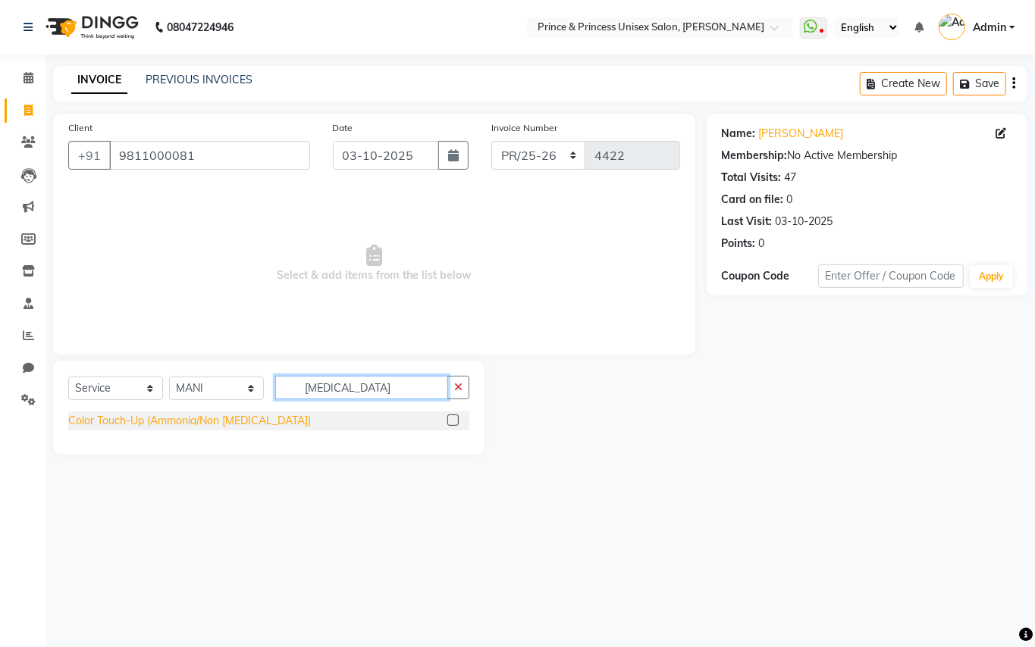
type input "[MEDICAL_DATA]"
click at [204, 422] on div "Color Touch-Up (Ammonia/Non [MEDICAL_DATA])" at bounding box center [189, 421] width 243 height 16
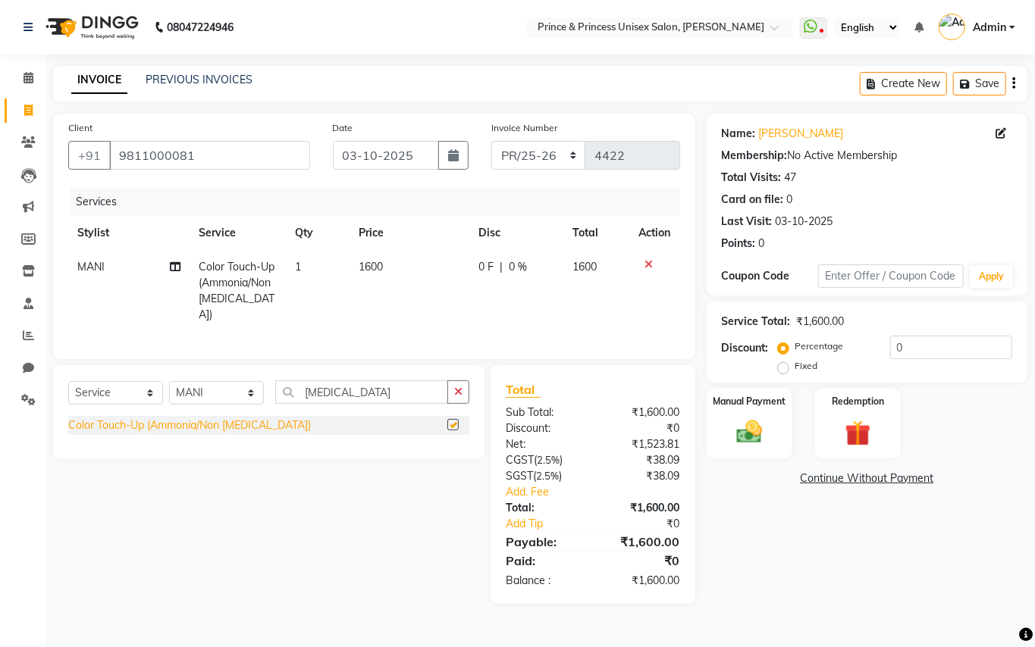
checkbox input "false"
click at [196, 389] on select "Select Stylist A[PERSON_NAME]ET AJ[PERSON_NAME]U[PERSON_NAME]A[PERSON_NAME]ESH …" at bounding box center [216, 393] width 95 height 24
select select "17910"
drag, startPoint x: 196, startPoint y: 389, endPoint x: 307, endPoint y: 383, distance: 111.6
click at [196, 389] on select "Select Stylist A[PERSON_NAME]ET AJ[PERSON_NAME]U[PERSON_NAME]A[PERSON_NAME]ESH …" at bounding box center [216, 393] width 95 height 24
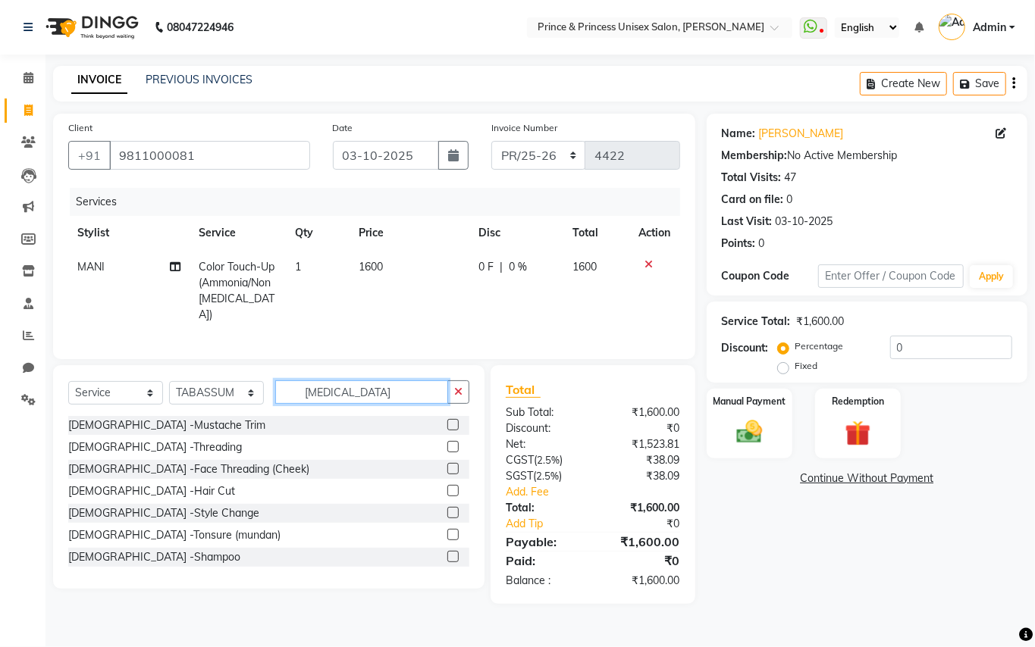
drag, startPoint x: 358, startPoint y: 385, endPoint x: 240, endPoint y: 319, distance: 134.8
click at [261, 346] on div "Client [PHONE_NUMBER] Date 03-10-20[DATE] Number PR/25-26 V/2025 V/[PHONE_NUMBE…" at bounding box center [374, 359] width 665 height 491
type input "clean"
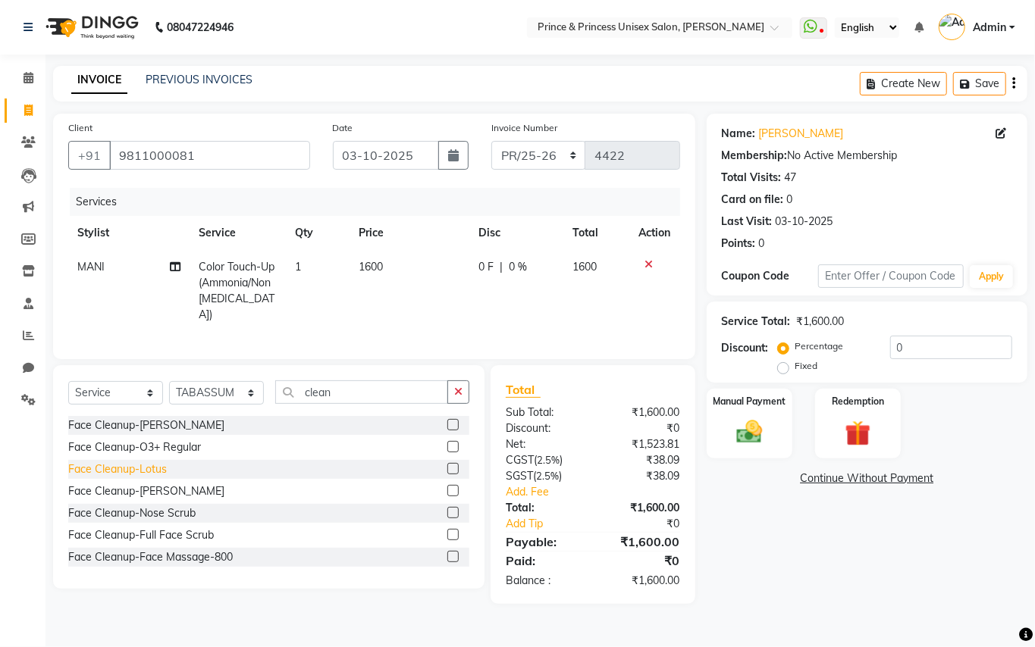
click at [143, 469] on div "Face Cleanup-Lotus" at bounding box center [117, 470] width 99 height 16
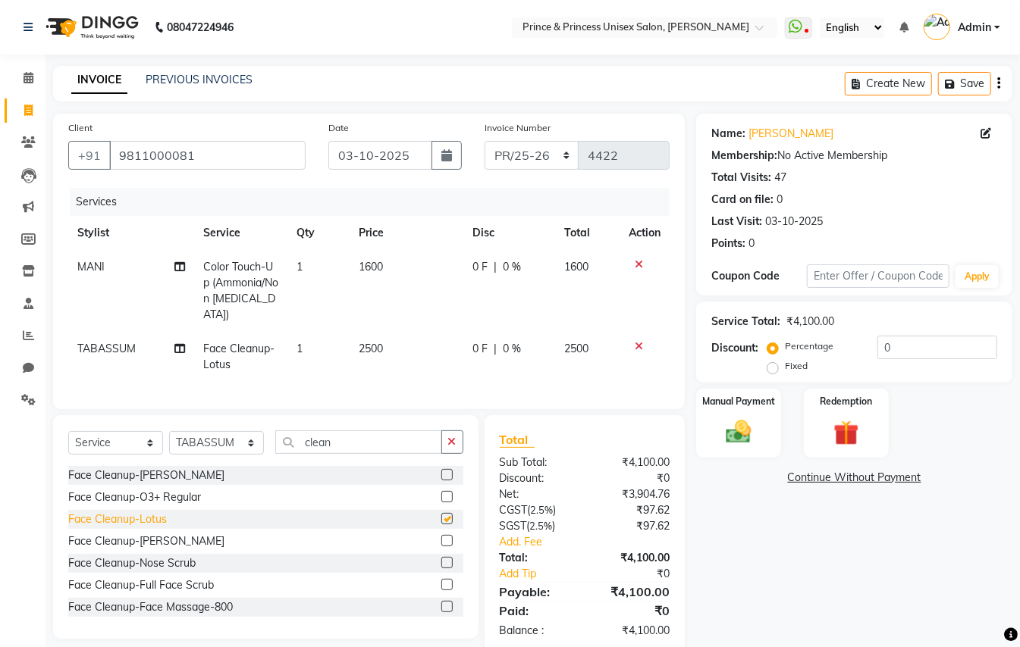
checkbox input "false"
click at [382, 342] on span "2500" at bounding box center [371, 349] width 24 height 14
select select "17910"
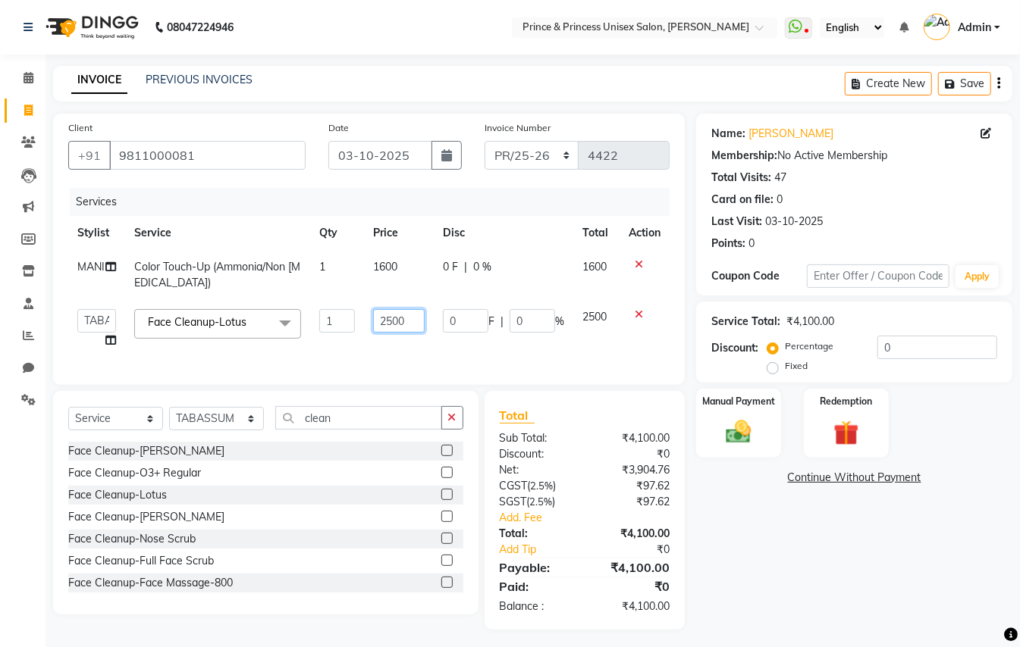
click at [412, 323] on input "2500" at bounding box center [399, 321] width 52 height 24
type input "2000"
click at [412, 344] on td "2000" at bounding box center [399, 329] width 70 height 58
select select "17910"
click at [726, 435] on img at bounding box center [738, 432] width 42 height 30
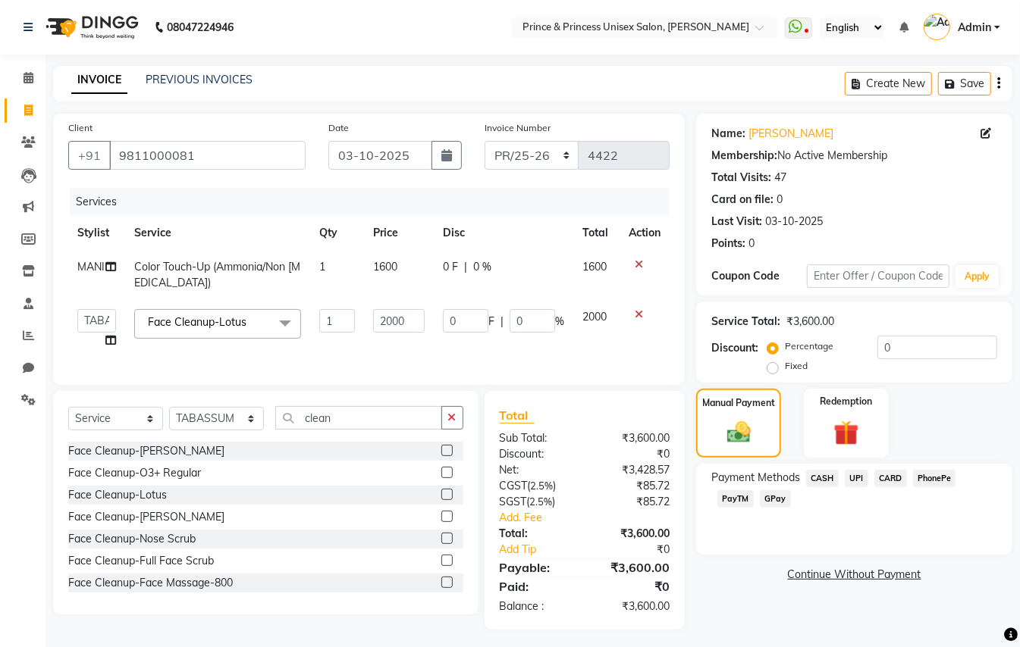
click at [820, 478] on span "CASH" at bounding box center [822, 478] width 33 height 17
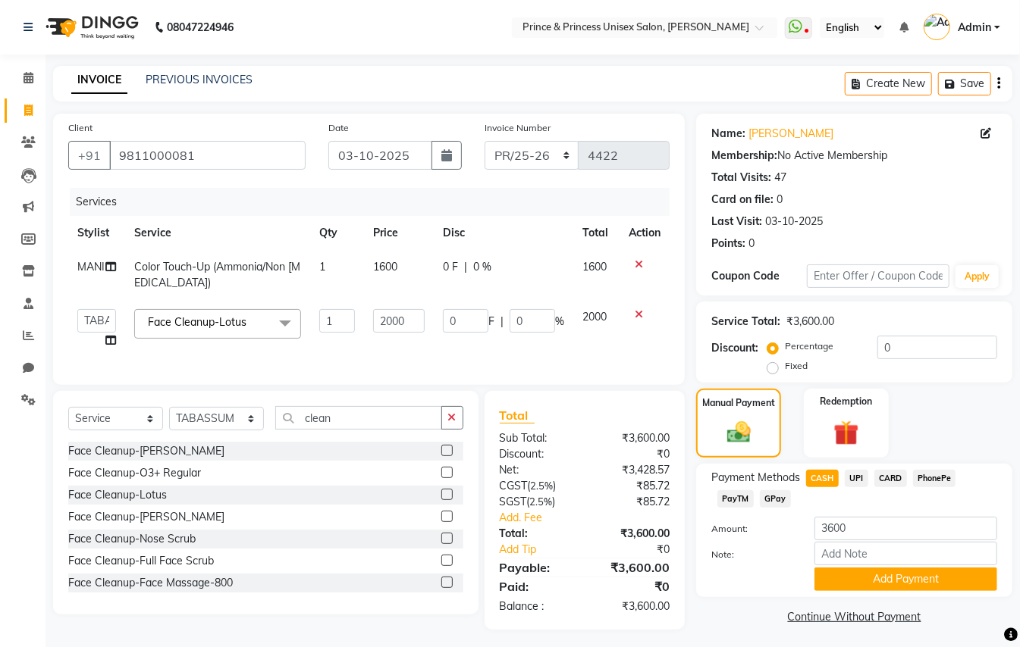
click at [735, 500] on span "PayTM" at bounding box center [735, 499] width 36 height 17
click at [853, 578] on button "Add Payment" at bounding box center [905, 580] width 183 height 24
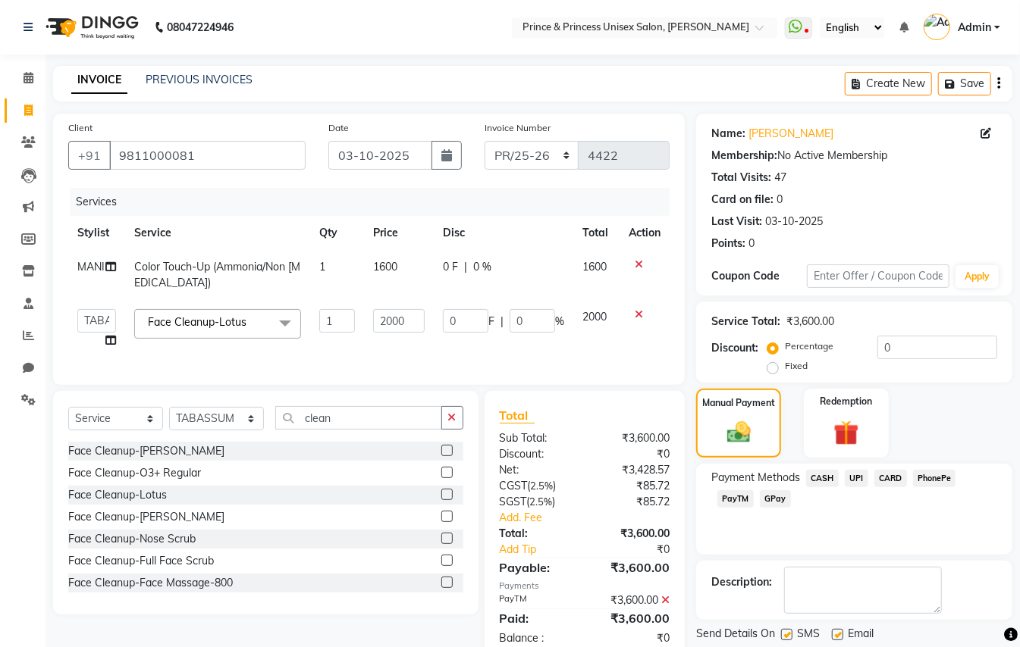
scroll to position [52, 0]
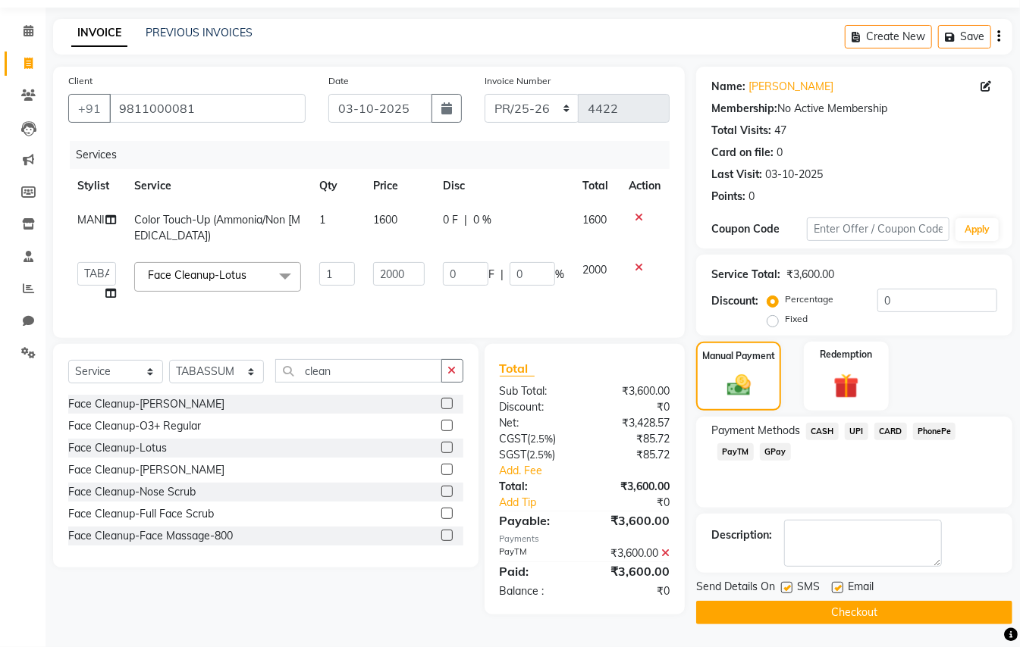
click at [895, 603] on button "Checkout" at bounding box center [854, 613] width 316 height 24
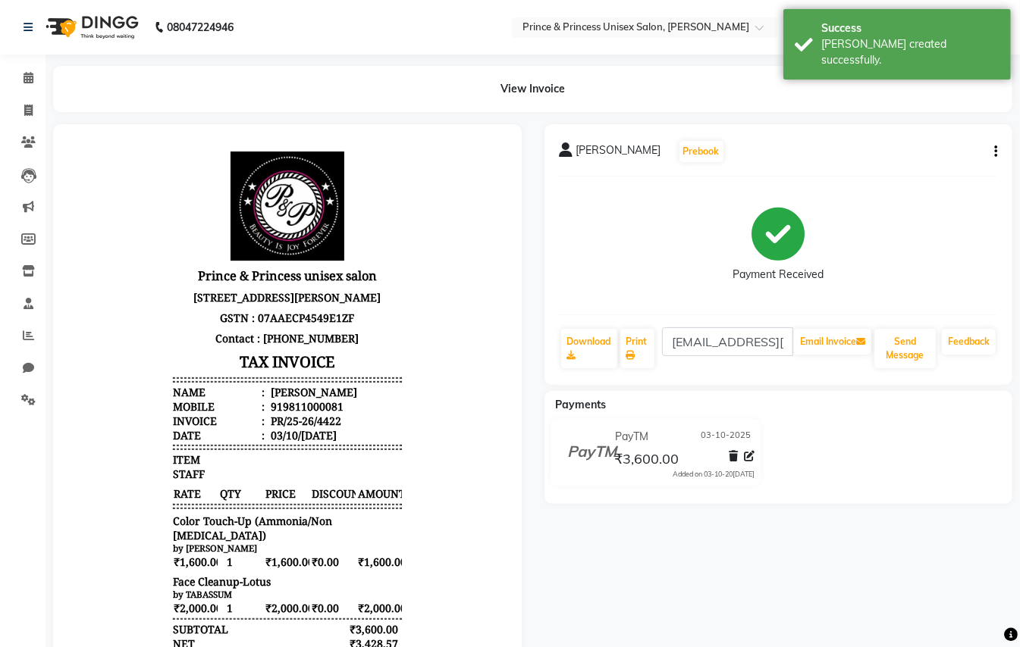
drag, startPoint x: 638, startPoint y: 343, endPoint x: 635, endPoint y: 290, distance: 53.9
click at [635, 282] on div "Payment Received" at bounding box center [779, 246] width 438 height 114
click at [641, 343] on link "Print" at bounding box center [637, 348] width 35 height 39
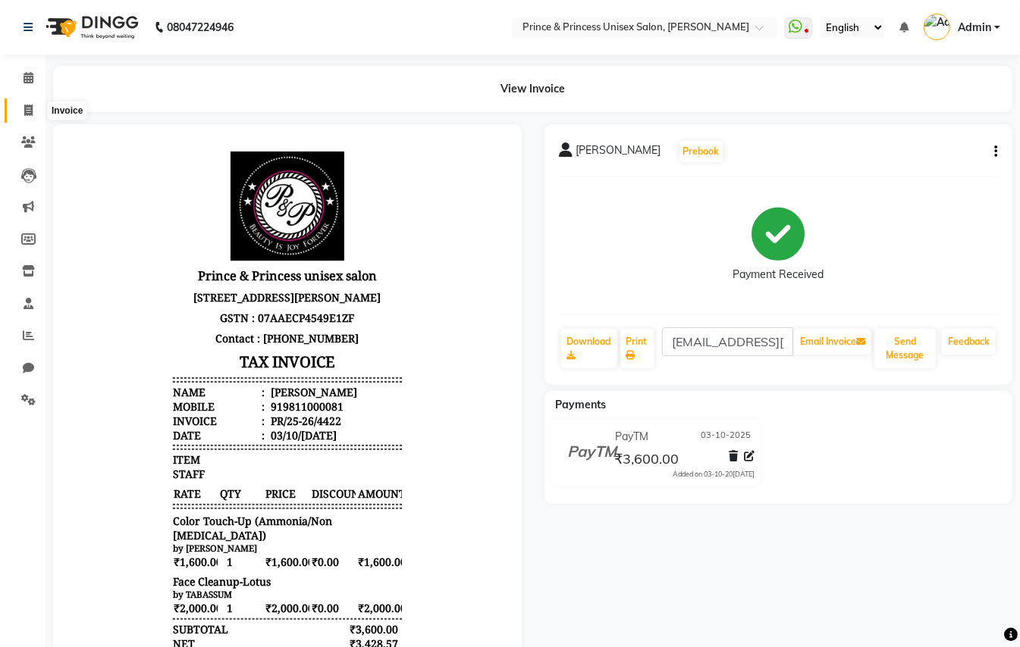
drag, startPoint x: 23, startPoint y: 112, endPoint x: 23, endPoint y: 92, distance: 20.5
click at [24, 112] on icon at bounding box center [28, 110] width 8 height 11
select select "service"
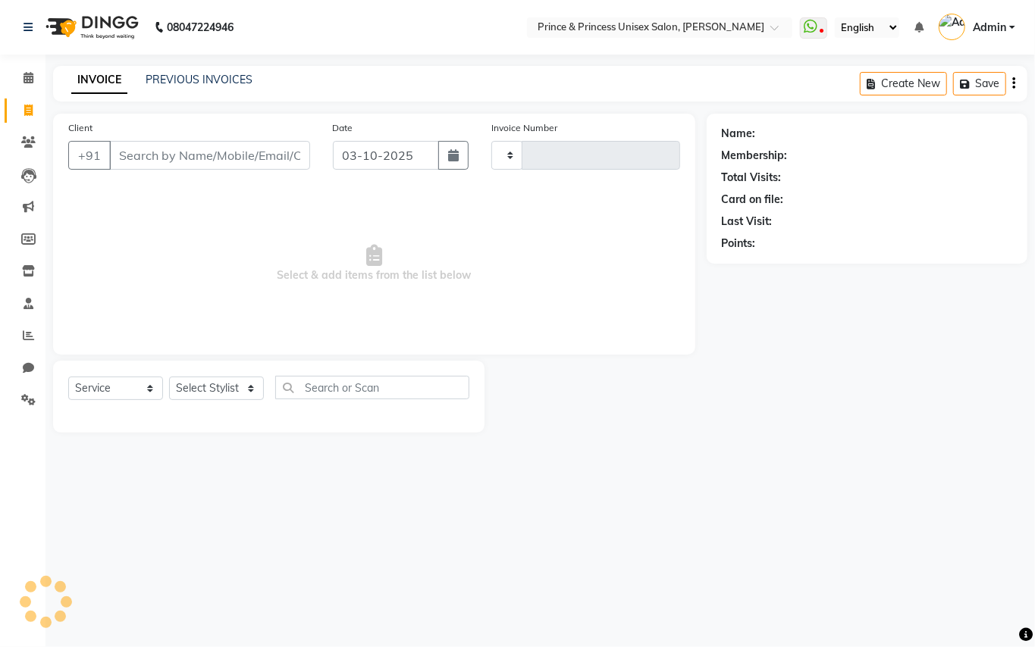
type input "4423"
select select "3760"
click at [244, 155] on input "Client" at bounding box center [209, 155] width 201 height 29
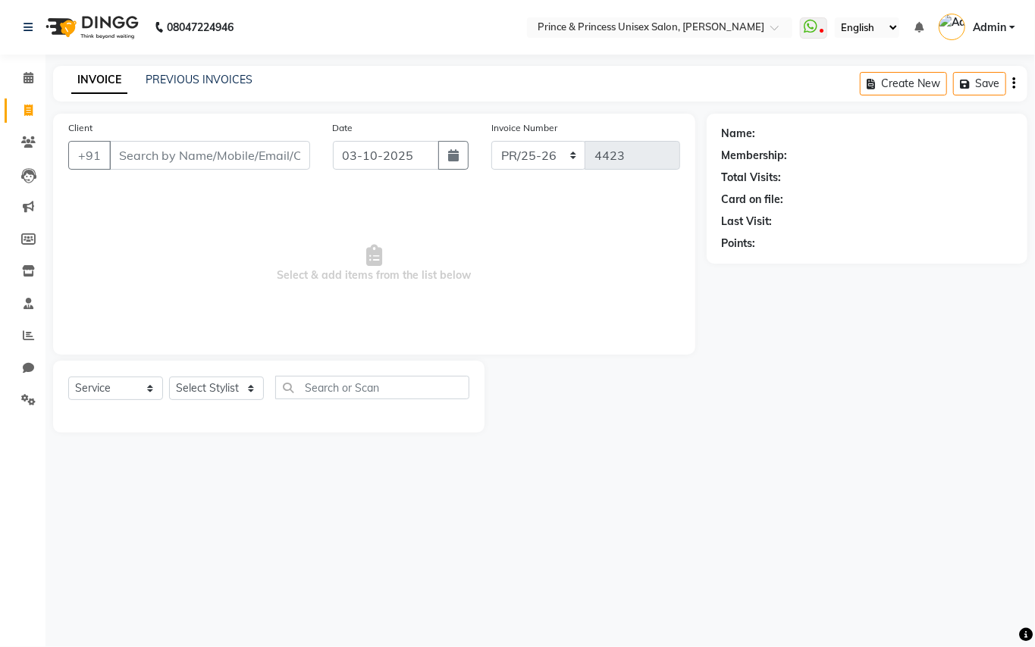
type input "c"
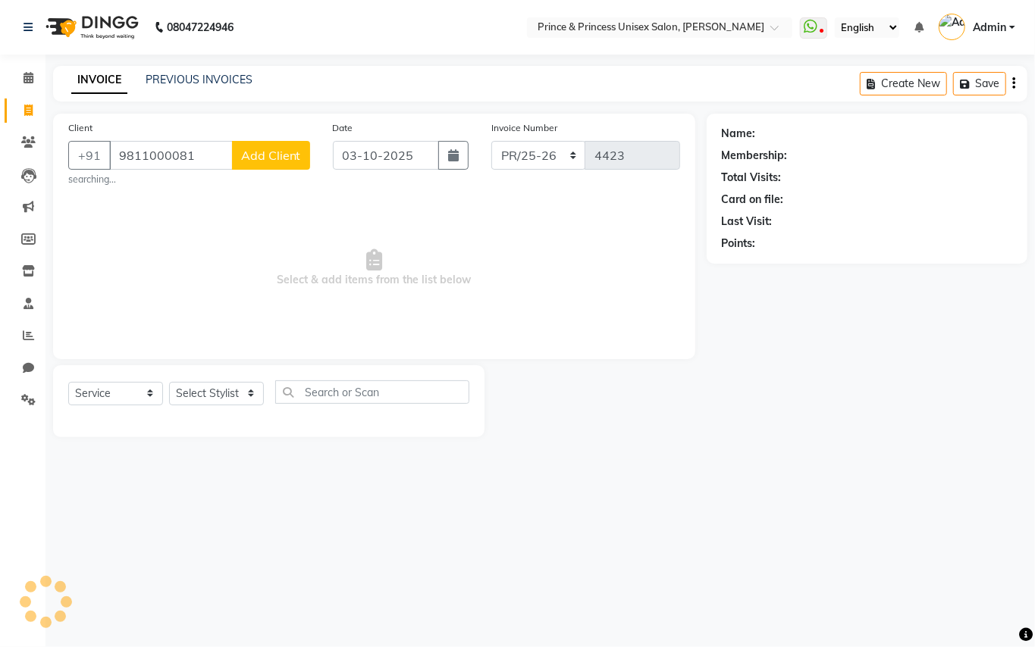
type input "9811000081"
click at [119, 303] on span "Select & add items from the list below" at bounding box center [374, 269] width 612 height 152
drag, startPoint x: 119, startPoint y: 303, endPoint x: 128, endPoint y: 323, distance: 21.7
click at [120, 303] on span "Select & add items from the list below" at bounding box center [374, 269] width 612 height 152
click at [200, 396] on select "Select Stylist ABHISHEK AJEET AJEET NEW ARUN ASLAM CHANDAN GUDDU MAHESH MANI ME…" at bounding box center [216, 394] width 95 height 24
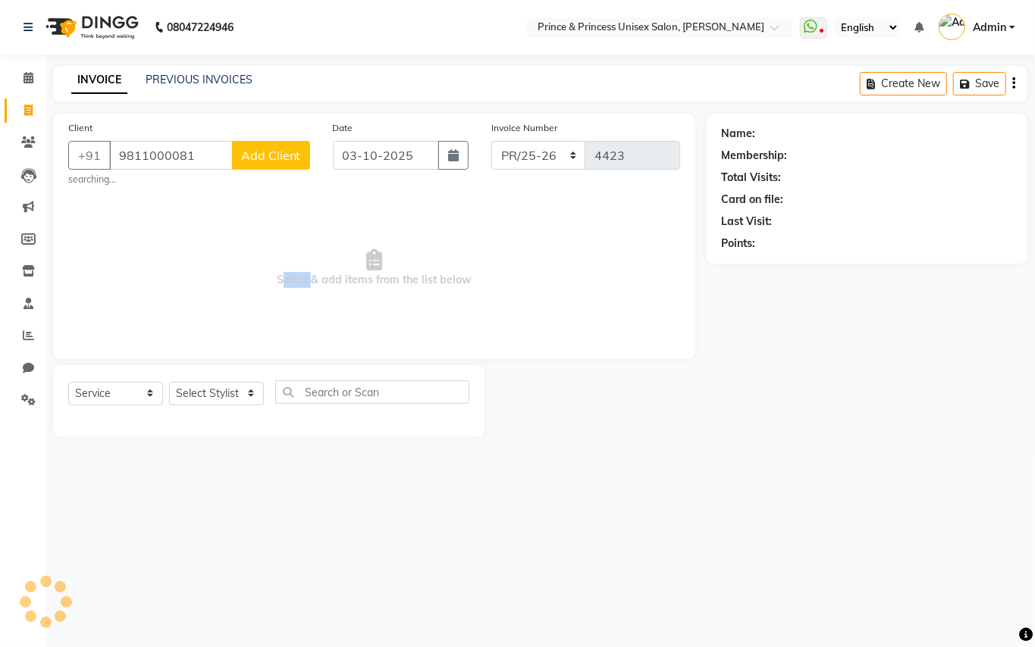
click at [96, 282] on span "Select & add items from the list below" at bounding box center [374, 269] width 612 height 152
click at [218, 396] on select "Select Stylist ABHISHEK AJEET AJEET NEW ARUN ASLAM CHANDAN GUDDU MAHESH MANI ME…" at bounding box center [216, 394] width 95 height 24
click at [165, 490] on div "08047224946 Select Location × Prince & Princess Unisex Salon, Chittaranjan Park…" at bounding box center [517, 323] width 1035 height 647
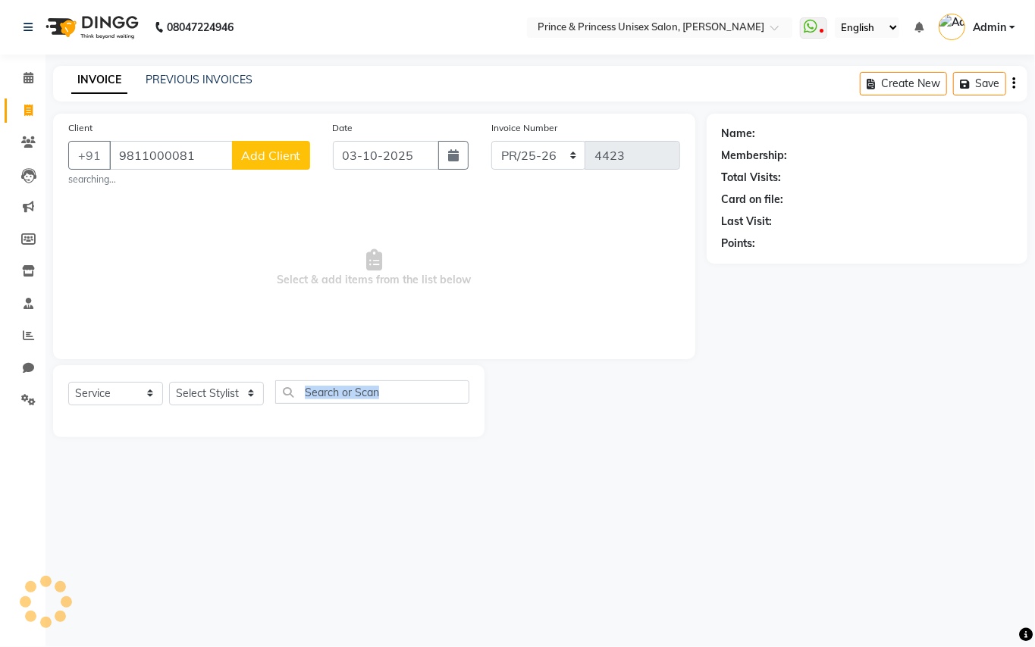
drag, startPoint x: 165, startPoint y: 490, endPoint x: 209, endPoint y: 419, distance: 84.1
click at [165, 489] on div "08047224946 Select Location × Prince & Princess Unisex Salon, Chittaranjan Park…" at bounding box center [517, 323] width 1035 height 647
click at [224, 385] on select "Select Stylist ABHISHEK AJEET AJEET NEW ARUN ASLAM CHANDAN GUDDU MAHESH MANI ME…" at bounding box center [216, 394] width 95 height 24
select select "63056"
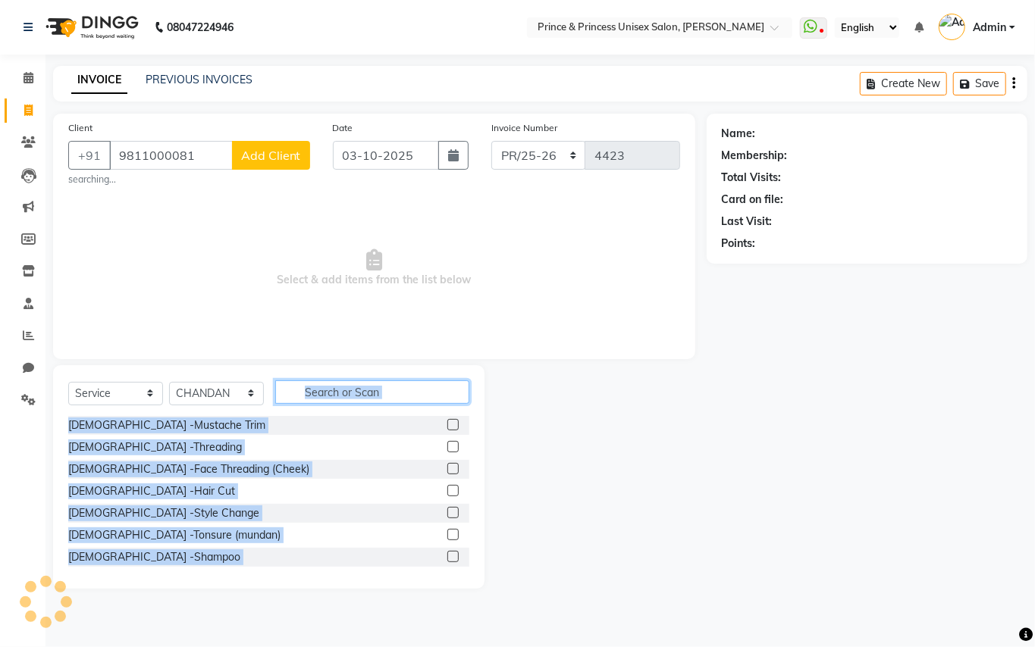
click at [387, 386] on input "text" at bounding box center [372, 393] width 194 height 24
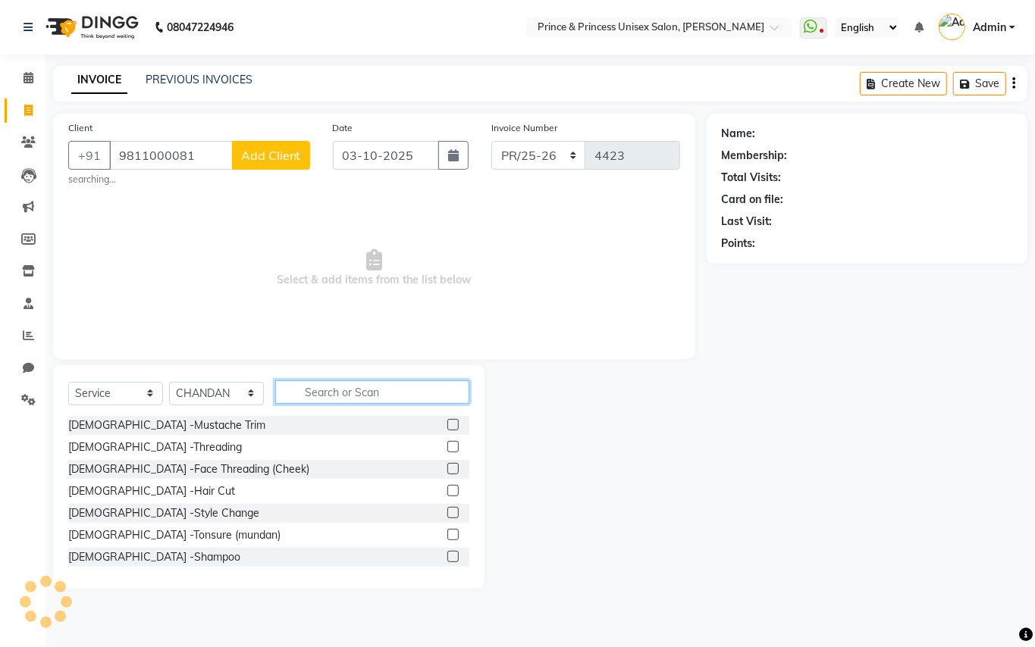
click at [387, 386] on input "text" at bounding box center [372, 393] width 194 height 24
click at [388, 389] on input "text" at bounding box center [372, 393] width 194 height 24
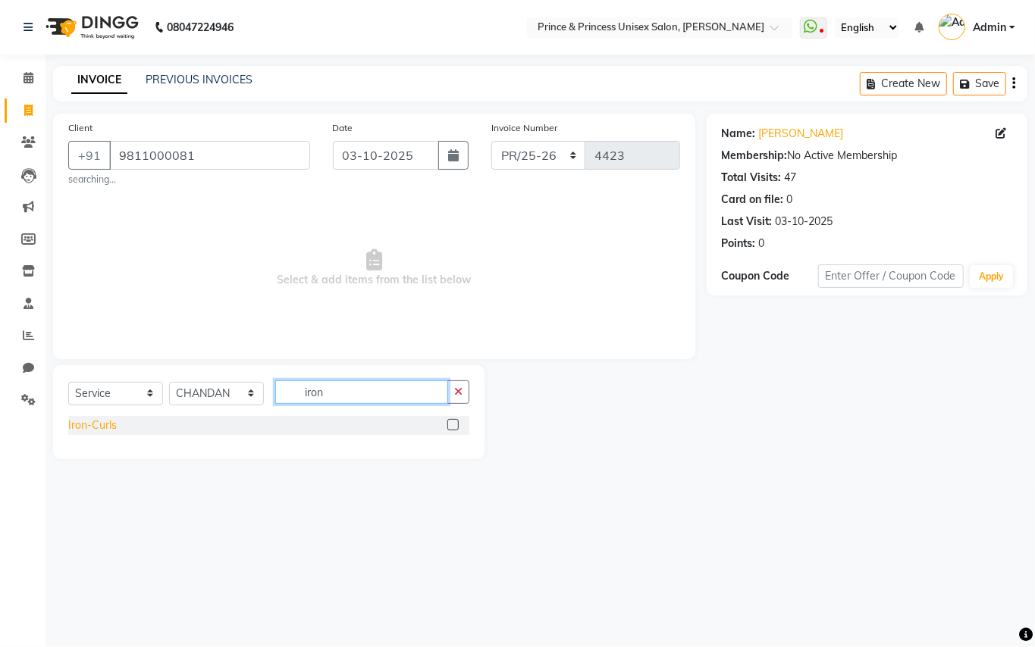
type input "iron"
click at [102, 422] on div "Iron-Curls" at bounding box center [92, 426] width 49 height 16
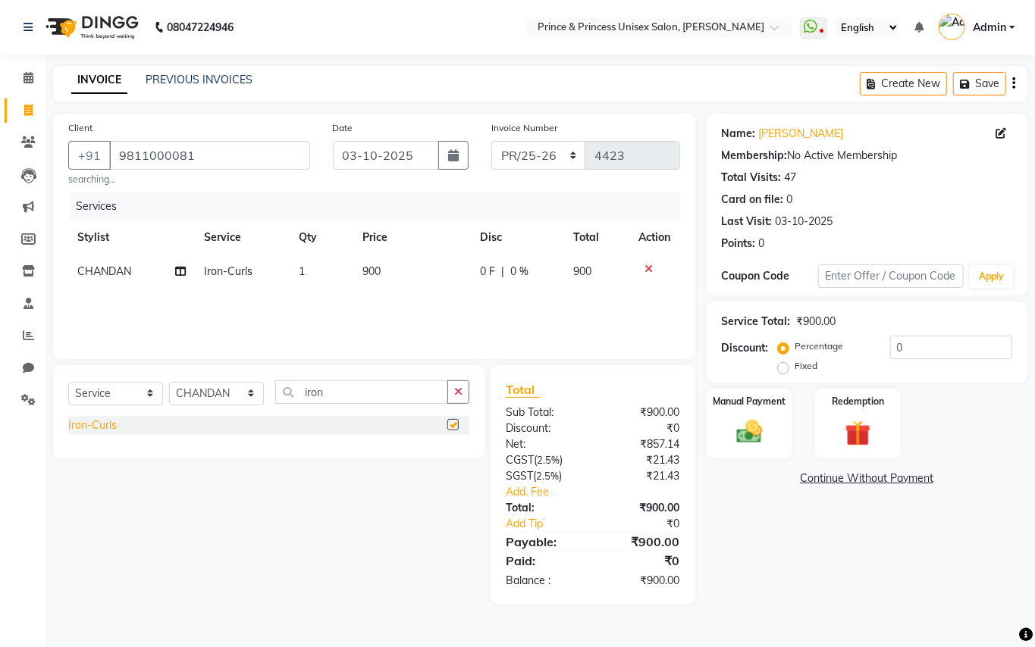
checkbox input "false"
click at [756, 431] on img at bounding box center [749, 432] width 43 height 31
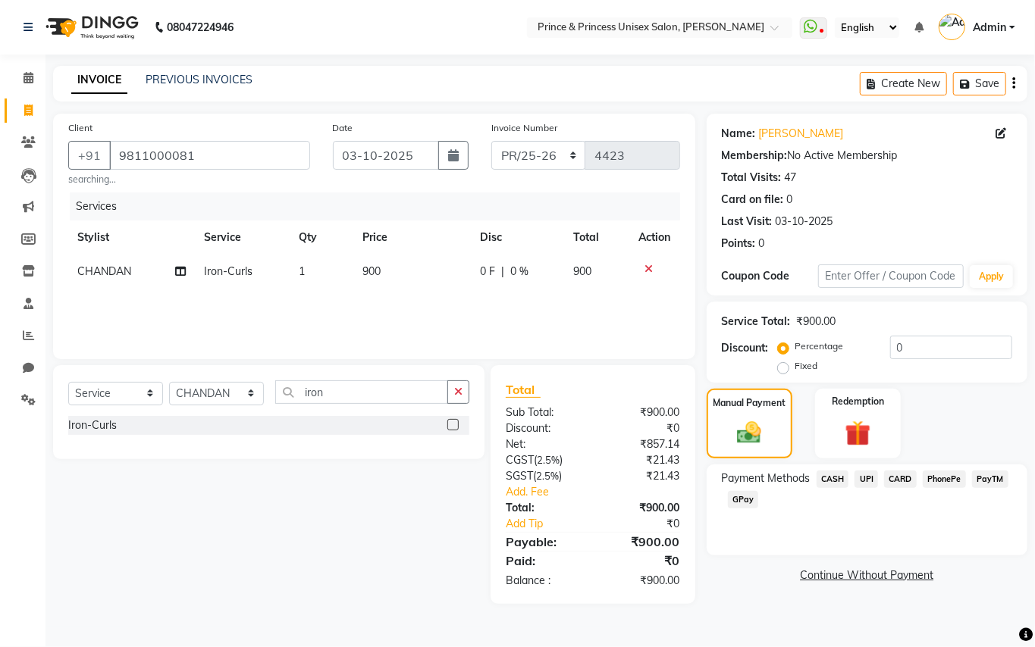
click at [837, 474] on span "CASH" at bounding box center [833, 479] width 33 height 17
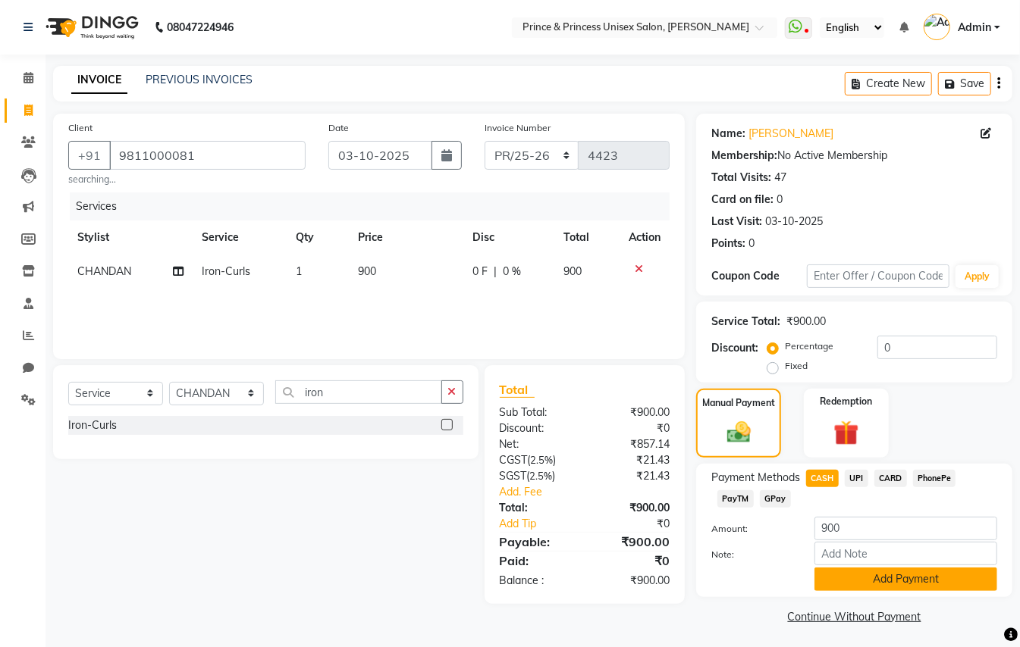
click at [904, 581] on button "Add Payment" at bounding box center [905, 580] width 183 height 24
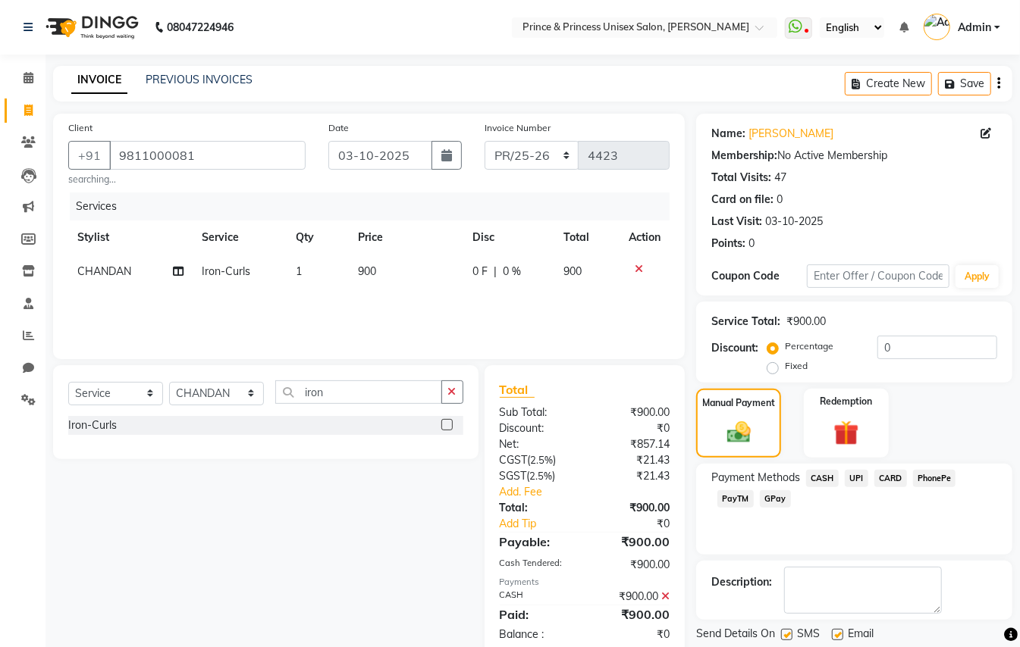
scroll to position [47, 0]
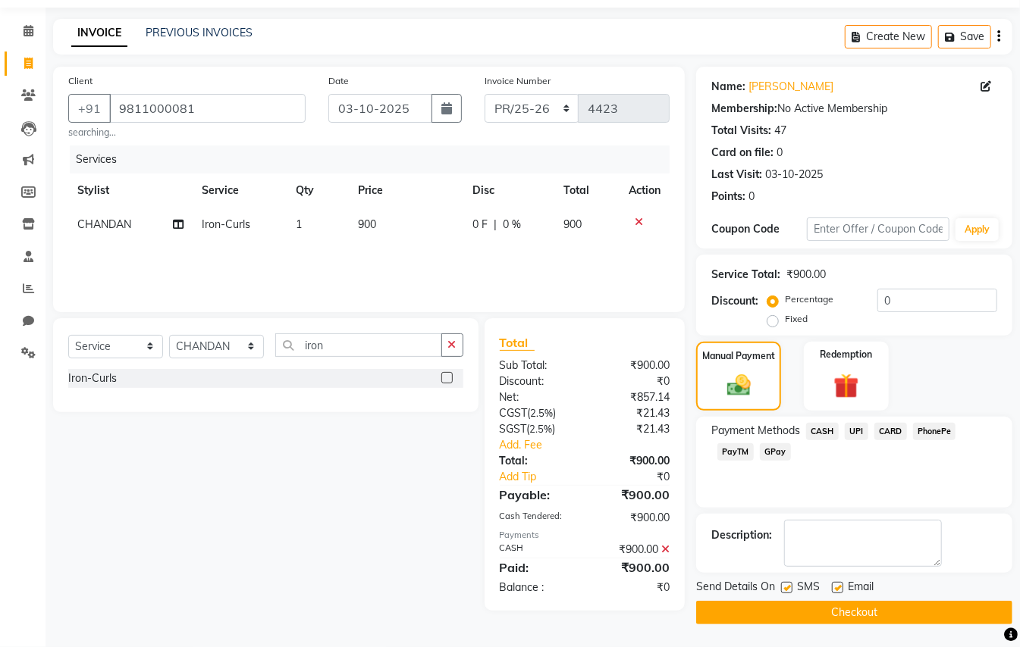
click at [910, 607] on button "Checkout" at bounding box center [854, 613] width 316 height 24
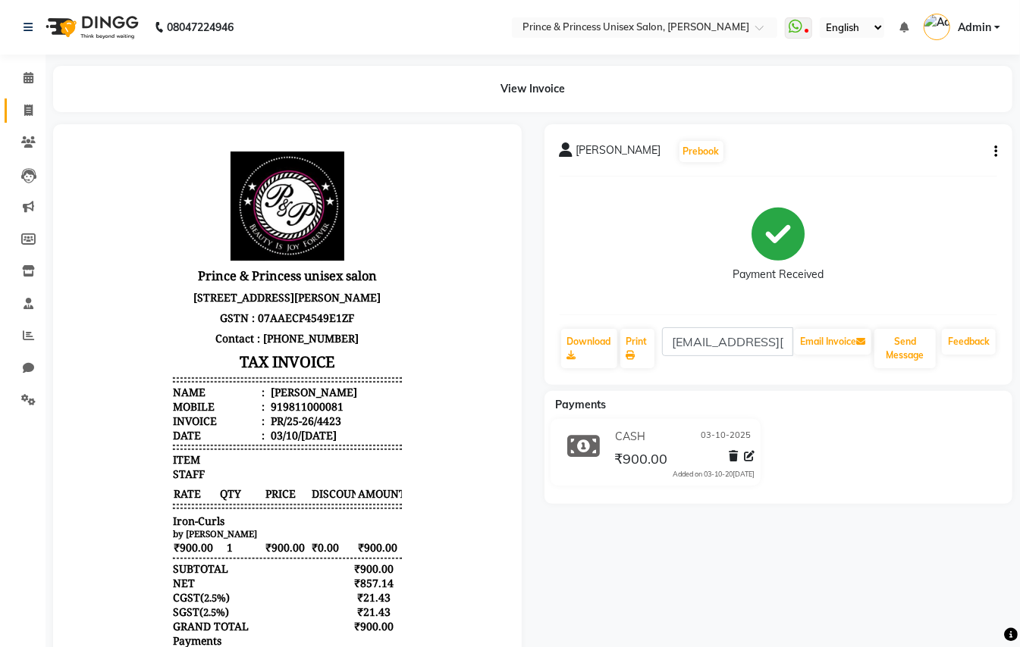
click at [29, 110] on icon at bounding box center [28, 110] width 8 height 11
select select "service"
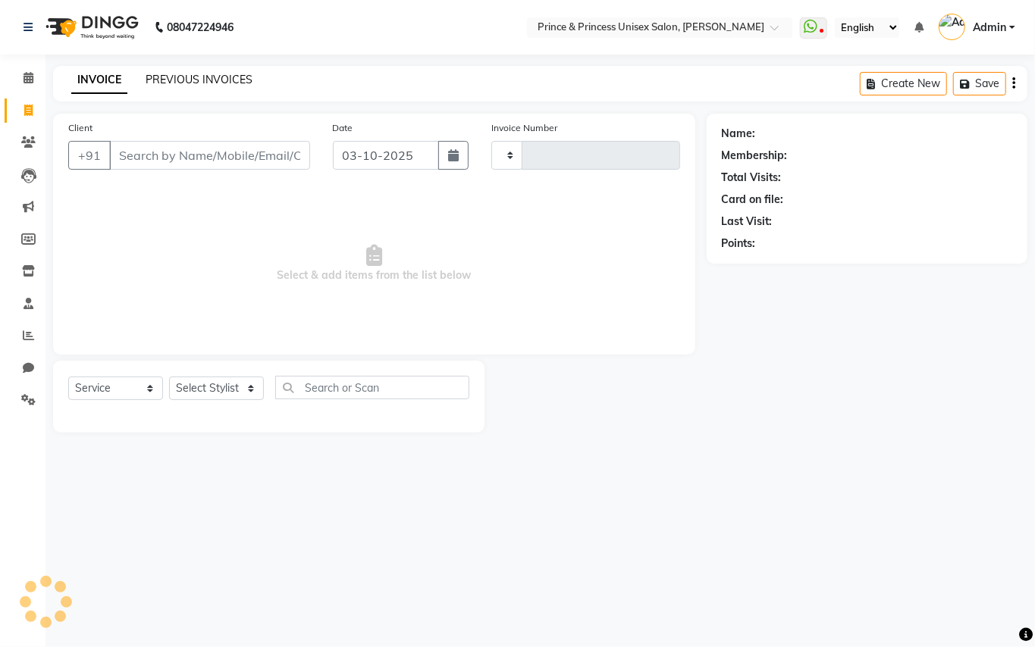
click at [196, 74] on link "PREVIOUS INVOICES" at bounding box center [199, 80] width 107 height 14
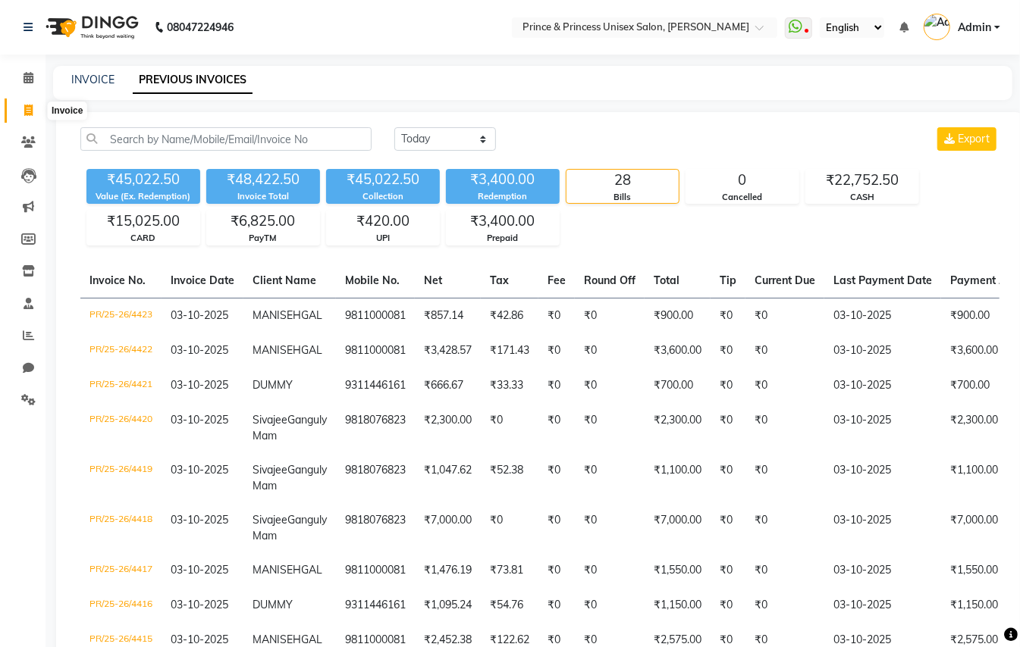
click at [30, 108] on icon at bounding box center [28, 110] width 8 height 11
select select "service"
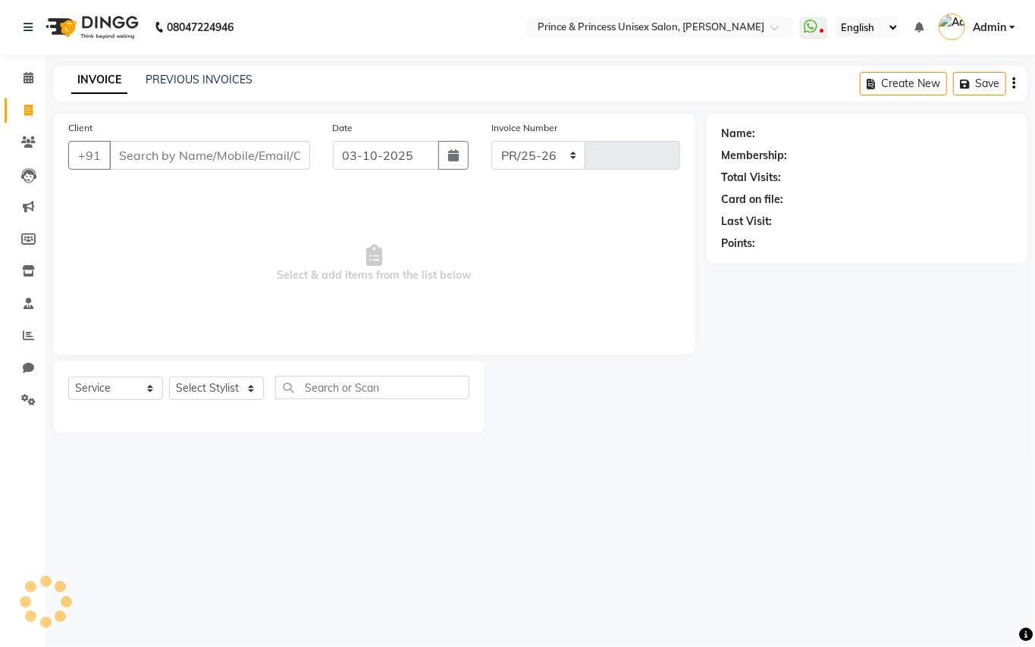
select select "3760"
type input "4424"
click at [210, 162] on input "Client" at bounding box center [209, 155] width 201 height 29
click at [209, 162] on input "Client" at bounding box center [209, 155] width 201 height 29
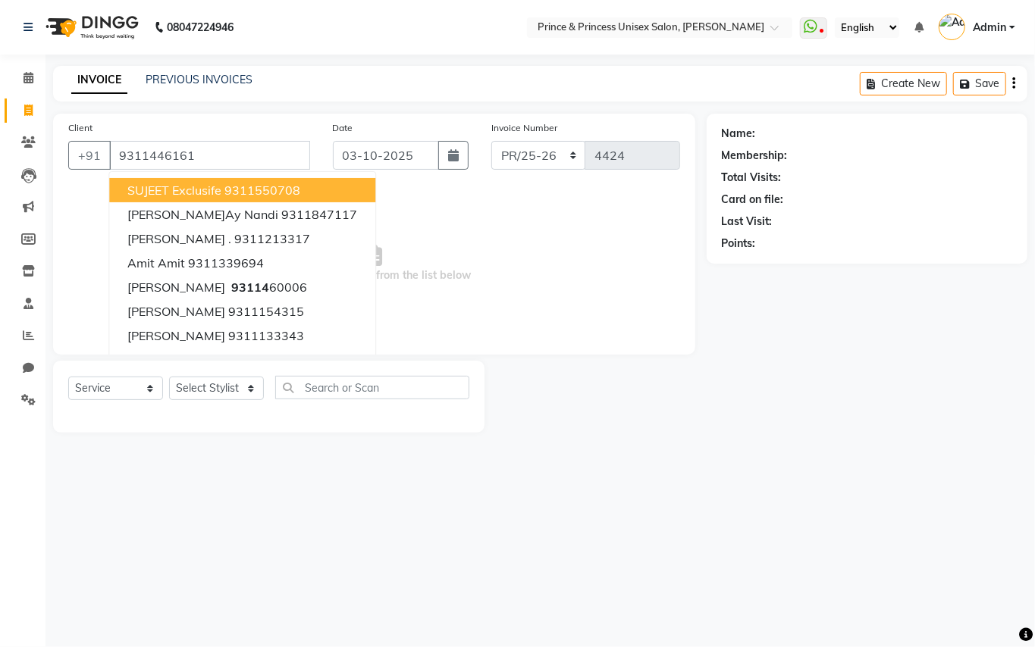
type input "9311446161"
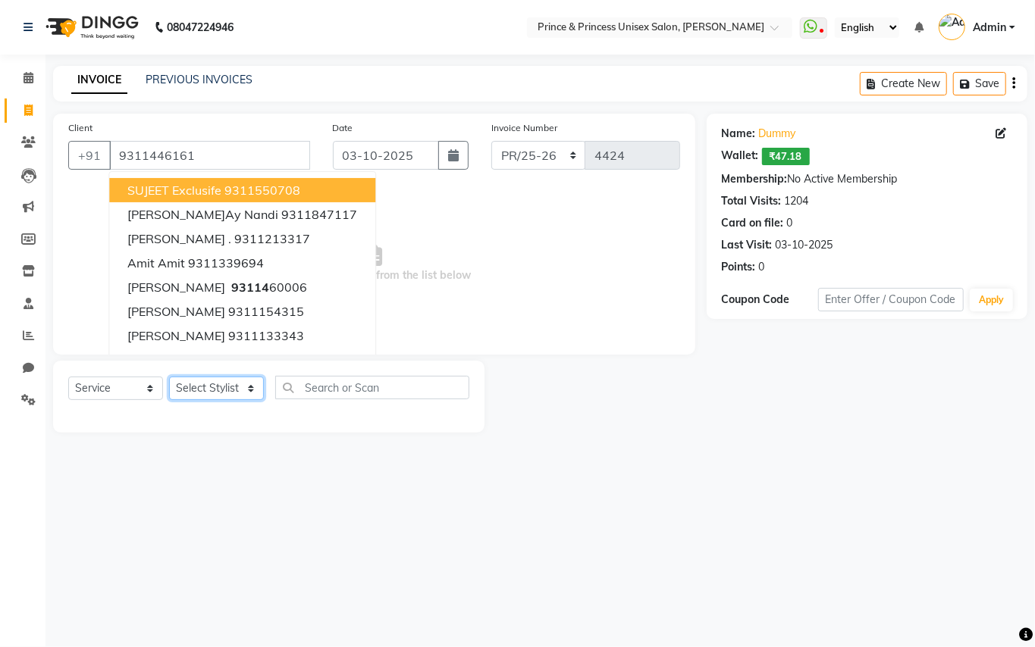
click at [205, 384] on select "Select Stylist ABHISHEK AJEET AJEET NEW ARUN ASLAM CHANDAN GUDDU MAHESH MANI ME…" at bounding box center [216, 389] width 95 height 24
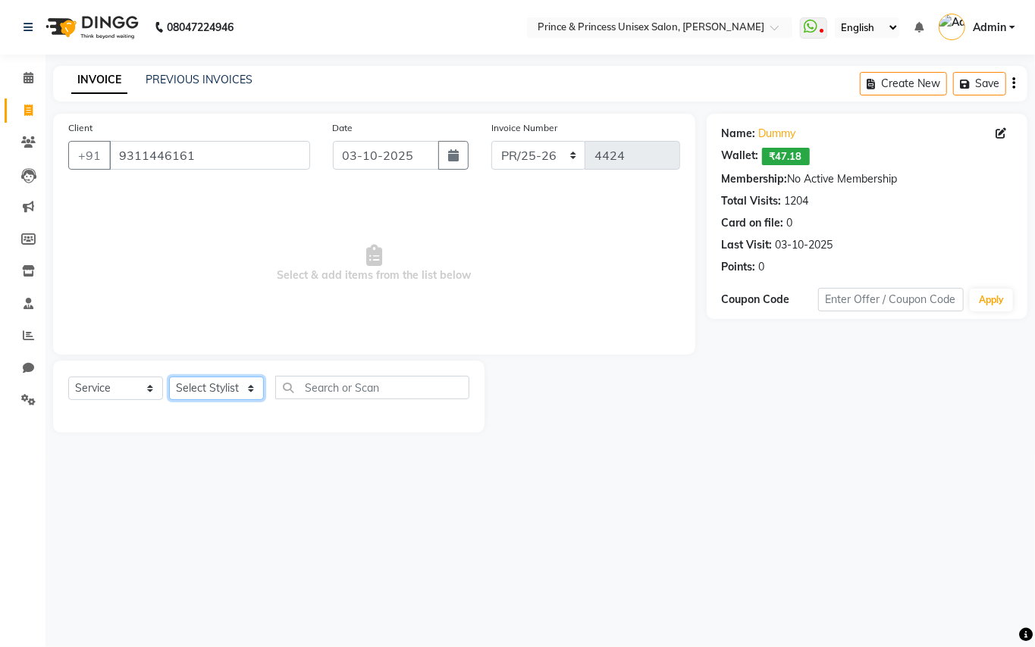
select select "37313"
drag, startPoint x: 205, startPoint y: 384, endPoint x: 307, endPoint y: 381, distance: 102.4
click at [205, 384] on select "Select Stylist ABHISHEK AJEET AJEET NEW ARUN ASLAM CHANDAN GUDDU MAHESH MANI ME…" at bounding box center [216, 389] width 95 height 24
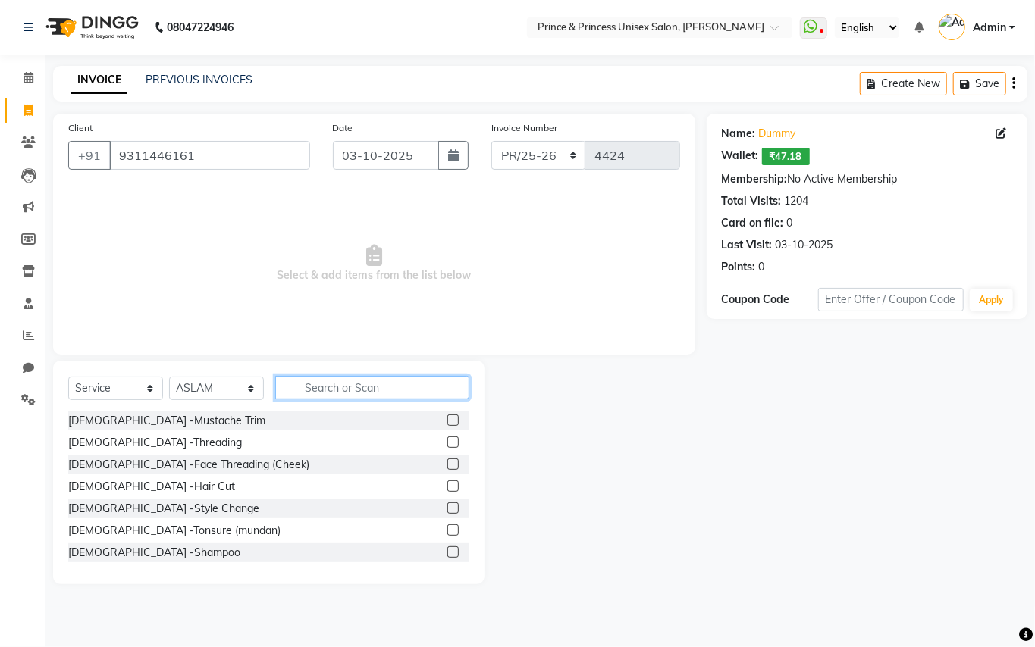
click at [323, 384] on input "text" at bounding box center [372, 388] width 194 height 24
click at [323, 385] on input "text" at bounding box center [372, 388] width 194 height 24
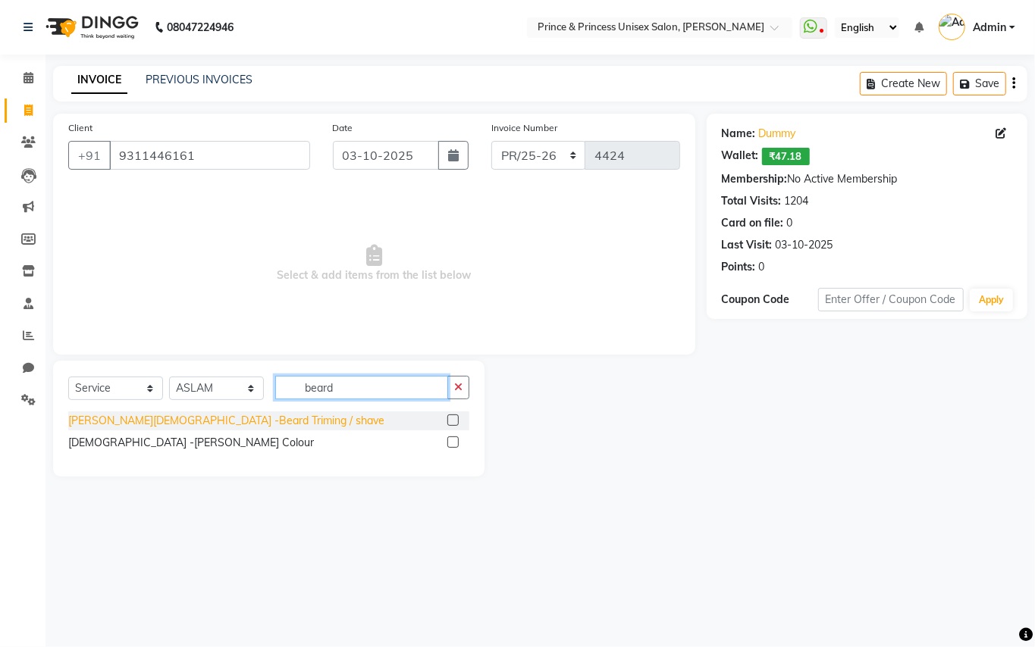
type input "beard"
click at [89, 423] on div "Gents -Beard Triming / shave" at bounding box center [226, 421] width 316 height 16
checkbox input "false"
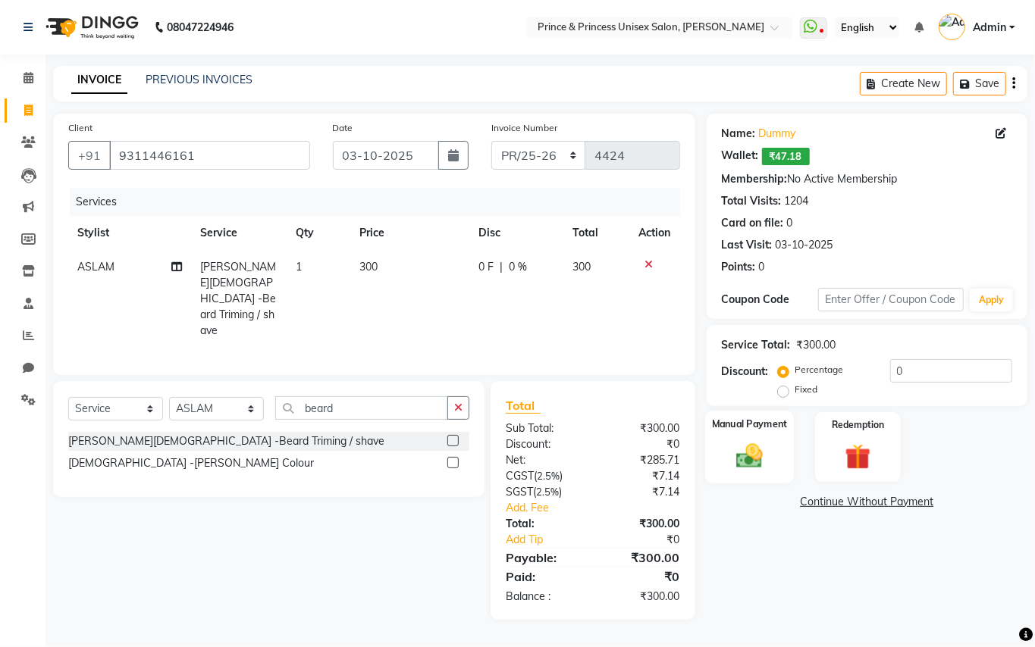
click at [751, 447] on img at bounding box center [749, 455] width 43 height 31
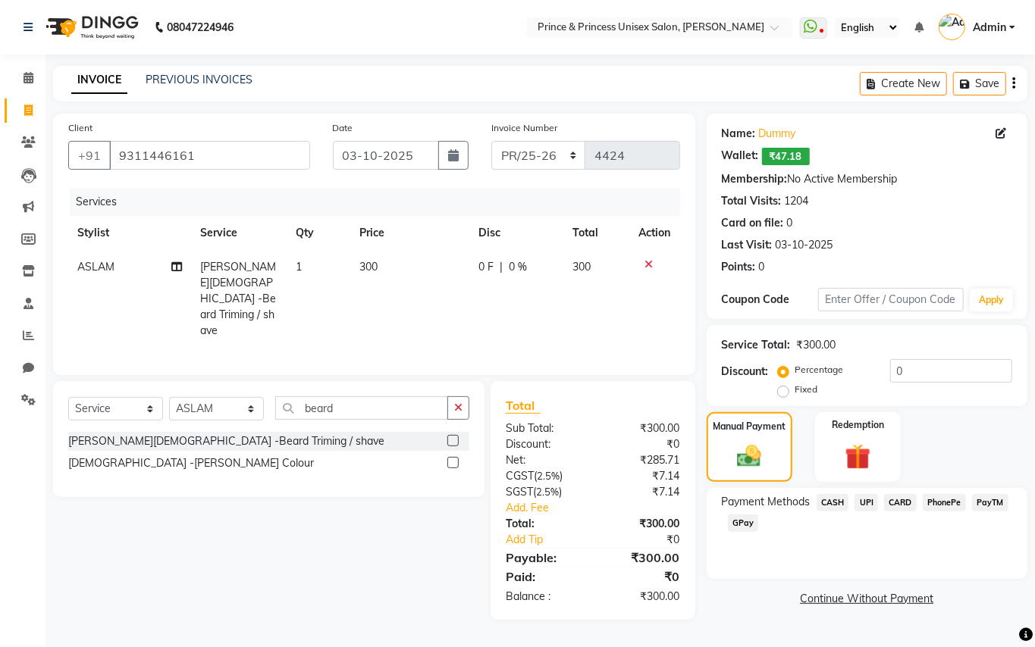
click at [992, 500] on span "PayTM" at bounding box center [990, 502] width 36 height 17
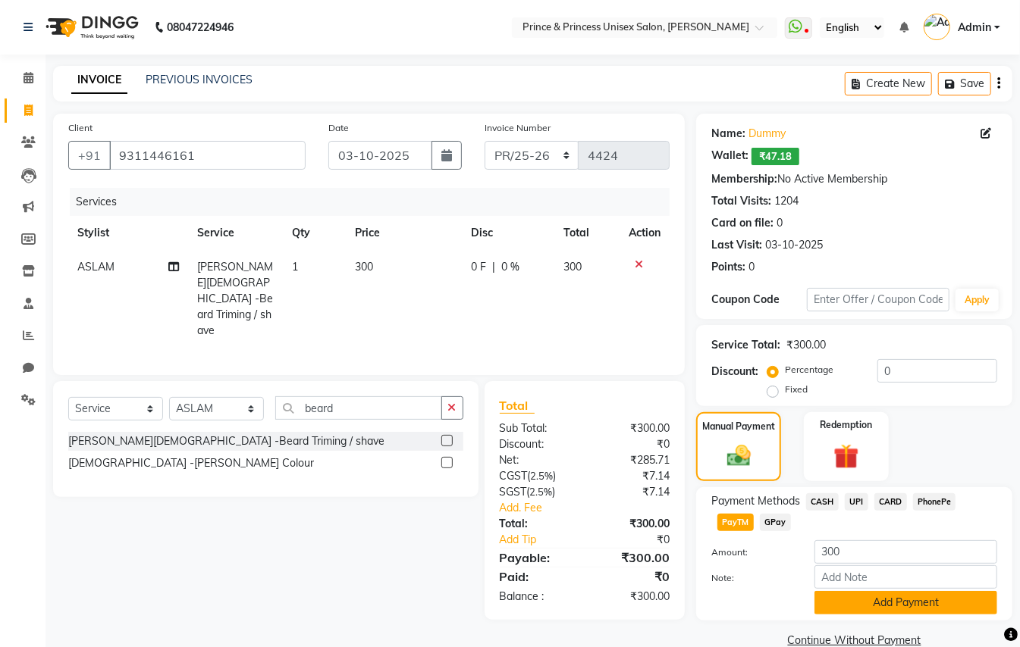
click at [938, 600] on button "Add Payment" at bounding box center [905, 603] width 183 height 24
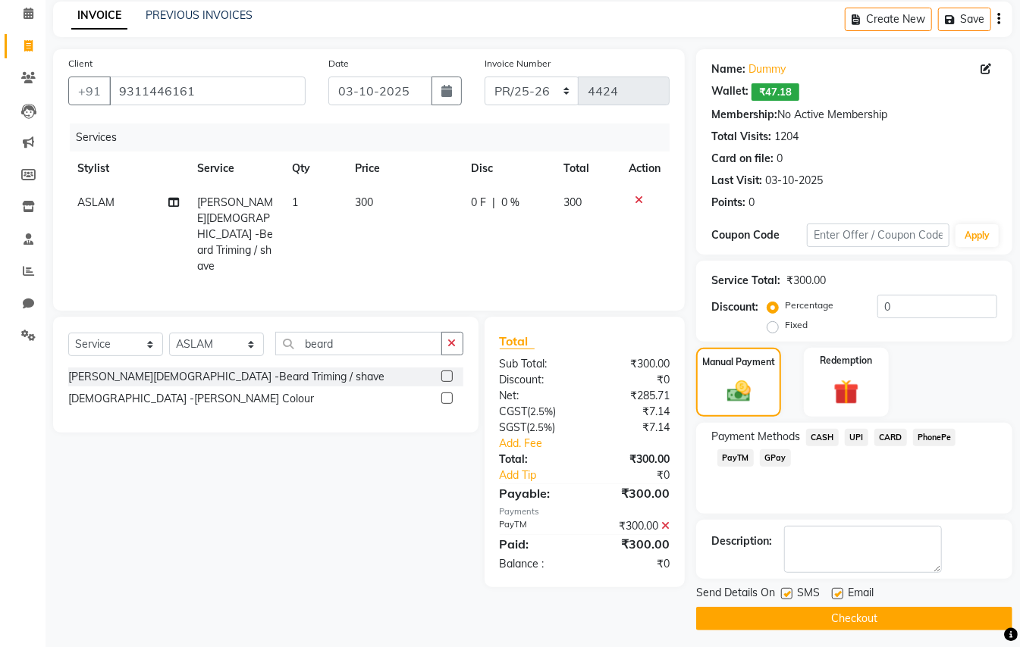
scroll to position [67, 0]
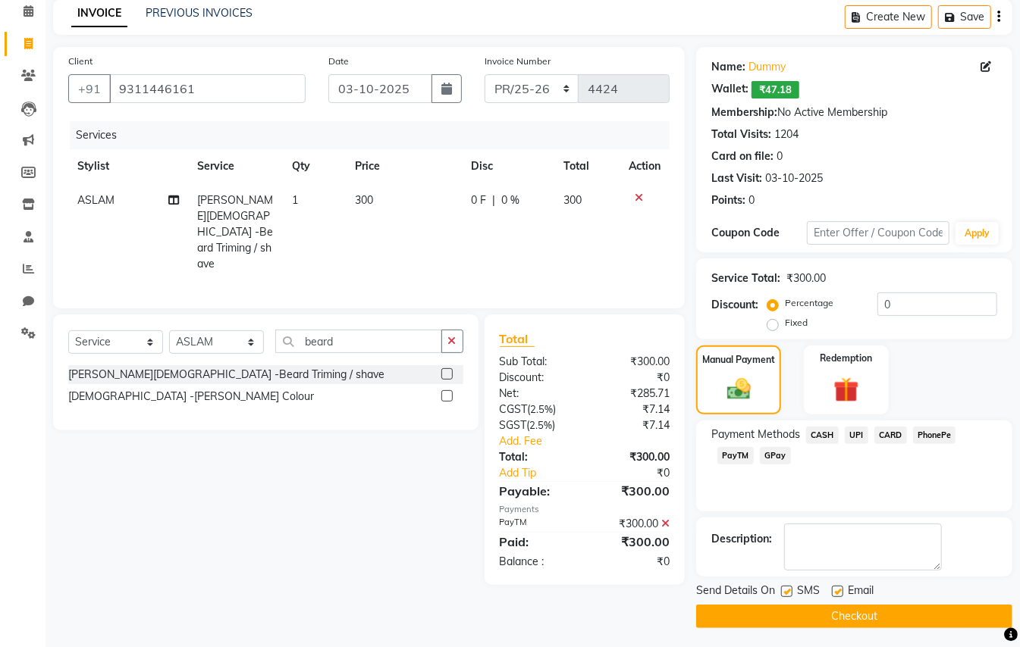
click at [932, 625] on button "Checkout" at bounding box center [854, 617] width 316 height 24
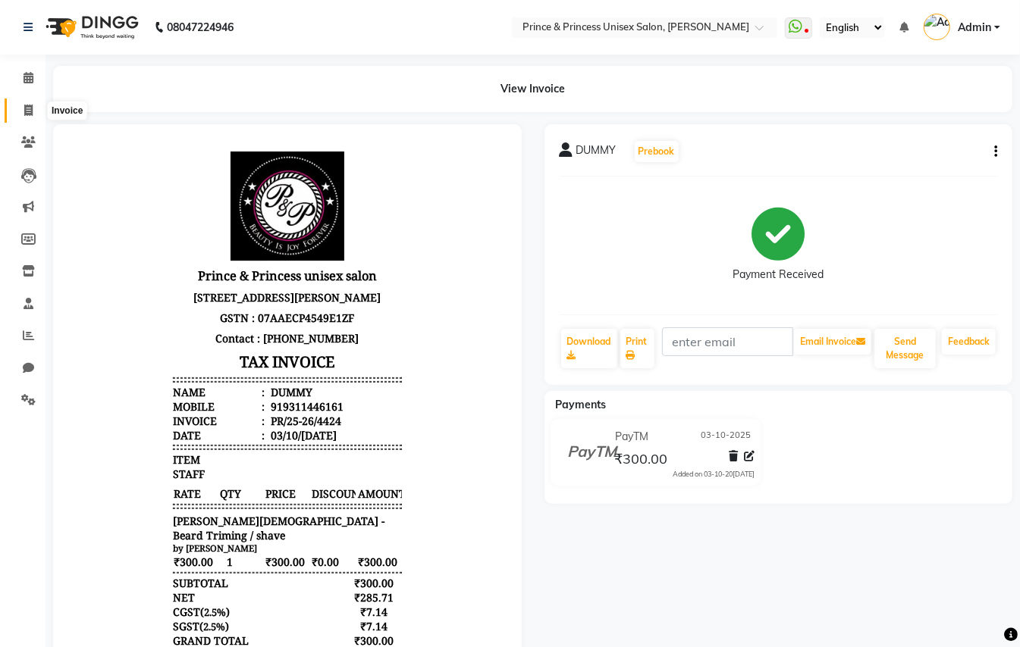
click at [30, 109] on icon at bounding box center [28, 110] width 8 height 11
select select "service"
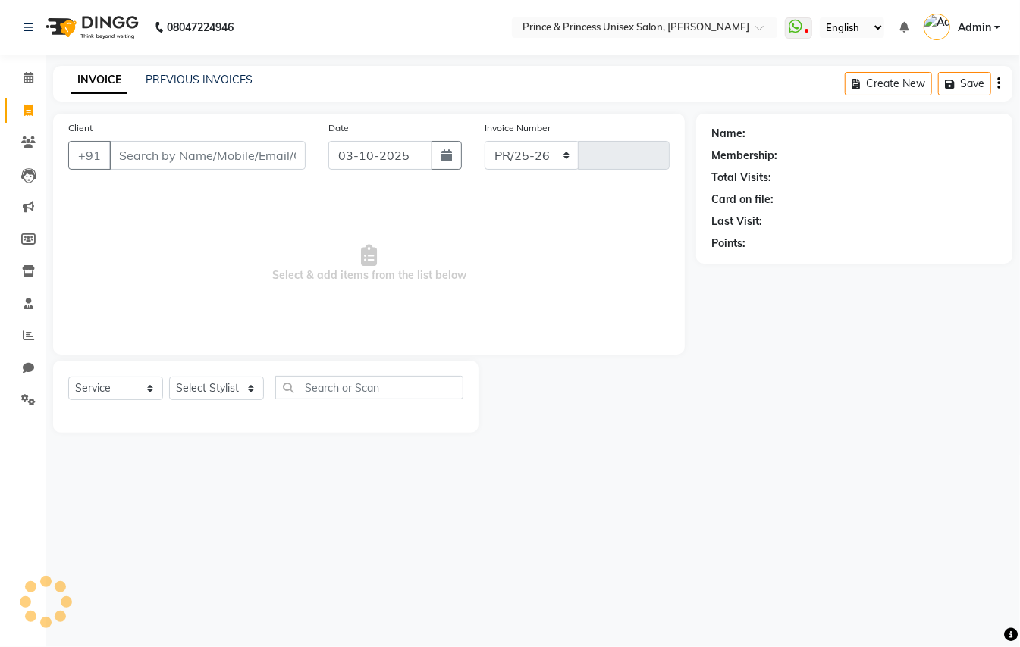
select select "3760"
type input "4425"
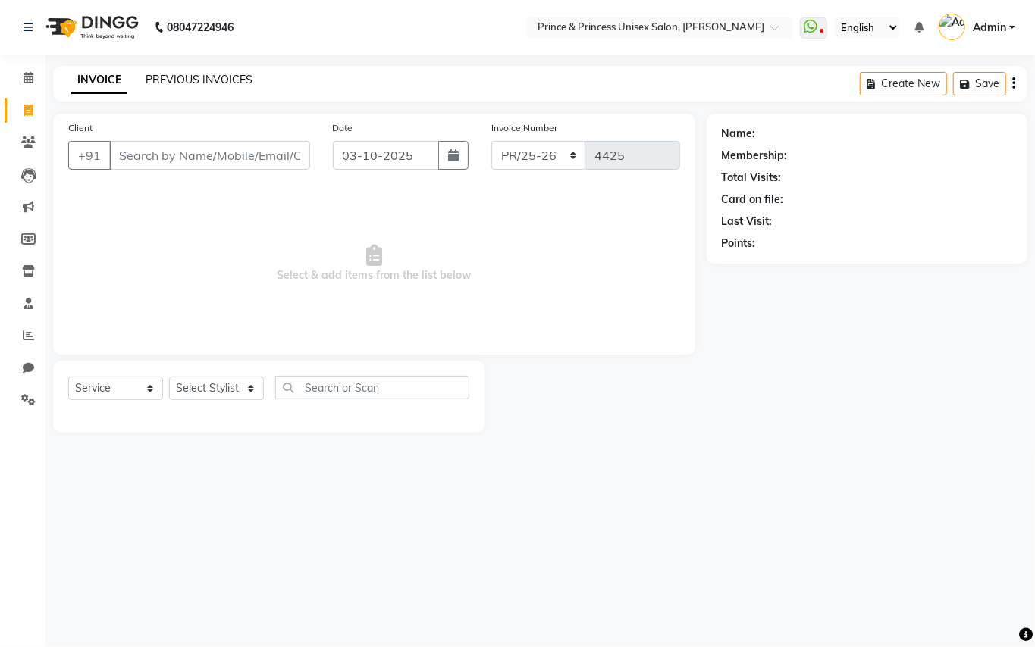
click at [186, 80] on link "PREVIOUS INVOICES" at bounding box center [199, 80] width 107 height 14
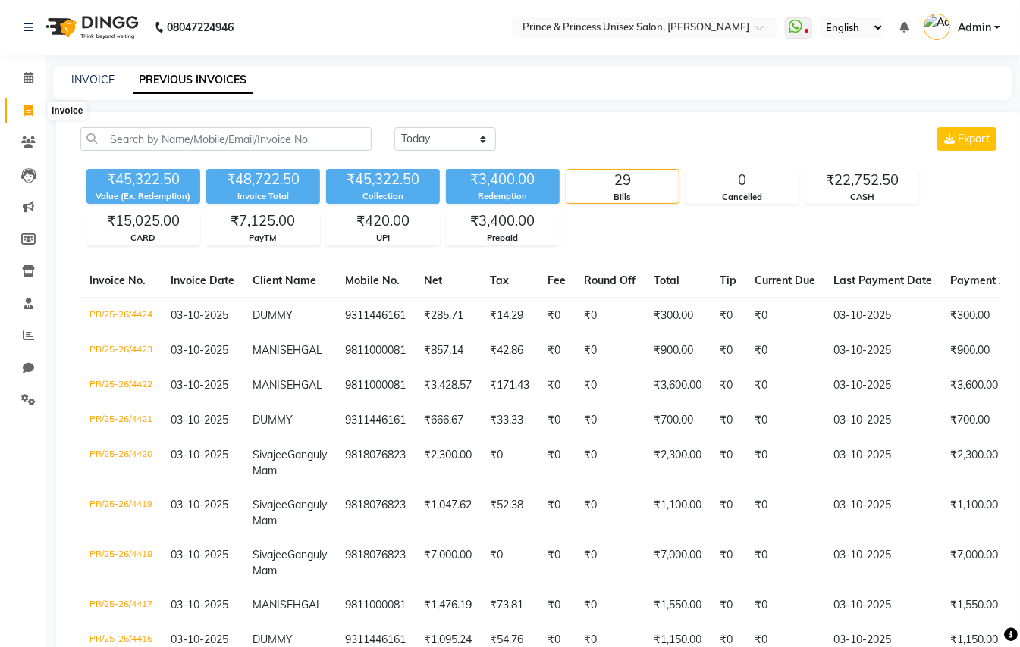
click at [25, 108] on icon at bounding box center [28, 110] width 8 height 11
select select "service"
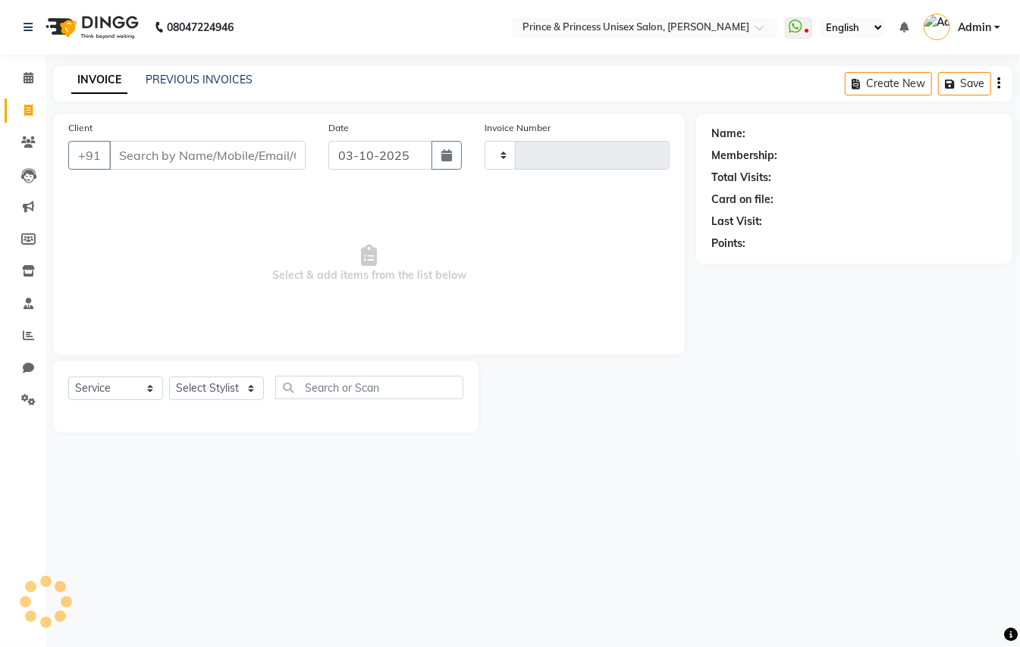
type input "4425"
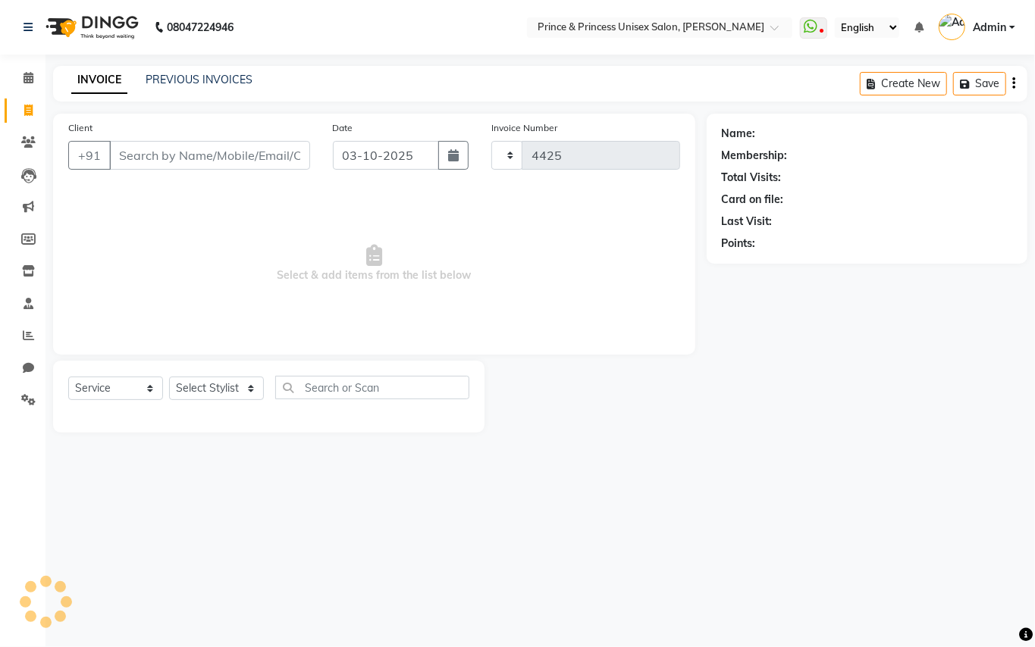
select select "3760"
click at [249, 149] on input "Client" at bounding box center [209, 155] width 201 height 29
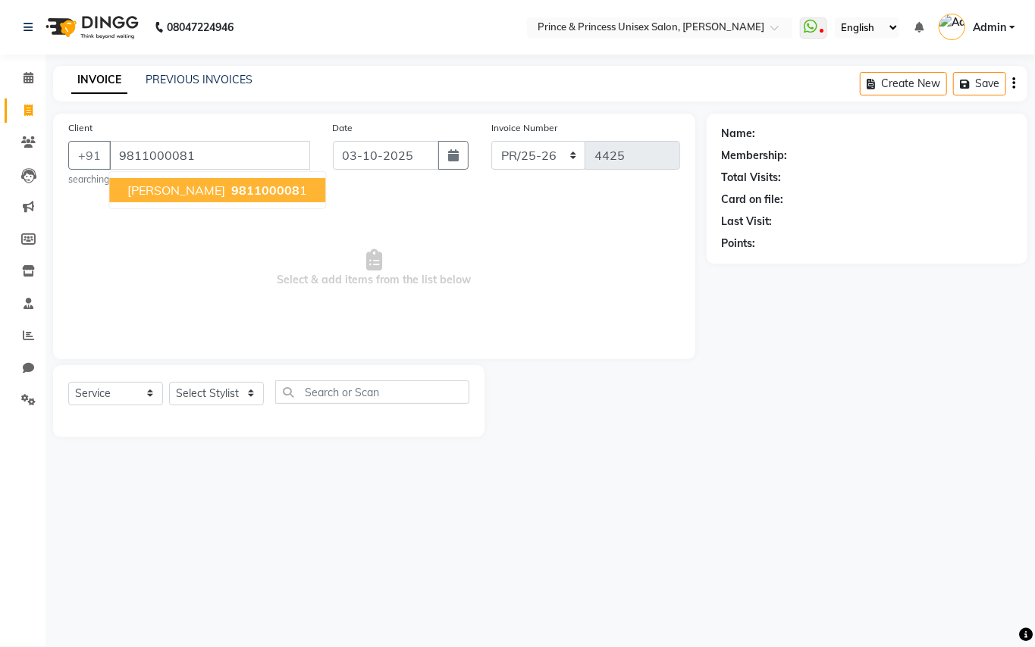
type input "9811000081"
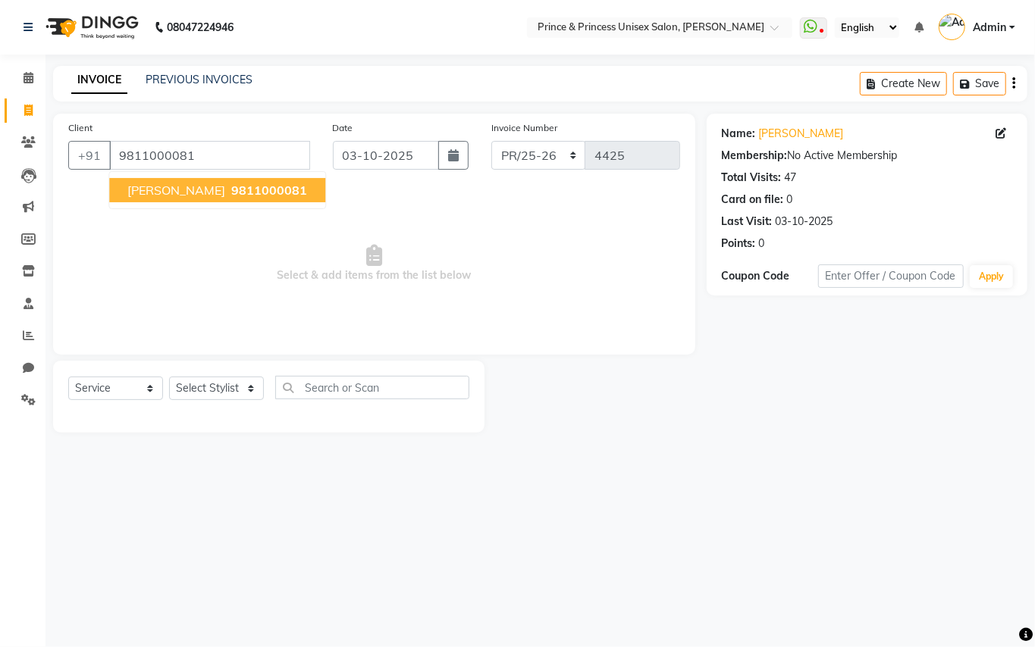
drag, startPoint x: 232, startPoint y: 173, endPoint x: 222, endPoint y: 183, distance: 13.9
click at [227, 179] on ngb-typeahead-window "MANI SEHGAL 9811000081" at bounding box center [217, 190] width 218 height 38
click at [231, 183] on span "9811000081" at bounding box center [269, 190] width 76 height 15
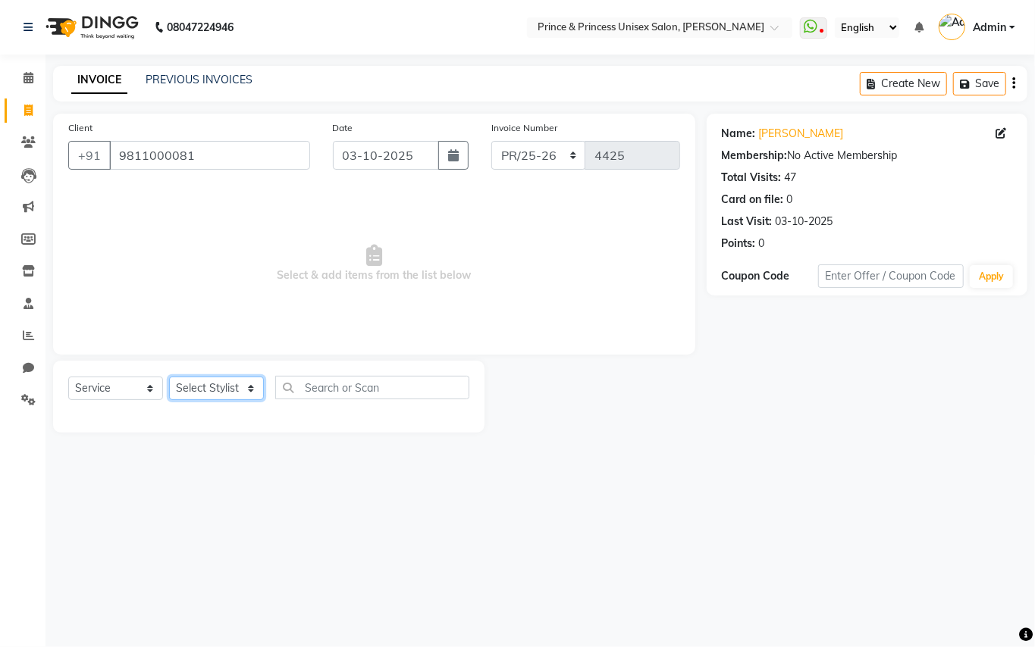
click at [229, 391] on select "Select Stylist ABHISHEK AJEET AJEET NEW ARUN ASLAM CHANDAN GUDDU MAHESH MANI ME…" at bounding box center [216, 389] width 95 height 24
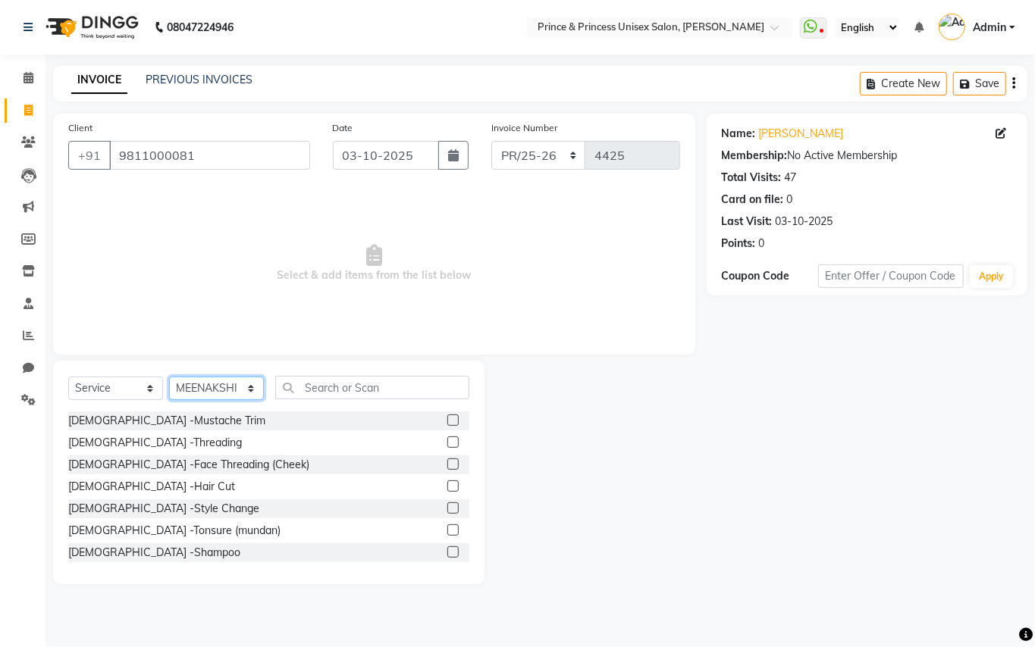
select select "62875"
click at [229, 391] on select "Select Stylist ABHISHEK AJEET AJEET NEW ARUN ASLAM CHANDAN GUDDU MAHESH MANI ME…" at bounding box center [216, 389] width 95 height 24
click at [374, 388] on input "text" at bounding box center [372, 388] width 194 height 24
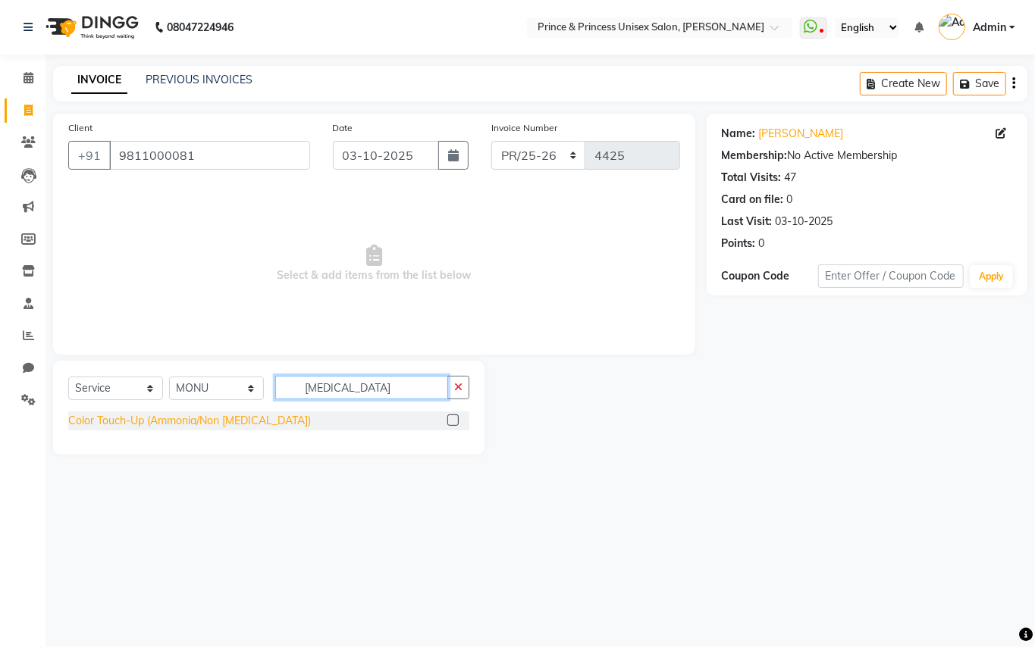
type input "ammonia"
click at [115, 423] on div "Color Touch-Up (Ammonia/Non Ammonia)" at bounding box center [189, 421] width 243 height 16
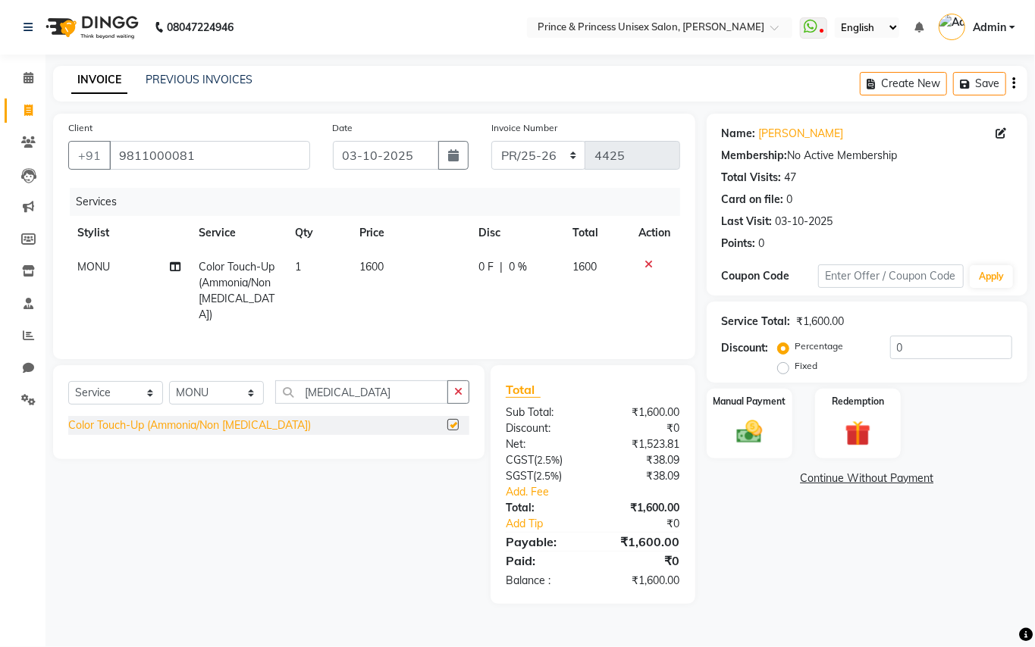
checkbox input "false"
click at [749, 440] on img at bounding box center [749, 432] width 43 height 31
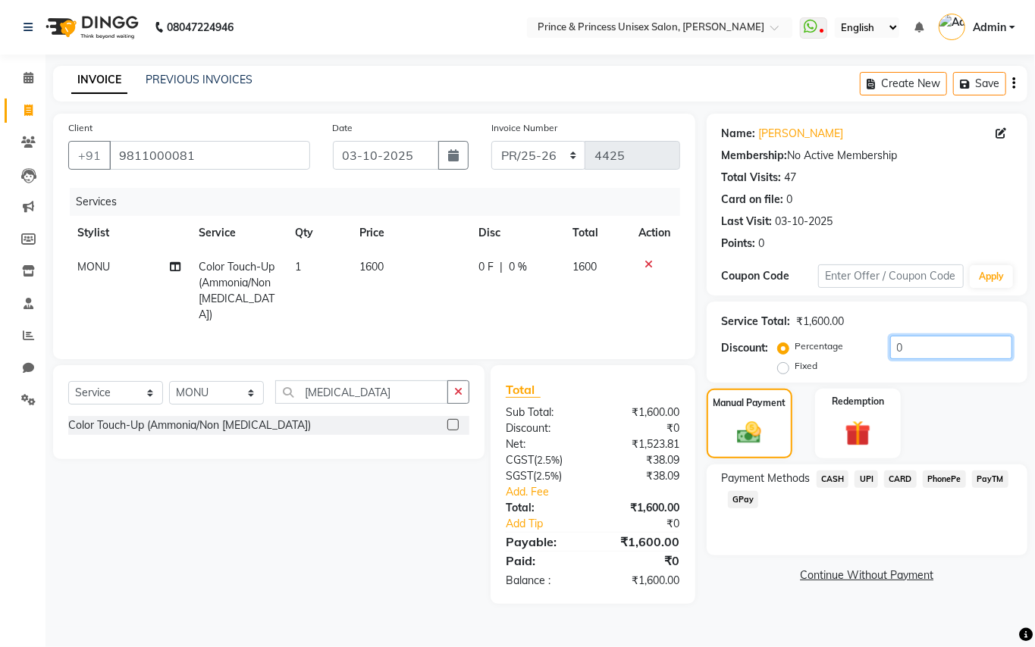
drag, startPoint x: 914, startPoint y: 347, endPoint x: 773, endPoint y: 158, distance: 235.2
click at [828, 282] on div "Name: Mani Sehgal Membership: No Active Membership Total Visits: 47 Card on fil…" at bounding box center [873, 359] width 332 height 491
click at [383, 255] on td "1600" at bounding box center [409, 291] width 119 height 82
select select "62875"
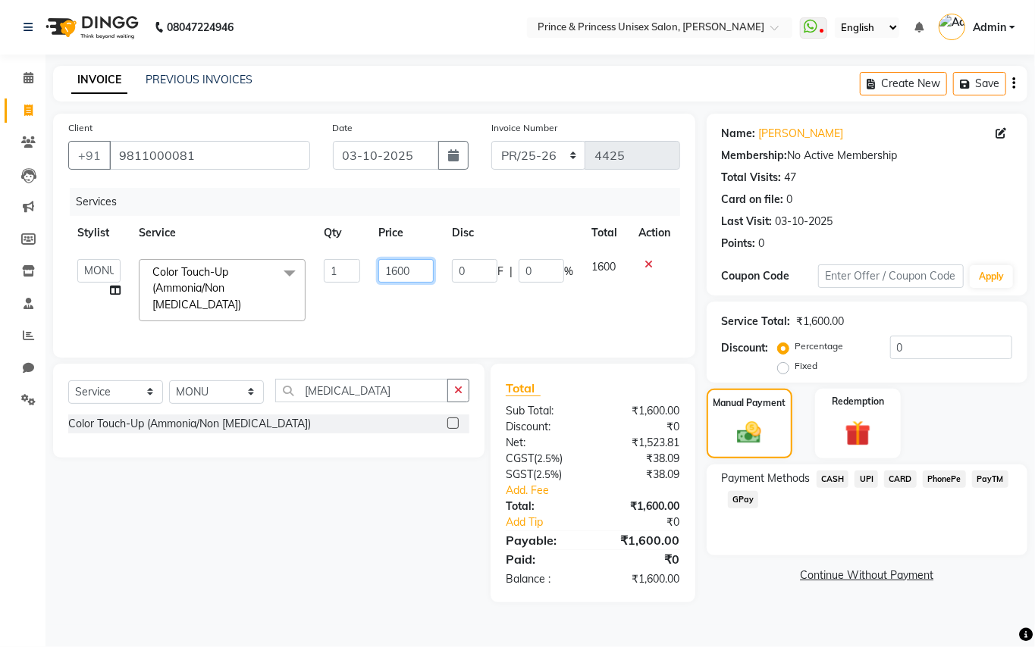
click at [422, 267] on input "1600" at bounding box center [405, 271] width 55 height 24
type input "1500"
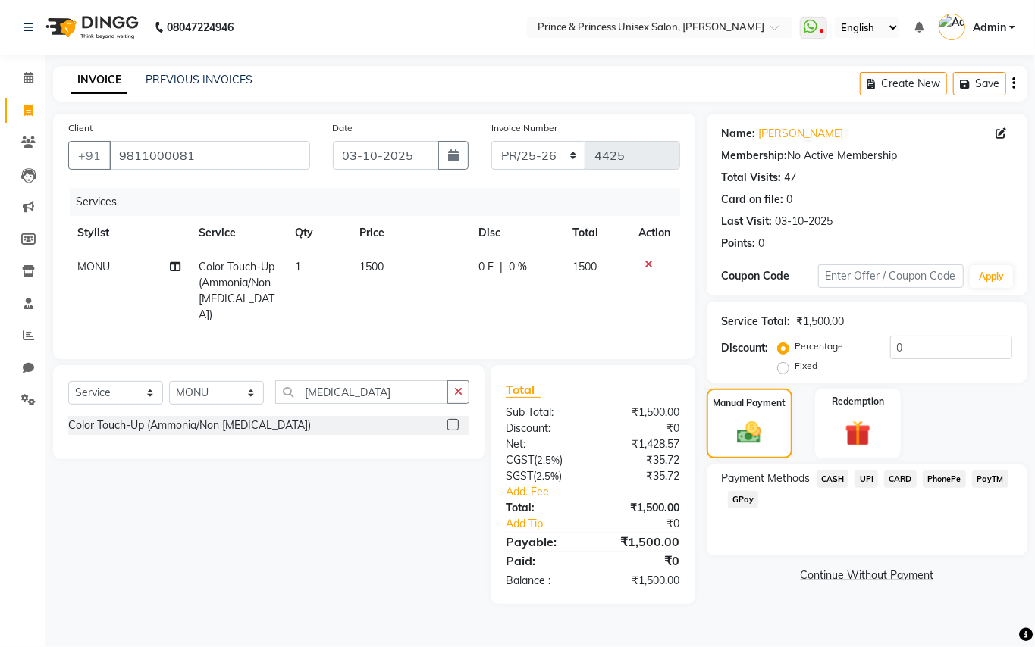
click at [416, 314] on td "1500" at bounding box center [409, 291] width 119 height 82
select select "62875"
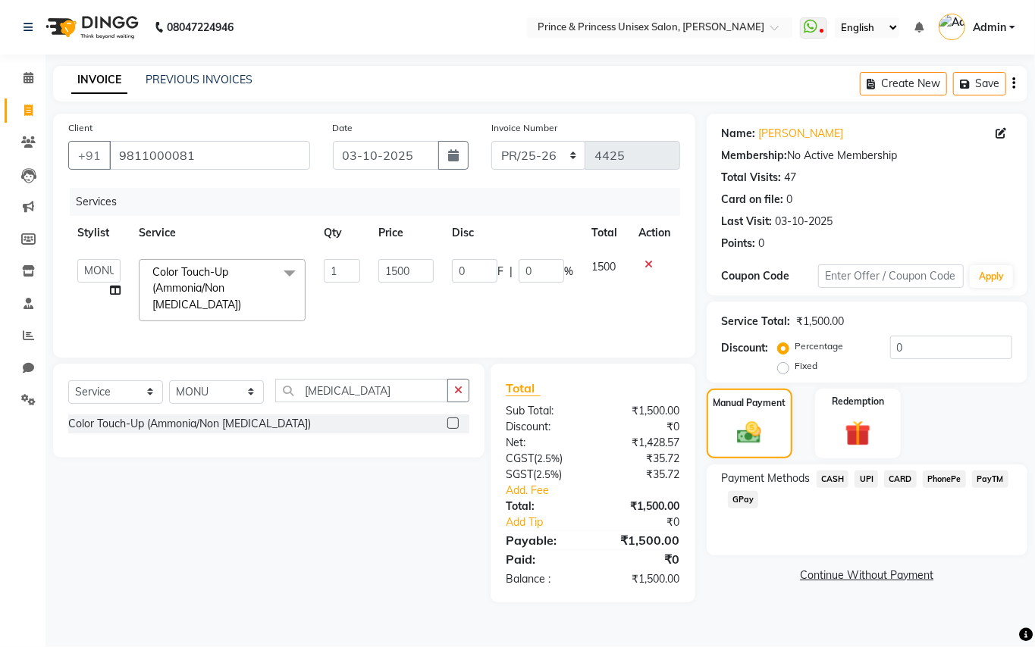
click at [829, 481] on span "CASH" at bounding box center [833, 479] width 33 height 17
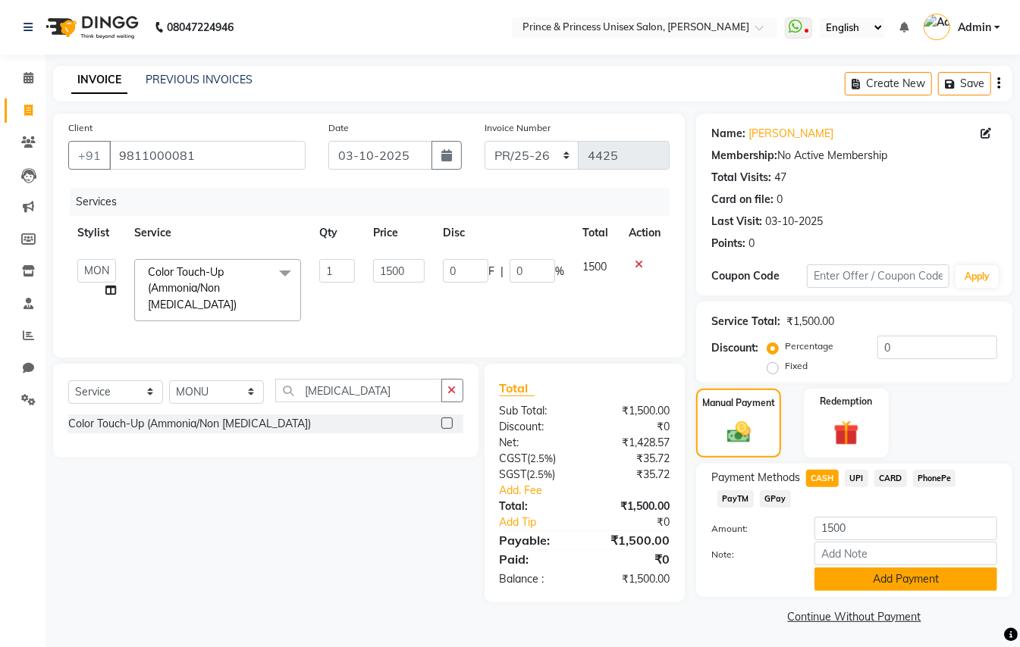
click at [890, 577] on button "Add Payment" at bounding box center [905, 580] width 183 height 24
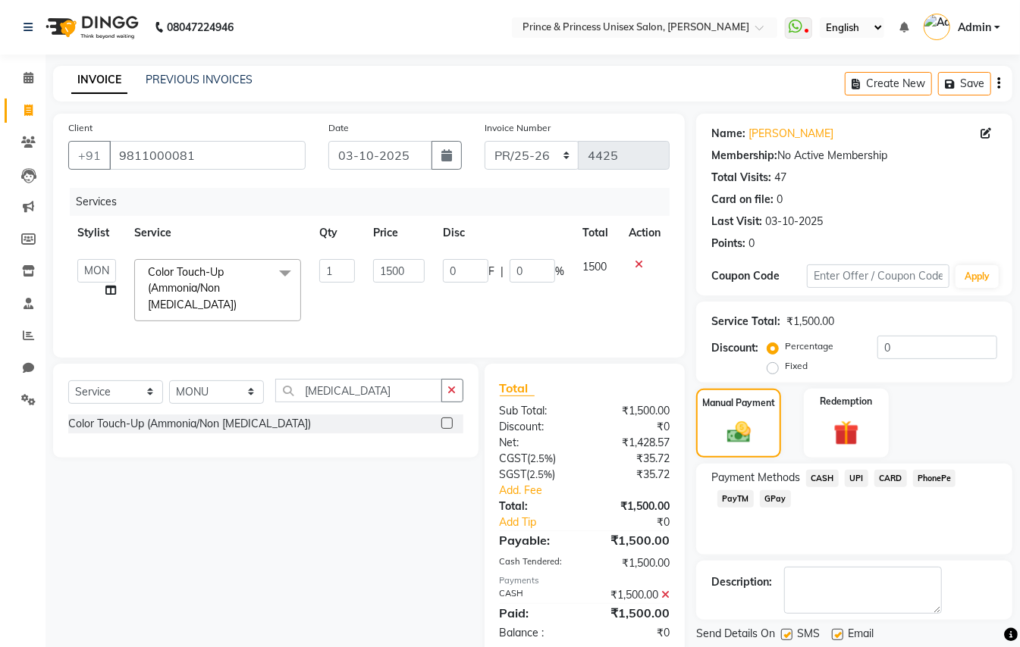
scroll to position [47, 0]
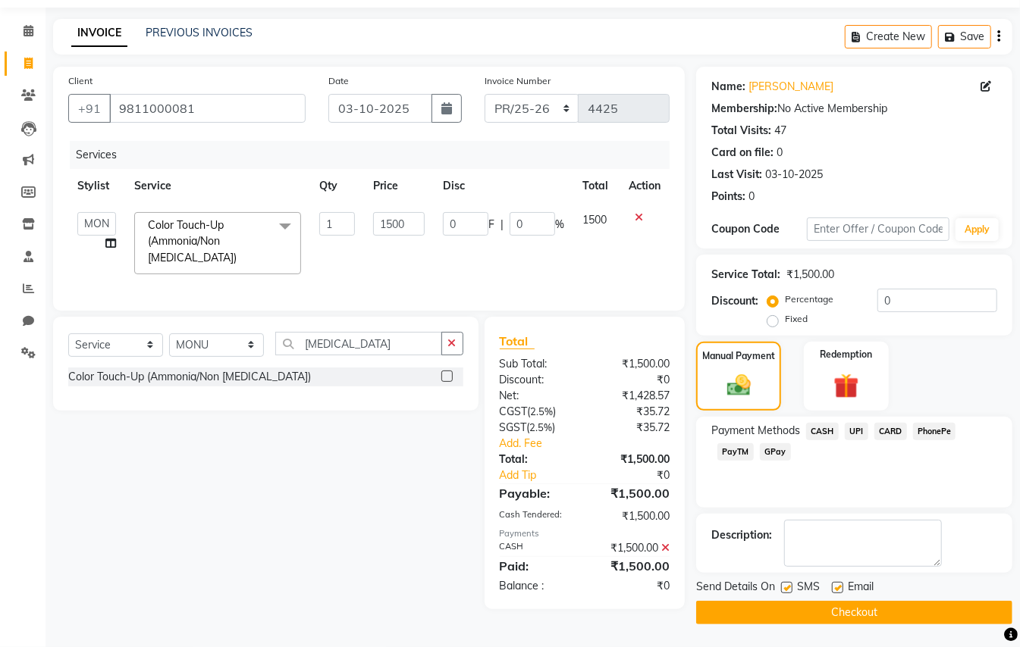
click at [960, 620] on button "Checkout" at bounding box center [854, 613] width 316 height 24
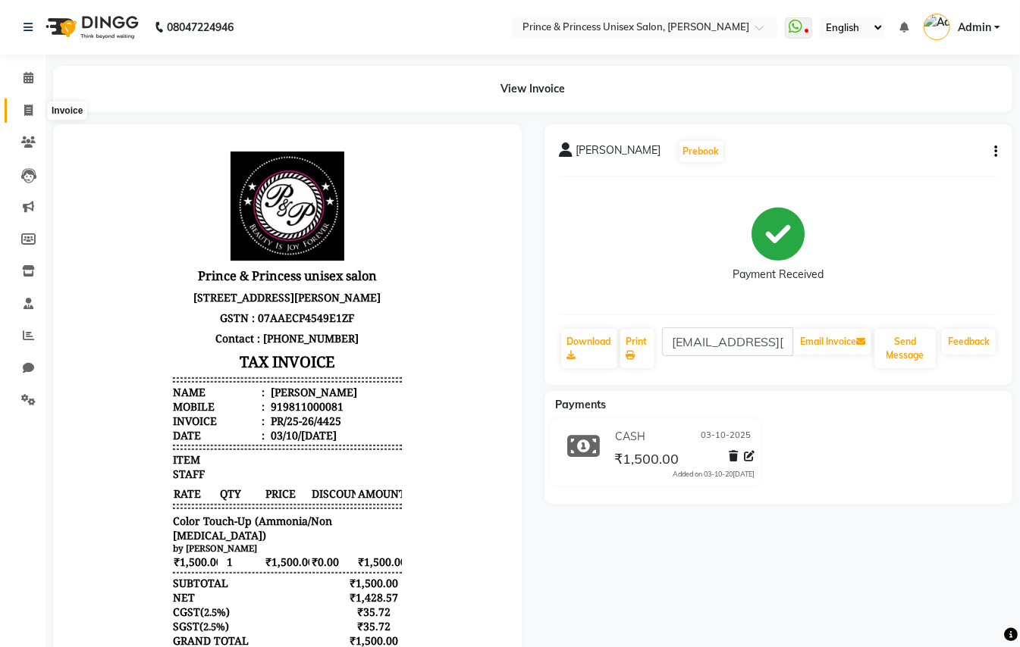
click at [30, 110] on icon at bounding box center [28, 110] width 8 height 11
select select "service"
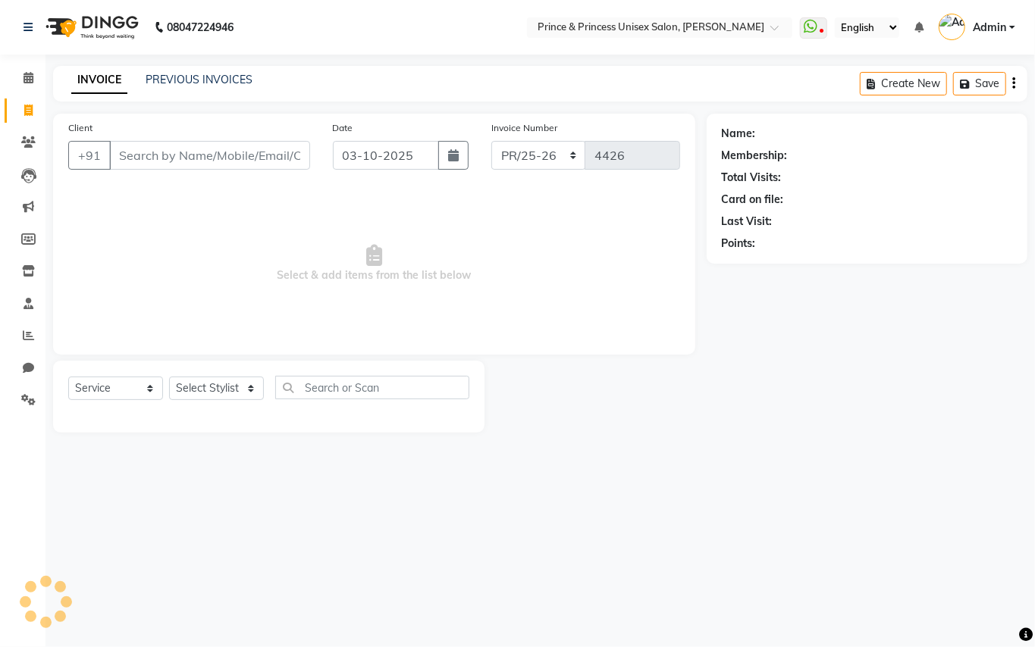
click at [194, 162] on input "Client" at bounding box center [209, 155] width 201 height 29
click at [194, 158] on input "Client" at bounding box center [209, 155] width 201 height 29
click at [196, 152] on input "Client" at bounding box center [209, 155] width 201 height 29
type input "9311446161"
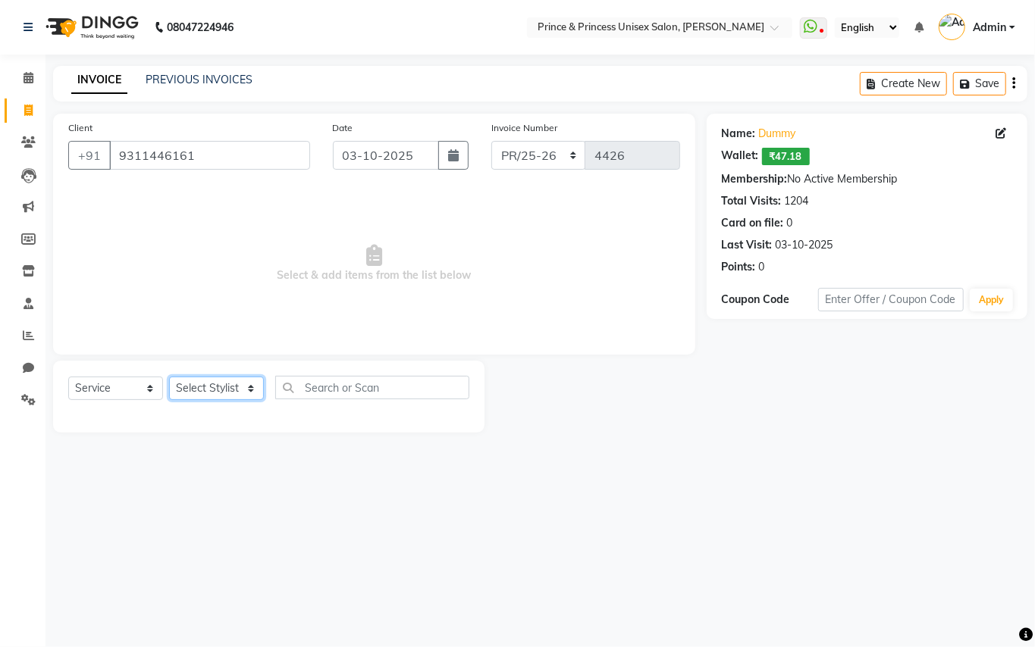
click at [218, 387] on select "Select Stylist ABHISHEK AJEET AJEET NEW ARUN ASLAM CHANDAN GUDDU MAHESH MANI ME…" at bounding box center [216, 389] width 95 height 24
select select "87445"
drag, startPoint x: 218, startPoint y: 387, endPoint x: 364, endPoint y: 402, distance: 146.4
click at [231, 391] on select "Select Stylist ABHISHEK AJEET AJEET NEW ARUN ASLAM CHANDAN GUDDU MAHESH MANI ME…" at bounding box center [216, 389] width 95 height 24
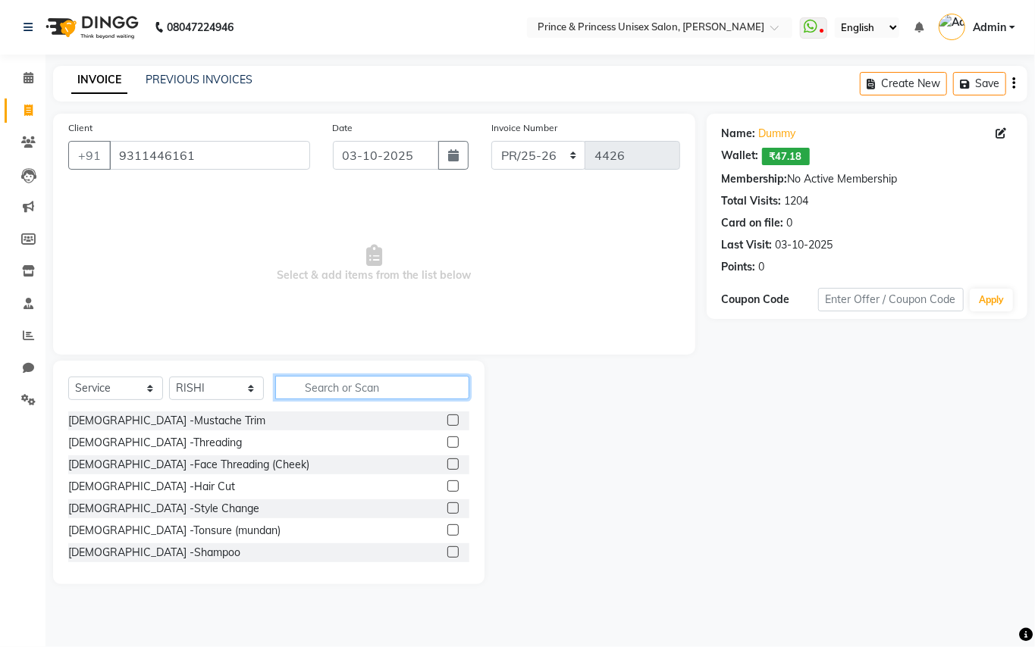
click at [371, 395] on input "text" at bounding box center [372, 388] width 194 height 24
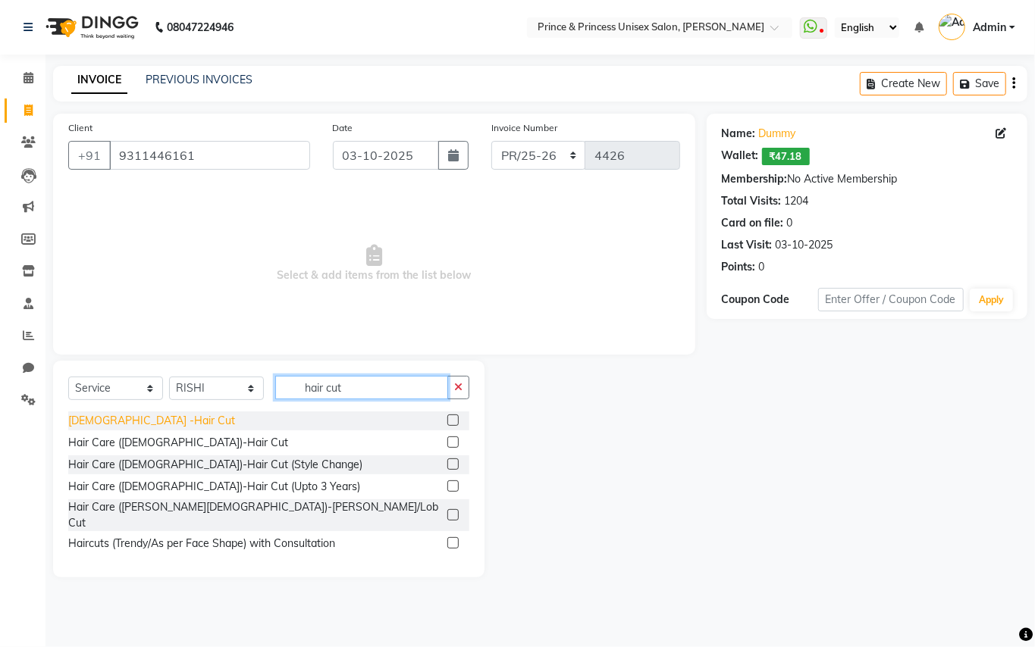
type input "hair cut"
click at [92, 414] on div "[DEMOGRAPHIC_DATA] -Hair Cut" at bounding box center [151, 421] width 167 height 16
checkbox input "false"
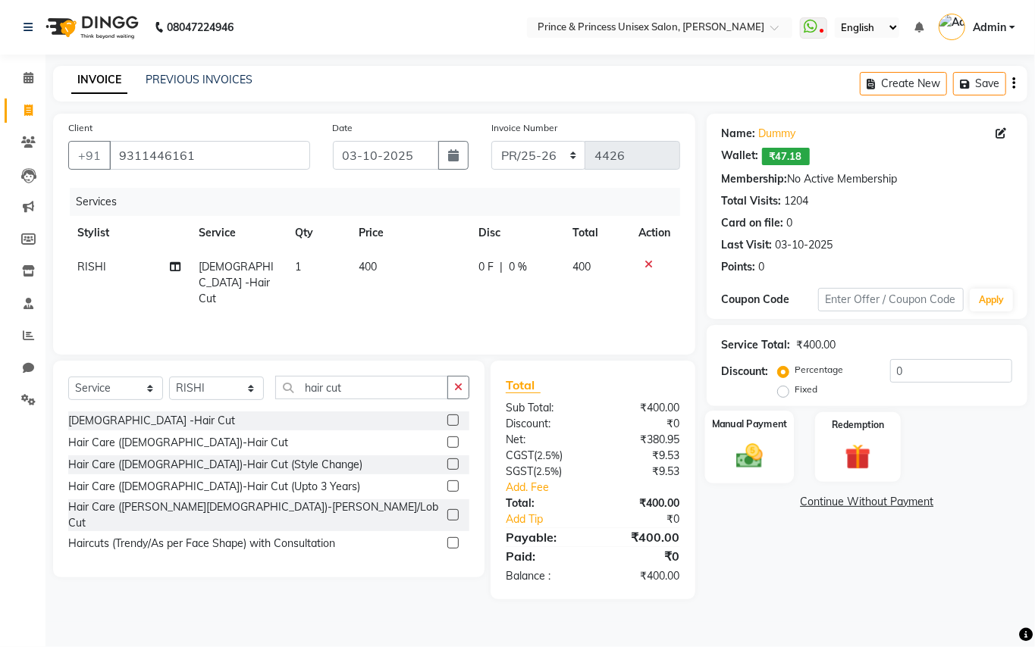
click at [748, 456] on img at bounding box center [749, 455] width 43 height 31
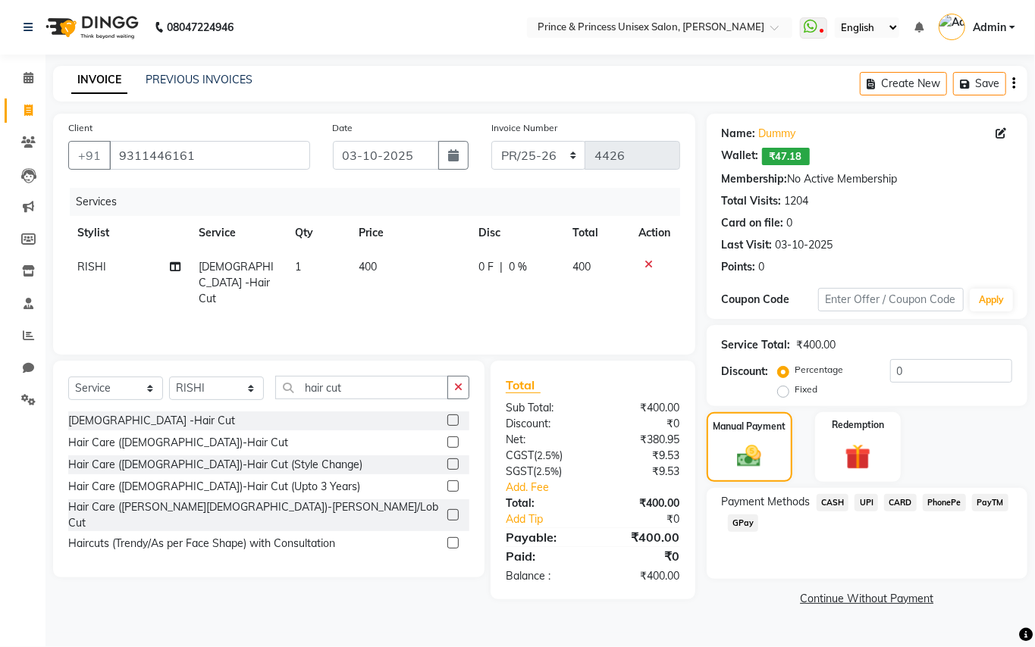
click at [983, 502] on span "PayTM" at bounding box center [990, 502] width 36 height 17
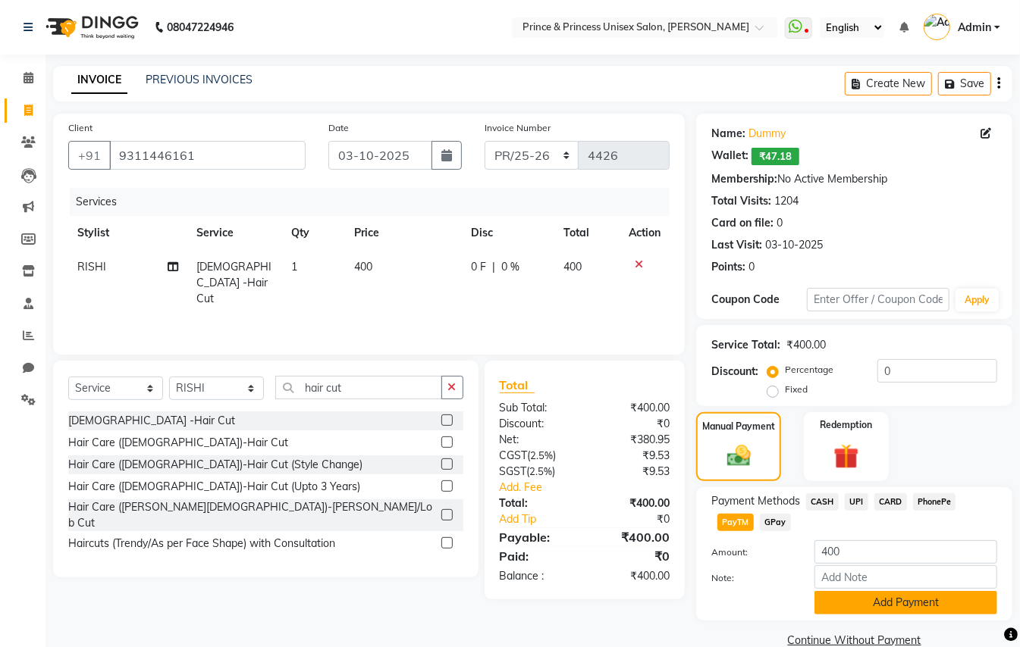
click at [919, 614] on button "Add Payment" at bounding box center [905, 603] width 183 height 24
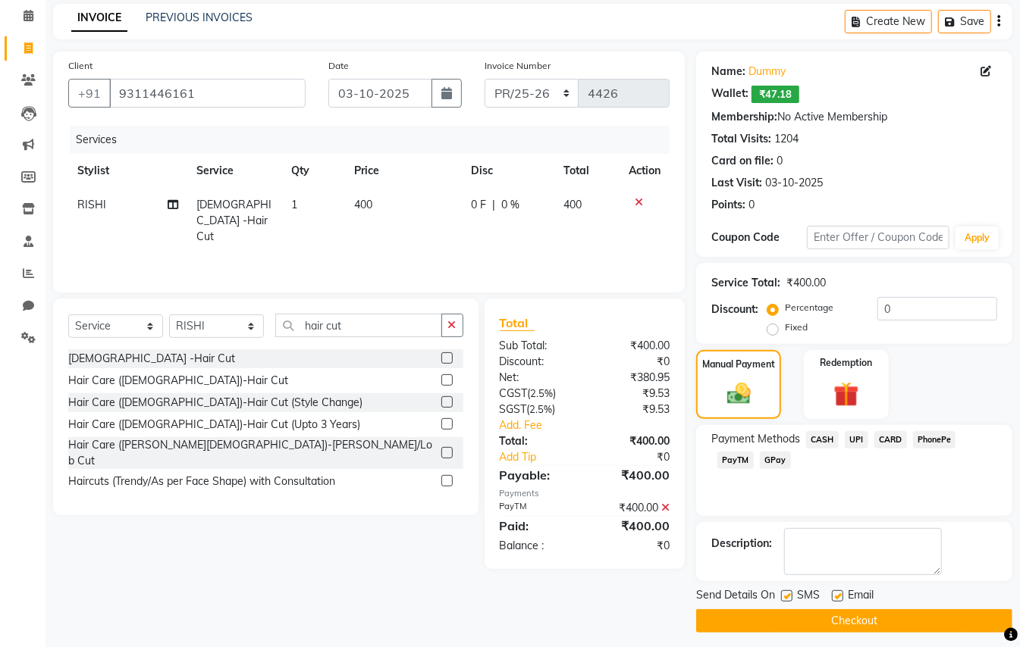
scroll to position [71, 0]
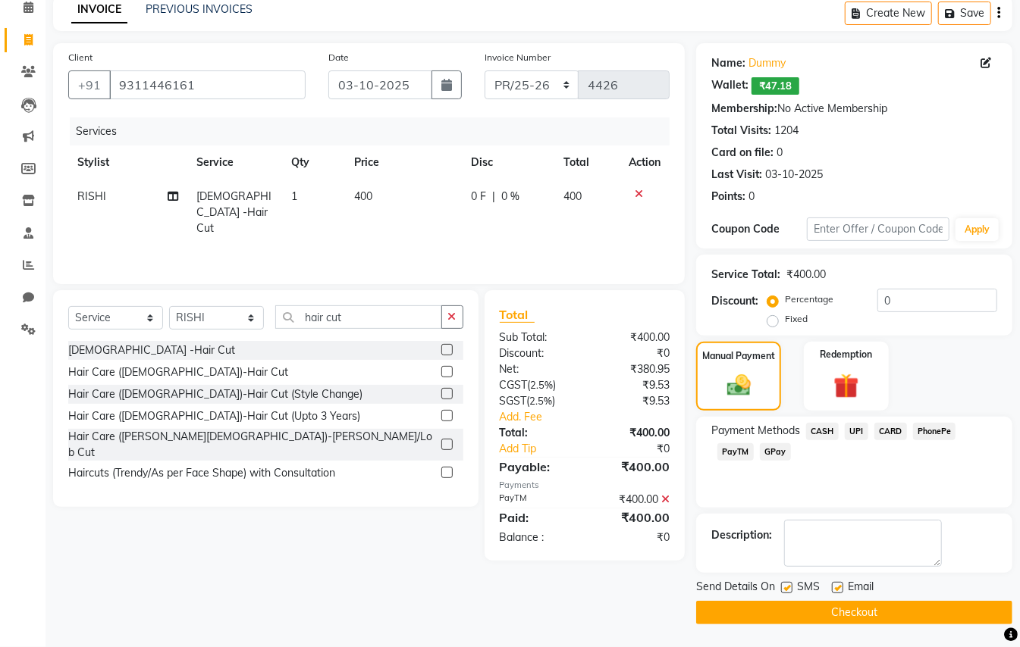
click at [946, 616] on button "Checkout" at bounding box center [854, 613] width 316 height 24
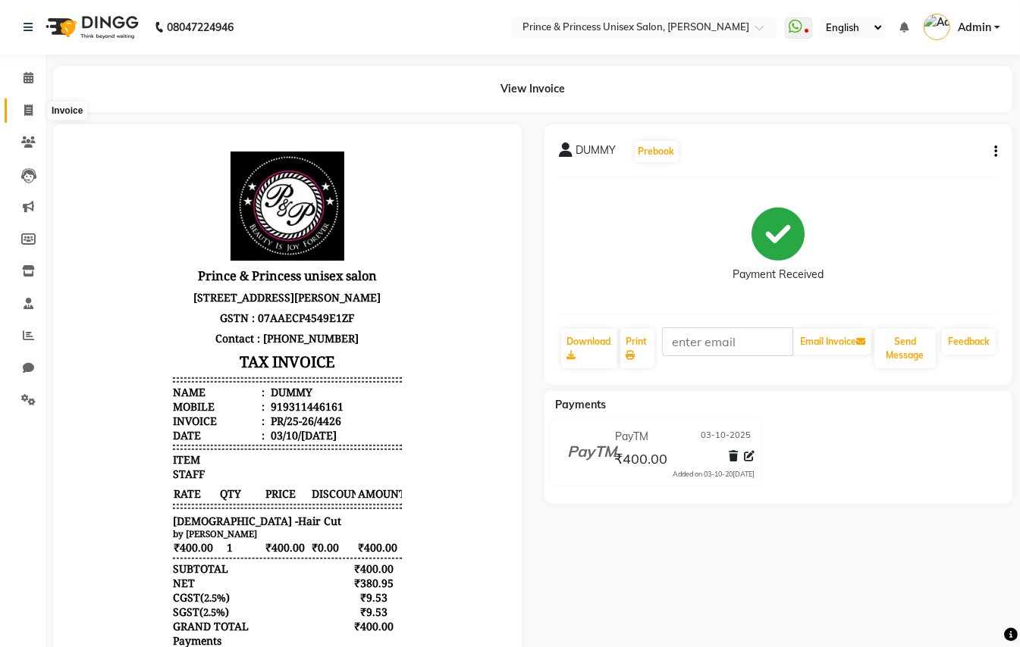
click at [31, 110] on icon at bounding box center [28, 110] width 8 height 11
select select "service"
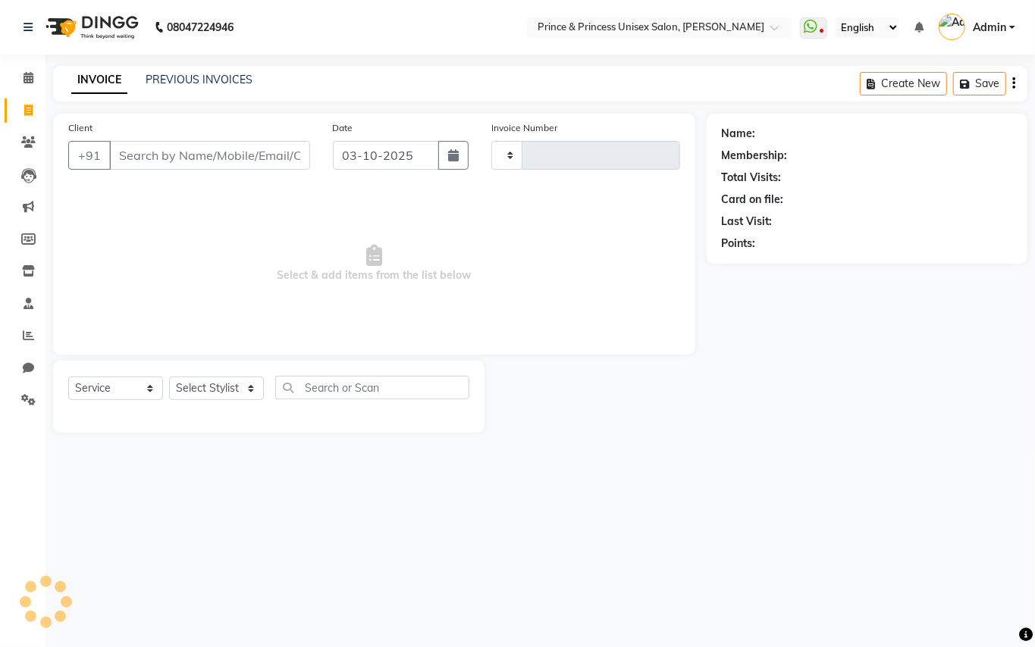
type input "4427"
select select "3760"
click at [186, 76] on link "PREVIOUS INVOICES" at bounding box center [199, 80] width 107 height 14
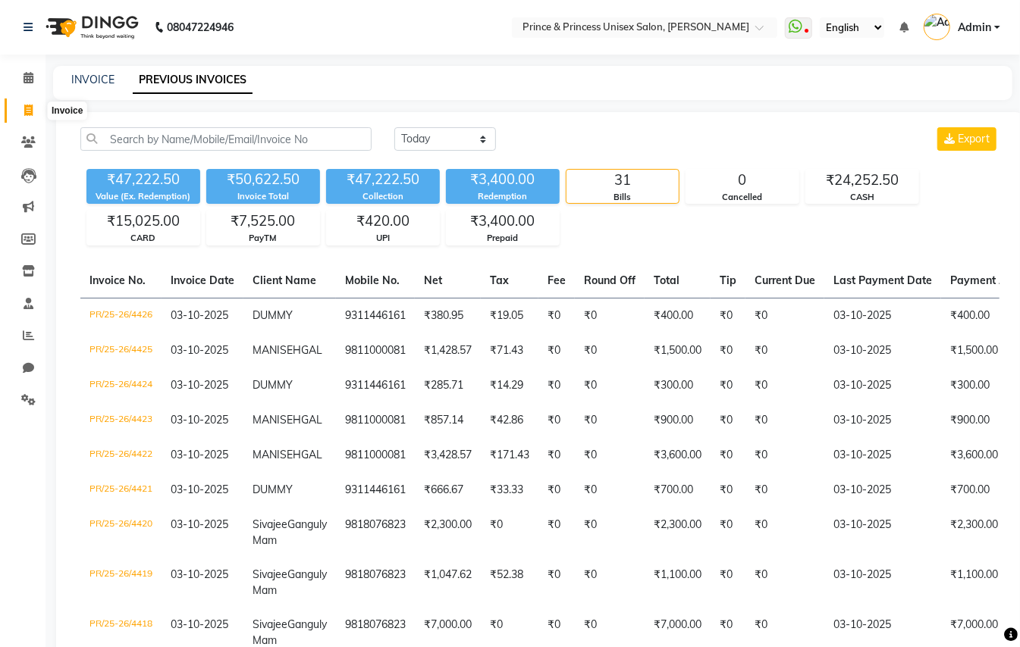
click at [33, 114] on span at bounding box center [28, 110] width 27 height 17
select select "service"
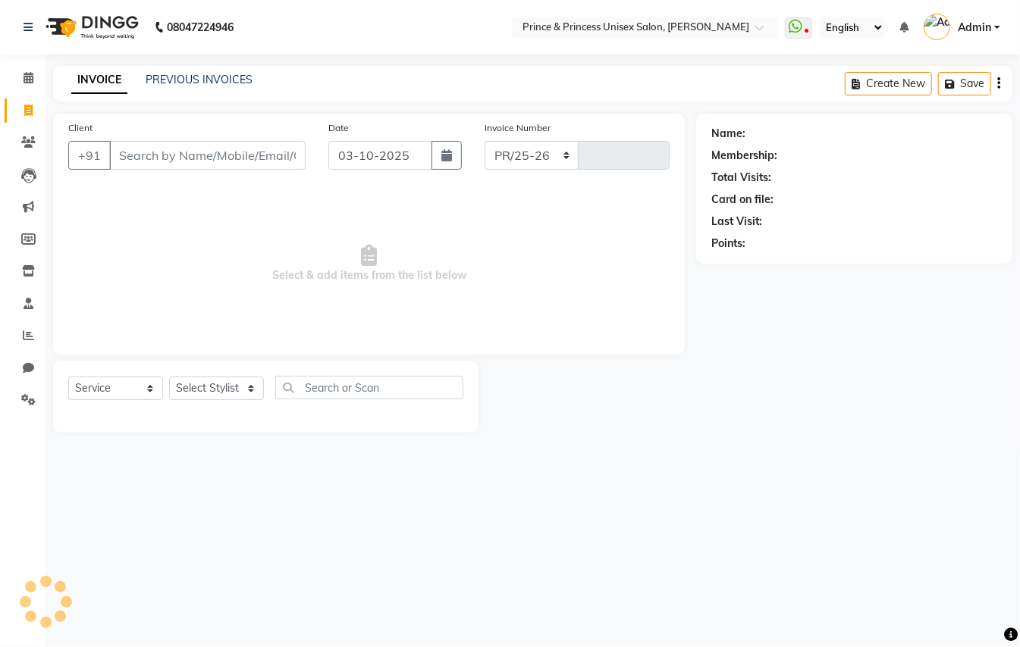
select select "3760"
type input "4427"
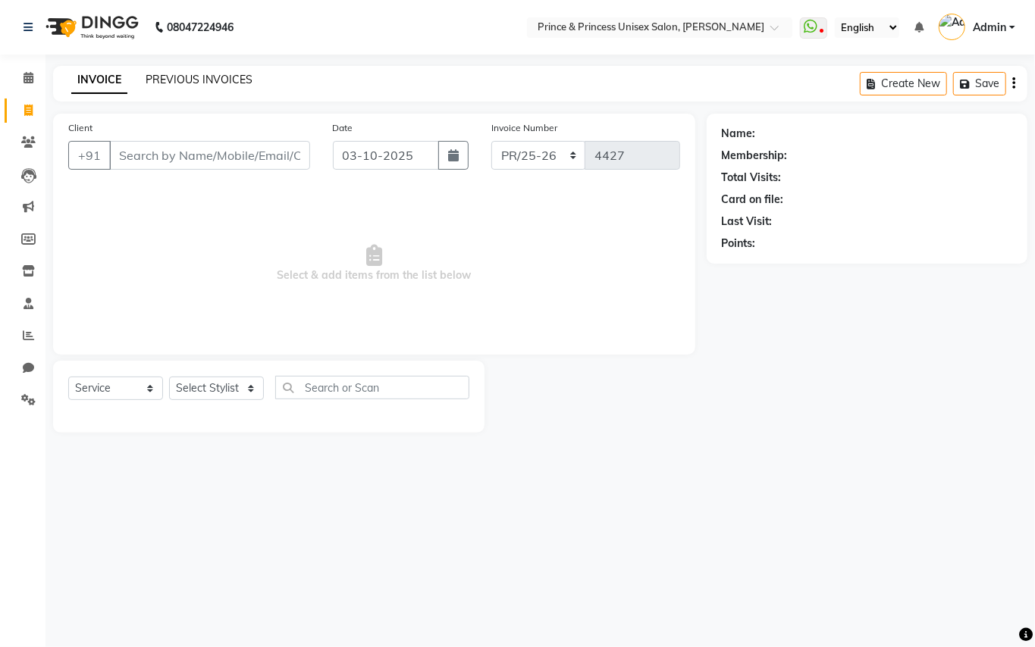
click at [194, 79] on link "PREVIOUS INVOICES" at bounding box center [199, 80] width 107 height 14
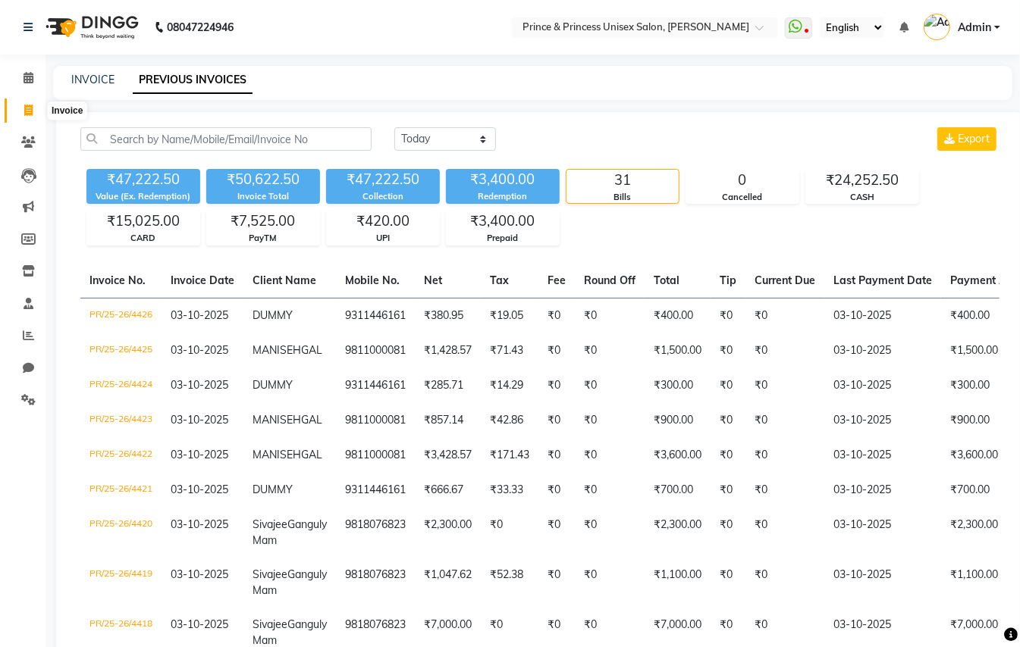
click at [27, 112] on icon at bounding box center [28, 110] width 8 height 11
select select "service"
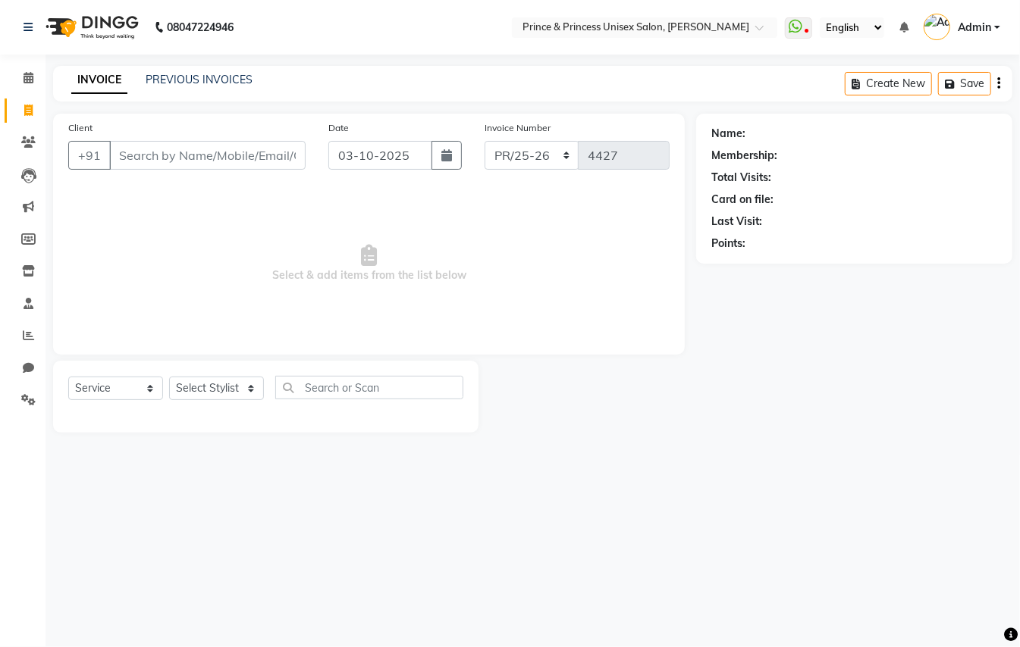
click at [230, 144] on input "Client" at bounding box center [207, 155] width 196 height 29
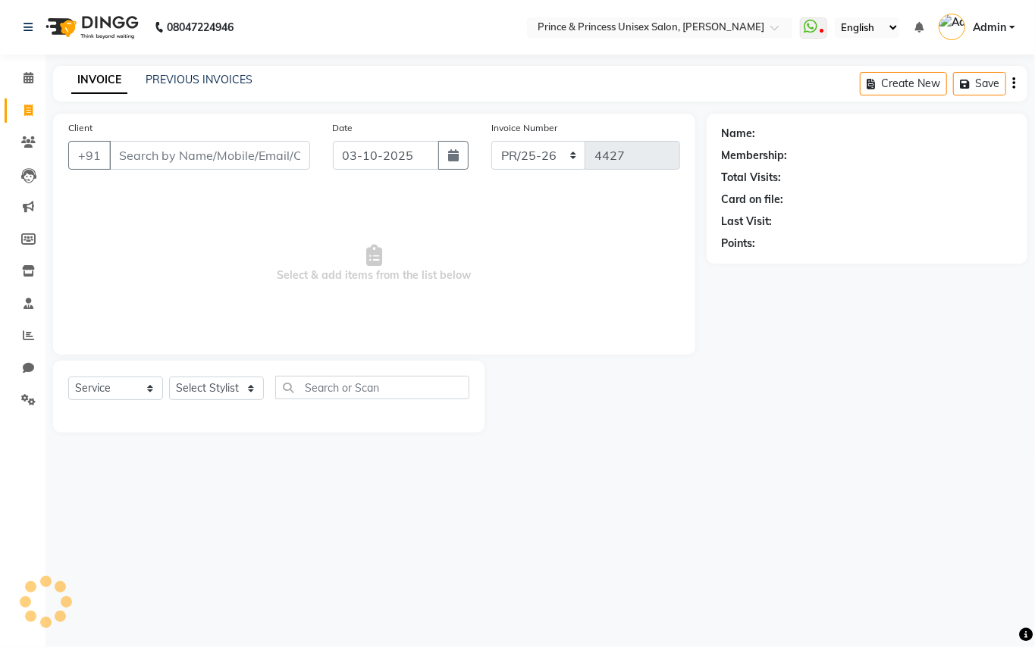
click at [230, 144] on input "Client" at bounding box center [209, 155] width 201 height 29
type input "9811000081"
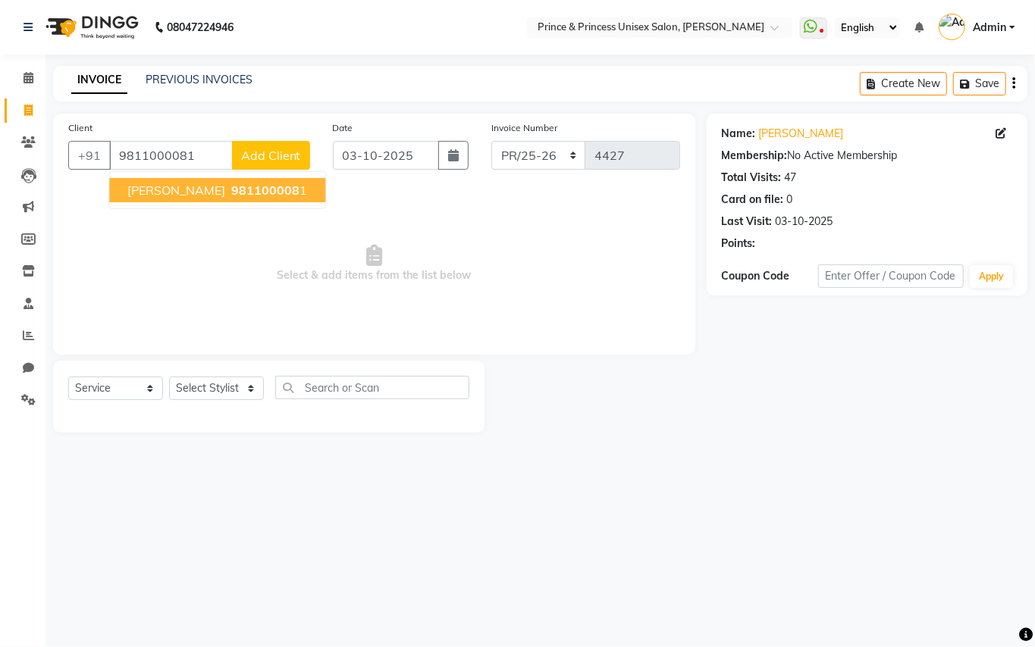
click at [155, 196] on span "MANI SEHGAL" at bounding box center [176, 190] width 98 height 15
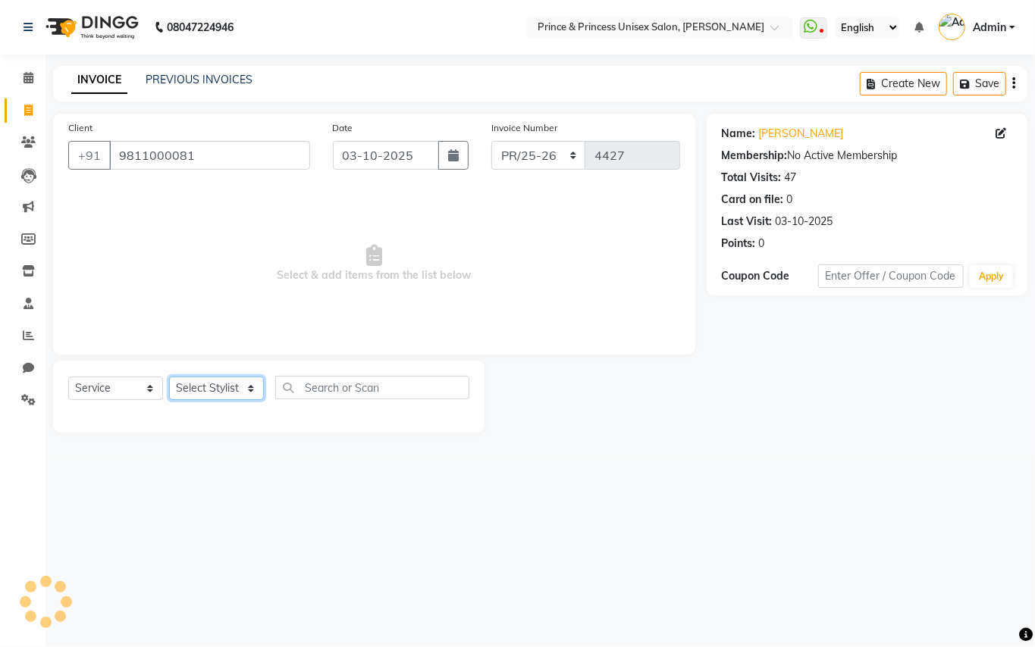
click at [194, 391] on select "Select Stylist ABHISHEK AJEET AJEET NEW ARUN ASLAM CHANDAN GUDDU MAHESH MANI ME…" at bounding box center [216, 389] width 95 height 24
click at [74, 259] on span "Select & add items from the list below" at bounding box center [374, 264] width 612 height 152
click at [210, 390] on select "Select Stylist ABHISHEK AJEET AJEET NEW ARUN ASLAM CHANDAN GUDDU MAHESH MANI ME…" at bounding box center [216, 389] width 95 height 24
select select "47196"
drag, startPoint x: 210, startPoint y: 390, endPoint x: 337, endPoint y: 395, distance: 126.7
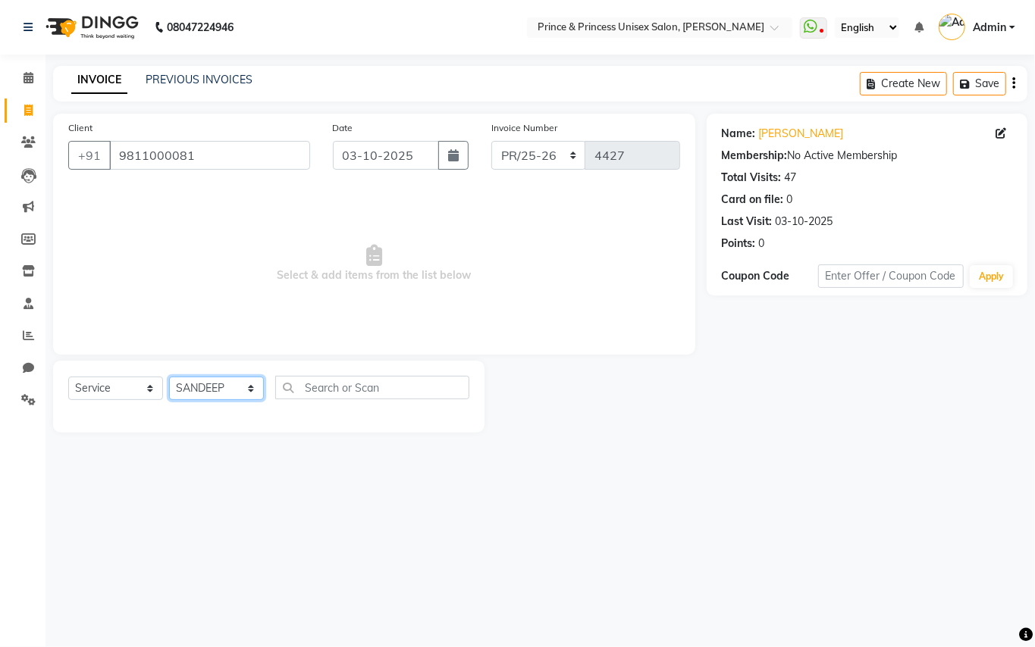
click at [210, 390] on select "Select Stylist ABHISHEK AJEET AJEET NEW ARUN ASLAM CHANDAN GUDDU MAHESH MANI ME…" at bounding box center [216, 389] width 95 height 24
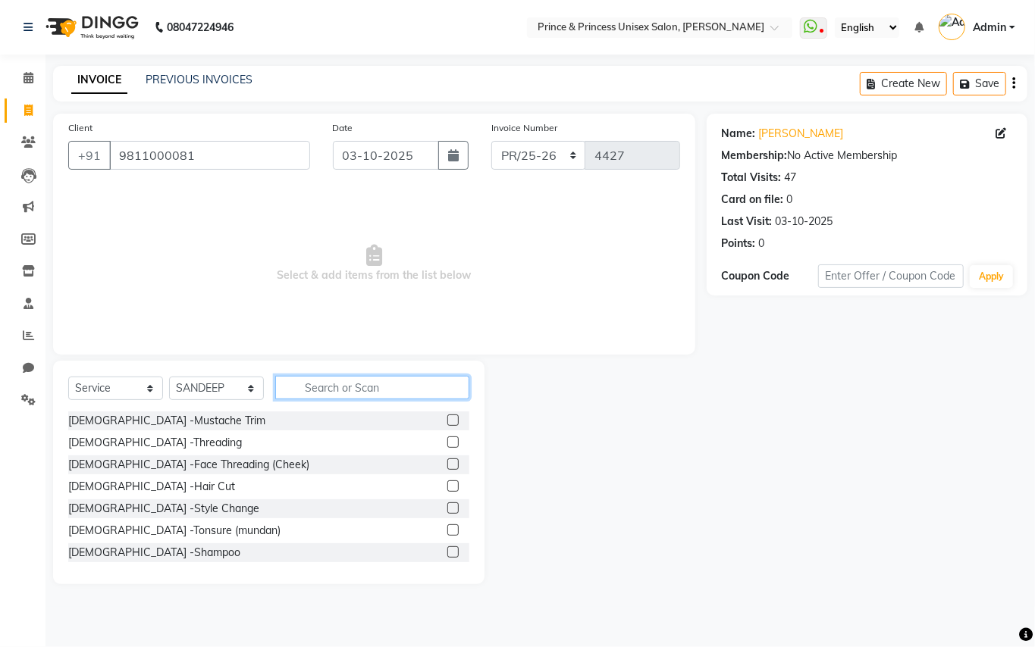
click at [350, 395] on input "text" at bounding box center [372, 388] width 194 height 24
drag, startPoint x: 350, startPoint y: 392, endPoint x: 350, endPoint y: 380, distance: 12.1
click at [350, 382] on input "text" at bounding box center [372, 388] width 194 height 24
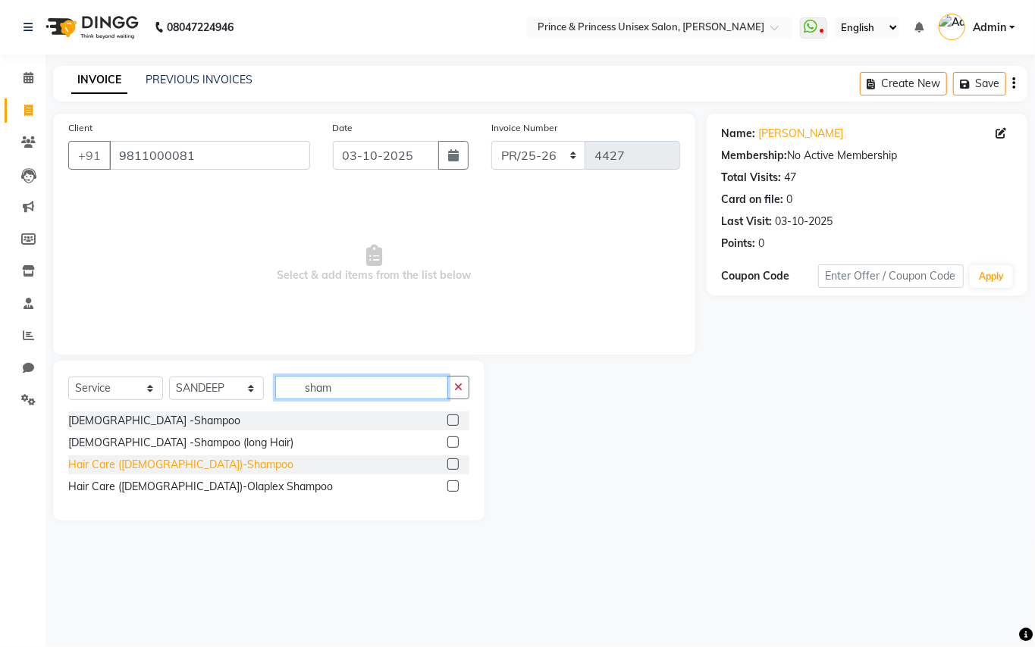
type input "sham"
click at [168, 465] on div "Hair Care (Ladies)-Shampoo" at bounding box center [180, 465] width 225 height 16
checkbox input "false"
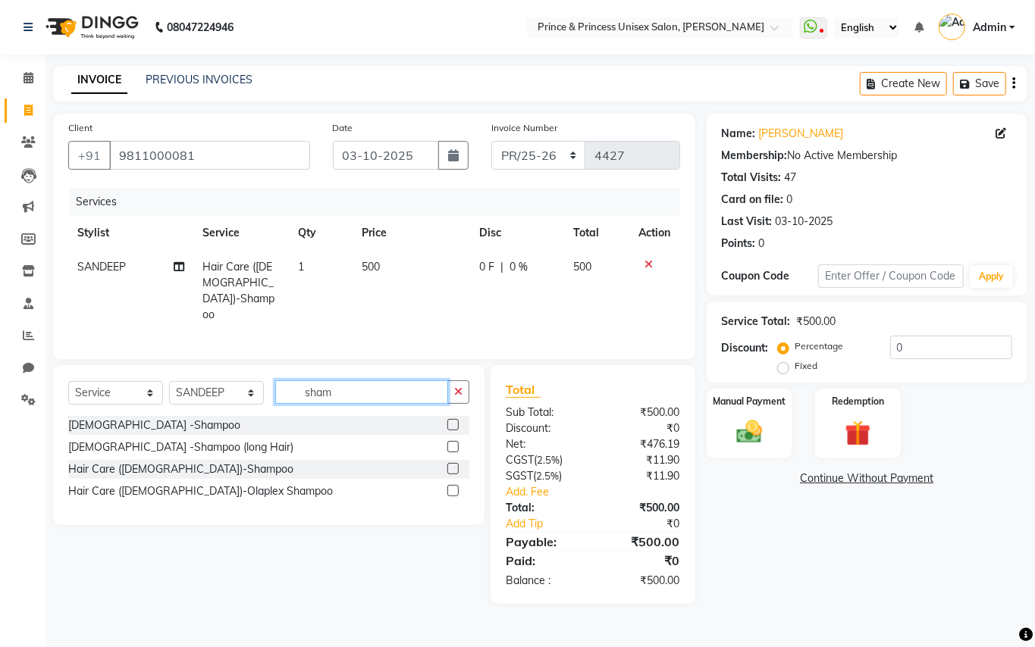
drag, startPoint x: 344, startPoint y: 388, endPoint x: 177, endPoint y: 290, distance: 194.4
click at [235, 328] on div "Client +91 9811000081 Date 03-10-2025 Invoice Number PR/25-26 V/2025 V/2025-26 …" at bounding box center [374, 359] width 665 height 491
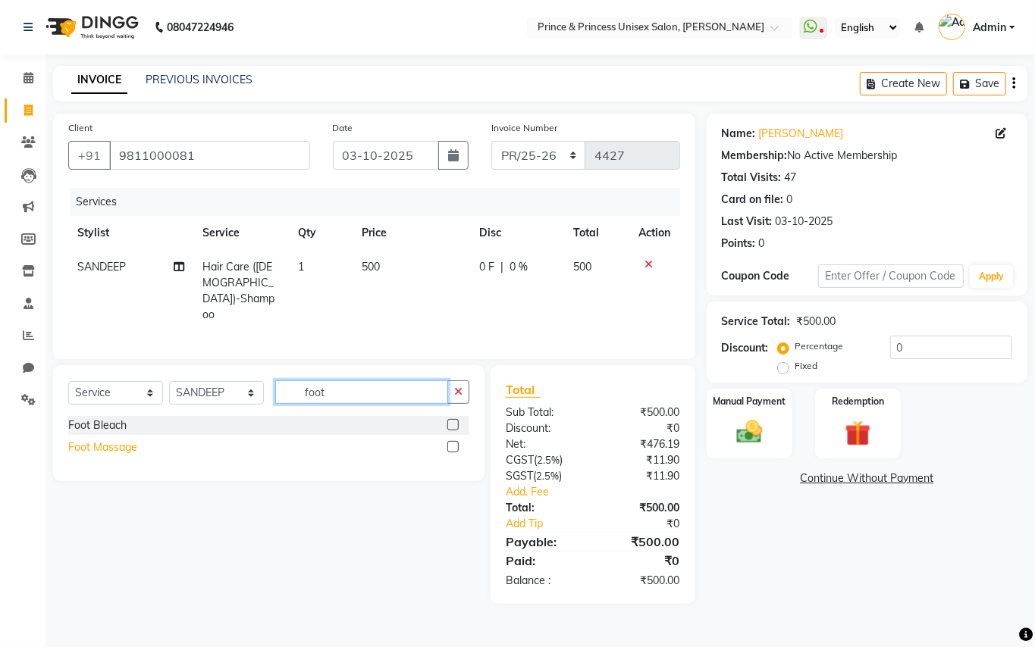
type input "foot"
click at [102, 444] on div "Foot Massage" at bounding box center [102, 448] width 69 height 16
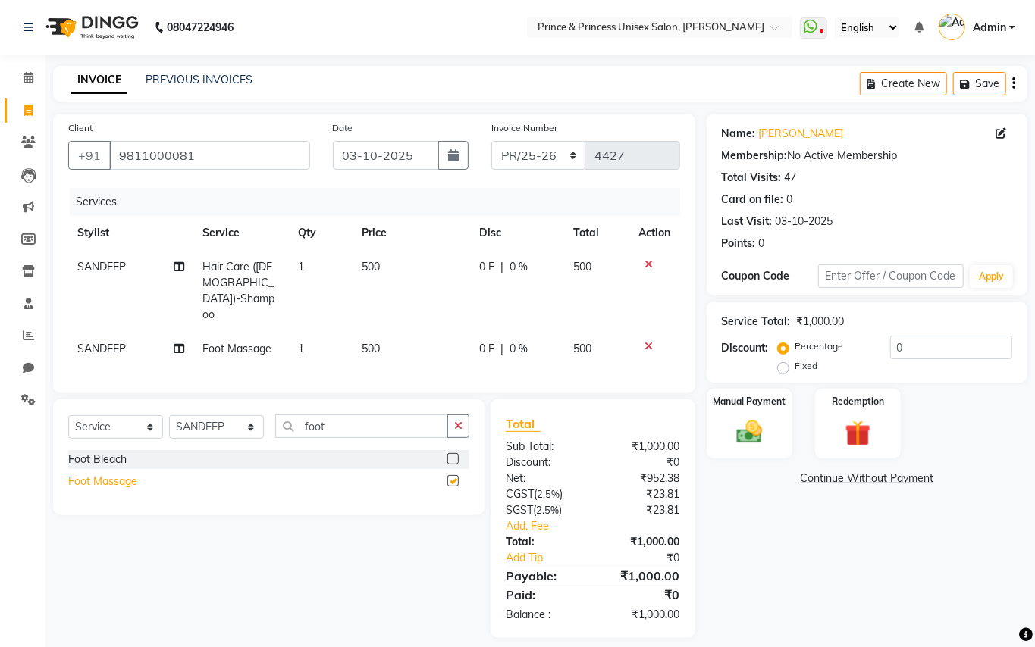
checkbox input "false"
click at [53, 97] on main "INVOICE PREVIOUS INVOICES Create New Save Client +91 9811000081 Date 03-10-2025…" at bounding box center [539, 363] width 989 height 595
click at [235, 162] on input "Client" at bounding box center [209, 155] width 201 height 29
click at [235, 161] on input "Client" at bounding box center [209, 155] width 201 height 29
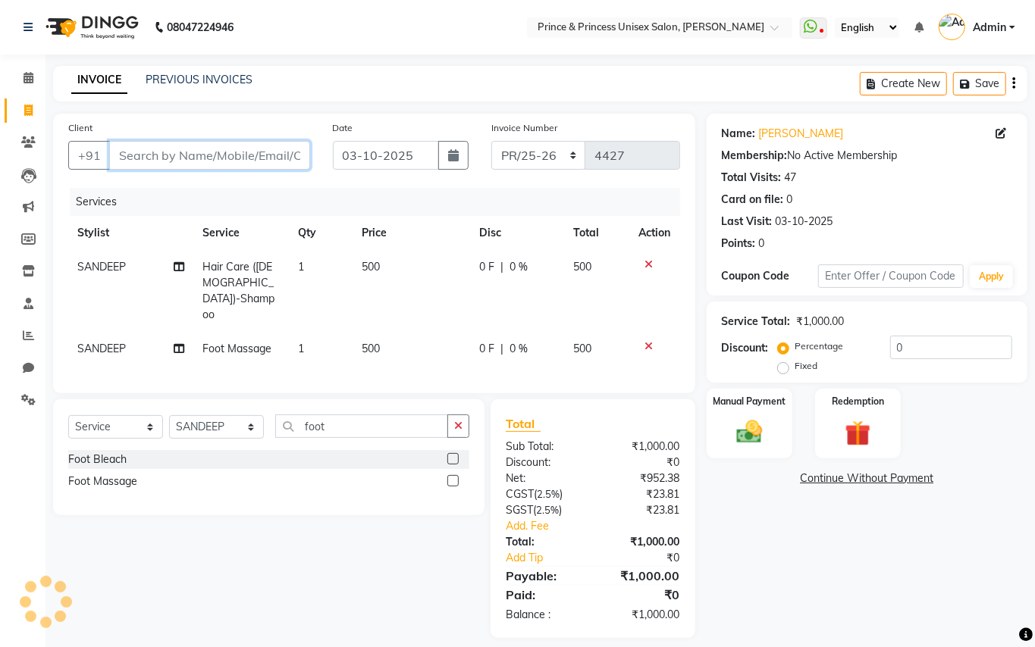
click at [235, 159] on input "Client" at bounding box center [209, 155] width 201 height 29
click at [234, 159] on input "Client" at bounding box center [209, 155] width 201 height 29
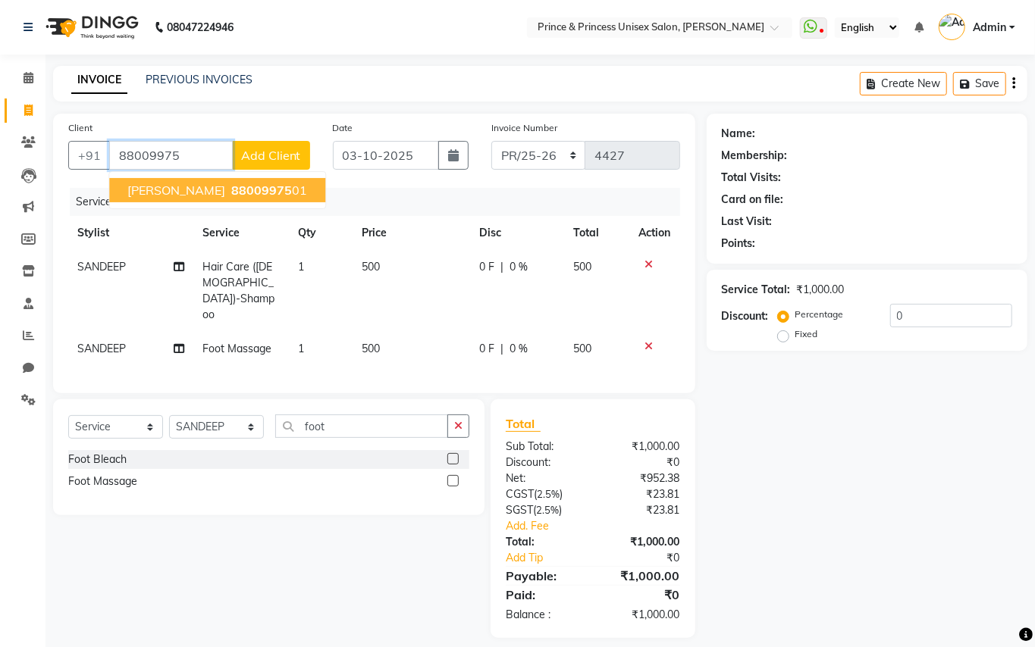
click at [190, 193] on span "SUNANDA BHATTACHARYA" at bounding box center [176, 190] width 98 height 15
type input "8800997501"
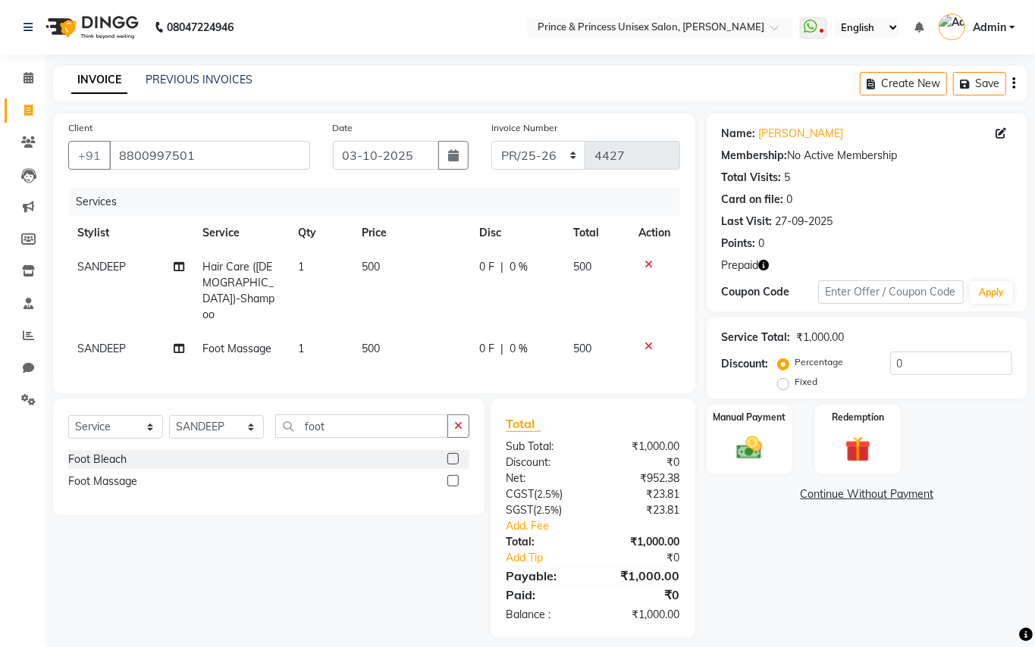
click at [311, 559] on div "Select Service Product Membership Package Voucher Prepaid Gift Card Select Styl…" at bounding box center [263, 519] width 443 height 239
click at [766, 262] on icon "button" at bounding box center [764, 265] width 11 height 11
click at [853, 441] on img at bounding box center [857, 449] width 43 height 33
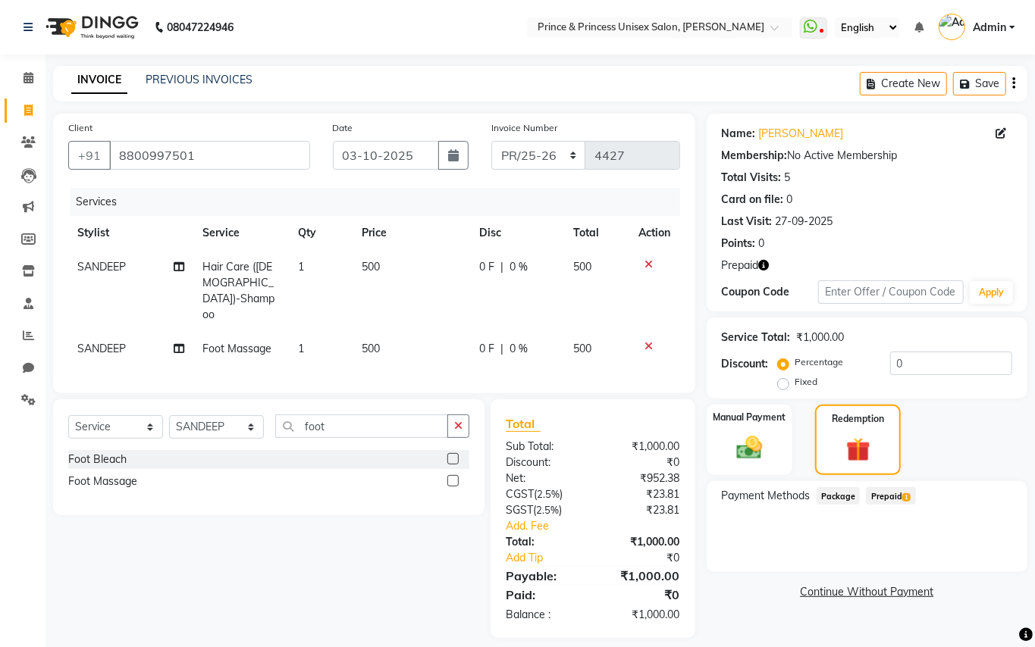
click at [879, 498] on span "Prepaid 1" at bounding box center [890, 495] width 49 height 17
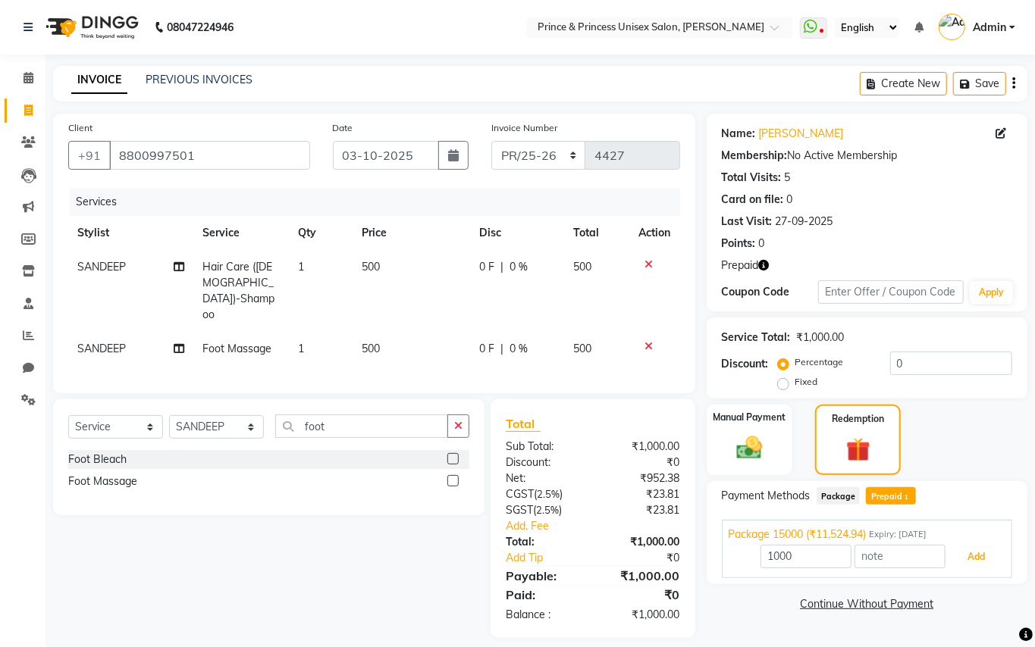
click at [968, 562] on button "Add" at bounding box center [975, 557] width 55 height 26
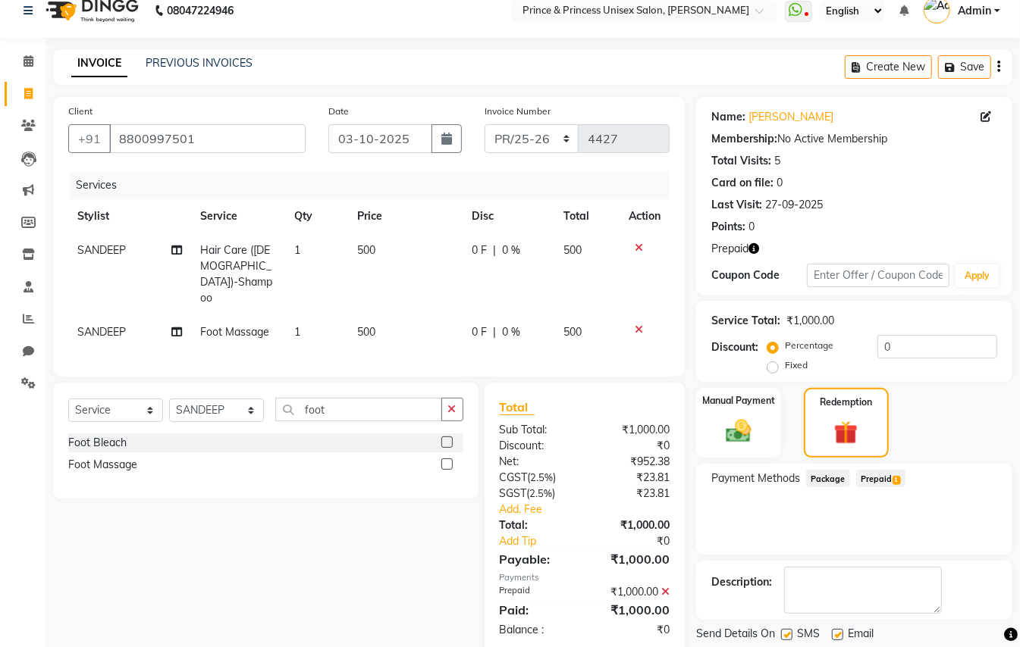
scroll to position [64, 0]
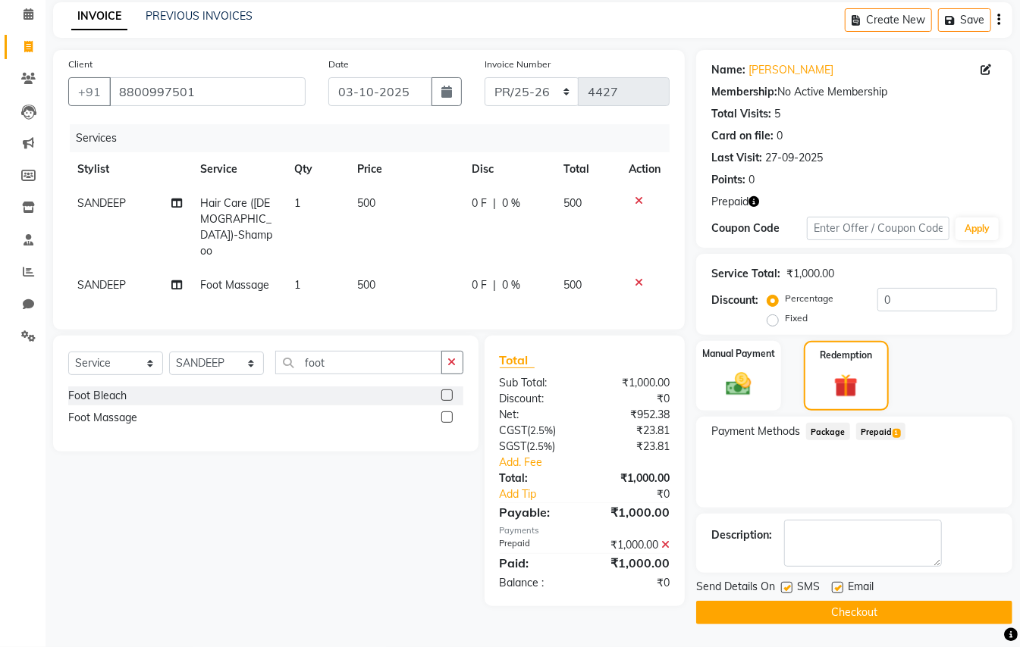
click at [928, 616] on button "Checkout" at bounding box center [854, 613] width 316 height 24
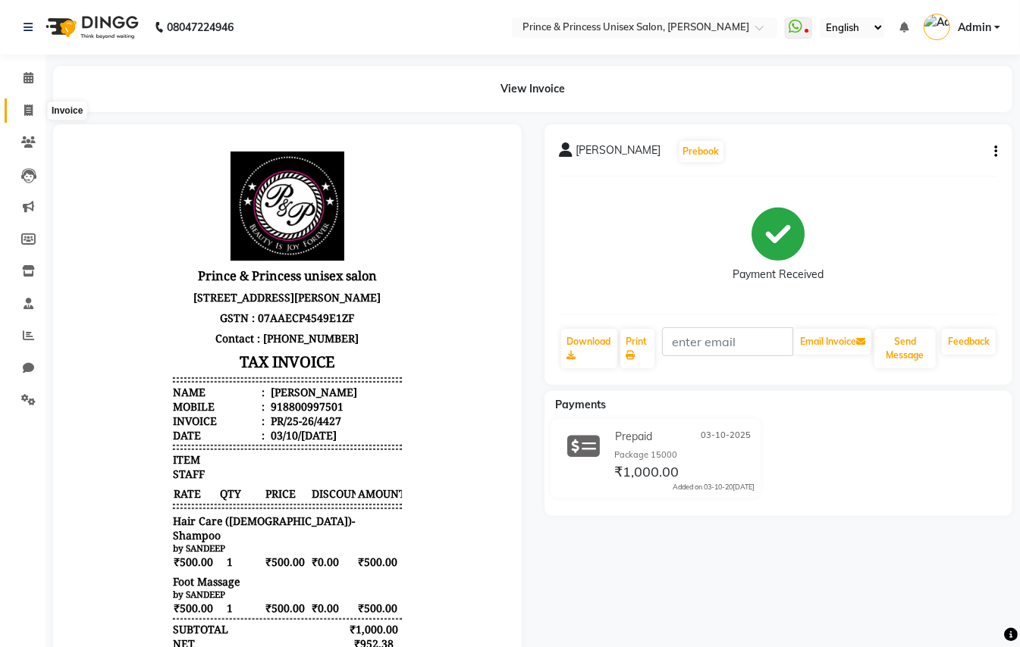
click at [32, 109] on icon at bounding box center [28, 110] width 8 height 11
select select "service"
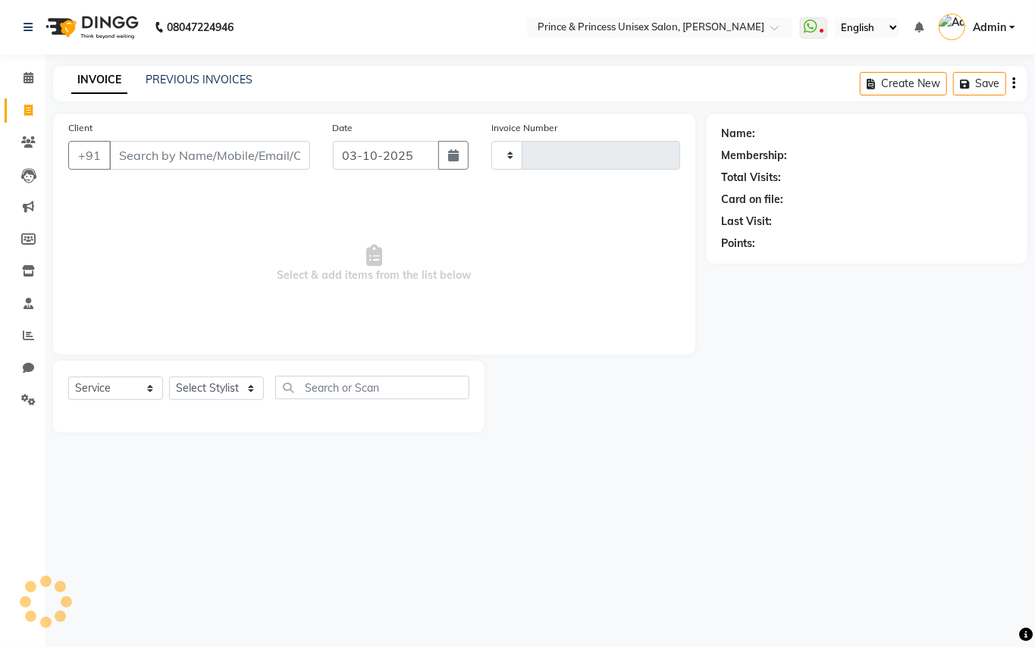
type input "4428"
select select "3760"
click at [265, 161] on input "Client" at bounding box center [209, 155] width 201 height 29
click at [265, 158] on input "Client" at bounding box center [209, 155] width 201 height 29
type input "9311446"
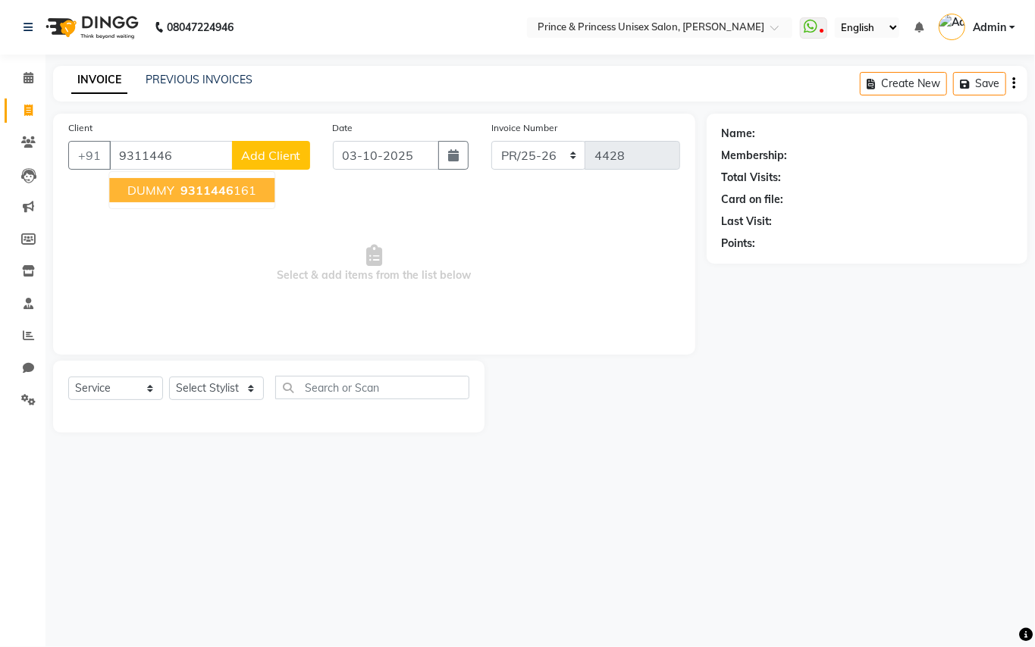
drag, startPoint x: 185, startPoint y: 159, endPoint x: 2, endPoint y: 73, distance: 202.8
click at [74, 113] on main "INVOICE PREVIOUS INVOICES Create New Save Client +91 9311446 DUMMY 9311446 161 …" at bounding box center [539, 261] width 989 height 390
click at [159, 183] on span "MRS.THIND" at bounding box center [160, 190] width 67 height 15
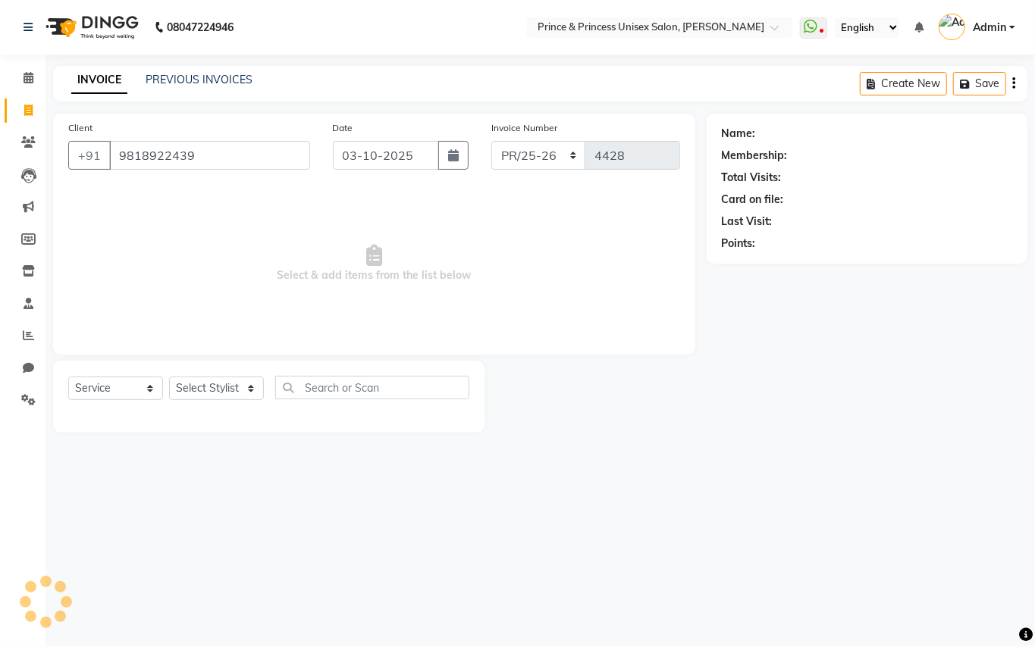
type input "9818922439"
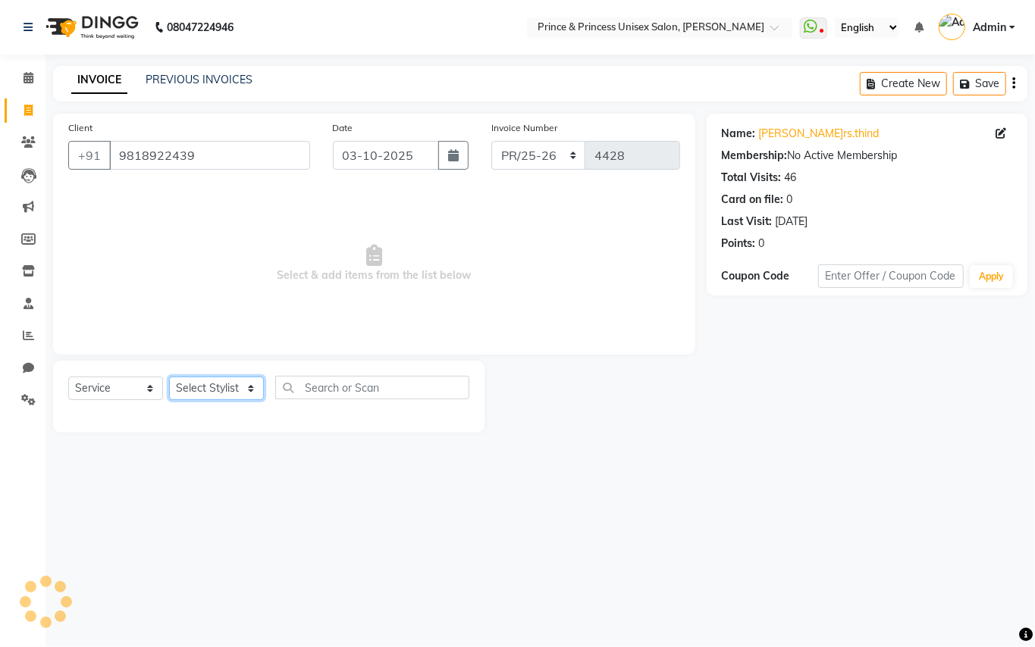
click at [191, 390] on select "Select Stylist ABHISHEK AJEET AJEET NEW ARUN ASLAM CHANDAN GUDDU MAHESH MANI ME…" at bounding box center [216, 389] width 95 height 24
select select "17655"
drag, startPoint x: 191, startPoint y: 382, endPoint x: 325, endPoint y: 378, distance: 134.3
click at [192, 381] on select "Select Stylist ABHISHEK AJEET AJEET NEW ARUN ASLAM CHANDAN GUDDU MAHESH MANI ME…" at bounding box center [216, 389] width 95 height 24
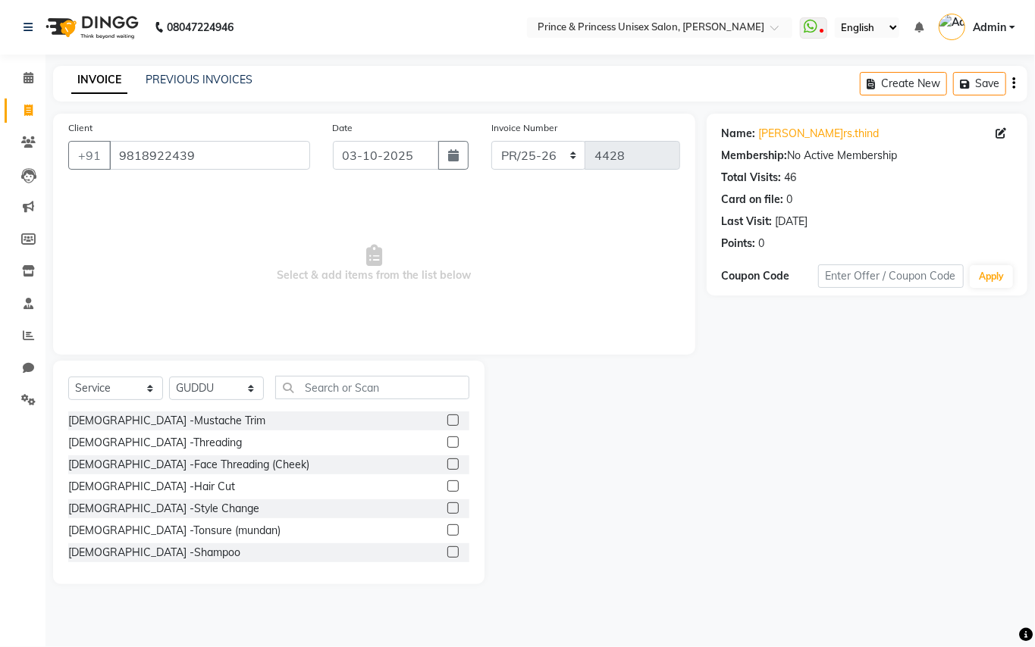
click at [340, 371] on div "Select Service Product Membership Package Voucher Prepaid Gift Card Select Styl…" at bounding box center [268, 473] width 431 height 224
click at [344, 385] on input "text" at bounding box center [372, 388] width 194 height 24
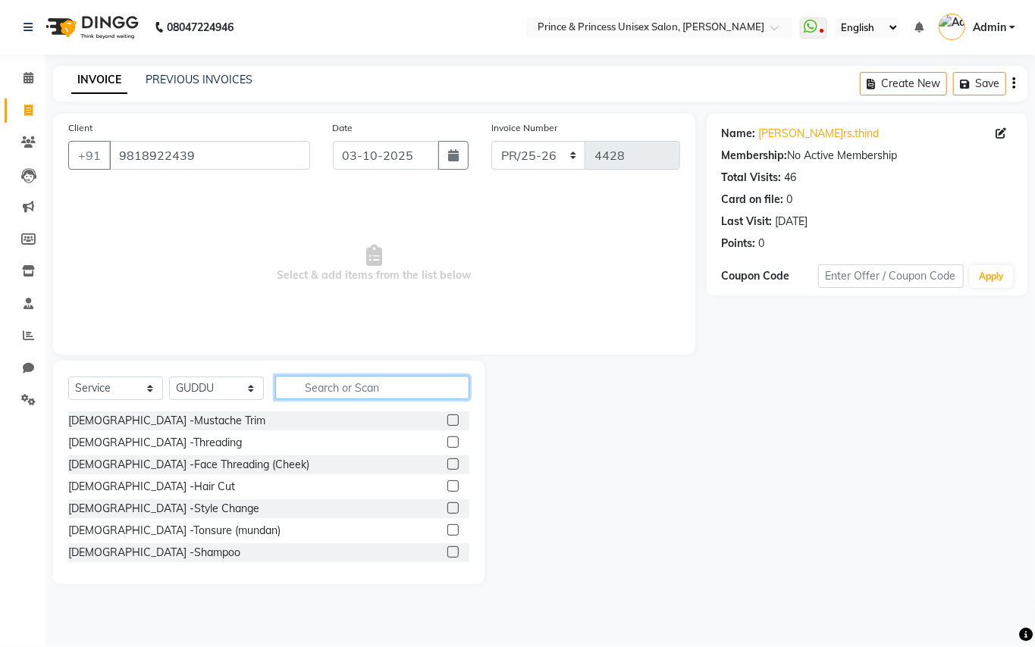
click at [349, 382] on input "text" at bounding box center [372, 388] width 194 height 24
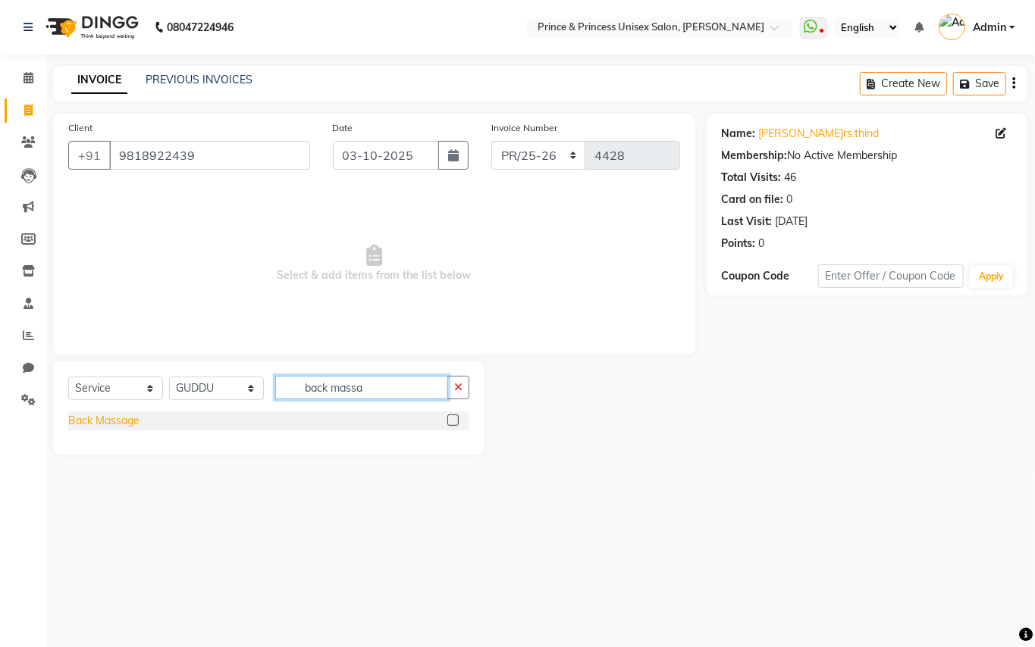
type input "back massa"
click at [122, 414] on div "Back Massage" at bounding box center [103, 421] width 71 height 16
checkbox input "false"
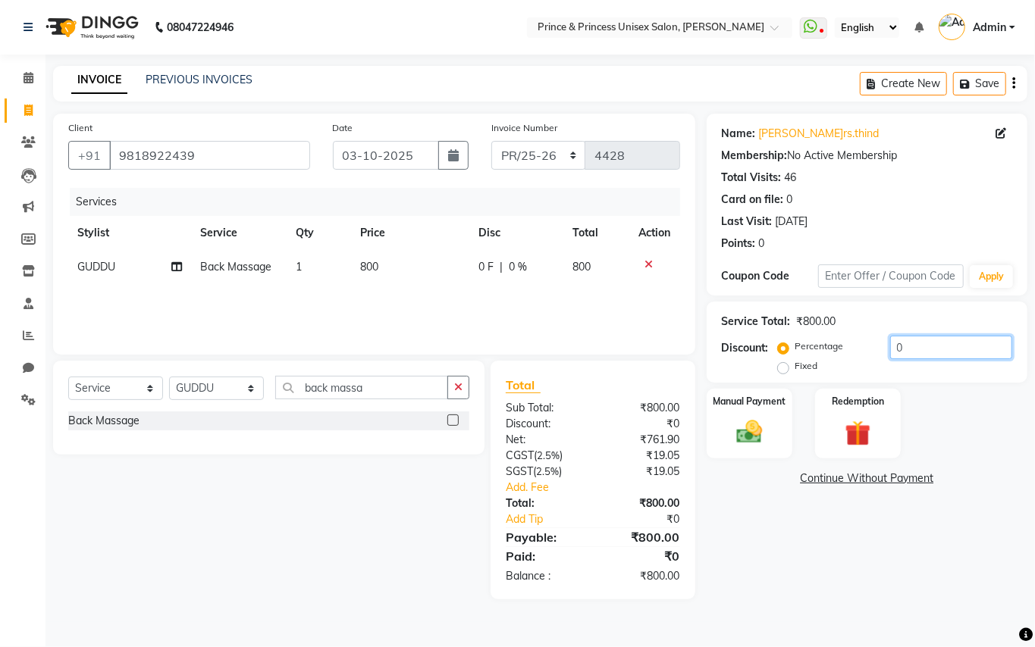
drag, startPoint x: 911, startPoint y: 346, endPoint x: 728, endPoint y: 284, distance: 193.2
click at [759, 294] on div "Name: Mrs.thind Membership: No Active Membership Total Visits: 46 Card on file:…" at bounding box center [873, 357] width 332 height 486
type input "15"
click at [746, 428] on img at bounding box center [749, 432] width 43 height 31
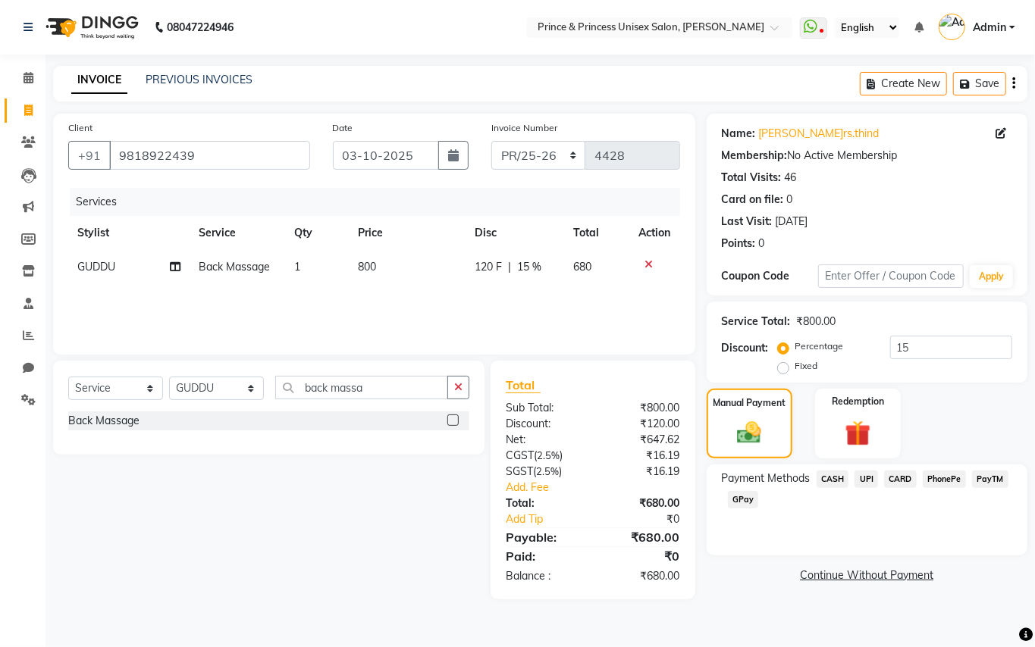
drag, startPoint x: 832, startPoint y: 483, endPoint x: 841, endPoint y: 514, distance: 32.4
click at [832, 484] on span "CASH" at bounding box center [833, 479] width 33 height 17
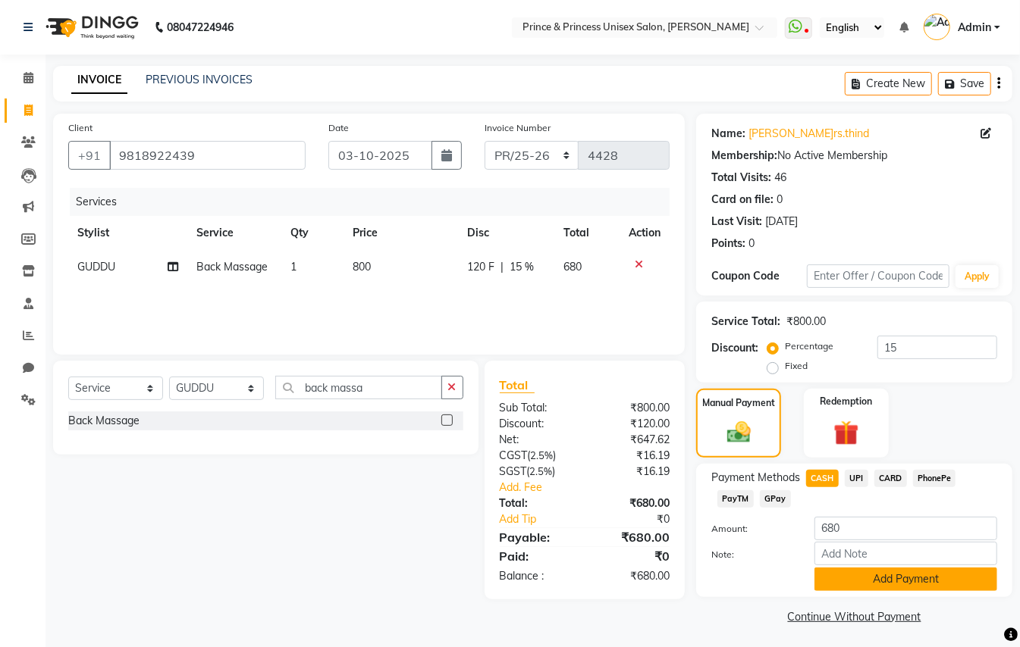
click at [864, 588] on button "Add Payment" at bounding box center [905, 580] width 183 height 24
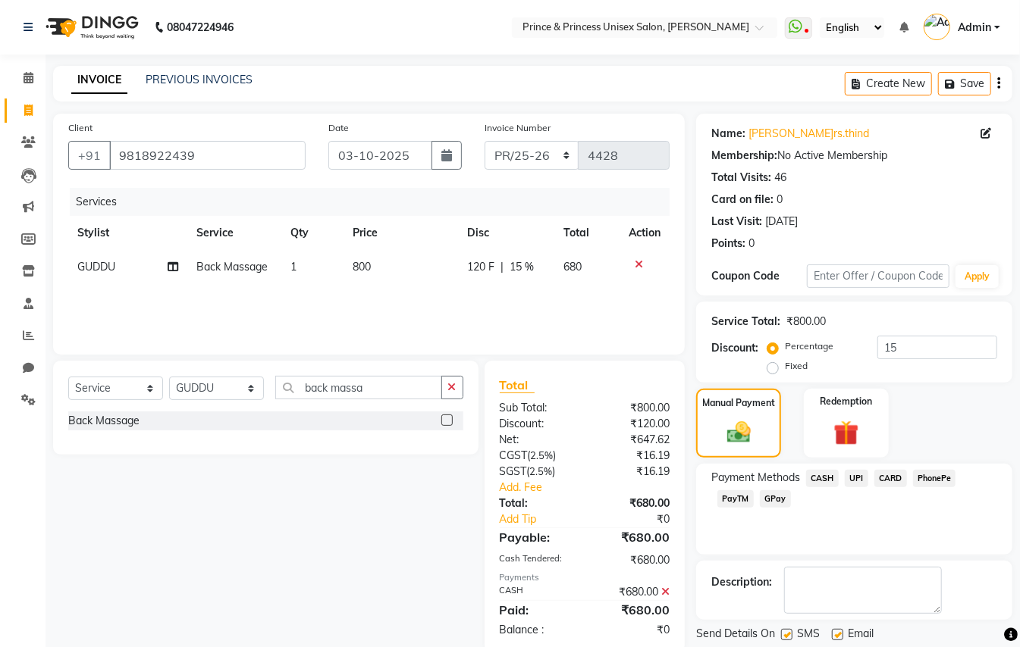
scroll to position [47, 0]
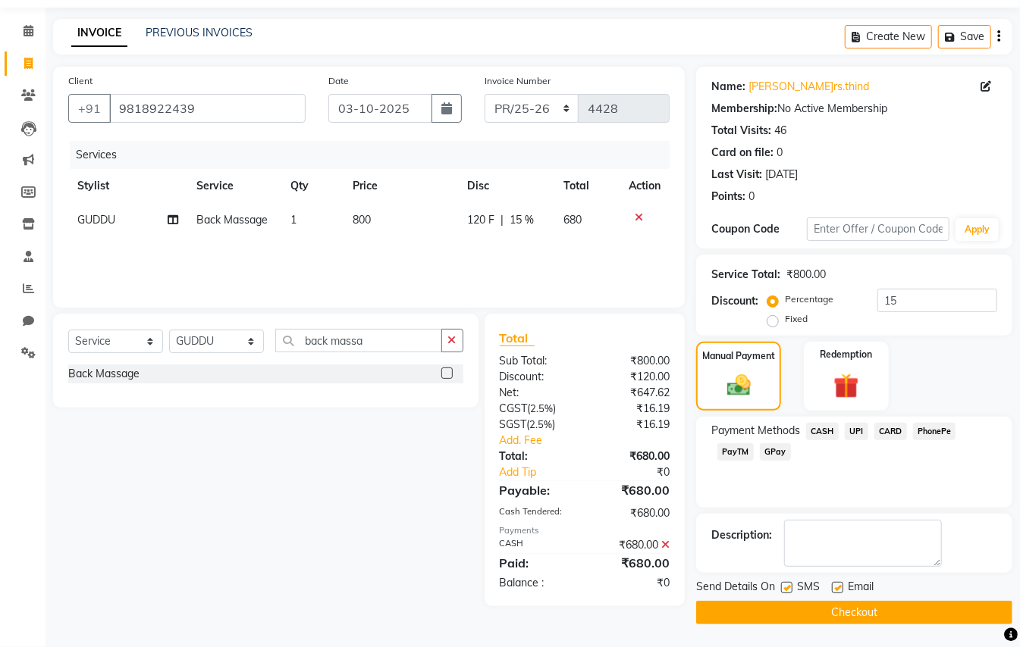
click at [955, 610] on button "Checkout" at bounding box center [854, 613] width 316 height 24
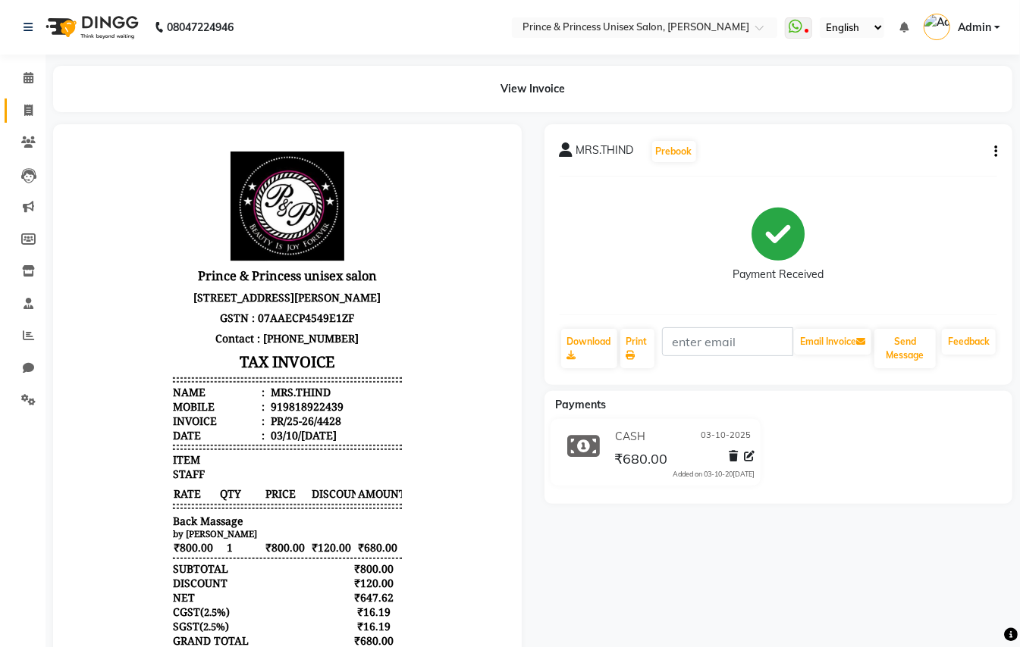
click at [28, 103] on li "Invoice" at bounding box center [22, 111] width 45 height 33
click at [33, 111] on span at bounding box center [28, 110] width 27 height 17
select select "service"
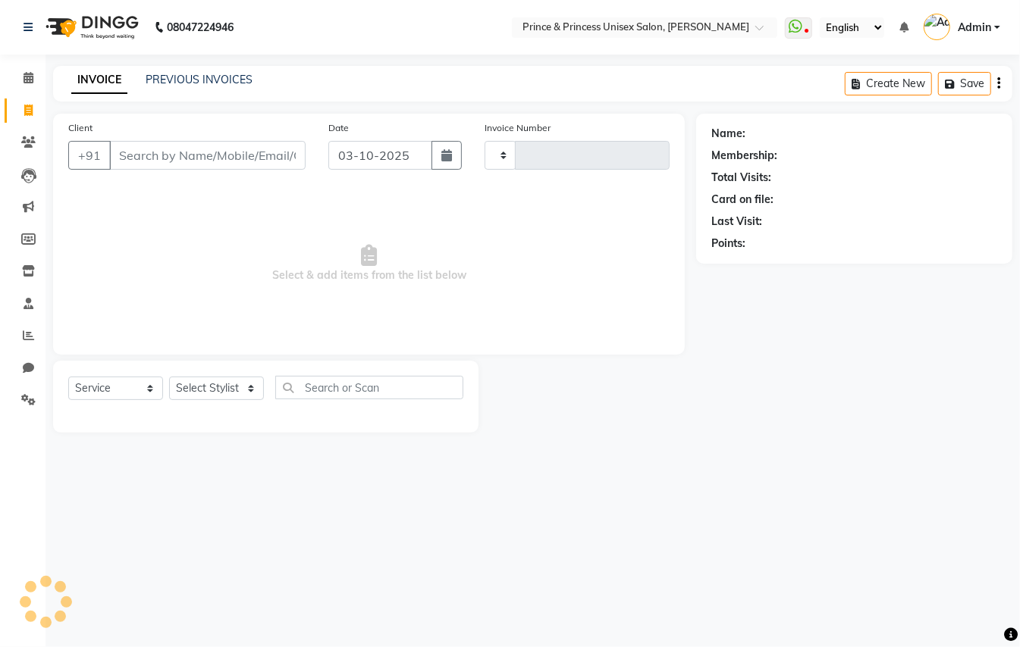
click at [253, 155] on input "Client" at bounding box center [207, 155] width 196 height 29
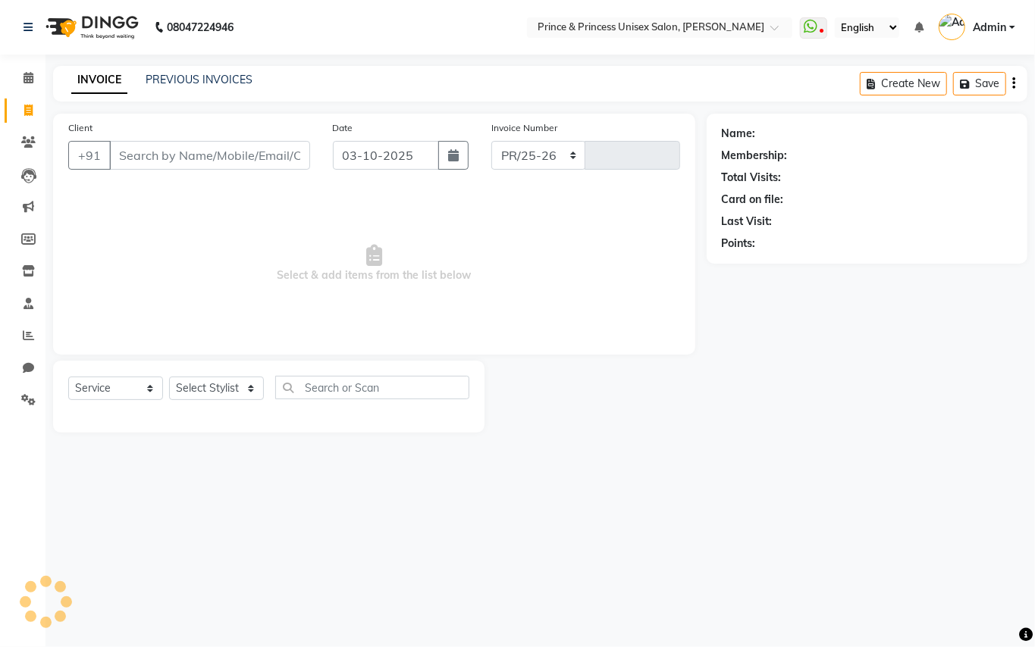
select select "3760"
type input "4429"
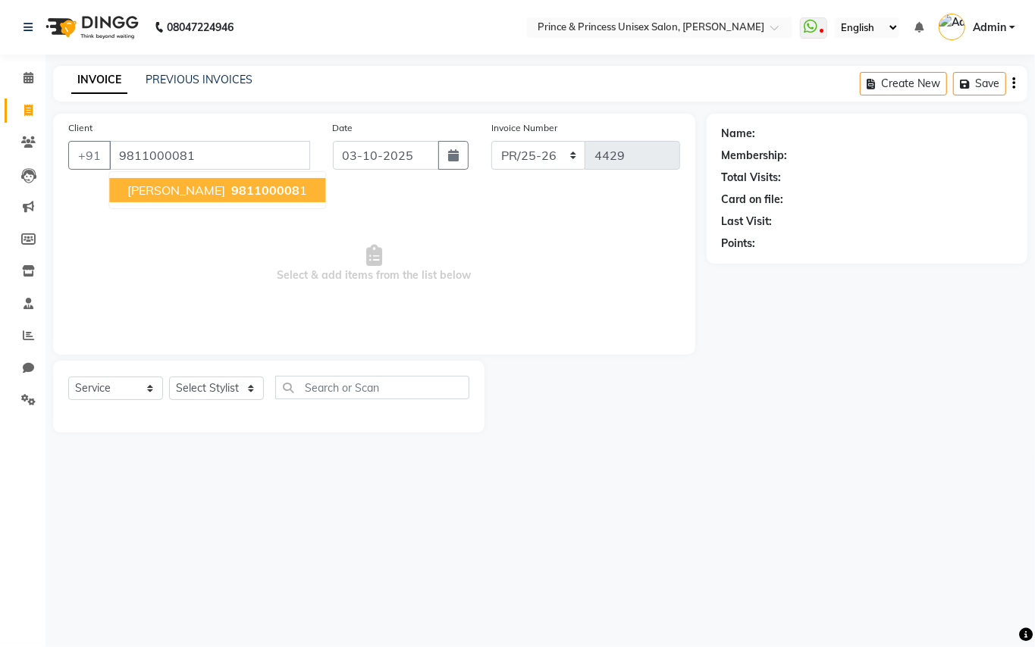
type input "9811000081"
click at [147, 194] on span "MANI SEHGAL" at bounding box center [176, 190] width 98 height 15
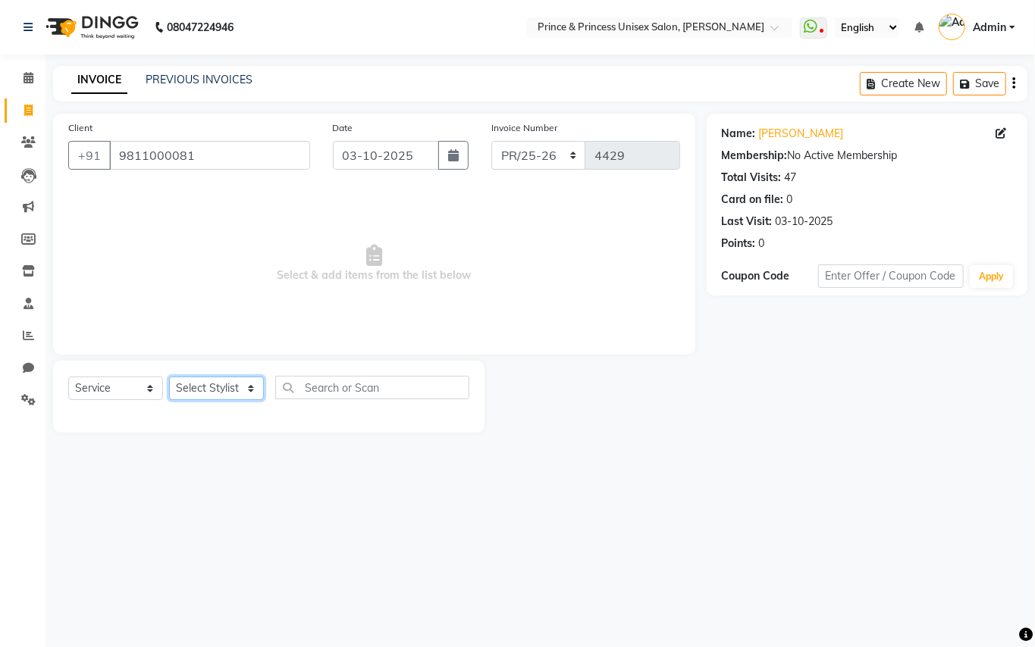
click at [207, 385] on select "Select Stylist ABHISHEK AJEET AJEET NEW ARUN ASLAM CHANDAN GUDDU MAHESH MANI ME…" at bounding box center [216, 389] width 95 height 24
select select "37313"
click at [204, 384] on select "Select Stylist ABHISHEK AJEET AJEET NEW ARUN ASLAM CHANDAN GUDDU MAHESH MANI ME…" at bounding box center [216, 389] width 95 height 24
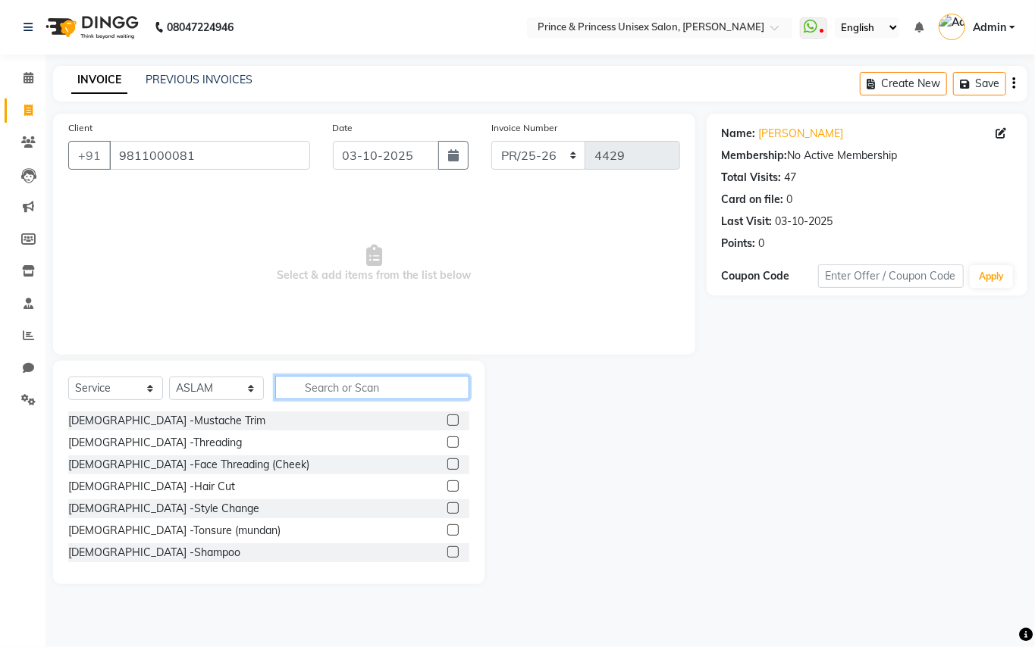
click at [377, 386] on input "text" at bounding box center [372, 388] width 194 height 24
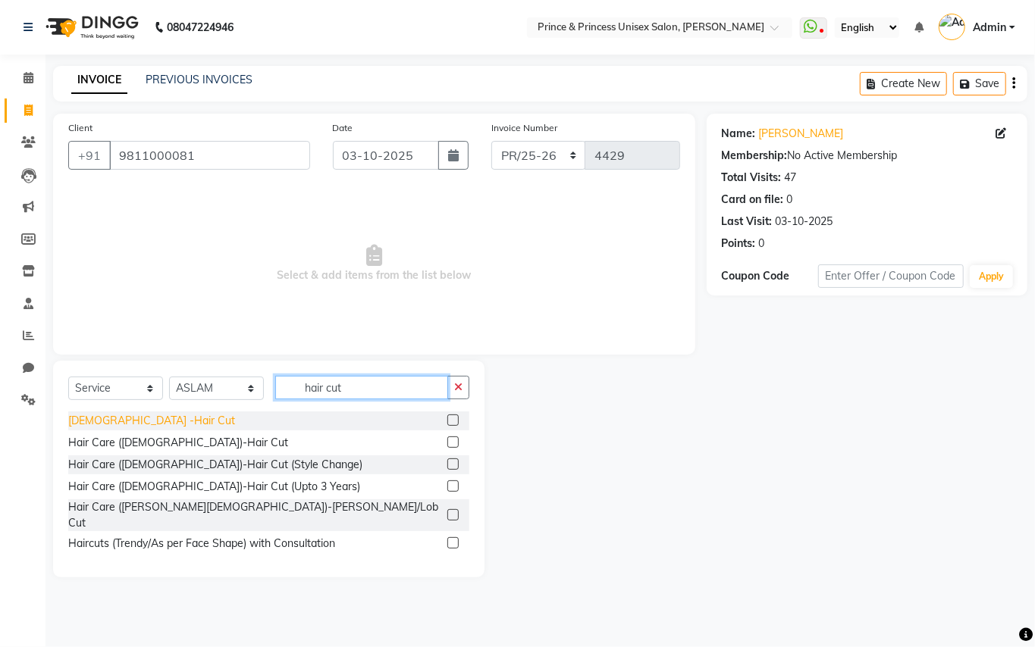
type input "hair cut"
click at [102, 419] on div "[DEMOGRAPHIC_DATA] -Hair Cut" at bounding box center [151, 421] width 167 height 16
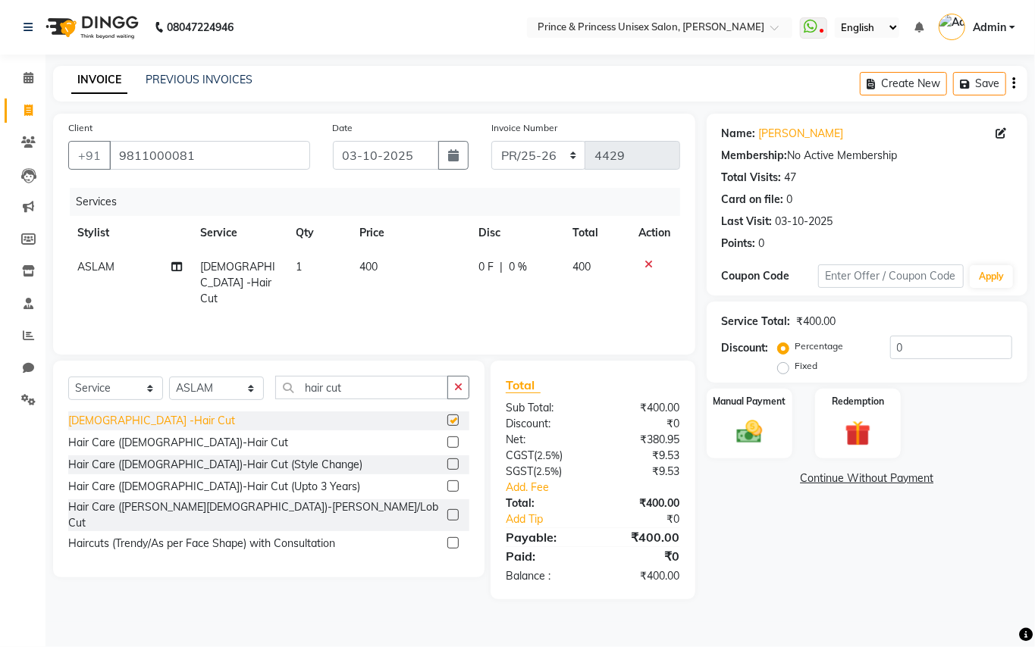
checkbox input "false"
drag, startPoint x: 340, startPoint y: 384, endPoint x: 217, endPoint y: 314, distance: 141.2
click at [226, 332] on div "Client +91 9811000081 Date 03-10-2025 Invoice Number PR/25-26 V/2025 V/2025-26 …" at bounding box center [374, 357] width 665 height 486
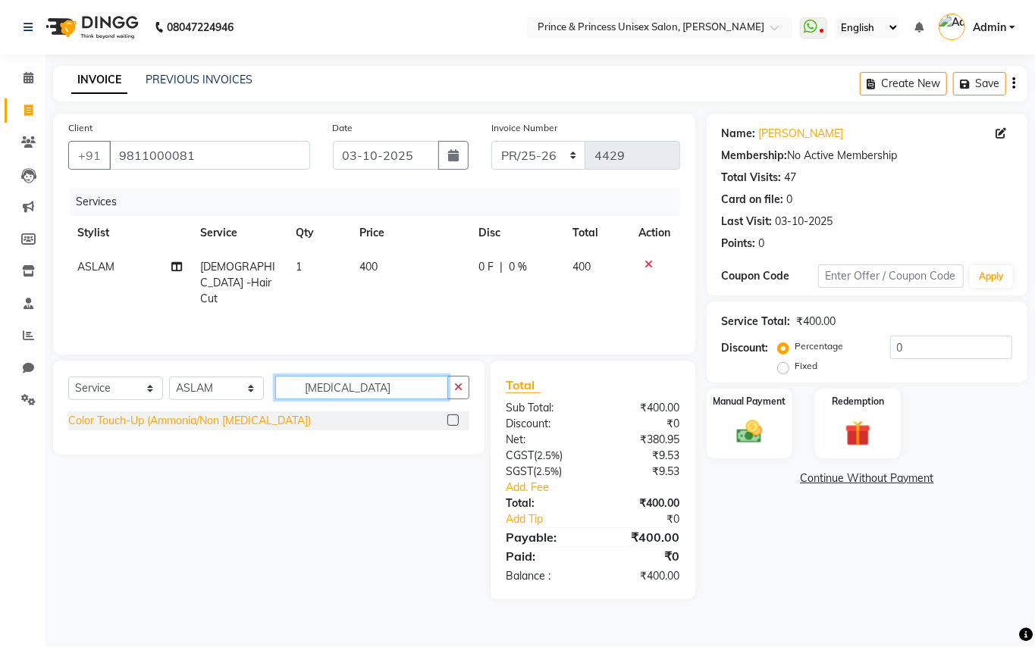
type input "ammonia"
click at [216, 425] on div "Color Touch-Up (Ammonia/Non Ammonia)" at bounding box center [189, 421] width 243 height 16
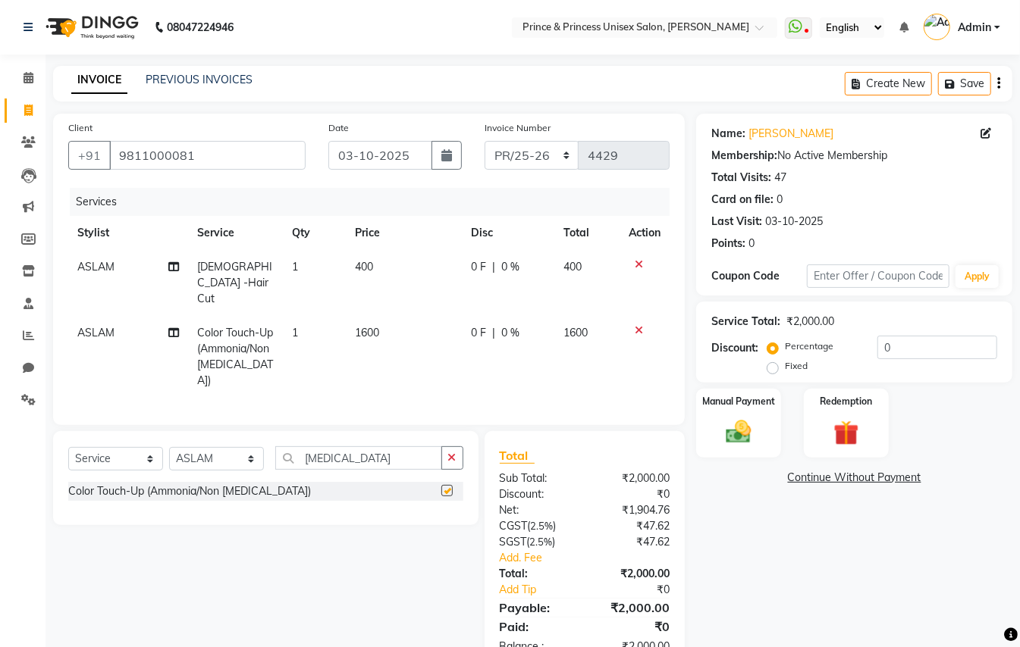
checkbox input "false"
click at [243, 406] on div "Client +91 9811000081 Date 03-10-2025 Invoice Number PR/25-26 V/2025 V/2025-26 …" at bounding box center [369, 392] width 654 height 556
click at [370, 449] on input "ammonia" at bounding box center [358, 459] width 167 height 24
drag, startPoint x: 367, startPoint y: 441, endPoint x: 141, endPoint y: 386, distance: 232.6
click at [143, 388] on div "Client +91 9811000081 Date 03-10-2025 Invoice Number PR/25-26 V/2025 V/2025-26 …" at bounding box center [369, 392] width 654 height 556
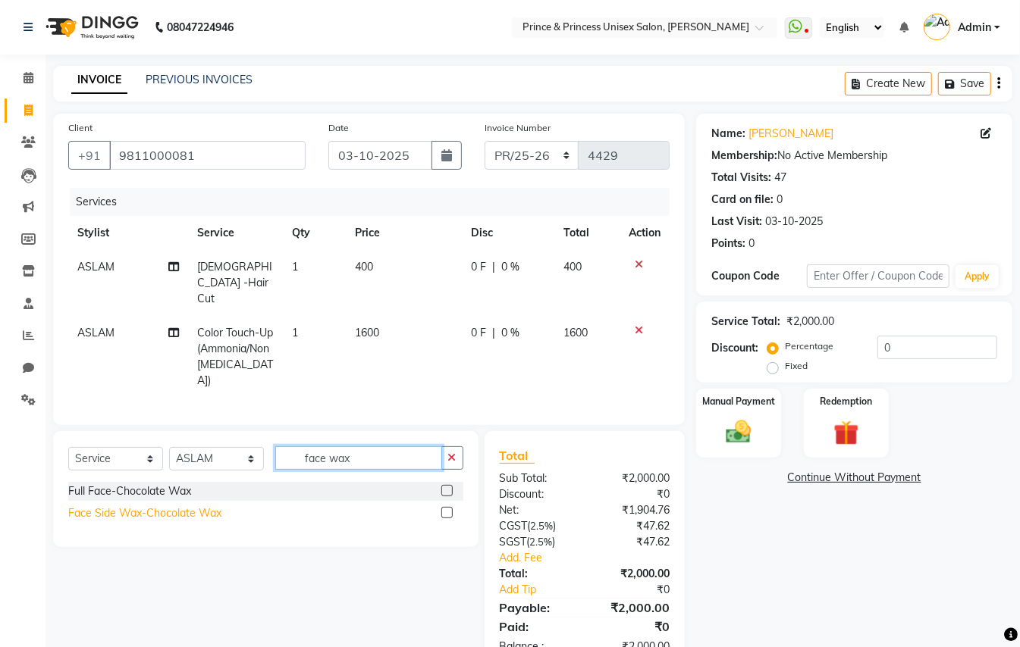
type input "face wax"
click at [109, 506] on div "Face Side Wax-Chocolate Wax" at bounding box center [144, 514] width 153 height 16
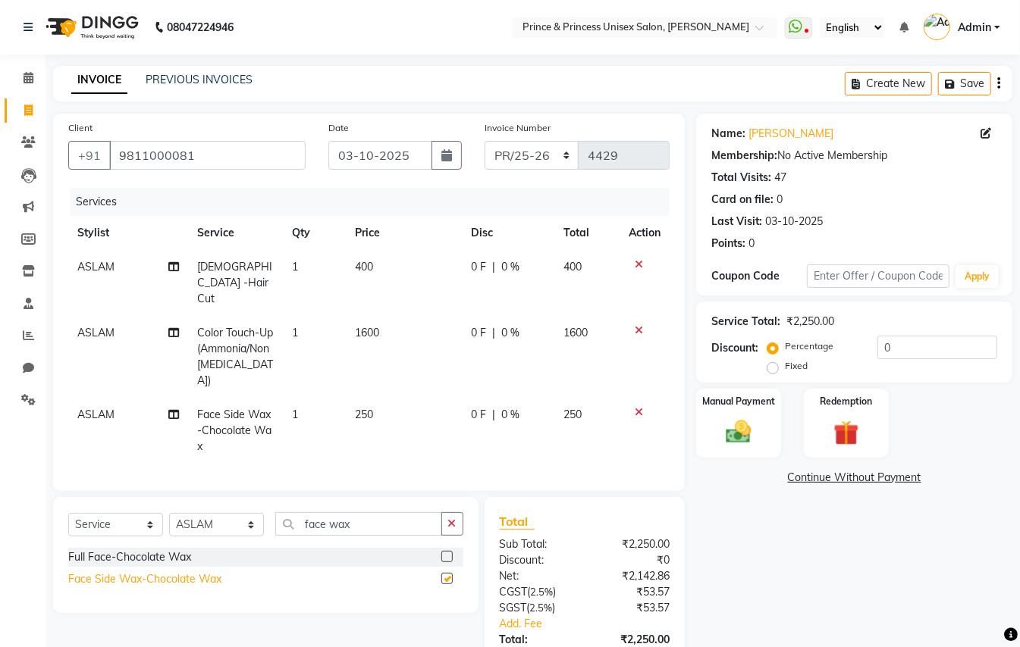
checkbox input "false"
click at [374, 398] on td "250" at bounding box center [404, 431] width 116 height 66
select select "37313"
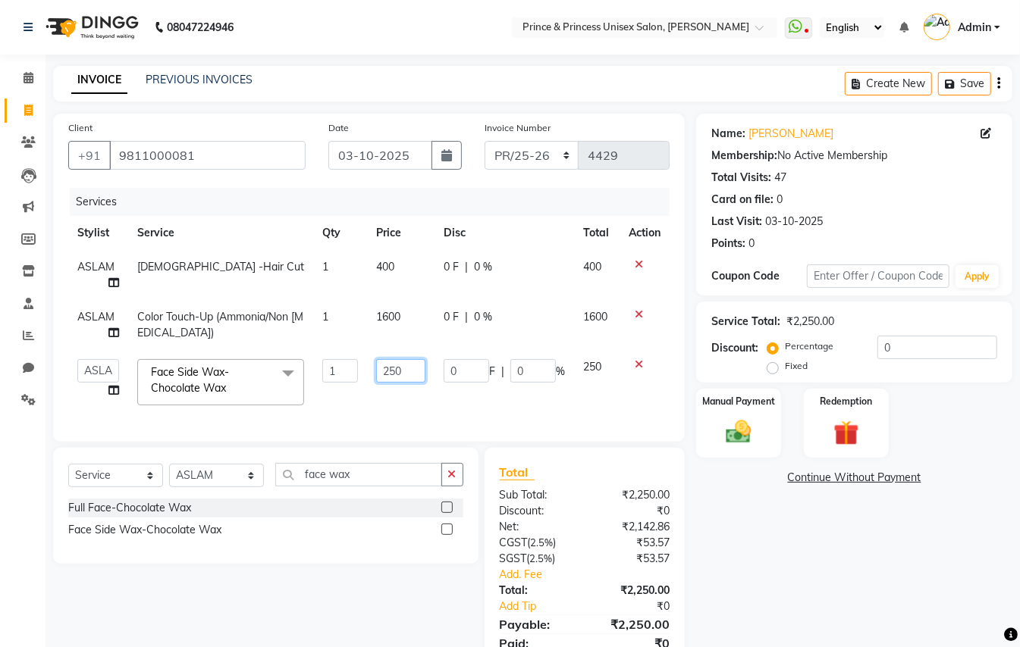
click at [402, 371] on input "250" at bounding box center [401, 371] width 50 height 24
type input "300"
click at [734, 434] on img at bounding box center [738, 432] width 42 height 30
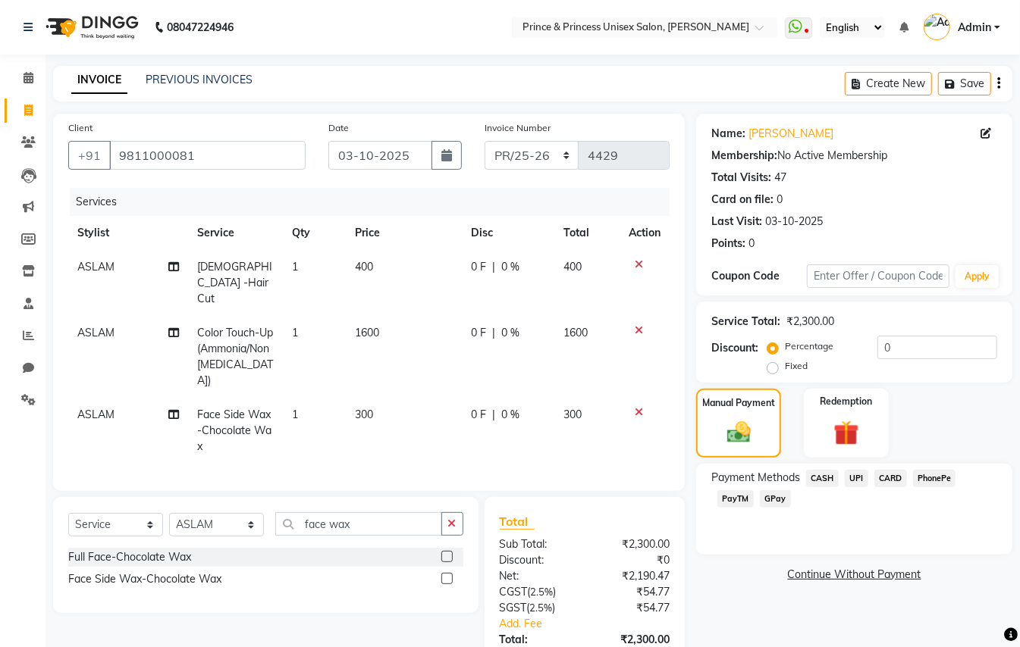
click at [817, 481] on span "CASH" at bounding box center [822, 478] width 33 height 17
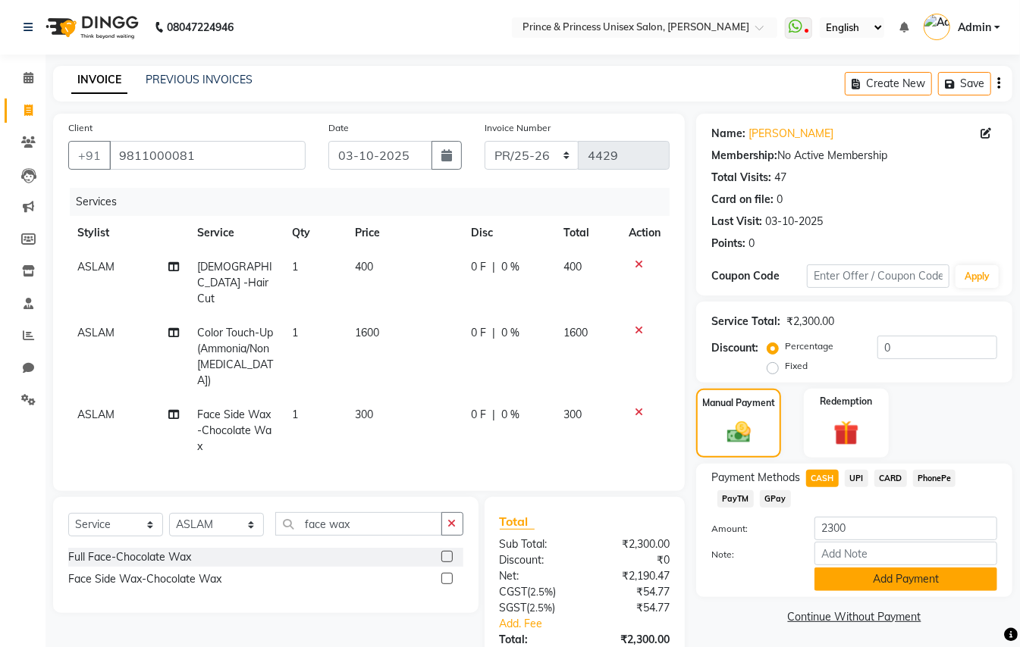
click at [864, 588] on button "Add Payment" at bounding box center [905, 580] width 183 height 24
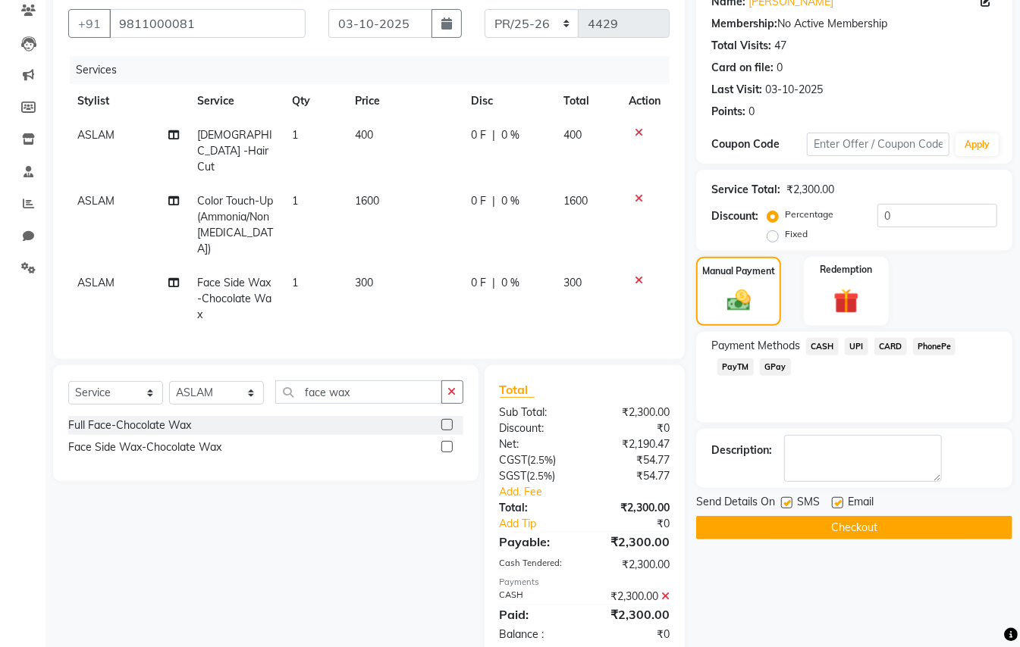
scroll to position [149, 0]
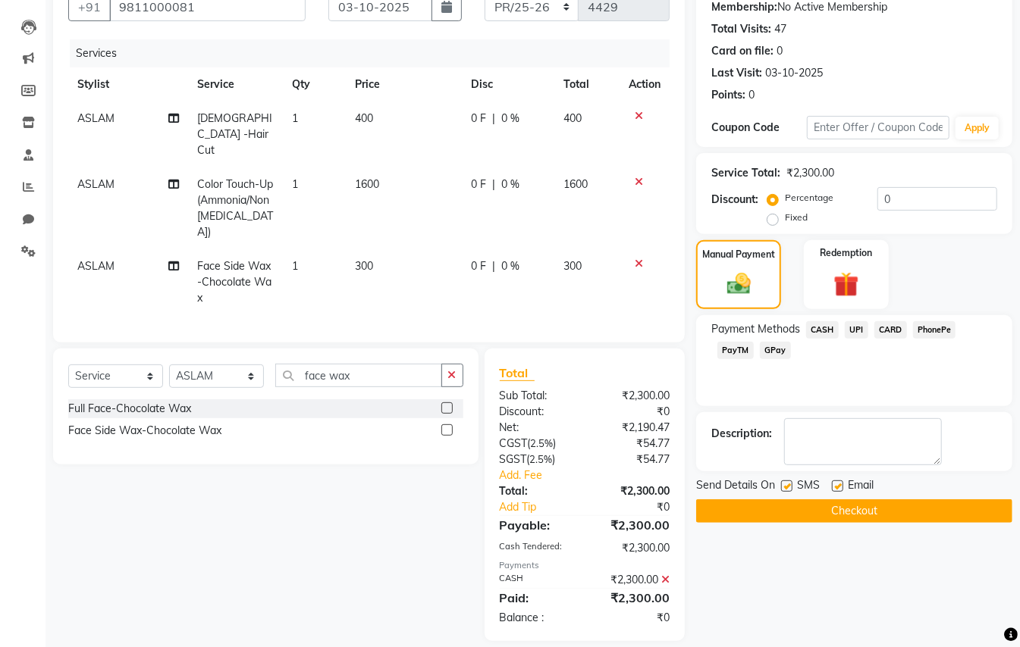
click at [919, 516] on button "Checkout" at bounding box center [854, 512] width 316 height 24
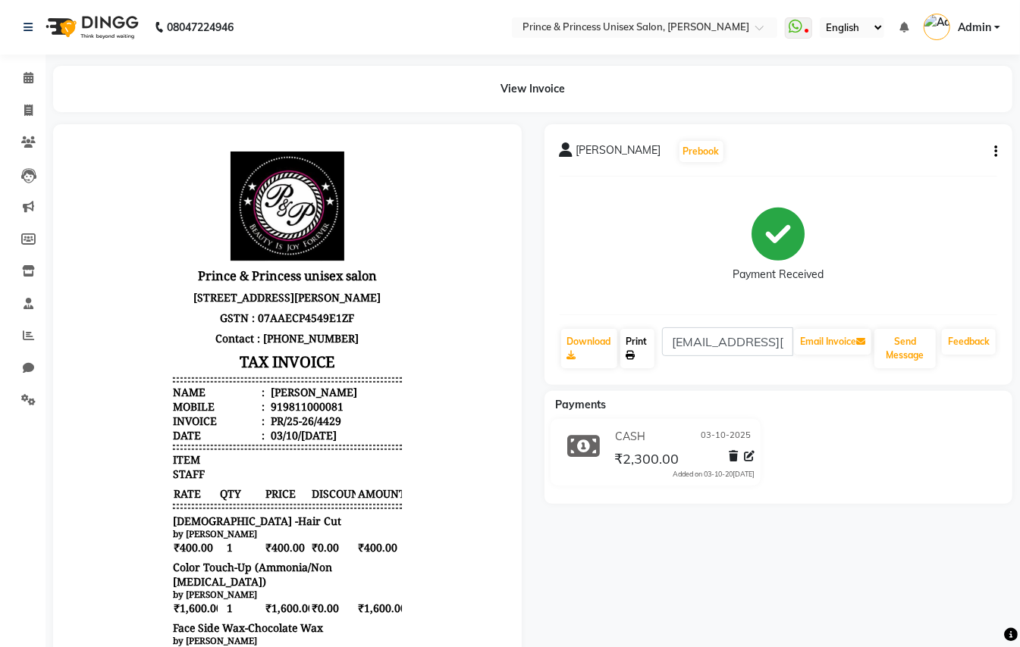
click at [637, 346] on link "Print" at bounding box center [637, 348] width 35 height 39
click at [26, 107] on icon at bounding box center [28, 110] width 8 height 11
select select "service"
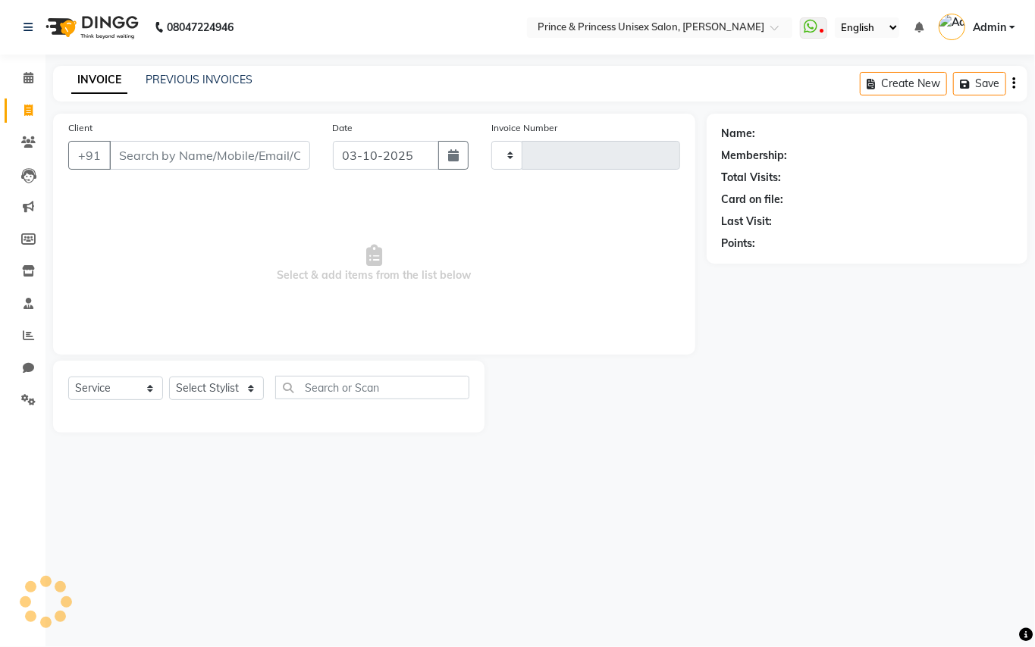
type input "4430"
select select "3760"
click at [237, 149] on input "Client" at bounding box center [209, 155] width 201 height 29
type input "9311446161"
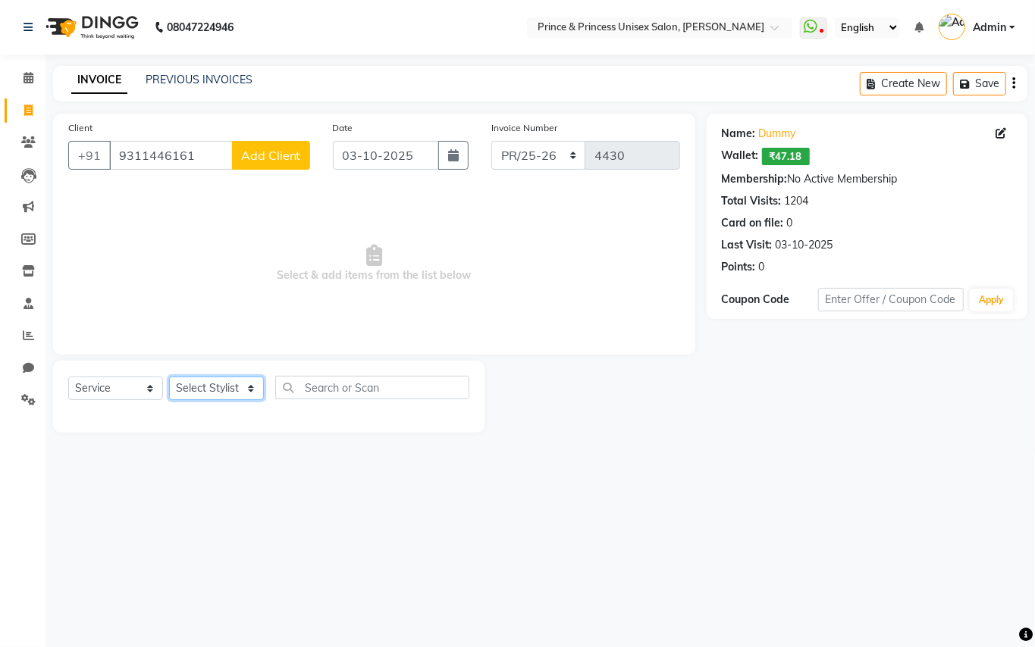
click at [212, 385] on select "Select Stylist ABHISHEK AJEET AJEET NEW ARUN ASLAM CHANDAN GUDDU MAHESH MANI ME…" at bounding box center [216, 389] width 95 height 24
select select "37313"
click at [211, 386] on select "Select Stylist ABHISHEK AJEET AJEET NEW ARUN ASLAM CHANDAN GUDDU MAHESH MANI ME…" at bounding box center [216, 389] width 95 height 24
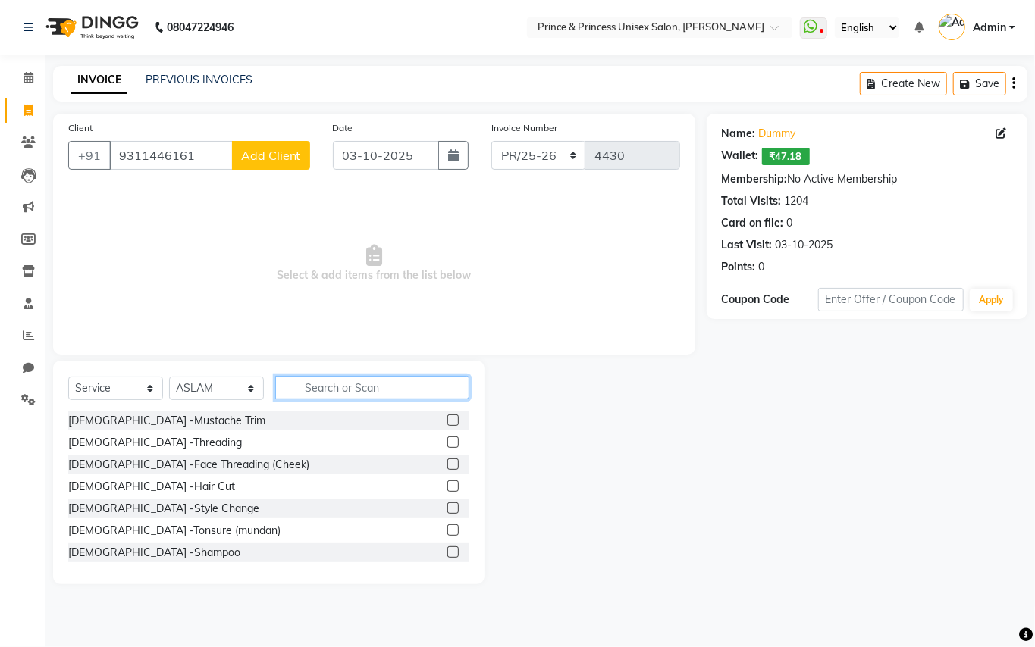
click at [400, 387] on input "text" at bounding box center [372, 388] width 194 height 24
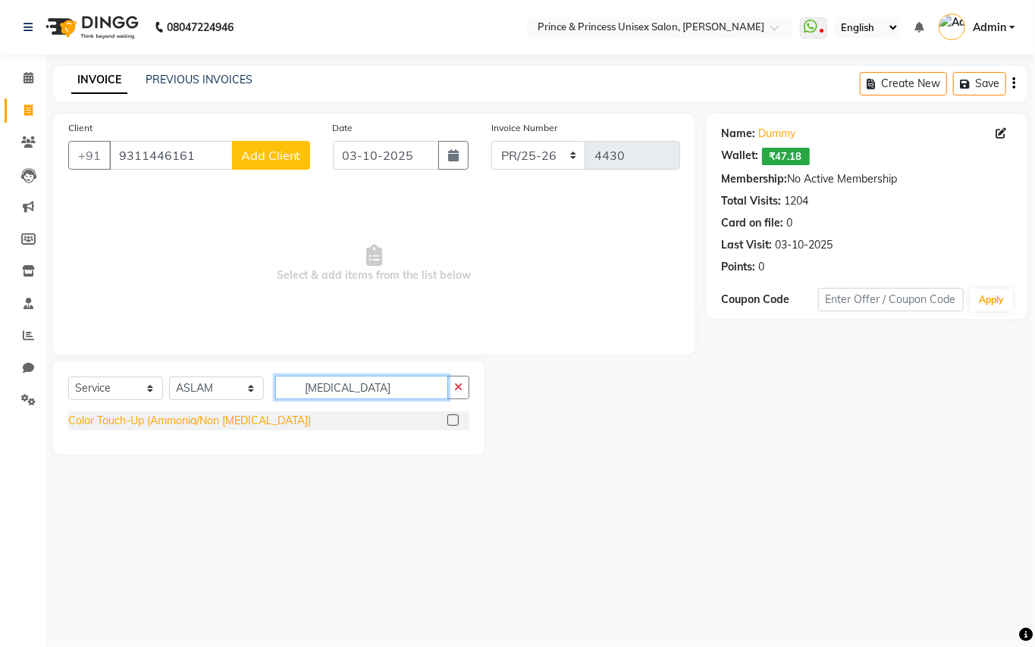
type input "ammonia"
click at [168, 413] on div "Color Touch-Up (Ammonia/Non Ammonia)" at bounding box center [189, 421] width 243 height 16
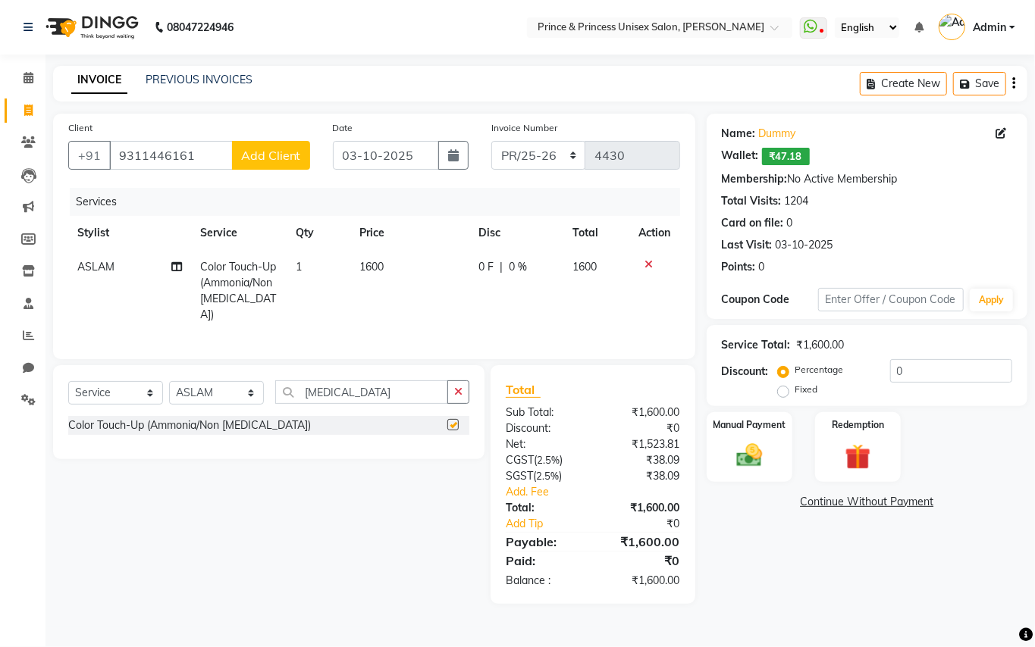
checkbox input "false"
click at [384, 262] on span "1600" at bounding box center [372, 267] width 24 height 14
select select "37313"
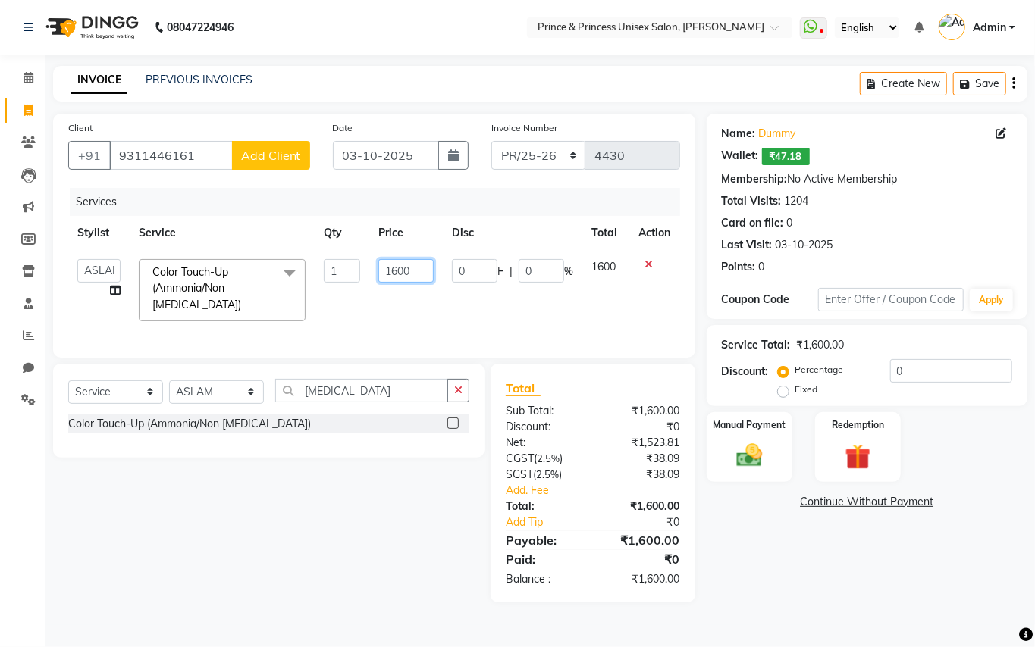
drag, startPoint x: 409, startPoint y: 268, endPoint x: 282, endPoint y: 121, distance: 194.0
click at [337, 200] on div "Services Stylist Service Qty Price Disc Total Action ABHISHEK AJEET AJEET NEW A…" at bounding box center [374, 265] width 612 height 155
type input "1500"
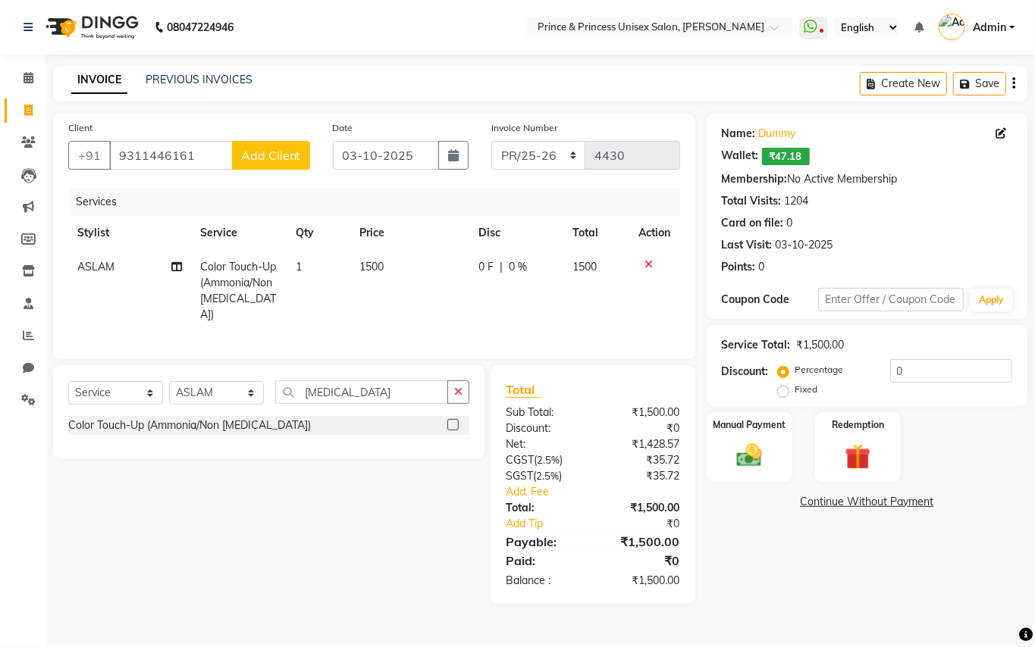
click at [359, 331] on div "Services Stylist Service Qty Price Disc Total Action ASLAM Color Touch-Up (Ammo…" at bounding box center [374, 266] width 612 height 156
click at [745, 462] on img at bounding box center [749, 455] width 43 height 31
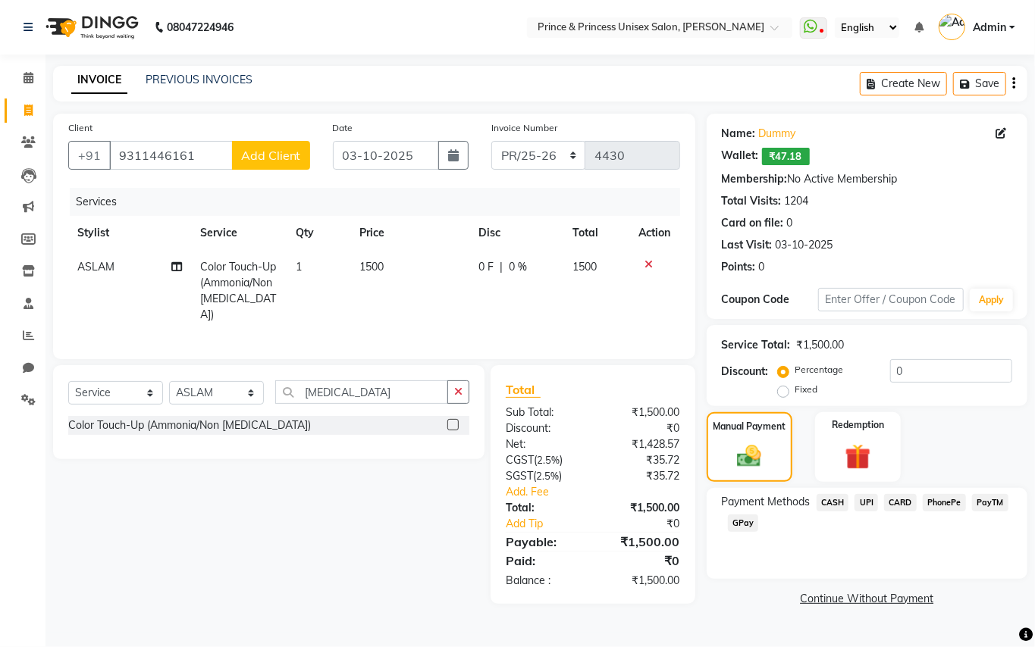
click at [832, 506] on span "CASH" at bounding box center [833, 502] width 33 height 17
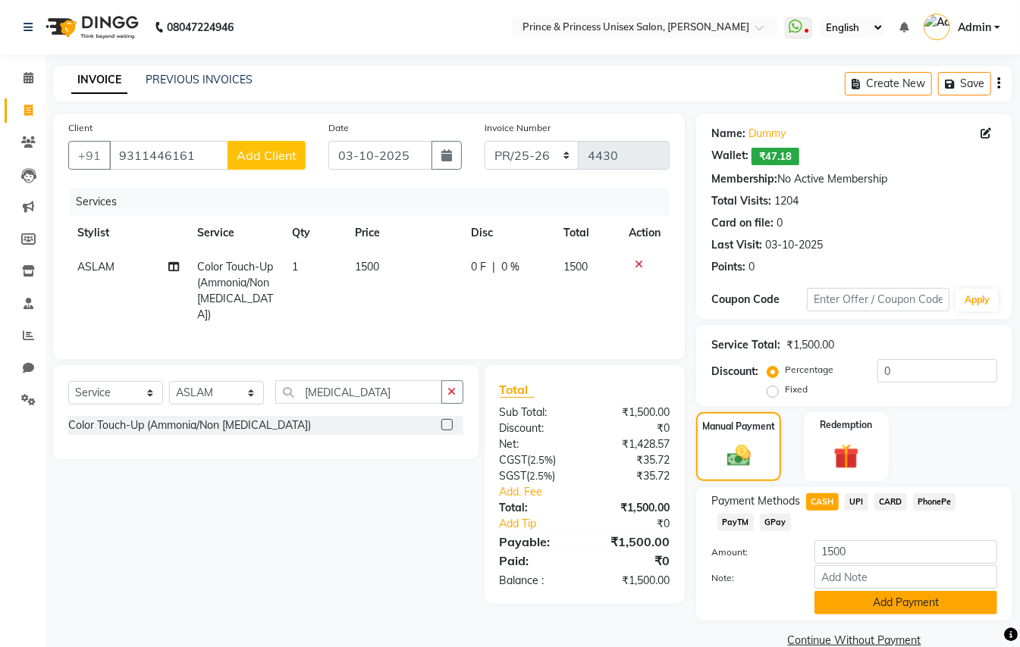
click at [859, 595] on button "Add Payment" at bounding box center [905, 603] width 183 height 24
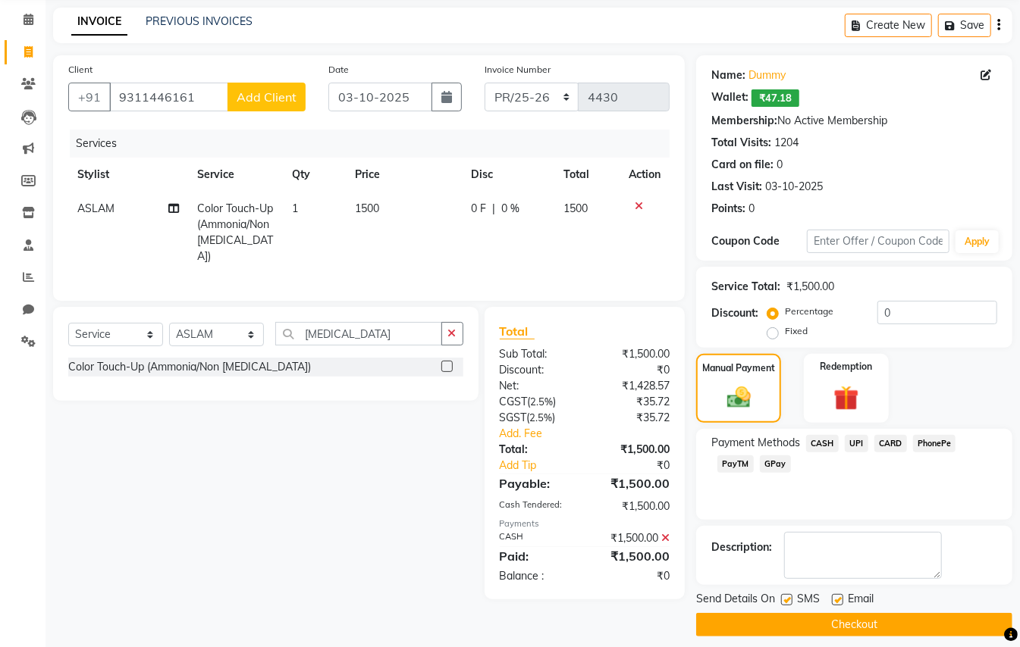
scroll to position [67, 0]
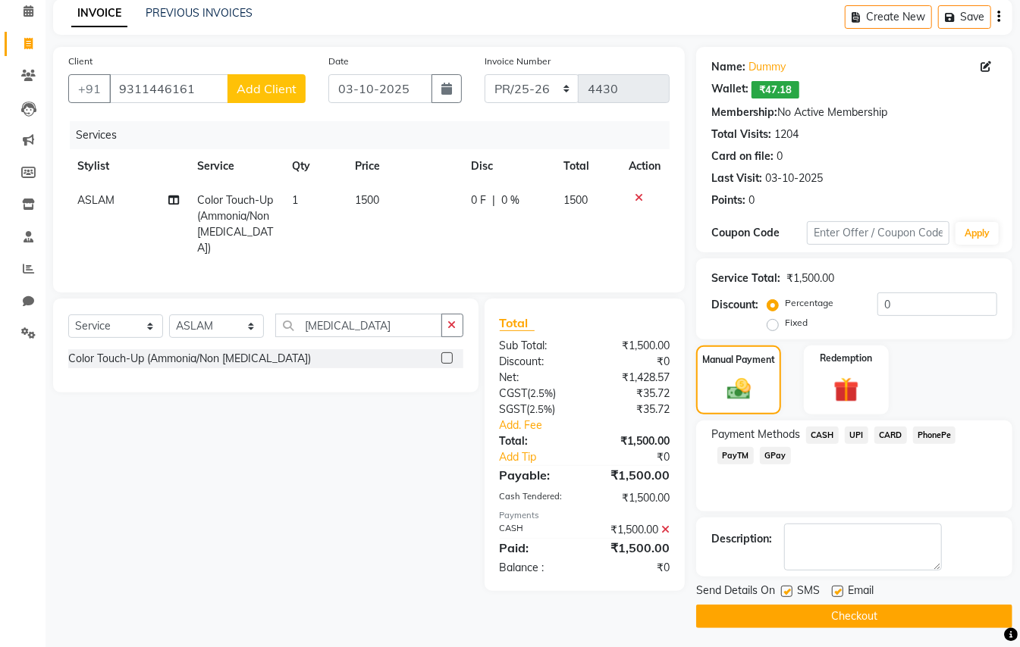
click at [937, 614] on button "Checkout" at bounding box center [854, 617] width 316 height 24
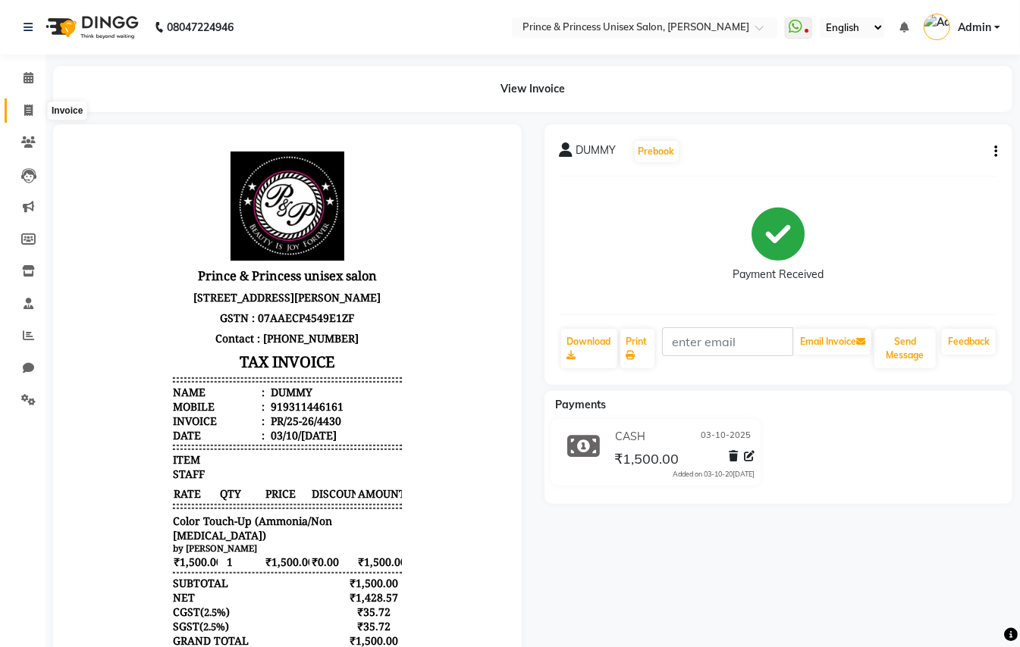
click at [27, 109] on icon at bounding box center [28, 110] width 8 height 11
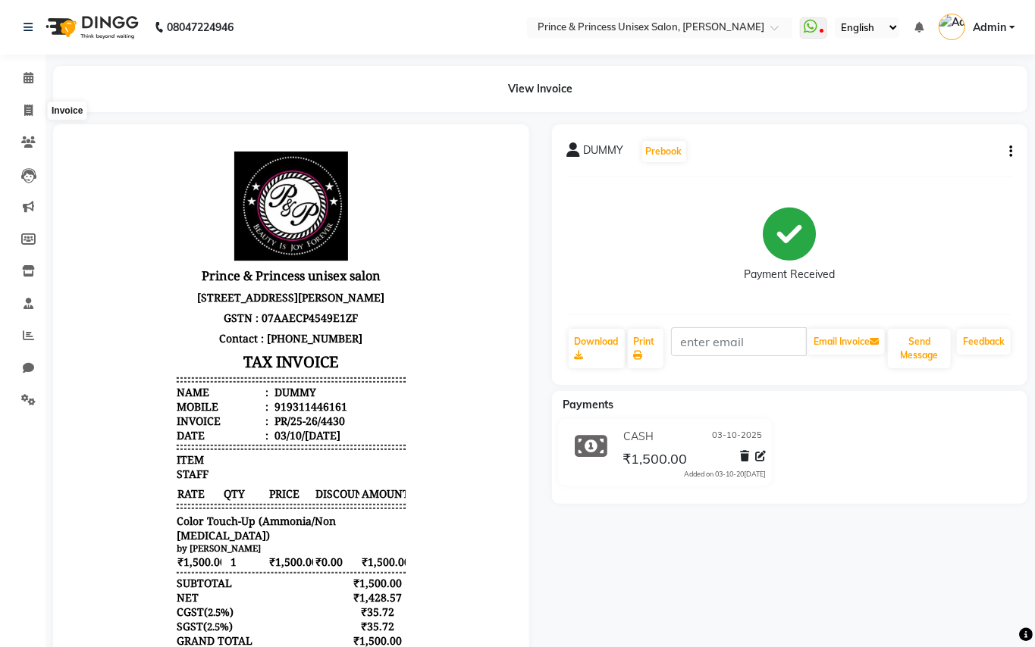
select select "service"
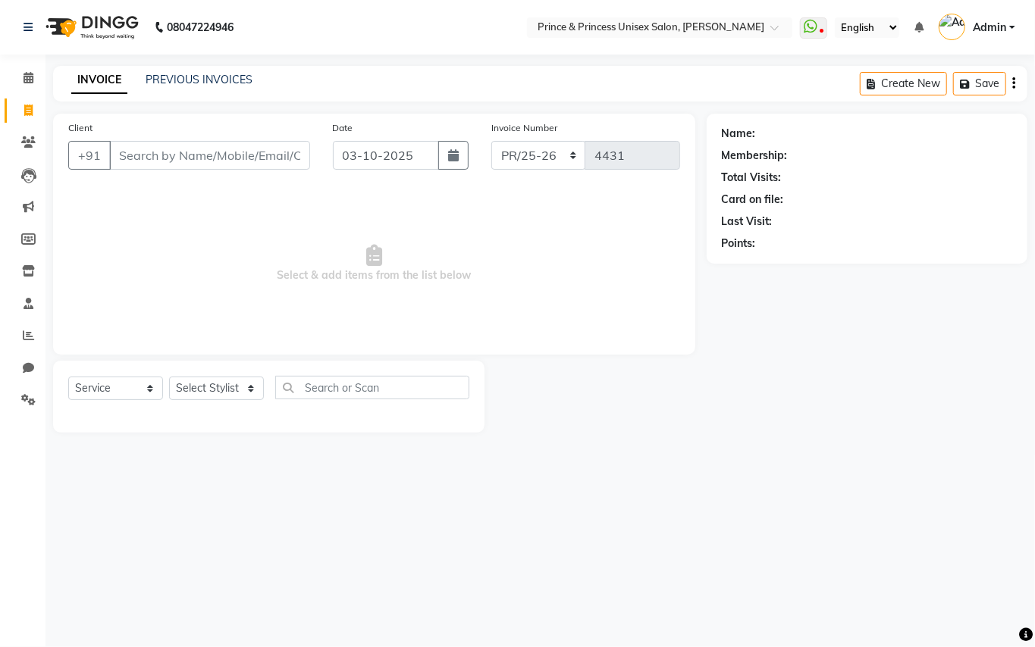
click at [268, 156] on input "Client" at bounding box center [209, 155] width 201 height 29
drag, startPoint x: 268, startPoint y: 156, endPoint x: 365, endPoint y: 141, distance: 98.2
click at [365, 141] on div "Client +91 Date 03-10-2025 Invoice Number PR/25-26 V/2025 V/2025-26 4431" at bounding box center [374, 151] width 635 height 62
type input "9"
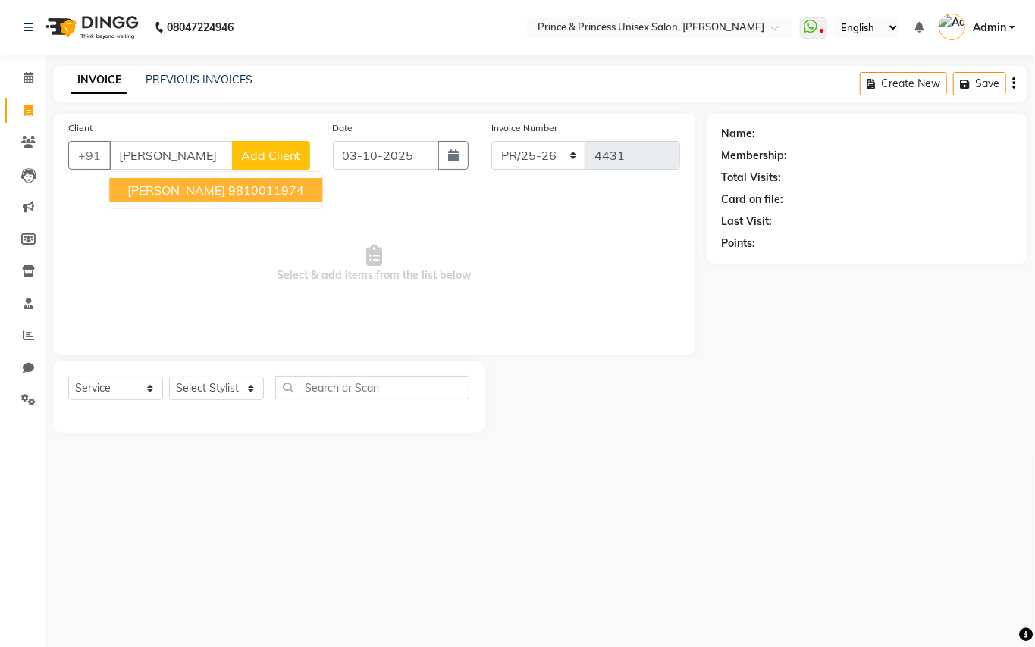
click at [217, 190] on span "DEEPU LALWANI" at bounding box center [176, 190] width 98 height 15
type input "9810011974"
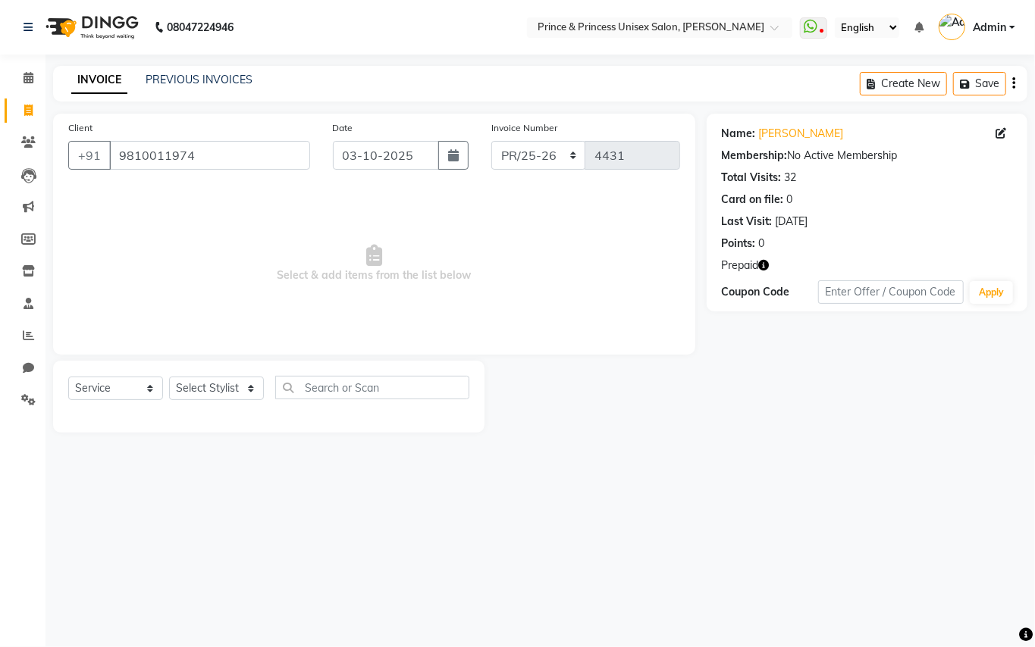
click at [761, 264] on icon "button" at bounding box center [764, 265] width 11 height 11
click at [760, 420] on div "Name: Deepu Lalwani Membership: No Active Membership Total Visits: 32 Card on f…" at bounding box center [873, 273] width 332 height 319
click at [213, 386] on select "Select Stylist ABHISHEK AJEET AJEET NEW ARUN ASLAM CHANDAN GUDDU MAHESH MANI ME…" at bounding box center [216, 389] width 95 height 24
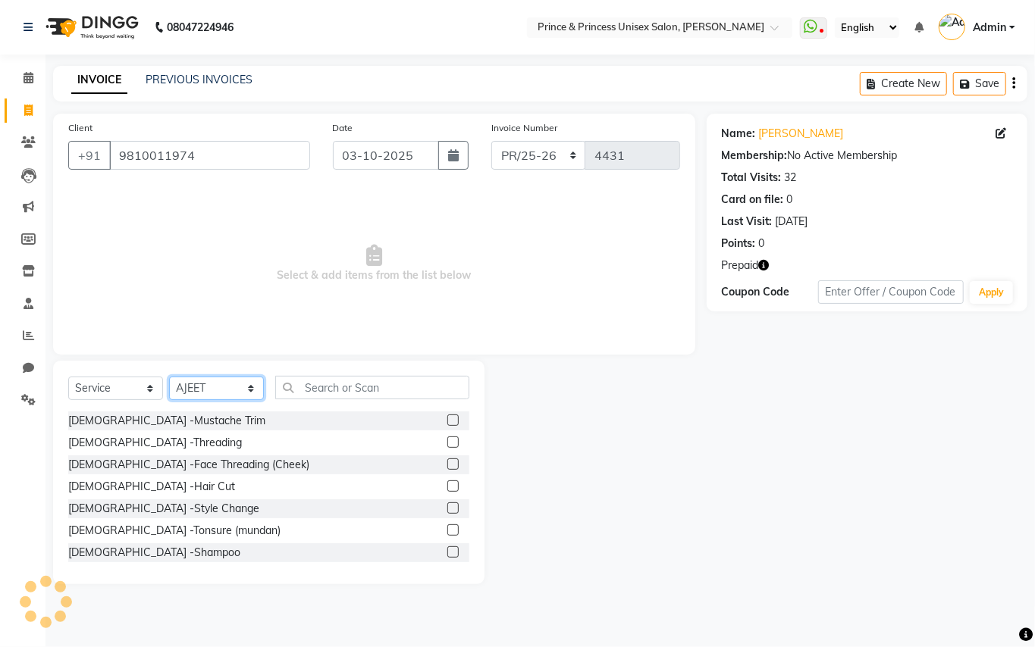
click at [213, 386] on select "Select Stylist ABHISHEK AJEET AJEET NEW ARUN ASLAM CHANDAN GUDDU MAHESH MANI ME…" at bounding box center [216, 389] width 95 height 24
select select "87445"
drag, startPoint x: 213, startPoint y: 386, endPoint x: 425, endPoint y: 358, distance: 214.1
click at [213, 386] on select "Select Stylist ABHISHEK AJEET AJEET NEW ARUN ASLAM CHANDAN GUDDU MAHESH MANI ME…" at bounding box center [216, 389] width 95 height 24
click at [425, 358] on div "Client +91 9810011974 Date 03-10-2025 Invoice Number PR/25-26 V/2025 V/2025-26 …" at bounding box center [374, 349] width 665 height 471
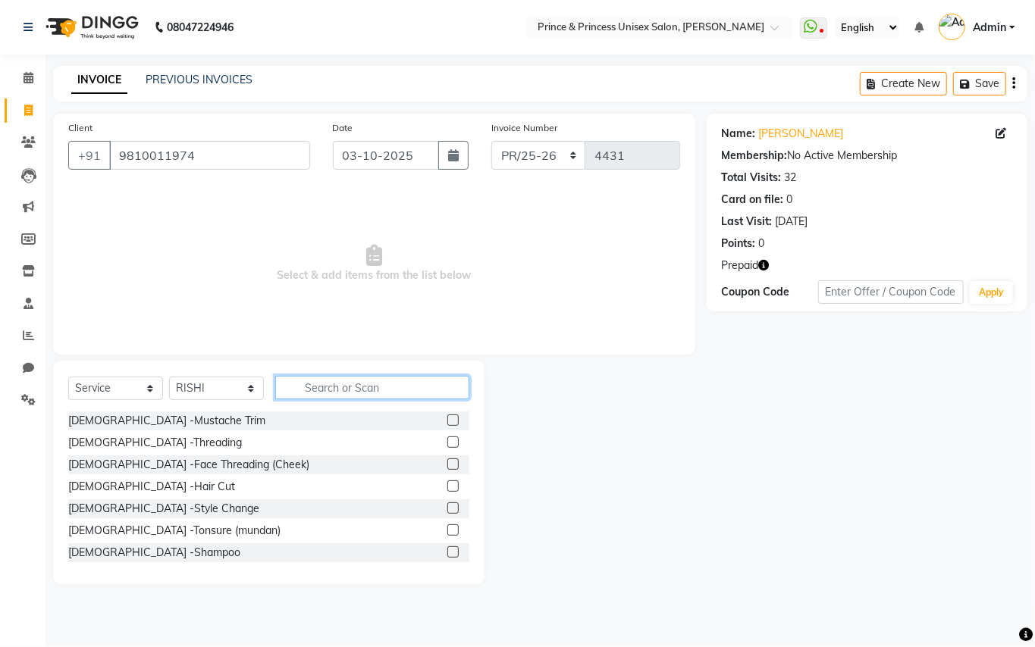
click at [398, 384] on input "text" at bounding box center [372, 388] width 194 height 24
click at [398, 385] on input "text" at bounding box center [372, 388] width 194 height 24
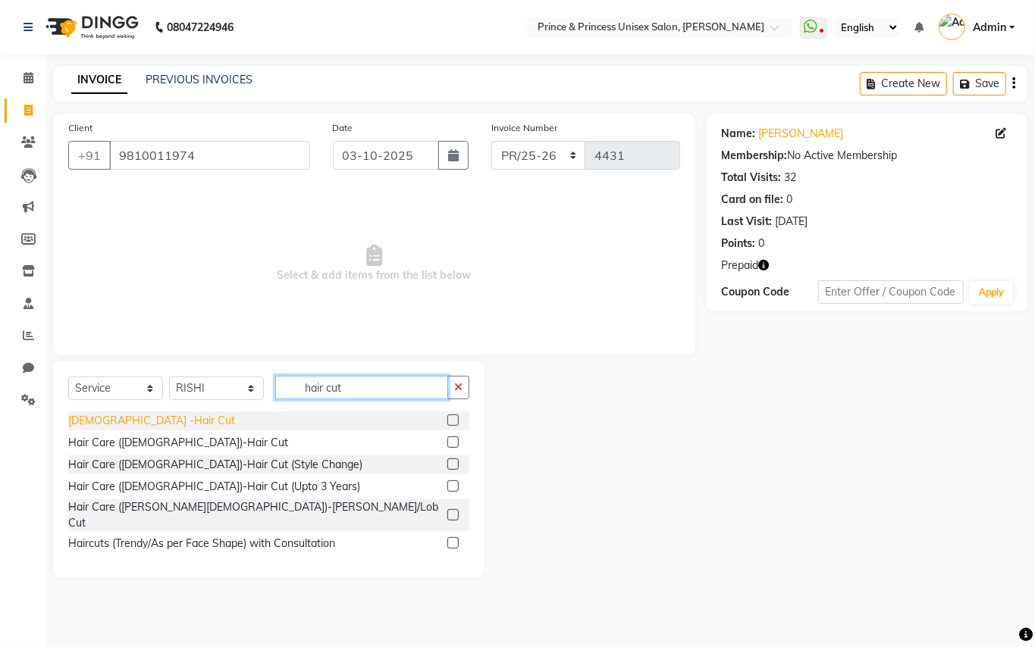
type input "hair cut"
click at [86, 422] on div "[DEMOGRAPHIC_DATA] -Hair Cut" at bounding box center [151, 421] width 167 height 16
checkbox input "false"
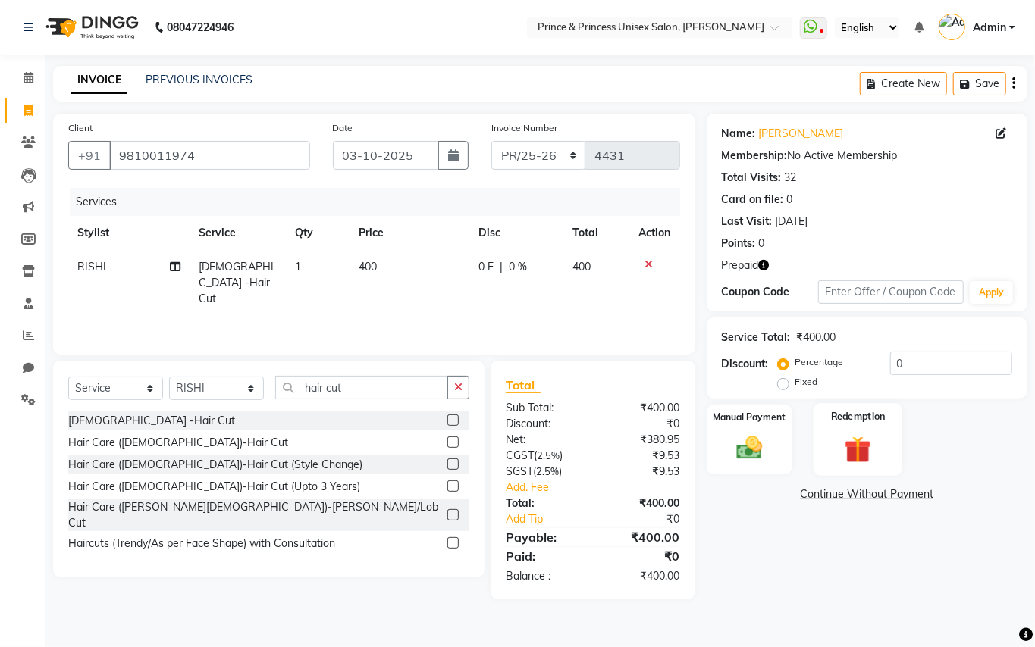
click at [858, 447] on img at bounding box center [857, 449] width 43 height 33
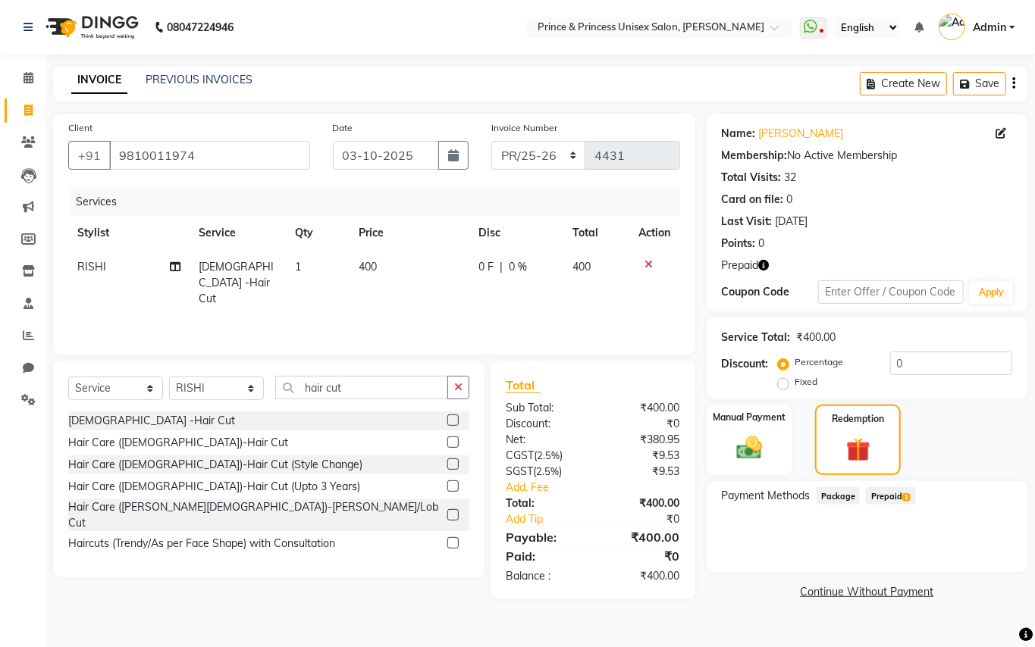
click at [895, 497] on span "Prepaid 1" at bounding box center [890, 495] width 49 height 17
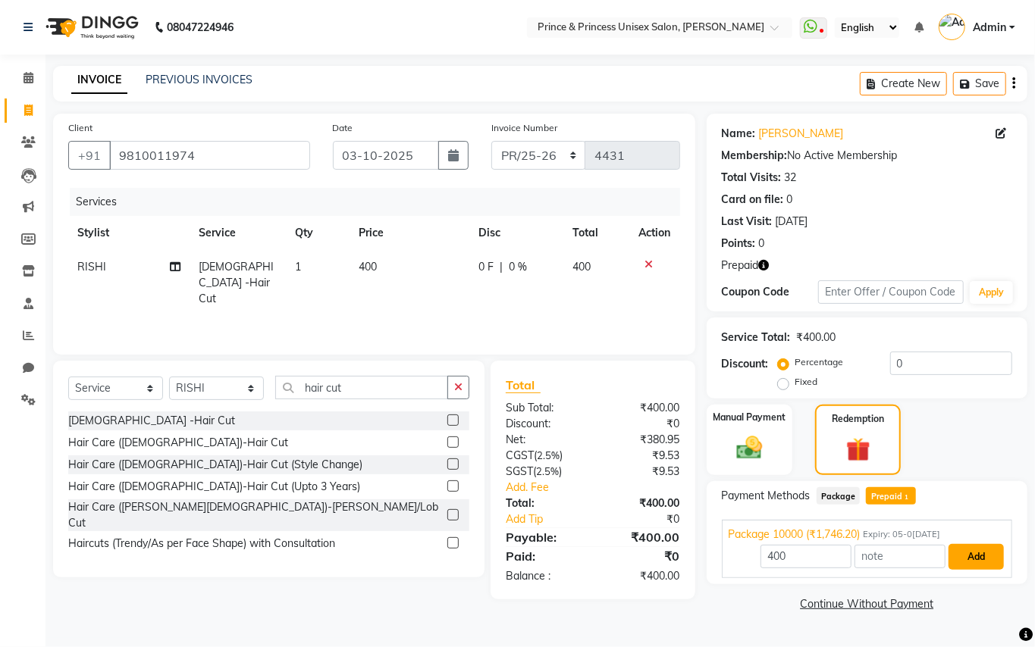
click at [965, 563] on button "Add" at bounding box center [975, 557] width 55 height 26
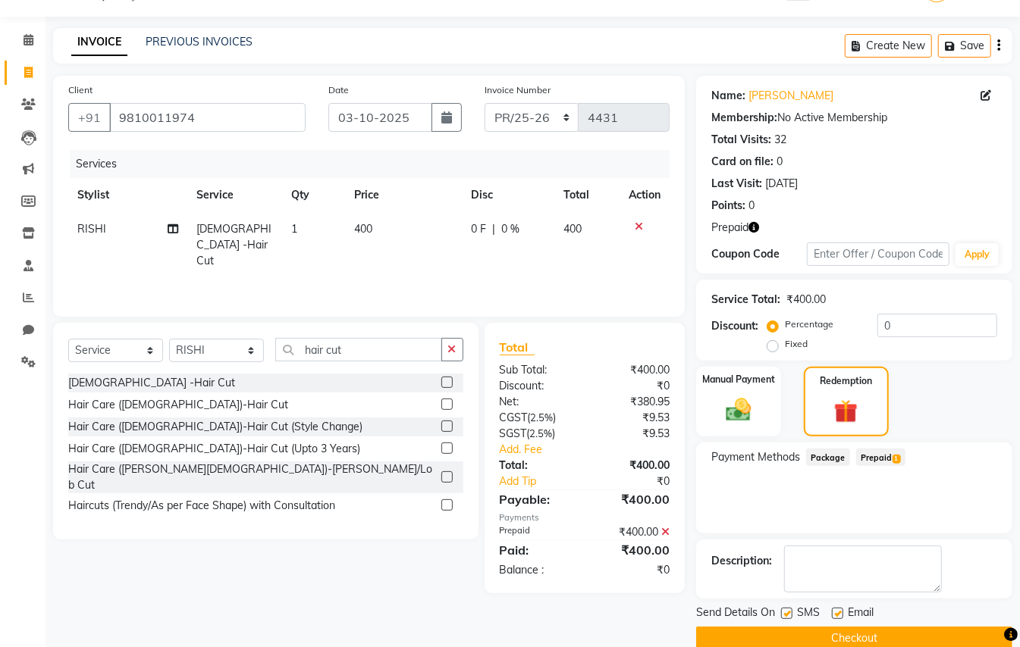
scroll to position [64, 0]
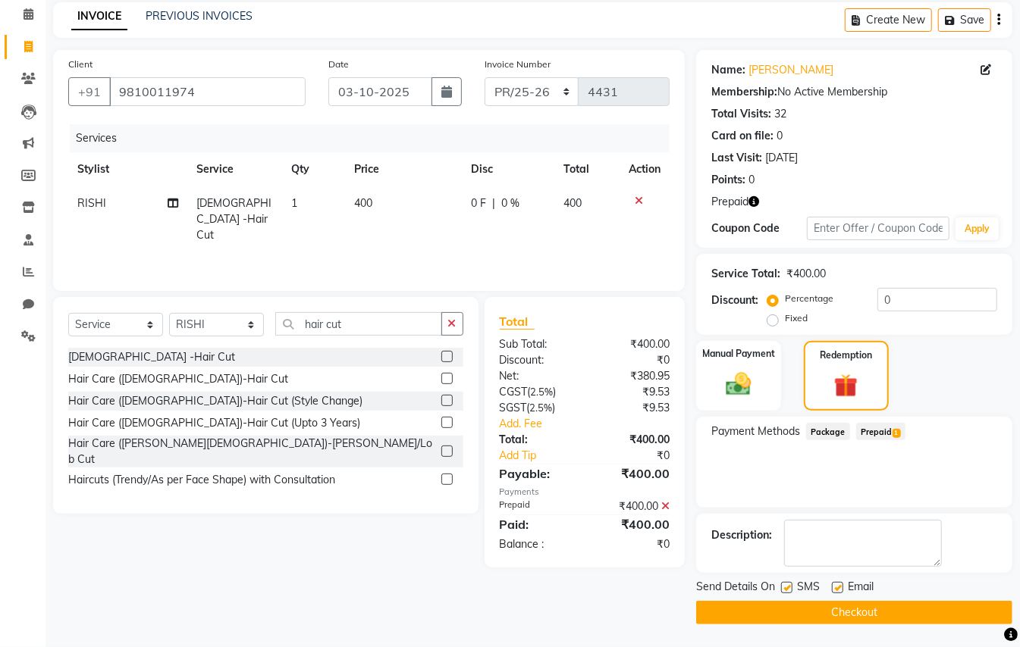
click at [814, 608] on button "Checkout" at bounding box center [854, 613] width 316 height 24
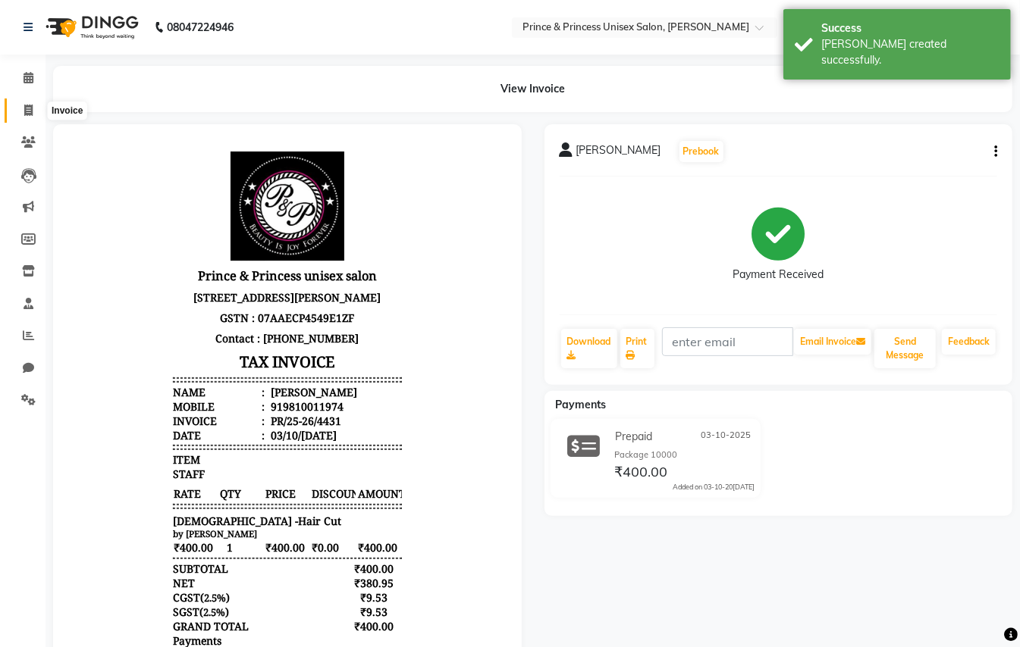
click at [28, 117] on span at bounding box center [28, 110] width 27 height 17
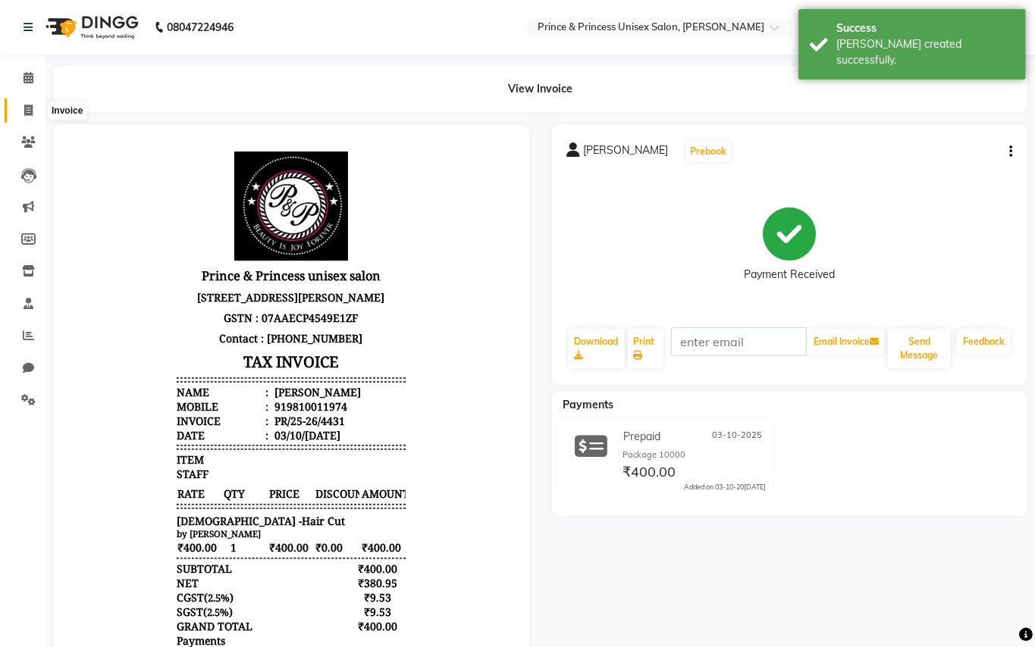
select select "service"
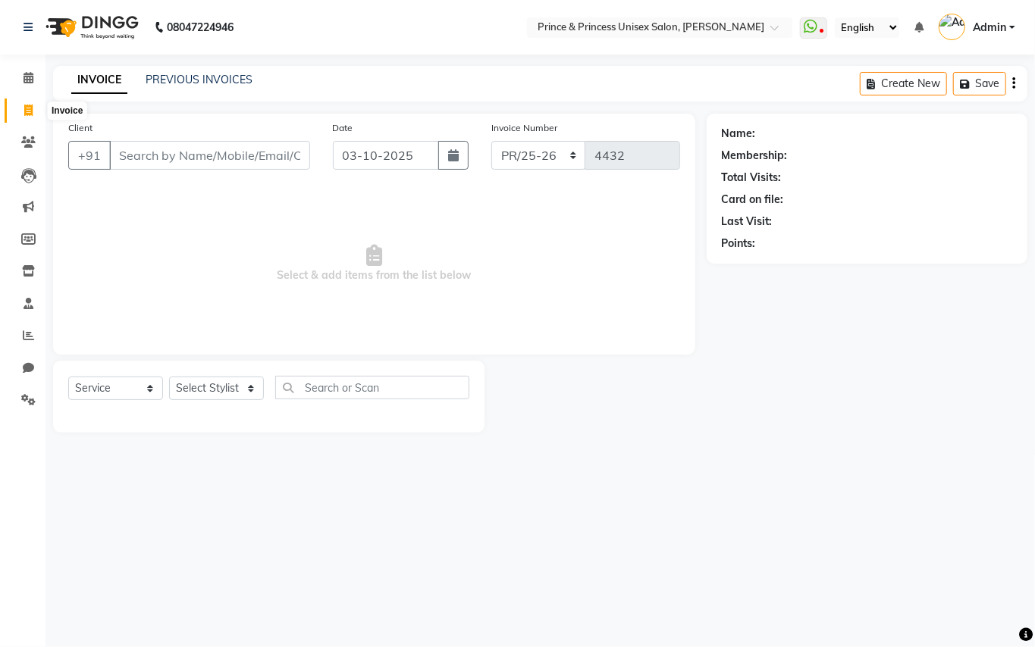
click at [27, 110] on icon at bounding box center [28, 110] width 8 height 11
select select "service"
type input "4432"
select select "3760"
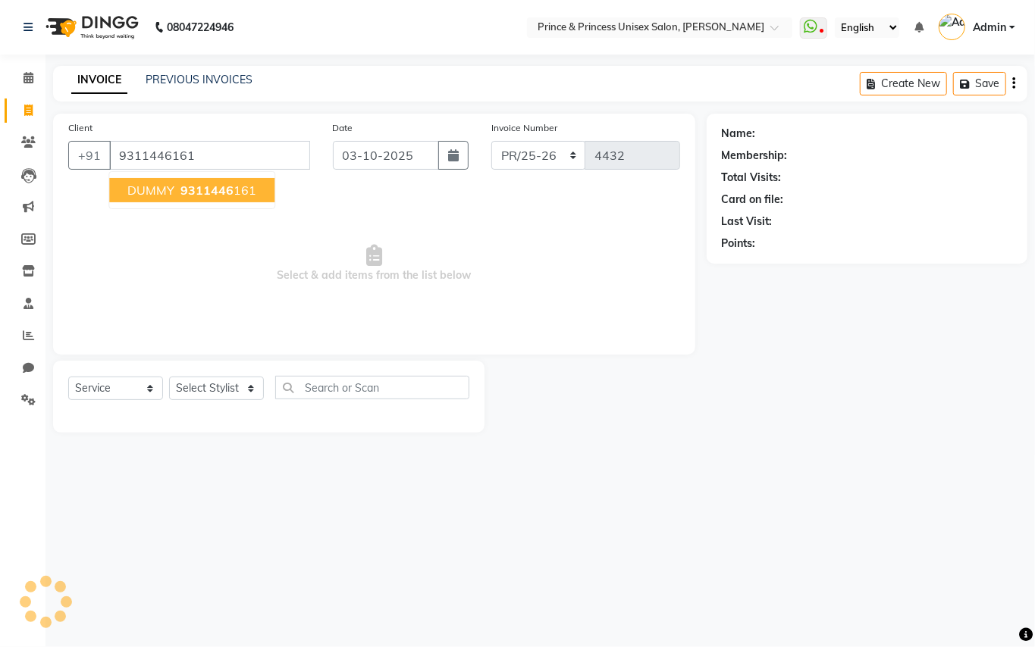
type input "9311446161"
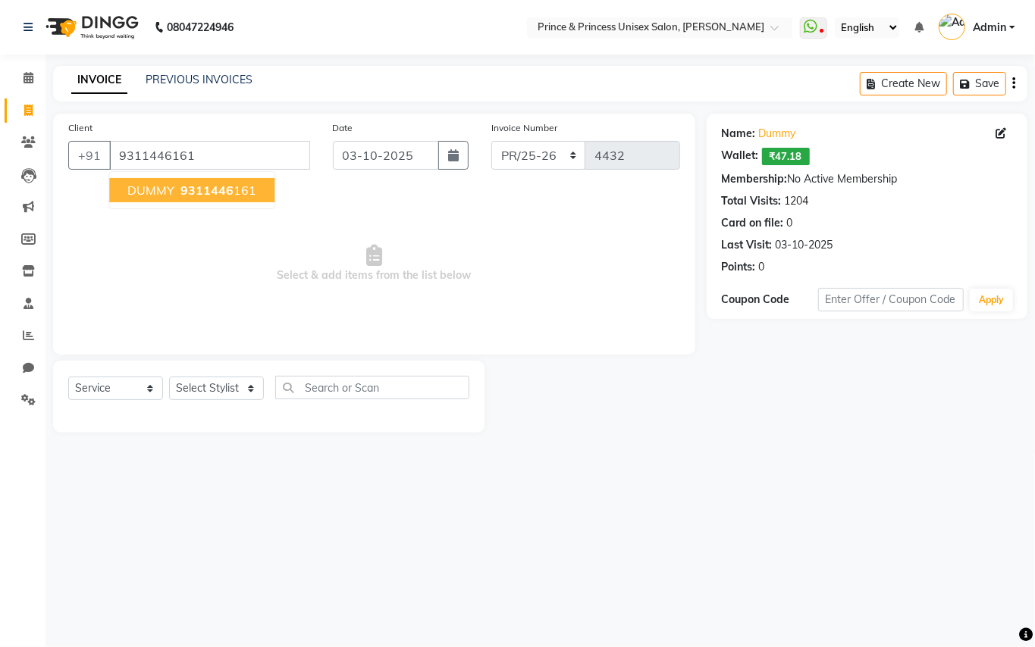
click at [214, 185] on button "DUMMY 9311446 161" at bounding box center [191, 190] width 165 height 24
click at [215, 388] on select "Select Stylist ABHISHEK AJEET AJEET NEW ARUN ASLAM CHANDAN GUDDU MAHESH MANI ME…" at bounding box center [216, 389] width 95 height 24
select select "37313"
click at [169, 377] on select "Select Stylist ABHISHEK AJEET AJEET NEW ARUN ASLAM CHANDAN GUDDU MAHESH MANI ME…" at bounding box center [216, 389] width 95 height 24
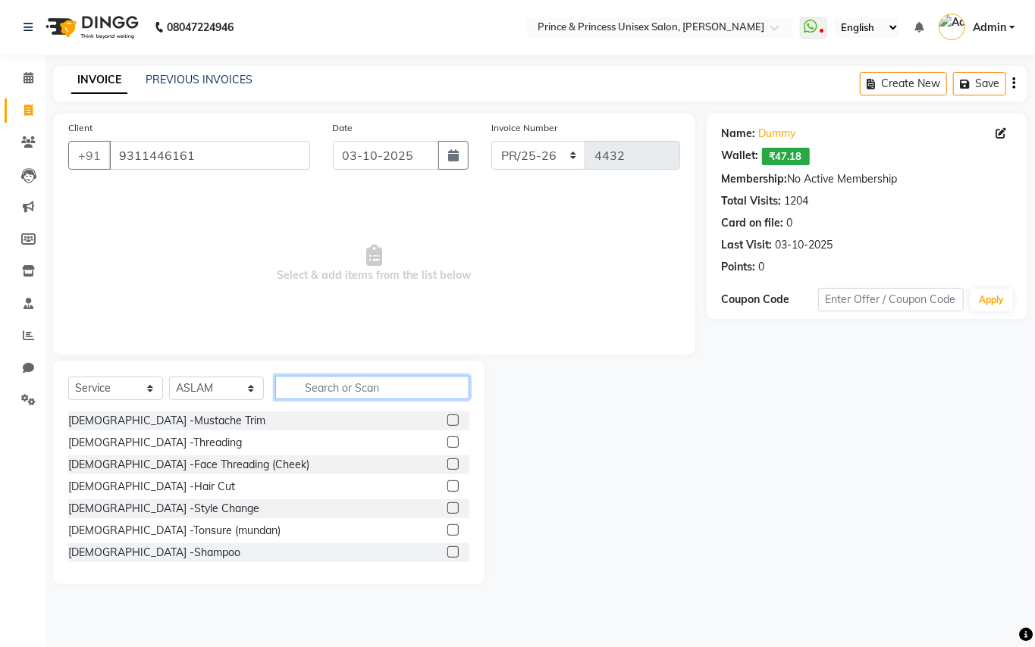
click at [376, 387] on input "text" at bounding box center [372, 388] width 194 height 24
click at [103, 484] on div "[DEMOGRAPHIC_DATA] -Hair Cut" at bounding box center [151, 487] width 167 height 16
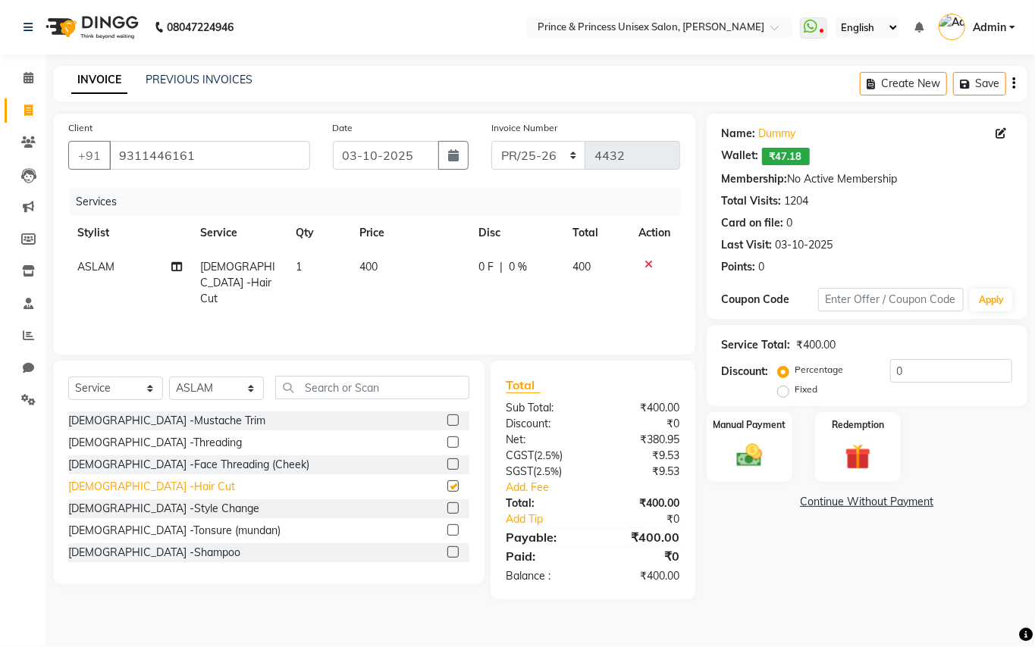
checkbox input "false"
click at [747, 456] on img at bounding box center [749, 455] width 43 height 31
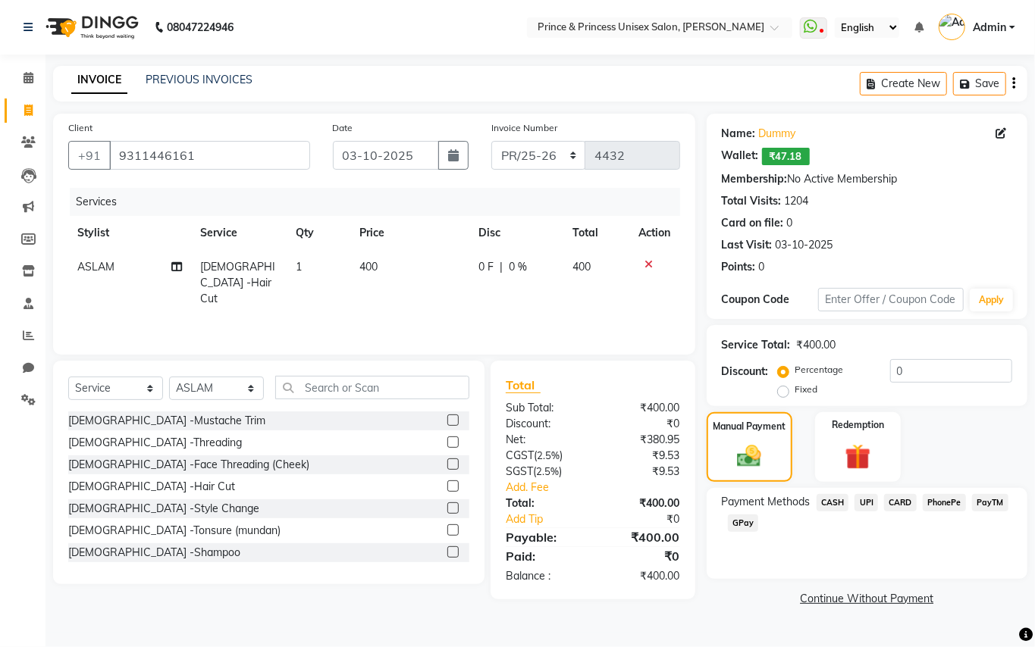
click at [839, 499] on span "CASH" at bounding box center [833, 502] width 33 height 17
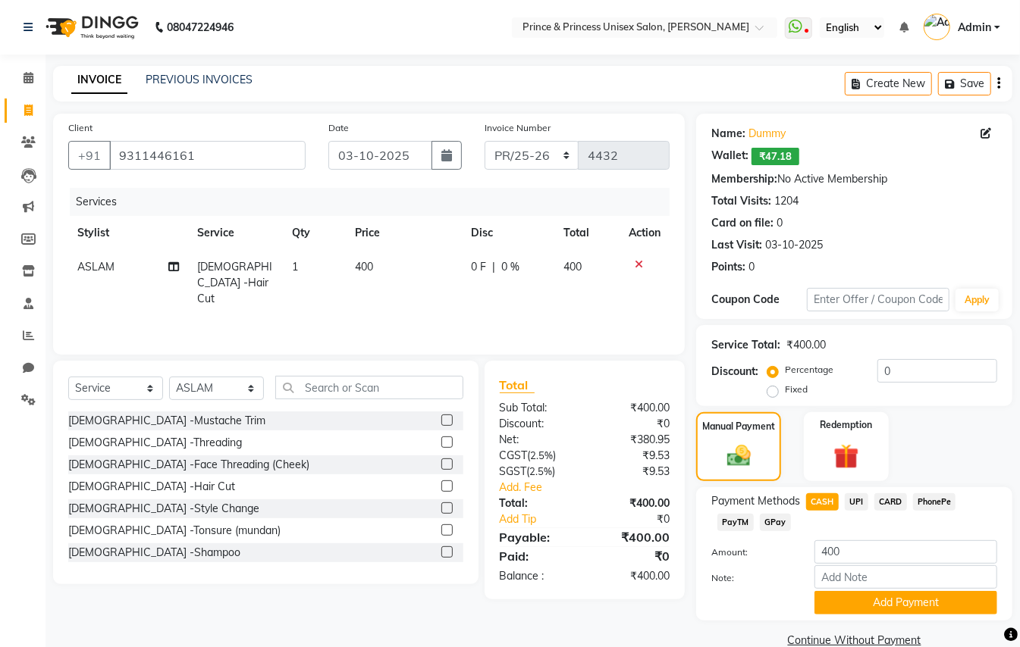
click at [839, 499] on div "UPI" at bounding box center [854, 504] width 30 height 20
click at [875, 605] on button "Add Payment" at bounding box center [905, 603] width 183 height 24
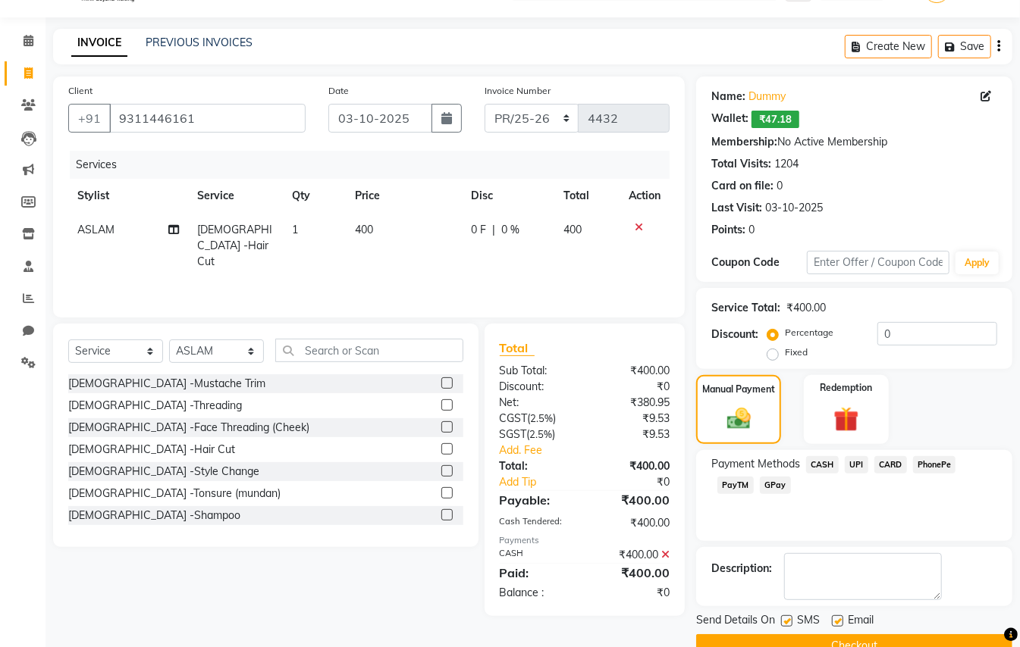
scroll to position [71, 0]
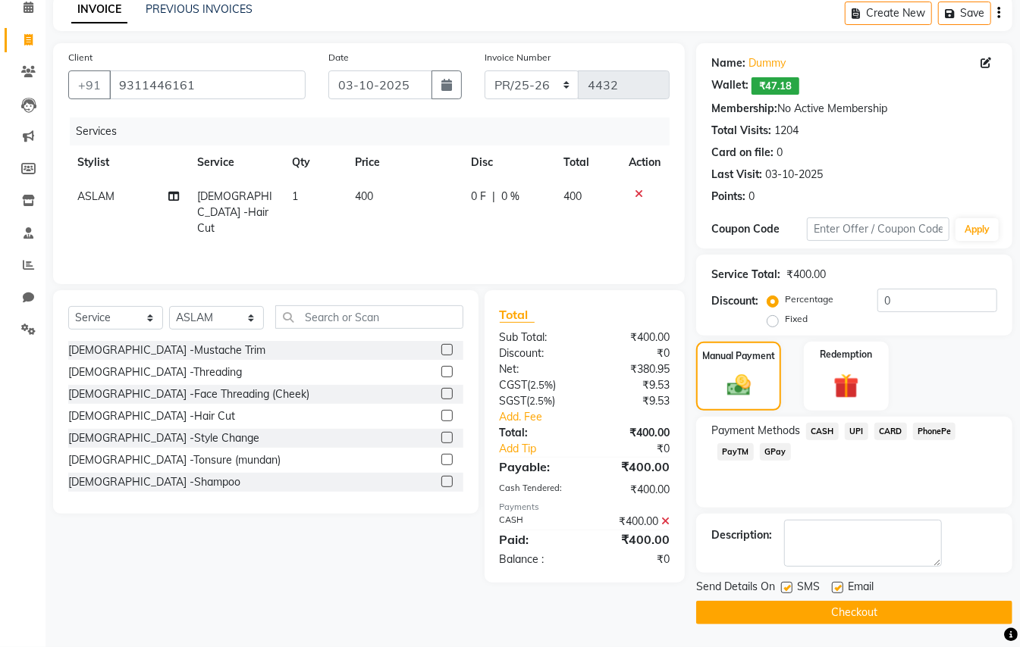
click at [868, 605] on button "Checkout" at bounding box center [854, 613] width 316 height 24
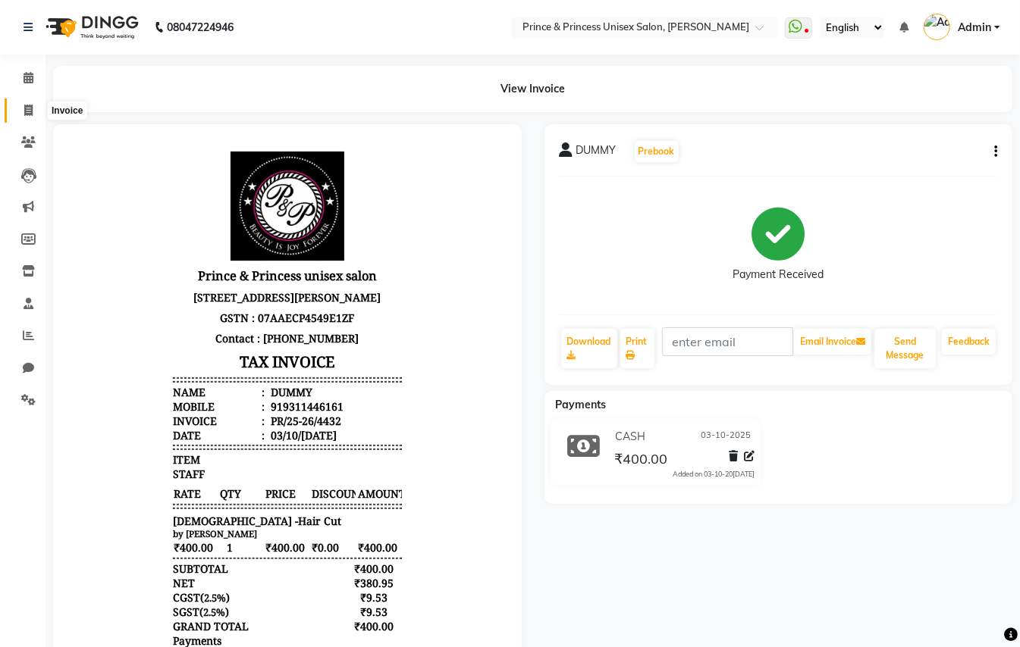
click at [25, 105] on icon at bounding box center [28, 110] width 8 height 11
select select "service"
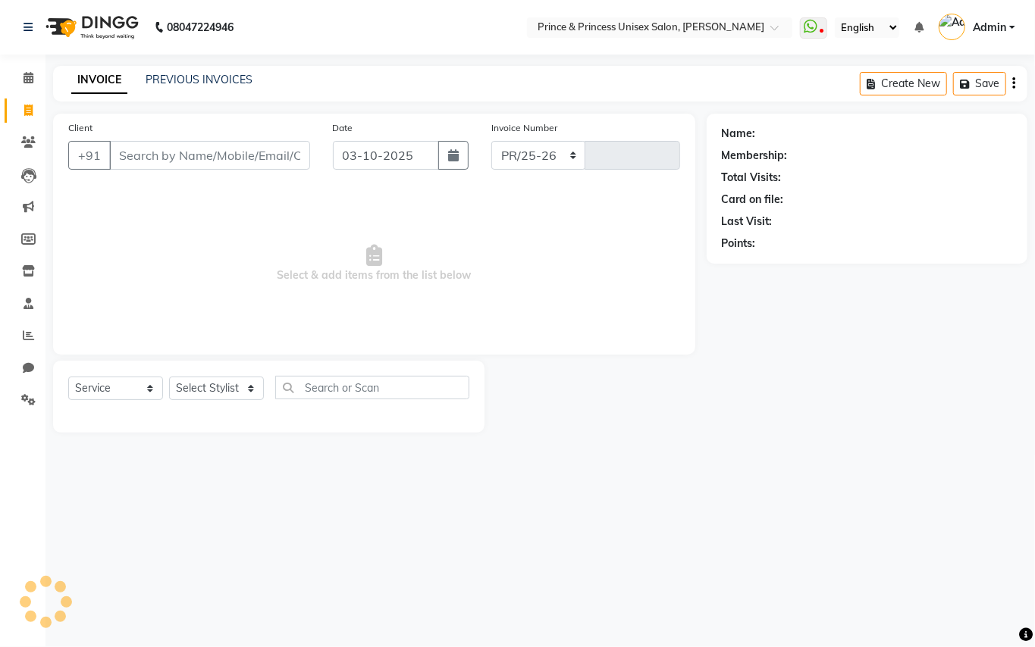
select select "3760"
type input "4433"
click at [28, 111] on icon at bounding box center [28, 110] width 8 height 11
select select "service"
type input "4433"
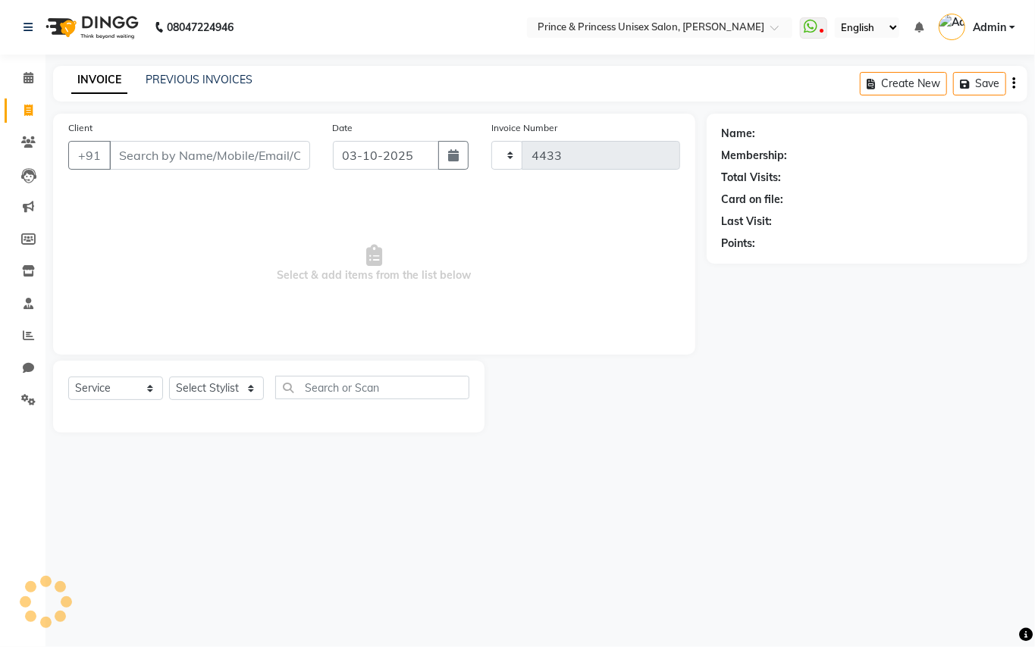
select select "3760"
click at [164, 77] on link "PREVIOUS INVOICES" at bounding box center [199, 80] width 107 height 14
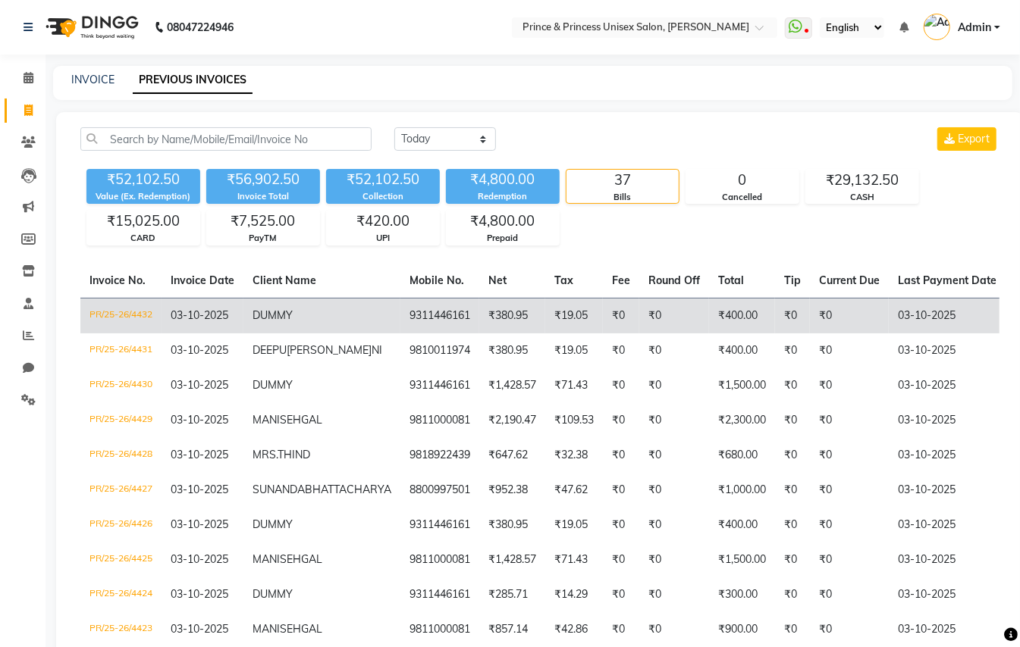
click at [709, 318] on td "₹400.00" at bounding box center [742, 316] width 66 height 36
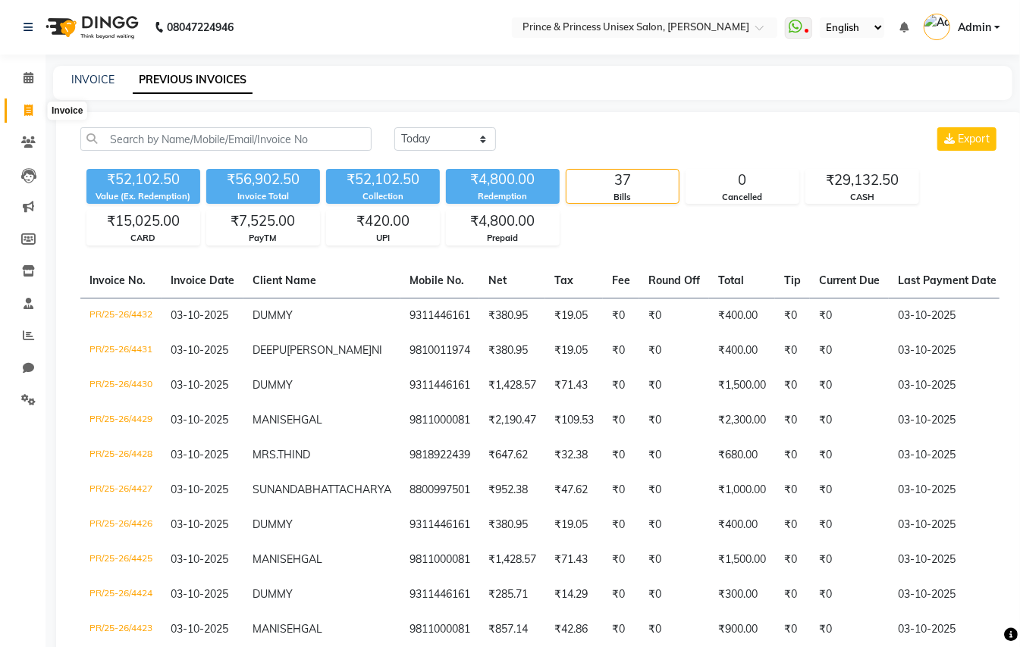
click at [24, 110] on icon at bounding box center [28, 110] width 8 height 11
select select "service"
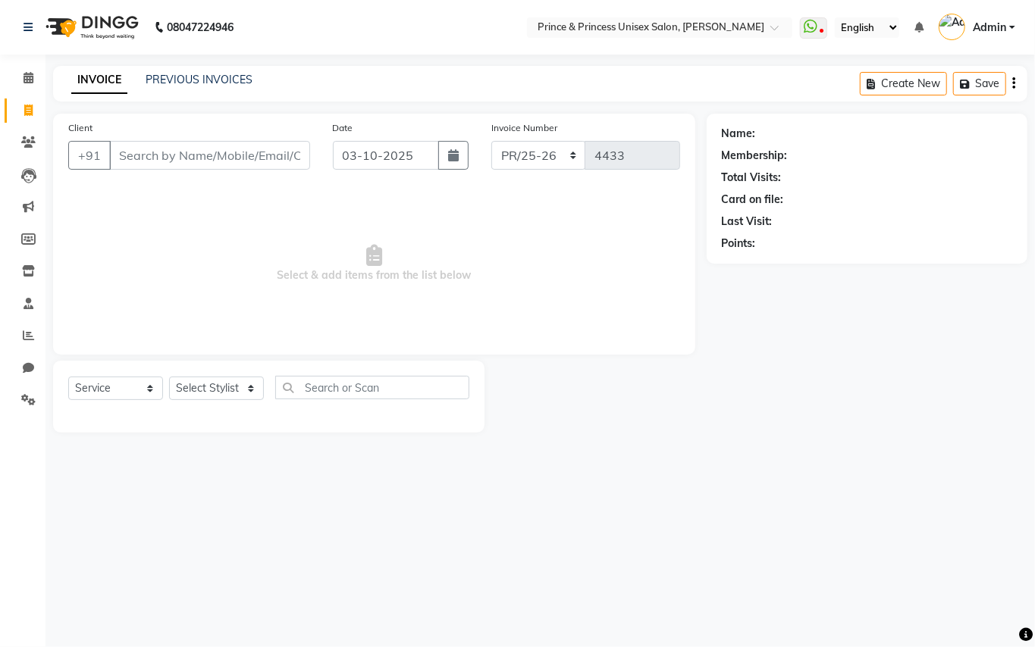
click at [228, 158] on input "Client" at bounding box center [209, 155] width 201 height 29
type input "9811000081"
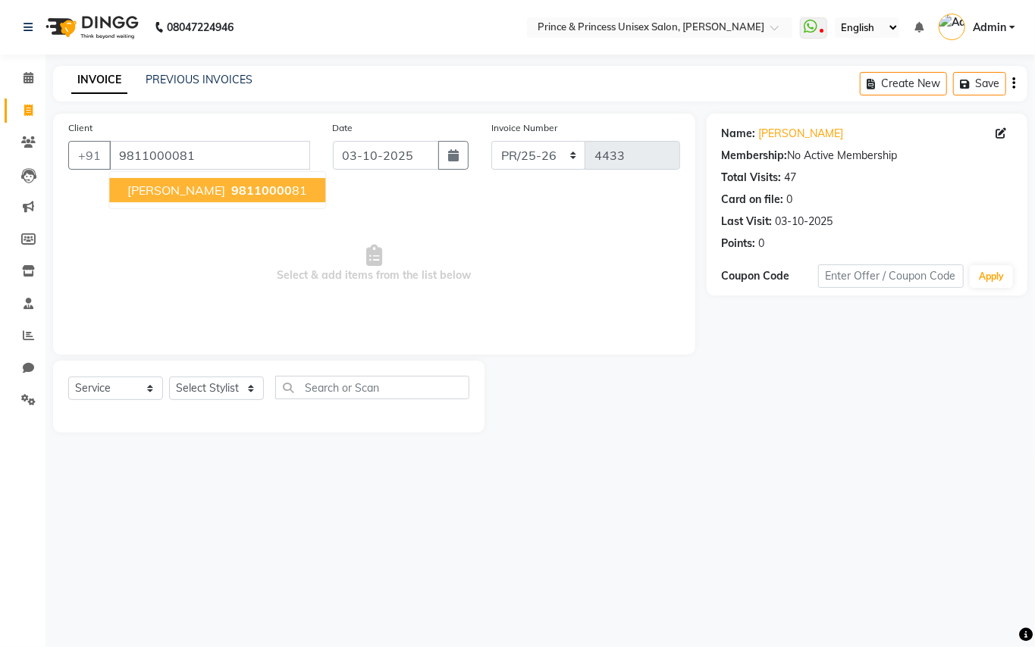
drag, startPoint x: 143, startPoint y: 179, endPoint x: 136, endPoint y: 237, distance: 58.8
click at [143, 180] on button "MANI SEHGAL 98110000 81" at bounding box center [217, 190] width 216 height 24
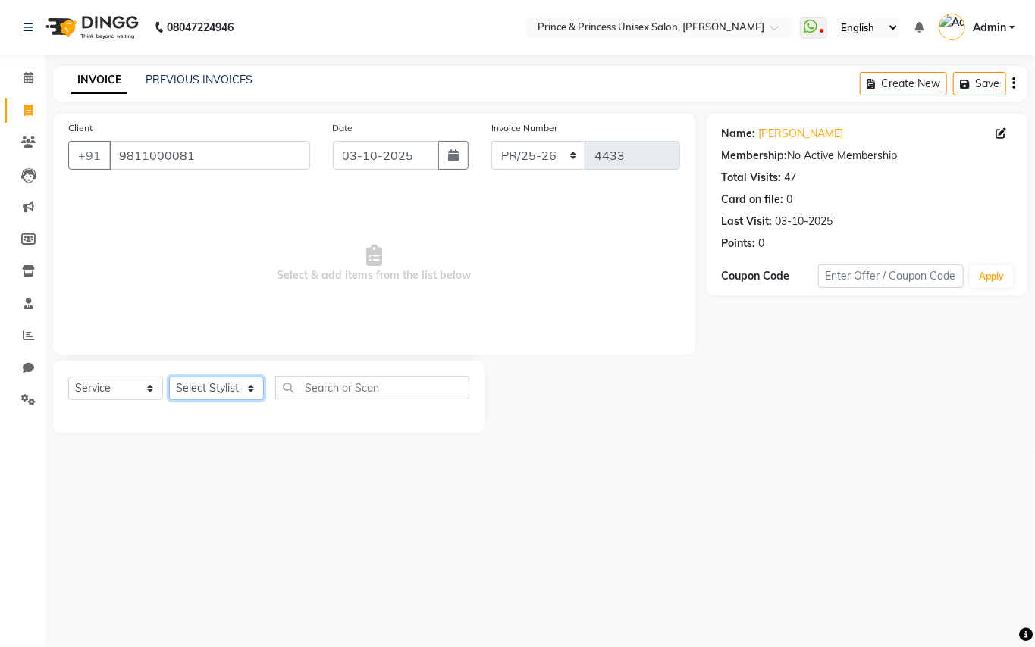
click at [198, 393] on select "Select Stylist ABHISHEK AJEET AJEET NEW ARUN ASLAM CHANDAN GUDDU MAHESH MANI ME…" at bounding box center [216, 389] width 95 height 24
select select "63056"
drag, startPoint x: 198, startPoint y: 393, endPoint x: 380, endPoint y: 401, distance: 182.1
click at [215, 393] on select "Select Stylist ABHISHEK AJEET AJEET NEW ARUN ASLAM CHANDAN GUDDU MAHESH MANI ME…" at bounding box center [216, 389] width 95 height 24
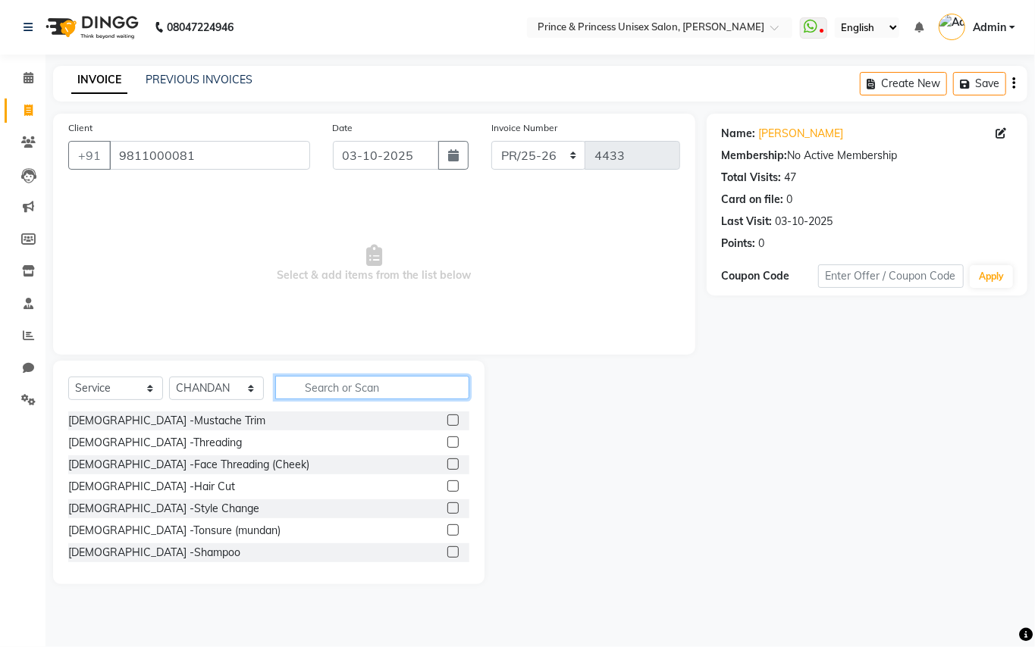
click at [384, 389] on input "text" at bounding box center [372, 388] width 194 height 24
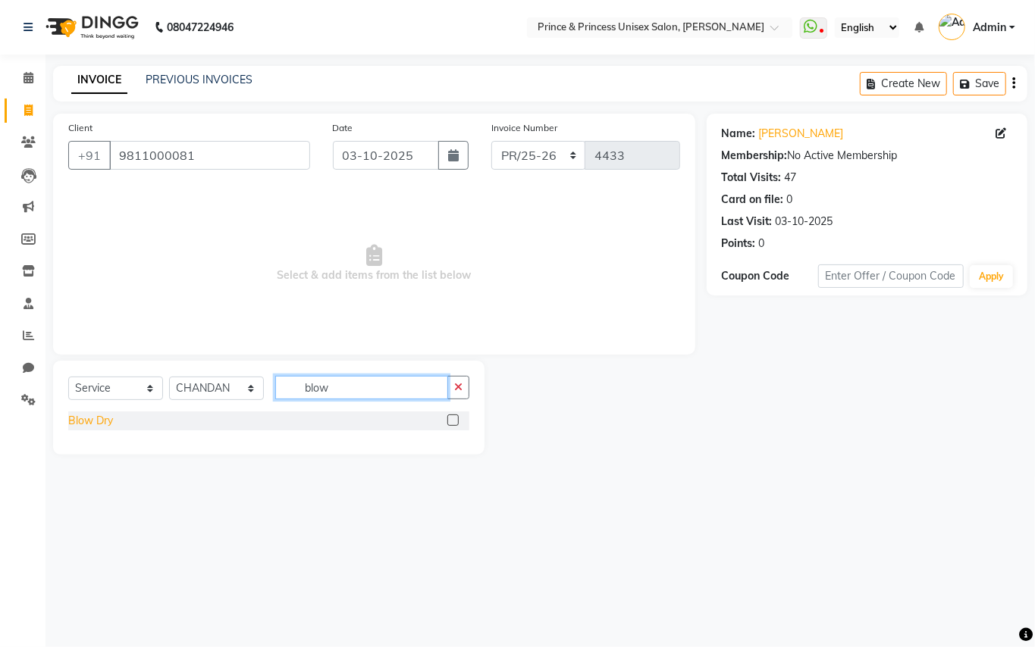
type input "blow"
click at [86, 416] on div "Blow Dry" at bounding box center [90, 421] width 45 height 16
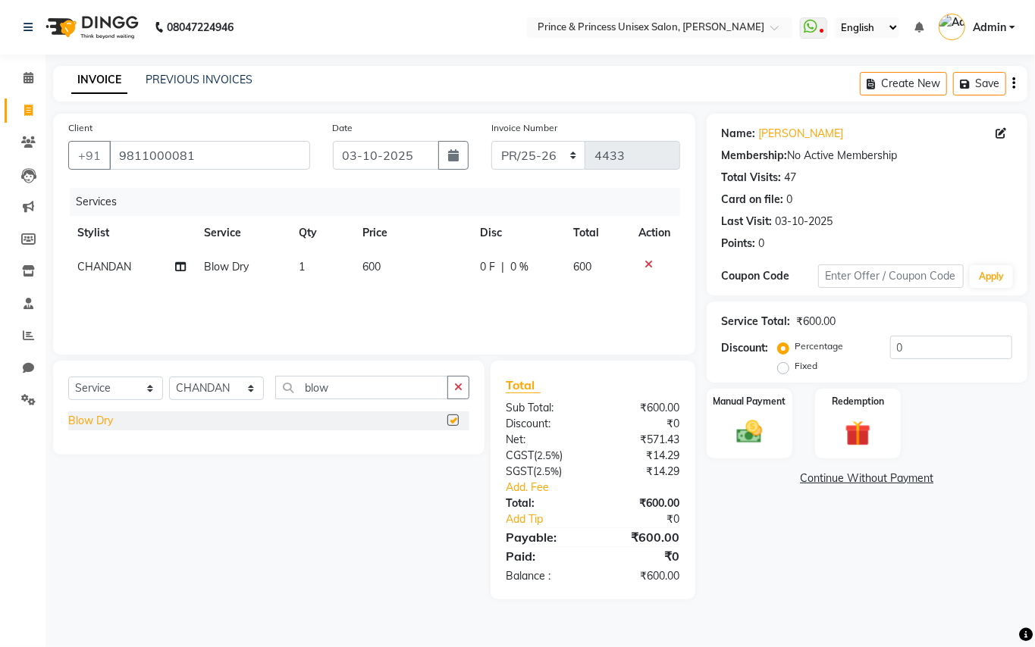
checkbox input "false"
click at [307, 265] on td "1" at bounding box center [322, 267] width 64 height 34
select select "63056"
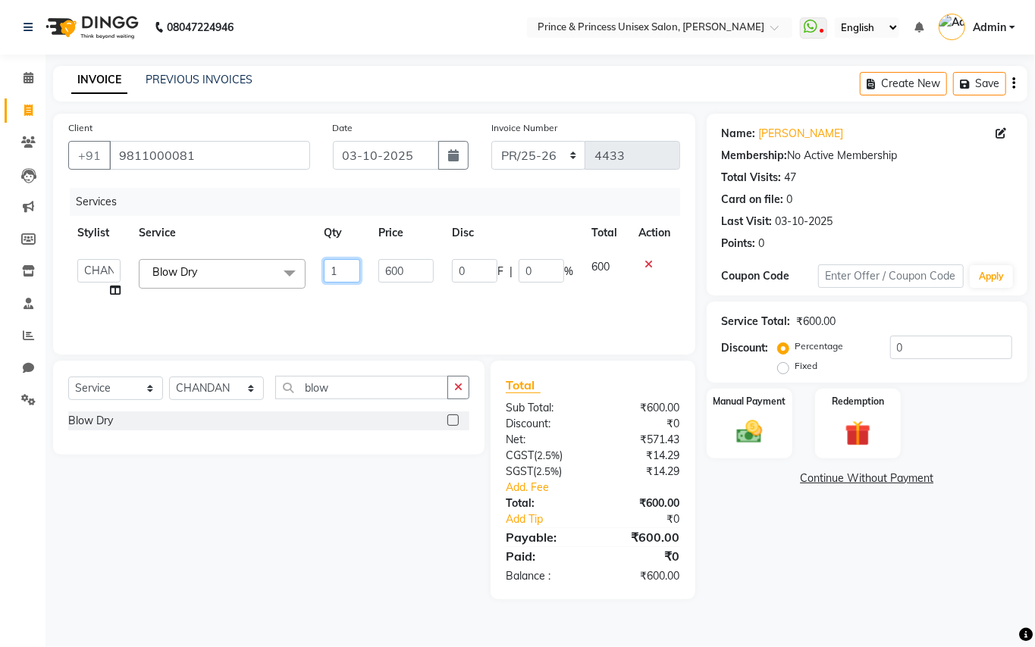
click at [346, 279] on input "1" at bounding box center [342, 271] width 36 height 24
type input "2"
click at [199, 399] on select "Select Stylist ABHISHEK AJEET AJEET NEW ARUN ASLAM CHANDAN GUDDU MAHESH MANI ME…" at bounding box center [216, 389] width 95 height 24
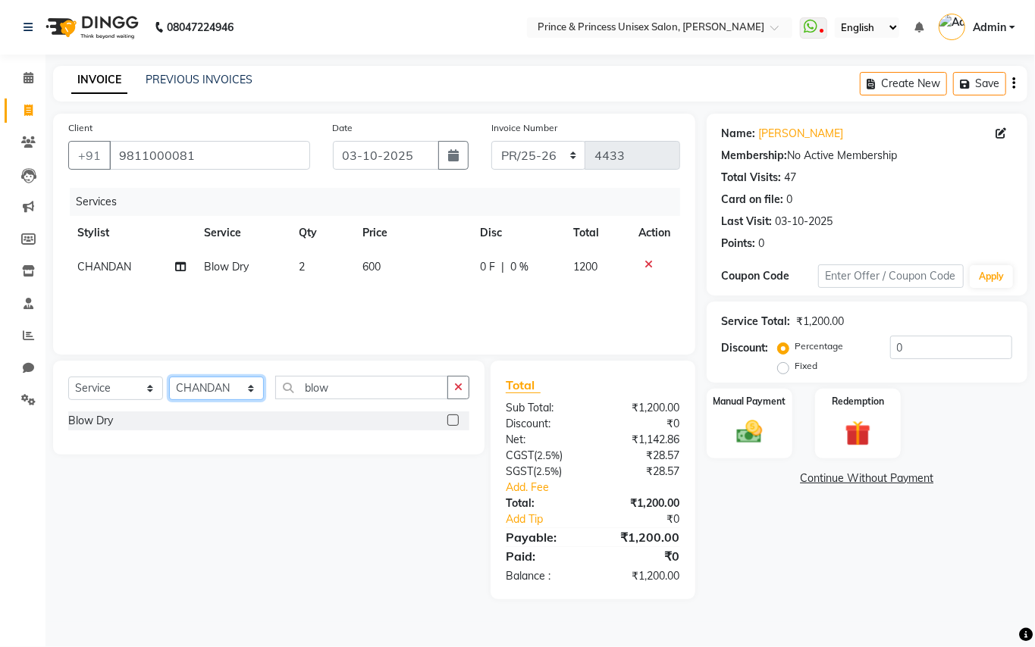
select select "47196"
click at [223, 392] on select "Select Stylist ABHISHEK AJEET AJEET NEW ARUN ASLAM CHANDAN GUDDU MAHESH MANI ME…" at bounding box center [216, 389] width 95 height 24
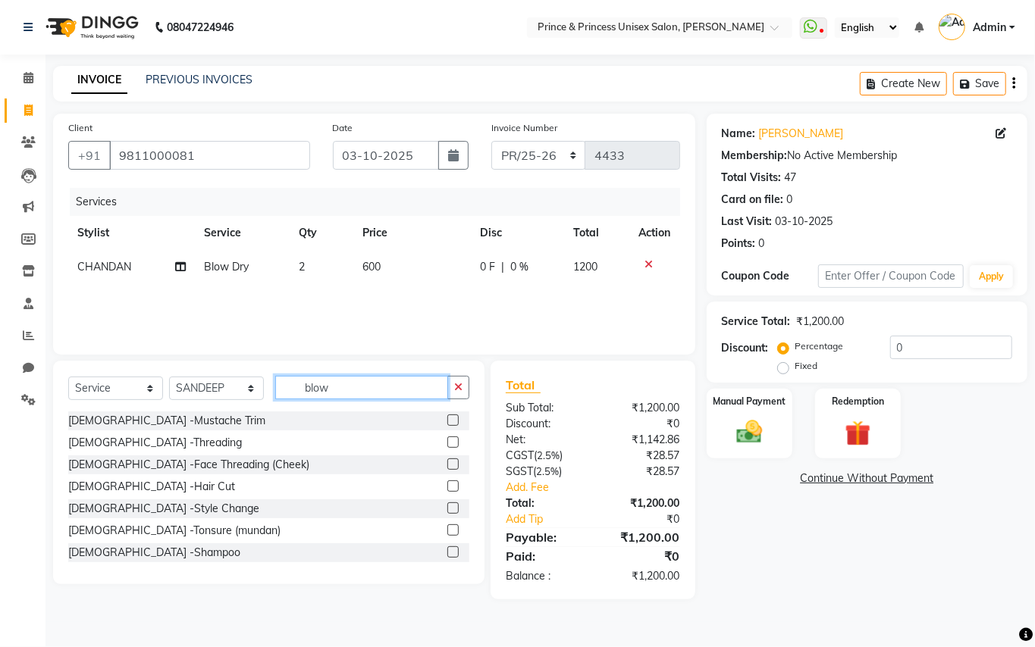
click at [356, 391] on input "blow" at bounding box center [361, 388] width 173 height 24
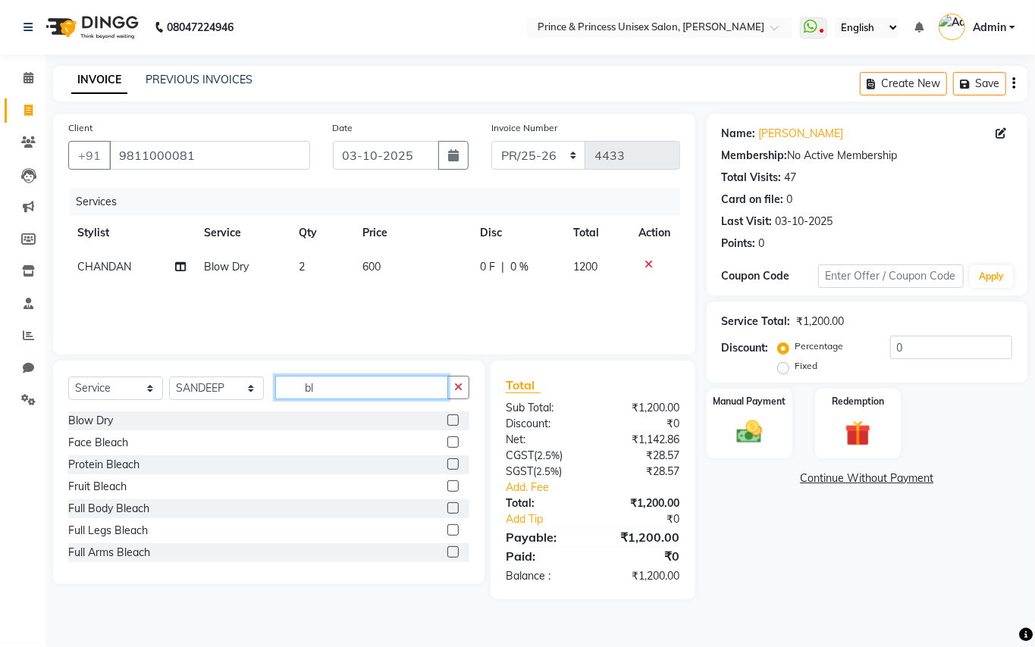
type input "b"
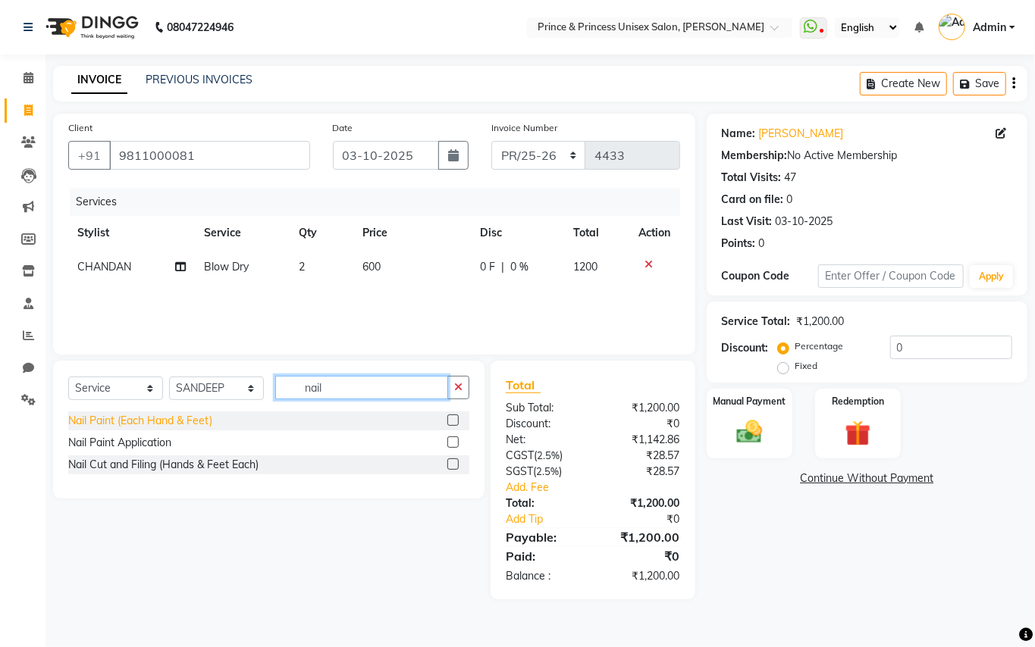
type input "nail"
click at [133, 415] on div "Nail Paint (Each Hand & Feet)" at bounding box center [140, 421] width 144 height 16
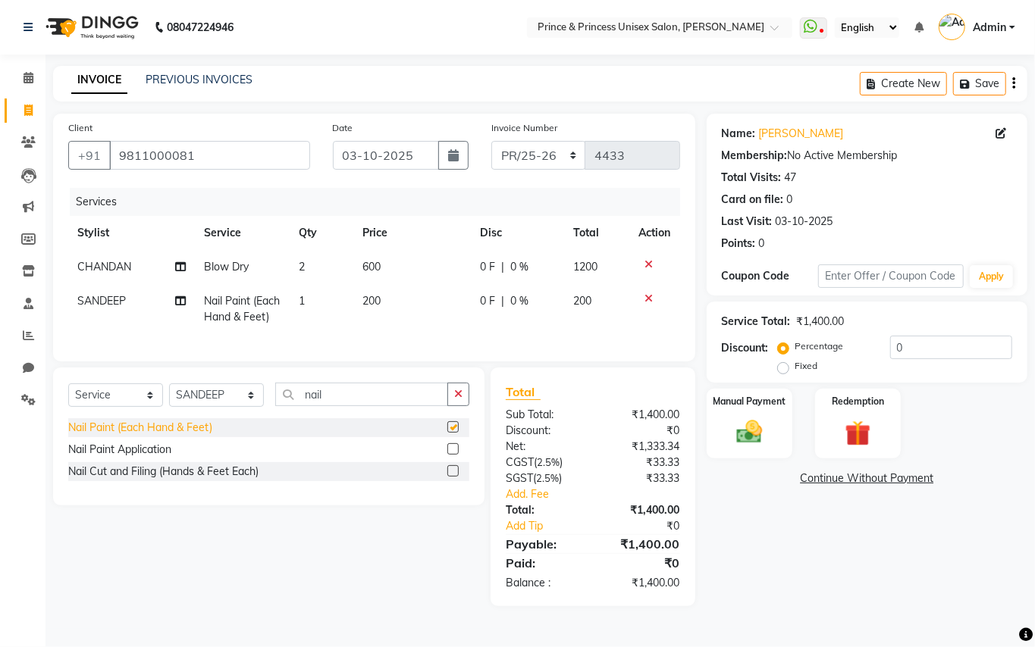
checkbox input "false"
click at [174, 480] on div "Nail Cut and Filing (Hands & Feet Each)" at bounding box center [163, 472] width 190 height 16
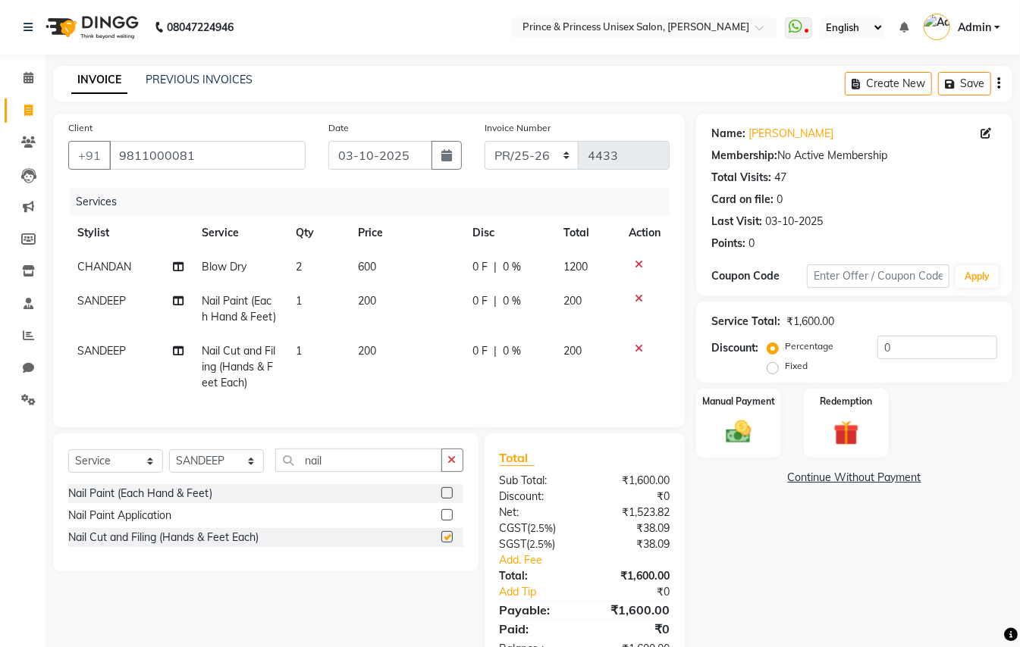
checkbox input "false"
click at [509, 569] on link "Add. Fee" at bounding box center [584, 561] width 193 height 16
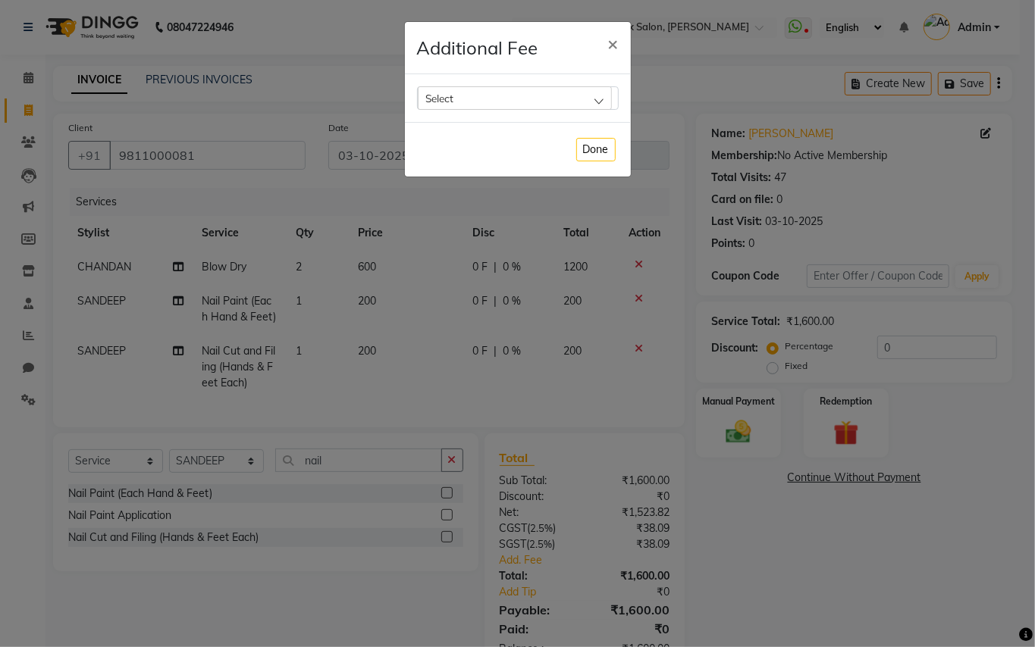
click at [528, 91] on div "Select" at bounding box center [515, 97] width 194 height 23
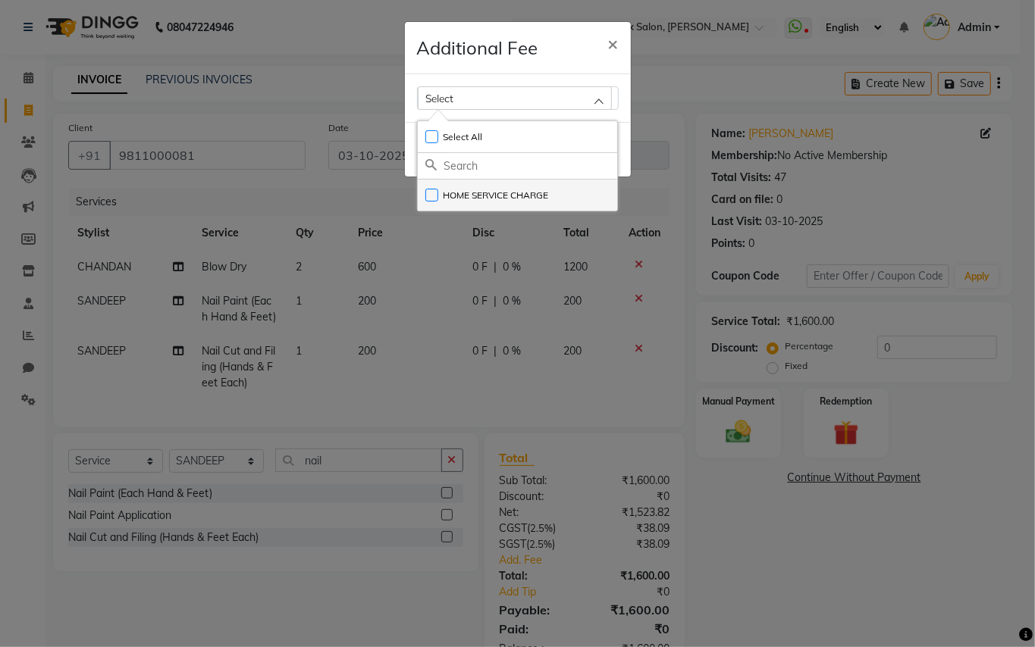
click at [437, 194] on label "HOME SERVICE CHARGE" at bounding box center [487, 196] width 124 height 14
checkbox input "true"
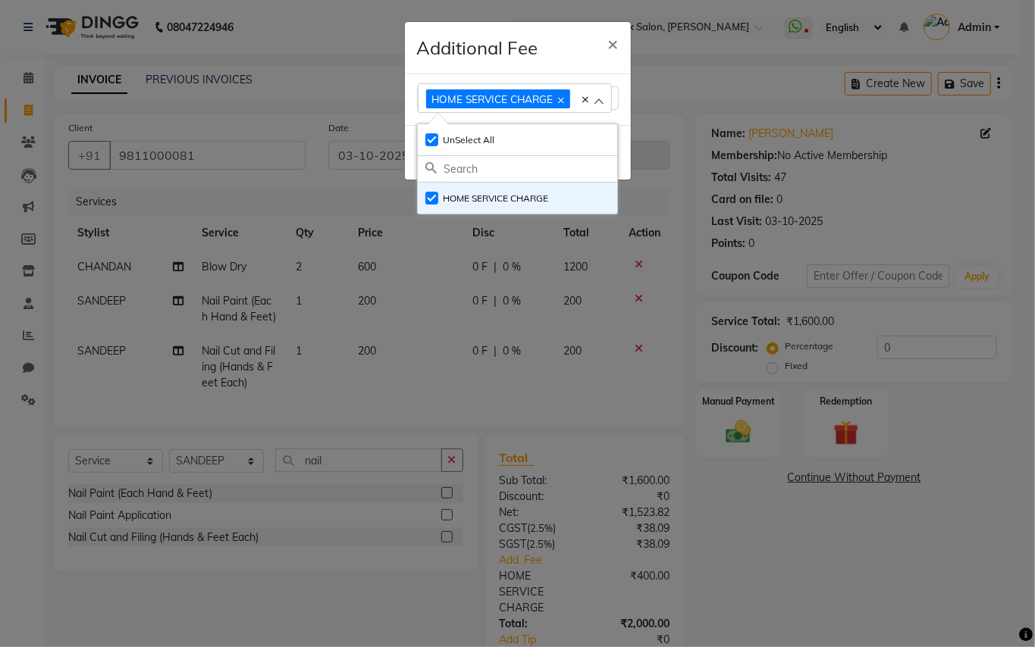
click at [788, 589] on ngb-modal-window "Additional Fee × HOME SERVICE CHARGE Select All UnSelect All HOME SERVICE CHARG…" at bounding box center [517, 323] width 1035 height 647
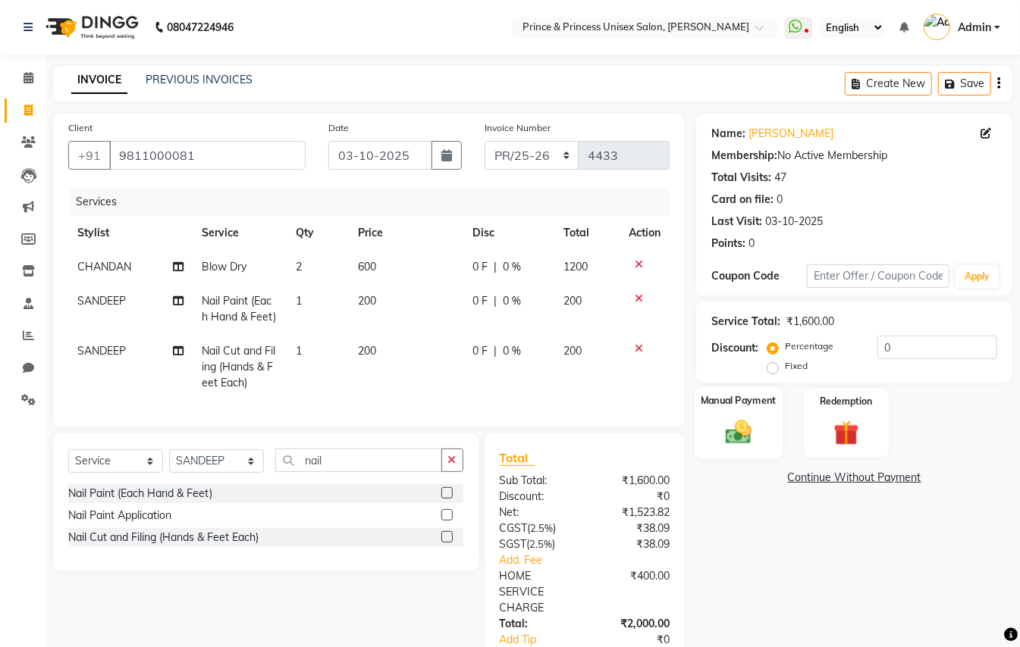
click at [745, 432] on img at bounding box center [738, 432] width 42 height 30
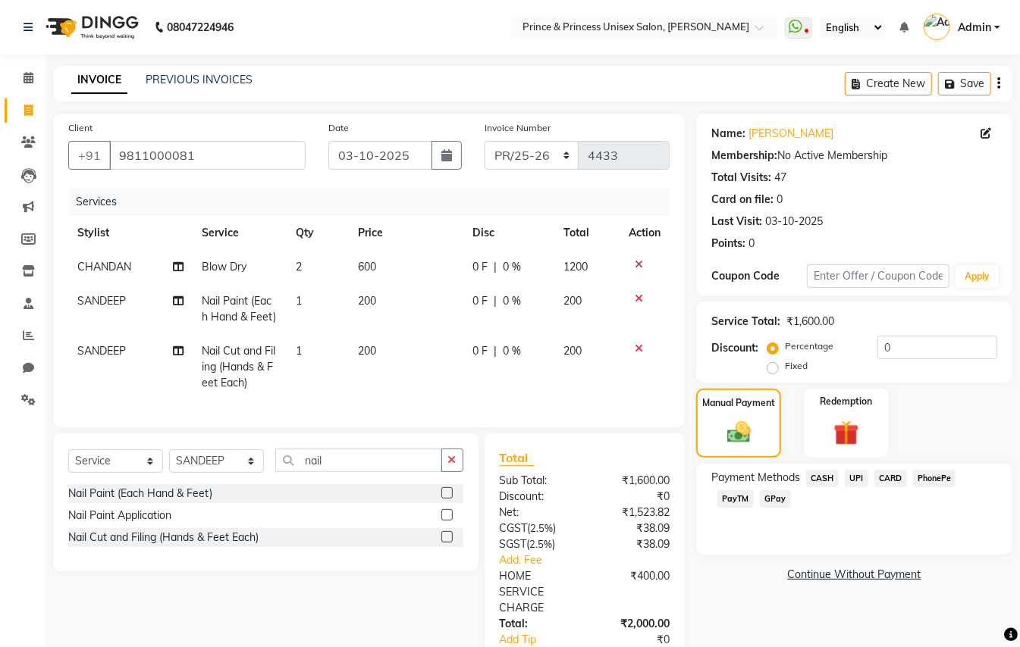
drag, startPoint x: 823, startPoint y: 479, endPoint x: 832, endPoint y: 504, distance: 26.4
click at [823, 480] on span "CASH" at bounding box center [822, 478] width 33 height 17
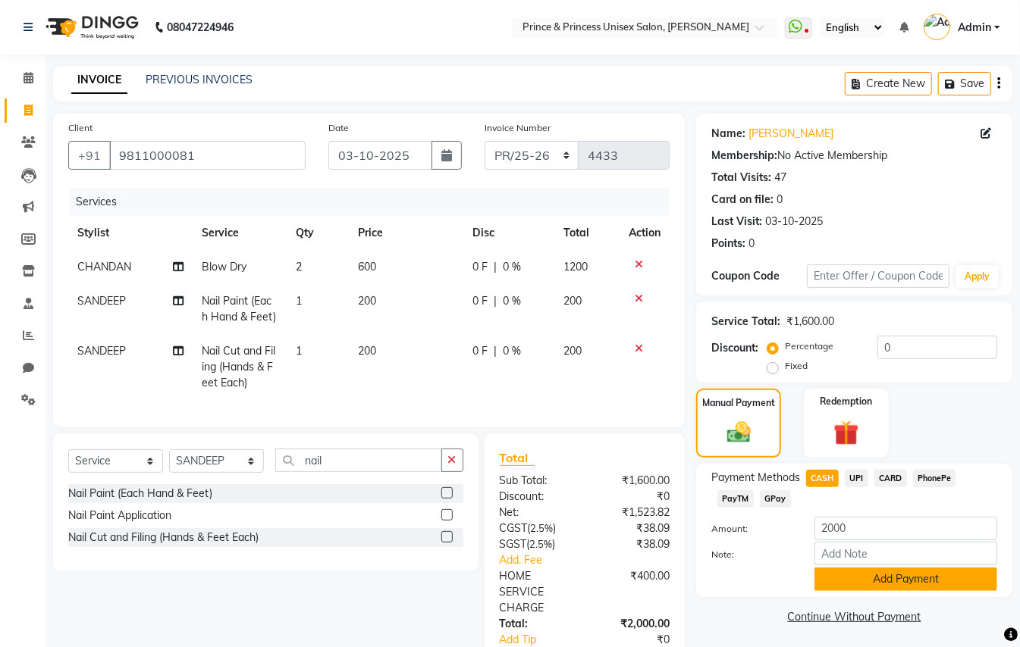
click at [878, 588] on button "Add Payment" at bounding box center [905, 580] width 183 height 24
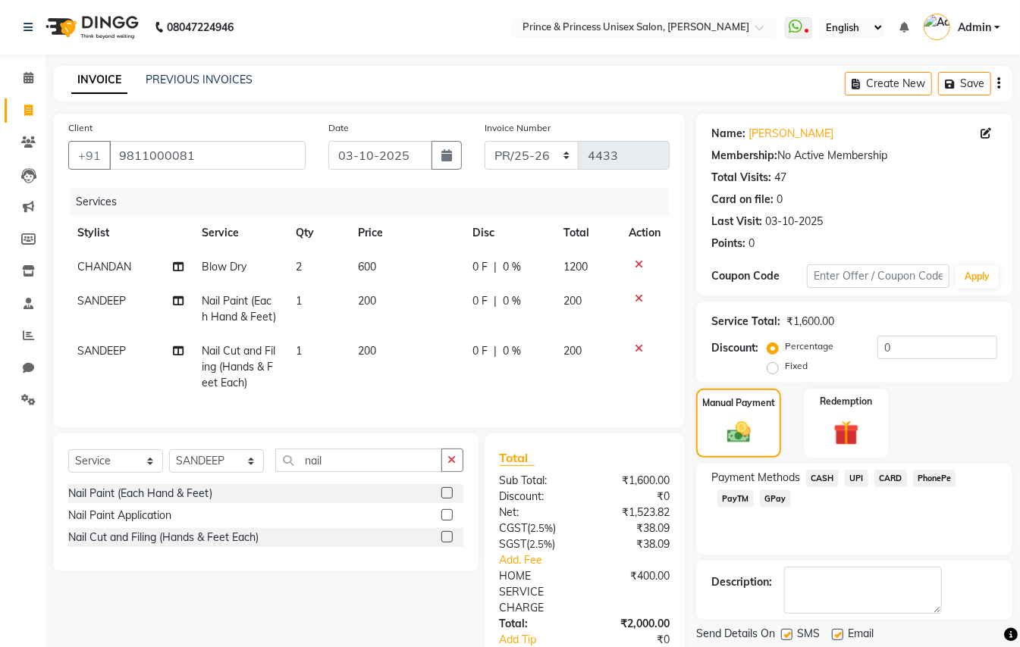
scroll to position [180, 0]
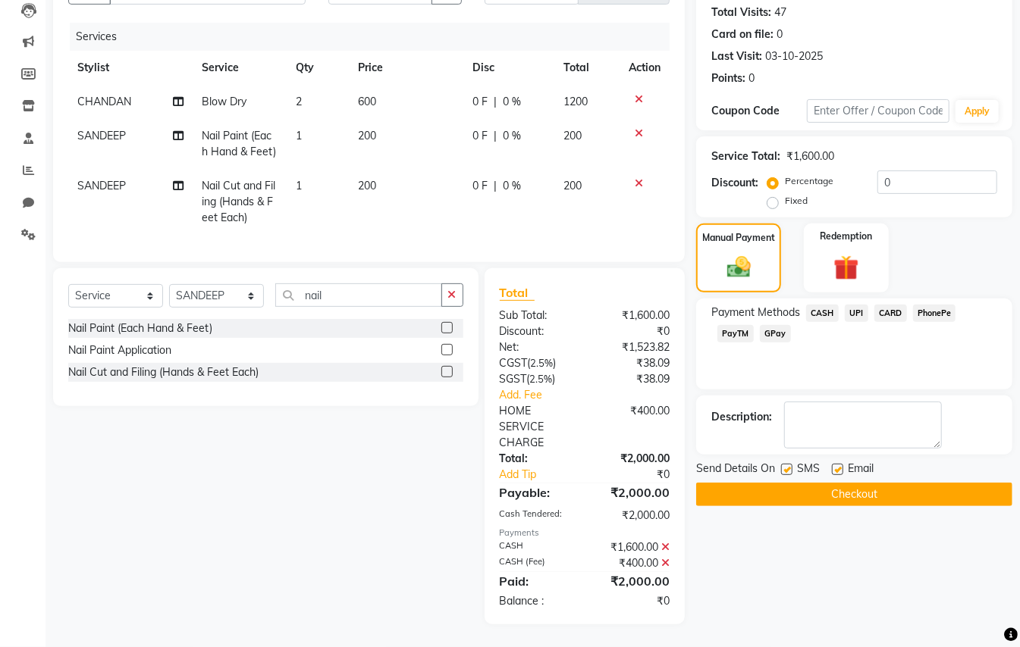
click at [947, 492] on button "Checkout" at bounding box center [854, 495] width 316 height 24
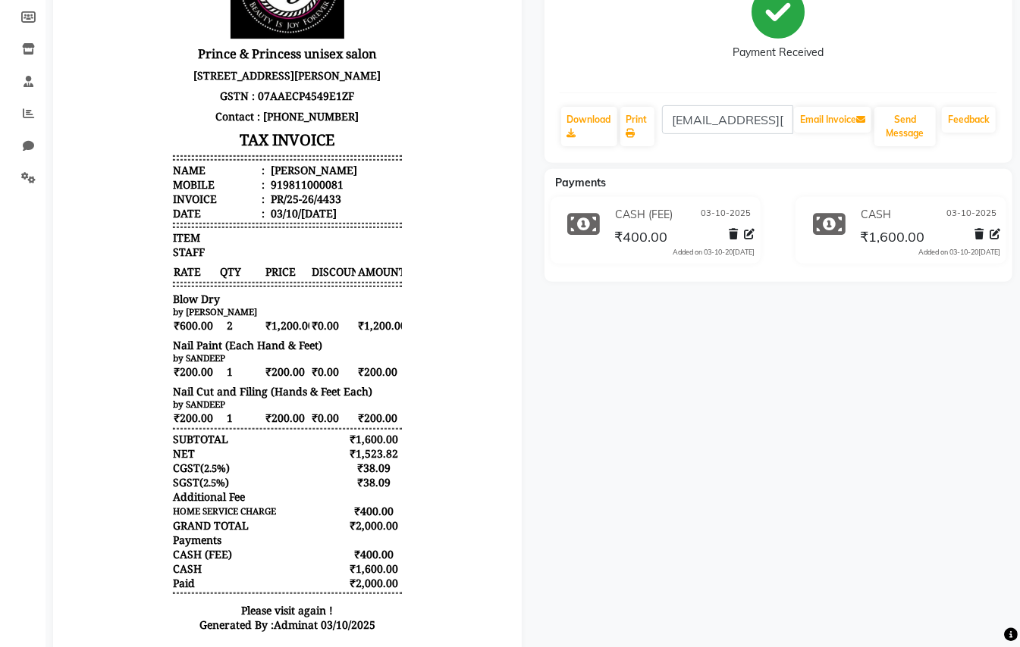
scroll to position [220, 0]
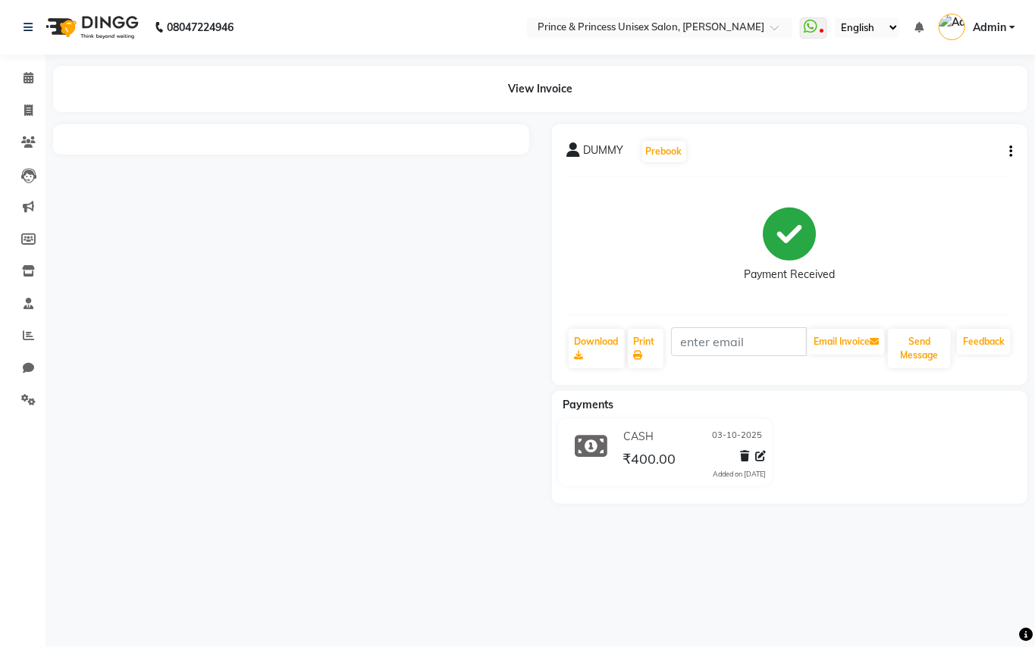
click at [1010, 152] on icon "button" at bounding box center [1010, 152] width 3 height 1
click at [890, 165] on div "Edit Invoice" at bounding box center [934, 170] width 104 height 19
select select "service"
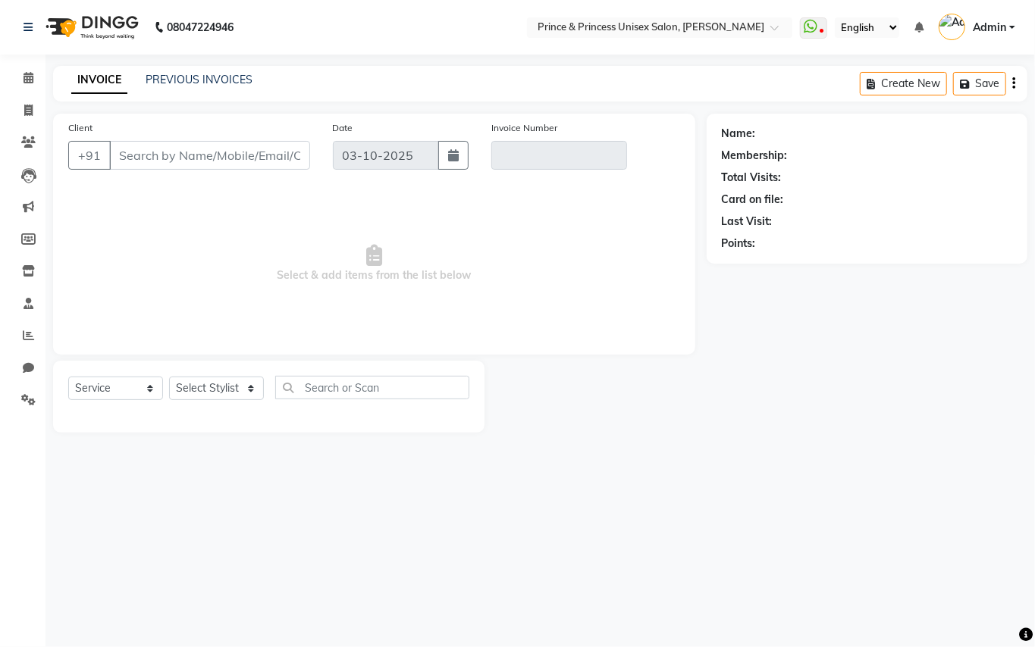
type input "9311446161"
type input "PR/25-26/4432"
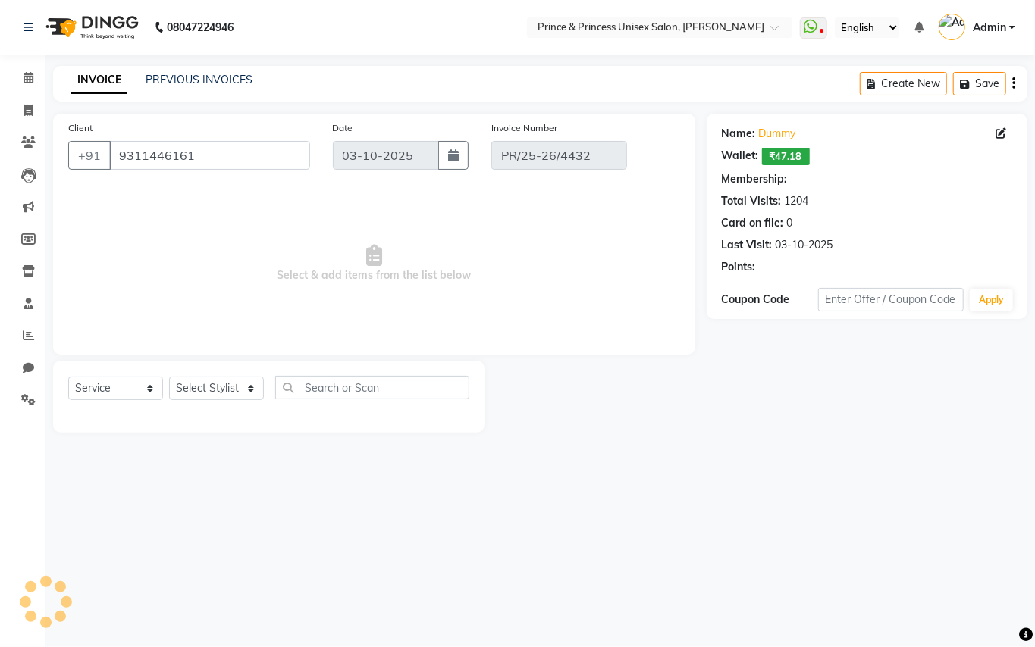
select select "select"
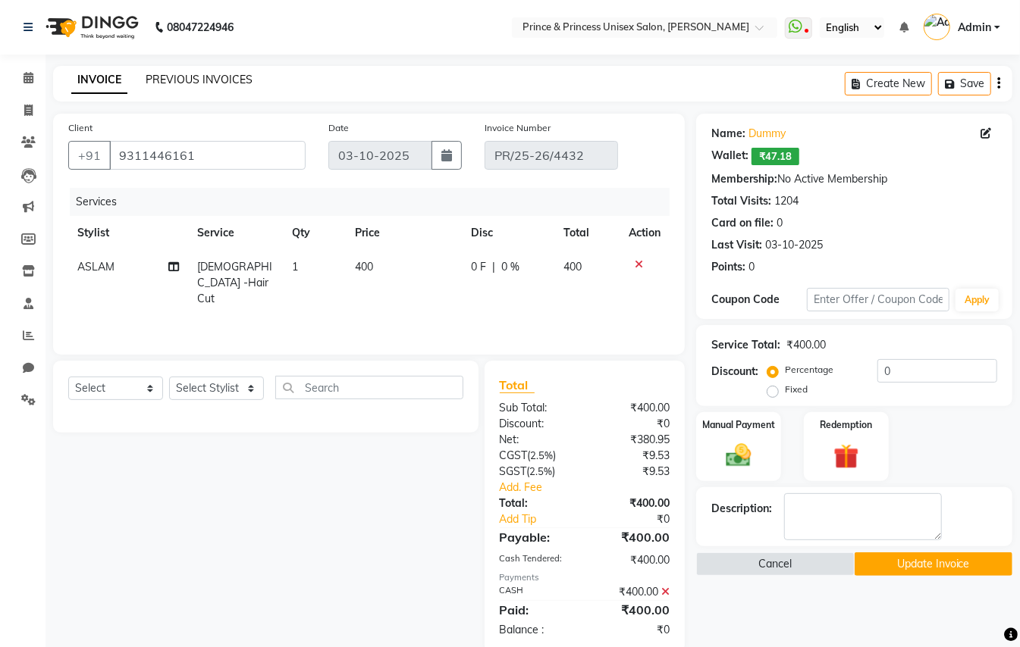
drag, startPoint x: 192, startPoint y: 67, endPoint x: 185, endPoint y: 79, distance: 13.3
click at [186, 76] on div "INVOICE PREVIOUS INVOICES Create New Save" at bounding box center [532, 84] width 959 height 36
click at [183, 79] on link "PREVIOUS INVOICES" at bounding box center [199, 80] width 107 height 14
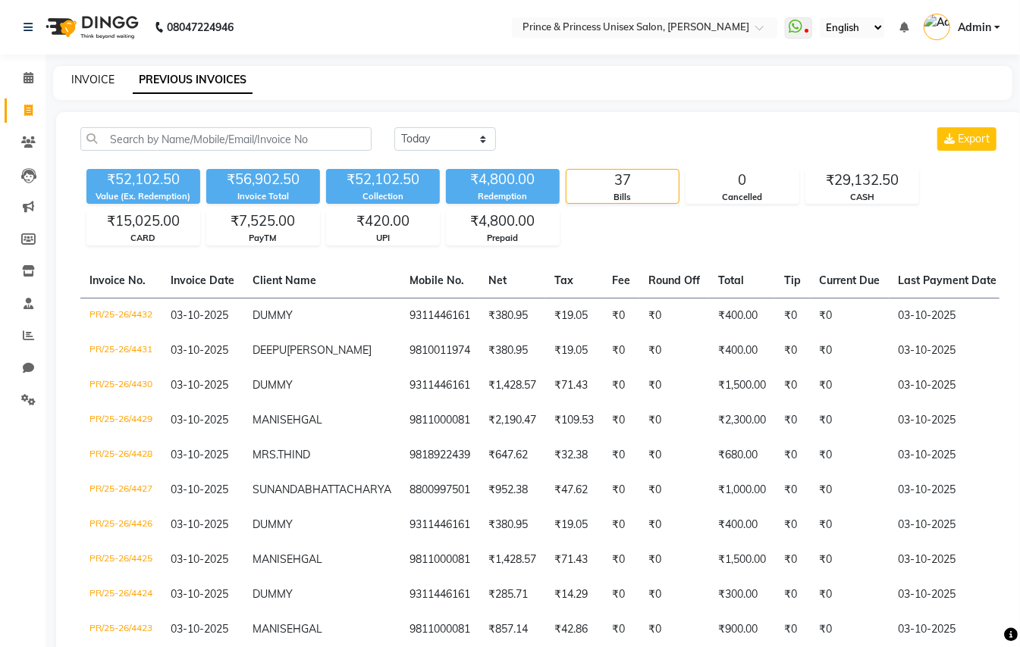
click at [83, 82] on link "INVOICE" at bounding box center [92, 80] width 43 height 14
select select "service"
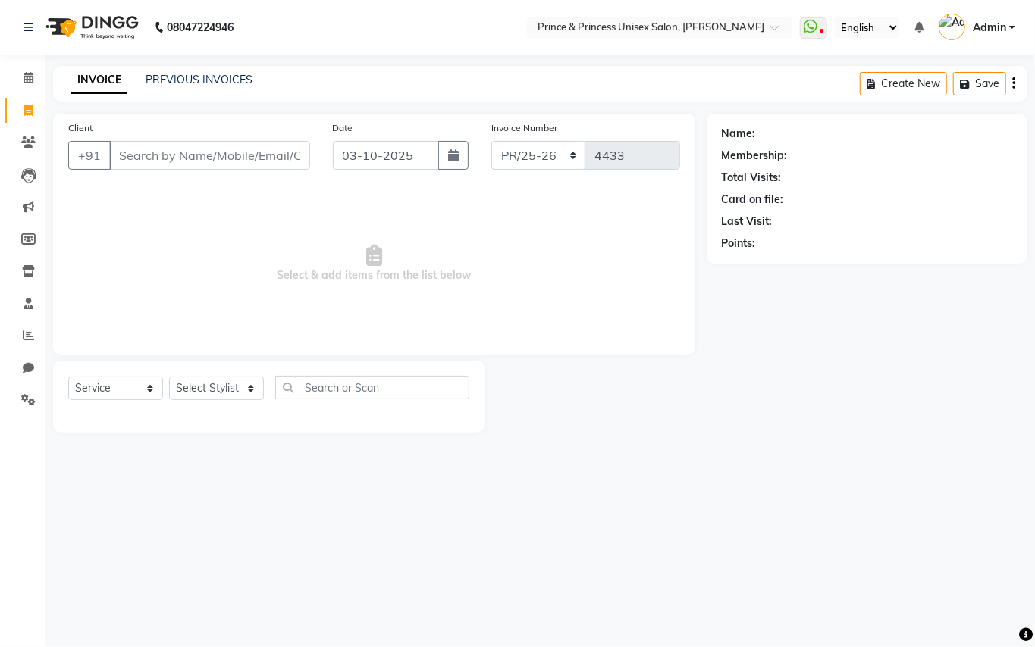
click at [215, 89] on div "INVOICE PREVIOUS INVOICES Create New Save" at bounding box center [540, 84] width 974 height 36
click at [215, 83] on link "PREVIOUS INVOICES" at bounding box center [199, 80] width 107 height 14
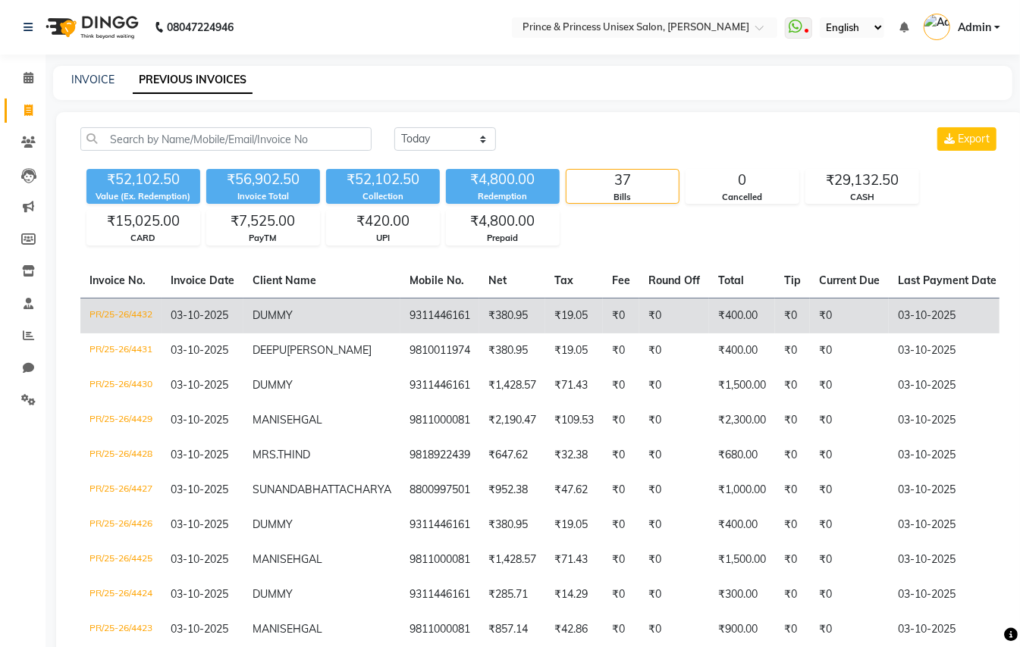
click at [709, 320] on td "₹400.00" at bounding box center [742, 316] width 66 height 36
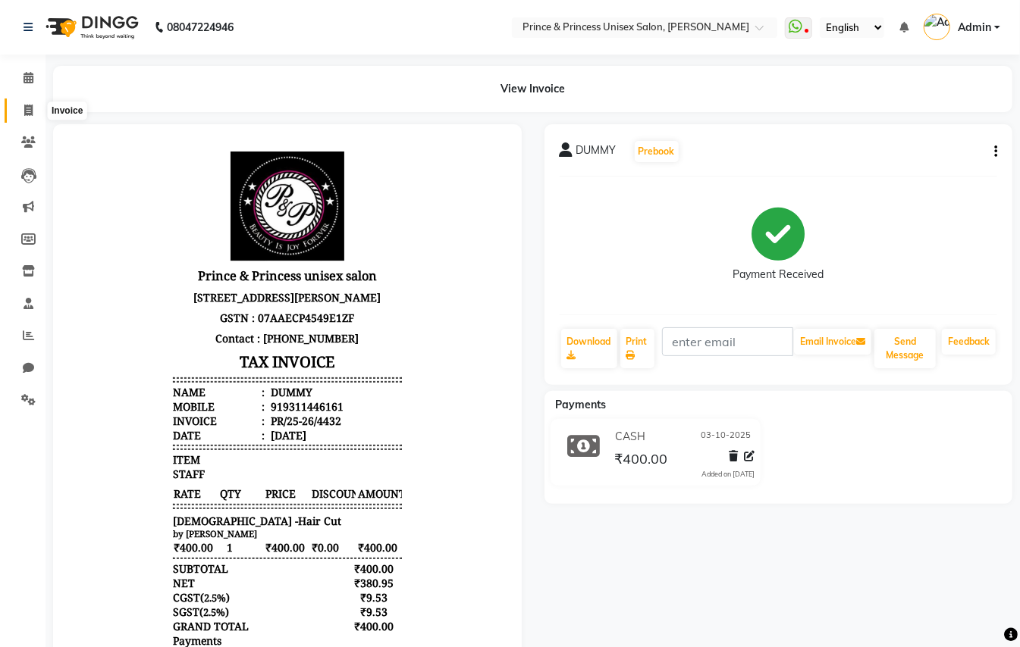
click at [25, 110] on icon at bounding box center [28, 110] width 8 height 11
select select "service"
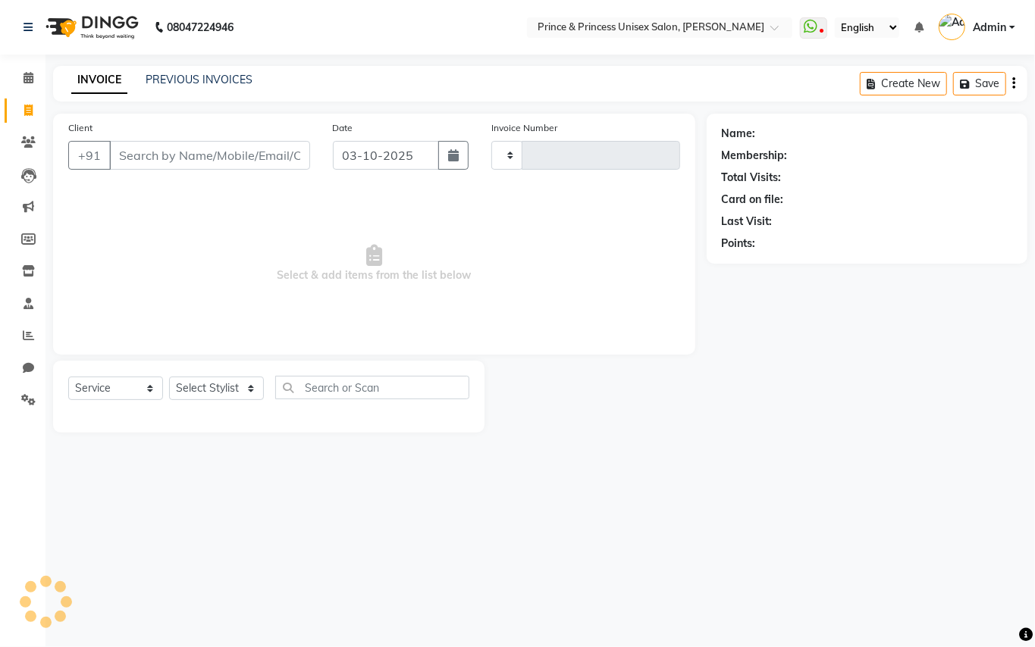
type input "4433"
select select "3760"
click at [171, 79] on link "PREVIOUS INVOICES" at bounding box center [199, 80] width 107 height 14
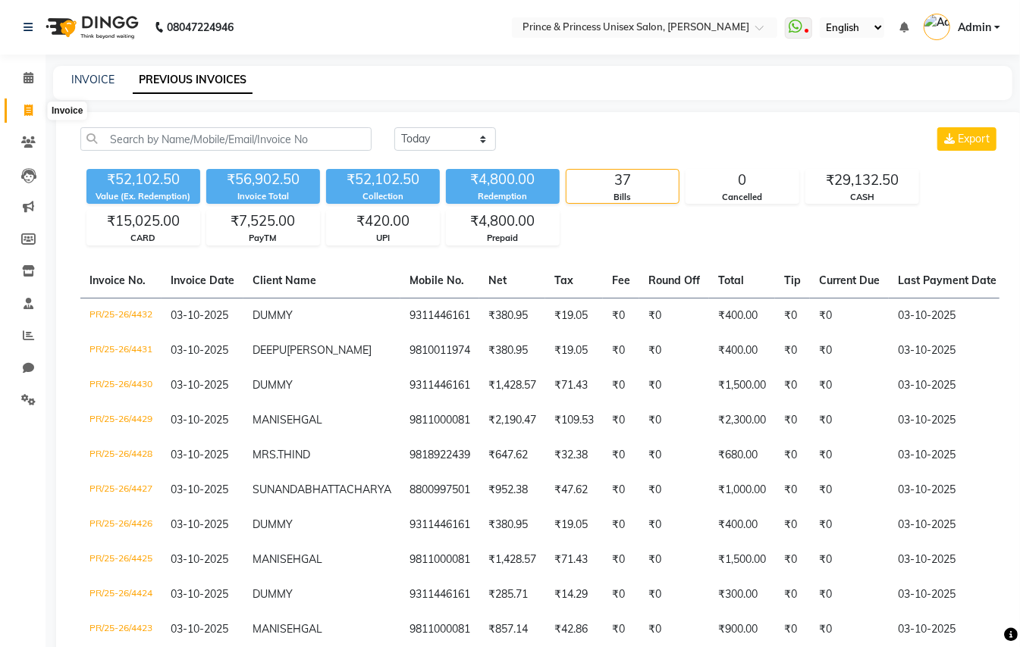
click at [31, 110] on icon at bounding box center [28, 110] width 8 height 11
select select "service"
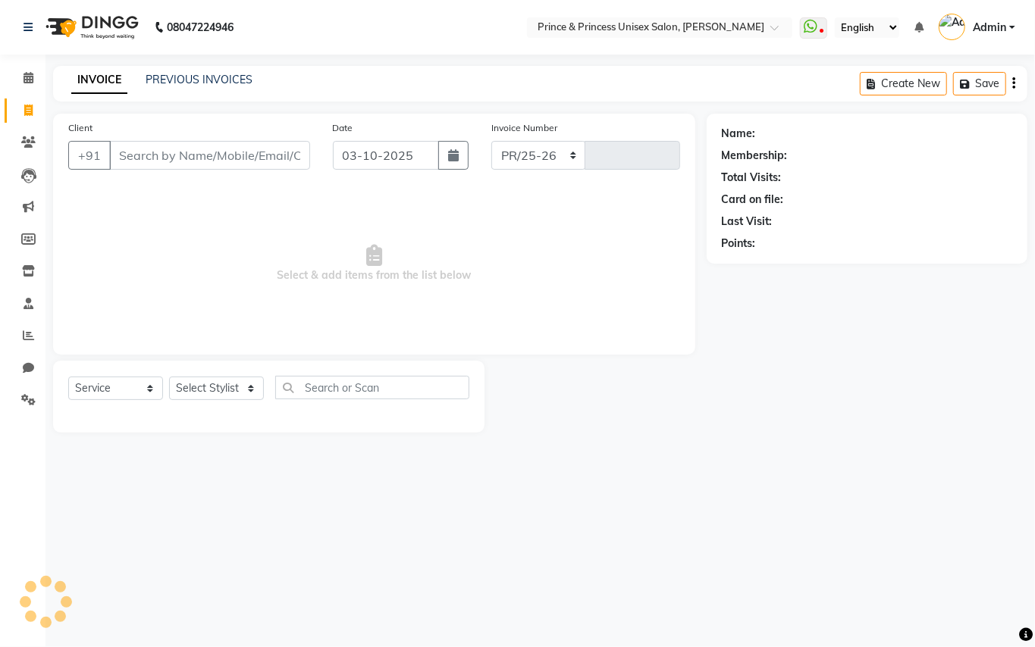
select select "3760"
type input "4433"
